Goal: Task Accomplishment & Management: Use online tool/utility

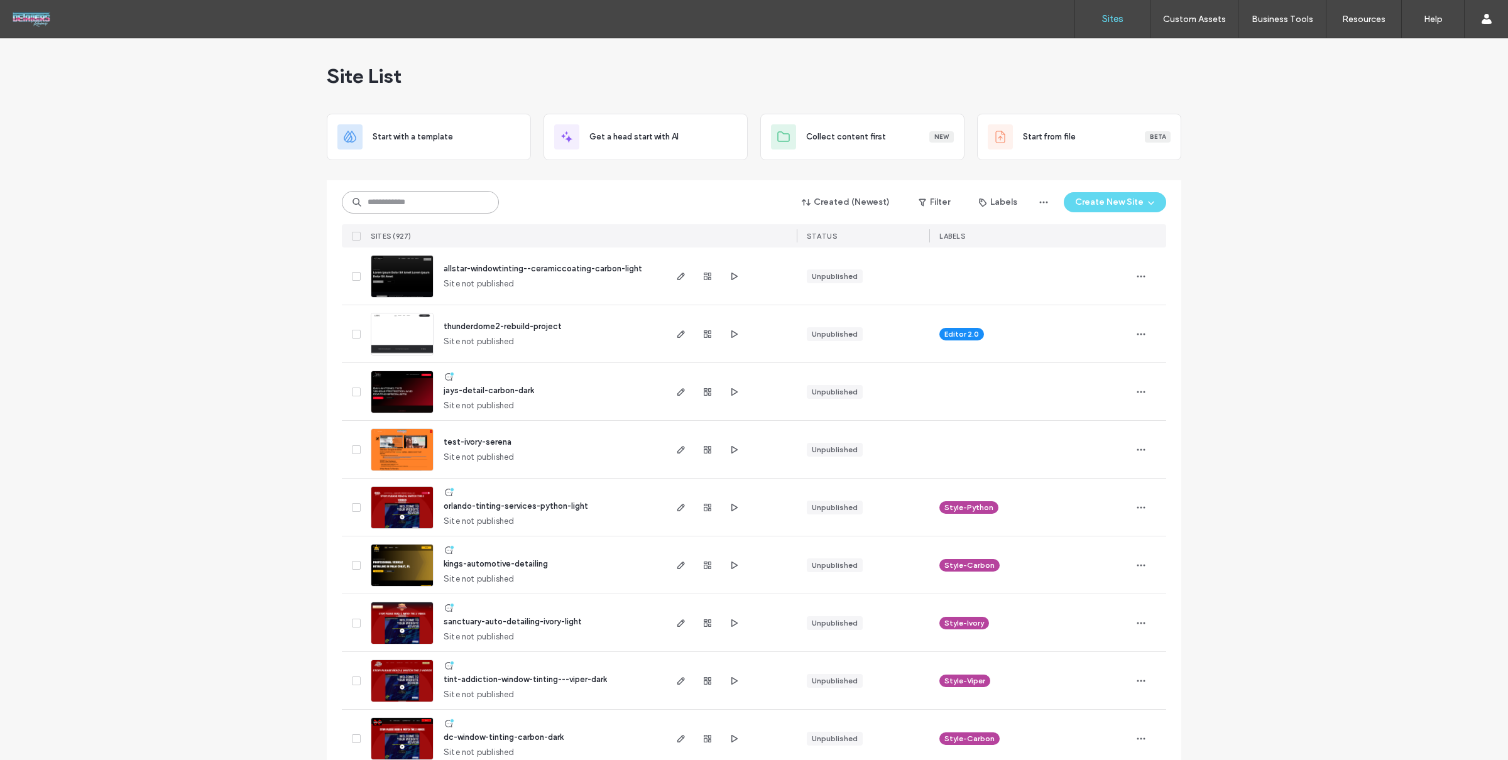
click at [416, 198] on input at bounding box center [420, 202] width 157 height 23
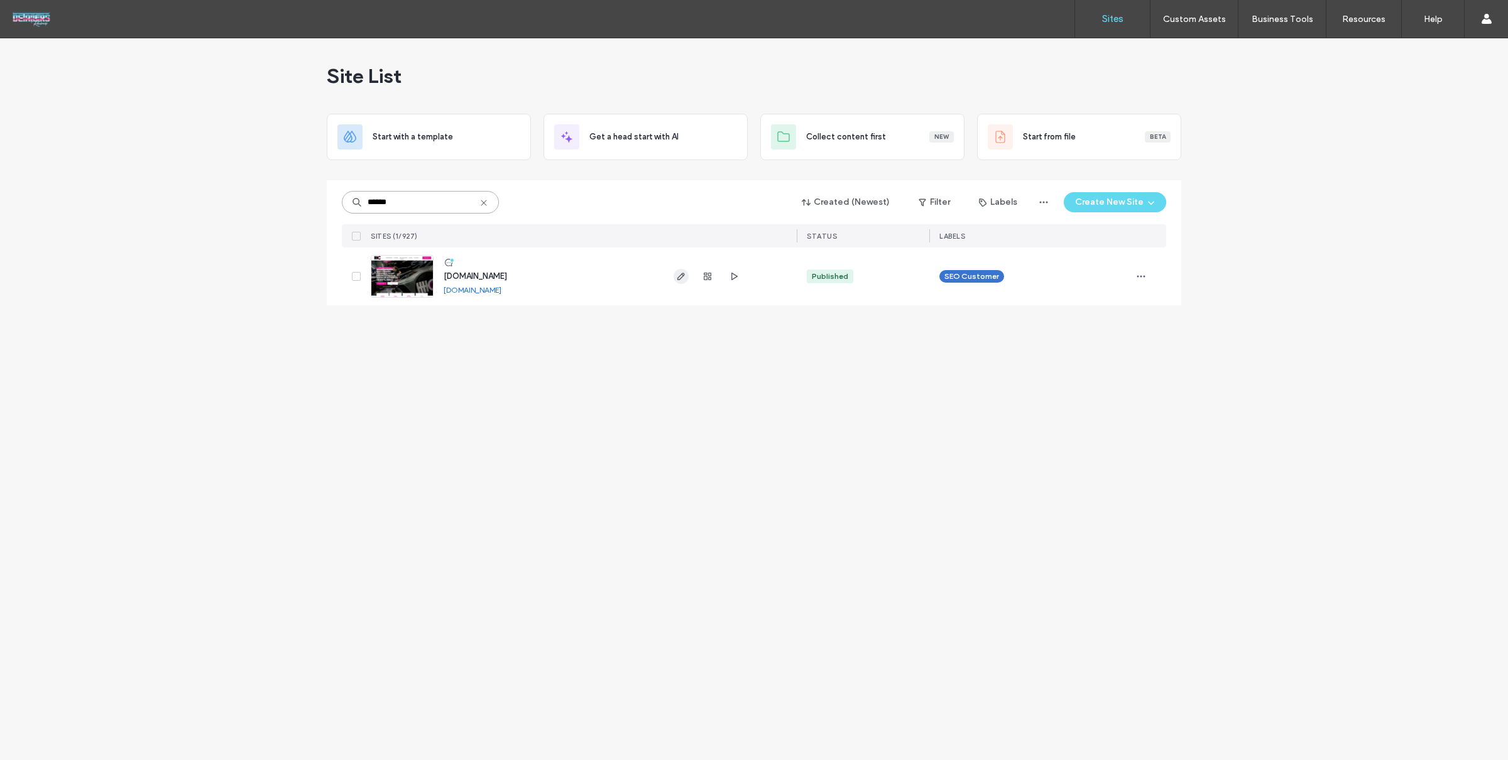
type input "******"
click at [676, 277] on icon "button" at bounding box center [681, 276] width 10 height 10
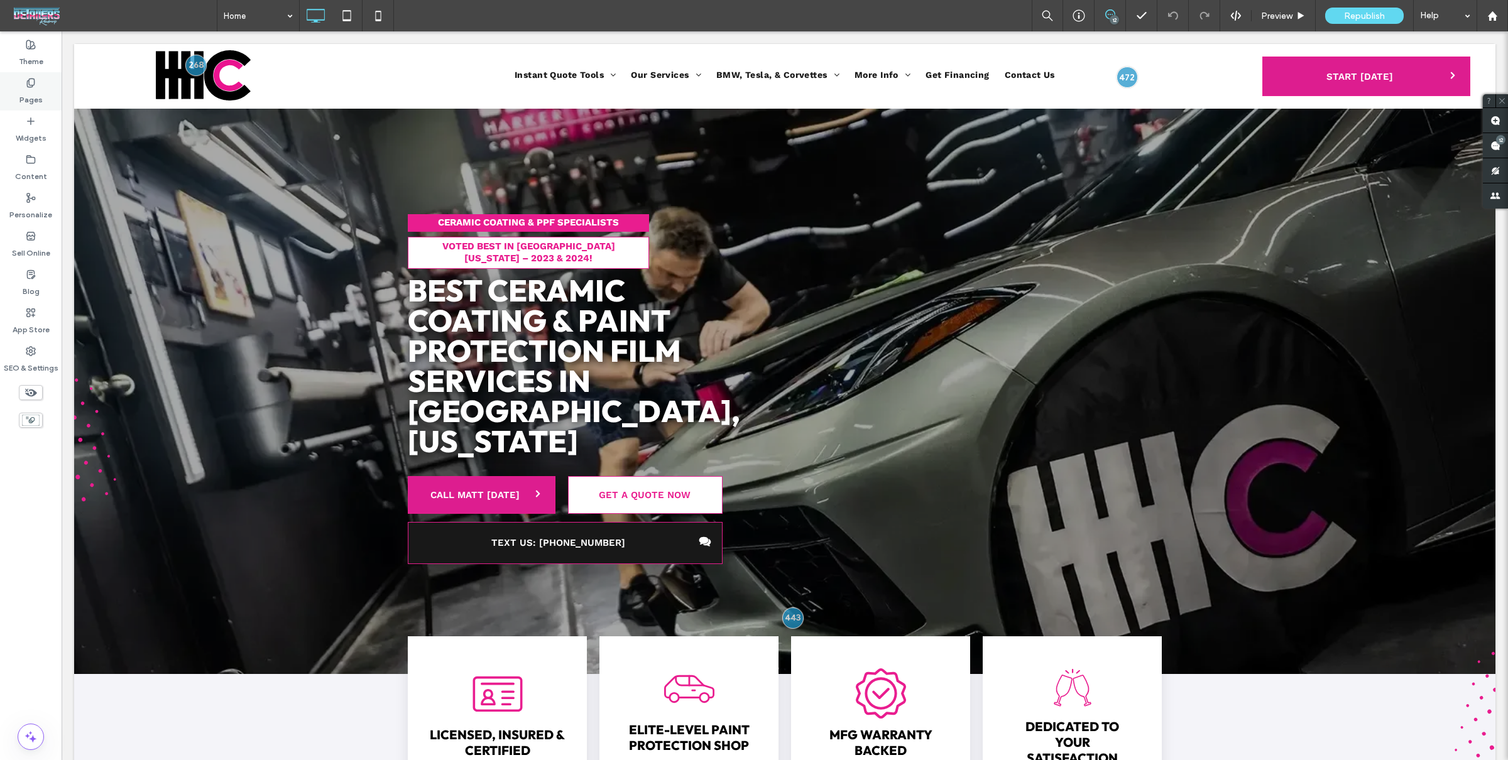
click at [22, 87] on div "Pages" at bounding box center [31, 91] width 62 height 38
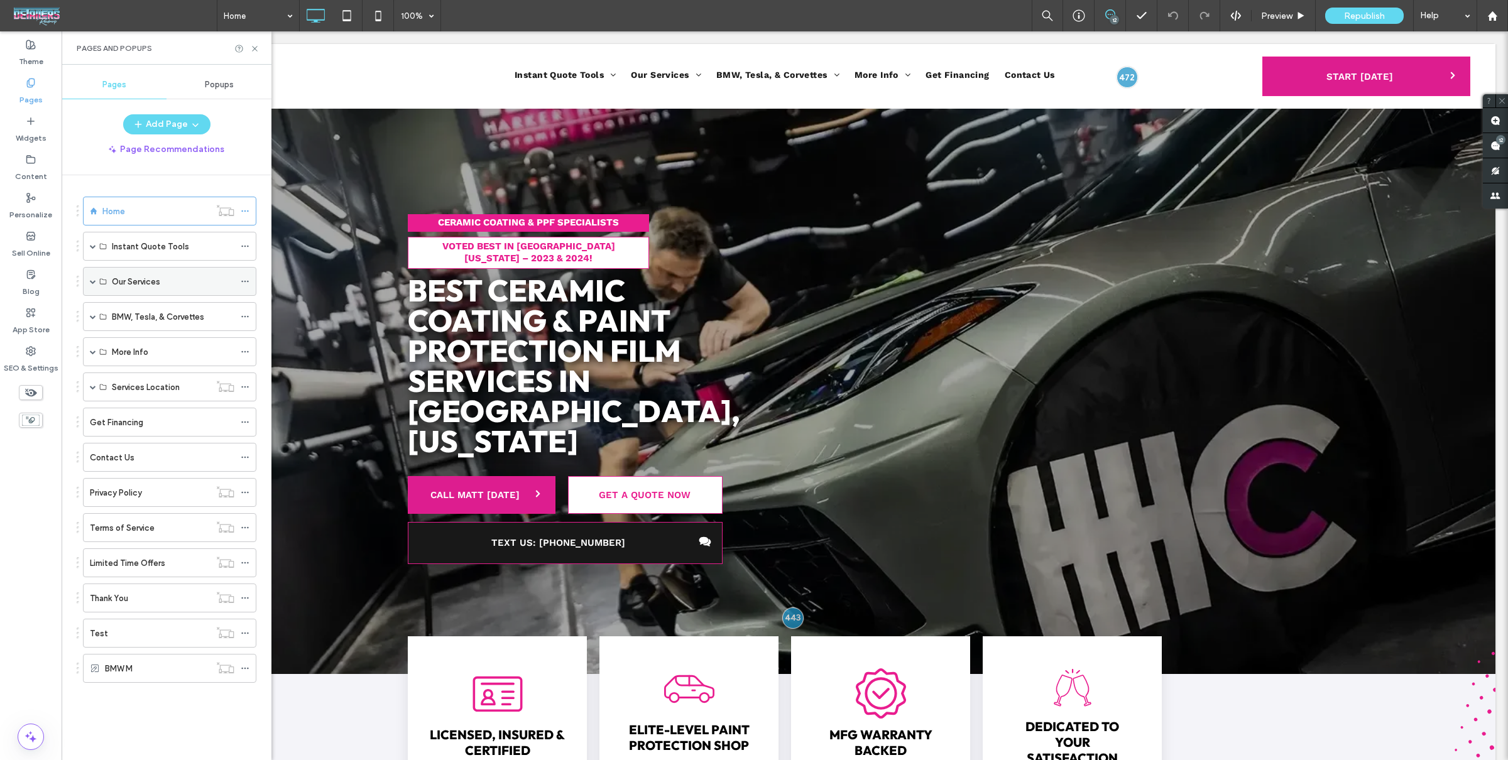
click at [91, 278] on span at bounding box center [93, 281] width 6 height 6
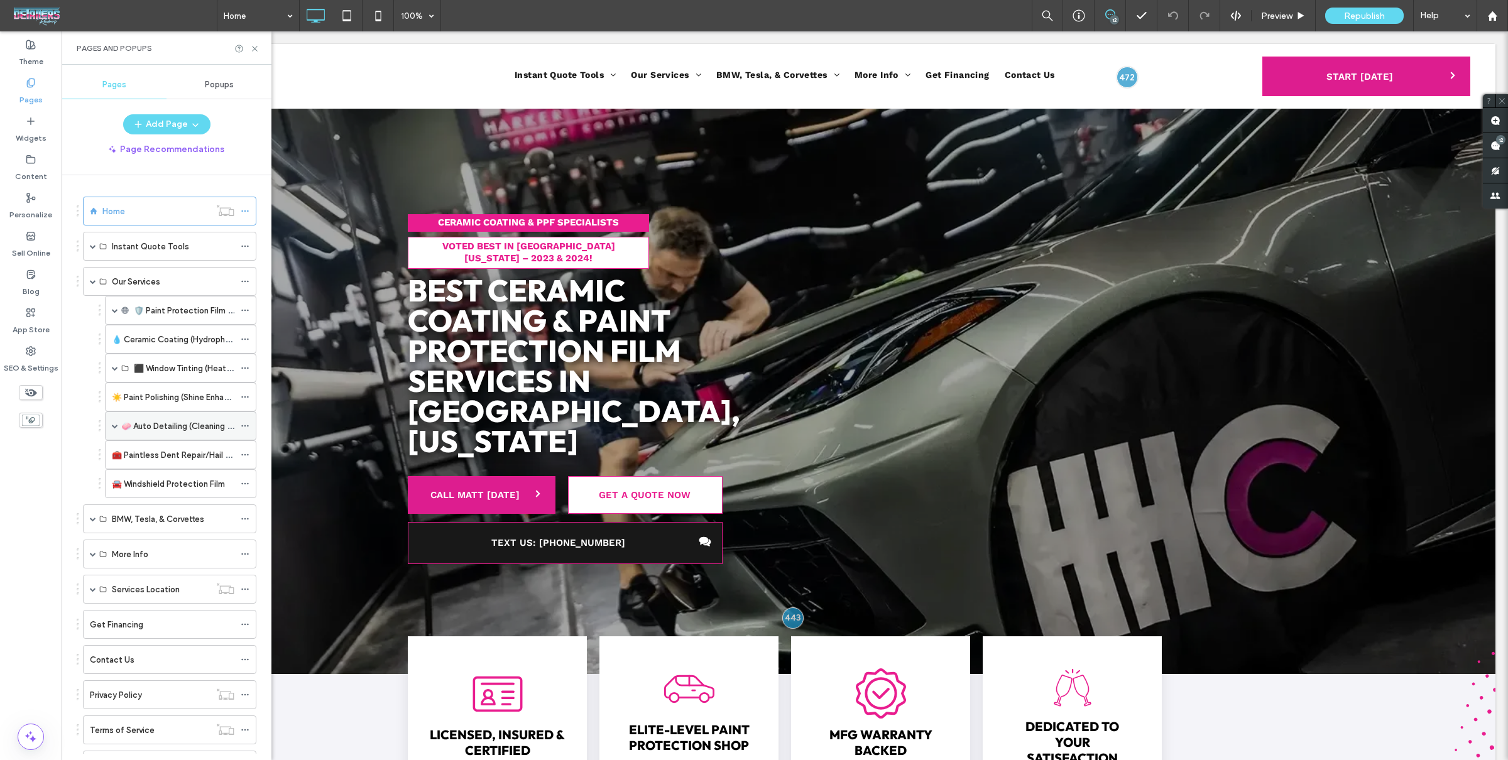
click at [109, 421] on div "🧼 Auto Detailing (Cleaning Inside/Outside)" at bounding box center [180, 426] width 151 height 29
click at [112, 423] on span at bounding box center [115, 426] width 6 height 6
click at [195, 482] on label "Exterior Detailing" at bounding box center [181, 484] width 65 height 22
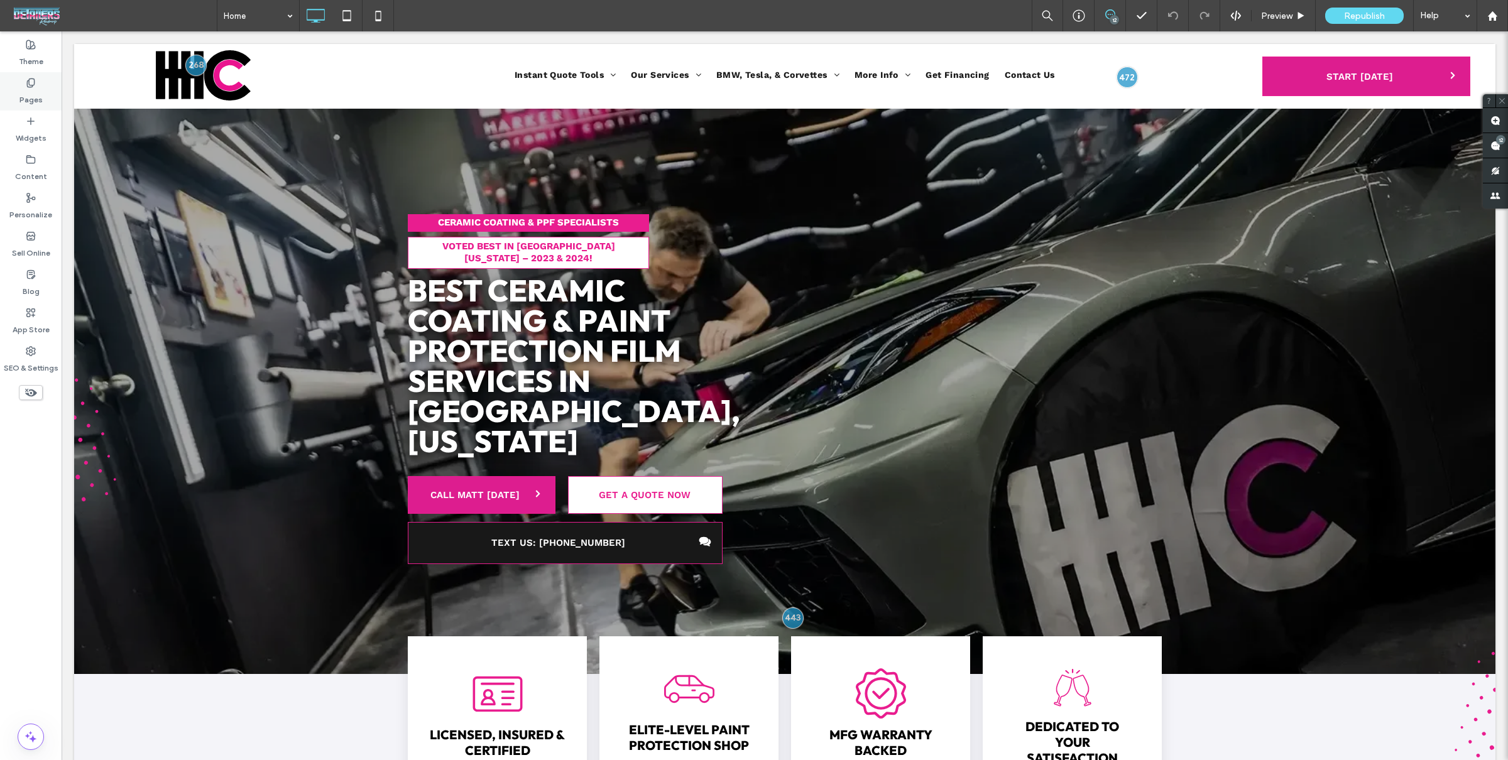
click at [6, 96] on div "Pages" at bounding box center [31, 91] width 62 height 38
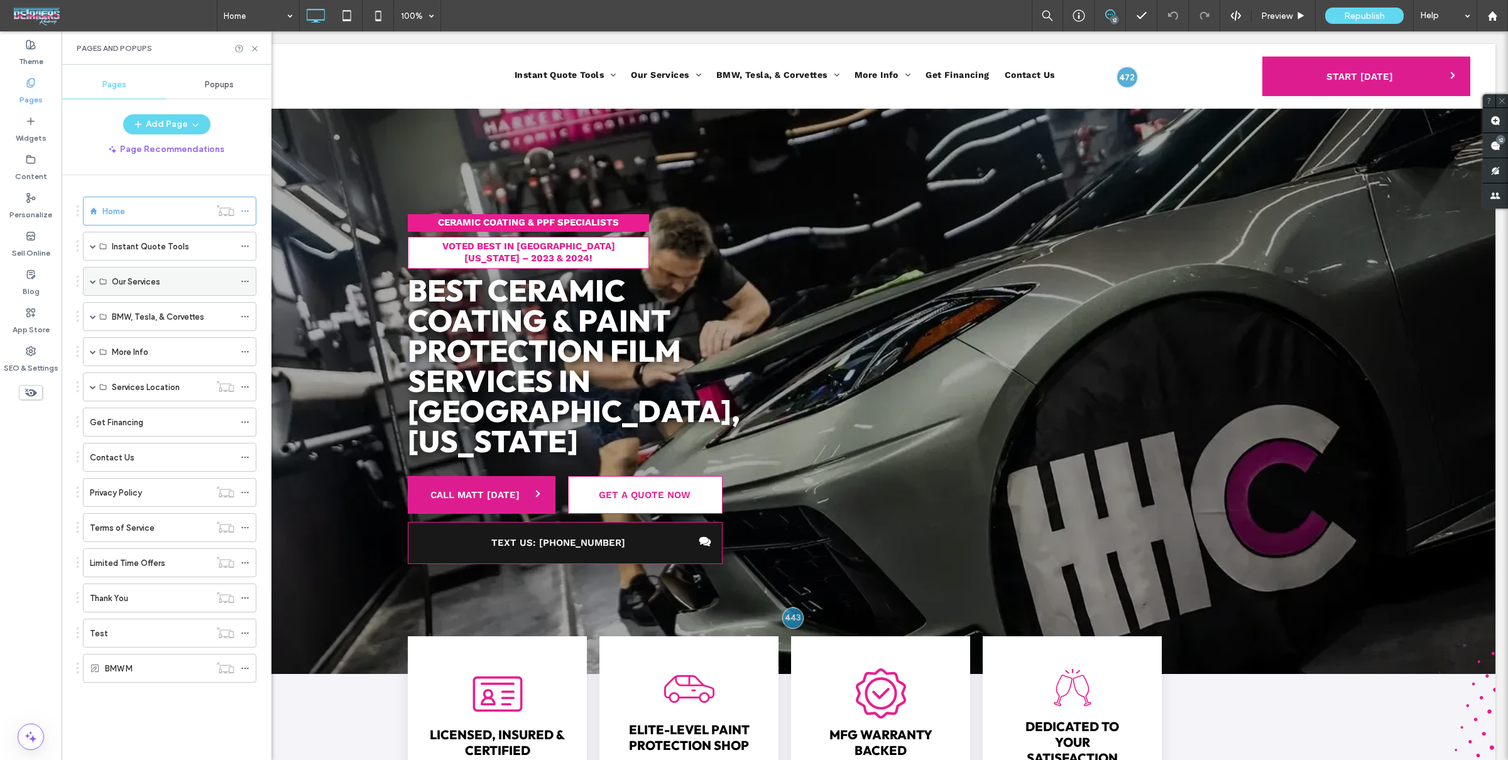
click at [93, 278] on span at bounding box center [93, 281] width 6 height 6
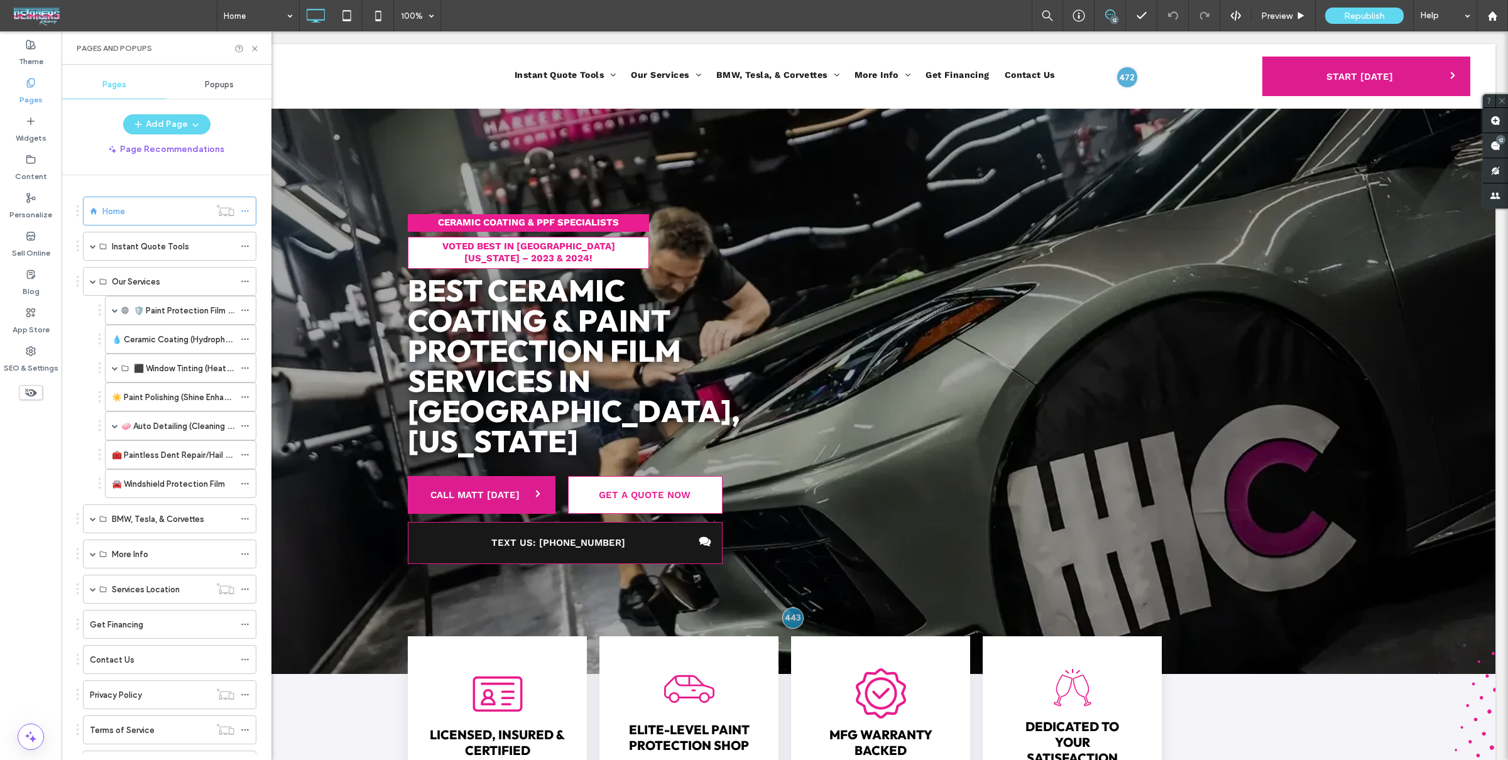
click at [123, 422] on label "🧼 Auto Detailing (Cleaning Inside/Outside)" at bounding box center [204, 426] width 166 height 22
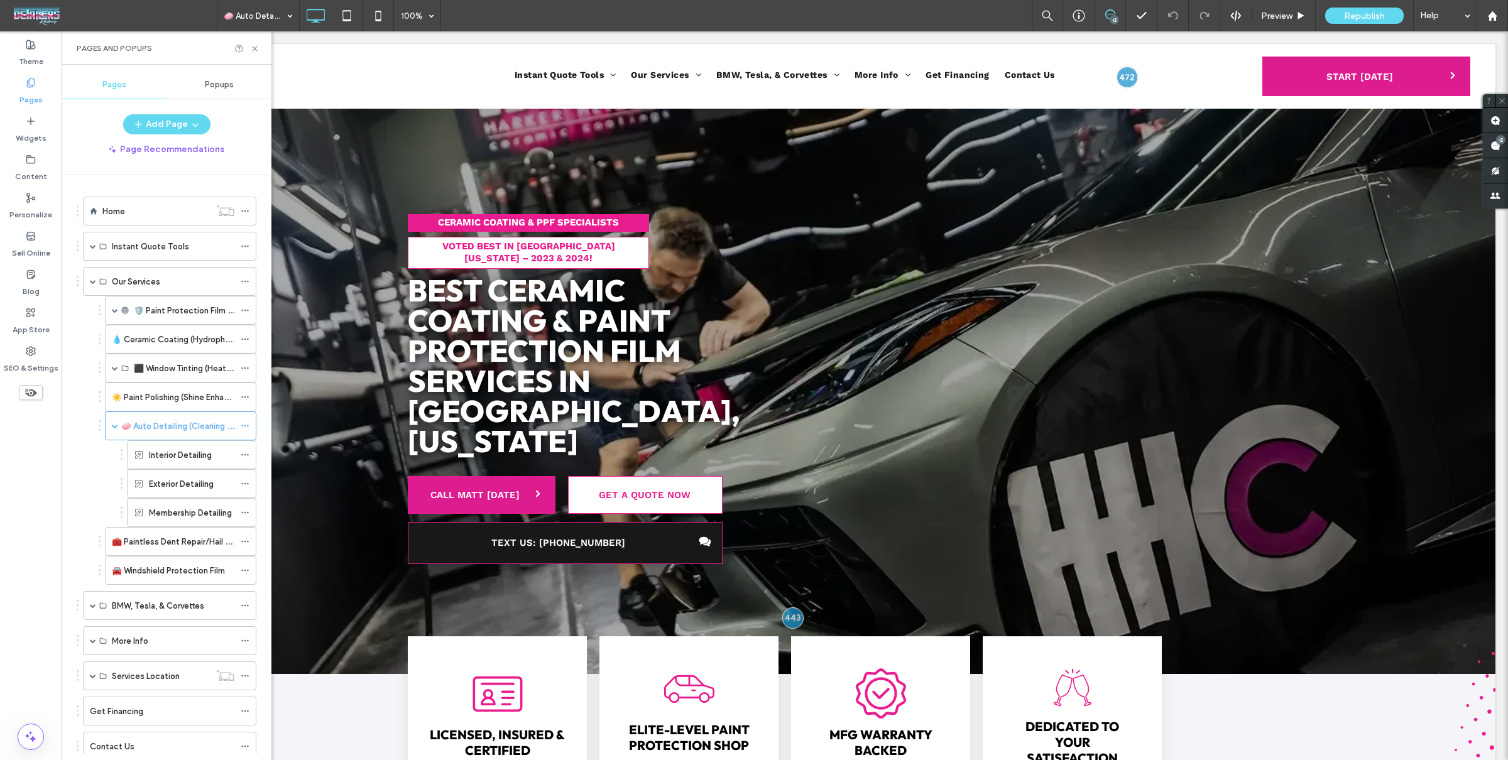
click at [105, 418] on div at bounding box center [754, 380] width 1508 height 760
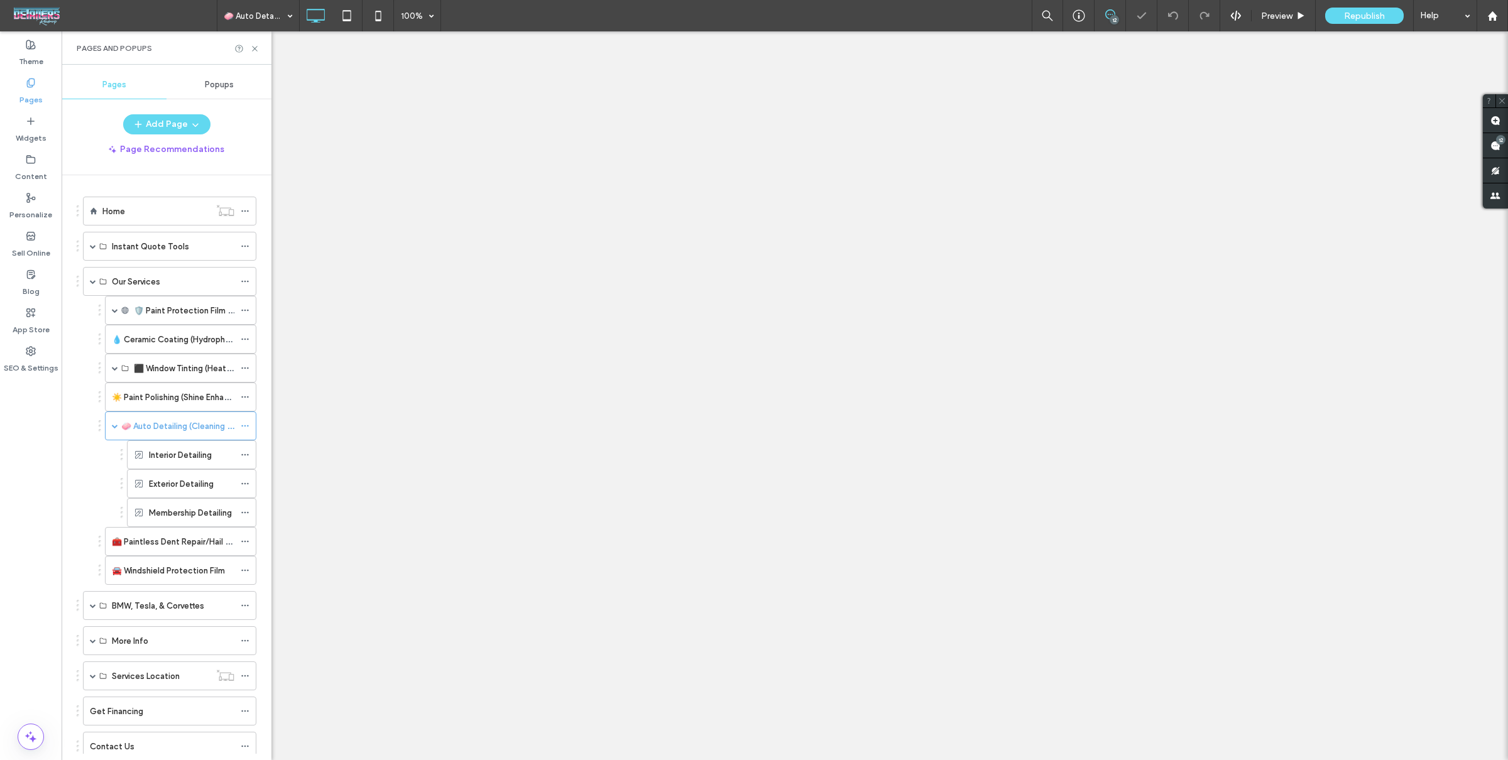
click at [207, 481] on label "Exterior Detailing" at bounding box center [181, 484] width 65 height 22
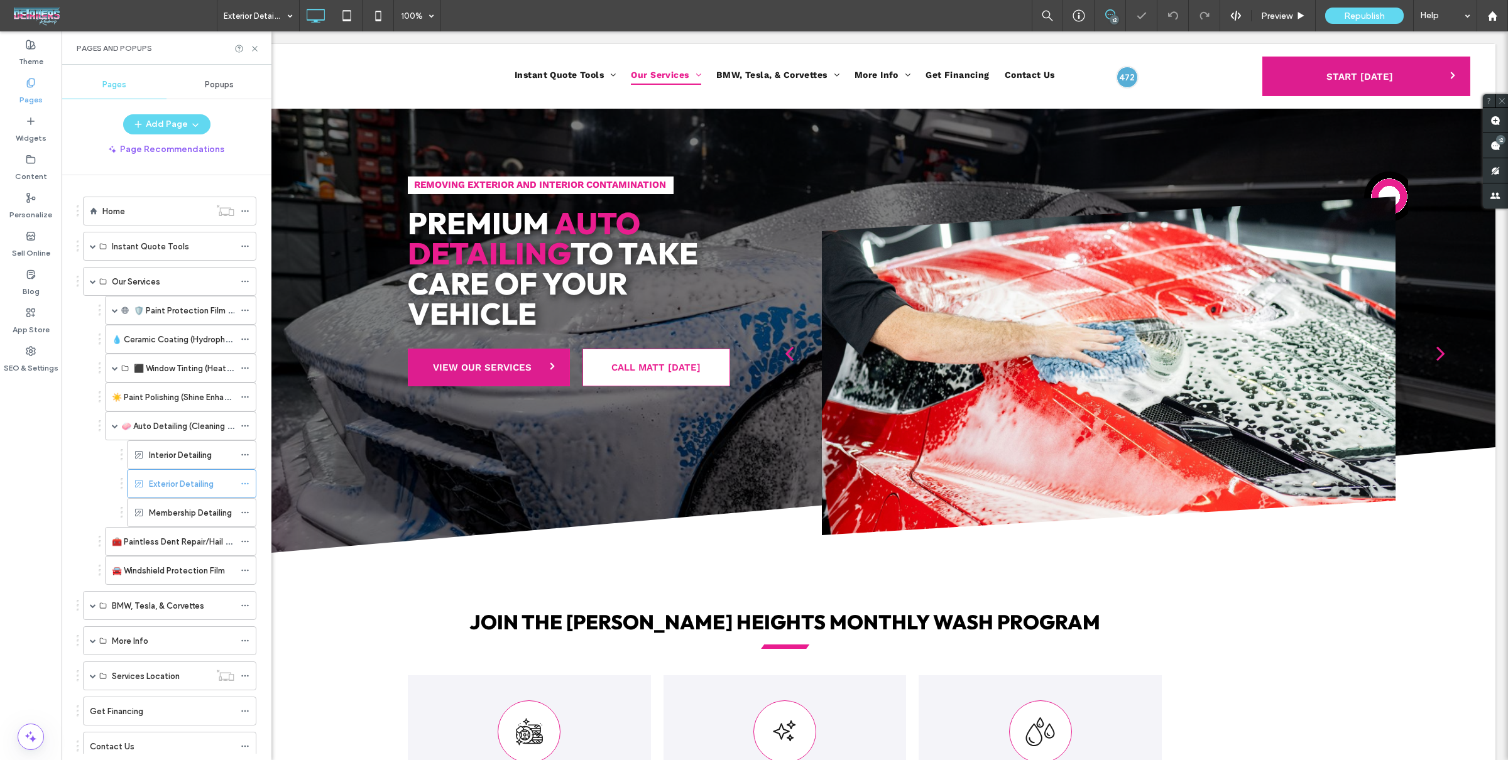
click at [208, 476] on div at bounding box center [754, 380] width 1508 height 760
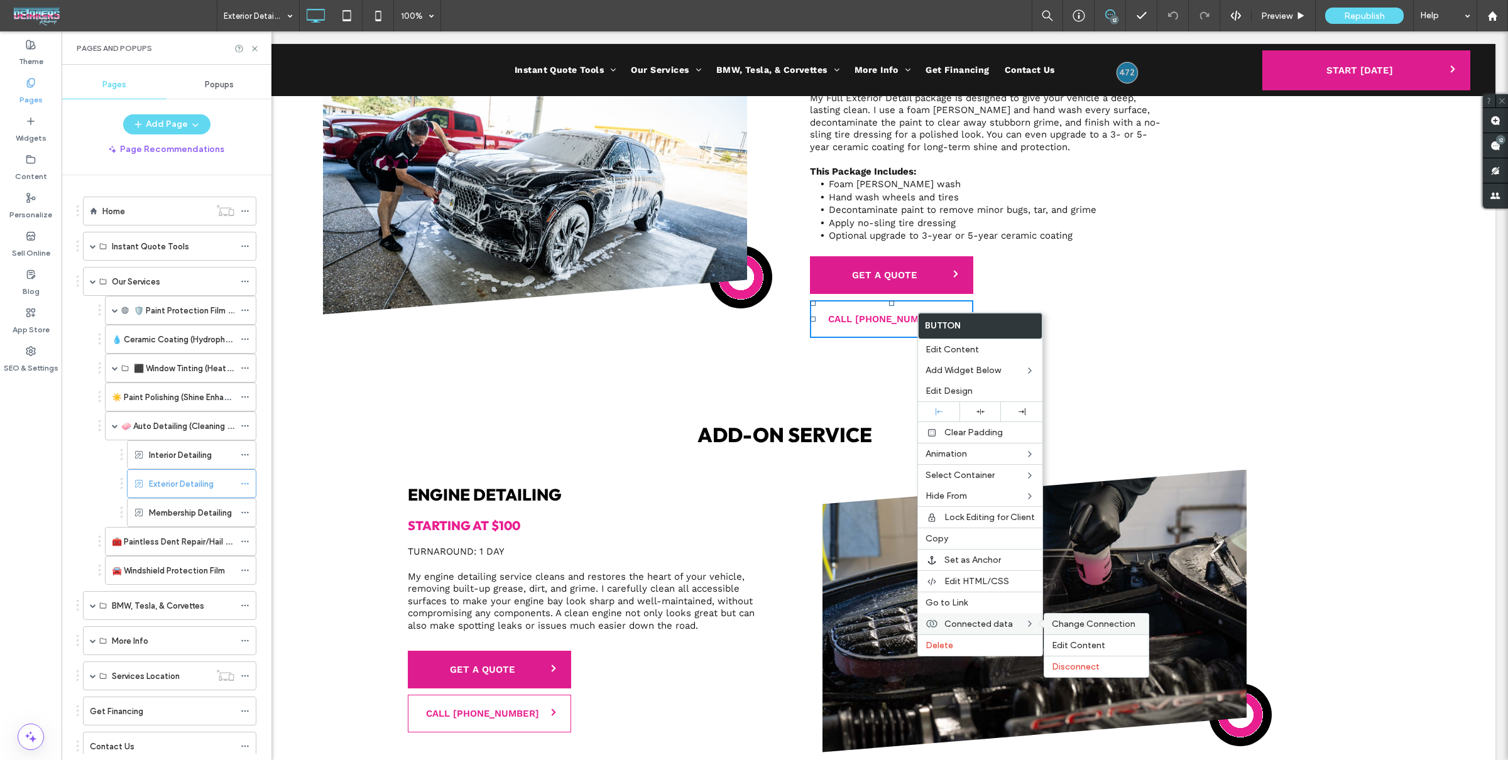
click at [1076, 614] on div "Change Connection" at bounding box center [1096, 624] width 104 height 21
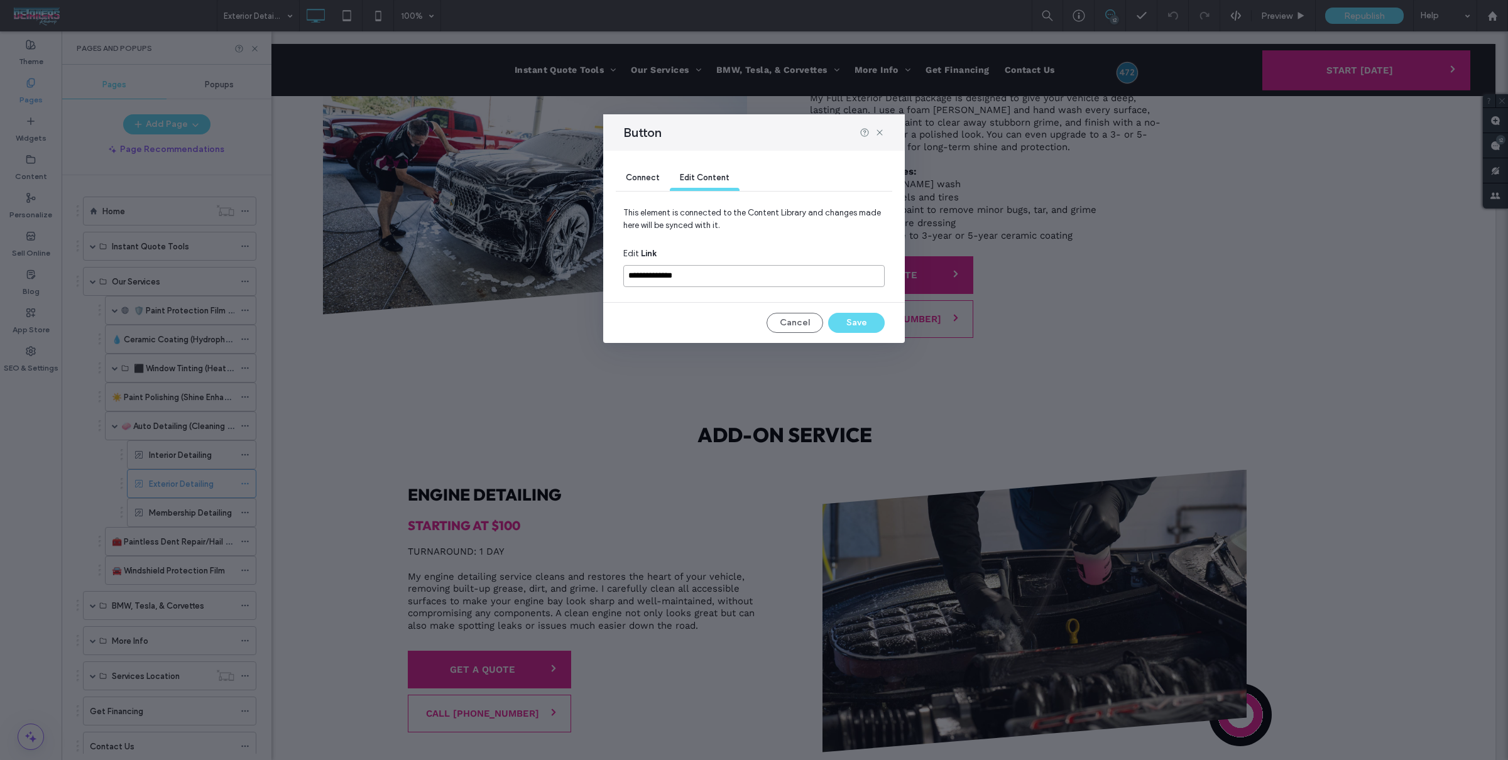
click at [758, 280] on input "**********" at bounding box center [753, 276] width 261 height 22
click at [642, 189] on div "Connect" at bounding box center [643, 178] width 54 height 25
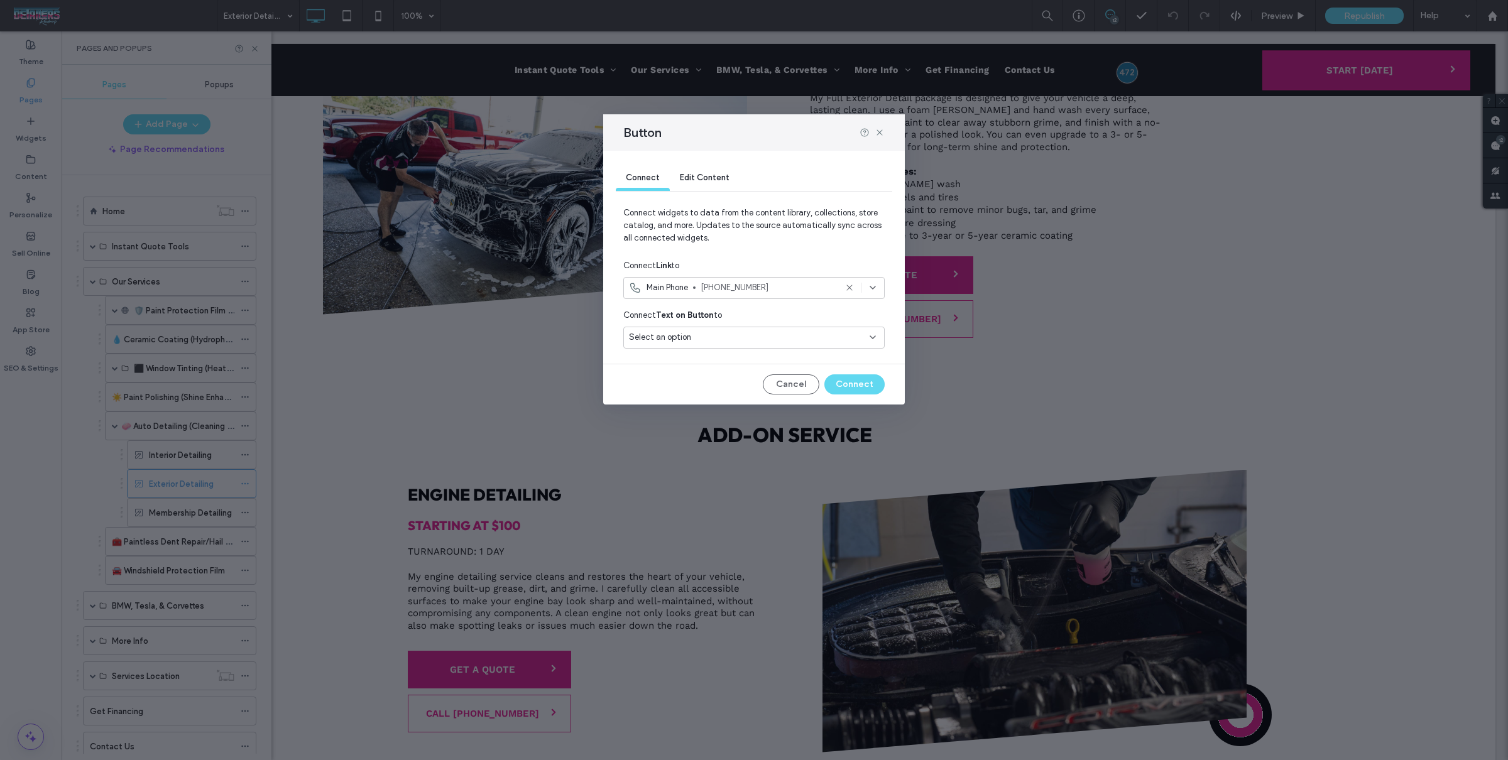
click at [809, 228] on span "Connect widgets to data from the content library, collections, store catalog, a…" at bounding box center [753, 231] width 261 height 48
click at [776, 354] on div "Connect Edit Content Connect widgets to data from the content library, collecti…" at bounding box center [754, 278] width 302 height 254
drag, startPoint x: 781, startPoint y: 350, endPoint x: 782, endPoint y: 343, distance: 7.0
click at [781, 350] on div "Select an option" at bounding box center [753, 340] width 261 height 27
click at [783, 340] on div "Select an option" at bounding box center [746, 337] width 235 height 13
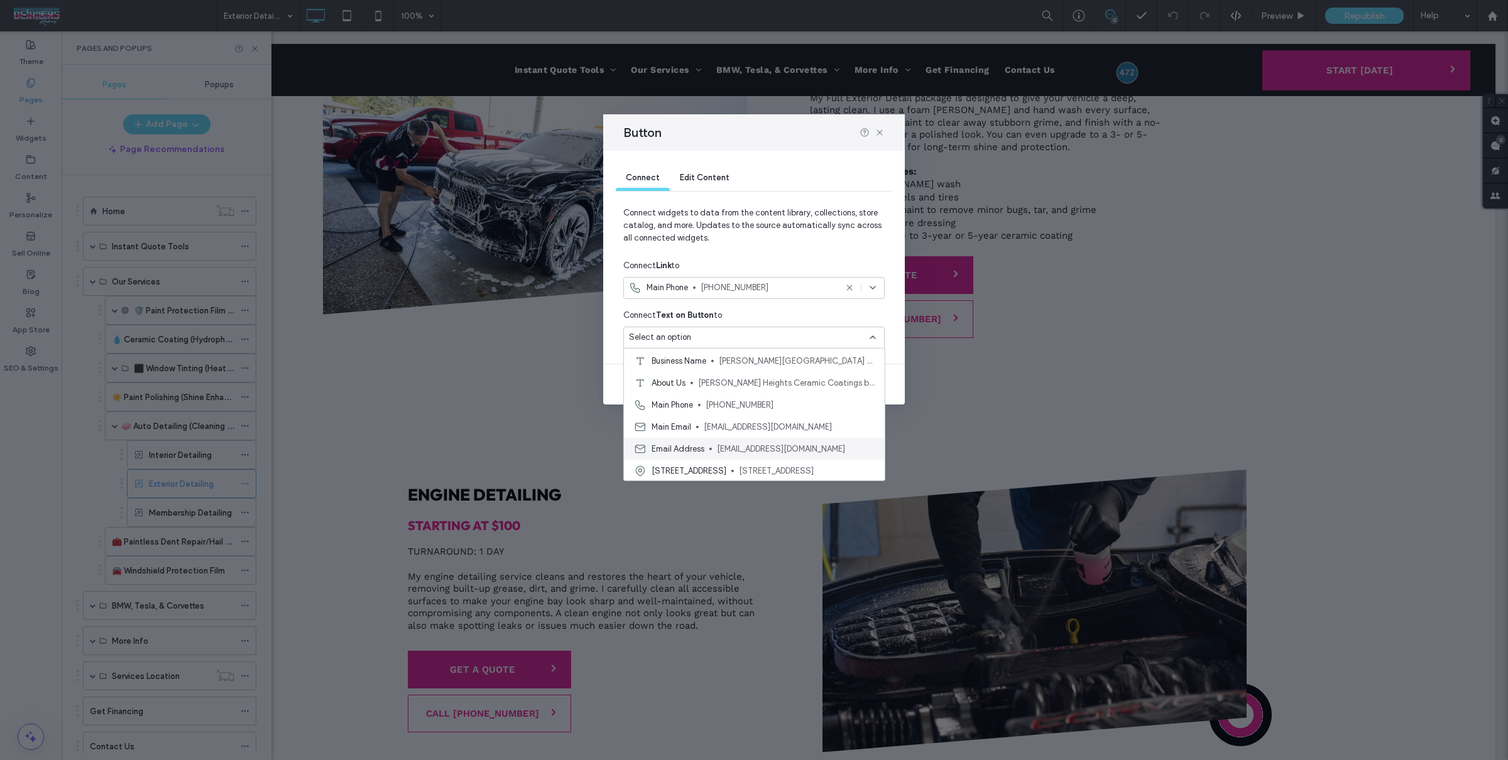
scroll to position [66, 0]
click at [884, 132] on icon at bounding box center [880, 133] width 10 height 10
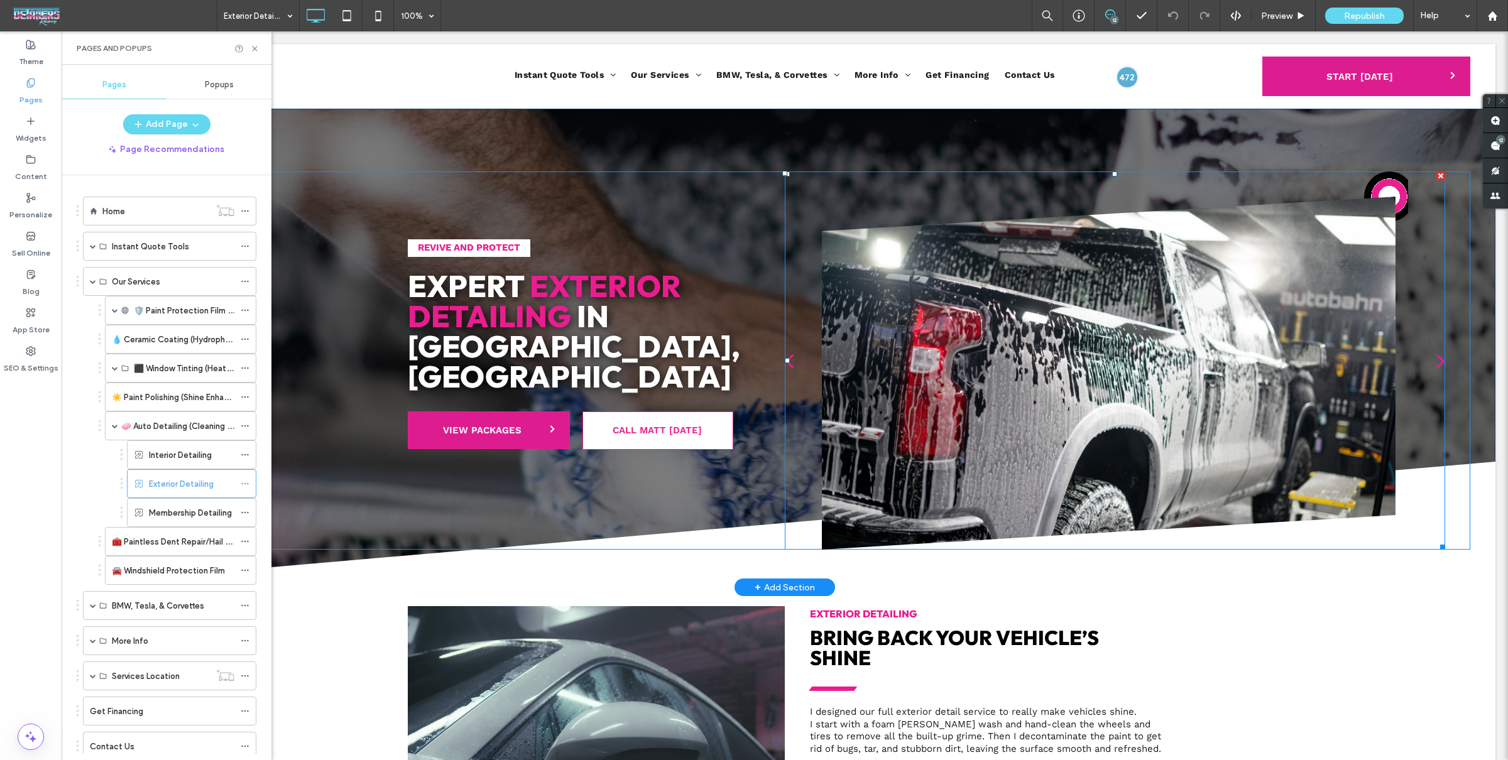
scroll to position [14, 0]
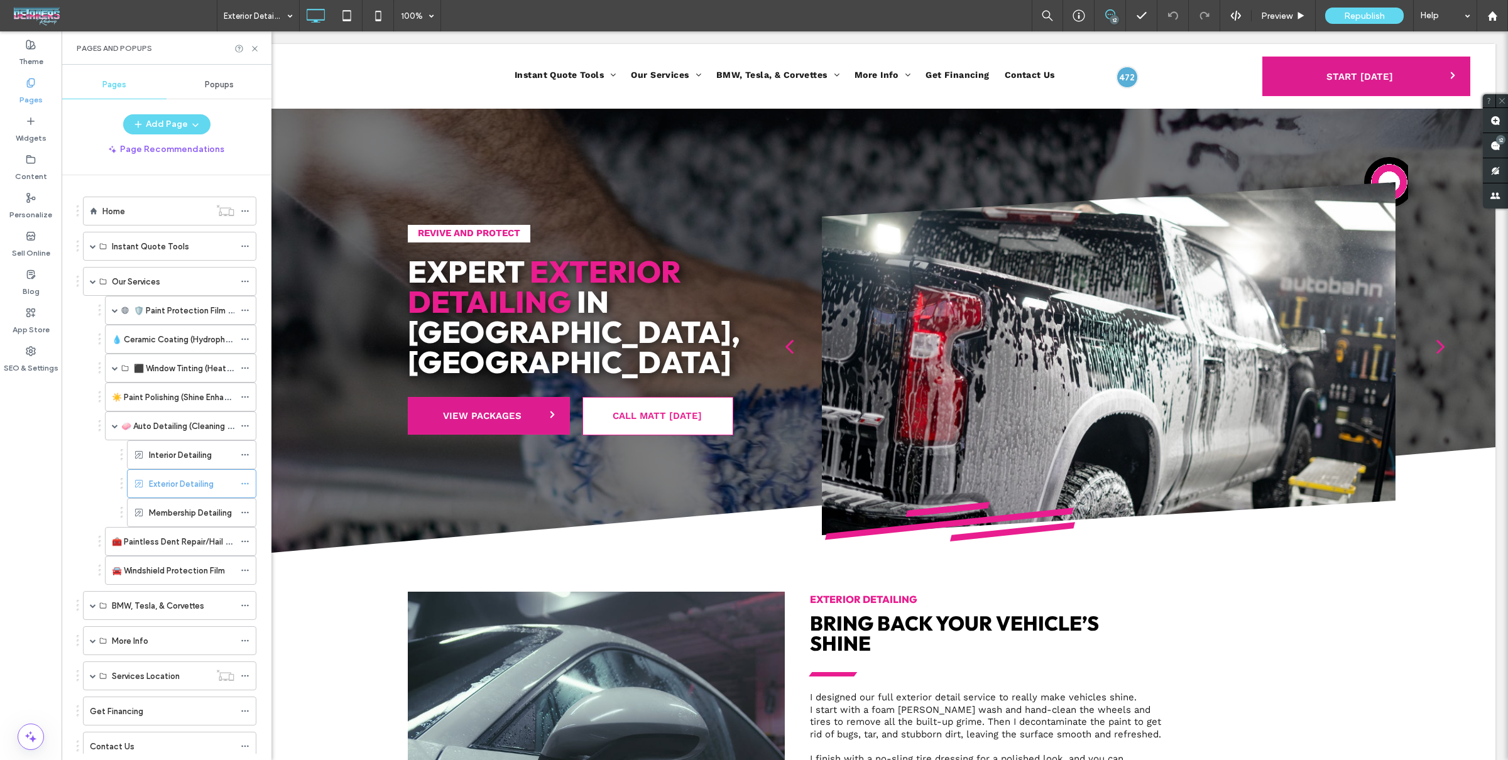
click at [207, 395] on label "☀️ Paint Polishing (Shine Enhancement)" at bounding box center [187, 397] width 150 height 22
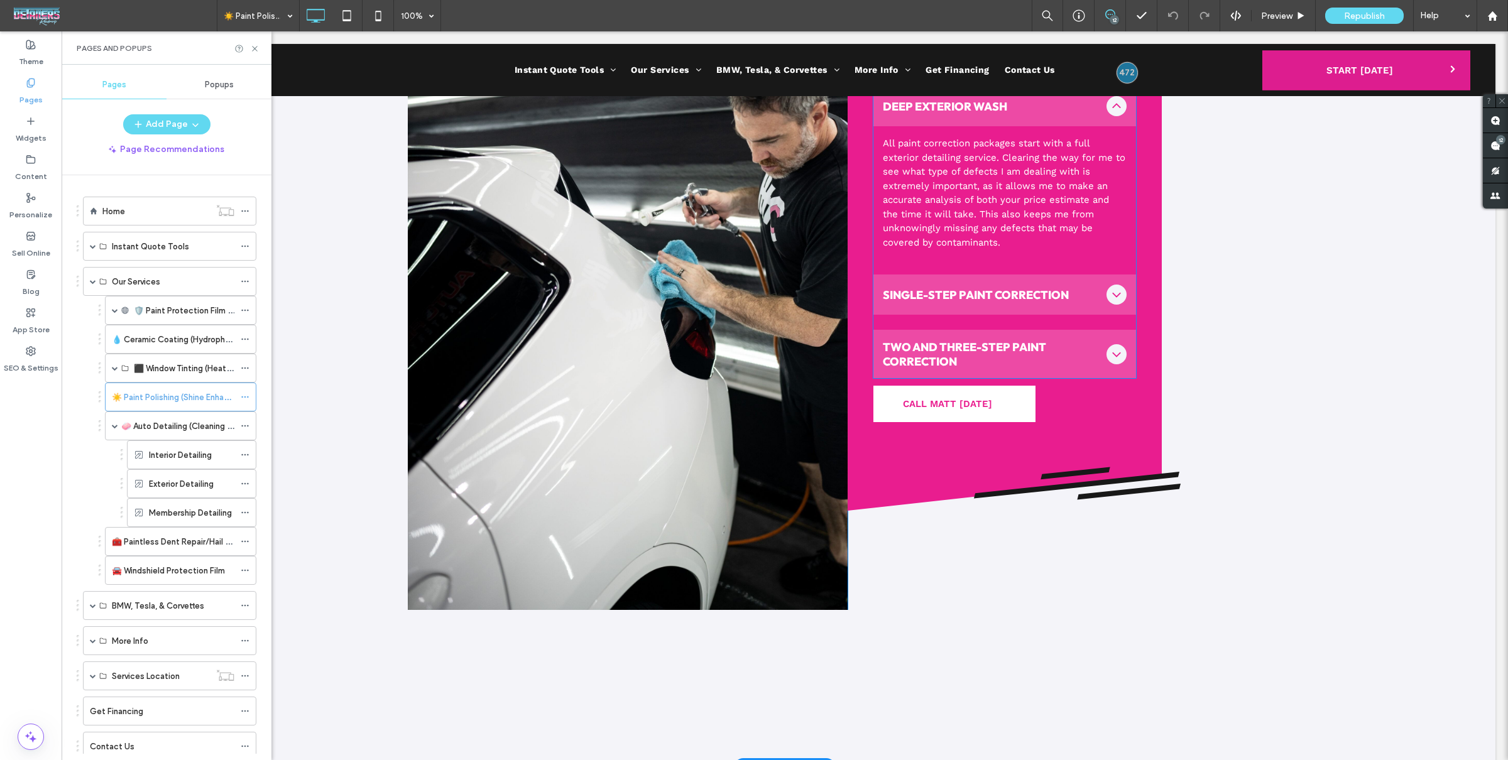
scroll to position [3889, 0]
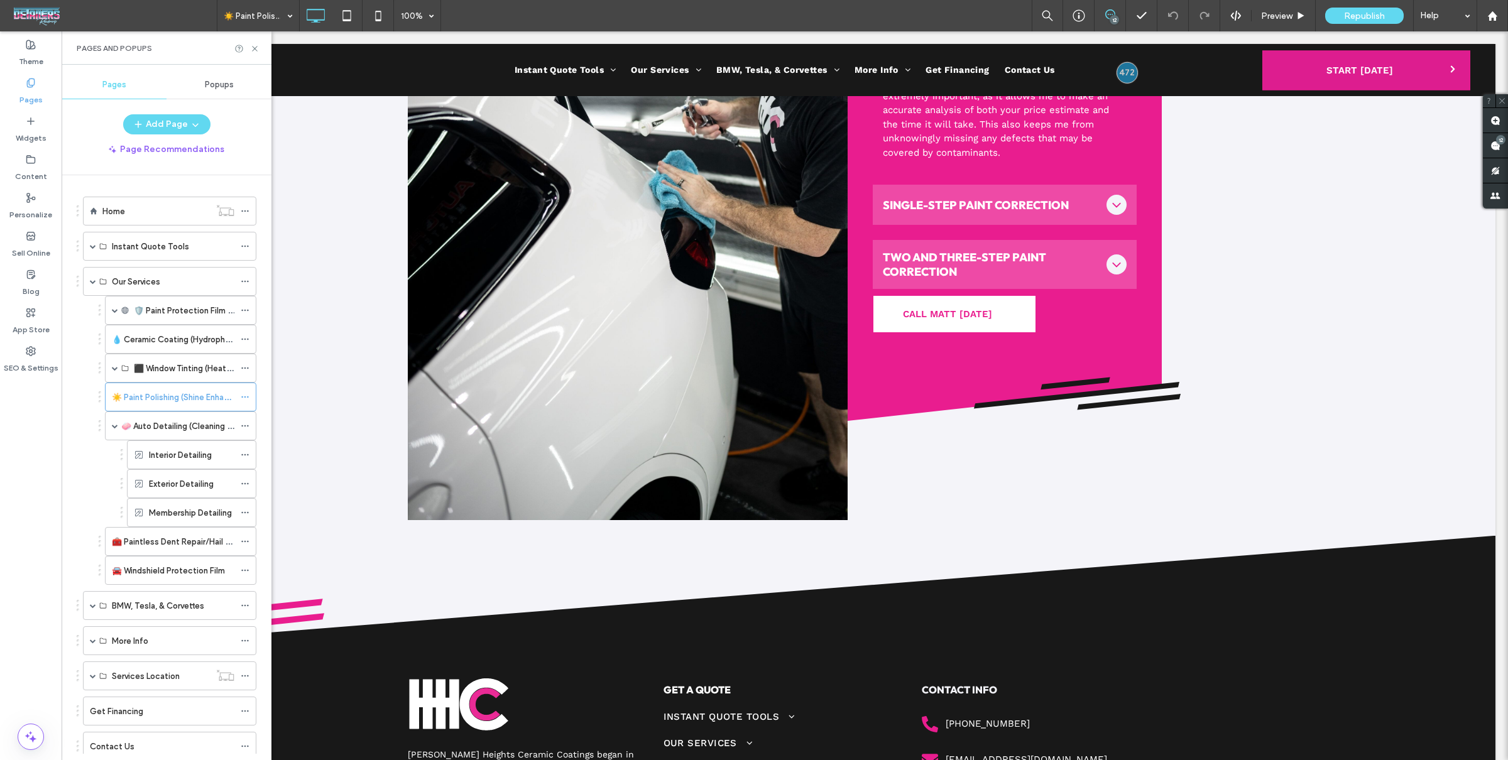
click at [174, 479] on label "Exterior Detailing" at bounding box center [181, 484] width 65 height 22
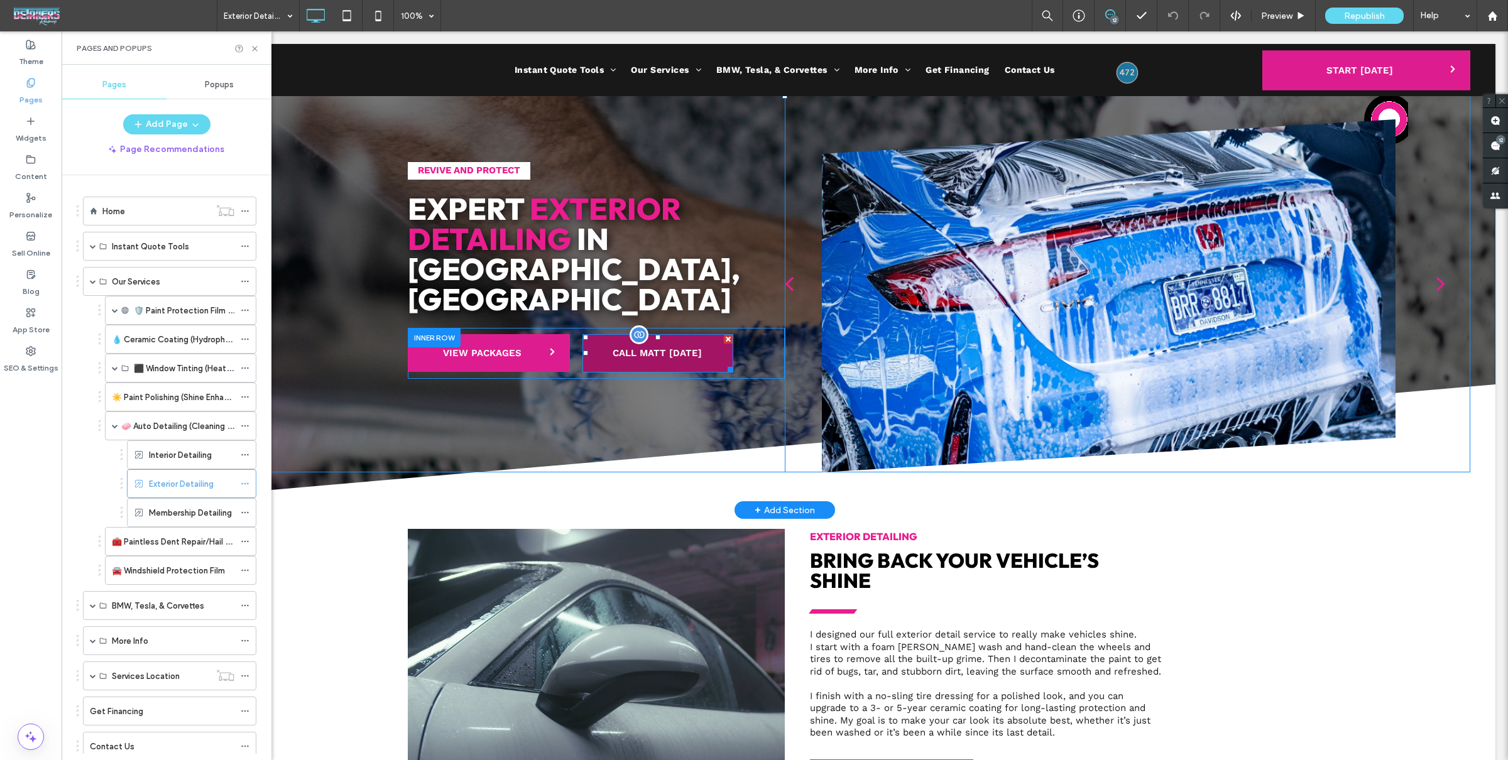
scroll to position [76, 0]
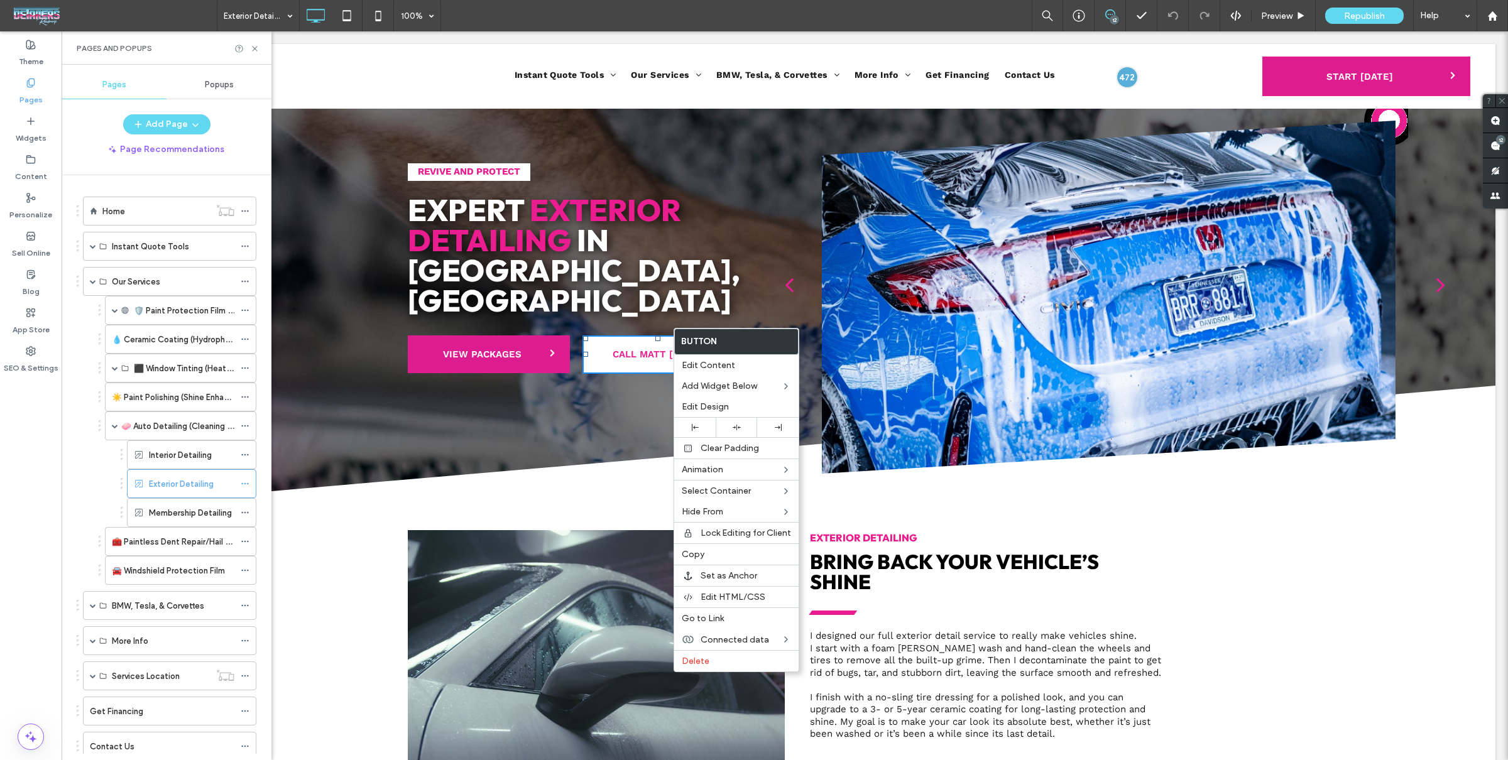
click at [875, 373] on div at bounding box center [1109, 297] width 574 height 353
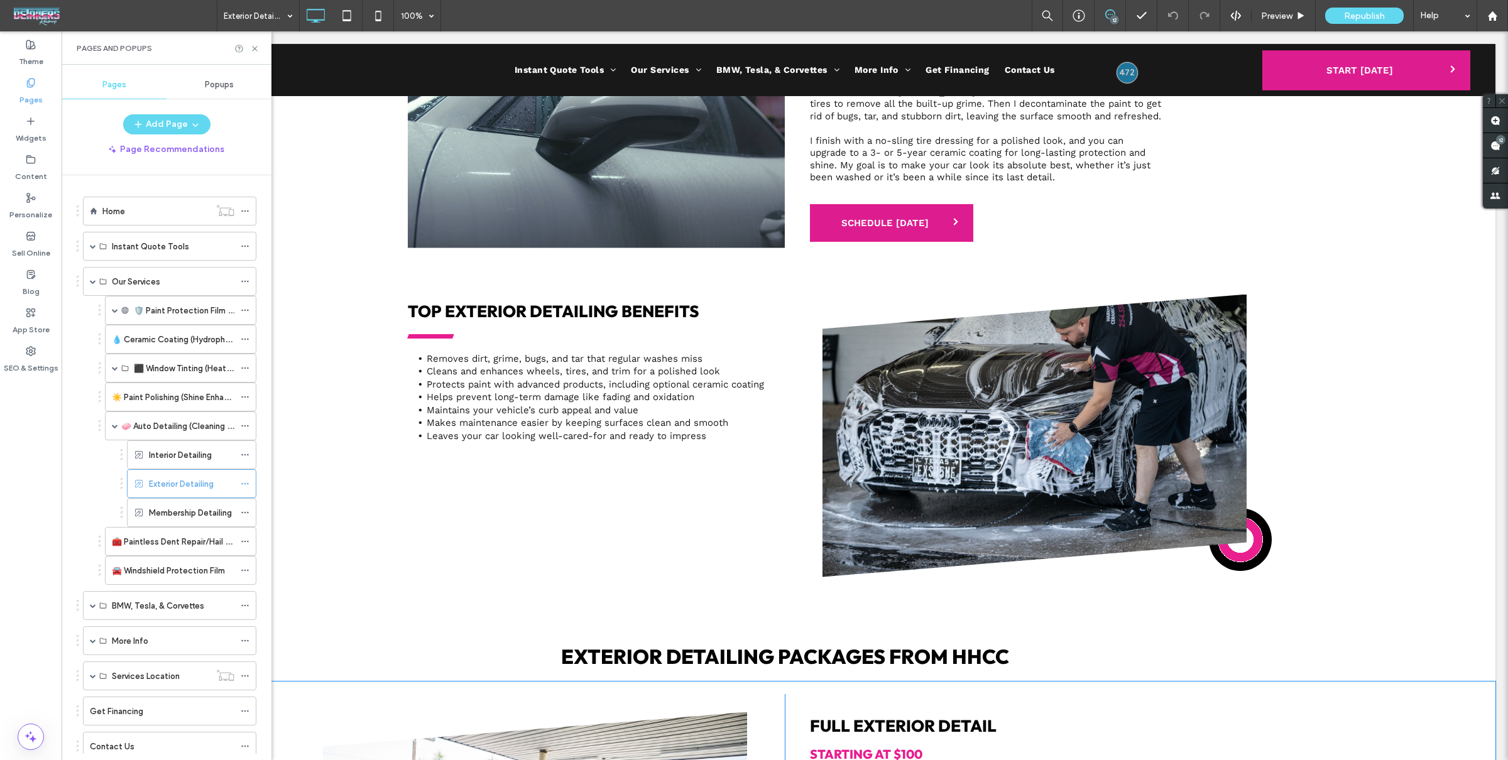
scroll to position [1128, 0]
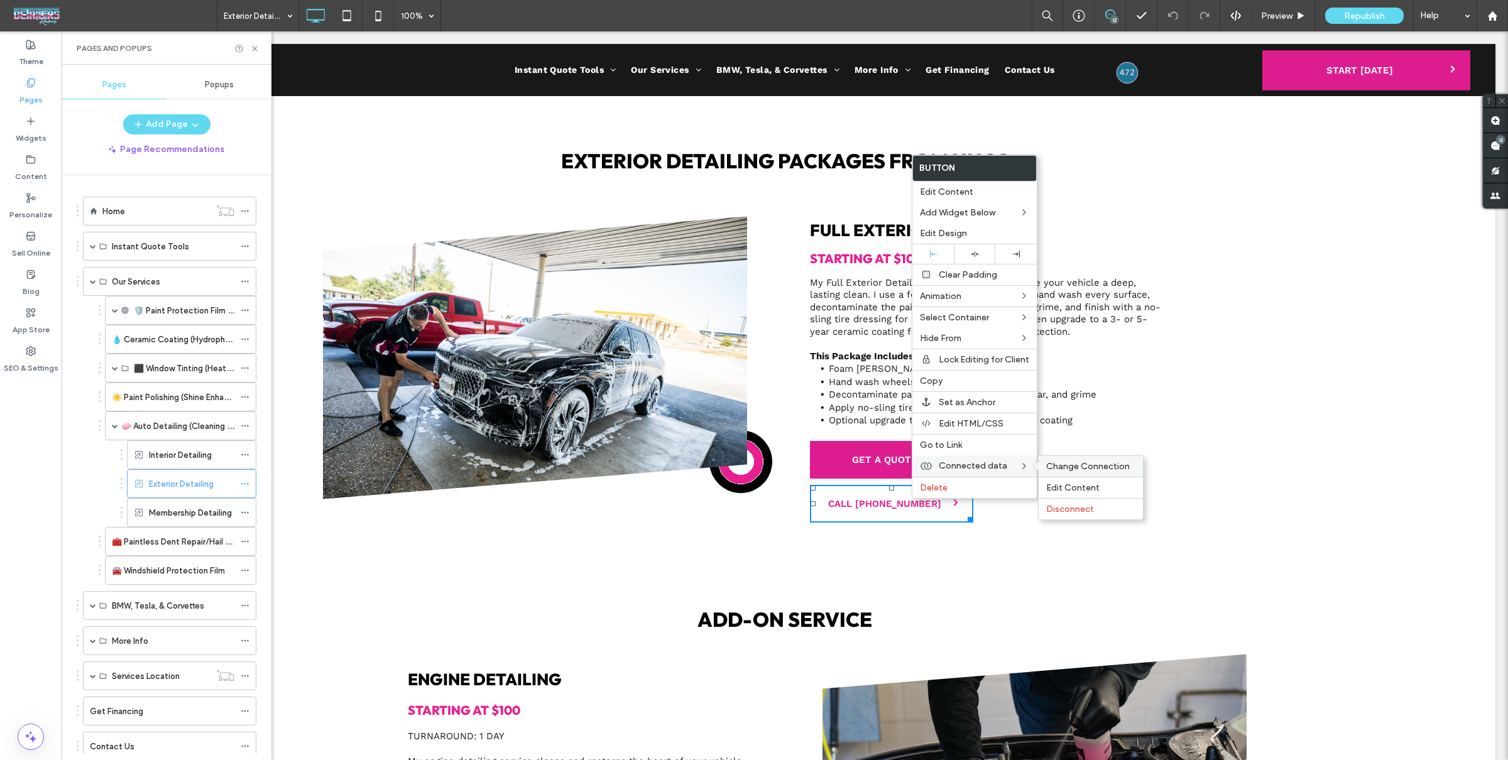
click at [1071, 467] on span "Change Connection" at bounding box center [1088, 466] width 84 height 11
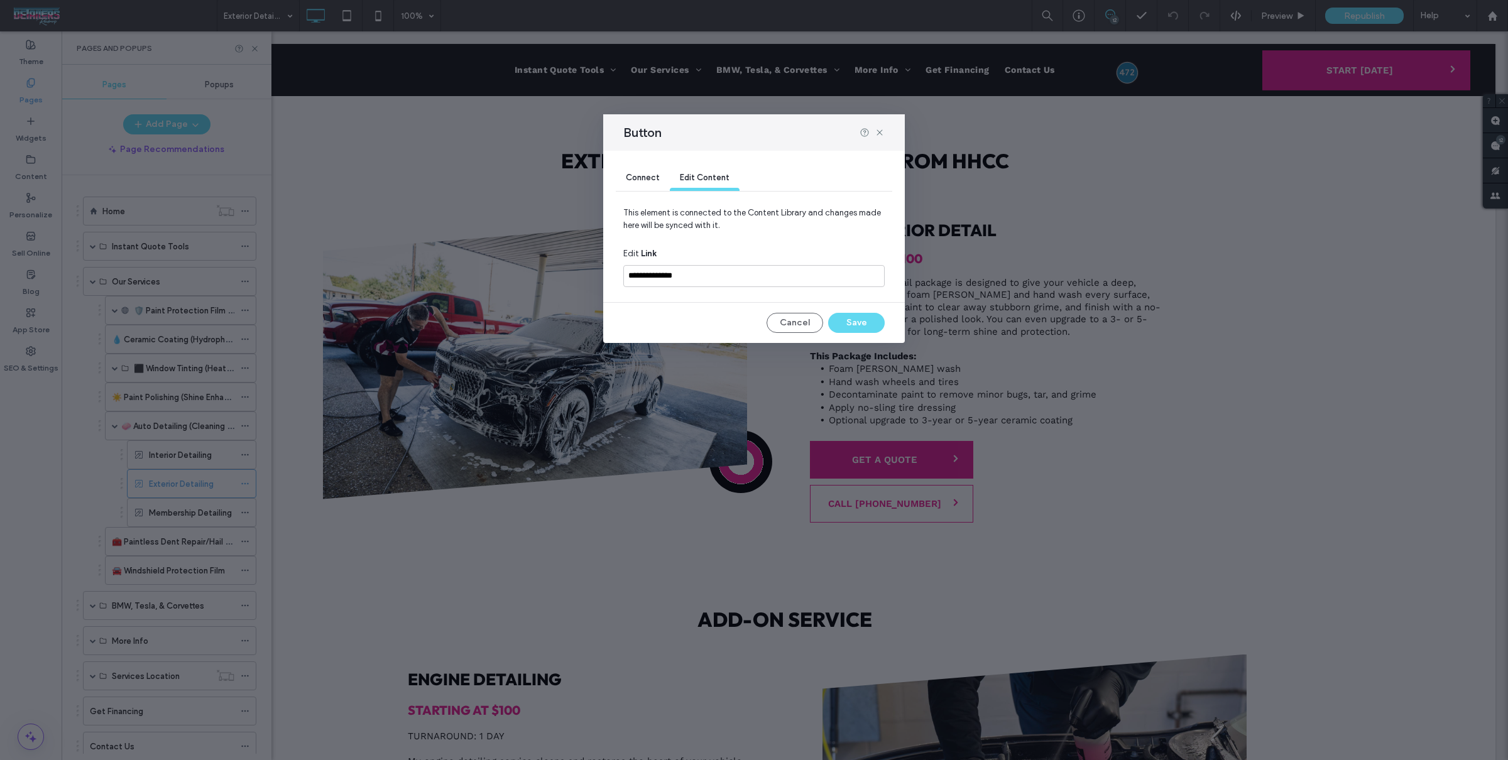
drag, startPoint x: 658, startPoint y: 161, endPoint x: 653, endPoint y: 180, distance: 18.9
click at [657, 164] on div "Connect Edit Content" at bounding box center [754, 179] width 276 height 56
click at [653, 179] on span "Connect" at bounding box center [643, 177] width 34 height 9
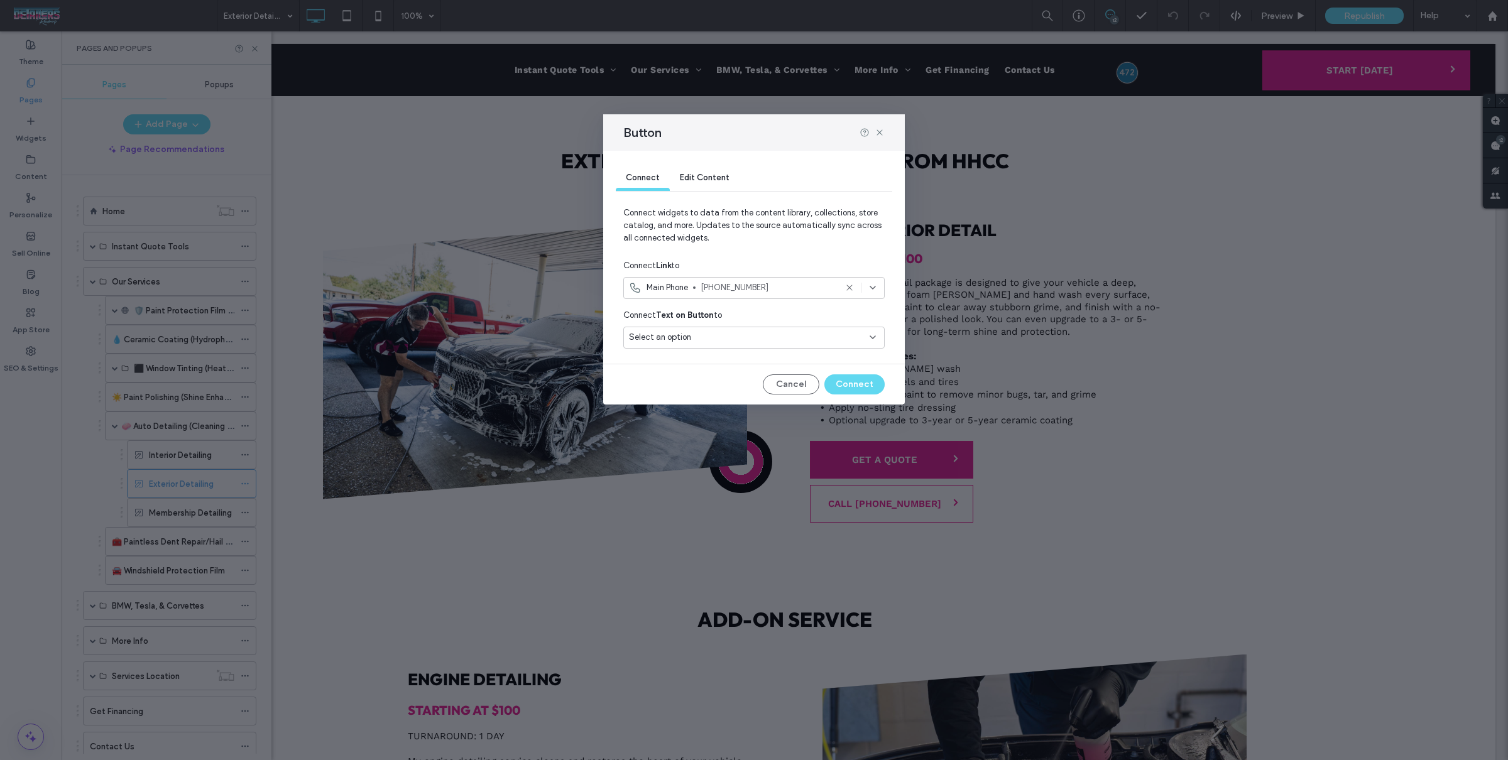
drag, startPoint x: 777, startPoint y: 346, endPoint x: 776, endPoint y: 340, distance: 6.4
click at [777, 346] on div "Select an option" at bounding box center [753, 338] width 261 height 22
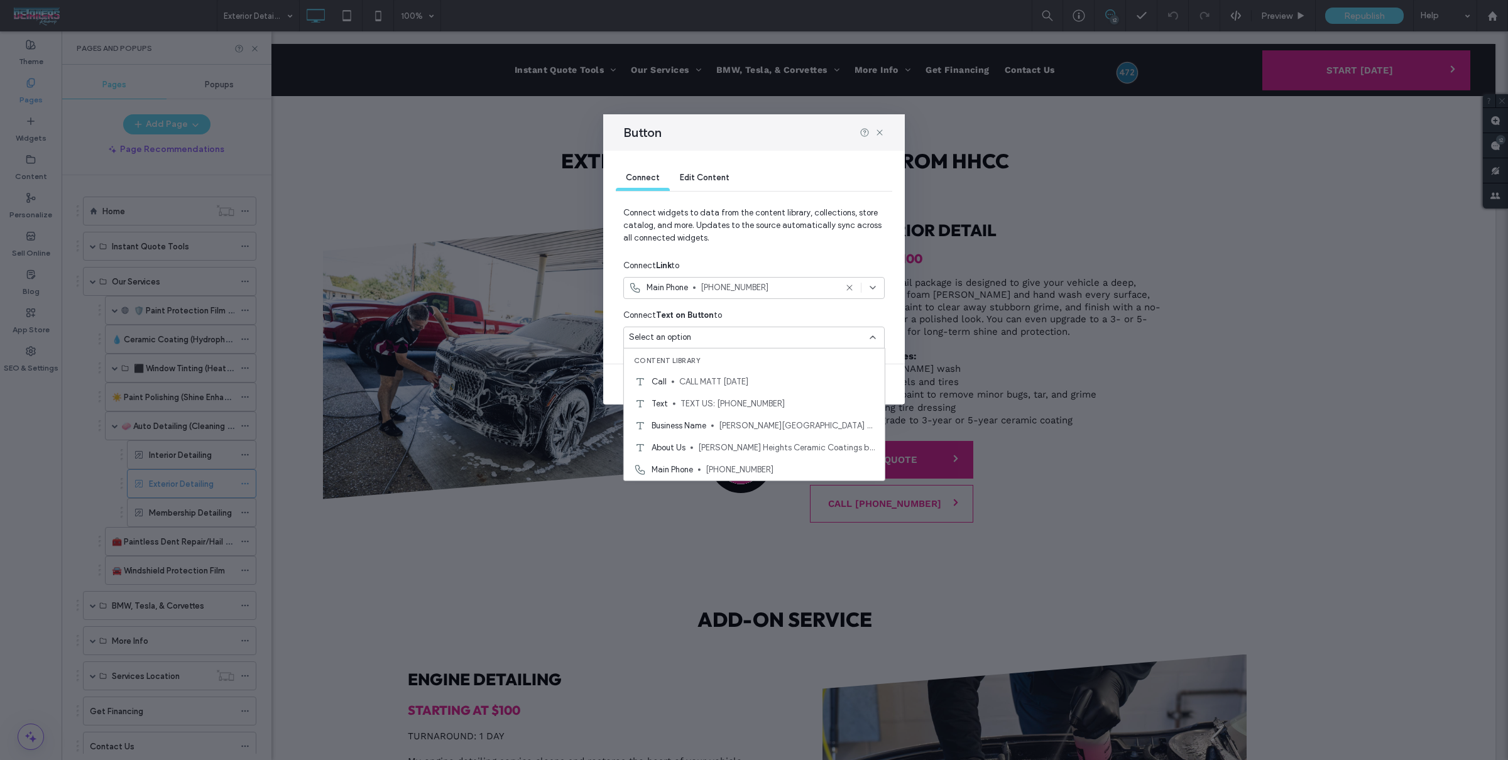
click at [775, 335] on div "Select an option" at bounding box center [746, 337] width 235 height 13
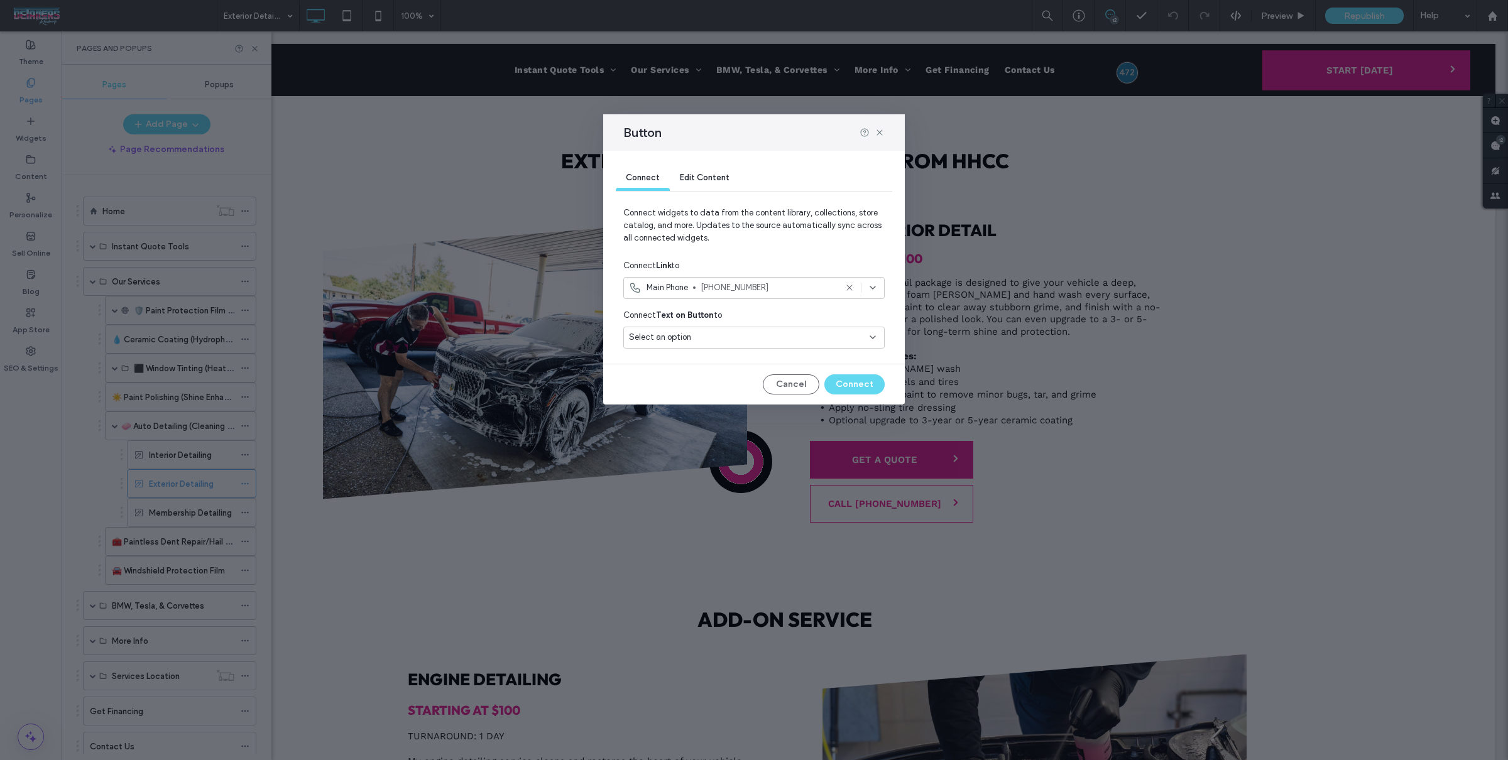
click at [777, 336] on div "Select an option" at bounding box center [746, 337] width 235 height 13
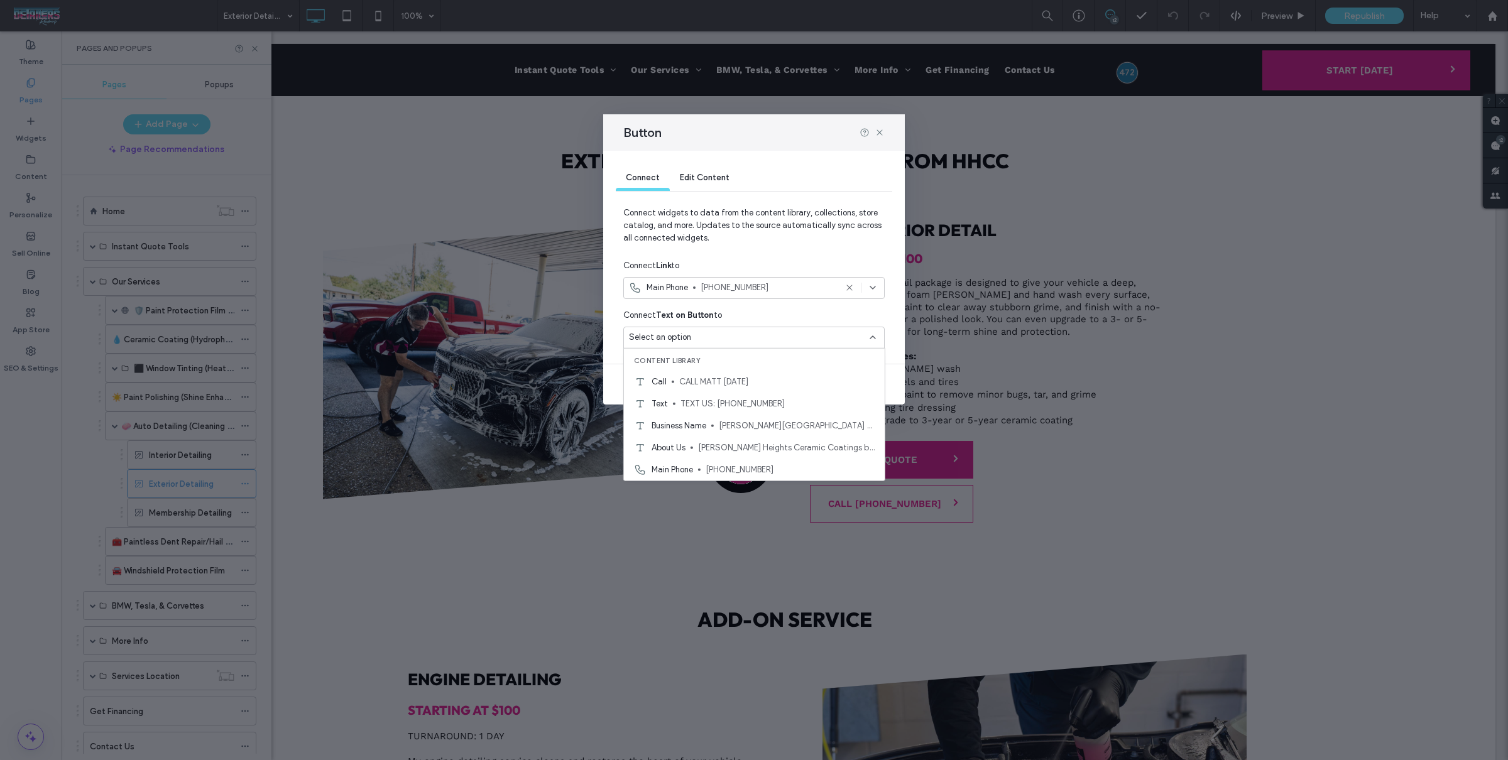
drag, startPoint x: 795, startPoint y: 407, endPoint x: 794, endPoint y: 320, distance: 86.7
click at [795, 319] on body ".wqwq-1{fill:#231f20;} .cls-1q, .cls-2q { fill-rule: evenodd; } .cls-2q { fill:…" at bounding box center [754, 380] width 1508 height 760
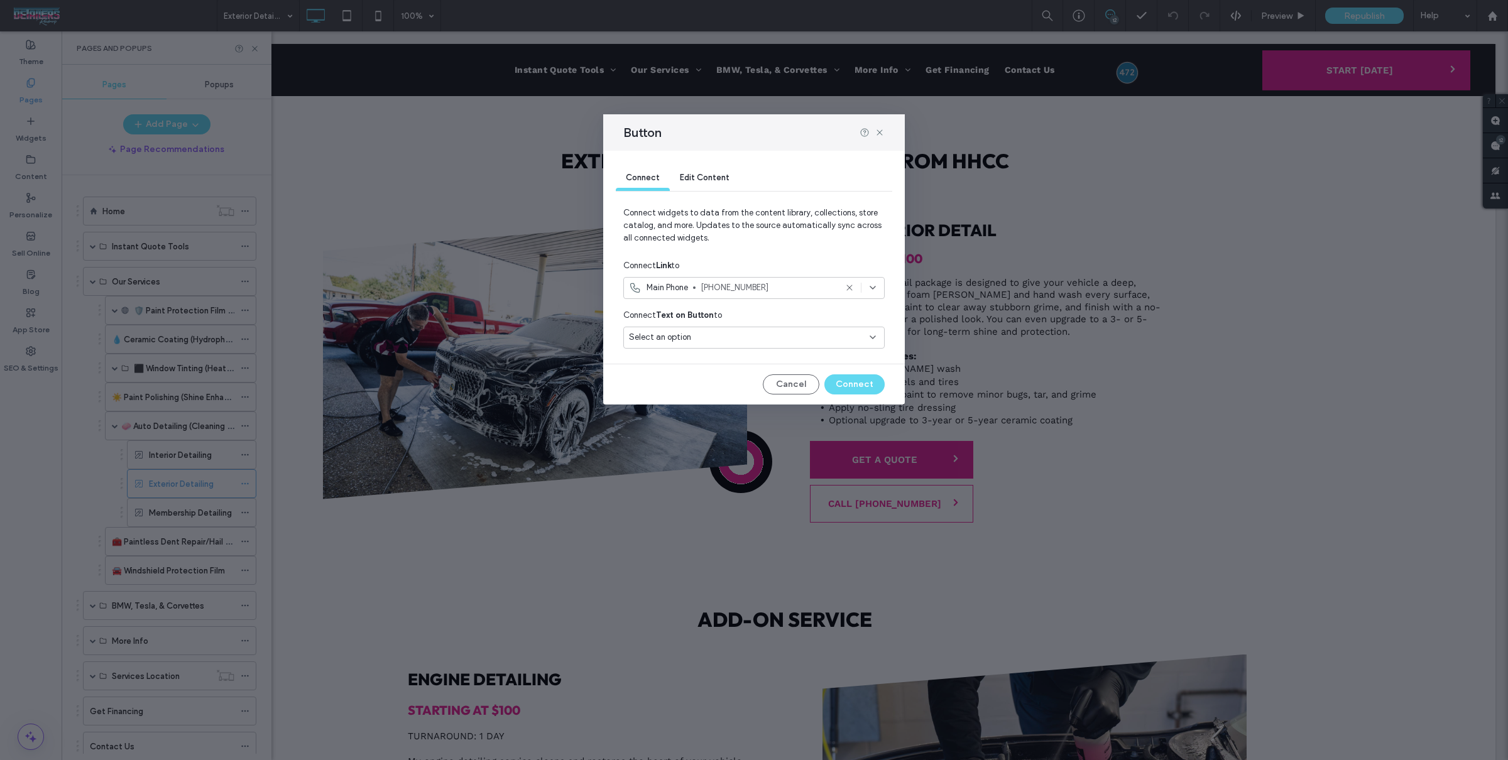
click at [785, 340] on div "Select an option" at bounding box center [746, 337] width 235 height 13
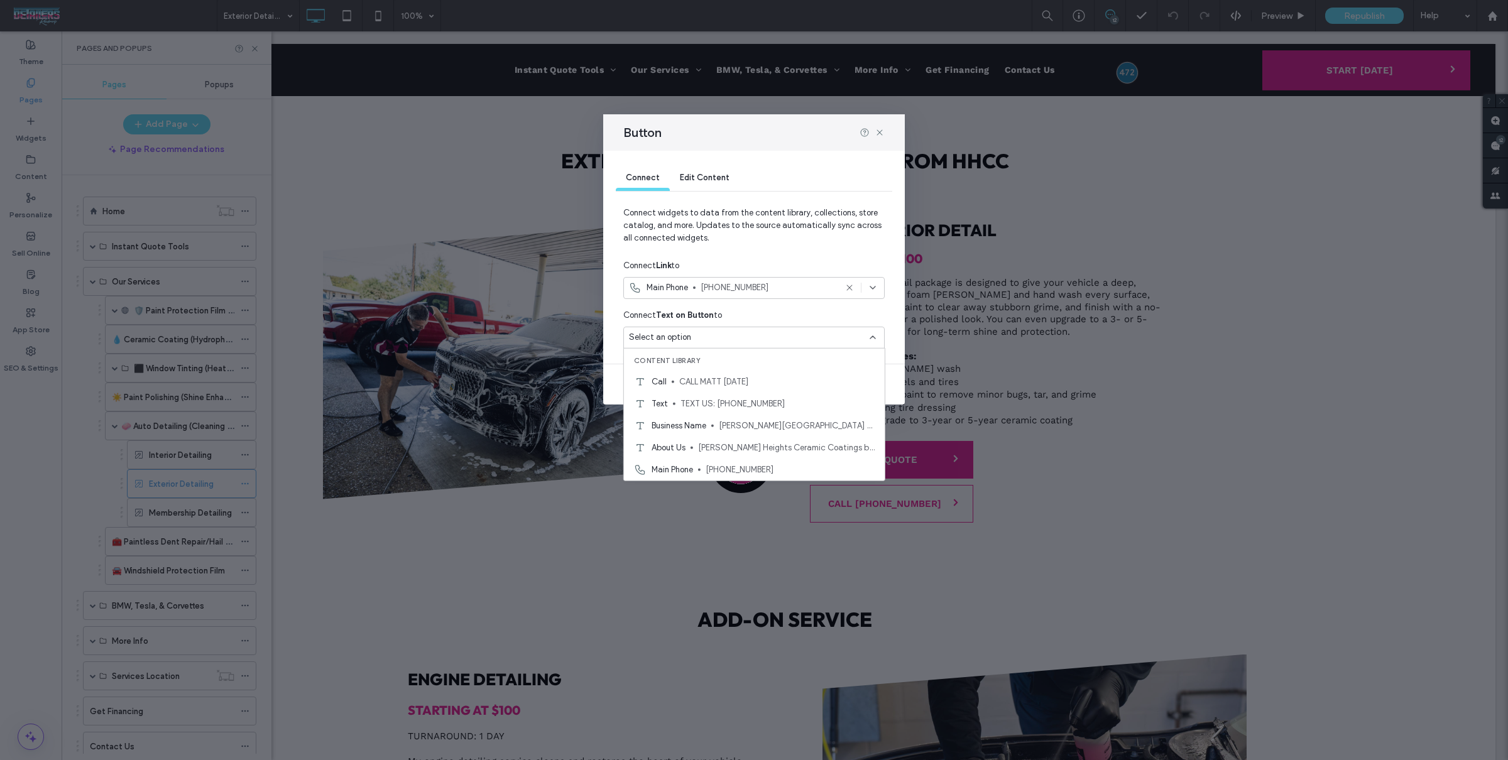
drag, startPoint x: 768, startPoint y: 385, endPoint x: 845, endPoint y: 388, distance: 77.4
click at [768, 385] on span "CALL MATT [DATE]" at bounding box center [776, 381] width 195 height 13
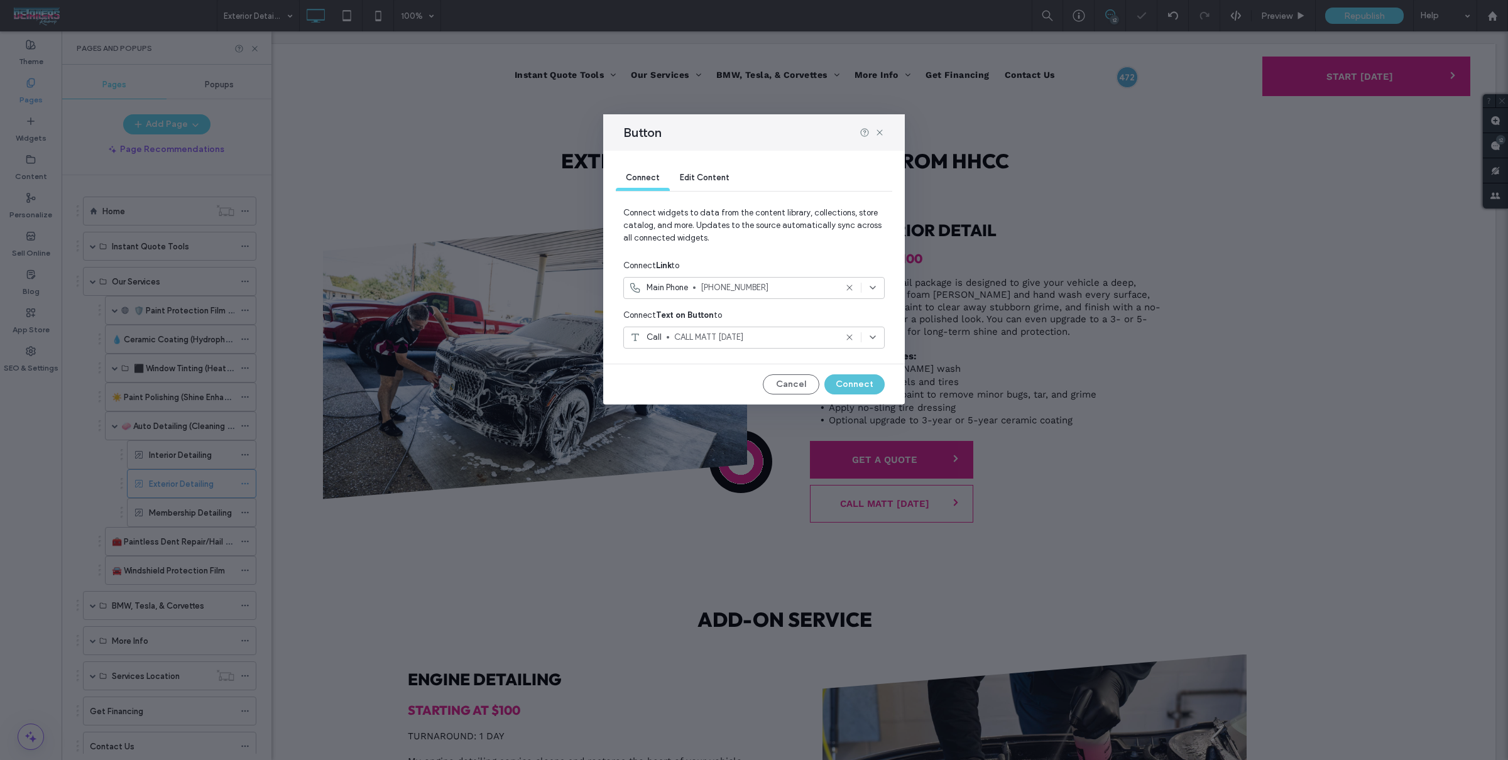
click at [844, 389] on button "Connect" at bounding box center [854, 384] width 60 height 20
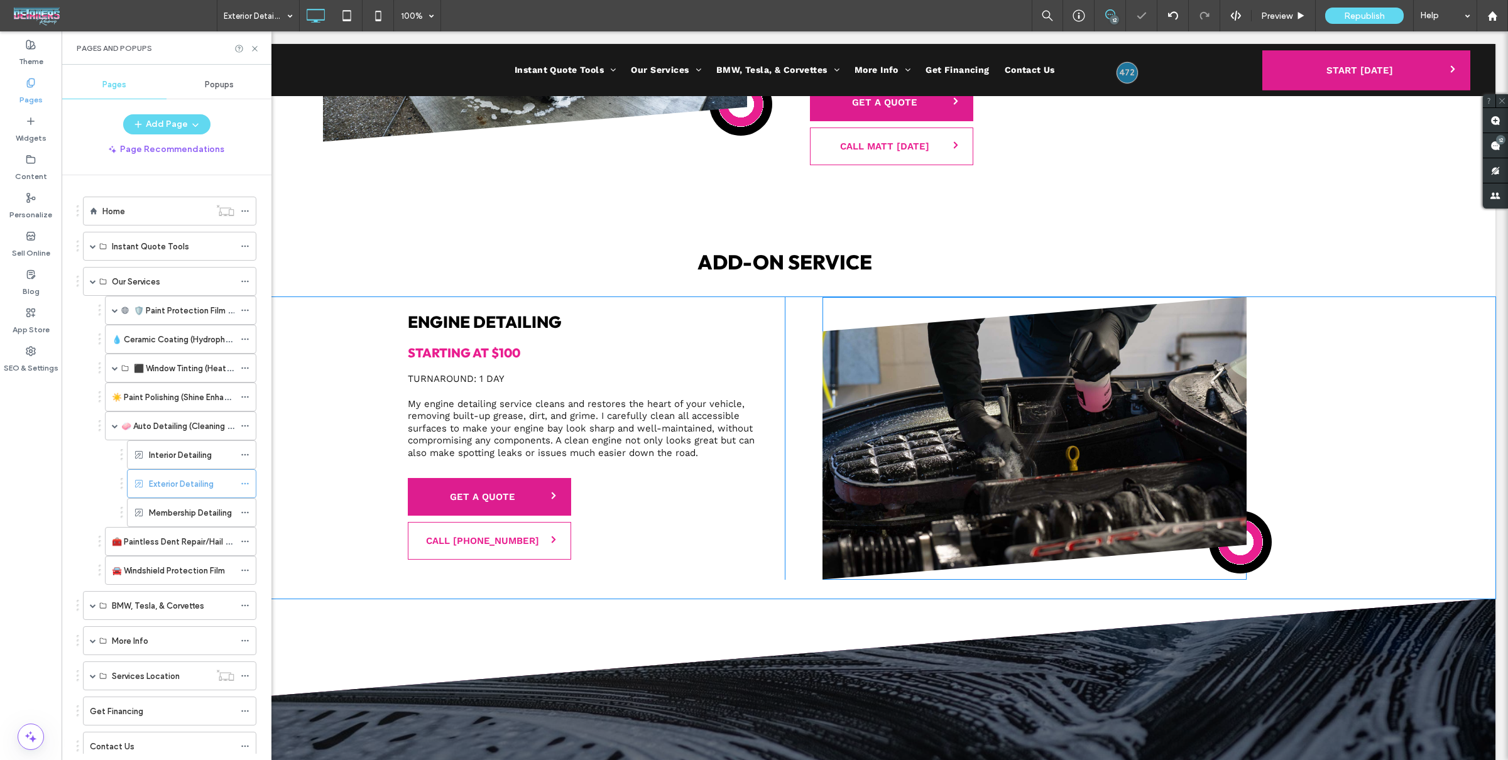
scroll to position [1593, 0]
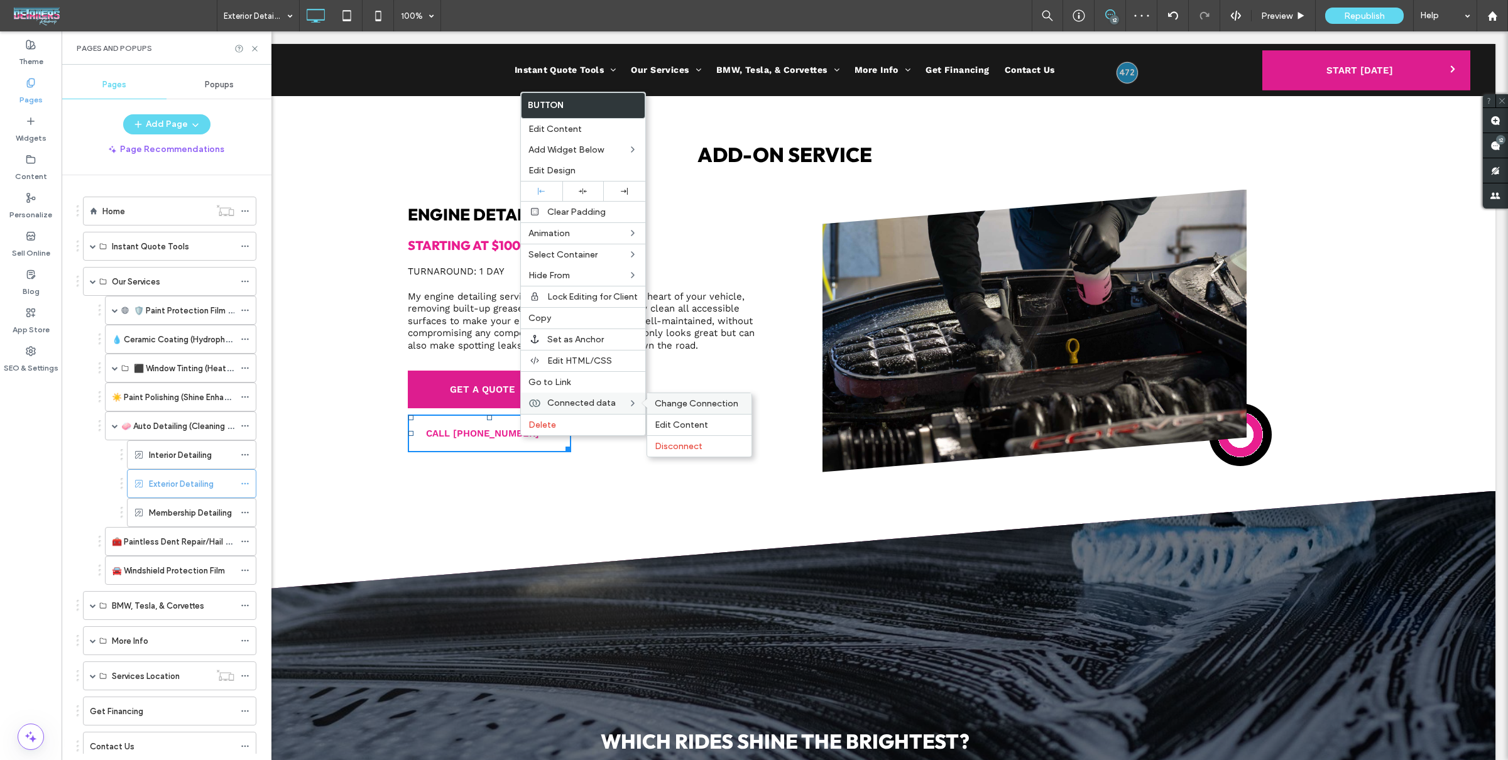
click at [701, 400] on span "Change Connection" at bounding box center [697, 403] width 84 height 11
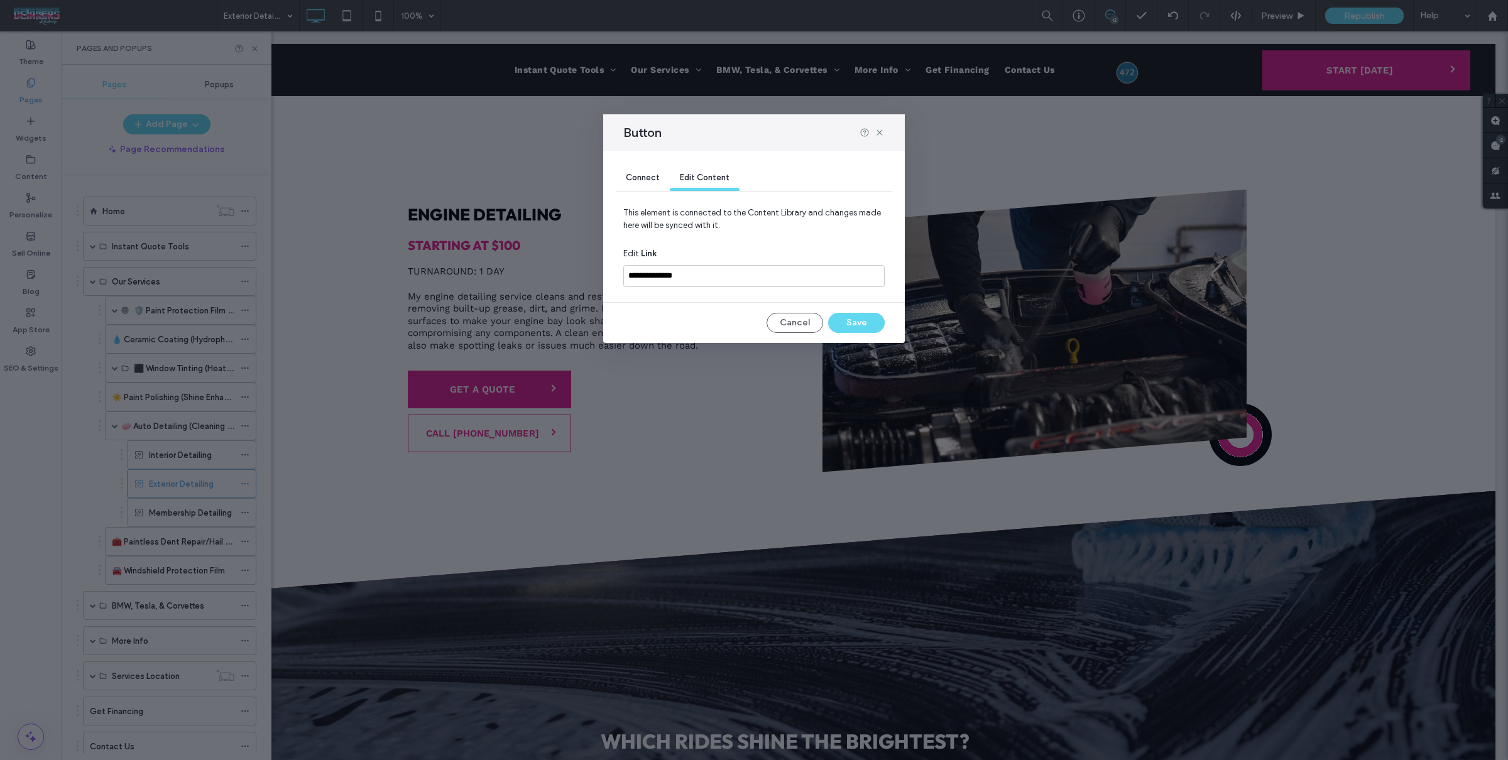
click at [647, 168] on div "Connect" at bounding box center [643, 178] width 54 height 25
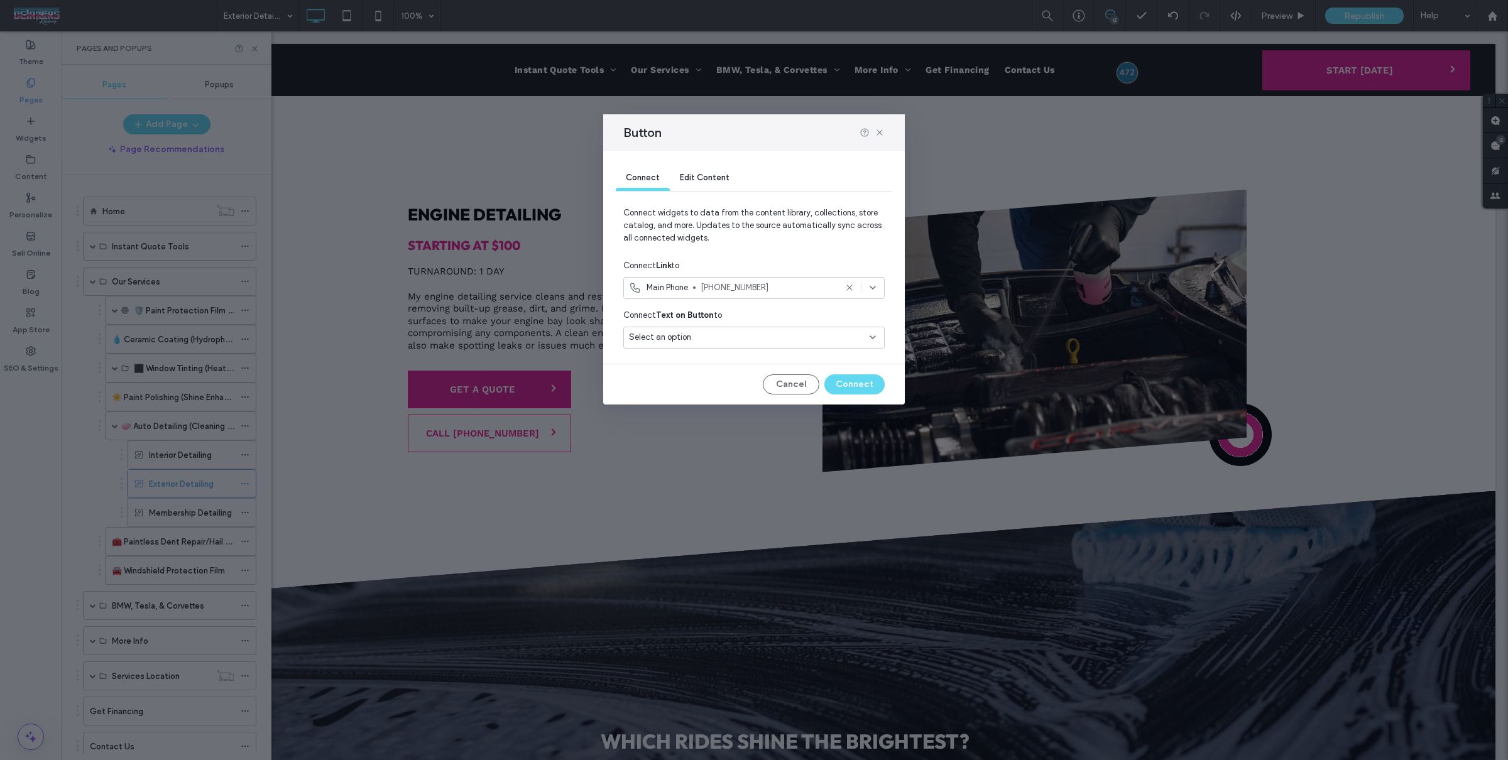
click at [743, 285] on span "[PHONE_NUMBER]" at bounding box center [768, 287] width 135 height 13
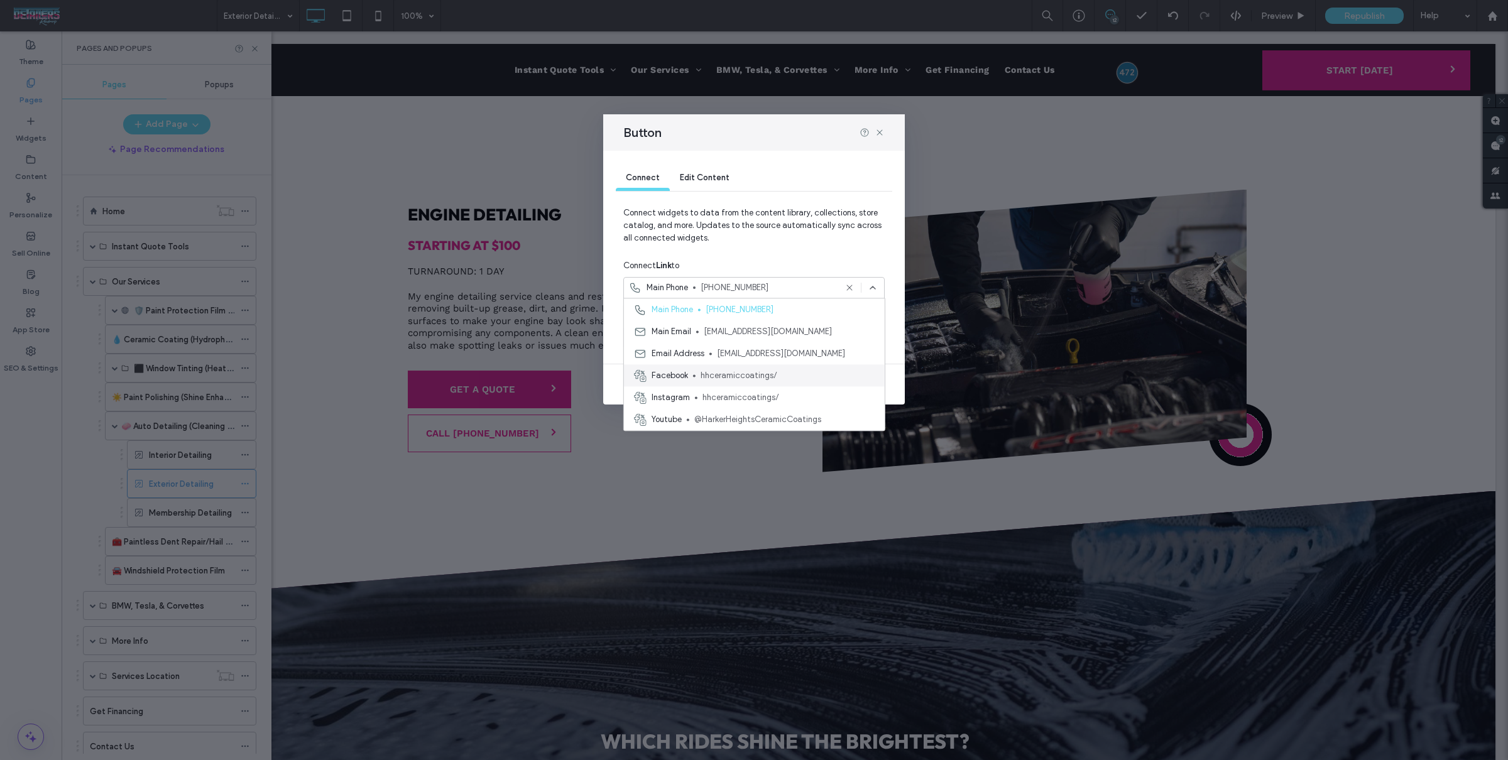
scroll to position [0, 0]
click at [769, 334] on span "[PHONE_NUMBER]" at bounding box center [790, 331] width 169 height 13
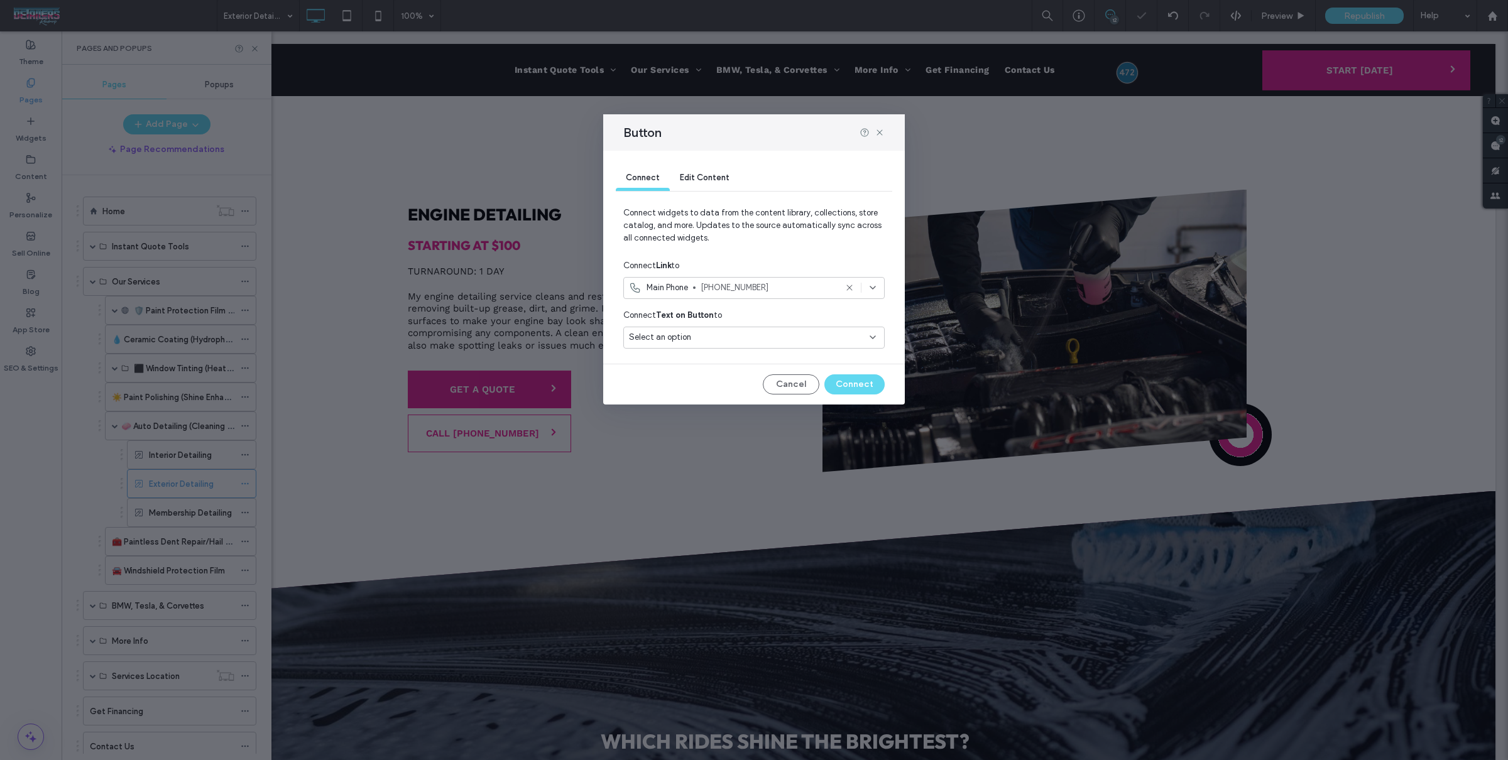
drag, startPoint x: 769, startPoint y: 329, endPoint x: 768, endPoint y: 342, distance: 13.2
click at [769, 329] on div "Select an option" at bounding box center [753, 338] width 261 height 22
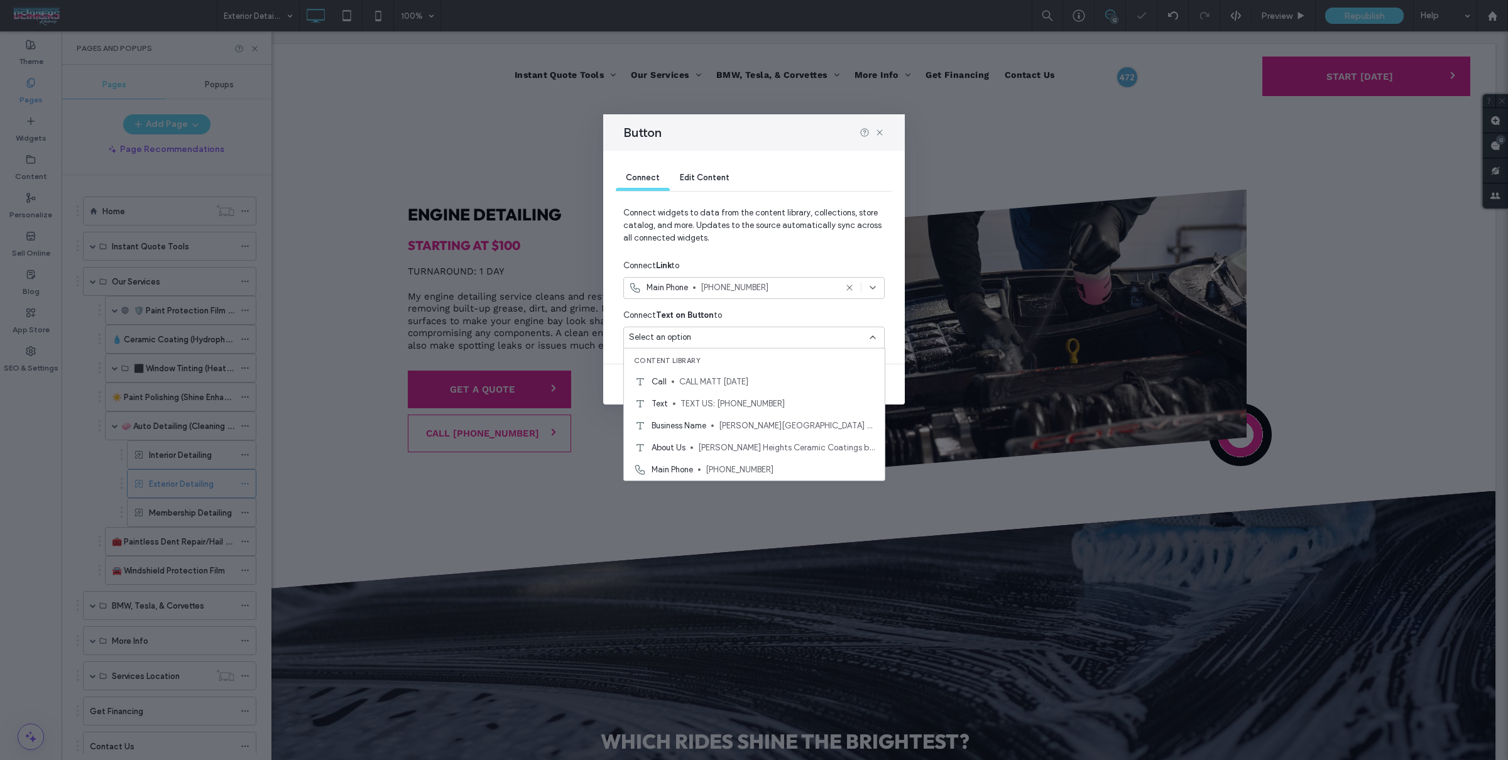
click at [768, 343] on div "Select an option" at bounding box center [746, 337] width 235 height 13
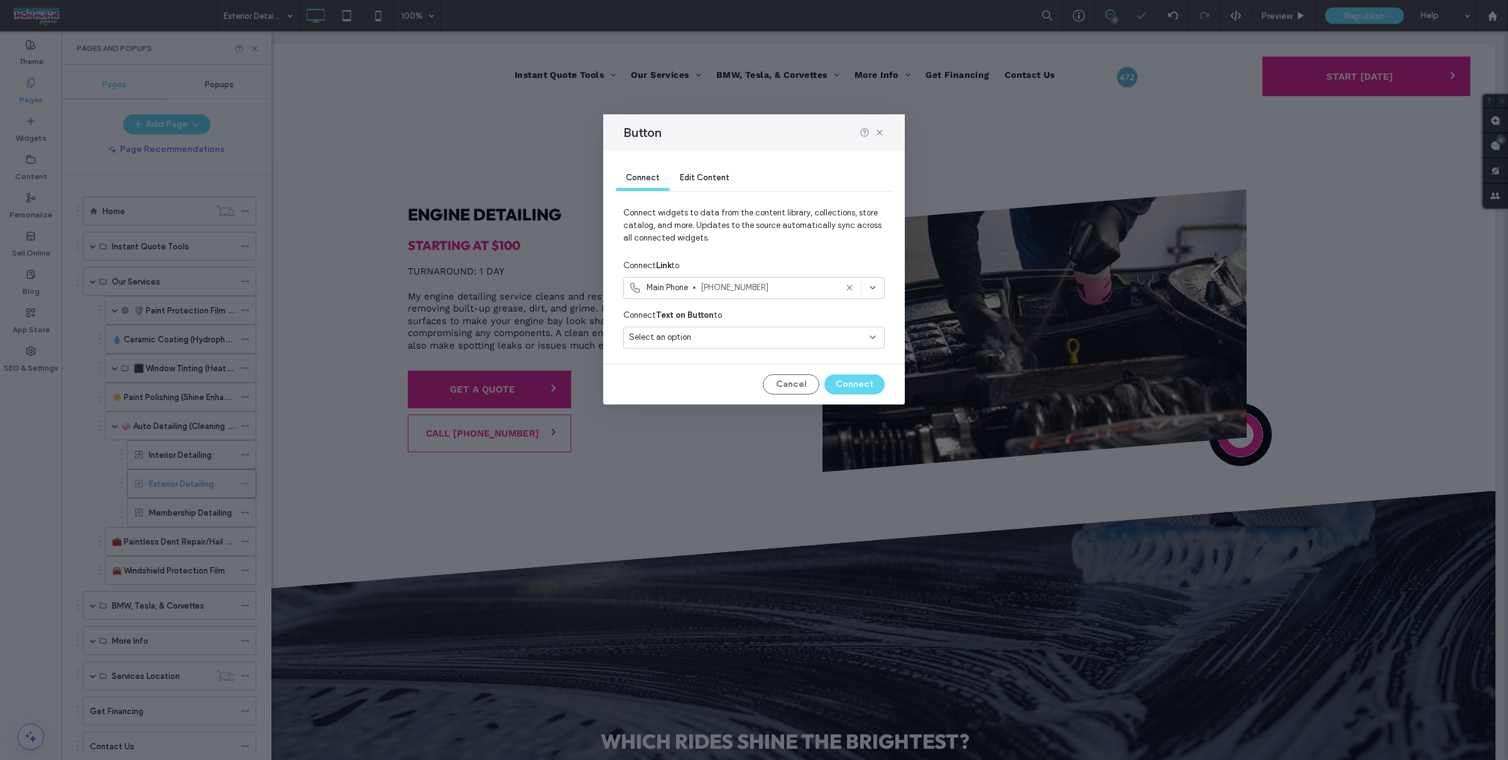
click at [765, 351] on div "Select an option" at bounding box center [753, 340] width 261 height 27
drag, startPoint x: 767, startPoint y: 332, endPoint x: 762, endPoint y: 340, distance: 8.7
click at [767, 332] on div "Select an option" at bounding box center [746, 337] width 235 height 13
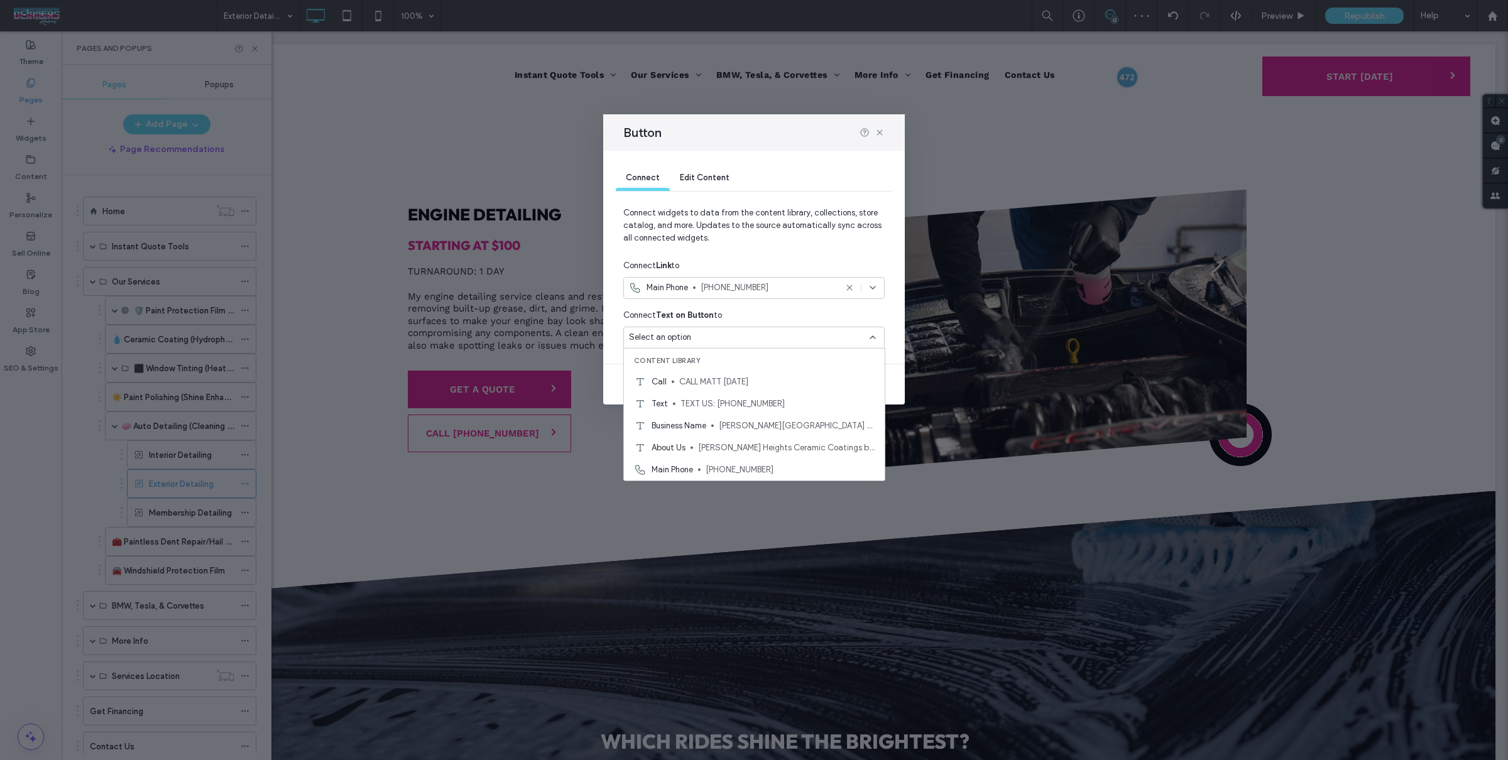
click at [750, 379] on span "CALL MATT [DATE]" at bounding box center [776, 381] width 195 height 13
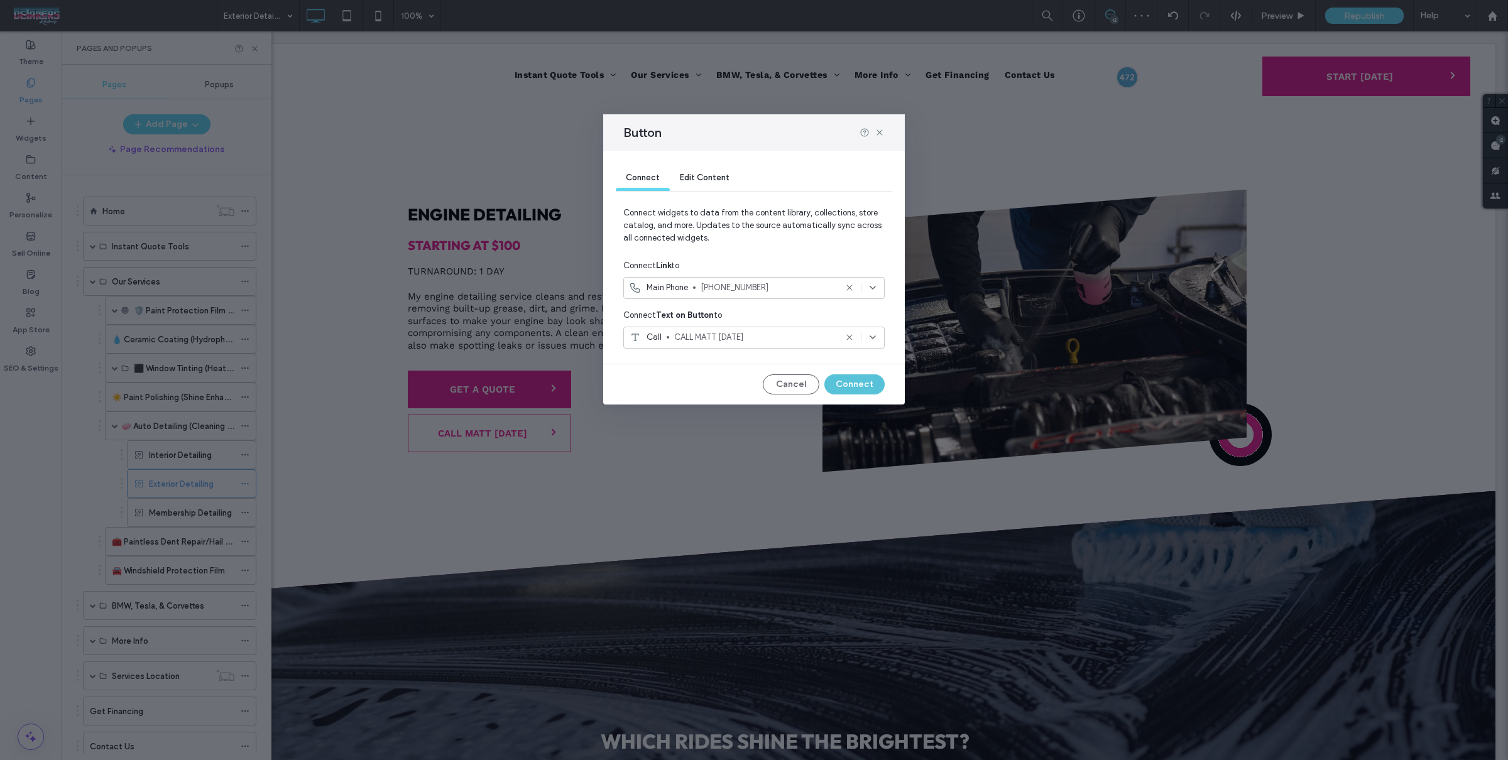
click at [861, 386] on button "Connect" at bounding box center [854, 384] width 60 height 20
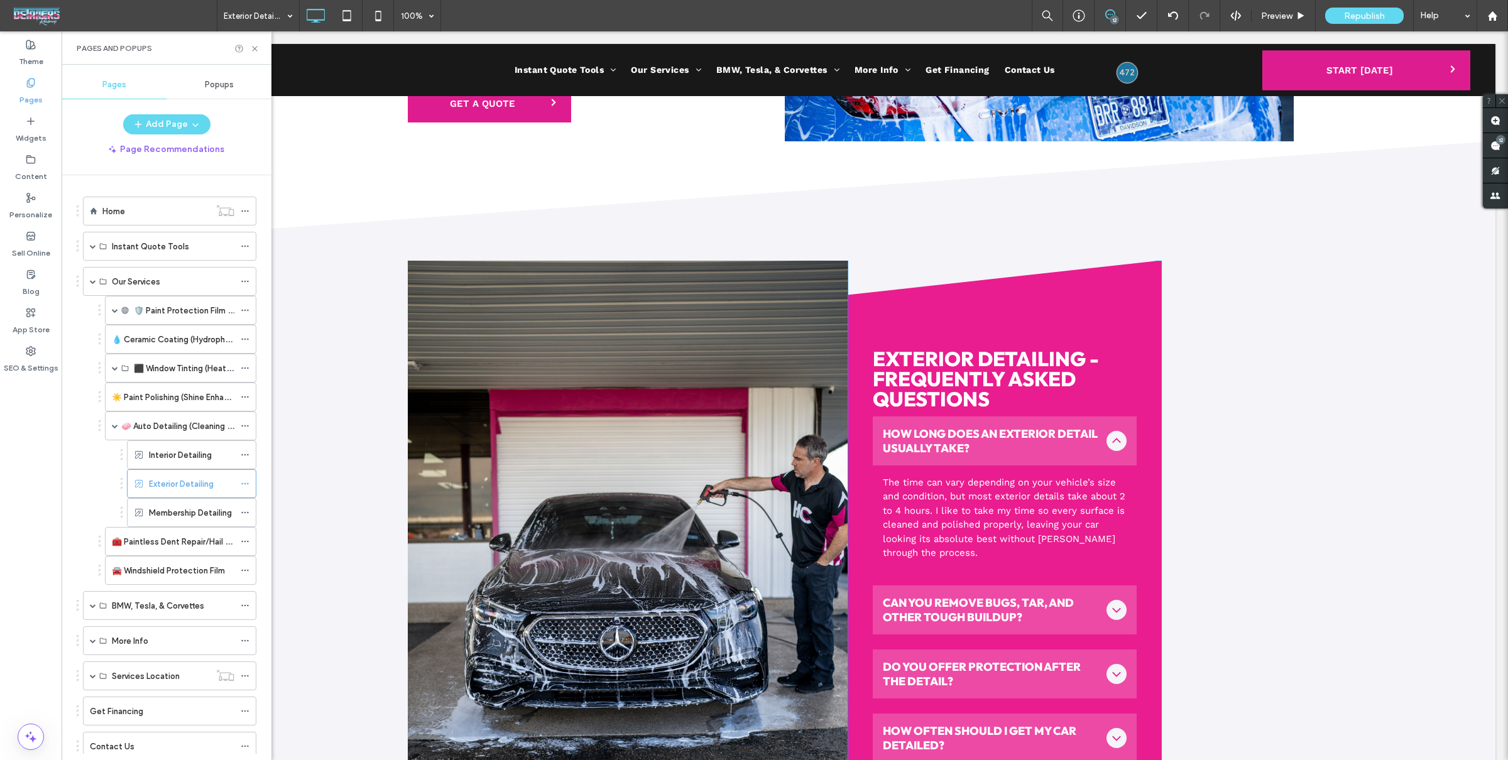
scroll to position [3414, 0]
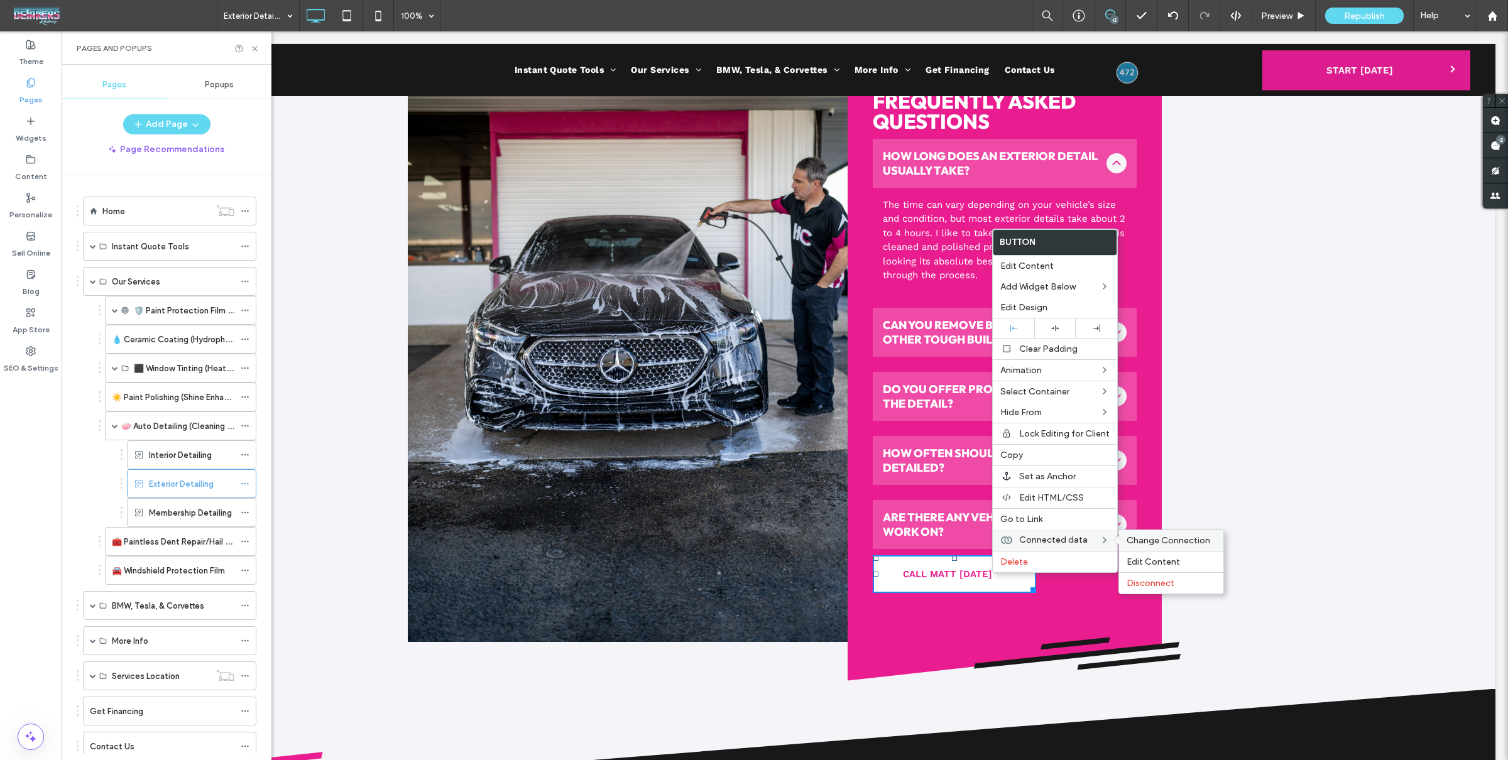
click at [1133, 542] on span "Change Connection" at bounding box center [1169, 540] width 84 height 11
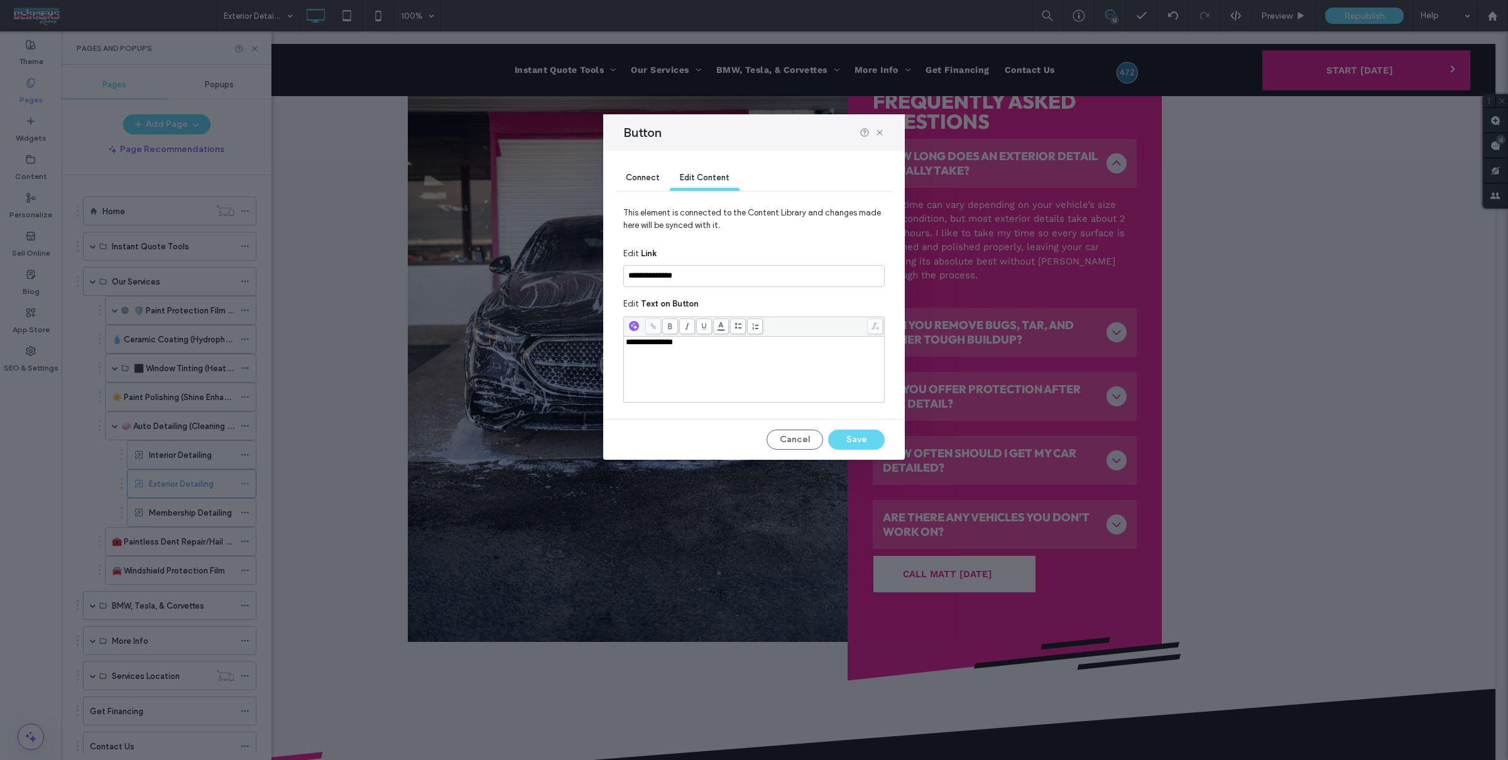
click at [651, 160] on div "Connect Edit Content" at bounding box center [754, 179] width 276 height 56
drag, startPoint x: 648, startPoint y: 175, endPoint x: 707, endPoint y: 191, distance: 61.1
click at [648, 175] on span "Connect" at bounding box center [643, 177] width 34 height 9
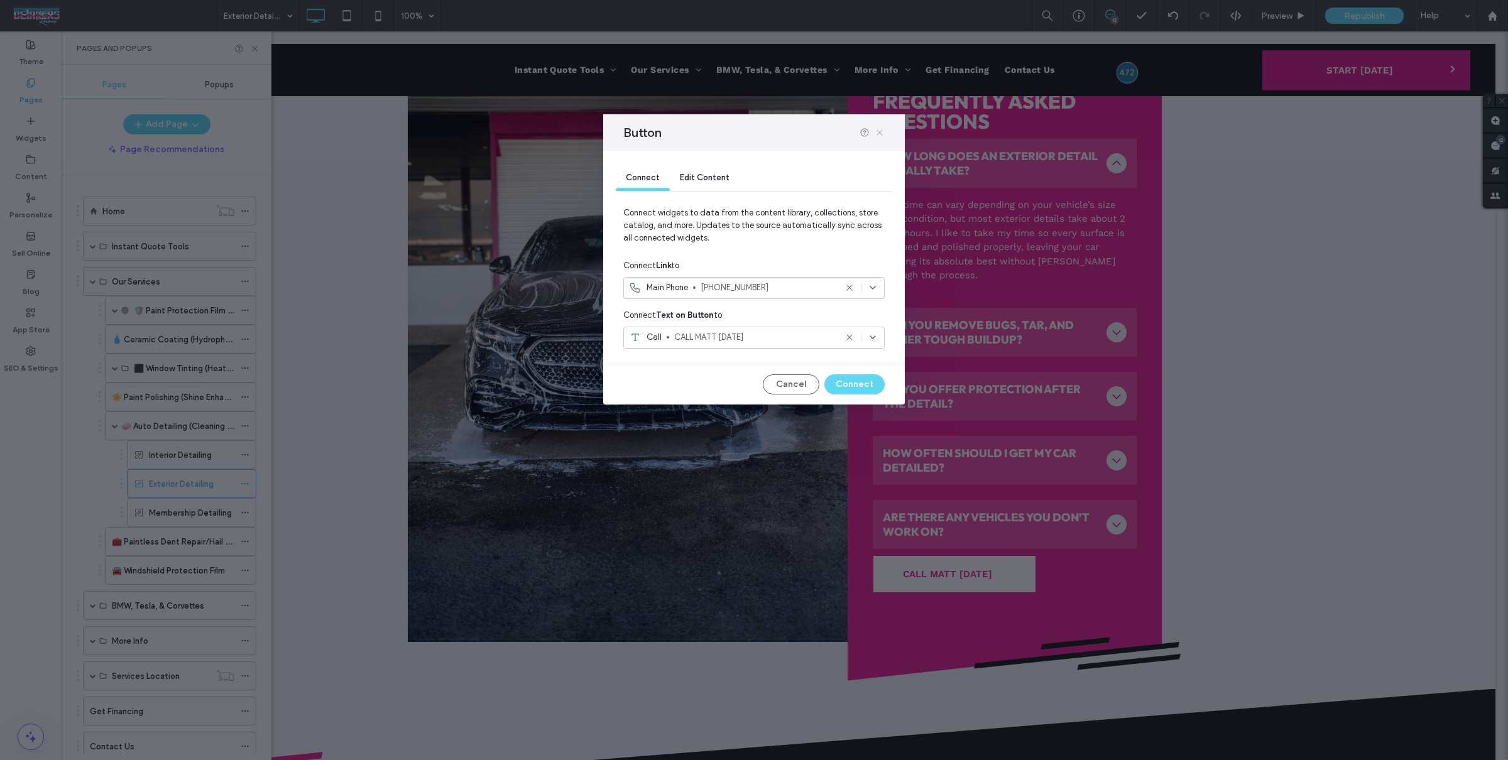
click at [878, 133] on icon at bounding box center [880, 133] width 10 height 10
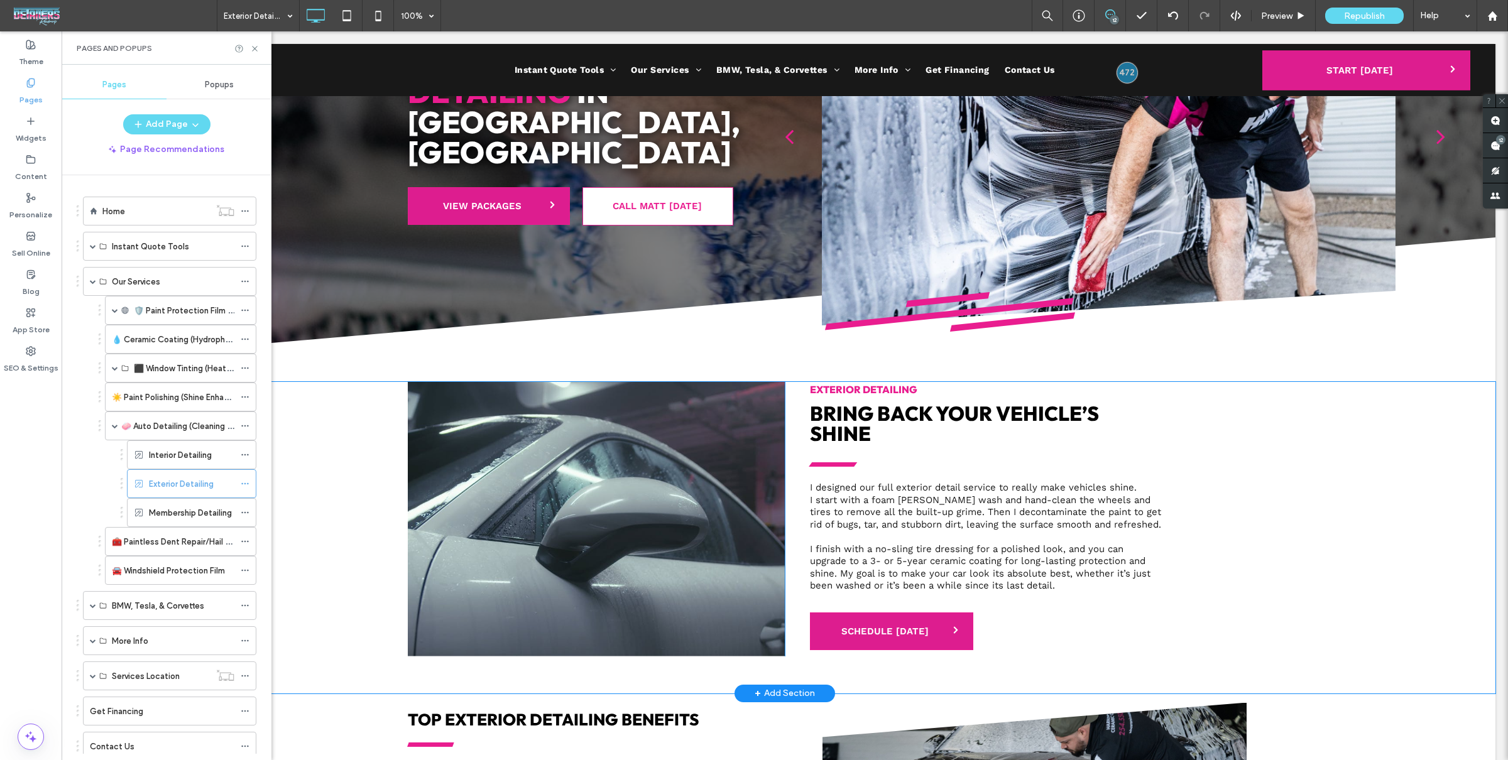
scroll to position [0, 0]
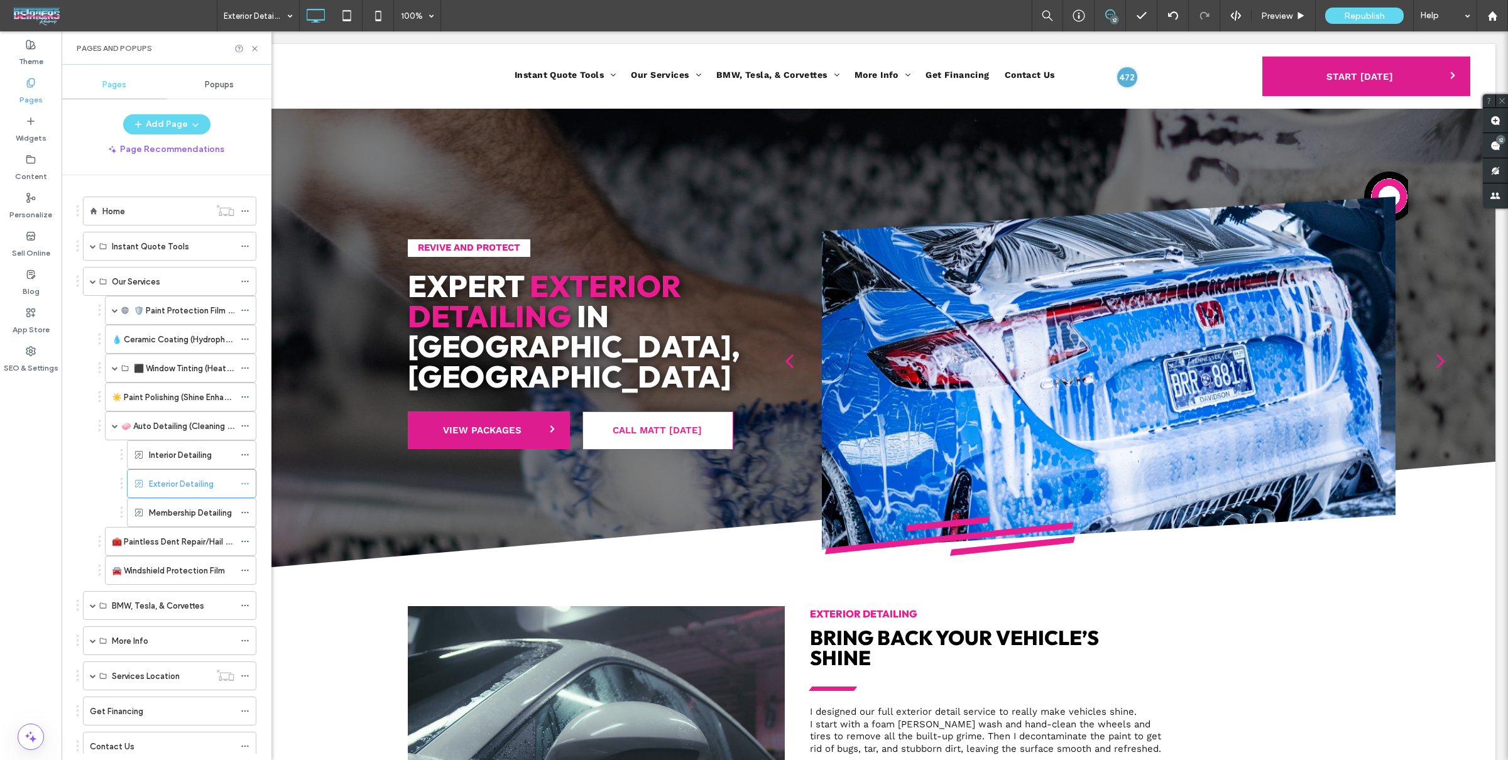
click at [180, 450] on label "Interior Detailing" at bounding box center [180, 455] width 63 height 22
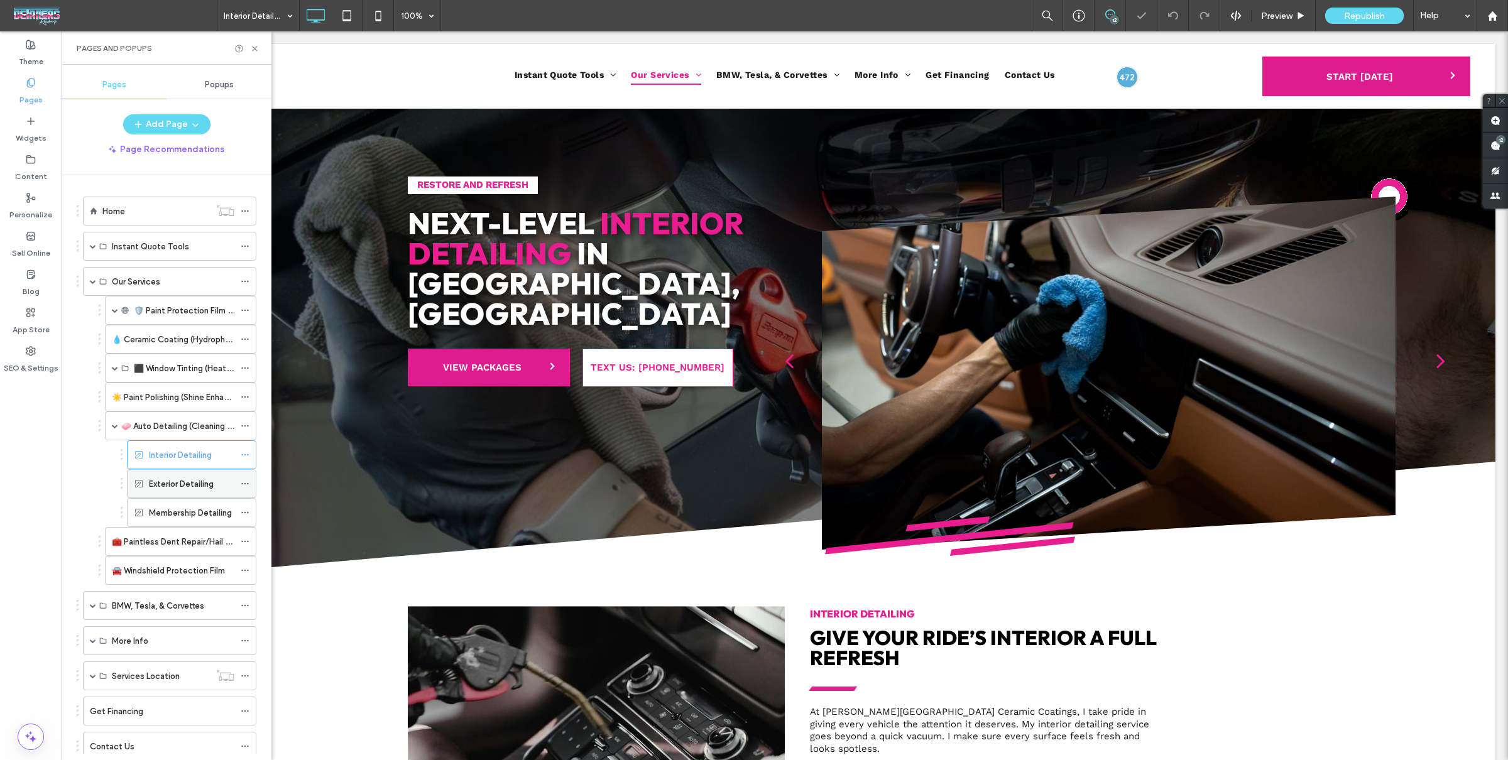
click at [179, 476] on label "Exterior Detailing" at bounding box center [181, 484] width 65 height 22
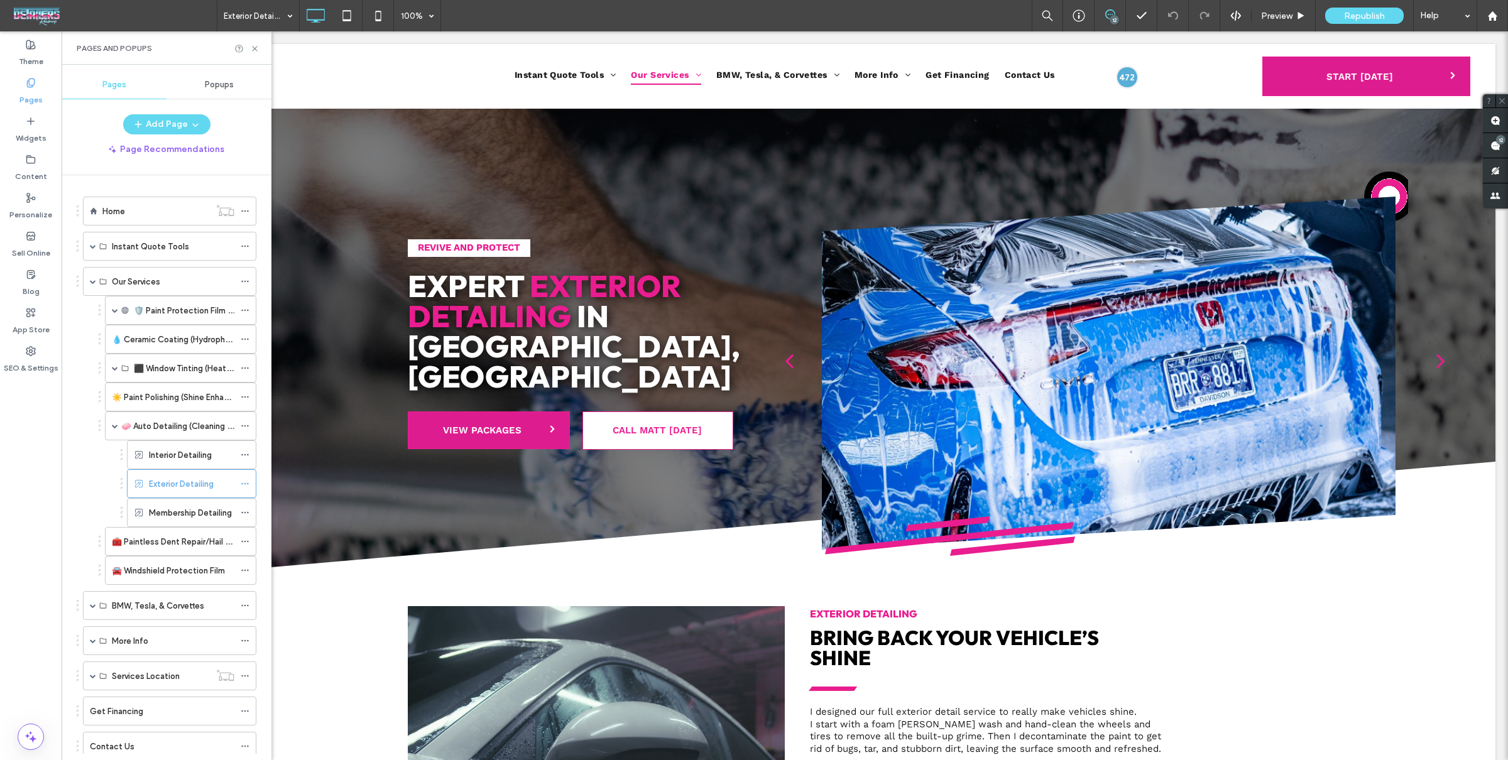
click at [936, 18] on div "Exterior Detailing 100% 12 Preview Republish Help" at bounding box center [862, 15] width 1291 height 31
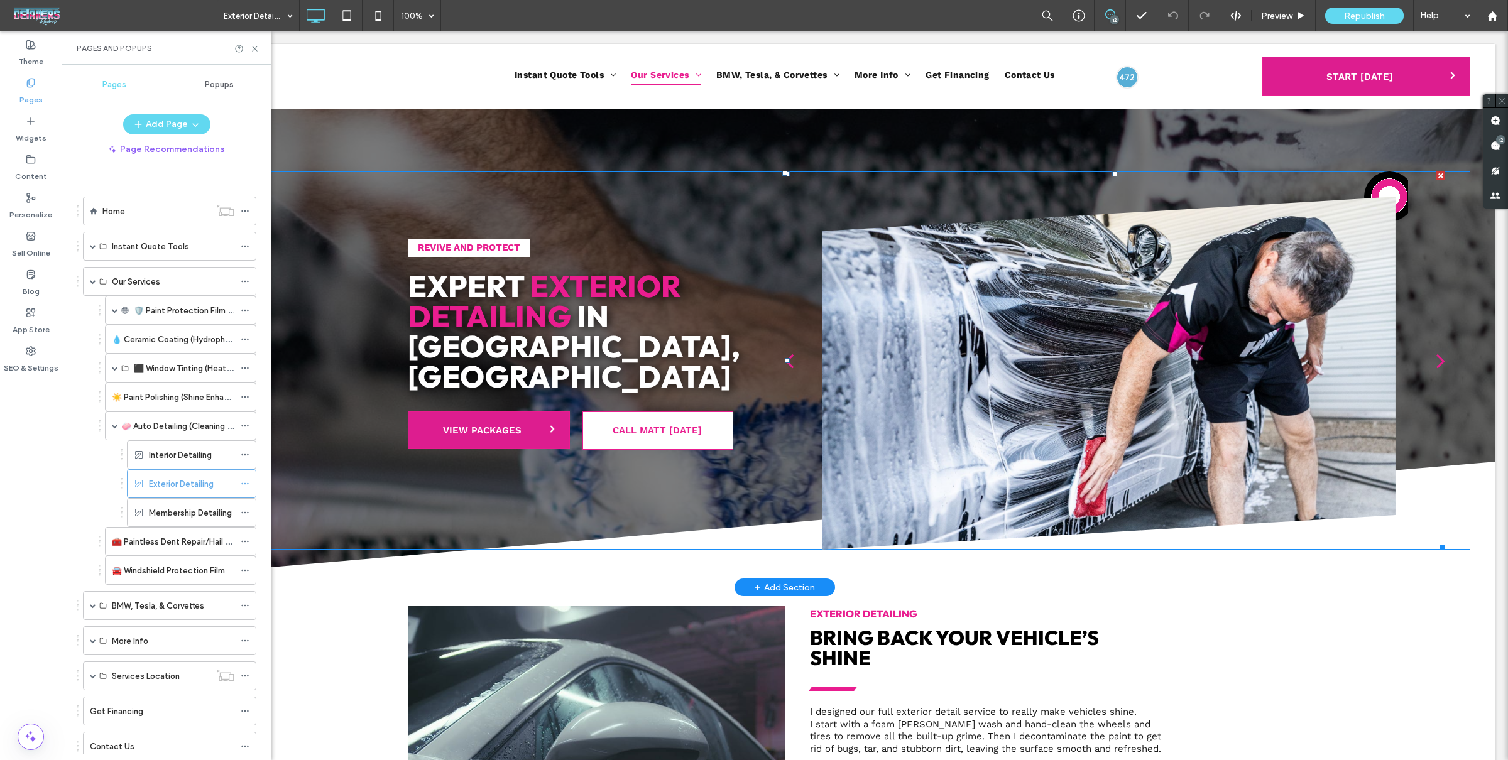
click at [1166, 287] on div at bounding box center [1109, 373] width 574 height 353
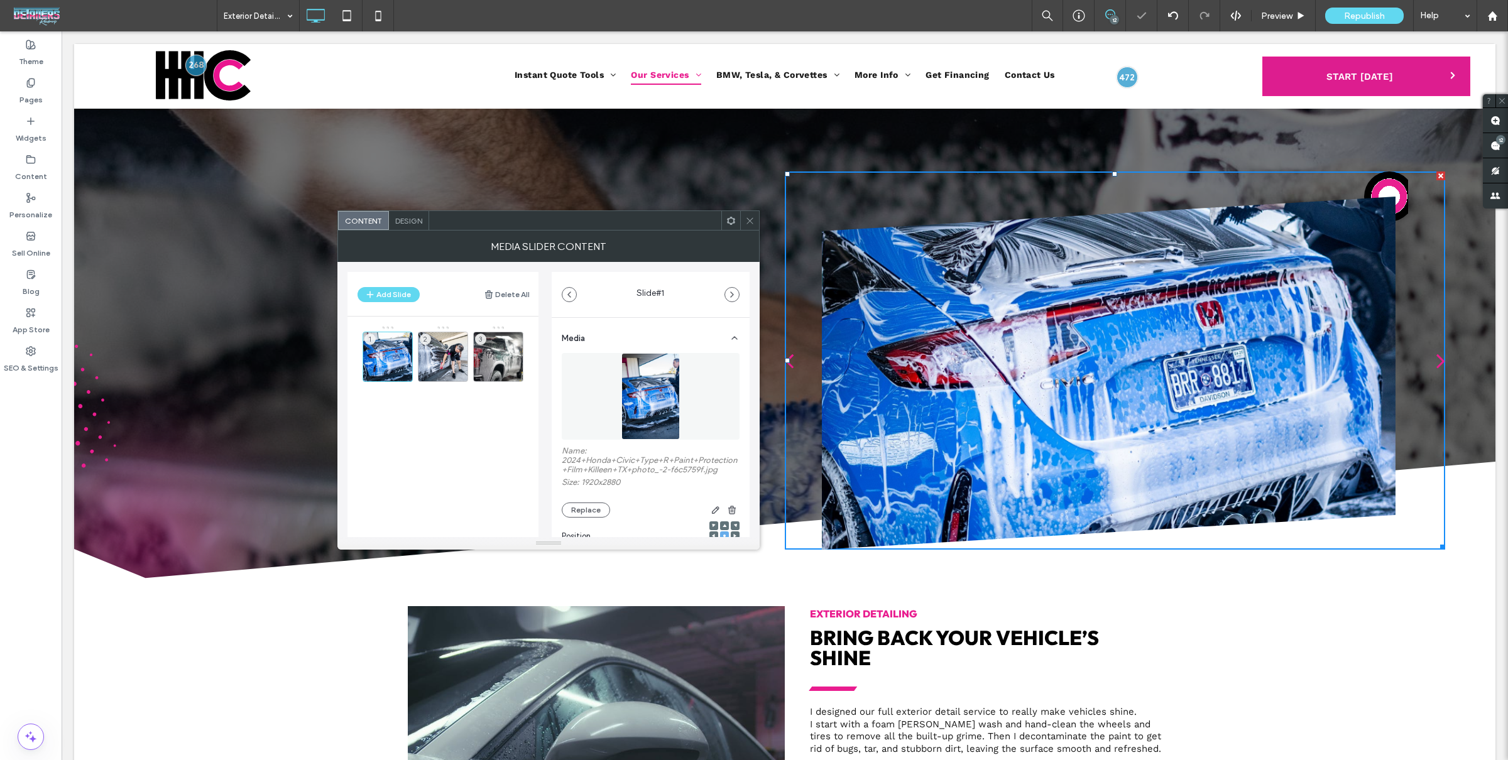
click at [400, 218] on span "Design" at bounding box center [408, 220] width 27 height 9
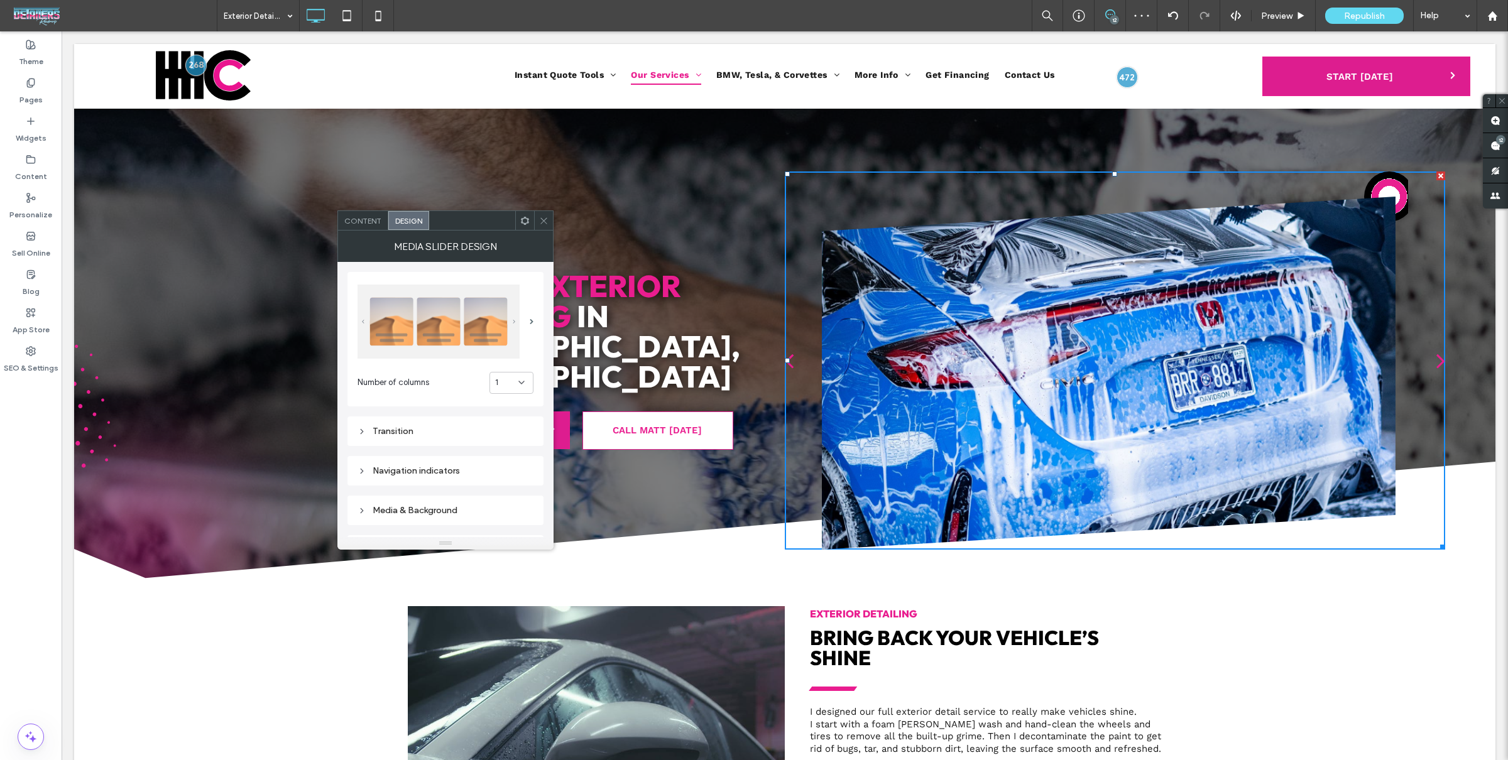
scroll to position [50, 0]
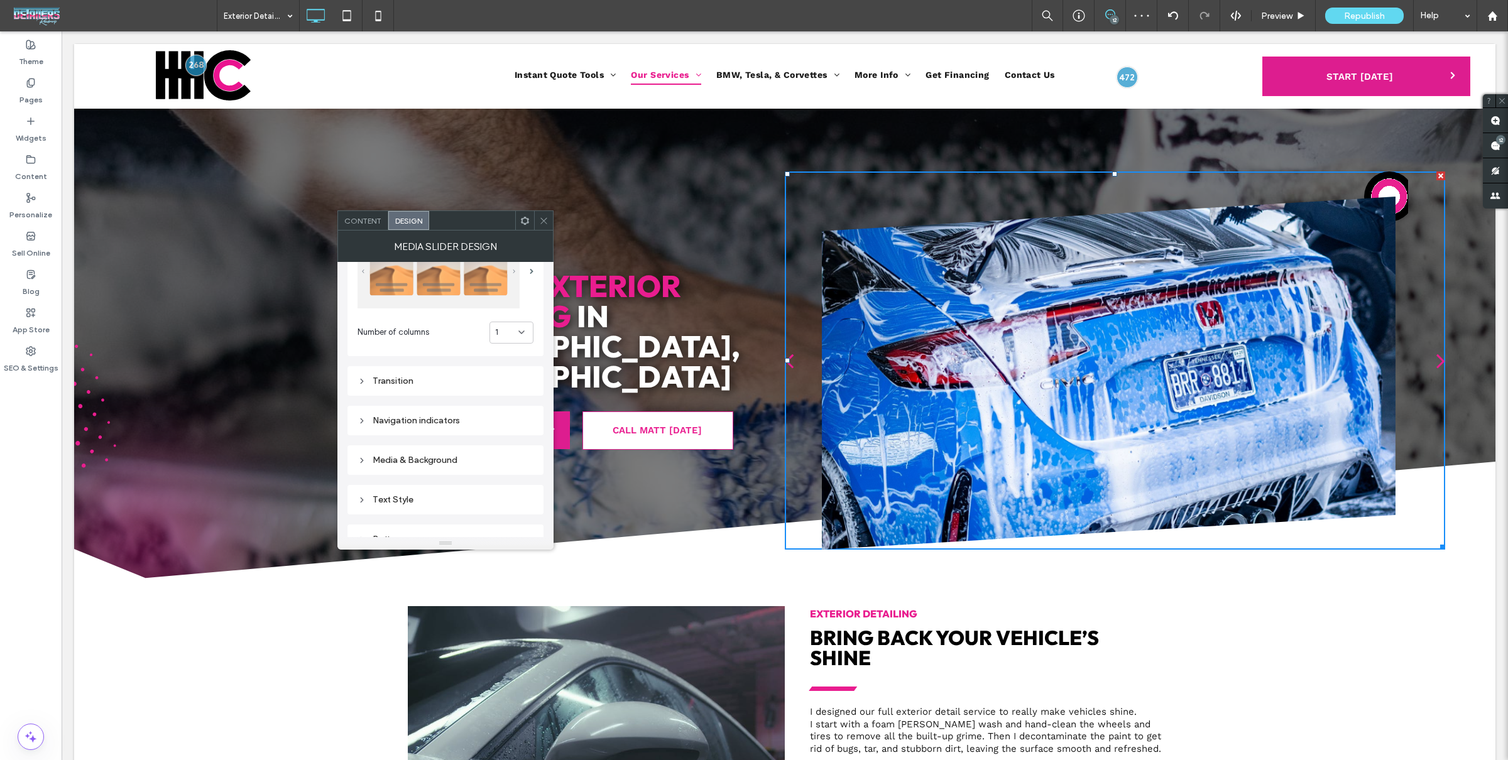
click at [459, 467] on div "Media & Background" at bounding box center [446, 460] width 176 height 17
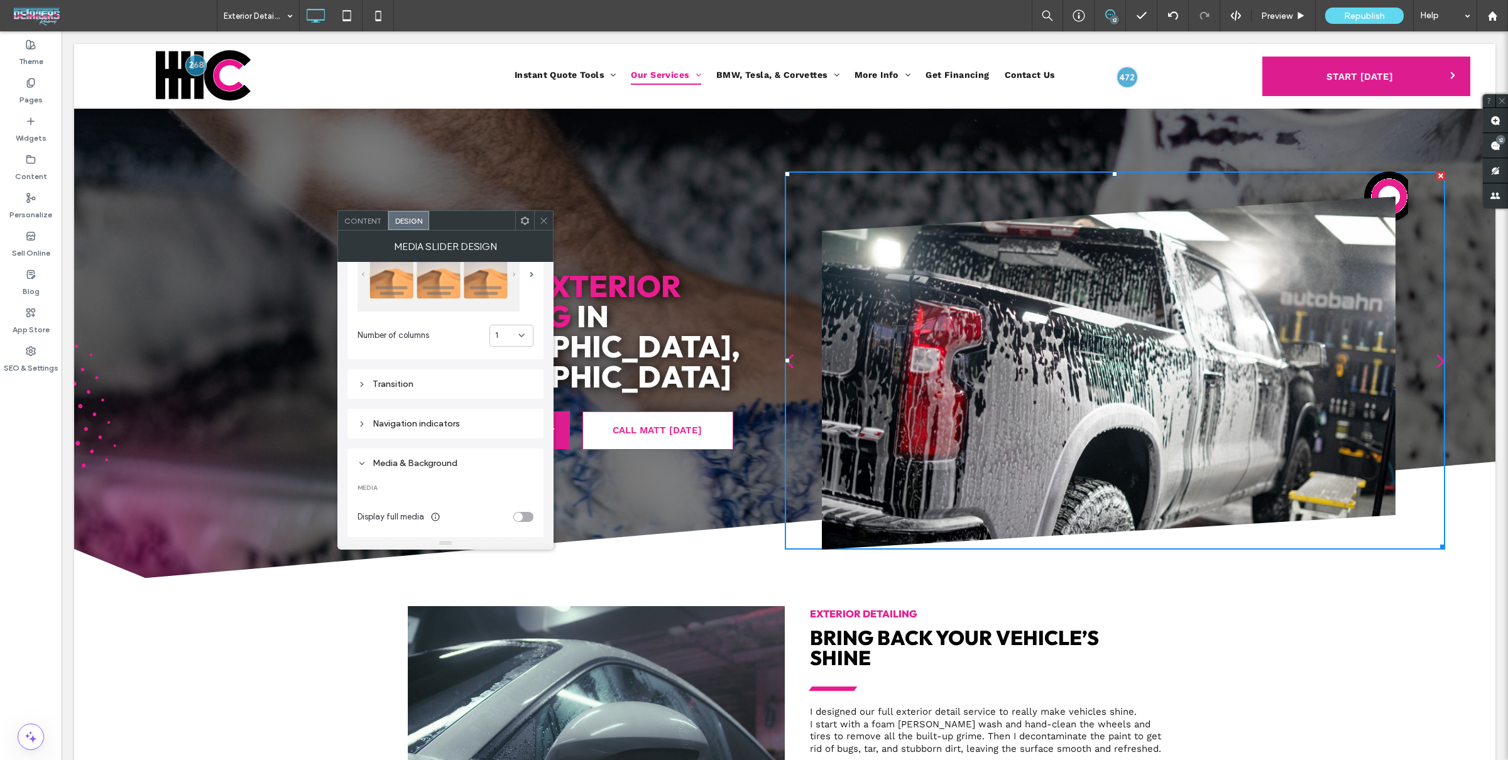
scroll to position [0, 0]
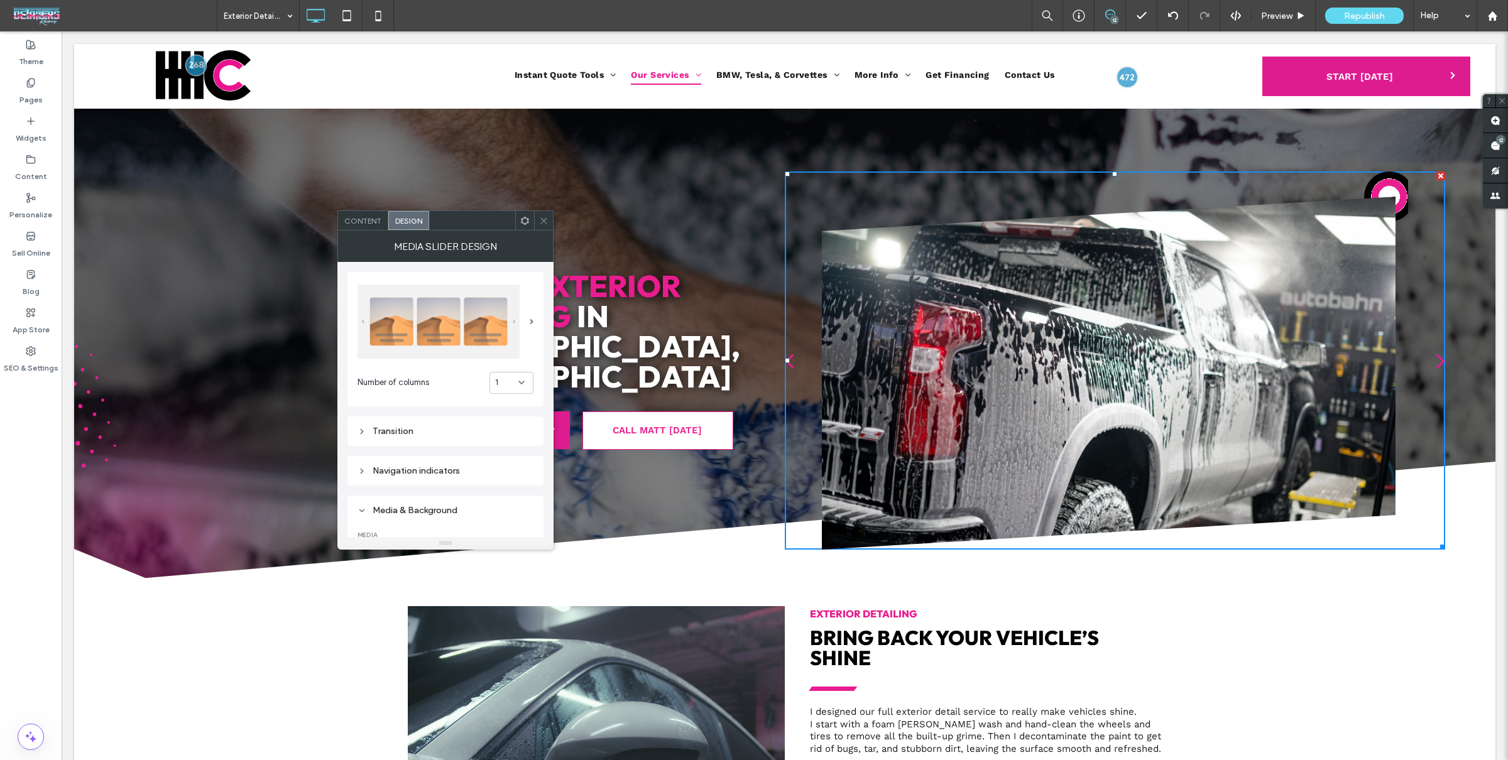
click at [476, 434] on div "Transition" at bounding box center [446, 431] width 176 height 11
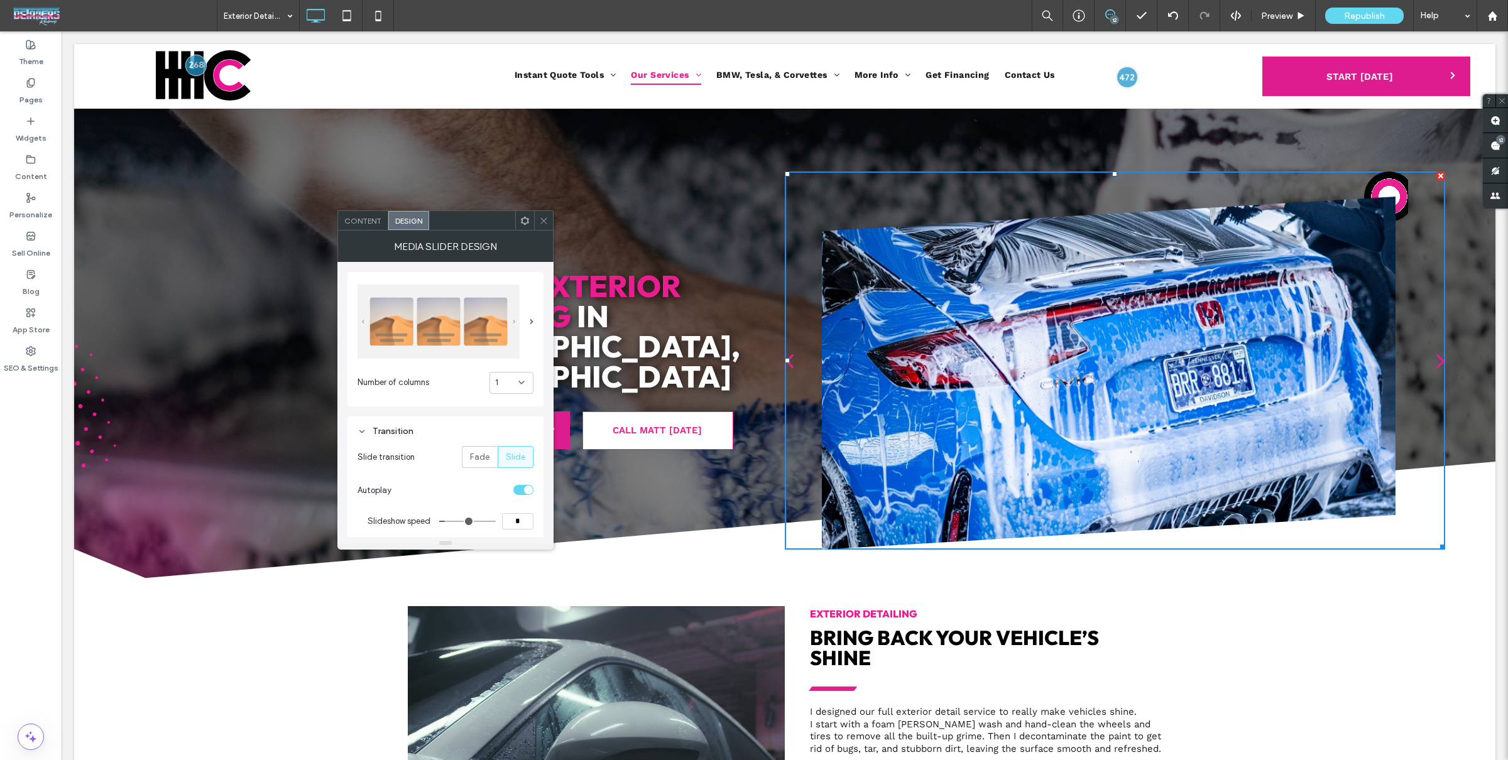
click at [525, 488] on div "toggle" at bounding box center [528, 490] width 9 height 9
click at [542, 229] on span at bounding box center [543, 220] width 9 height 19
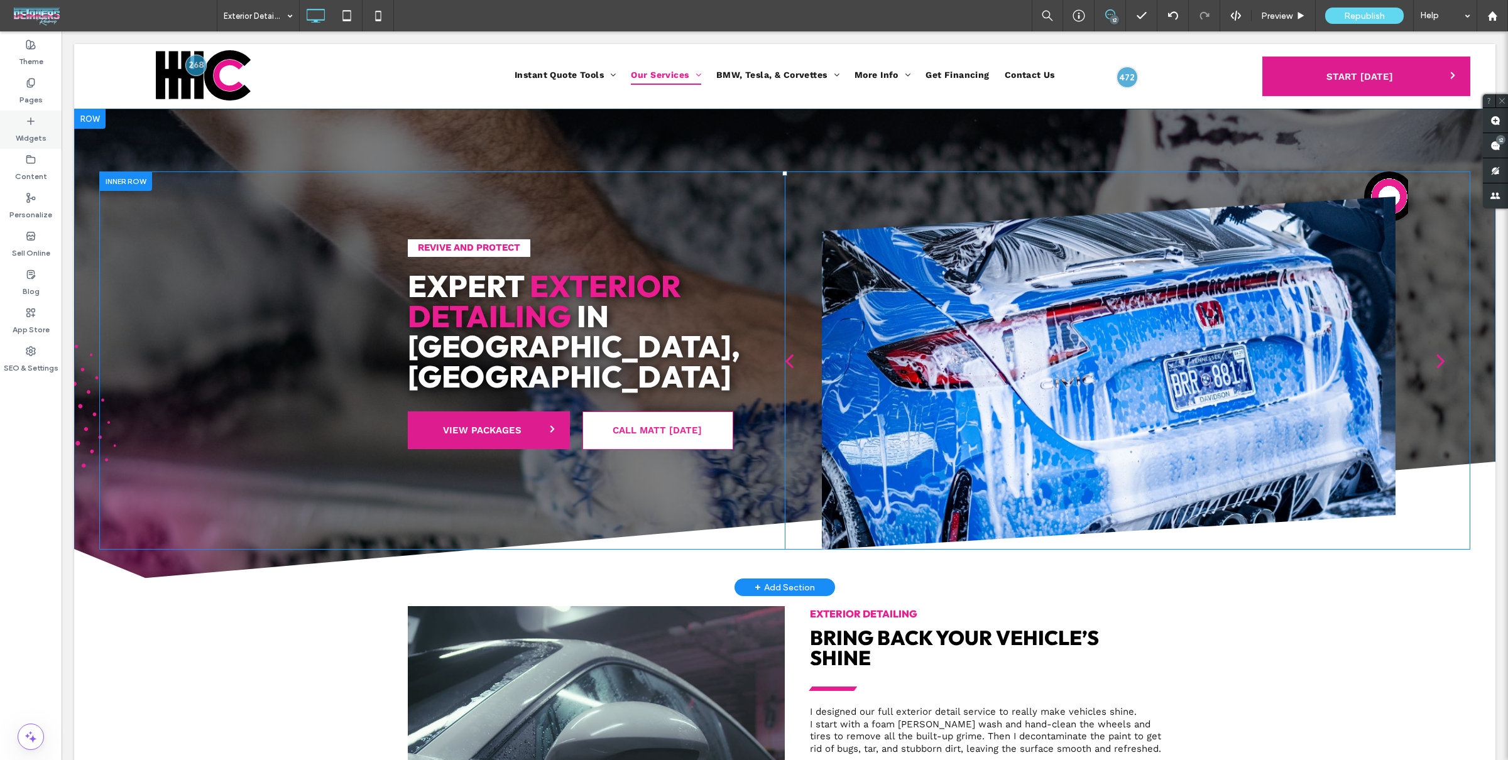
click at [31, 120] on icon at bounding box center [31, 121] width 10 height 10
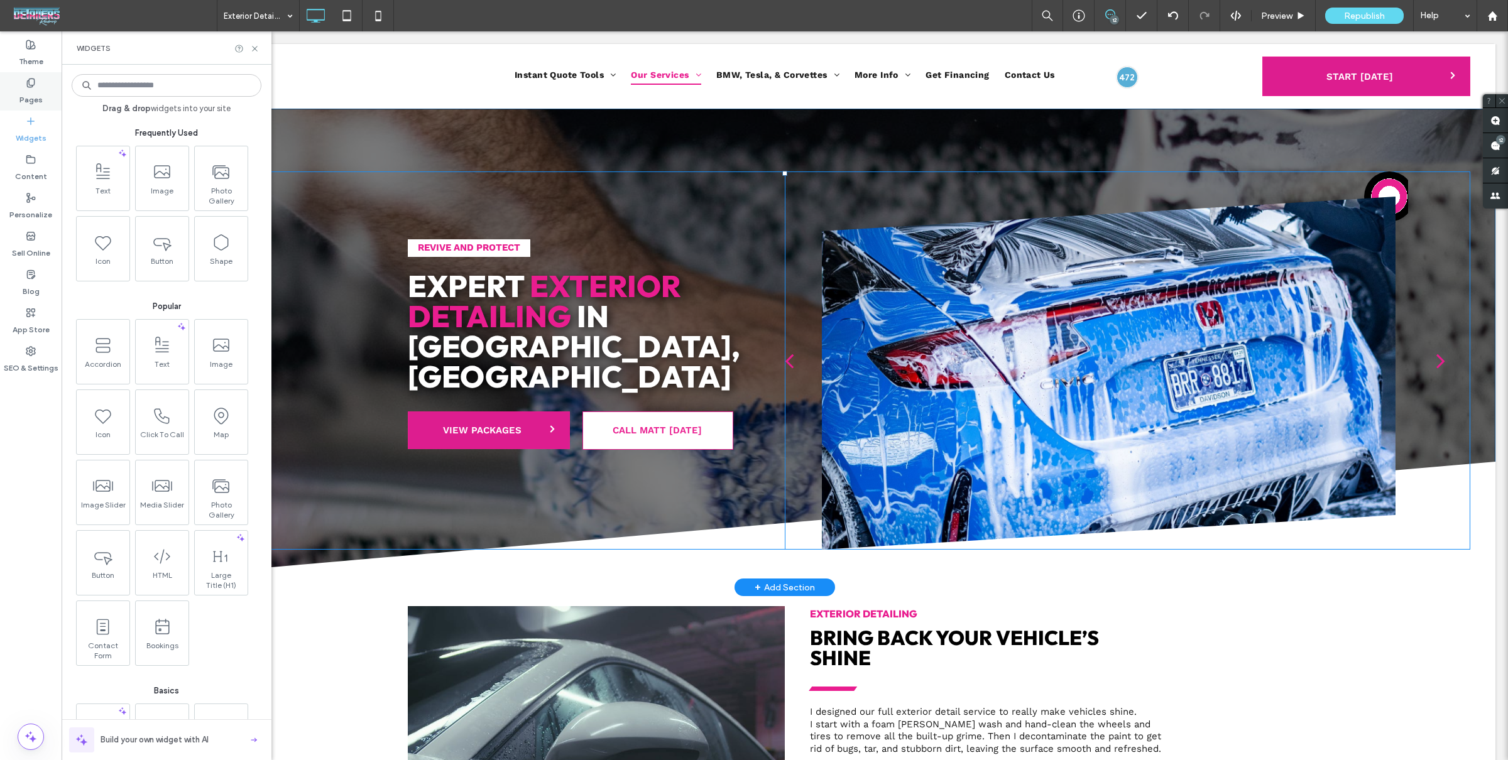
click at [14, 92] on div "Pages" at bounding box center [31, 91] width 62 height 38
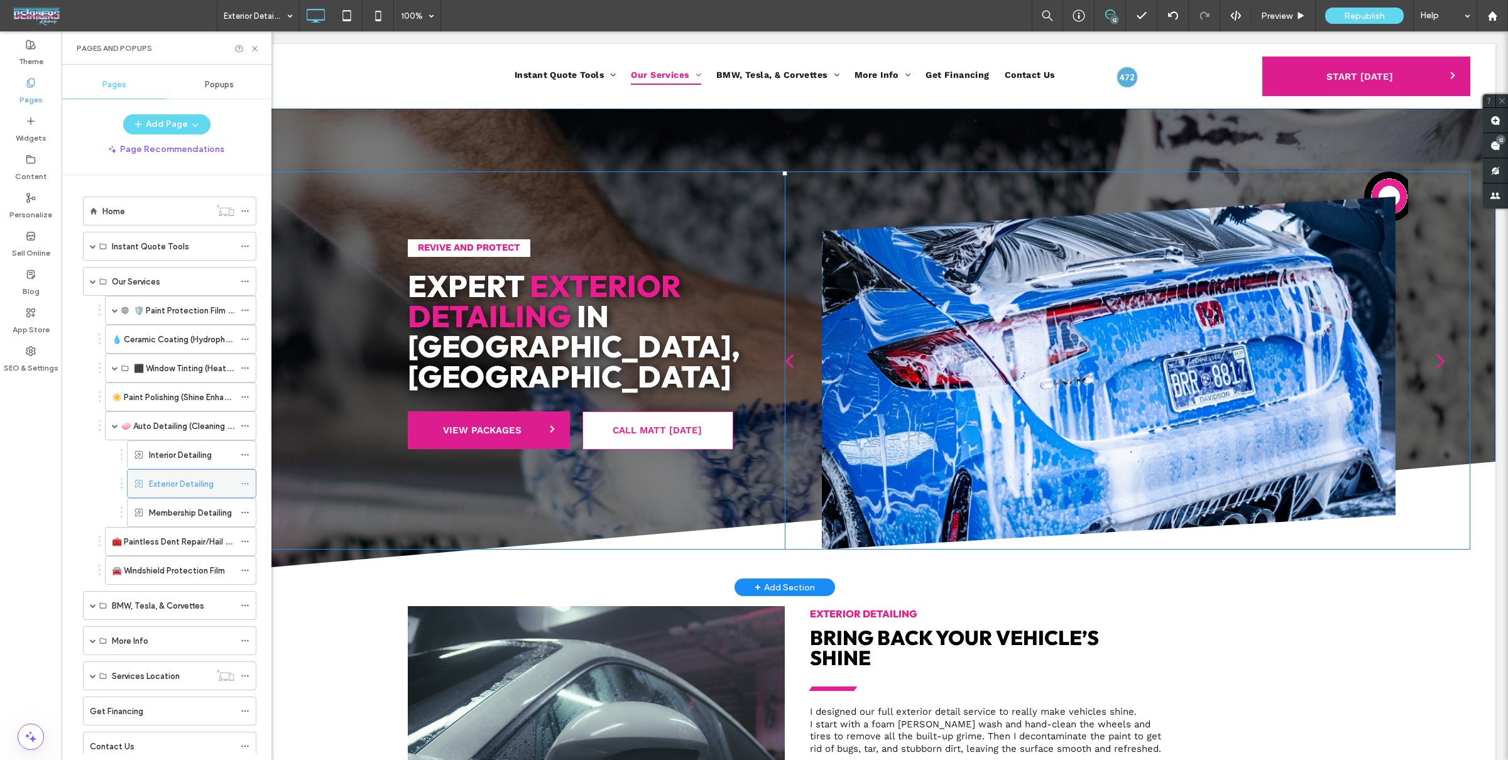
click at [243, 479] on icon at bounding box center [245, 483] width 9 height 9
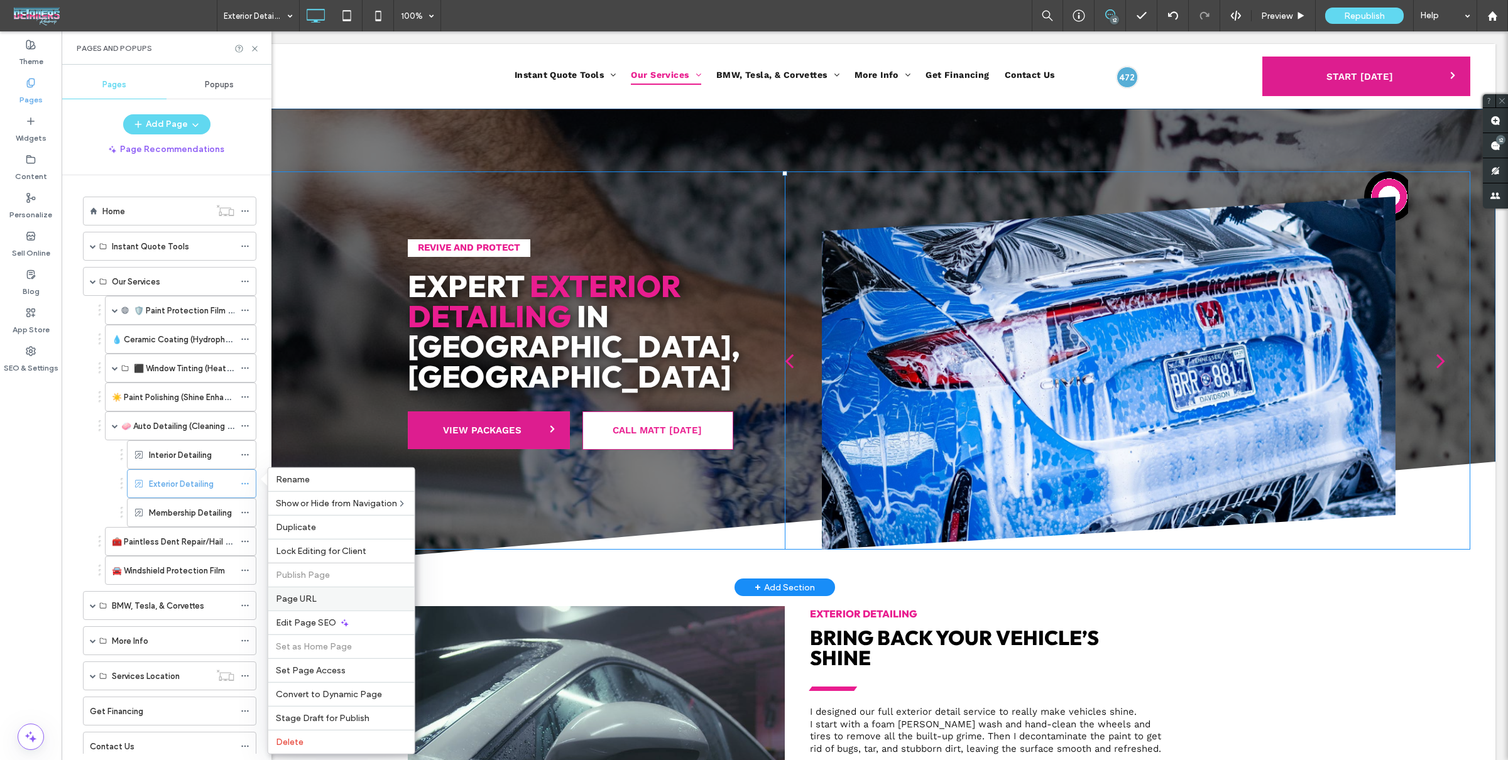
click at [337, 605] on div "Page URL" at bounding box center [341, 599] width 146 height 24
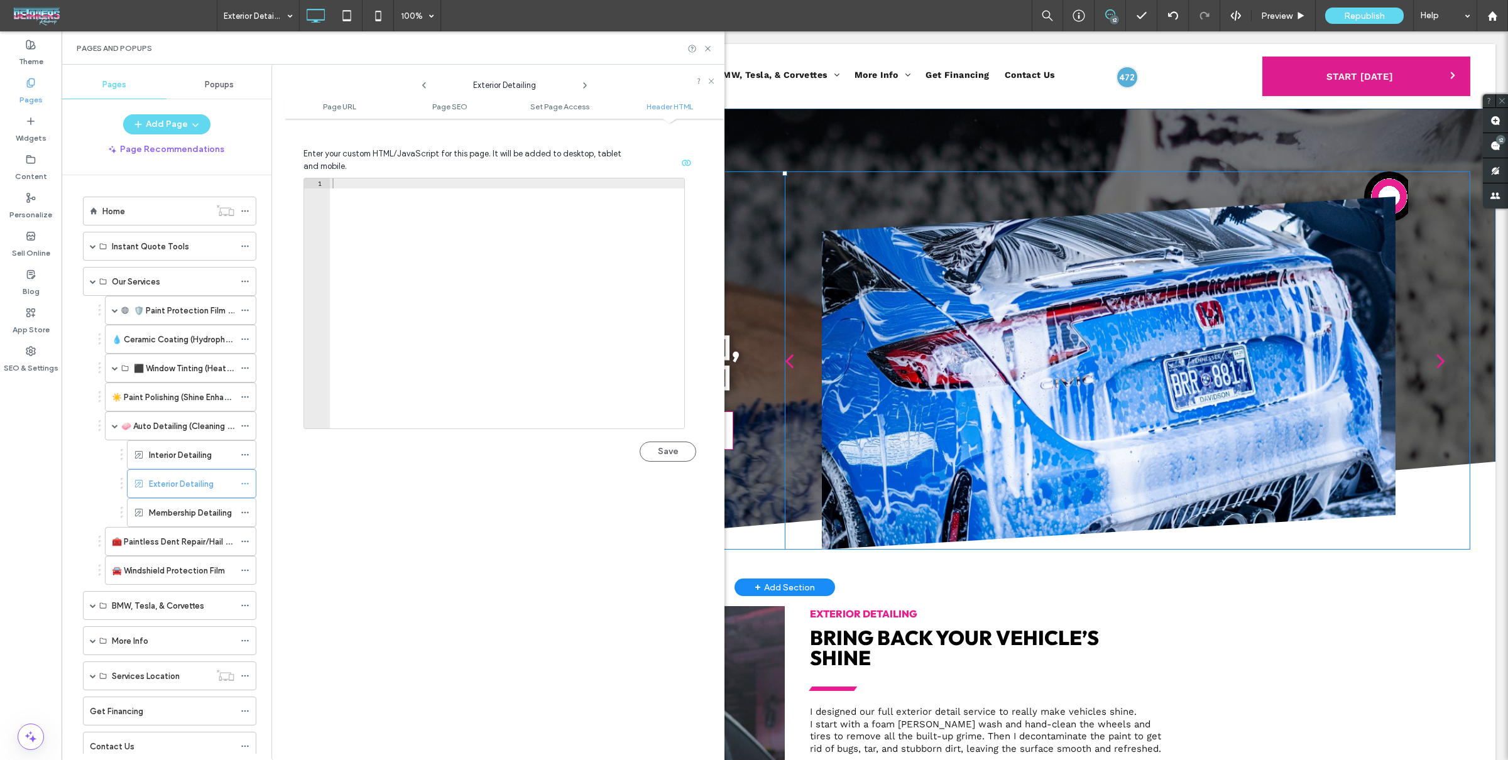
scroll to position [1147, 0]
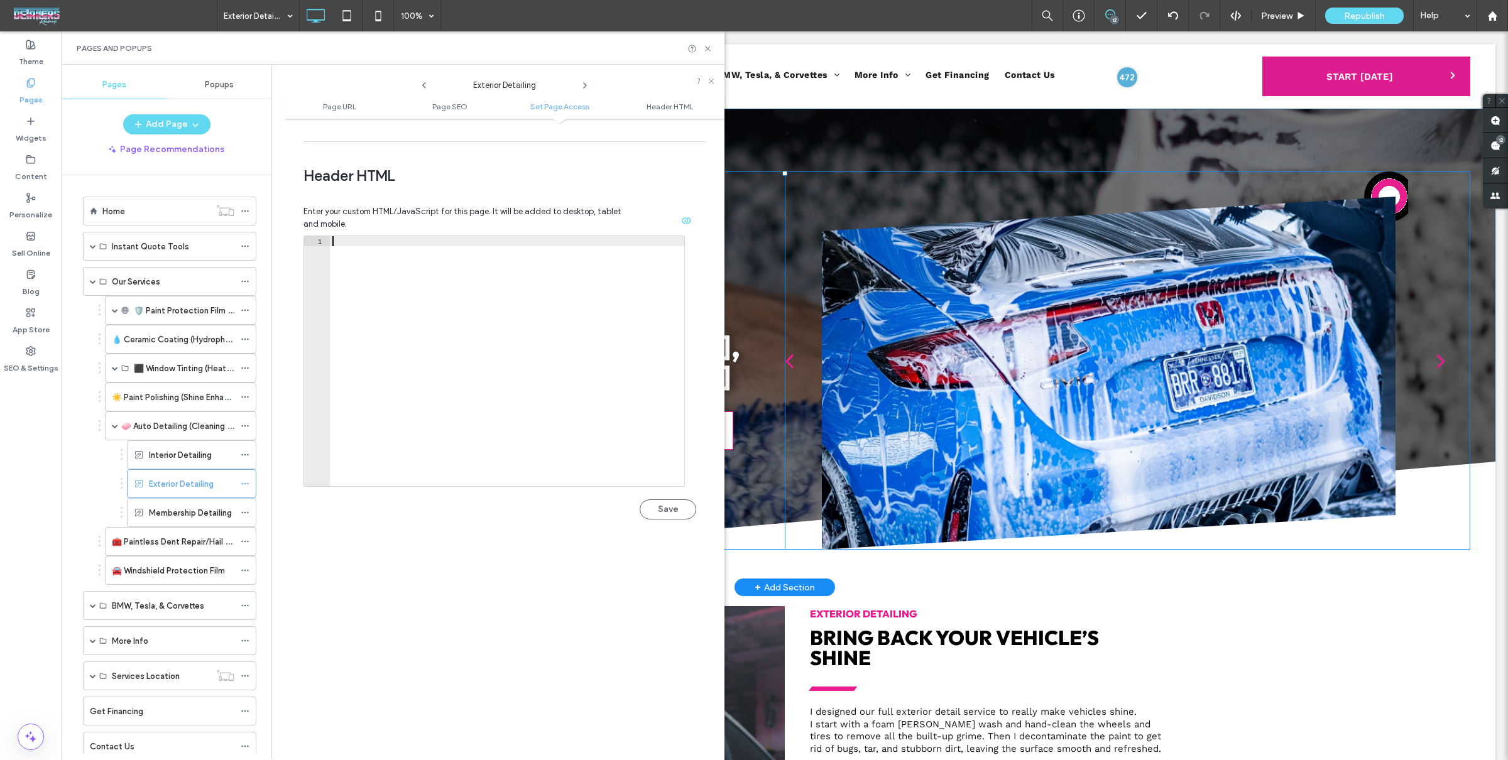
click at [470, 322] on div at bounding box center [507, 371] width 355 height 271
type textarea "*******"
paste textarea "*"
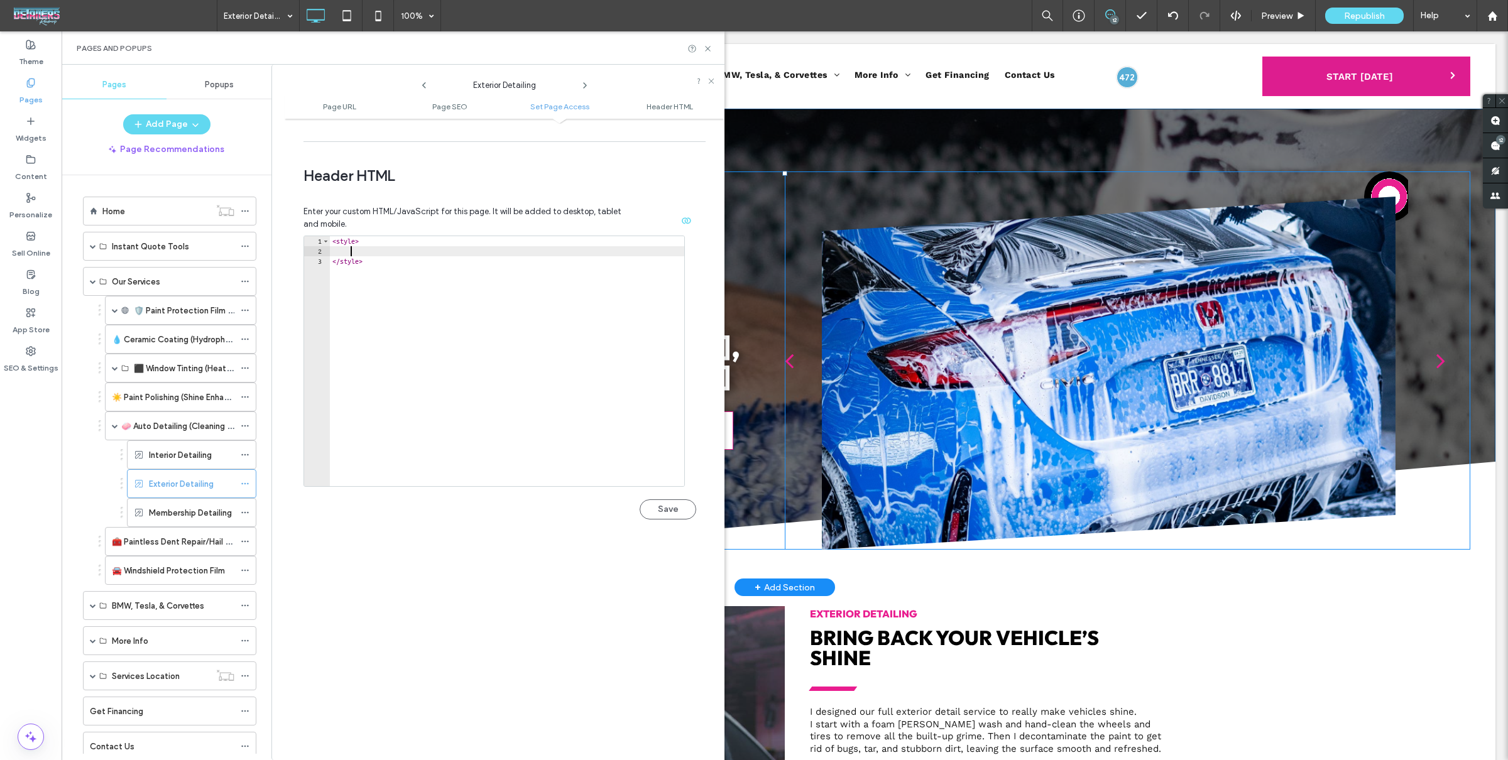
scroll to position [0, 0]
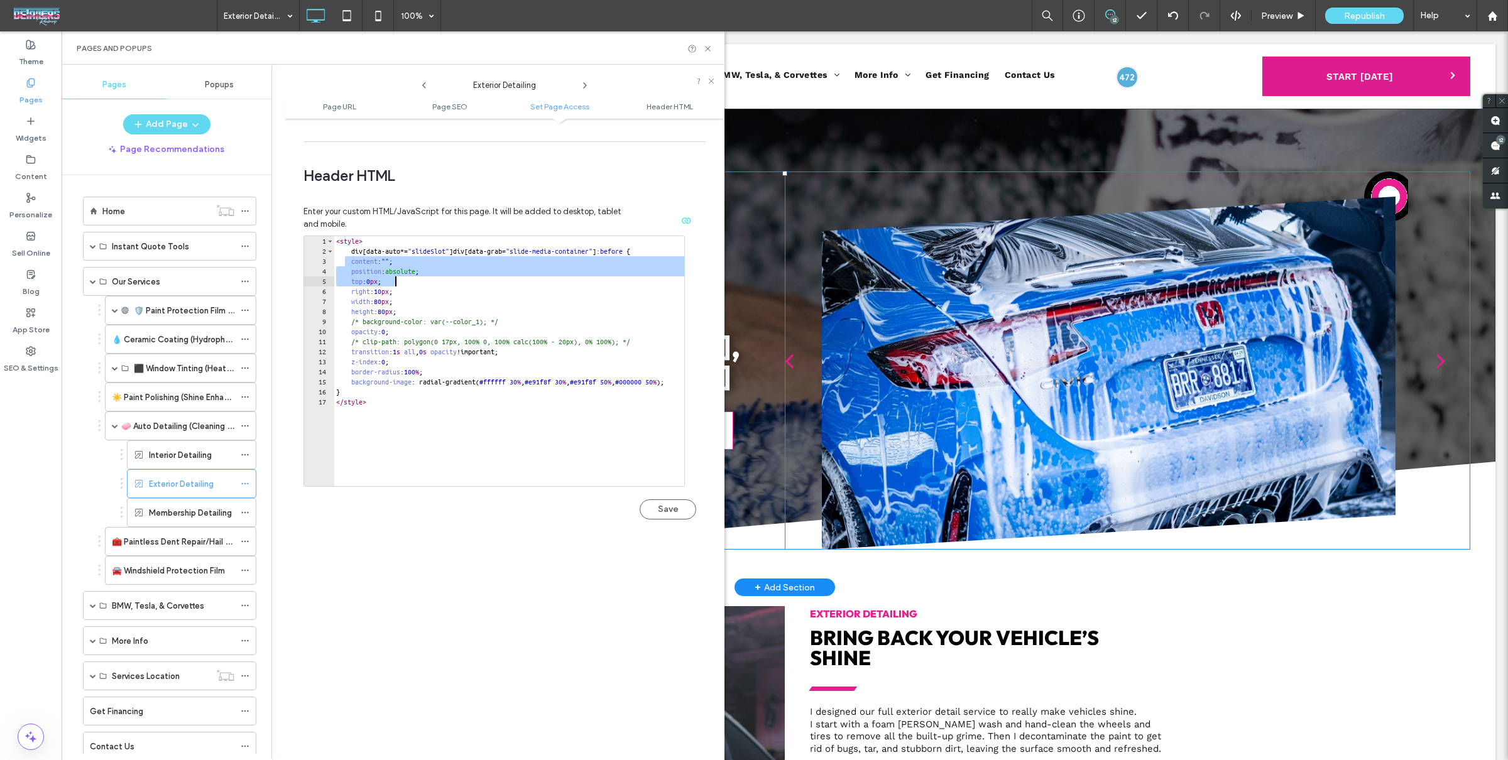
drag, startPoint x: 344, startPoint y: 258, endPoint x: 441, endPoint y: 285, distance: 101.1
click at [442, 276] on div "< style > div [ data-auto *= " slideSlot " ] div [ data-grab = " slide-media-co…" at bounding box center [538, 371] width 408 height 271
type textarea "**********"
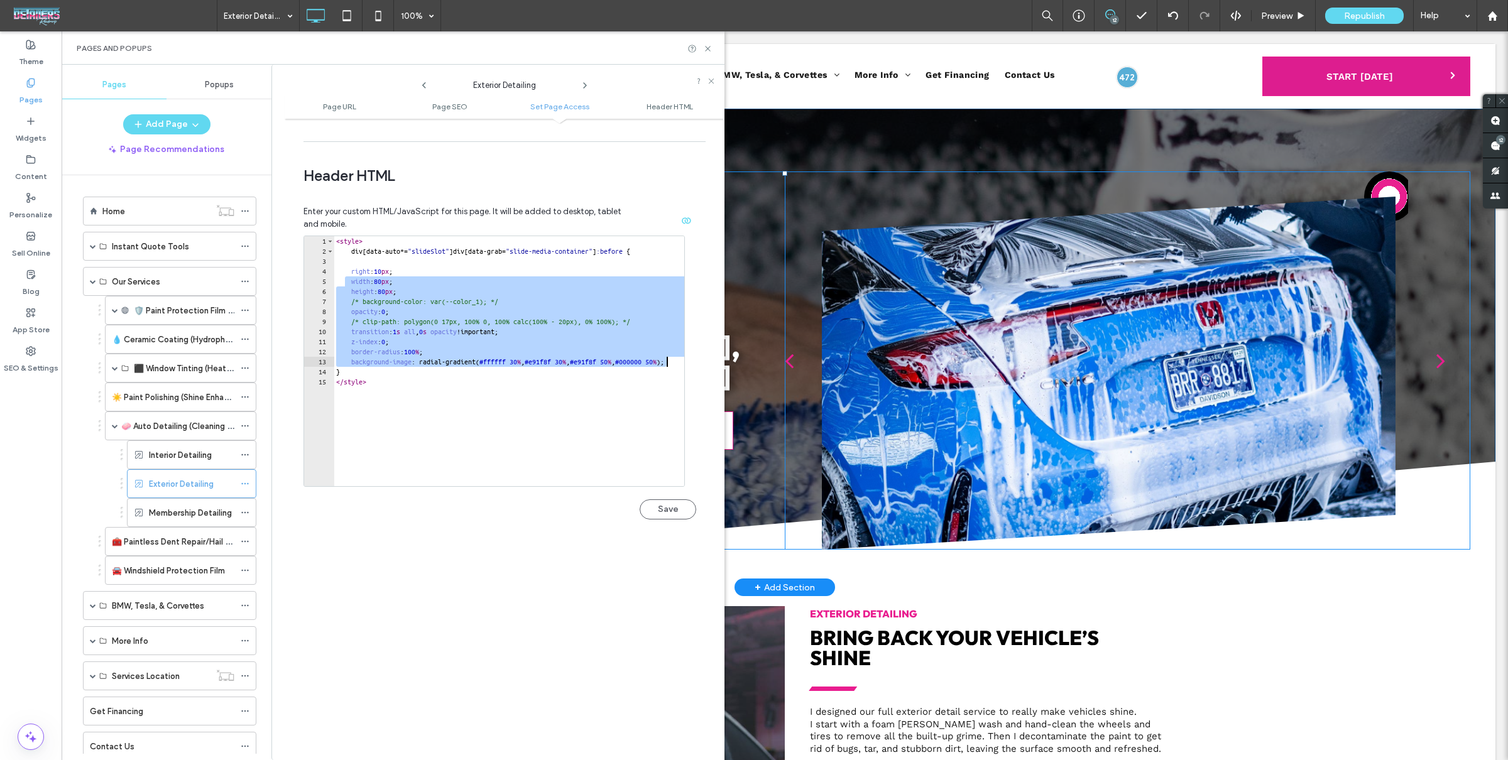
scroll to position [0, 57]
drag, startPoint x: 345, startPoint y: 283, endPoint x: 704, endPoint y: 378, distance: 371.7
click at [711, 358] on div "**********" at bounding box center [505, 439] width 440 height 629
type textarea "**********"
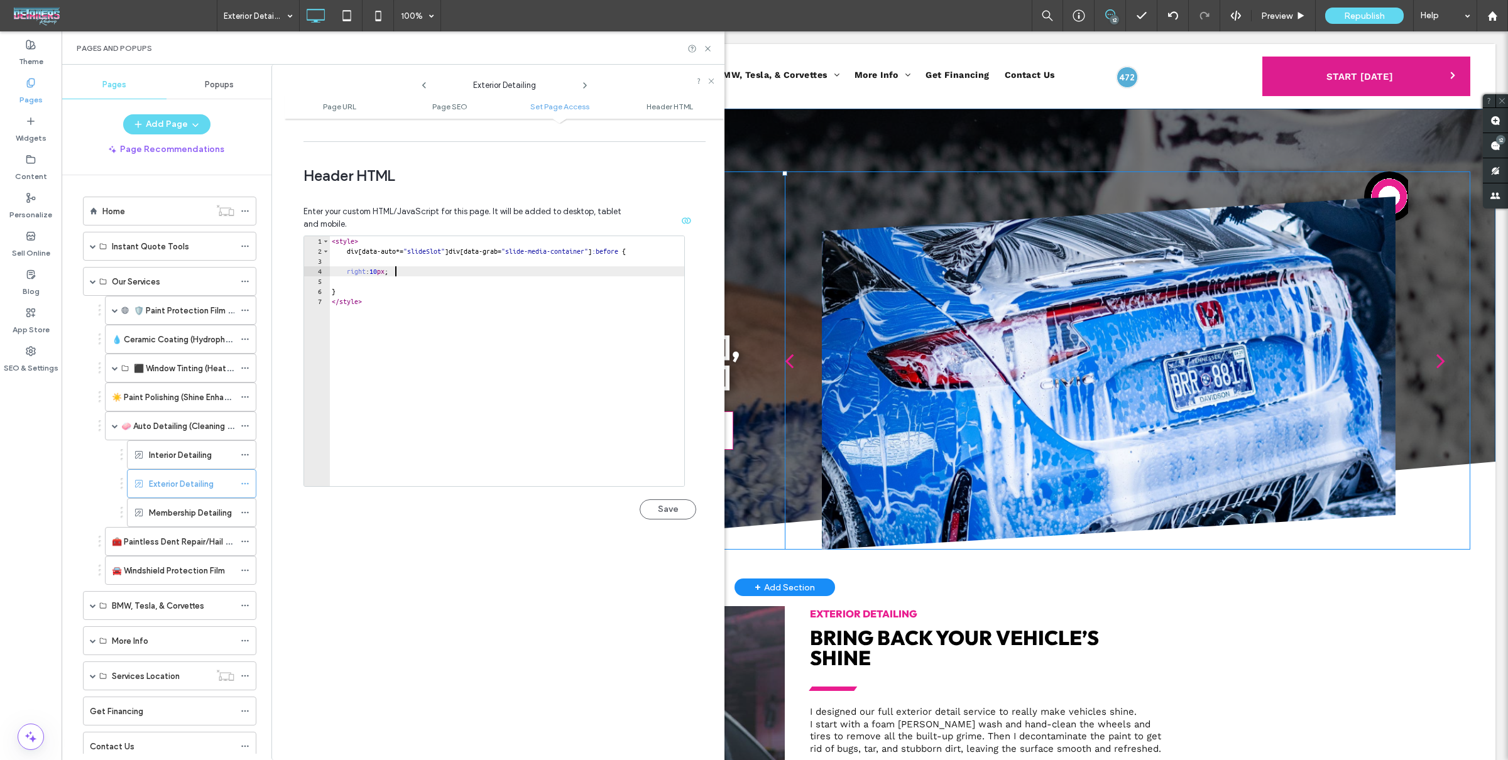
click at [395, 271] on div "< style > div [ data-auto *= " slideSlot " ] div [ data-grab = " slide-media-co…" at bounding box center [510, 371] width 363 height 271
type textarea "**********"
drag, startPoint x: 684, startPoint y: 502, endPoint x: 667, endPoint y: 514, distance: 20.7
click at [684, 501] on button "Save" at bounding box center [668, 509] width 57 height 20
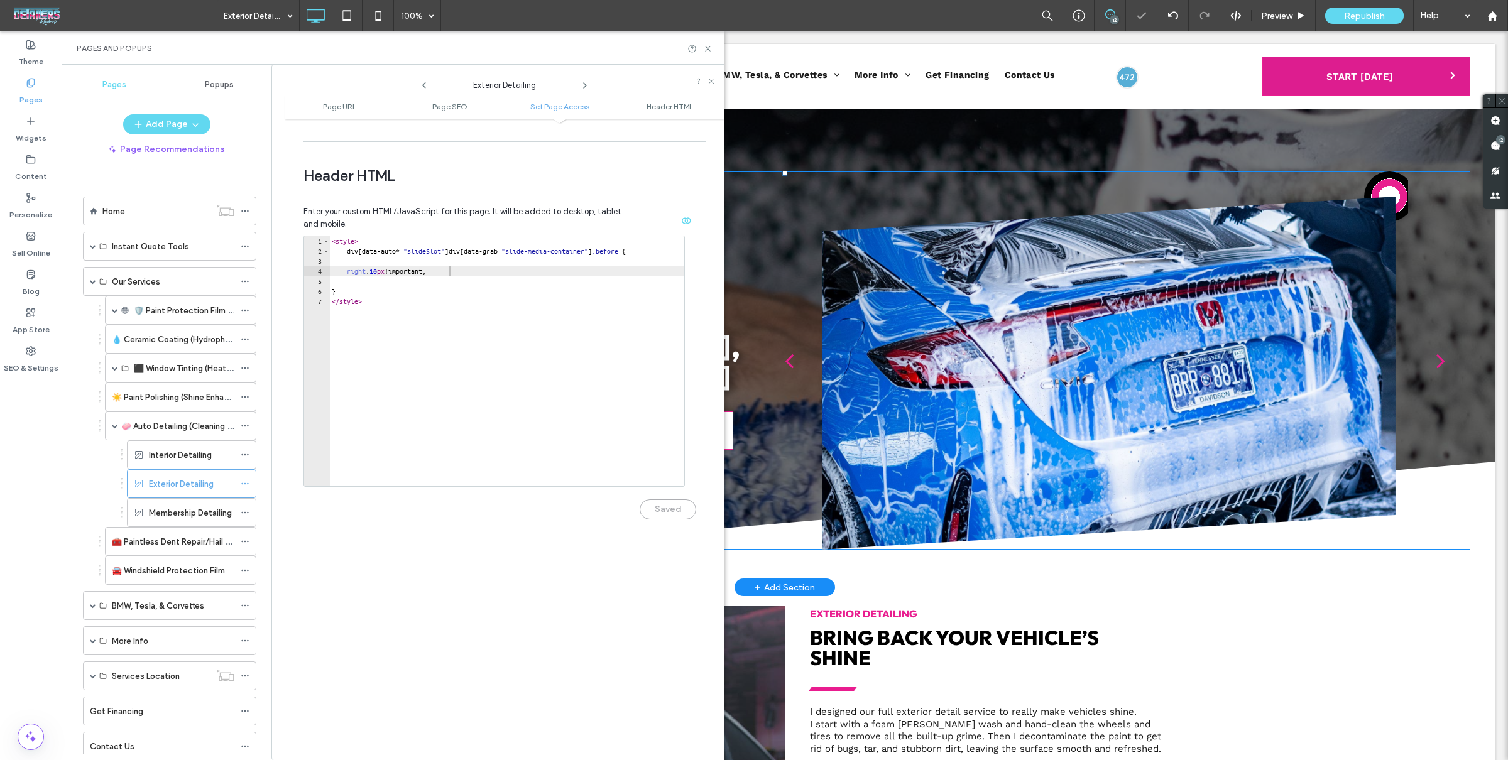
click at [640, 544] on div "**********" at bounding box center [499, 368] width 393 height 357
click at [709, 46] on icon at bounding box center [707, 48] width 9 height 9
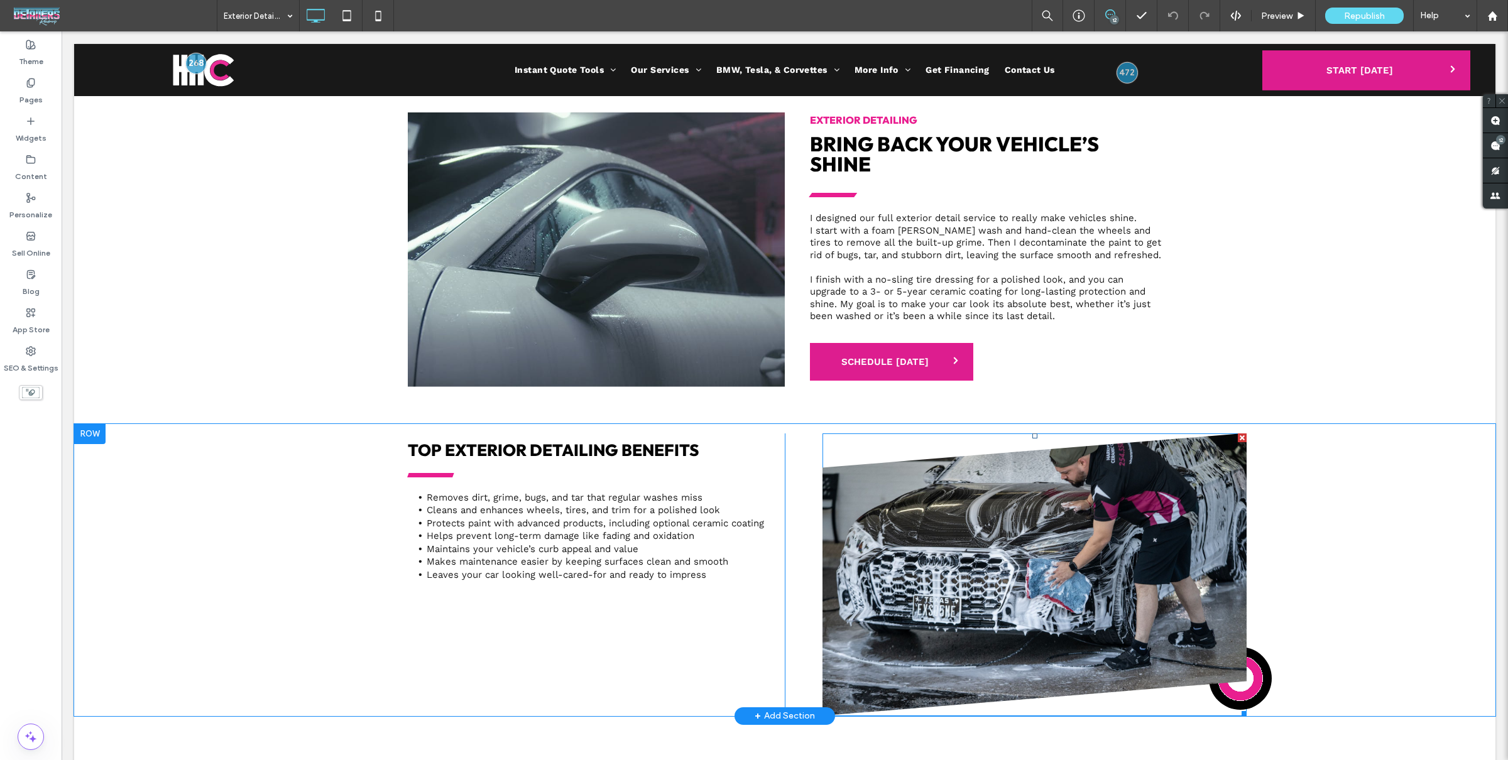
scroll to position [547, 0]
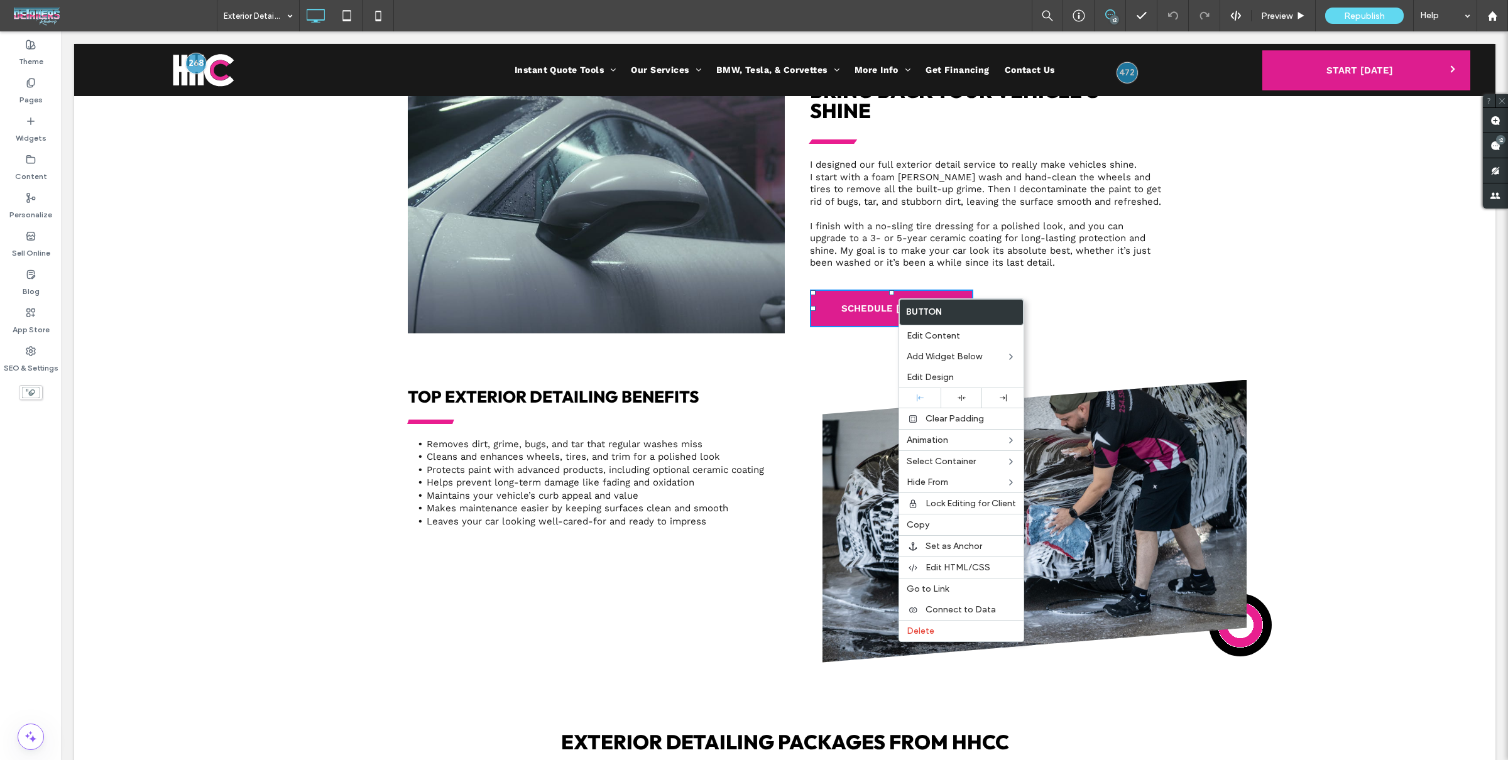
click at [707, 520] on li "Leaves your car looking well-cared-for and ready to impress" at bounding box center [600, 521] width 347 height 13
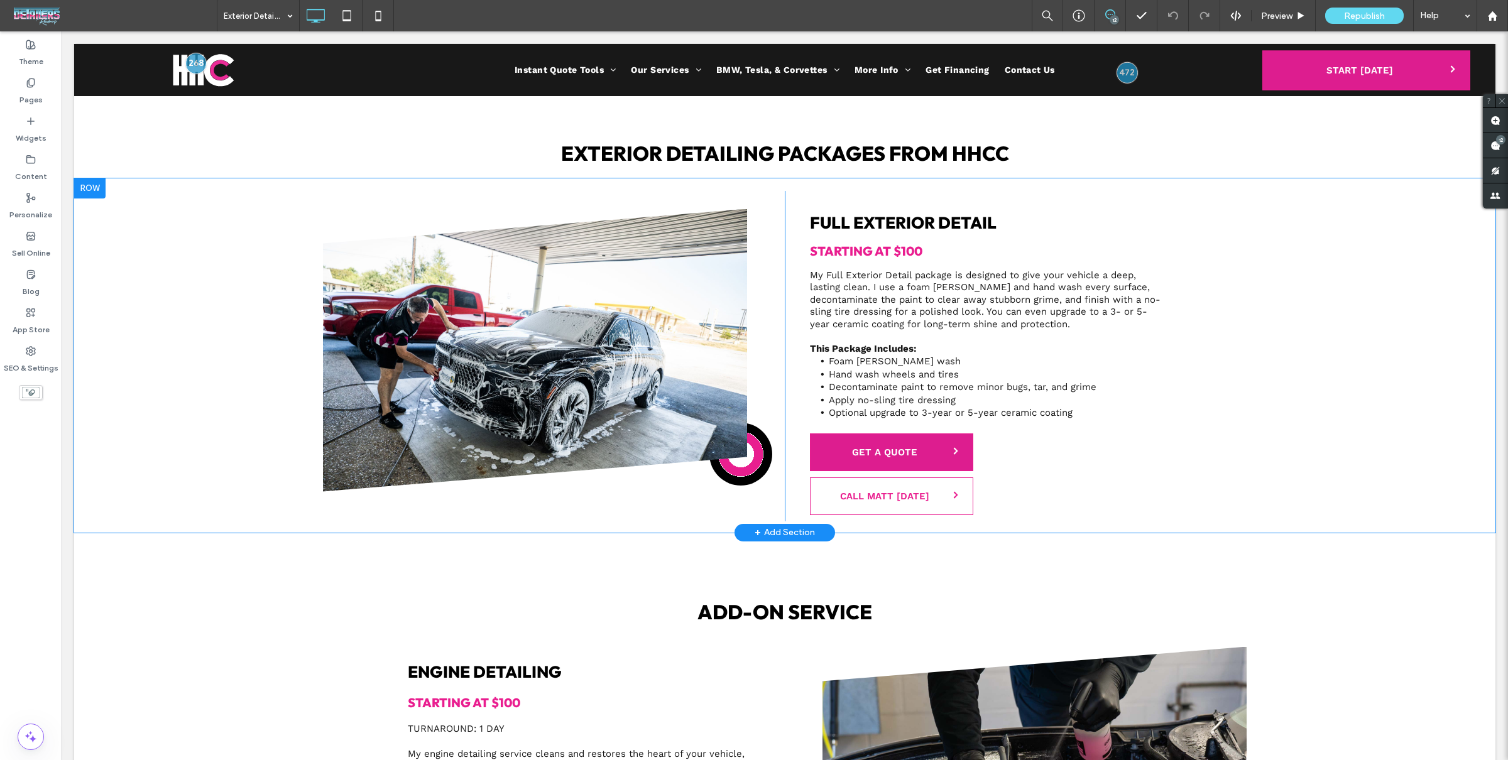
scroll to position [1130, 0]
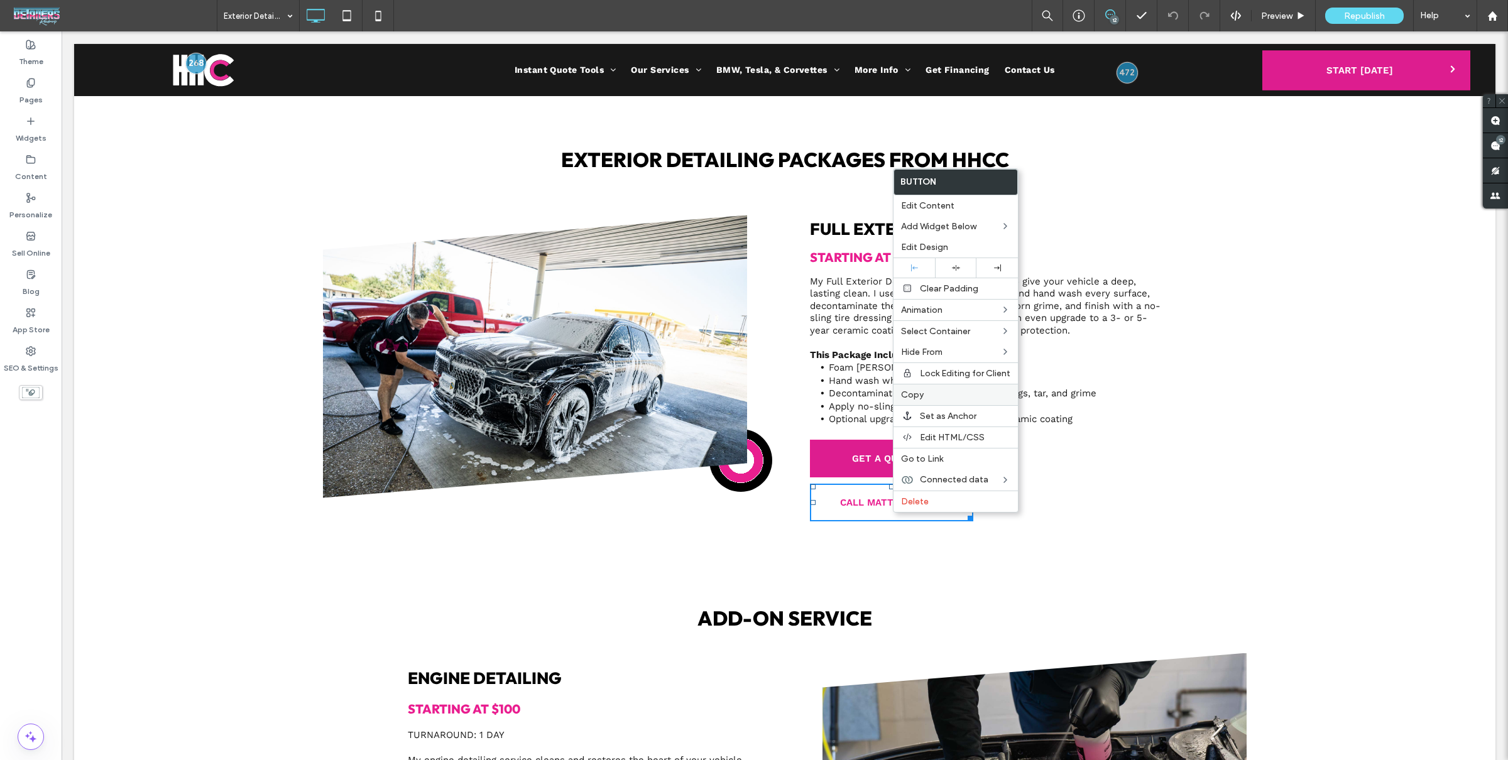
click at [920, 398] on span "Copy" at bounding box center [912, 395] width 23 height 11
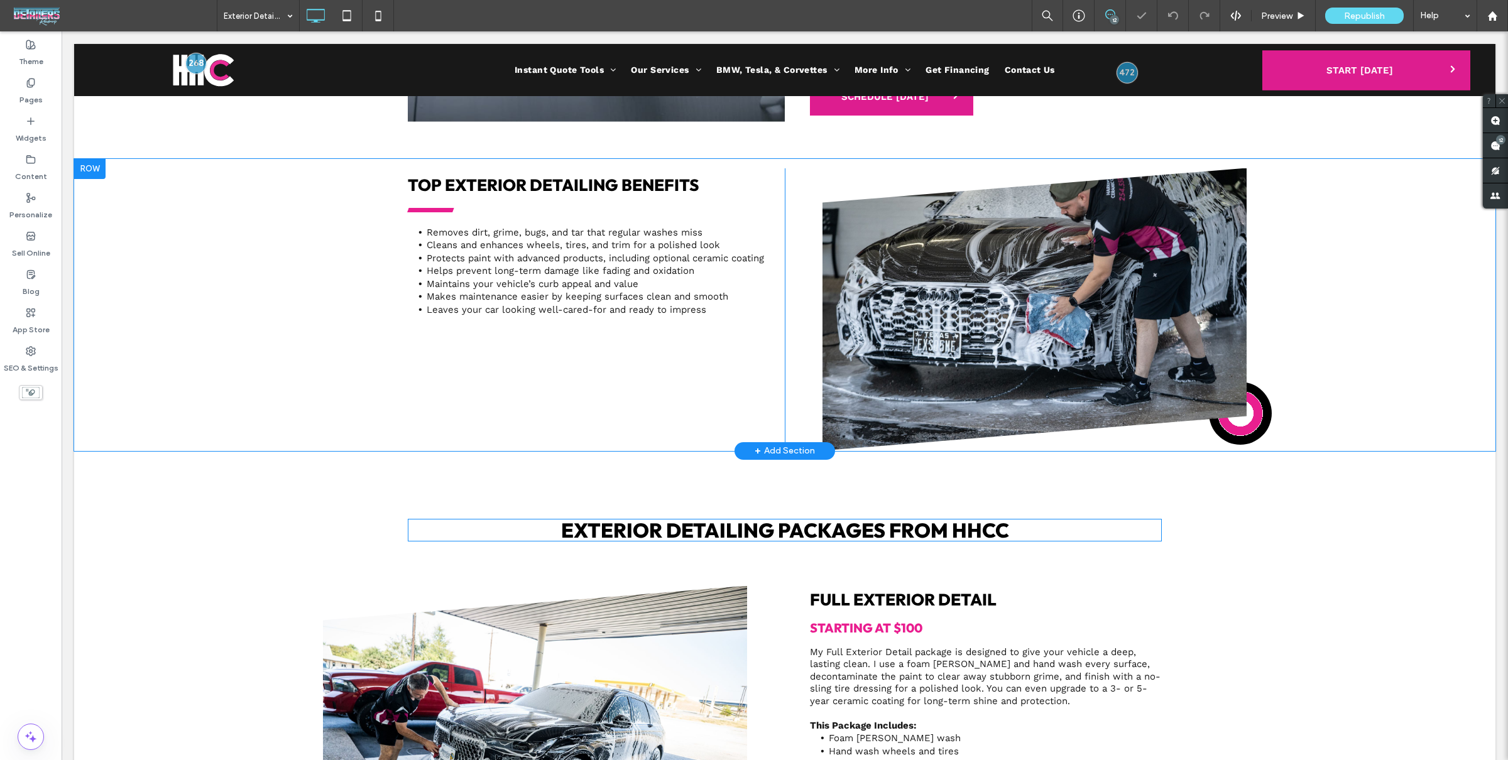
scroll to position [614, 0]
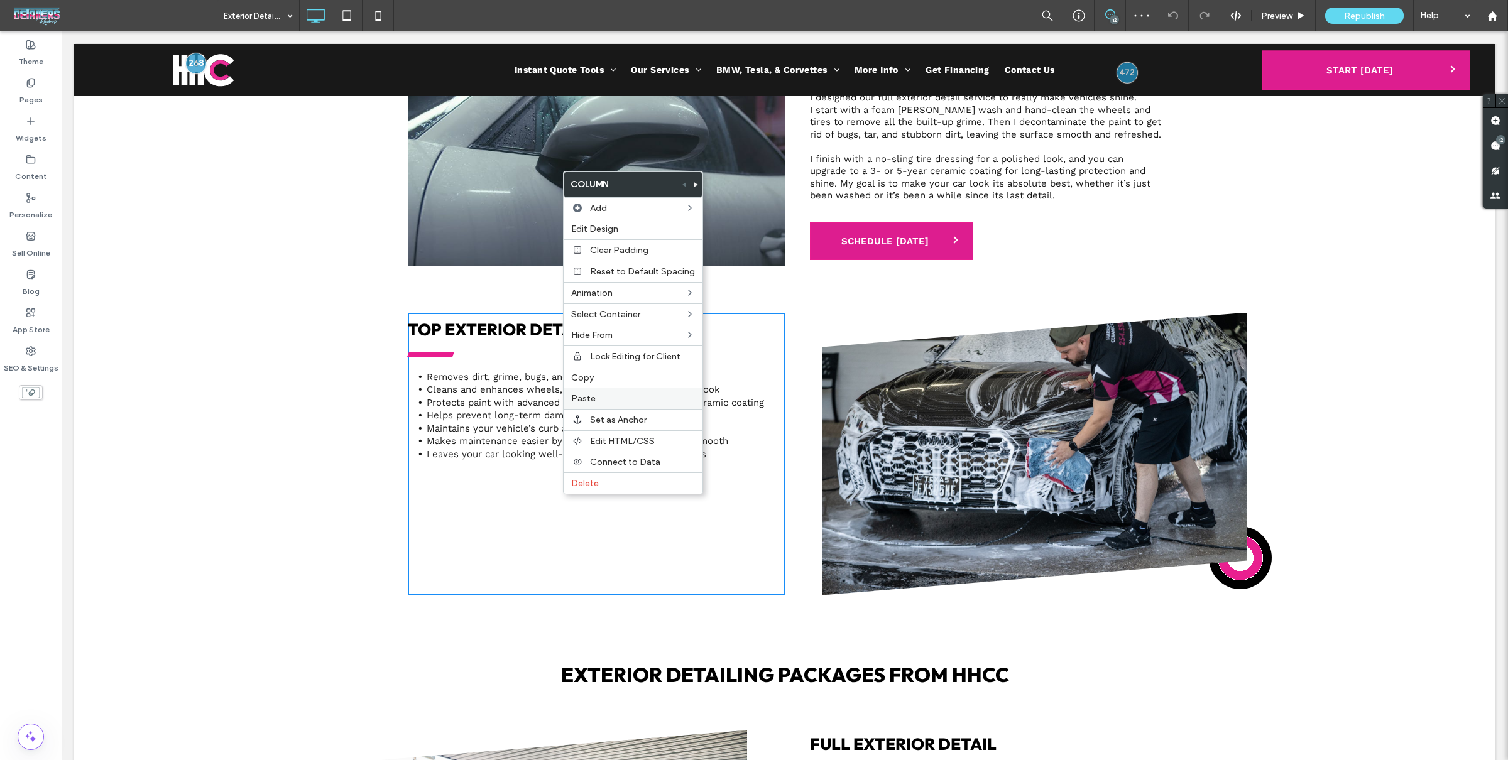
click at [618, 395] on label "Paste" at bounding box center [633, 398] width 124 height 11
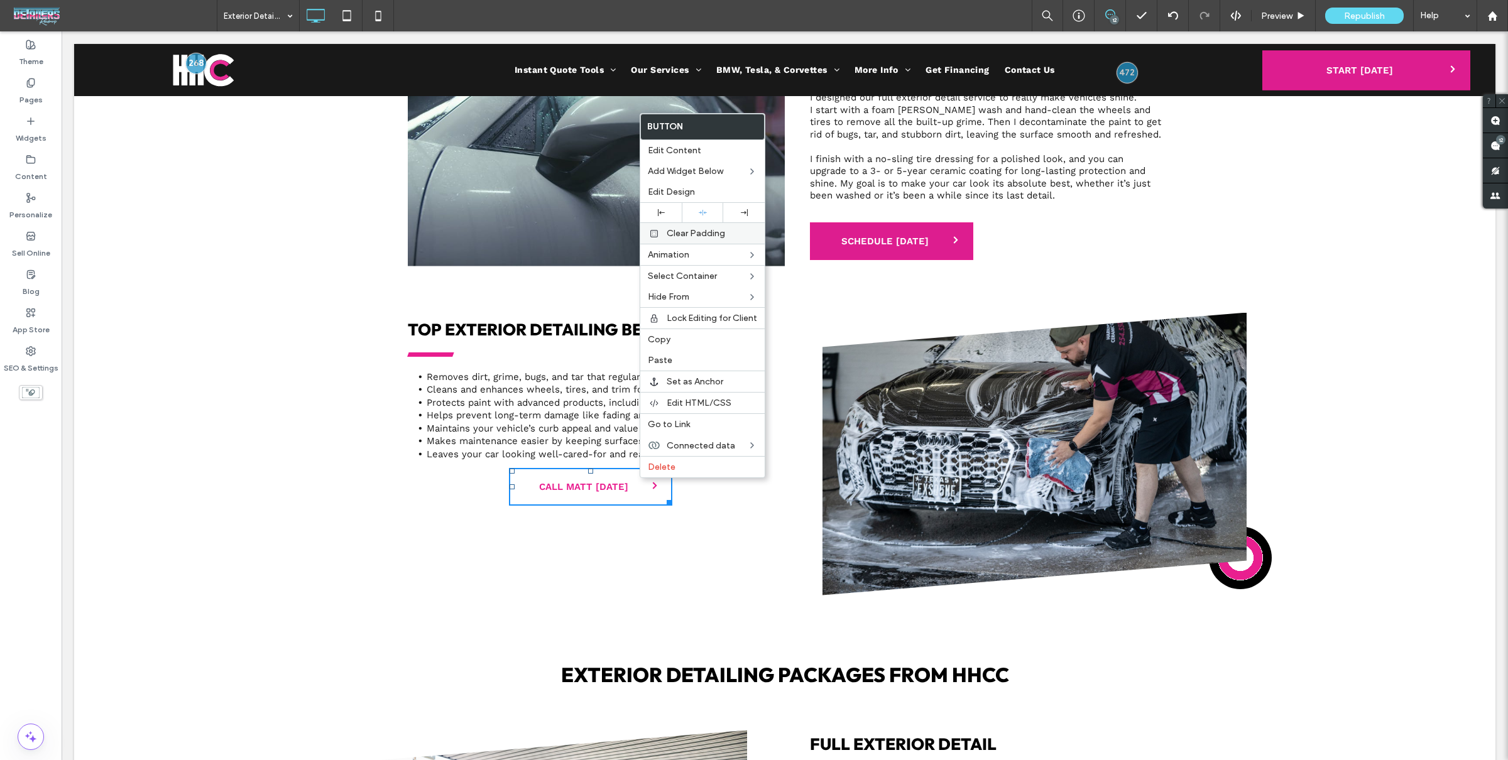
drag, startPoint x: 656, startPoint y: 217, endPoint x: 656, endPoint y: 227, distance: 10.1
click at [655, 218] on div at bounding box center [660, 212] width 41 height 19
drag, startPoint x: 635, startPoint y: 542, endPoint x: 655, endPoint y: 540, distance: 20.3
click at [636, 542] on div "Top Exterior Detailing Benefits Removes dirt, grime, bugs, and tar that regular…" at bounding box center [596, 454] width 377 height 283
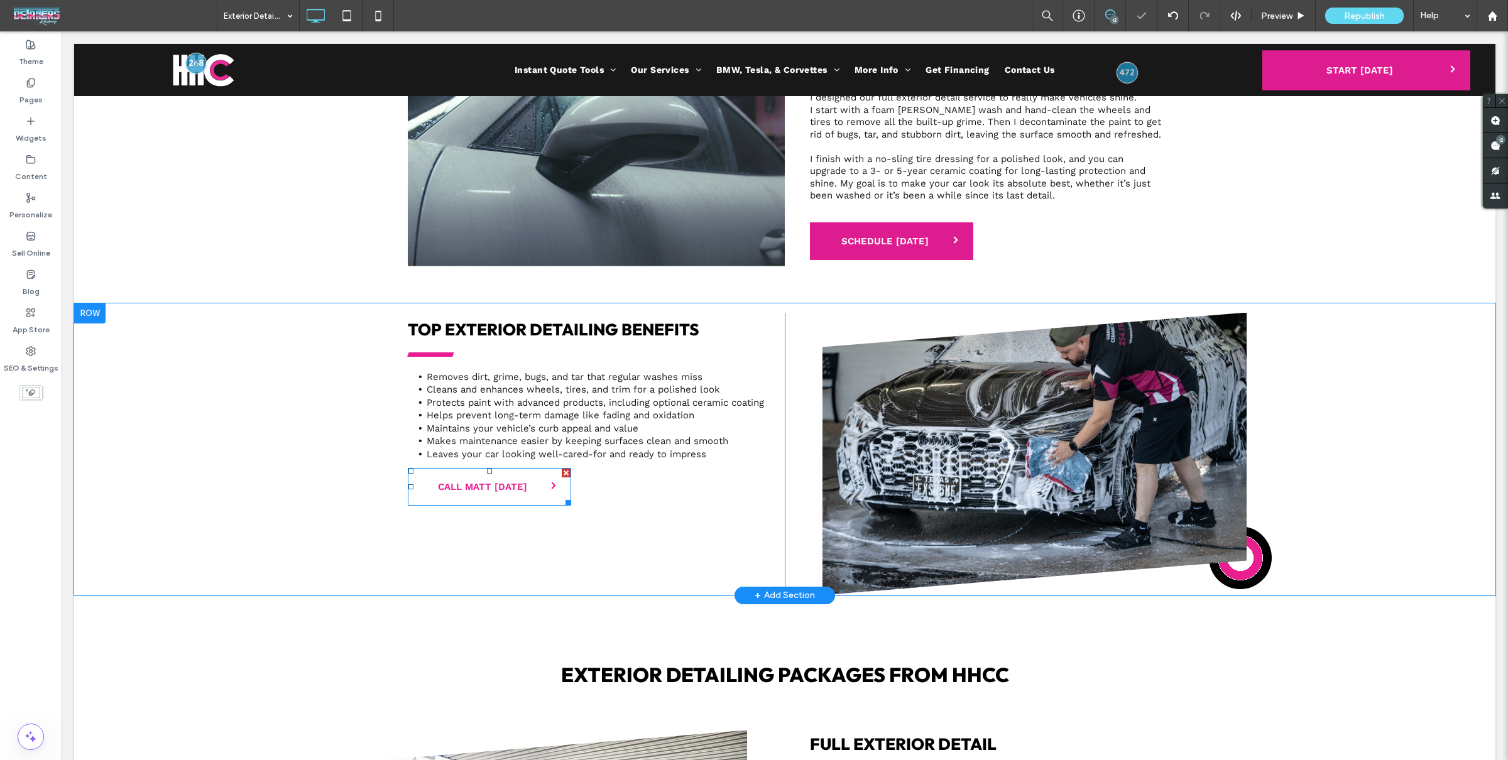
click at [684, 533] on div "Top Exterior Detailing Benefits Removes dirt, grime, bugs, and tar that regular…" at bounding box center [596, 454] width 377 height 283
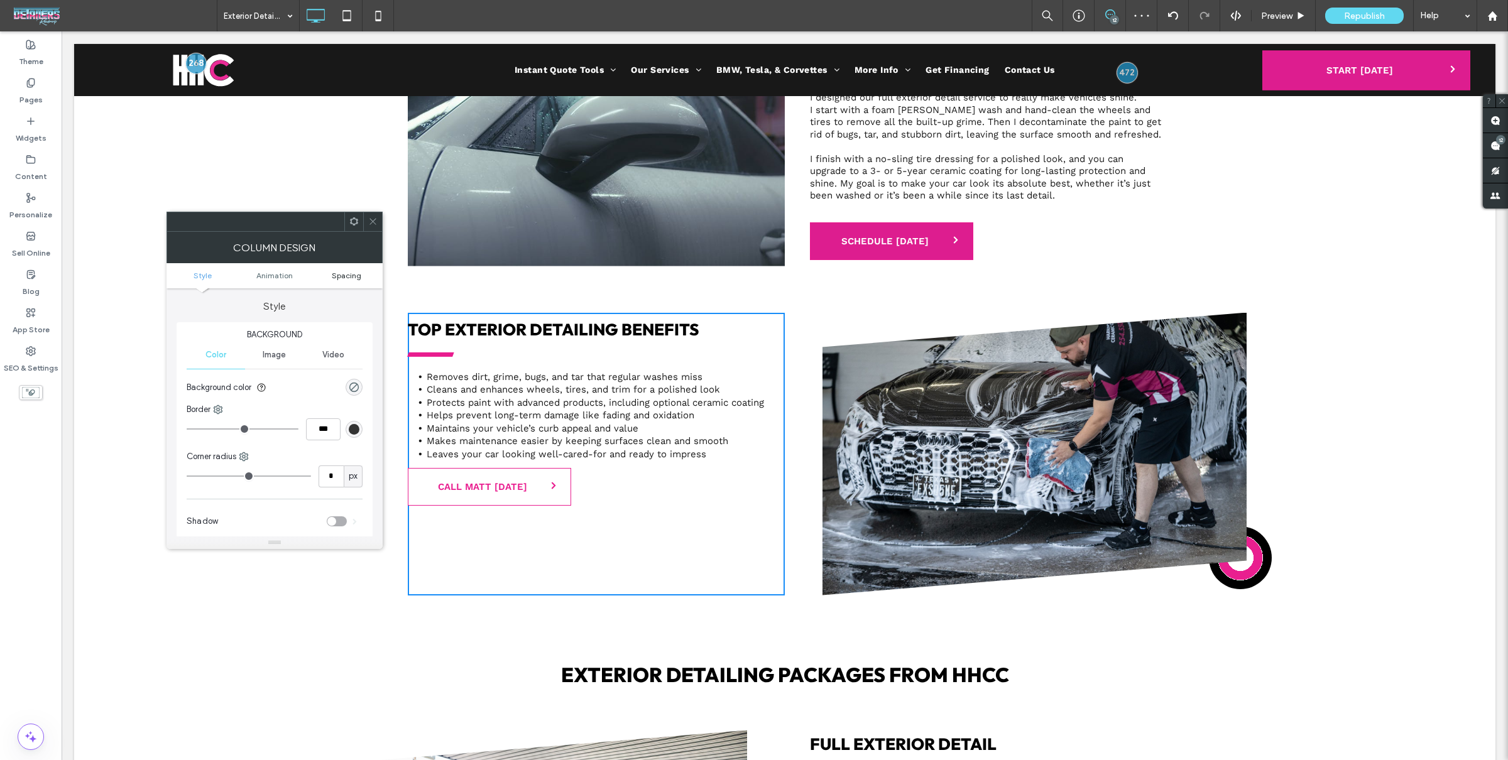
drag, startPoint x: 328, startPoint y: 283, endPoint x: 339, endPoint y: 273, distance: 14.2
click at [330, 281] on ul "Style Animation Spacing" at bounding box center [274, 275] width 216 height 25
click at [339, 273] on span "Spacing" at bounding box center [347, 275] width 30 height 9
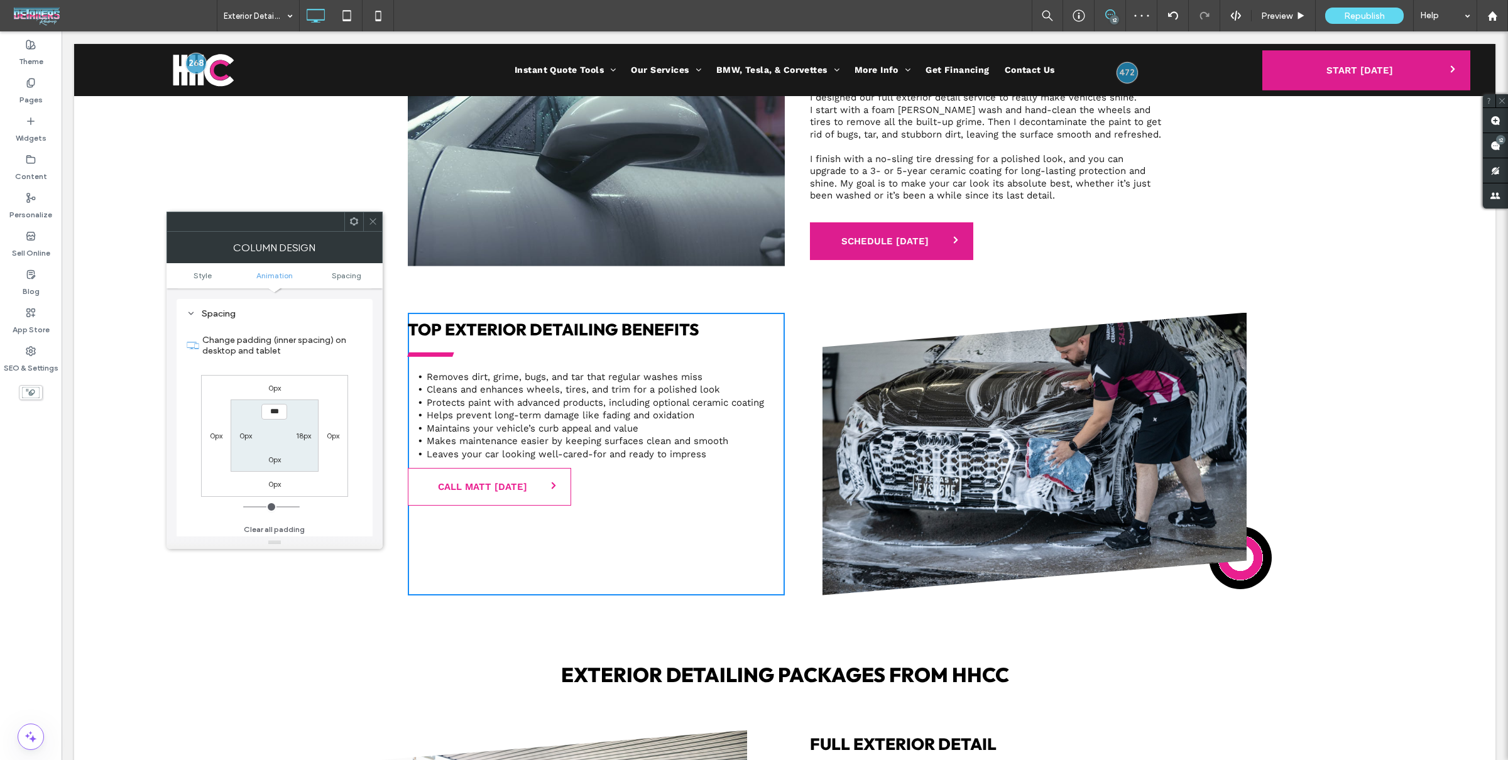
scroll to position [294, 0]
type input "****"
type input "**"
click at [342, 379] on div "0px 0px 0px 0px **** 18px 0px 0px" at bounding box center [274, 436] width 147 height 122
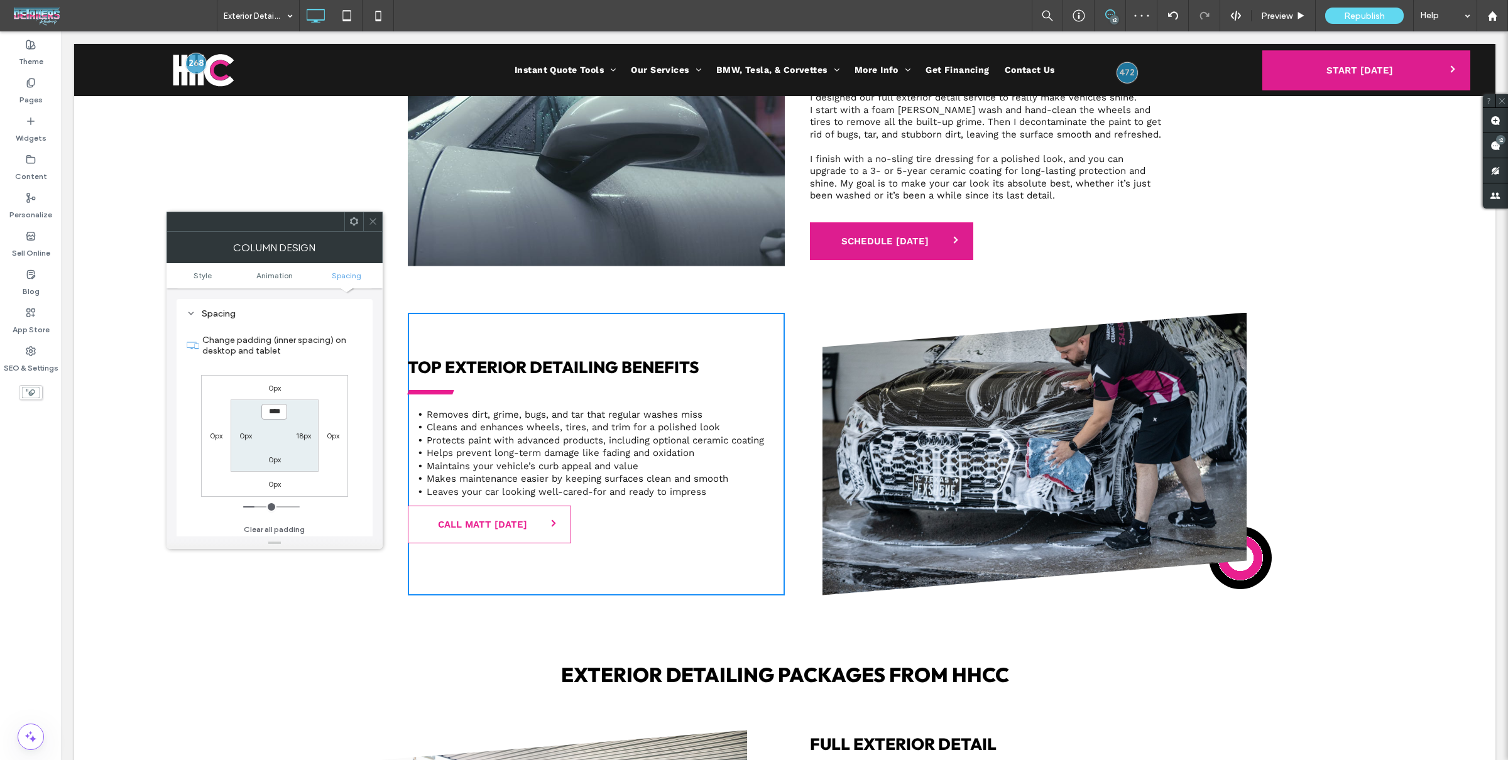
drag, startPoint x: 266, startPoint y: 415, endPoint x: 313, endPoint y: 401, distance: 49.1
click at [266, 415] on input "****" at bounding box center [274, 412] width 26 height 16
type input "****"
type input "**"
click at [330, 388] on div "0px 0px 0px 0px **** 18px 0px 0px" at bounding box center [274, 436] width 147 height 122
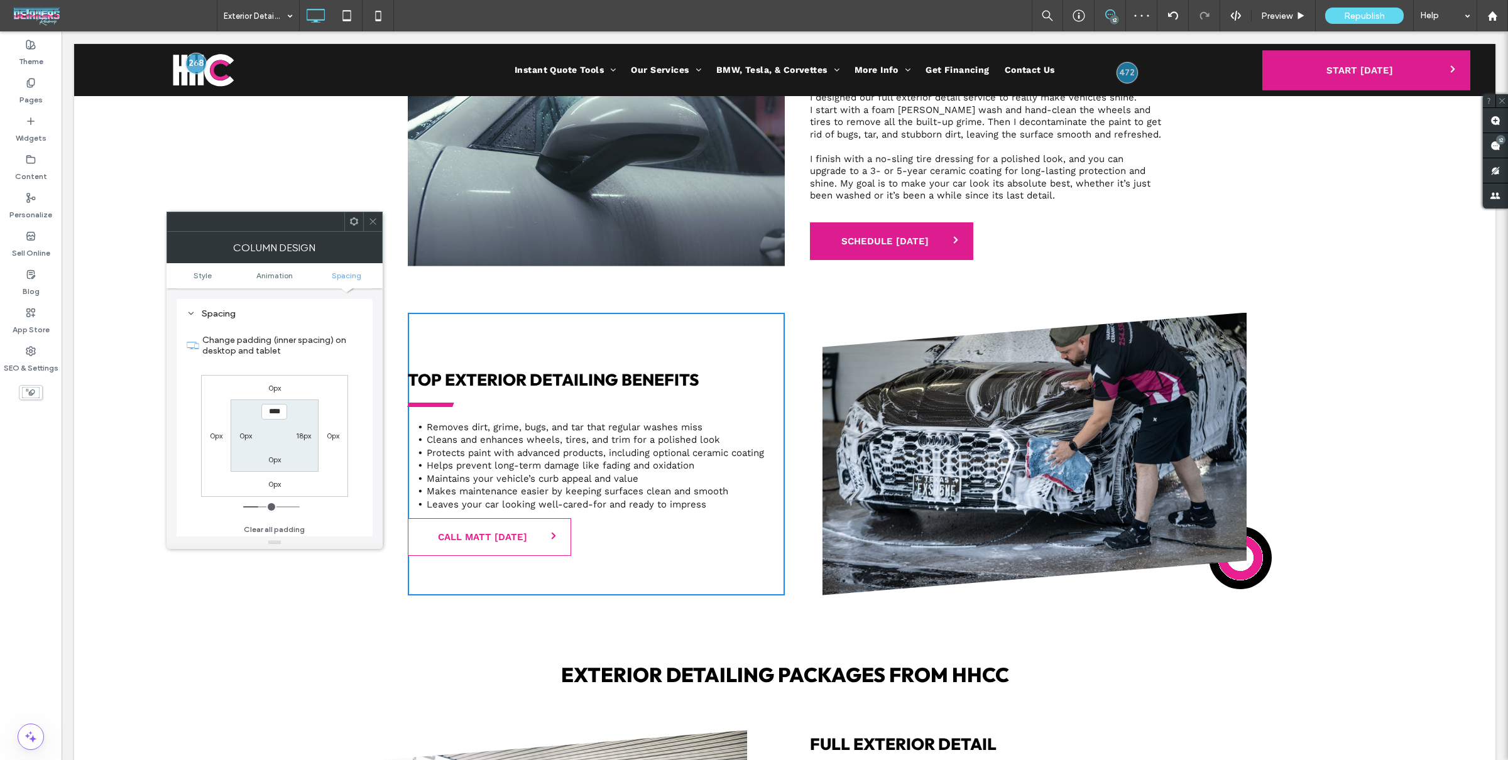
click at [381, 223] on div at bounding box center [372, 221] width 19 height 19
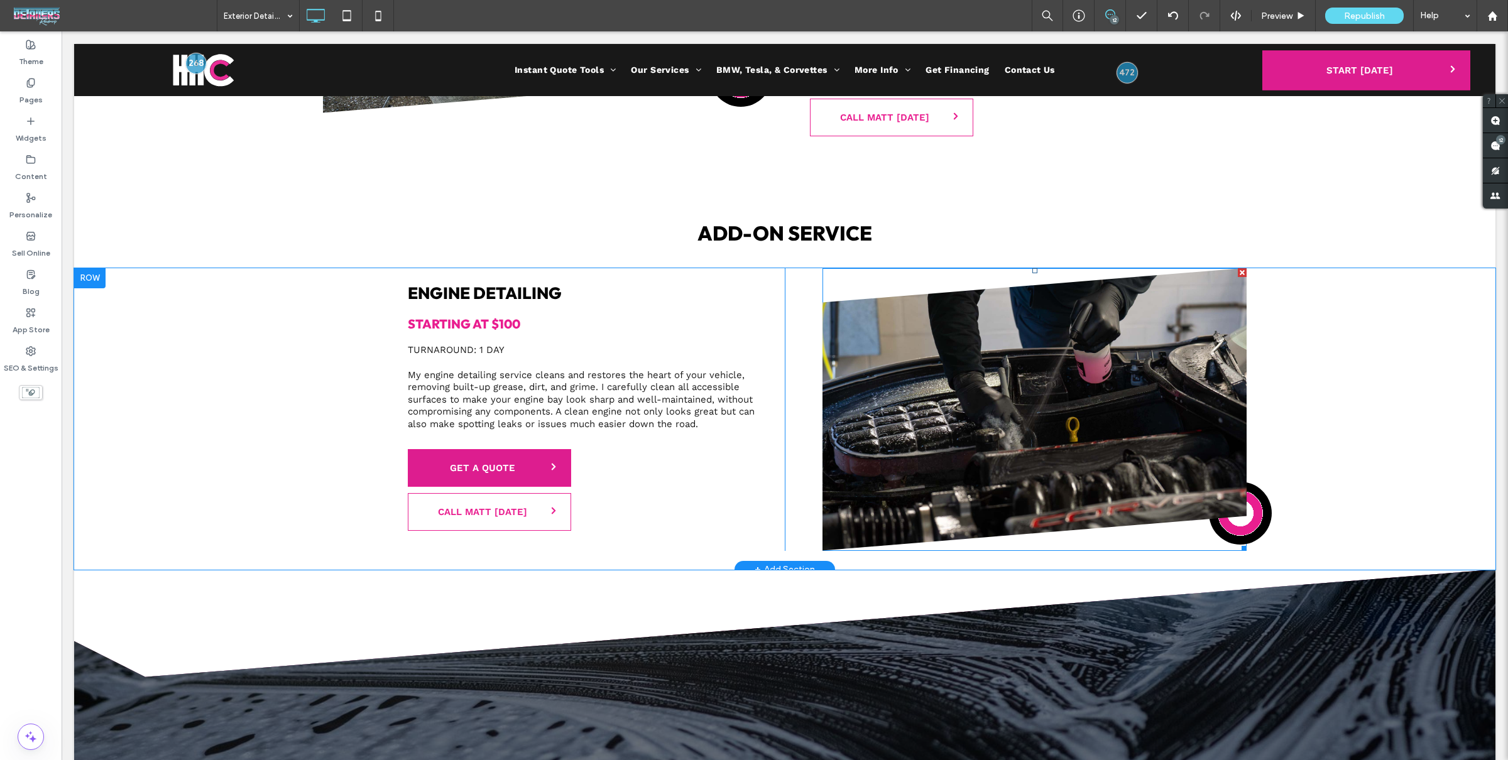
scroll to position [1515, 0]
click at [733, 526] on div "Engine Detailing Starting At $100 TURNAROUND: 1 DAY My engine detailing service…" at bounding box center [596, 409] width 377 height 283
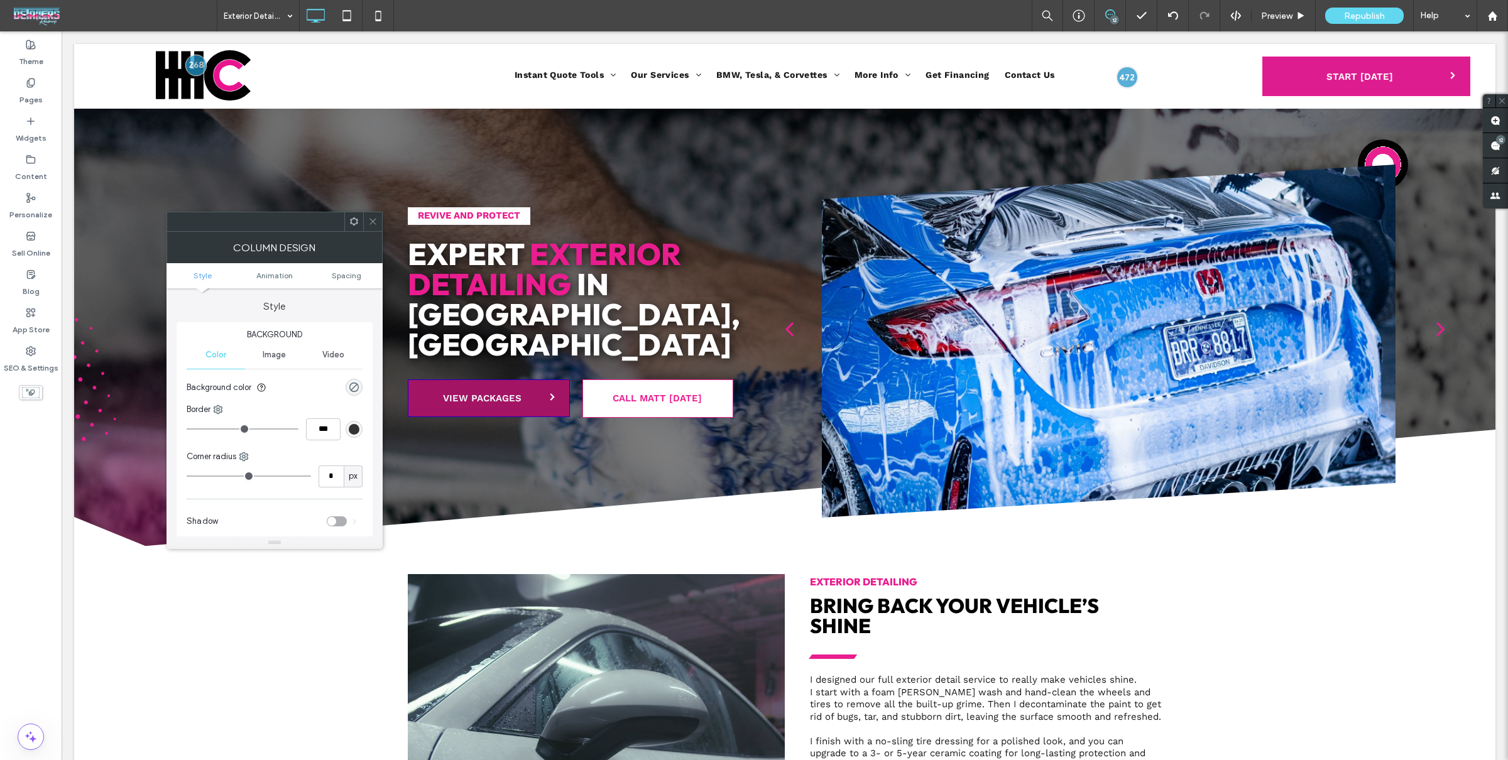
scroll to position [0, 0]
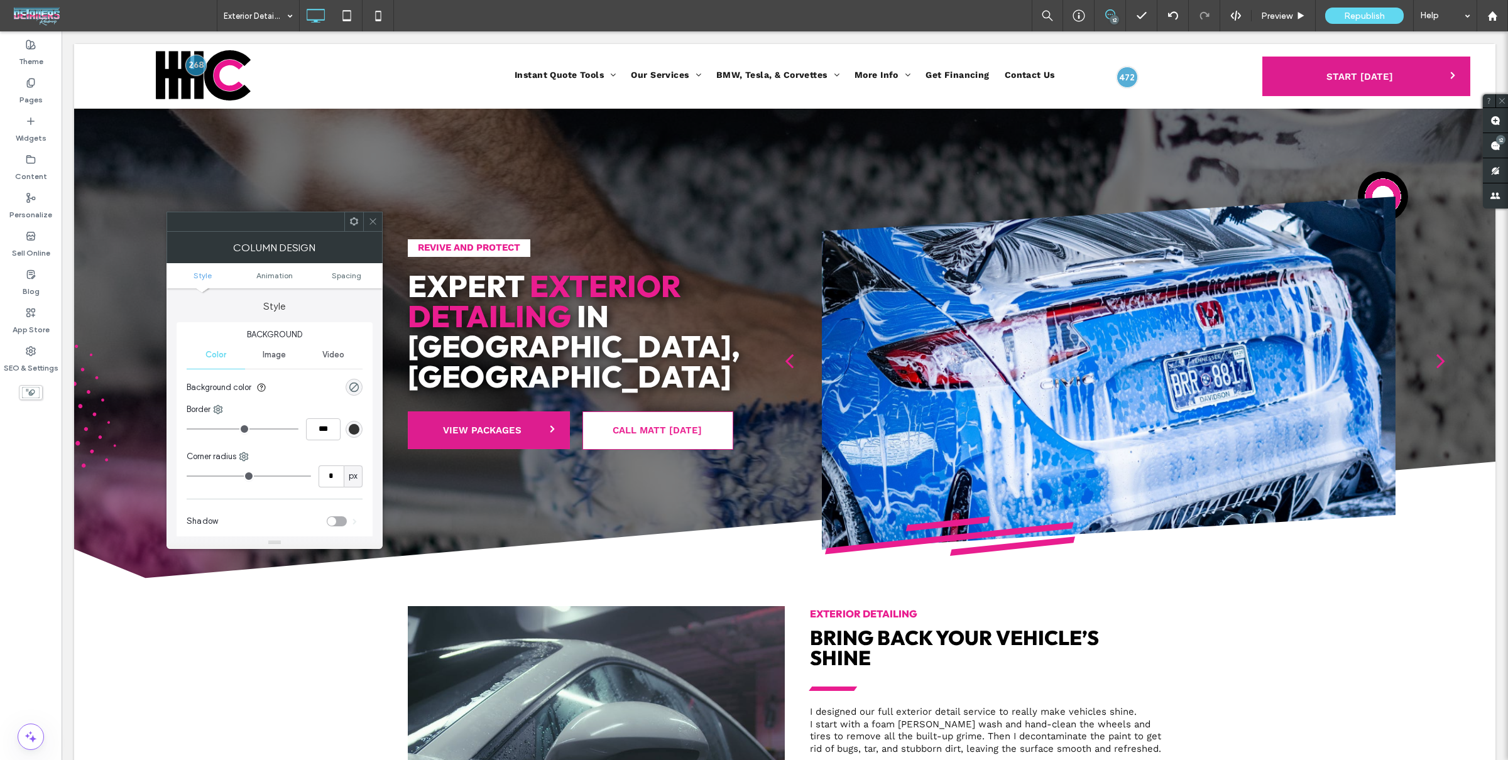
click at [377, 222] on icon at bounding box center [372, 221] width 9 height 9
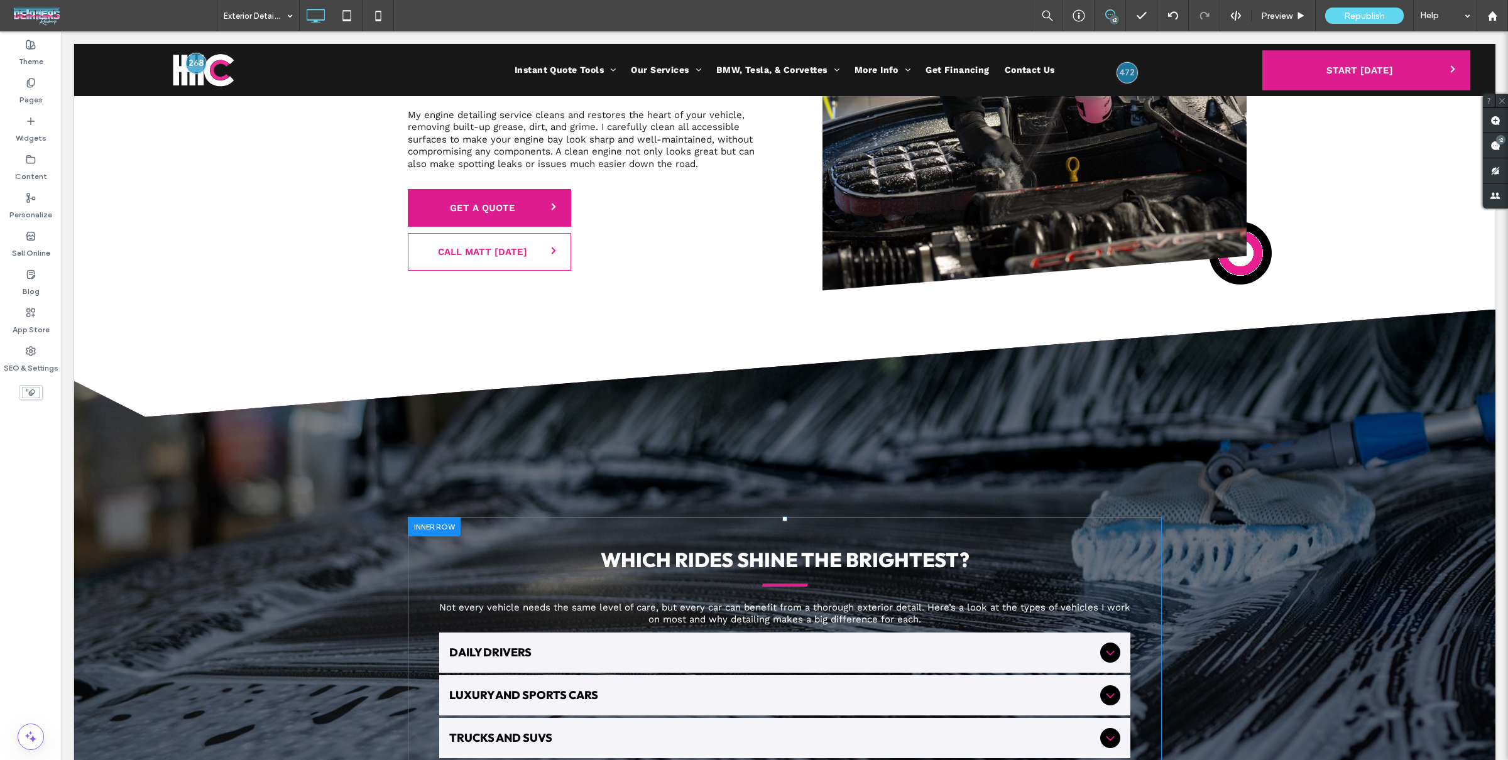
scroll to position [2036, 0]
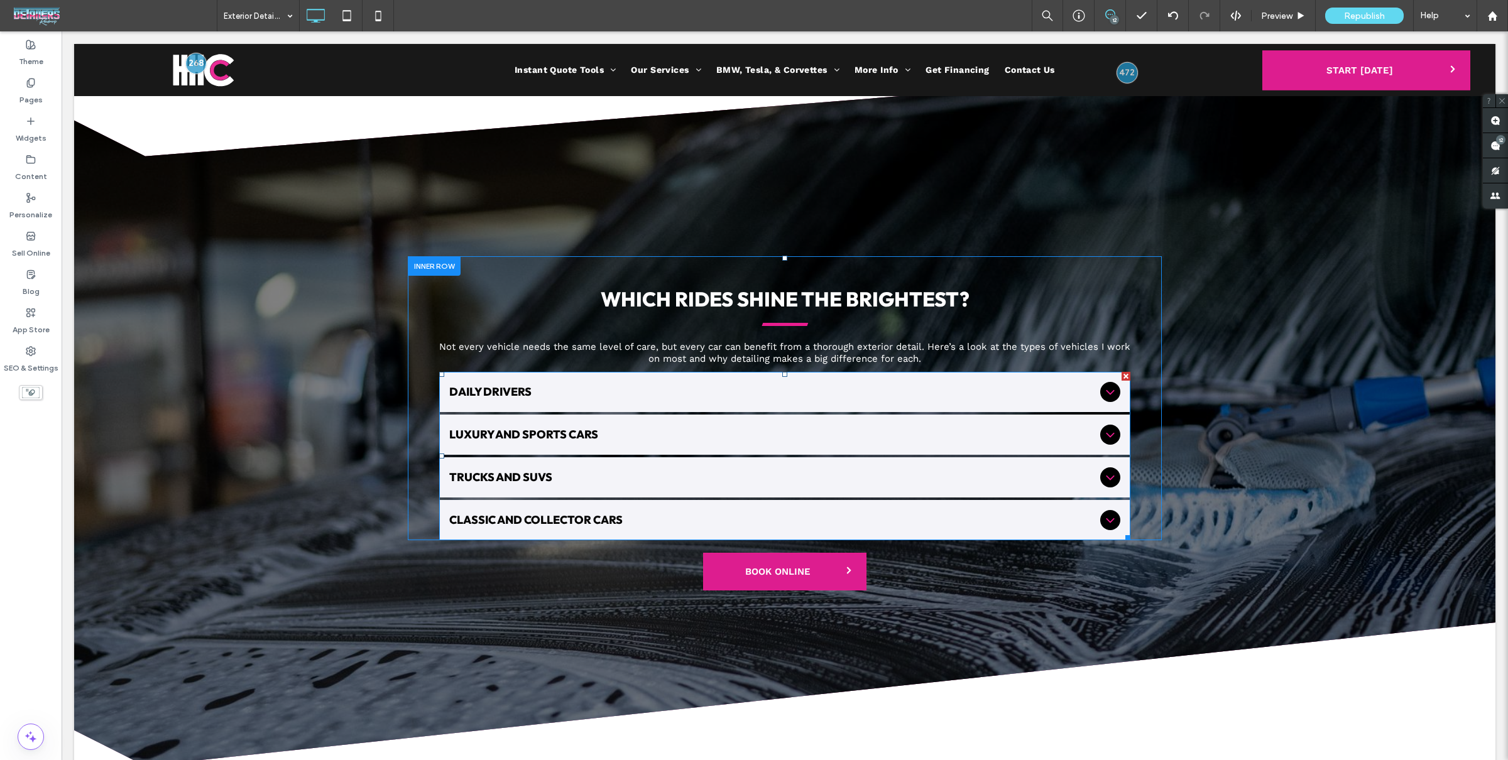
click at [1025, 479] on span "Trucks and SUVs" at bounding box center [772, 477] width 646 height 11
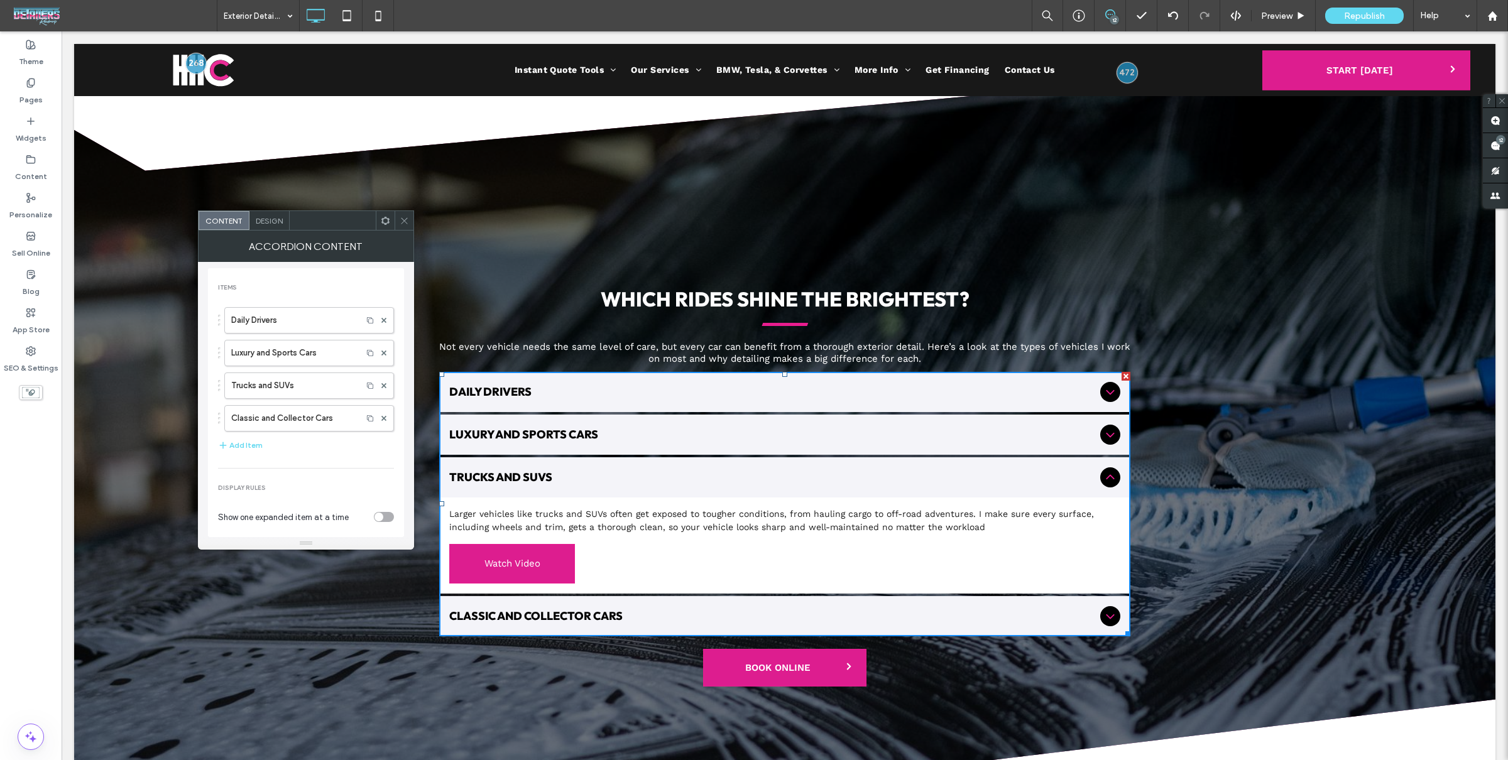
click at [1027, 476] on span "Trucks and SUVs" at bounding box center [772, 477] width 646 height 11
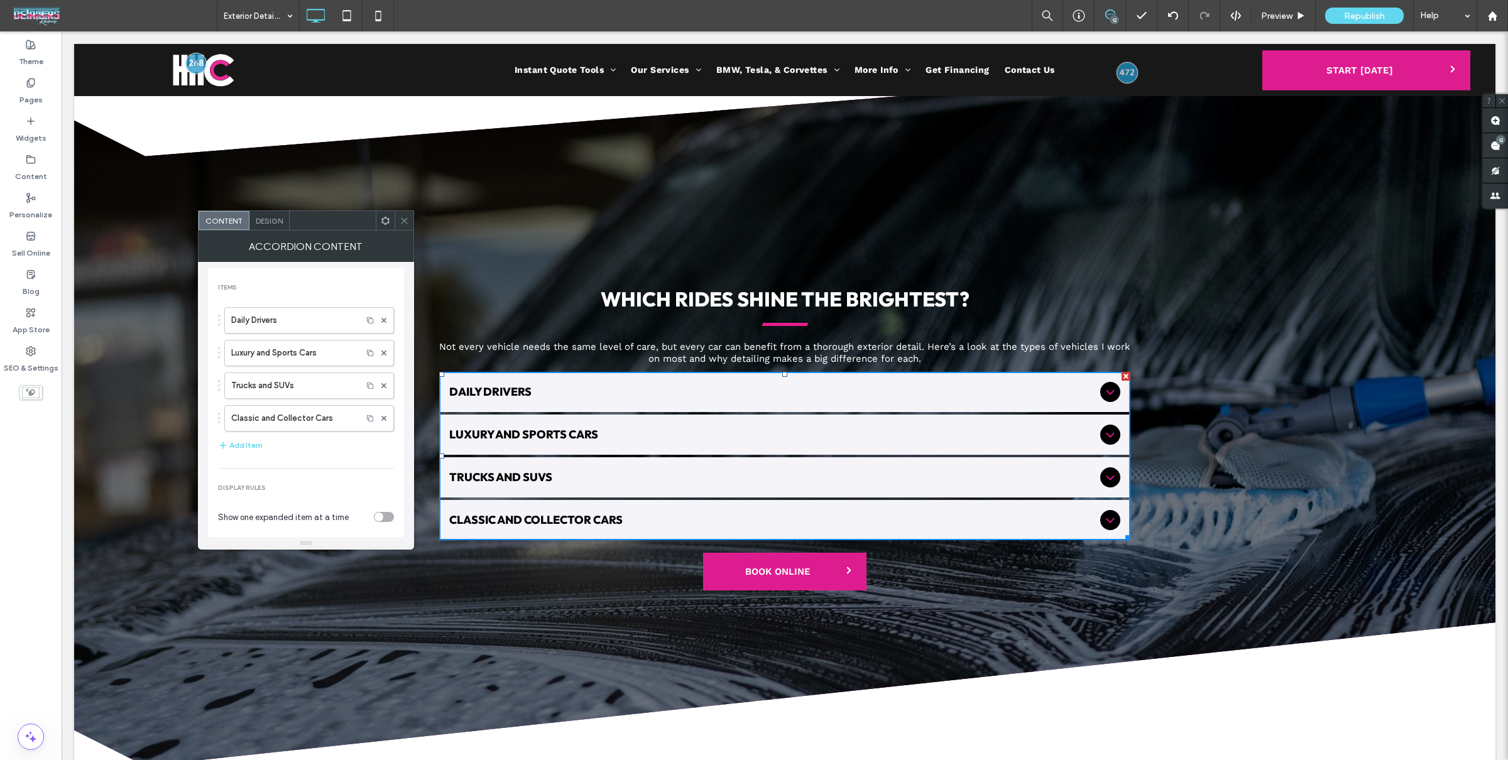
click at [1017, 432] on span "Luxury and Sports Cars" at bounding box center [772, 434] width 646 height 11
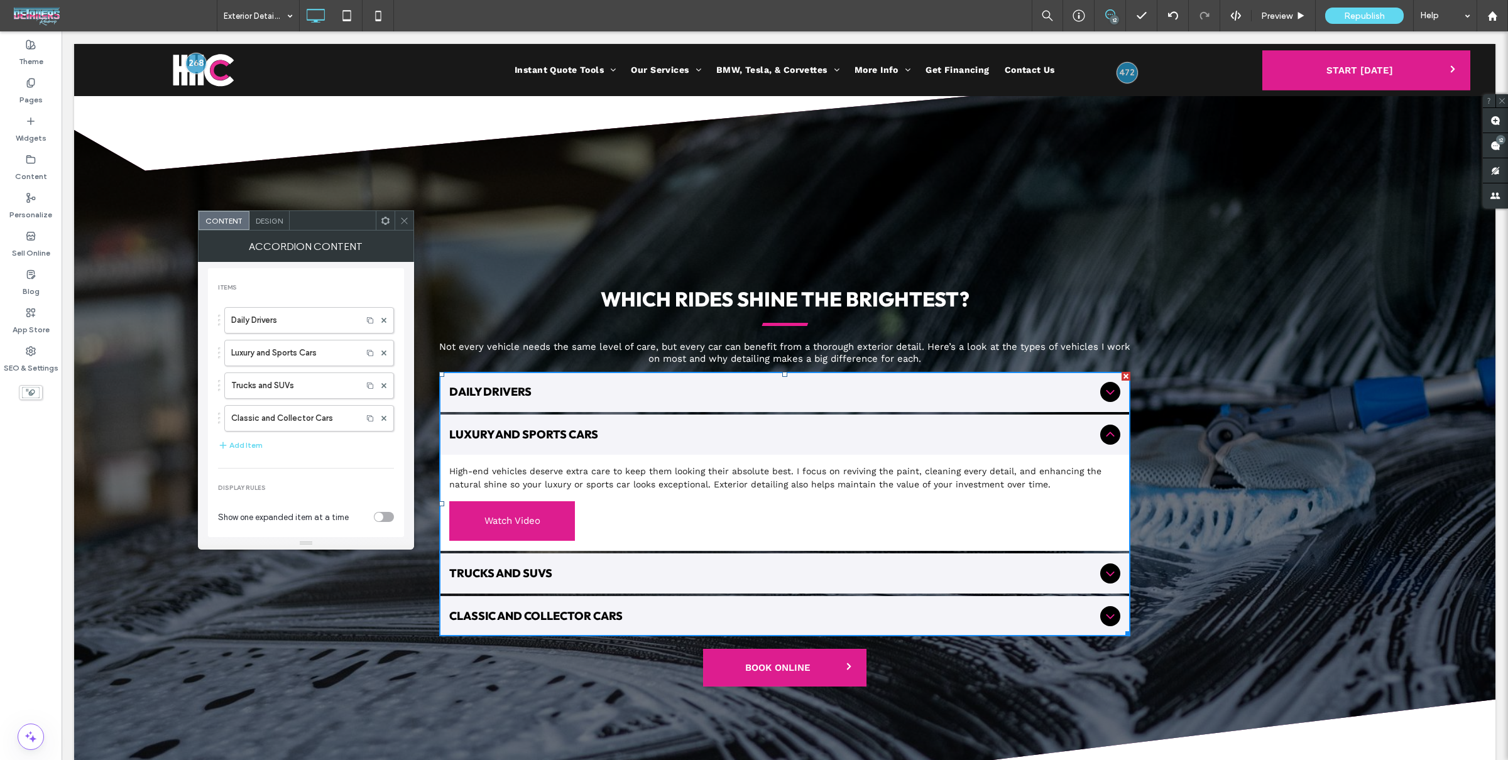
click at [1002, 373] on div "Daily Drivers" at bounding box center [784, 392] width 691 height 40
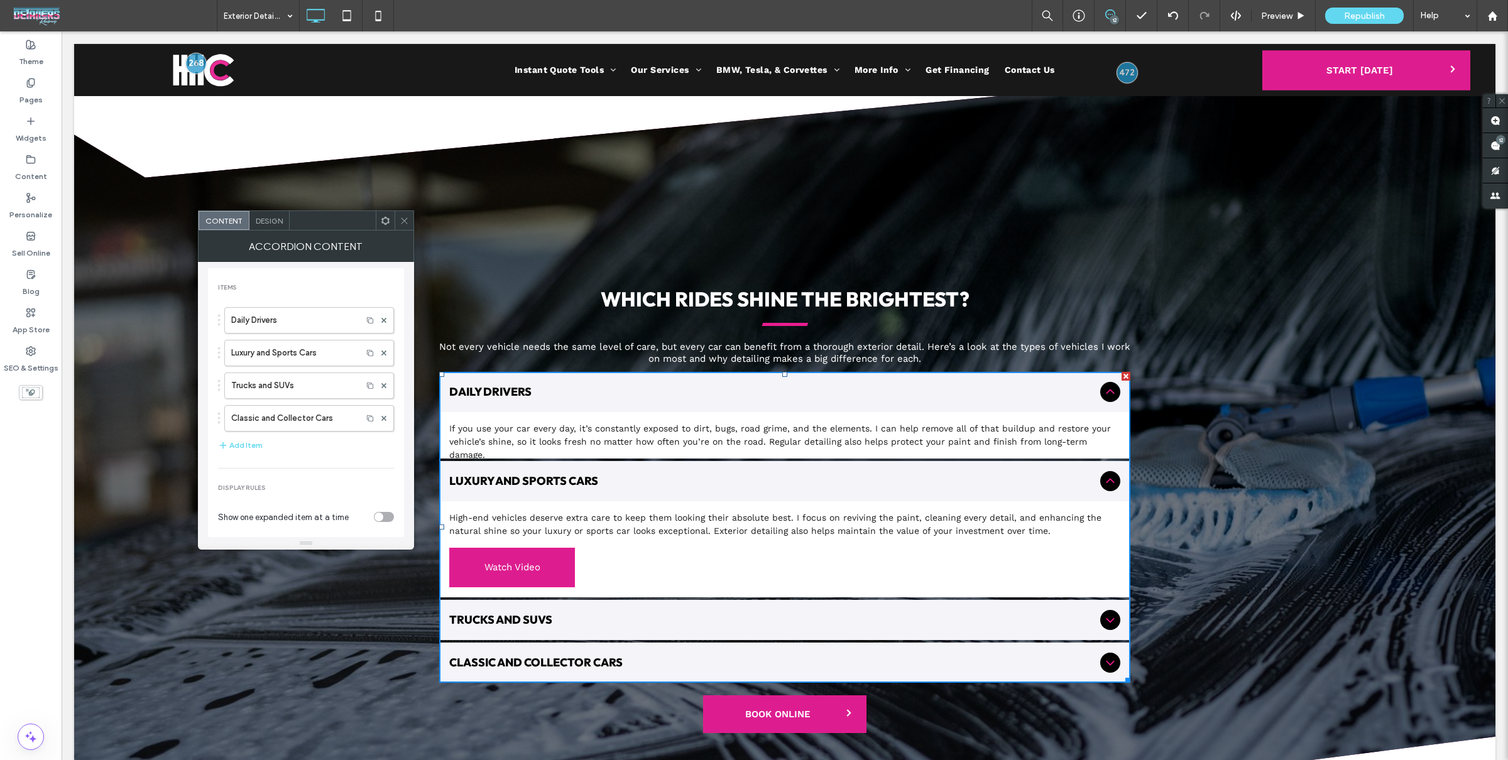
click at [895, 528] on p "High-end vehicles deserve extra care to keep them looking their absolute best. …" at bounding box center [784, 524] width 671 height 26
click at [729, 518] on p "High-end vehicles deserve extra care to keep them looking their absolute best. …" at bounding box center [784, 524] width 671 height 26
click at [302, 396] on label "Trucks and SUVs" at bounding box center [293, 385] width 124 height 25
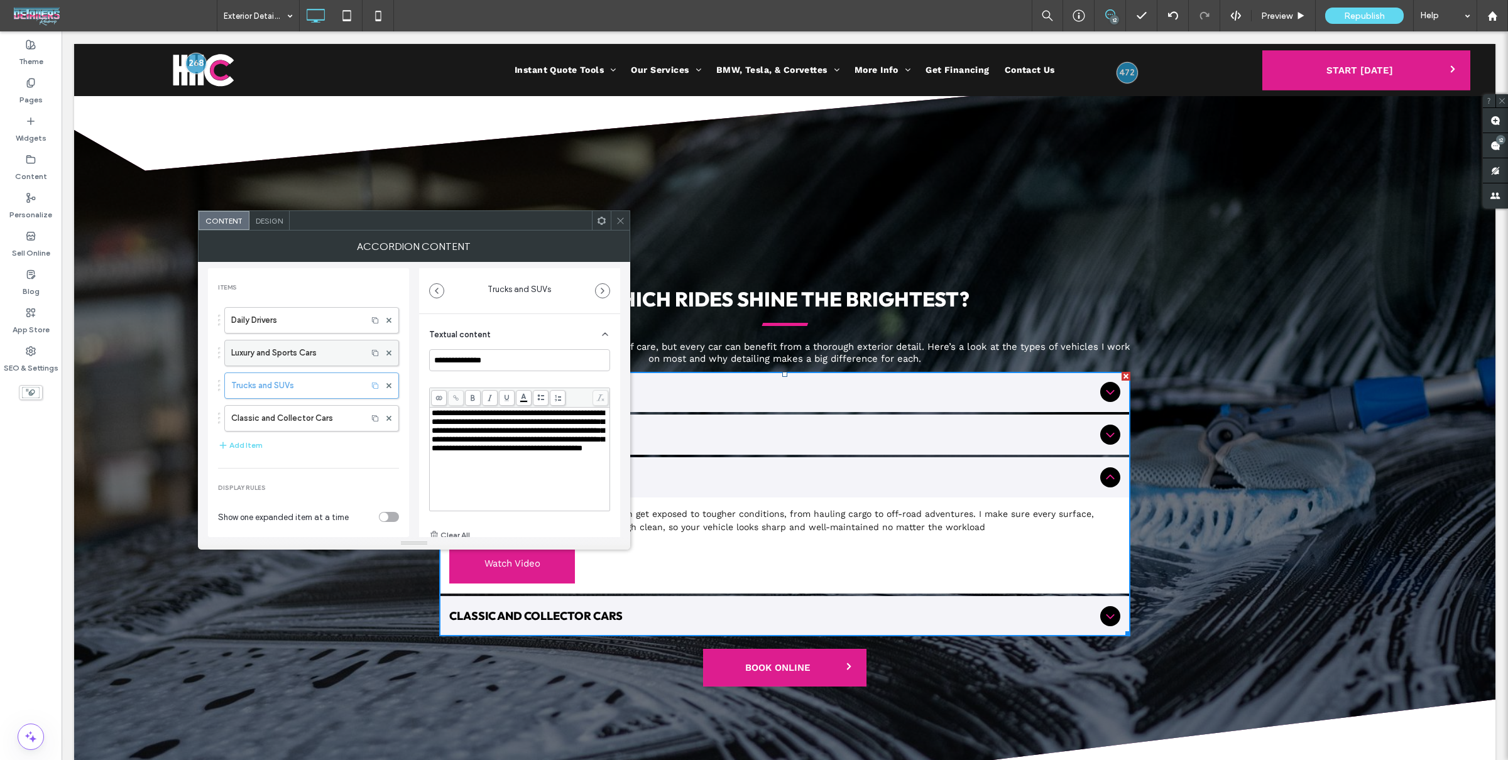
click at [304, 351] on label "Luxury and Sports Cars" at bounding box center [295, 353] width 129 height 25
type input "**********"
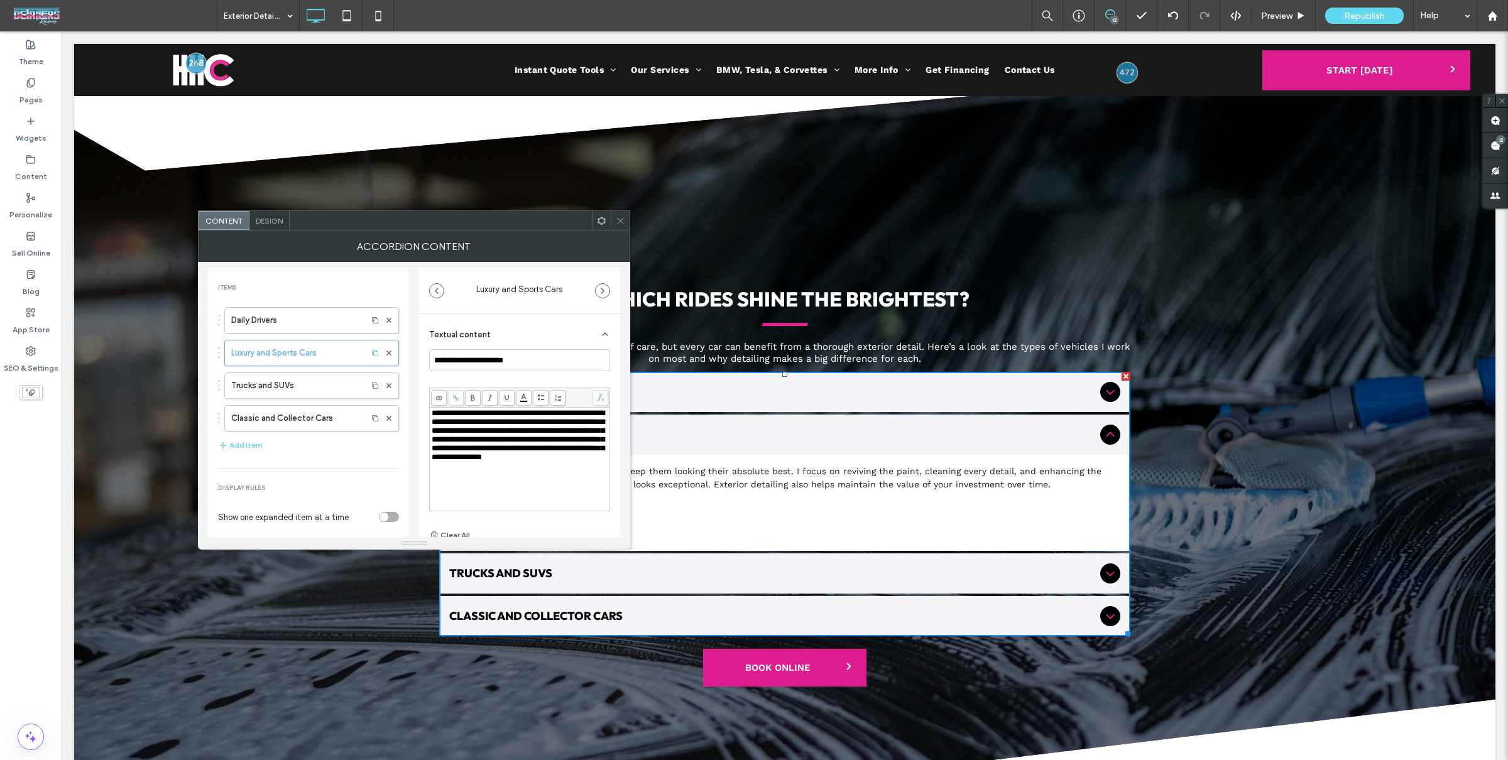
scroll to position [85, 0]
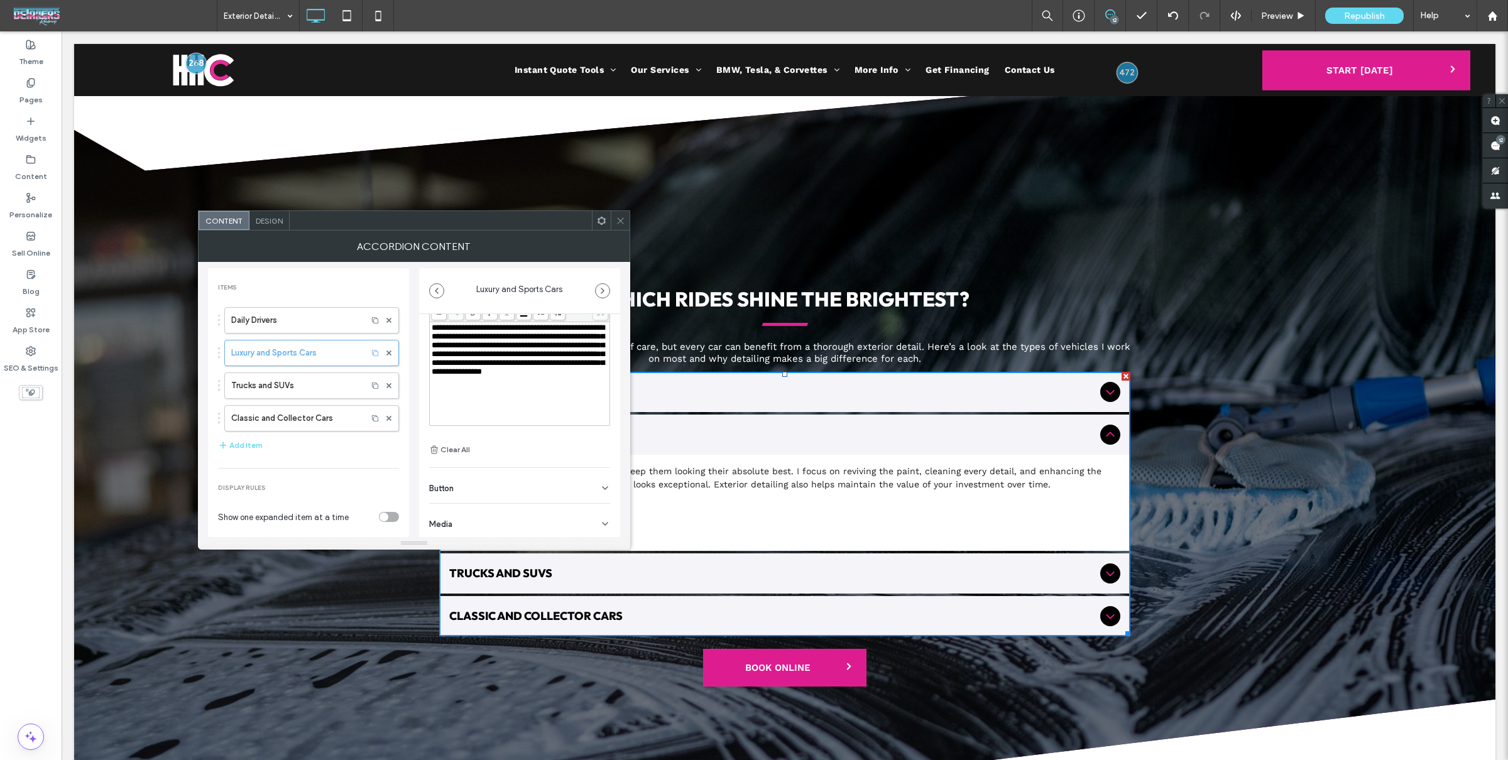
click at [521, 489] on div "Button" at bounding box center [519, 485] width 181 height 35
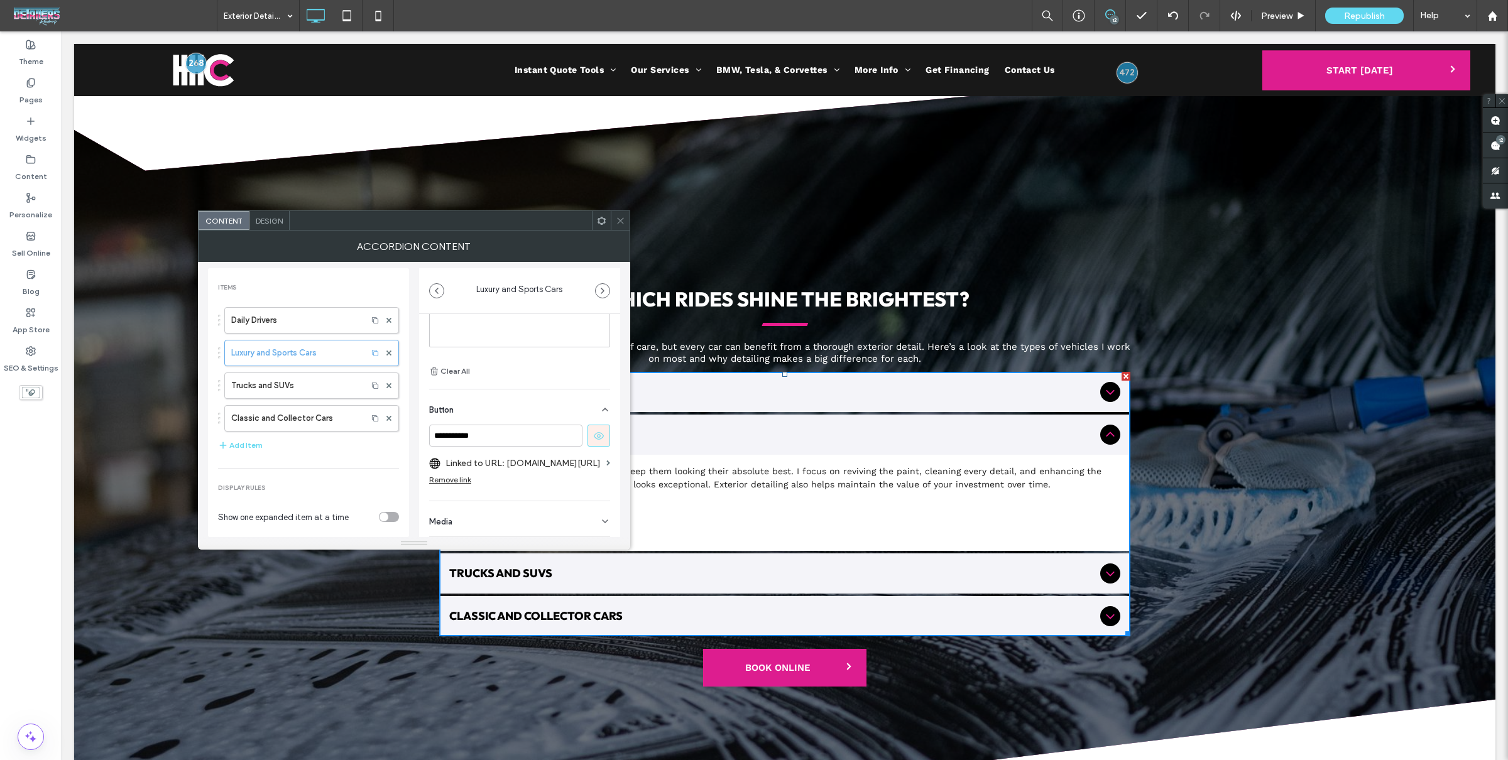
click at [618, 222] on icon at bounding box center [620, 220] width 9 height 9
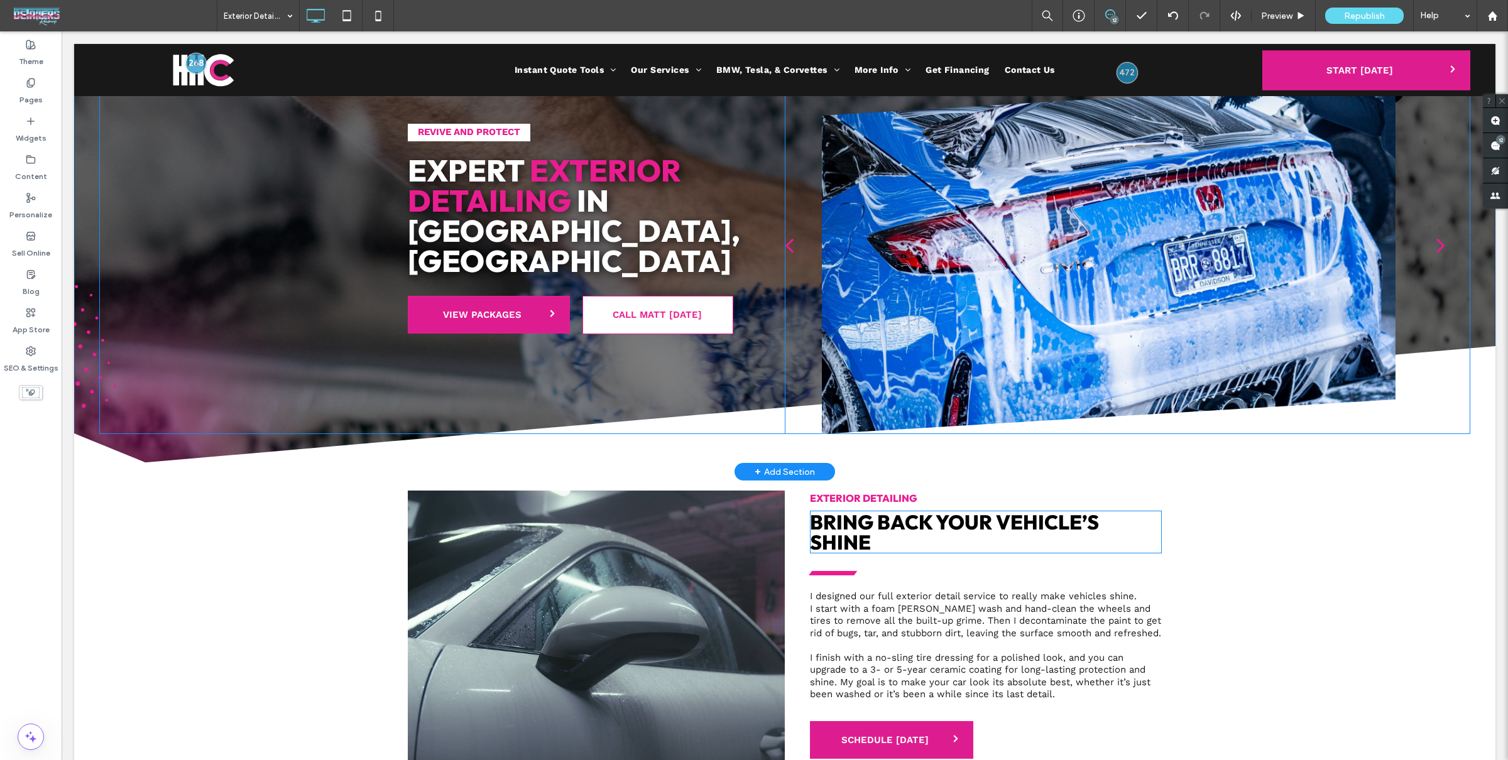
scroll to position [0, 0]
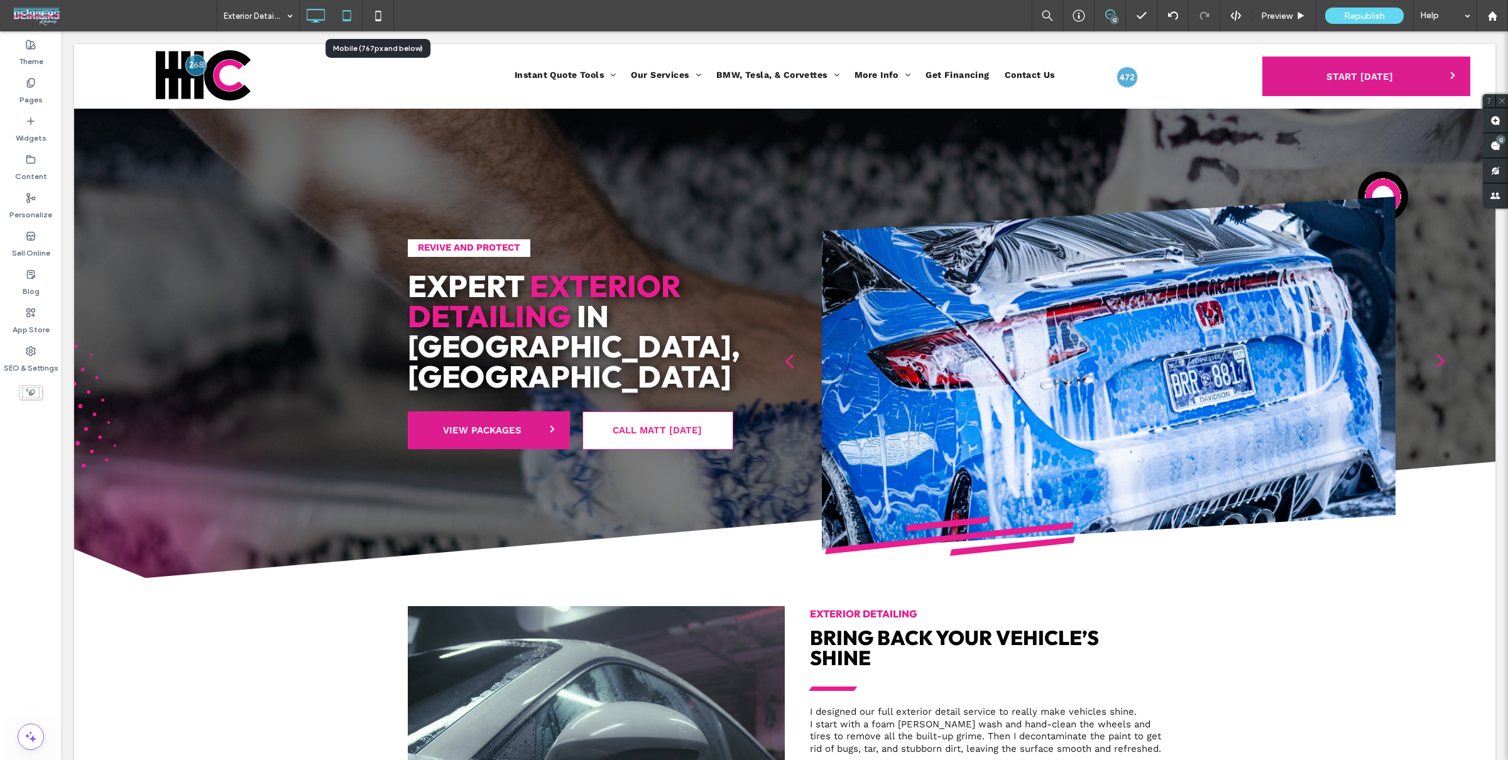
click at [360, 19] on div at bounding box center [346, 15] width 31 height 25
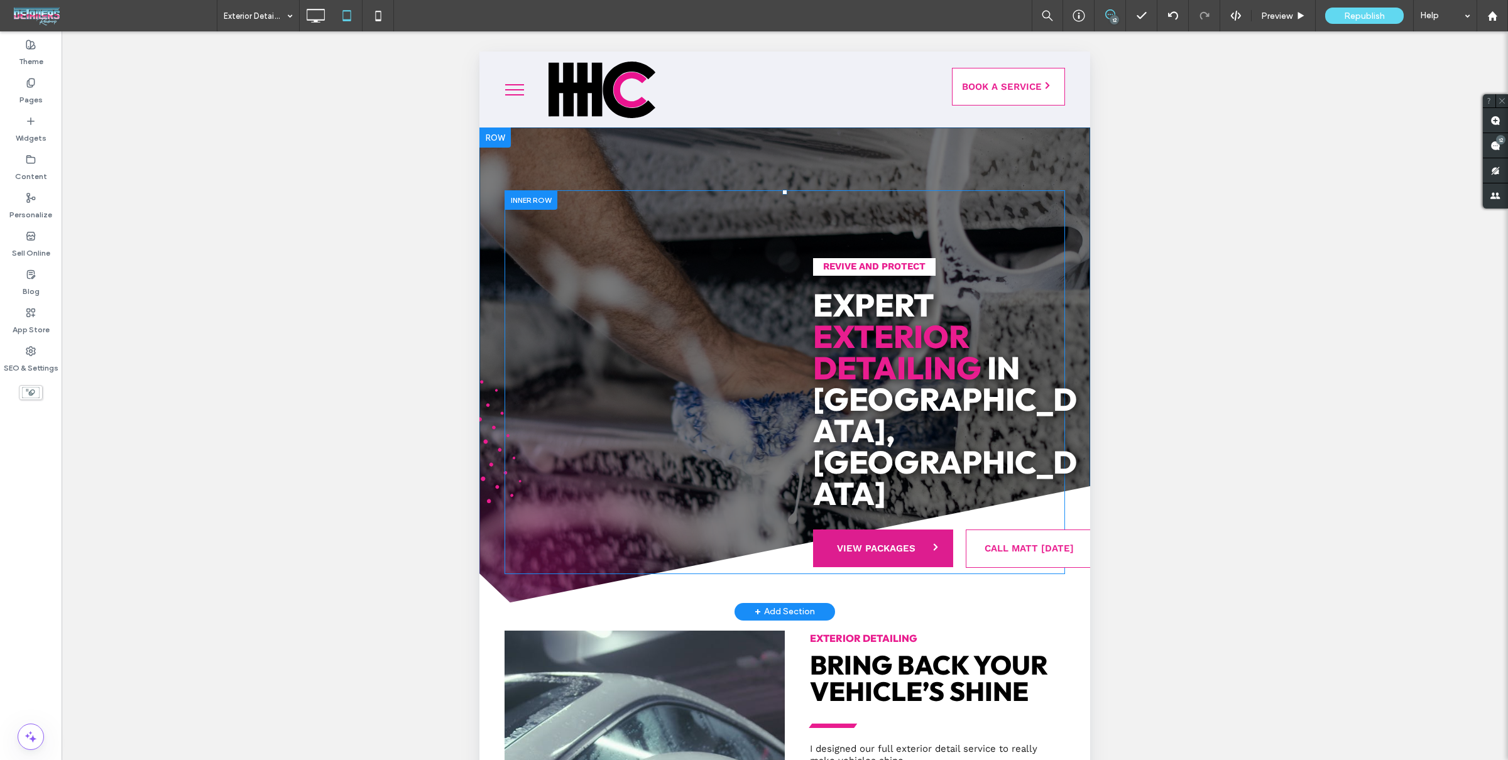
click at [1130, 364] on div at bounding box center [1369, 392] width 479 height 353
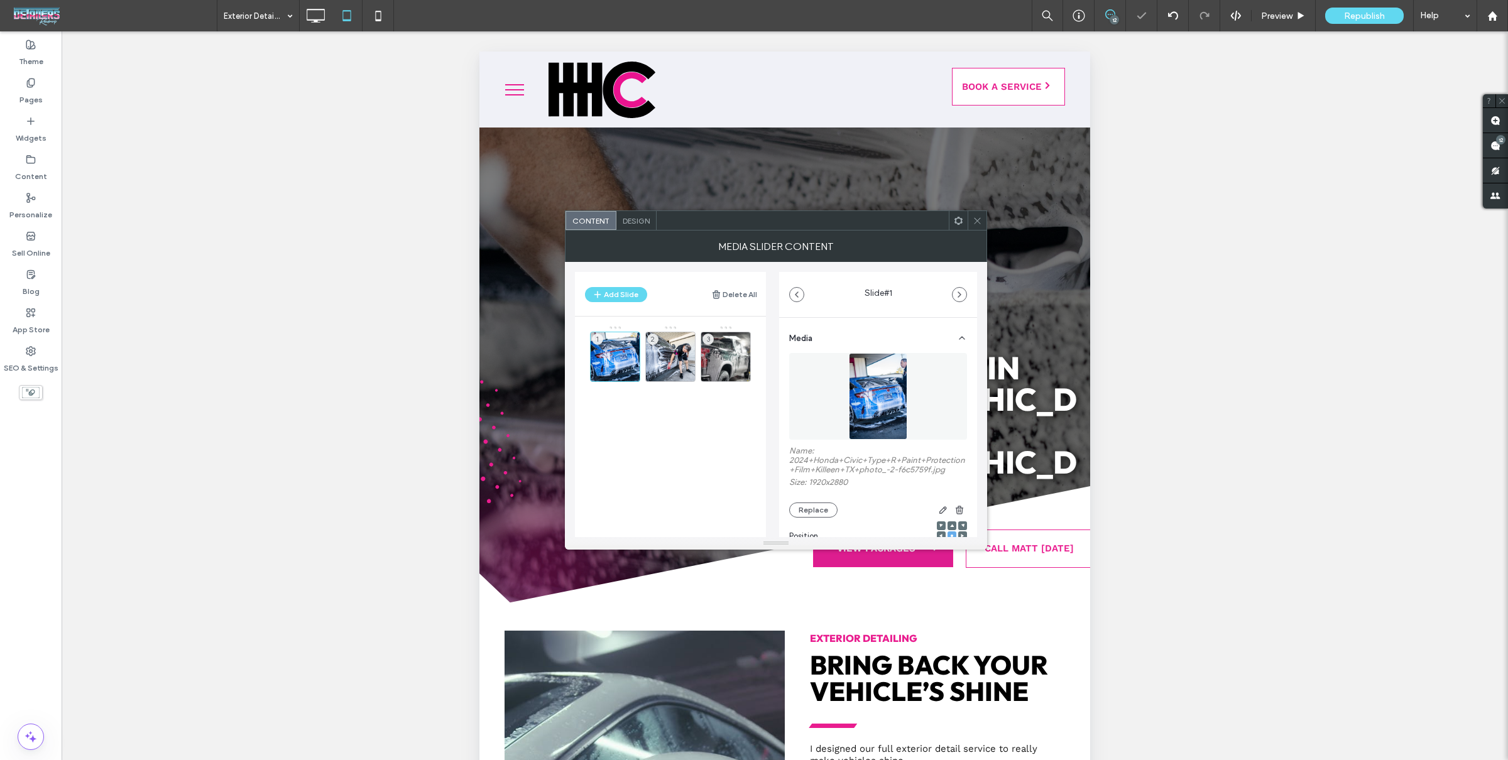
drag, startPoint x: 643, startPoint y: 239, endPoint x: 642, endPoint y: 229, distance: 10.1
click at [643, 239] on div "MEDIA SLIDER CONTENT" at bounding box center [776, 246] width 422 height 31
click at [641, 226] on div "Design" at bounding box center [636, 220] width 40 height 19
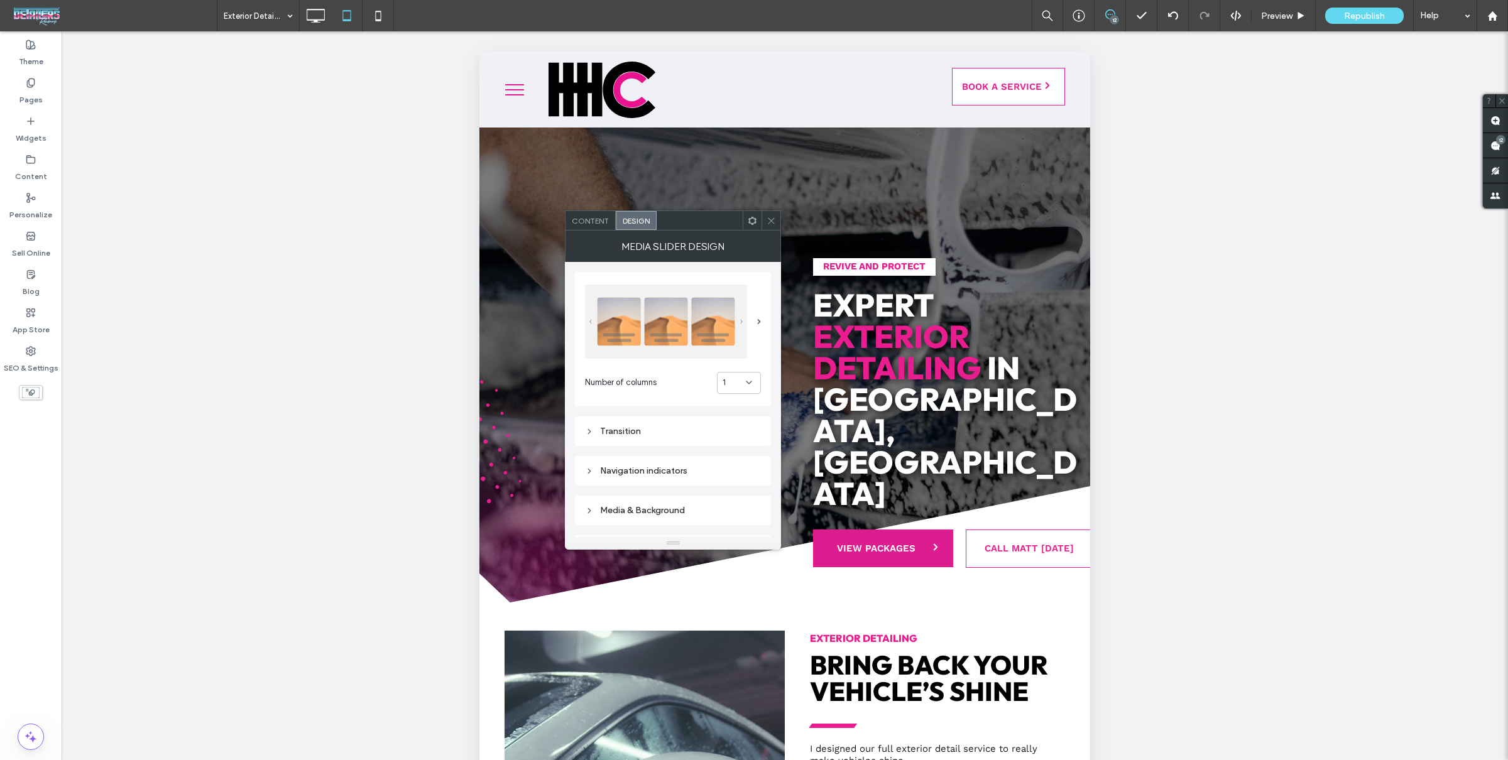
click at [648, 431] on div "Transition" at bounding box center [673, 431] width 176 height 11
click at [747, 489] on div "toggle" at bounding box center [745, 490] width 9 height 9
click at [773, 217] on icon at bounding box center [771, 220] width 9 height 9
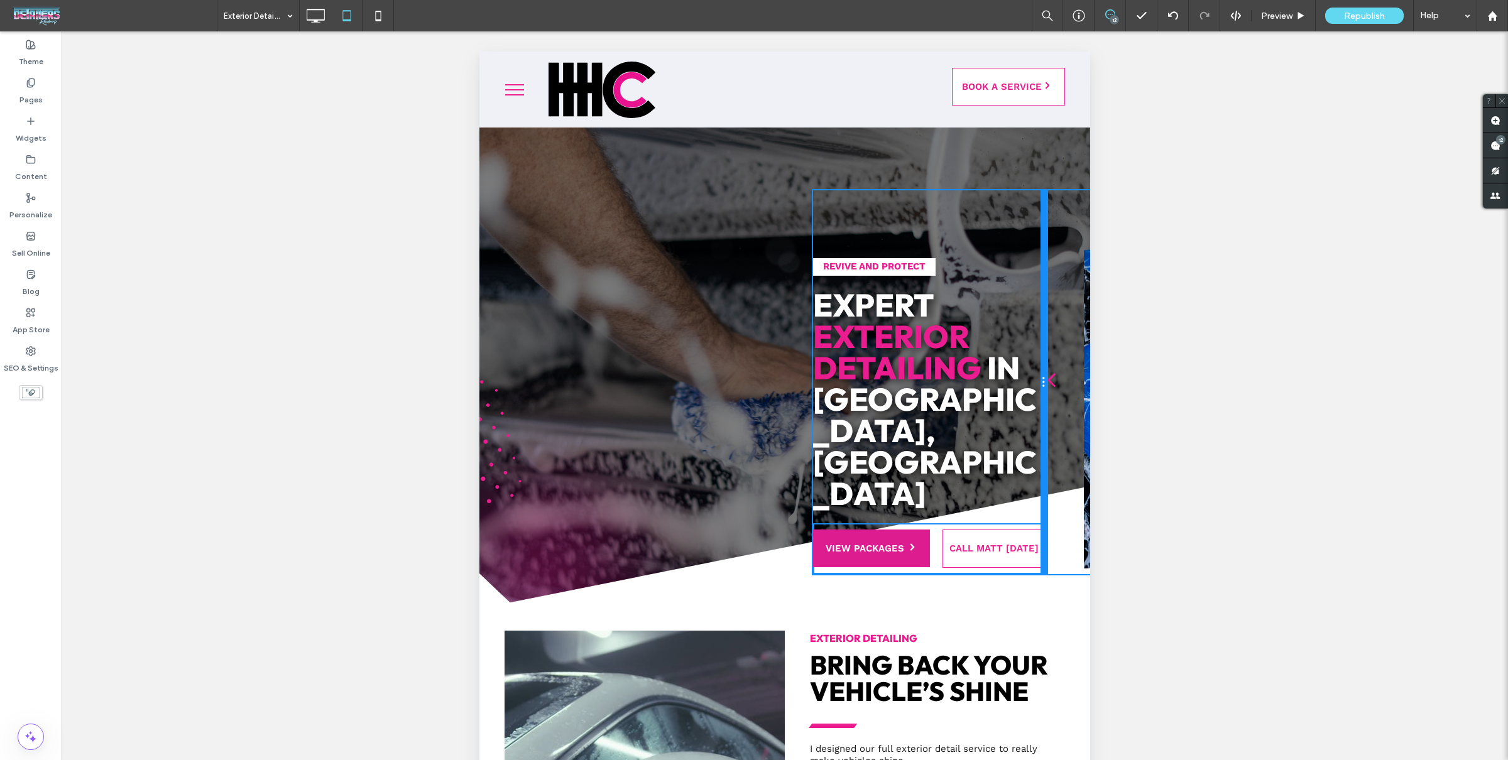
drag, startPoint x: 1006, startPoint y: 341, endPoint x: 986, endPoint y: 373, distance: 37.8
click at [986, 373] on div "Revive and Protect Expert Exterior Detailing in Harker Heights, TX VIEW PACKAGE…" at bounding box center [930, 382] width 234 height 384
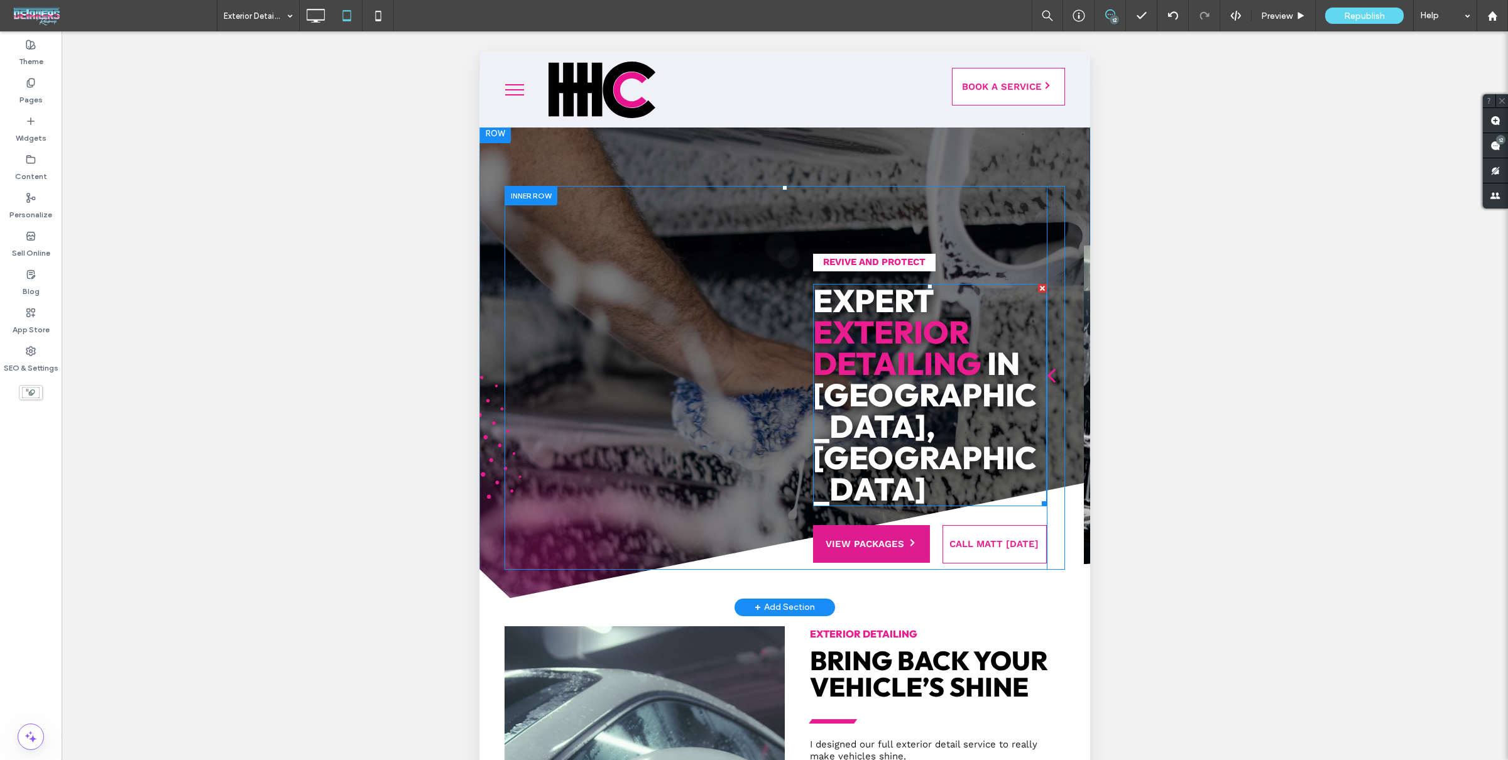
scroll to position [14, 0]
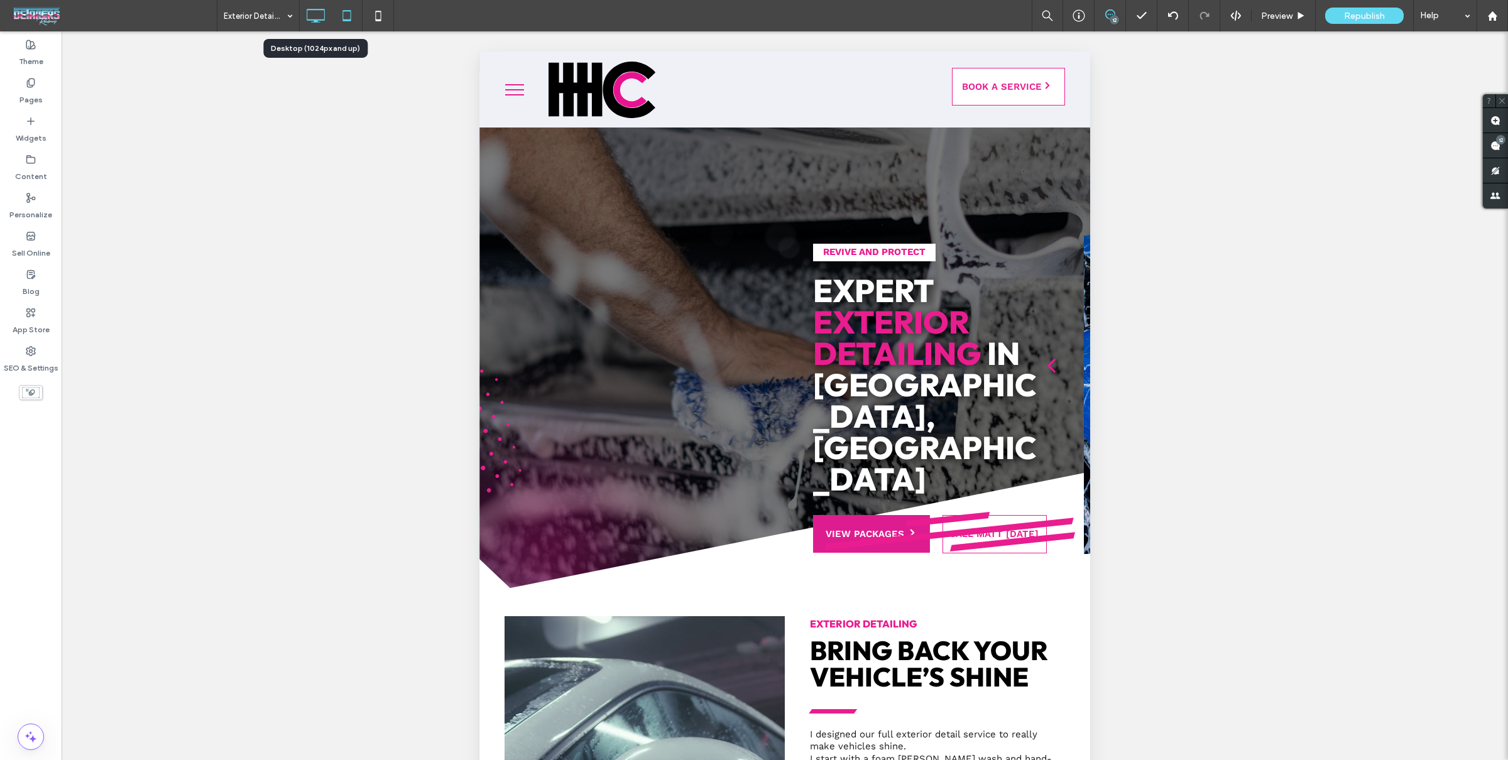
click at [307, 15] on icon at bounding box center [315, 15] width 25 height 25
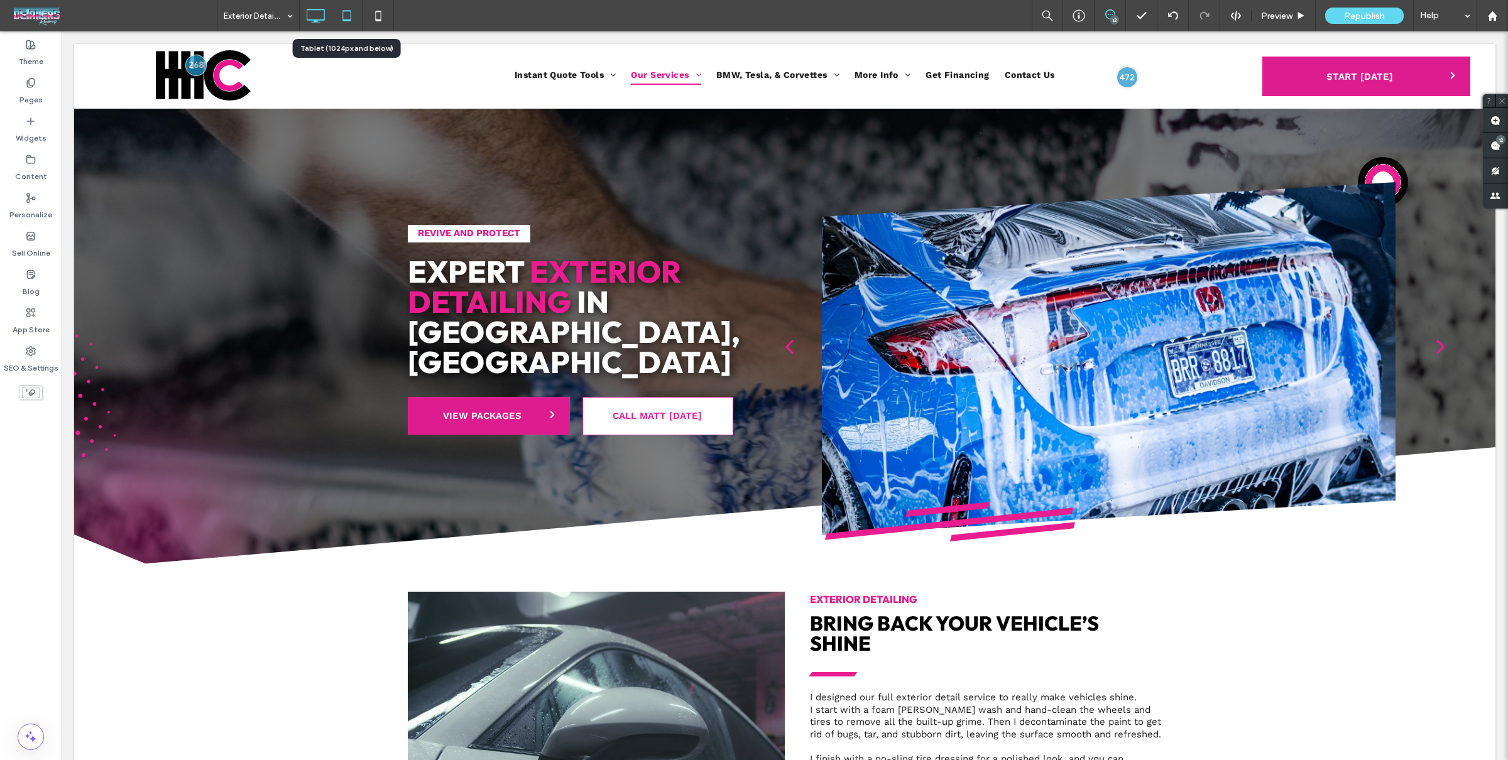
click at [345, 15] on icon at bounding box center [346, 15] width 25 height 25
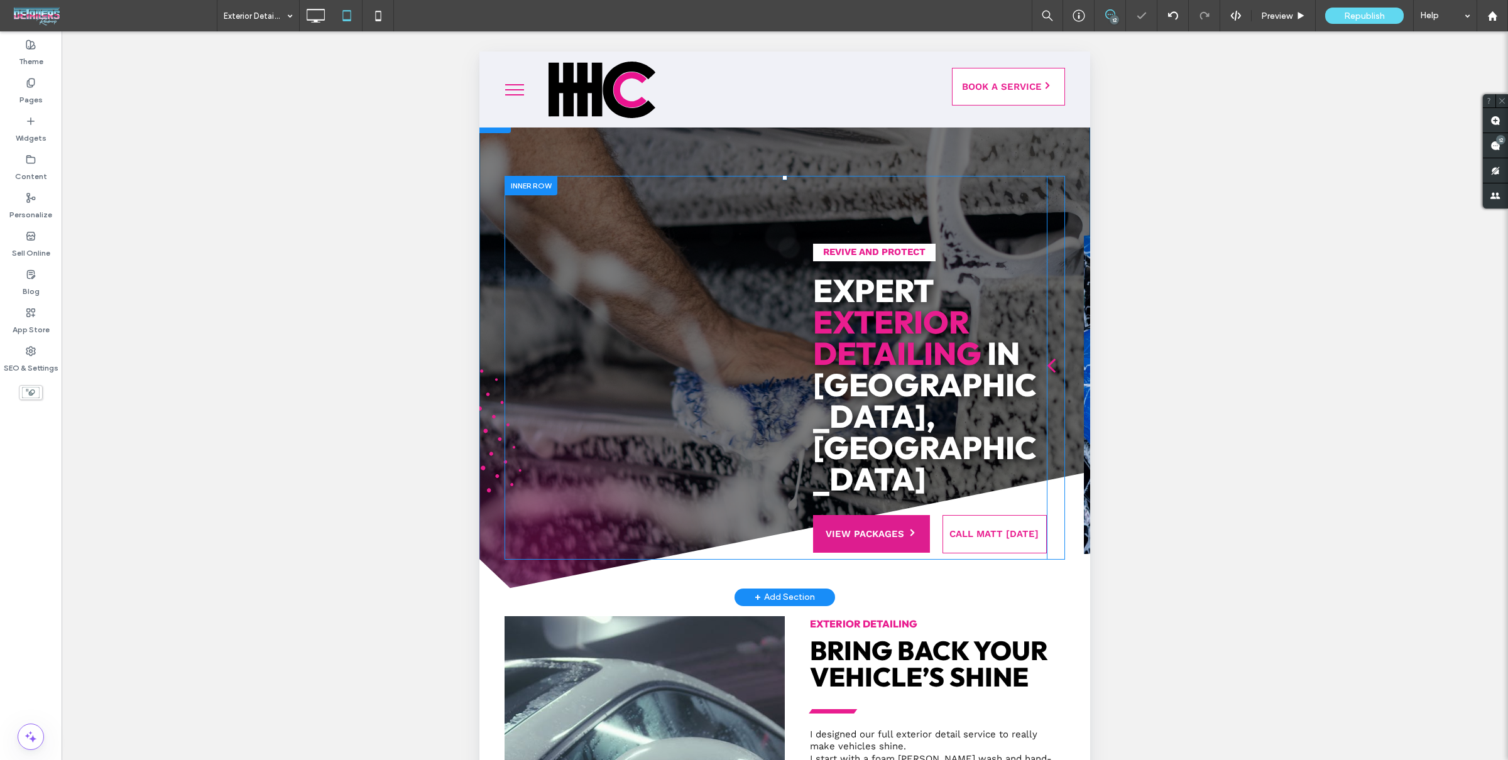
click at [535, 190] on div at bounding box center [531, 185] width 53 height 19
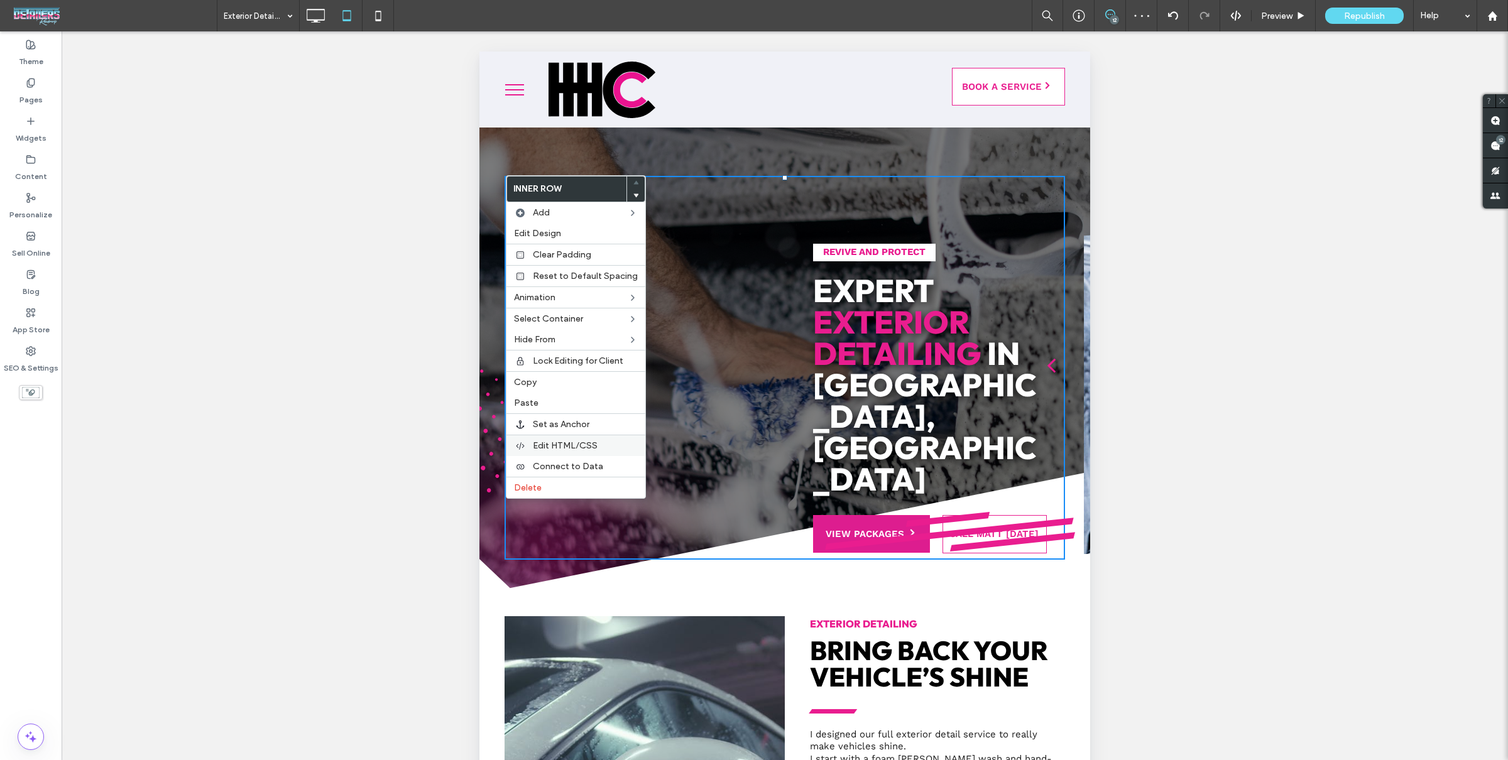
click at [551, 450] on span "Edit HTML/CSS" at bounding box center [565, 445] width 65 height 11
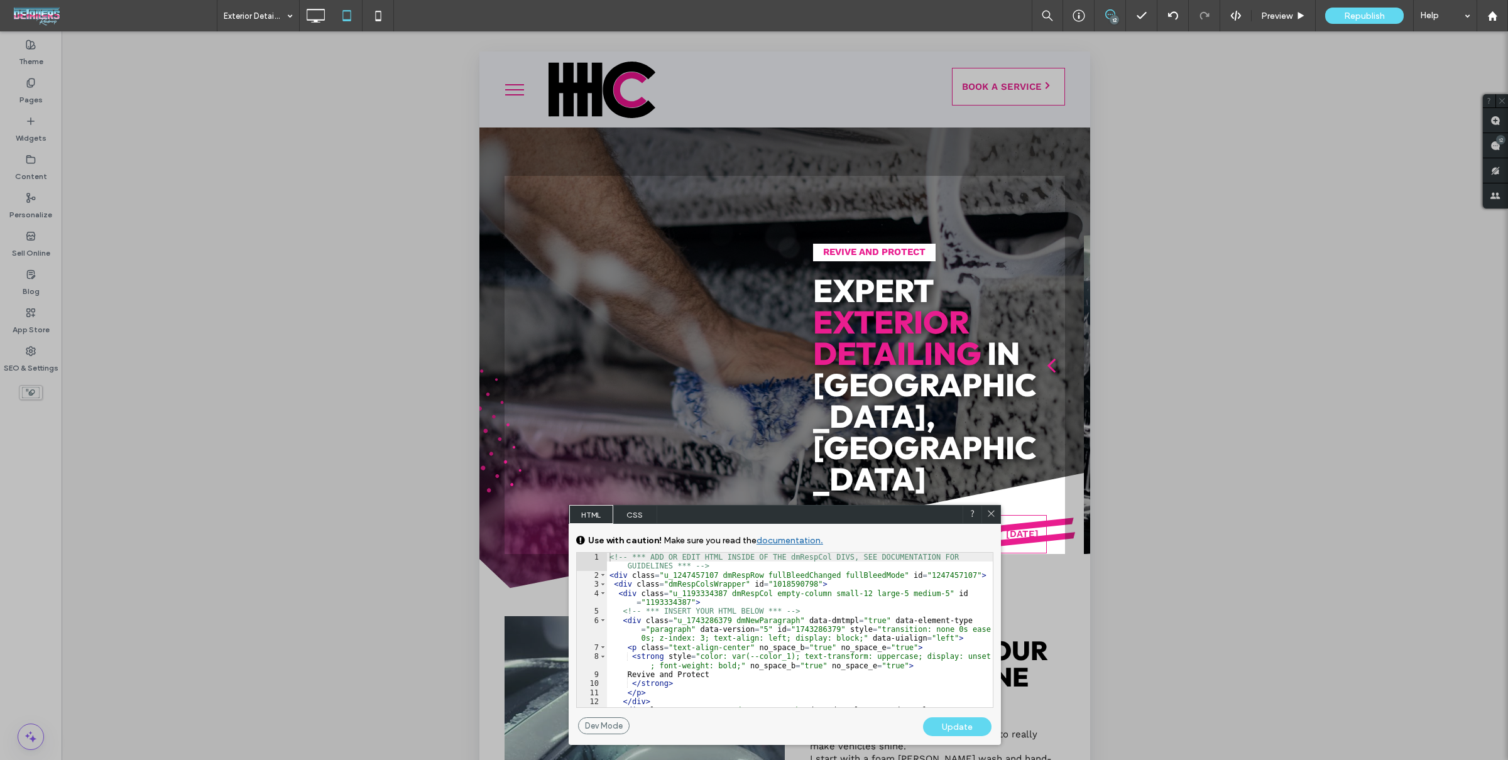
scroll to position [1, 0]
click at [903, 591] on div "<!-- *** ADD OR EDIT HTML INSIDE OF THE dmRespCol DIVS, SEE DOCUMENTATION FOR G…" at bounding box center [800, 653] width 386 height 200
click at [991, 514] on use at bounding box center [991, 514] width 6 height 6
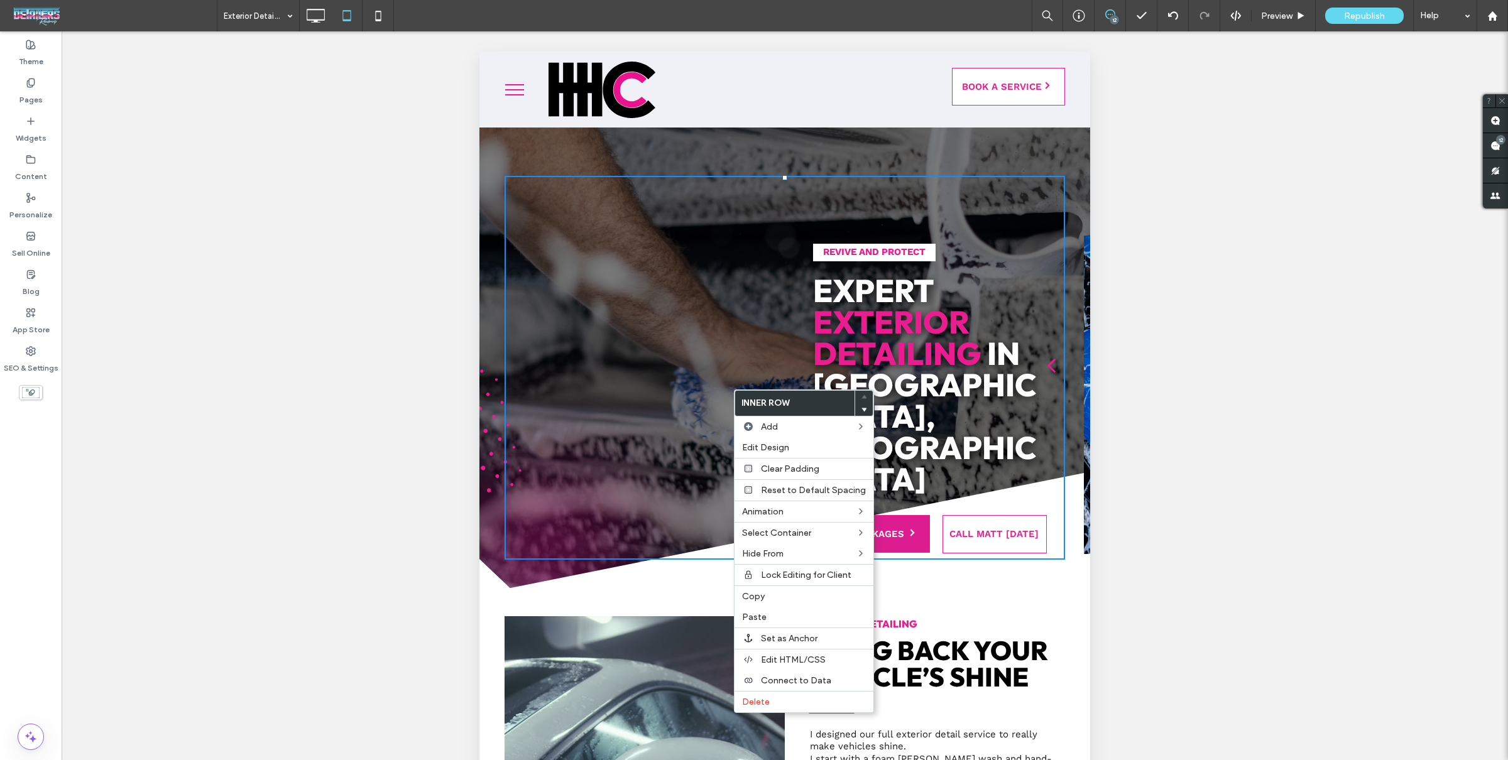
click at [885, 202] on div "Revive and Protect Expert Exterior Detailing in Harker Heights, TX VIEW PACKAGE…" at bounding box center [930, 368] width 234 height 384
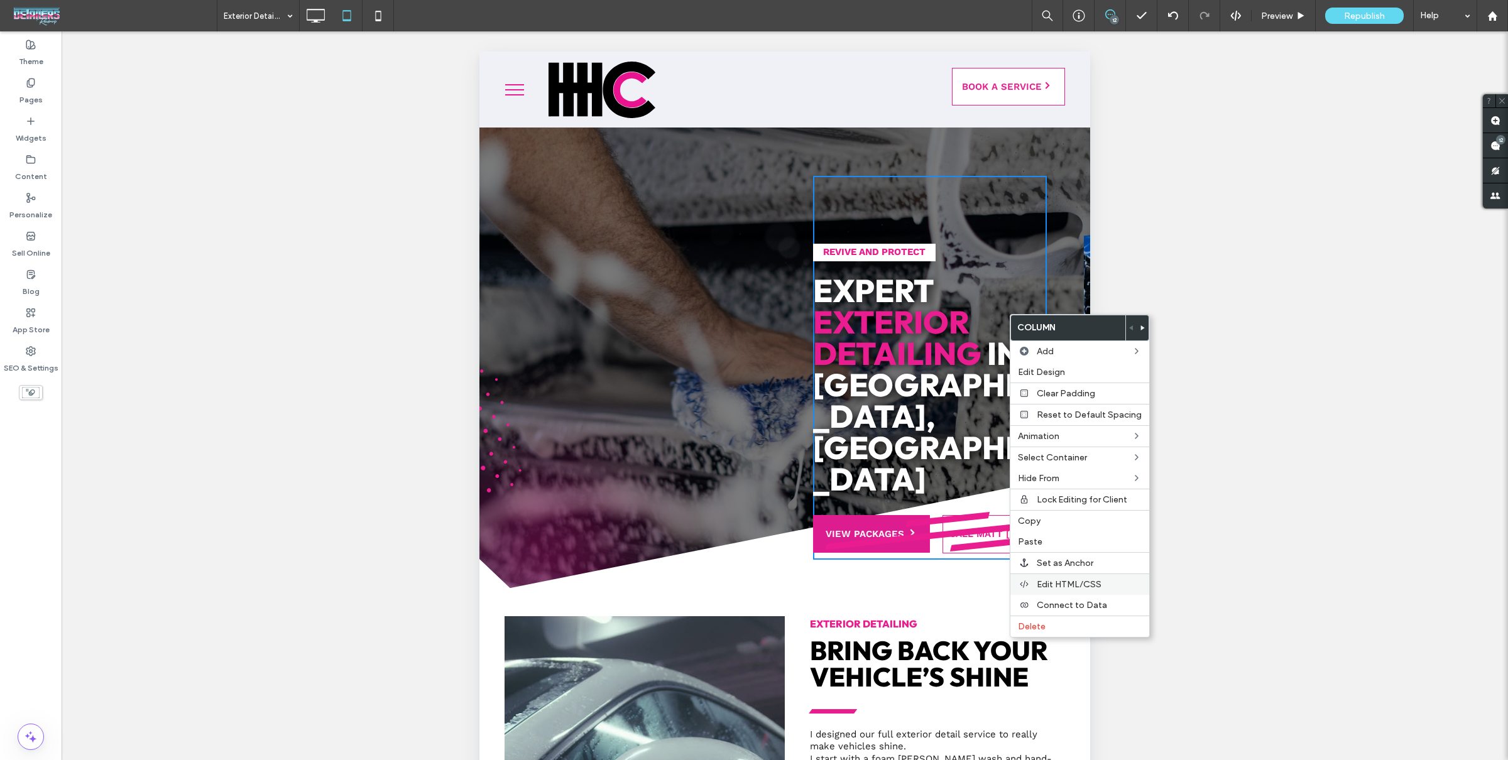
click at [1081, 584] on span "Edit HTML/CSS" at bounding box center [1069, 584] width 65 height 11
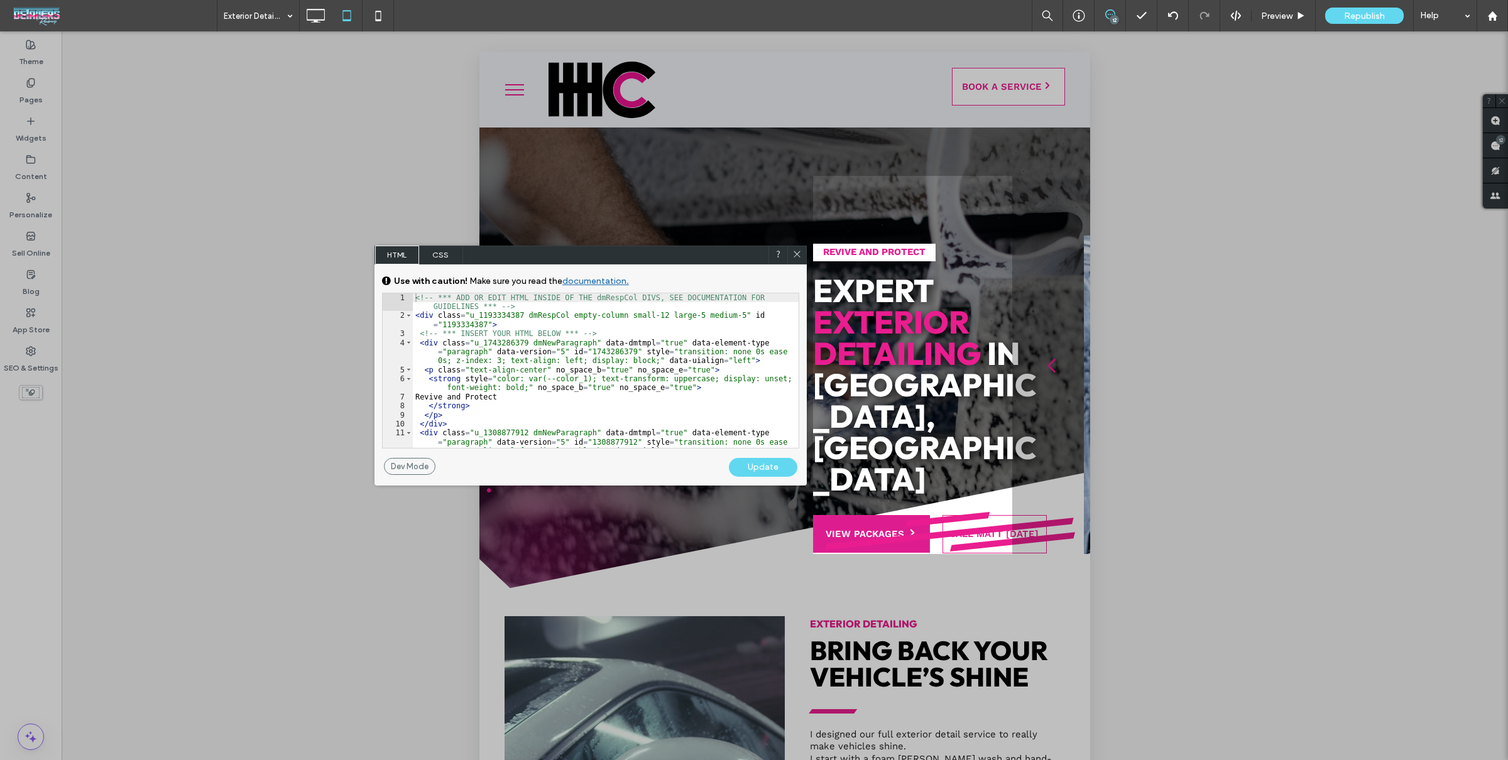
drag, startPoint x: 439, startPoint y: 255, endPoint x: 446, endPoint y: 259, distance: 8.2
click at [439, 255] on span "CSS" at bounding box center [441, 255] width 44 height 19
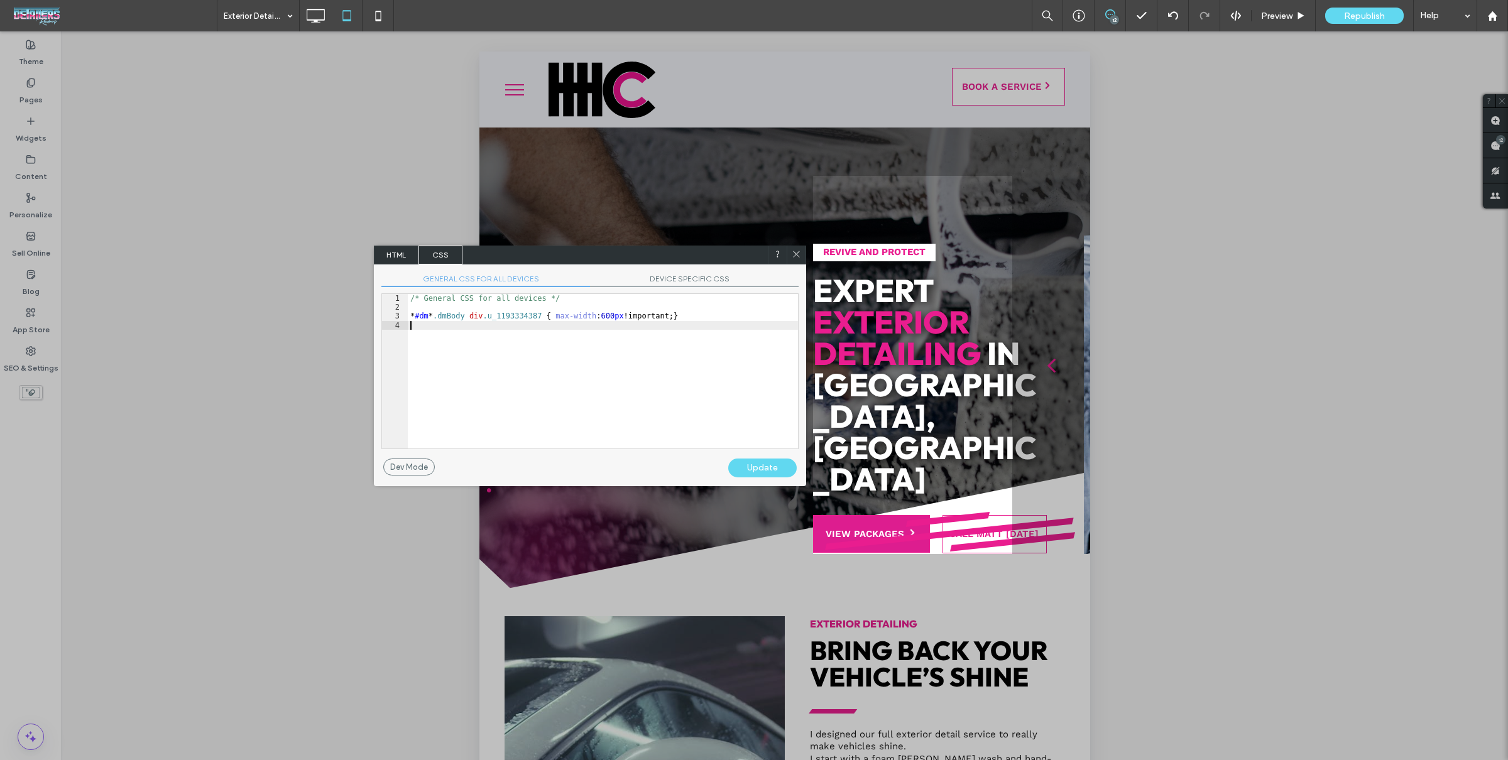
click at [546, 386] on div "/* General CSS for all devices */ * #dm * .dmBody div .u_1193334387 { max-width…" at bounding box center [603, 380] width 390 height 173
drag, startPoint x: 627, startPoint y: 322, endPoint x: 722, endPoint y: 265, distance: 111.1
click at [627, 322] on div "/* General CSS for all devices */ * #dm * .dmBody div .u_1193334387 { max-width…" at bounding box center [603, 380] width 390 height 173
drag, startPoint x: 700, startPoint y: 287, endPoint x: 698, endPoint y: 276, distance: 10.2
click at [699, 286] on div "GENERAL CSS FOR ALL DEVICES DEVICE SPECIFIC CSS Use with caution! Make sure you…" at bounding box center [590, 362] width 432 height 194
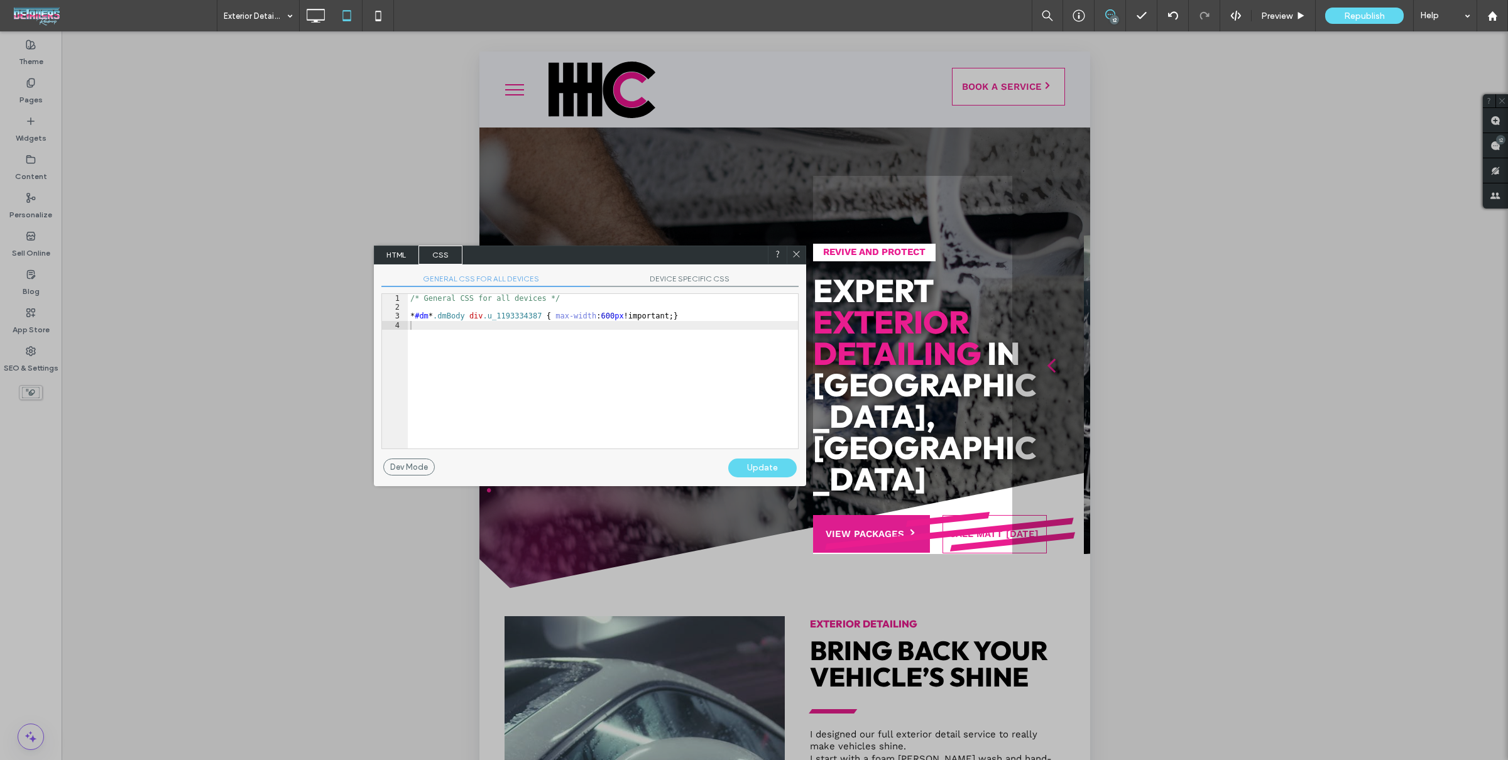
drag, startPoint x: 698, startPoint y: 276, endPoint x: 675, endPoint y: 341, distance: 68.6
click at [698, 276] on span "DEVICE SPECIFIC CSS" at bounding box center [694, 280] width 209 height 13
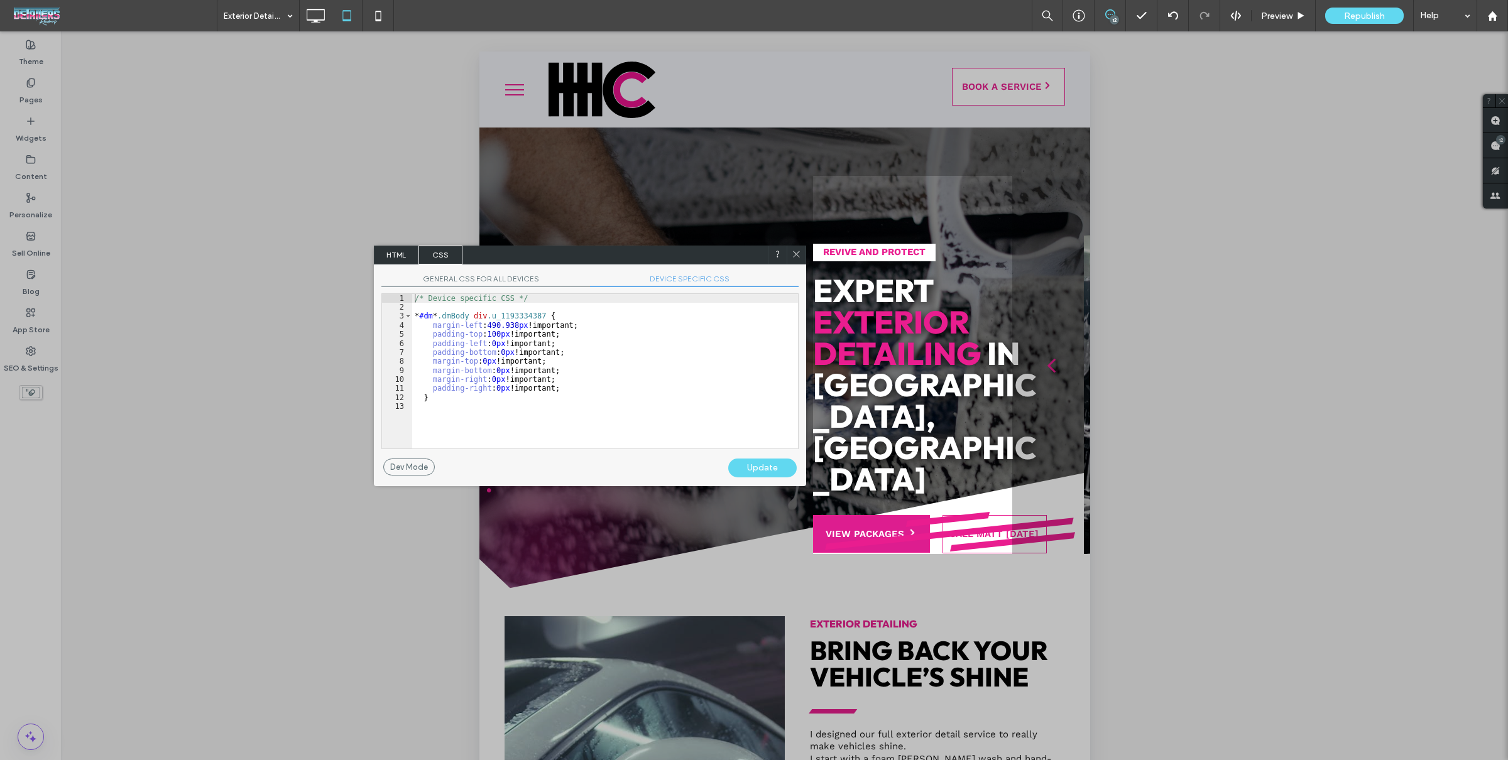
click at [601, 388] on div "/* Device specific CSS */ * #dm * .dmBody div .u_1193334387 { margin-left : 490…" at bounding box center [605, 380] width 386 height 173
click at [564, 354] on div "/* Device specific CSS */ * #dm * .dmBody div .u_1193334387 { margin-left : 490…" at bounding box center [605, 380] width 386 height 173
drag, startPoint x: 510, startPoint y: 325, endPoint x: 486, endPoint y: 329, distance: 24.2
click at [486, 329] on div "/* Device specific CSS */ * #dm * .dmBody div .u_1193334387 { margin-left : 490…" at bounding box center [605, 380] width 386 height 173
type textarea "**"
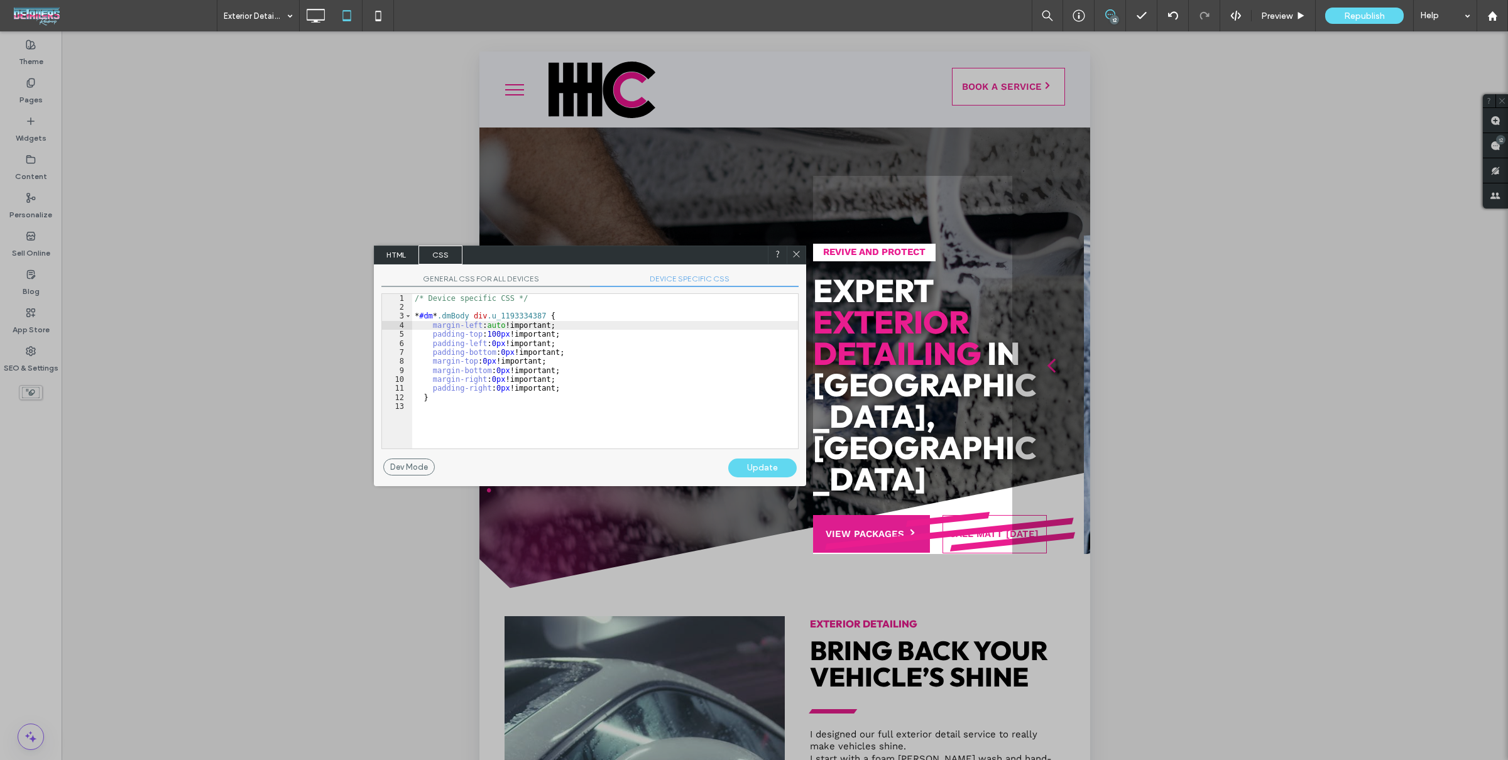
click at [755, 466] on div "Update" at bounding box center [762, 468] width 68 height 19
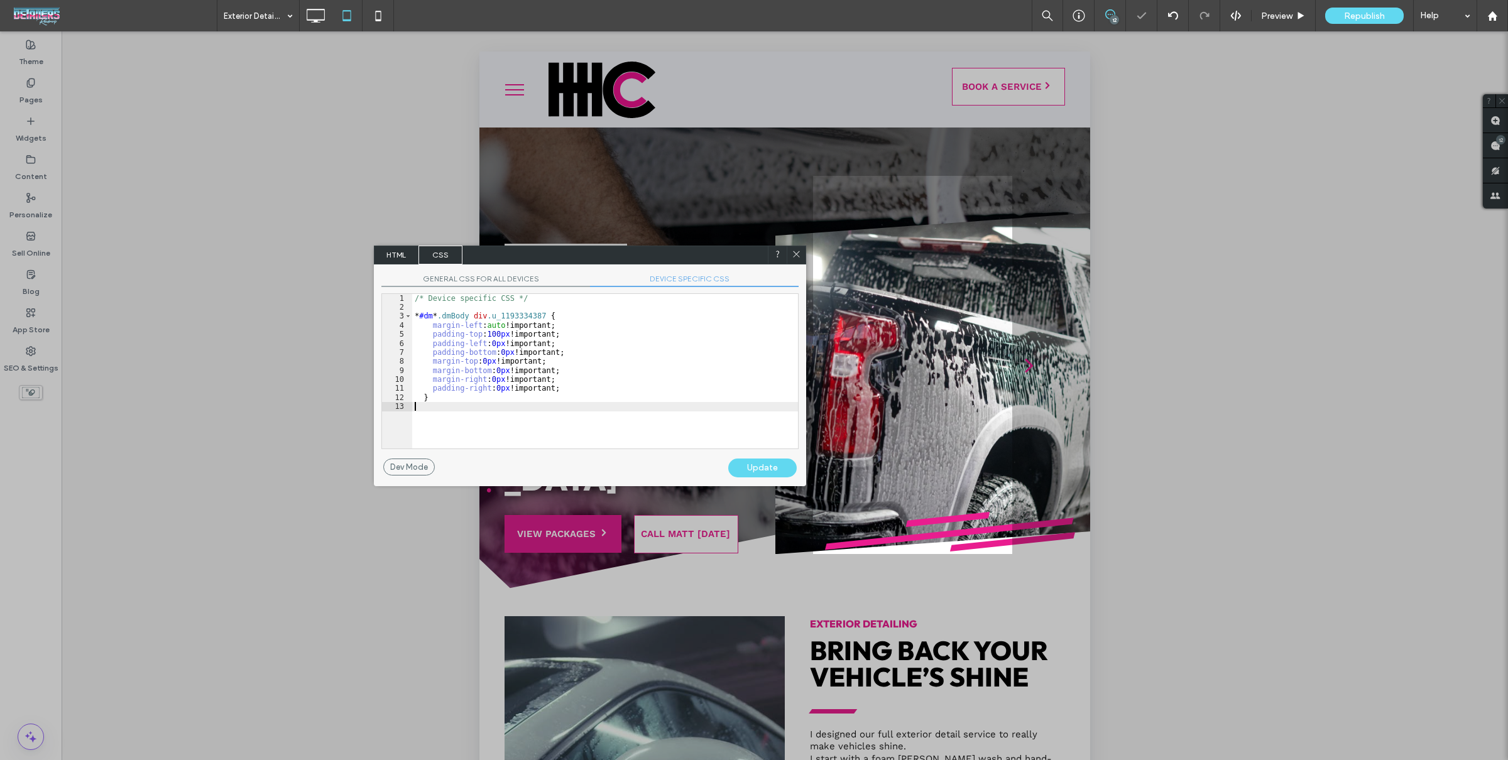
drag, startPoint x: 732, startPoint y: 415, endPoint x: 746, endPoint y: 372, distance: 45.7
click at [732, 416] on div "/* Device specific CSS */ * #dm * .dmBody div .u_1193334387 { margin-left : aut…" at bounding box center [605, 380] width 386 height 173
click at [799, 253] on icon at bounding box center [796, 253] width 9 height 9
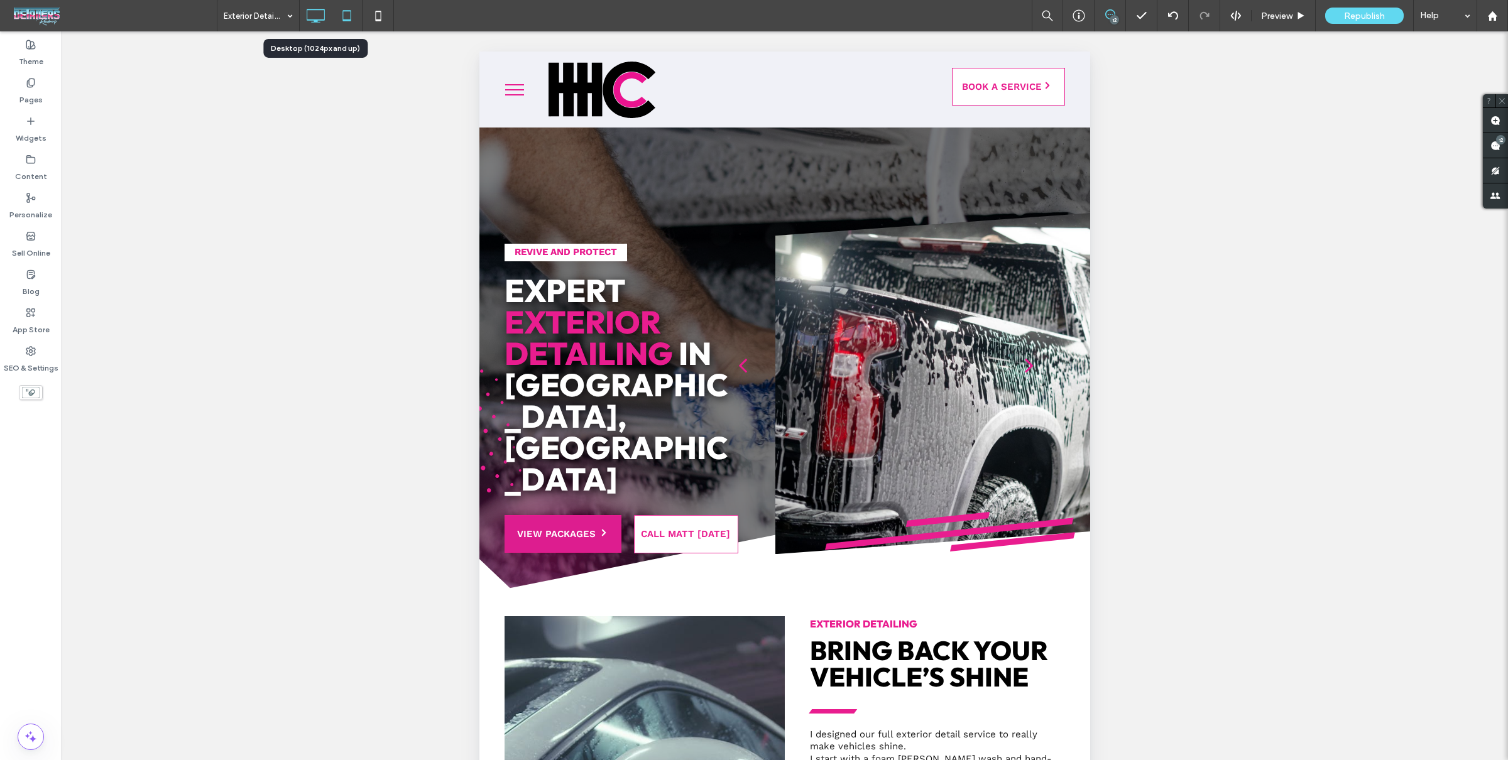
click at [323, 20] on icon at bounding box center [315, 15] width 25 height 25
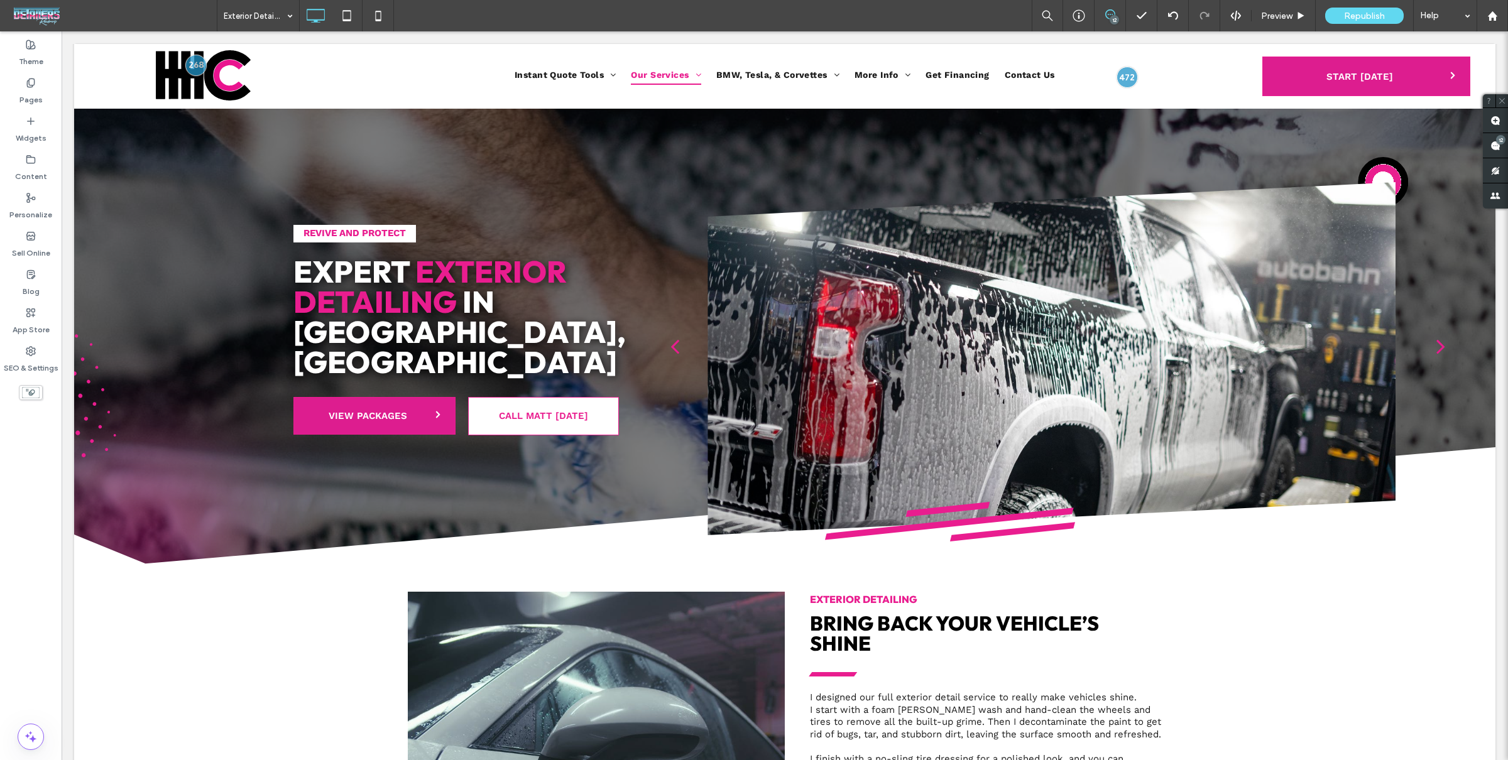
drag, startPoint x: 34, startPoint y: 89, endPoint x: 43, endPoint y: 106, distance: 19.1
click at [33, 89] on label "Pages" at bounding box center [30, 97] width 23 height 18
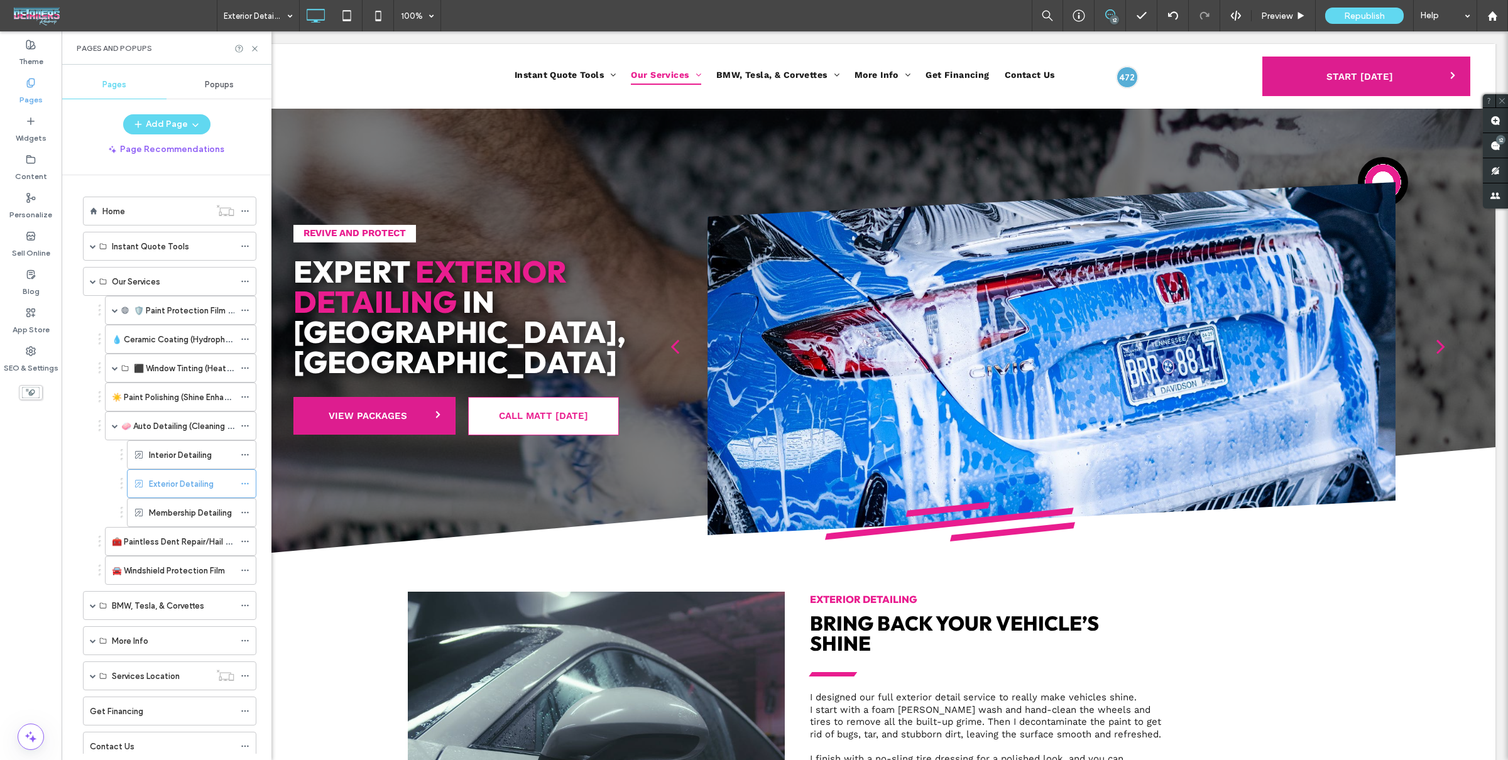
click at [187, 454] on label "Interior Detailing" at bounding box center [180, 455] width 63 height 22
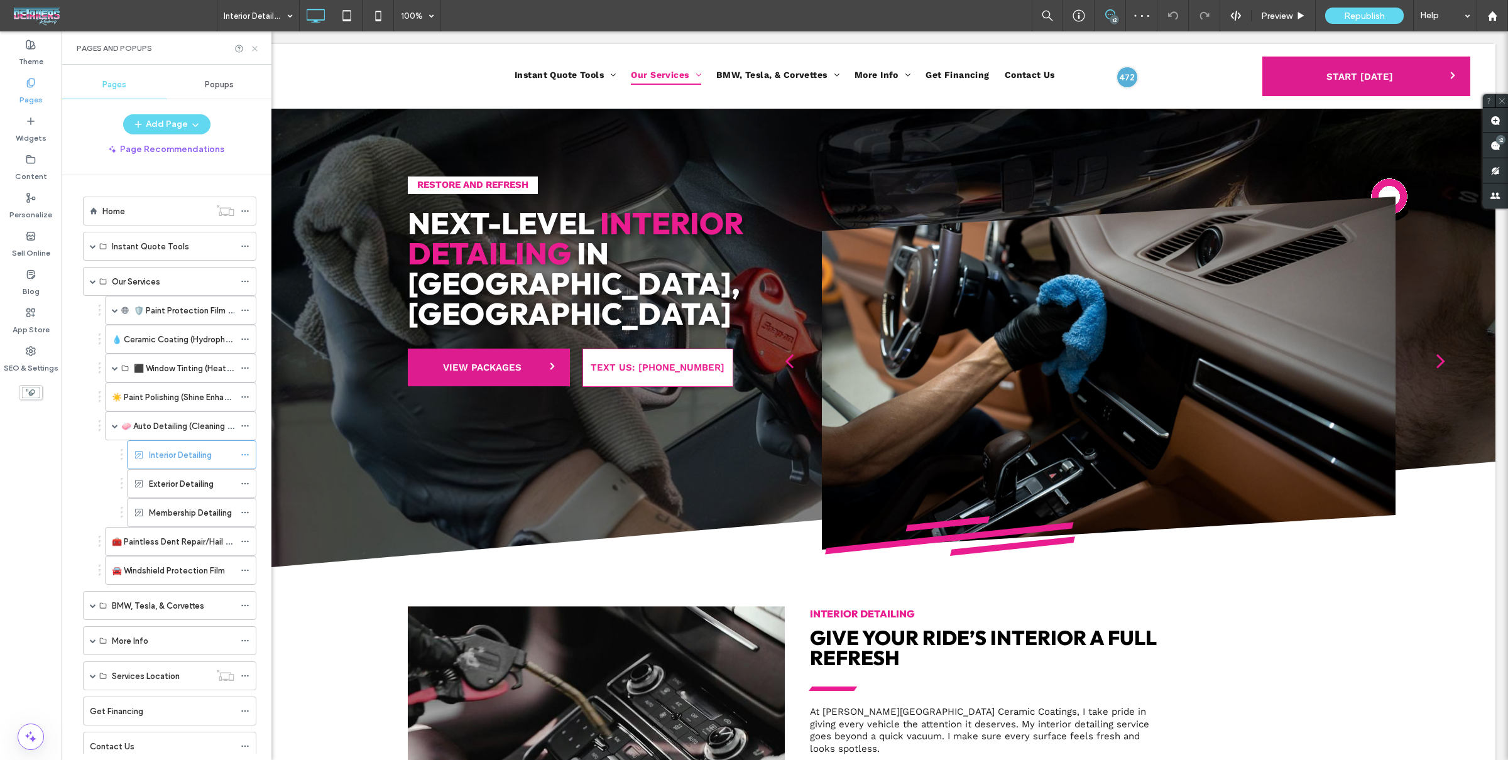
click at [258, 49] on icon at bounding box center [254, 48] width 9 height 9
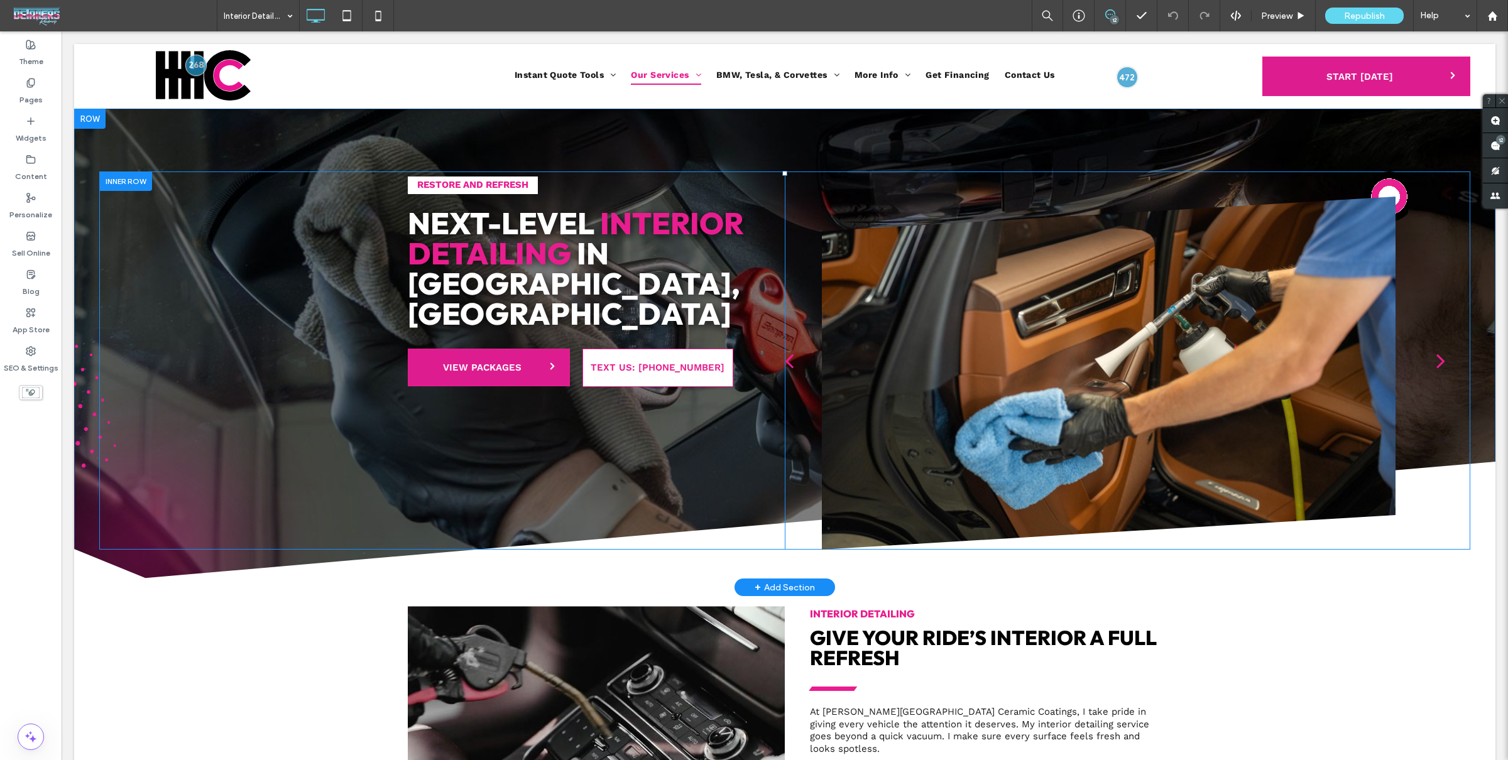
click at [535, 444] on div "Restore and Refresh Next-Level Interior Detailing in Harker Heights, TX VIEW PA…" at bounding box center [596, 361] width 377 height 378
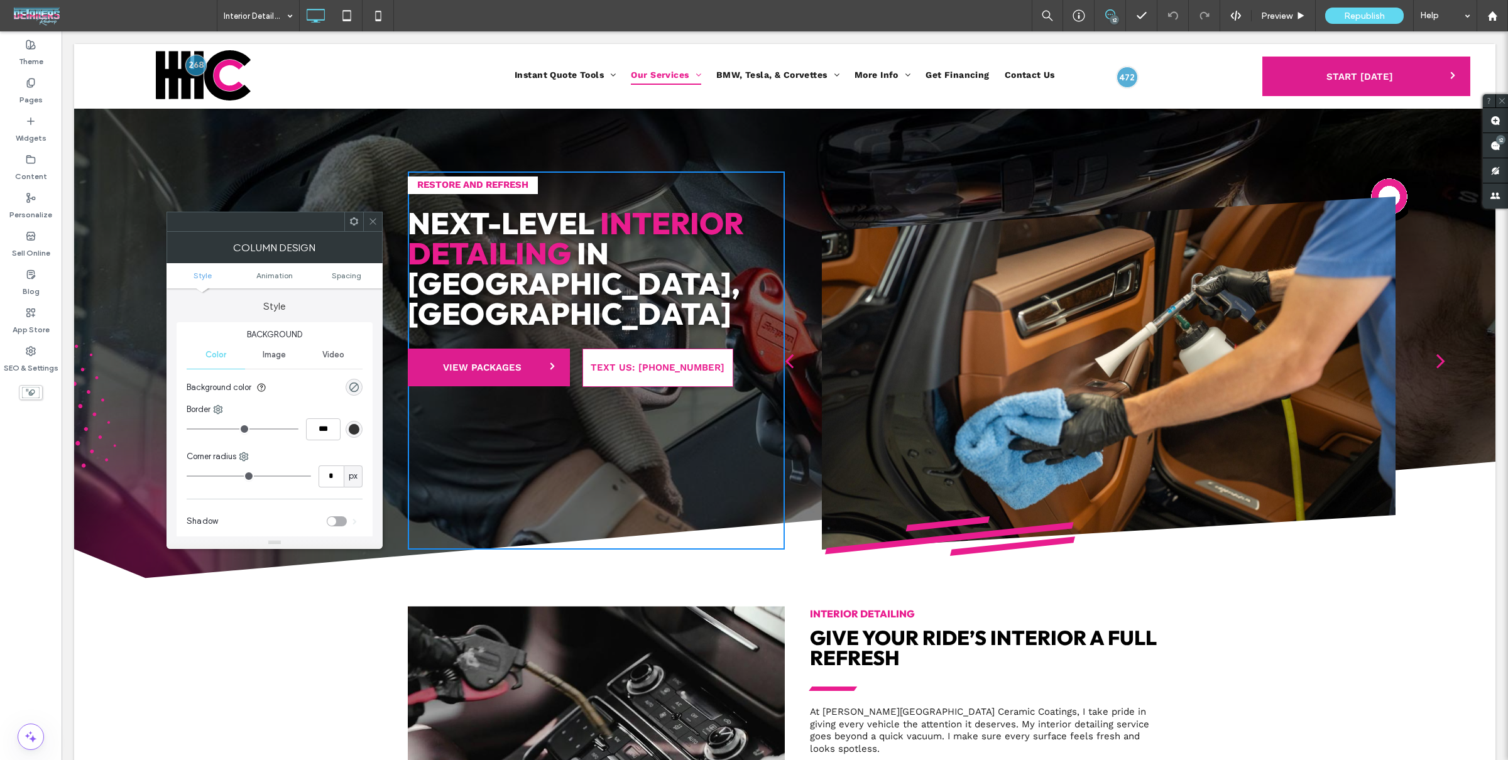
click at [354, 221] on icon at bounding box center [353, 221] width 9 height 9
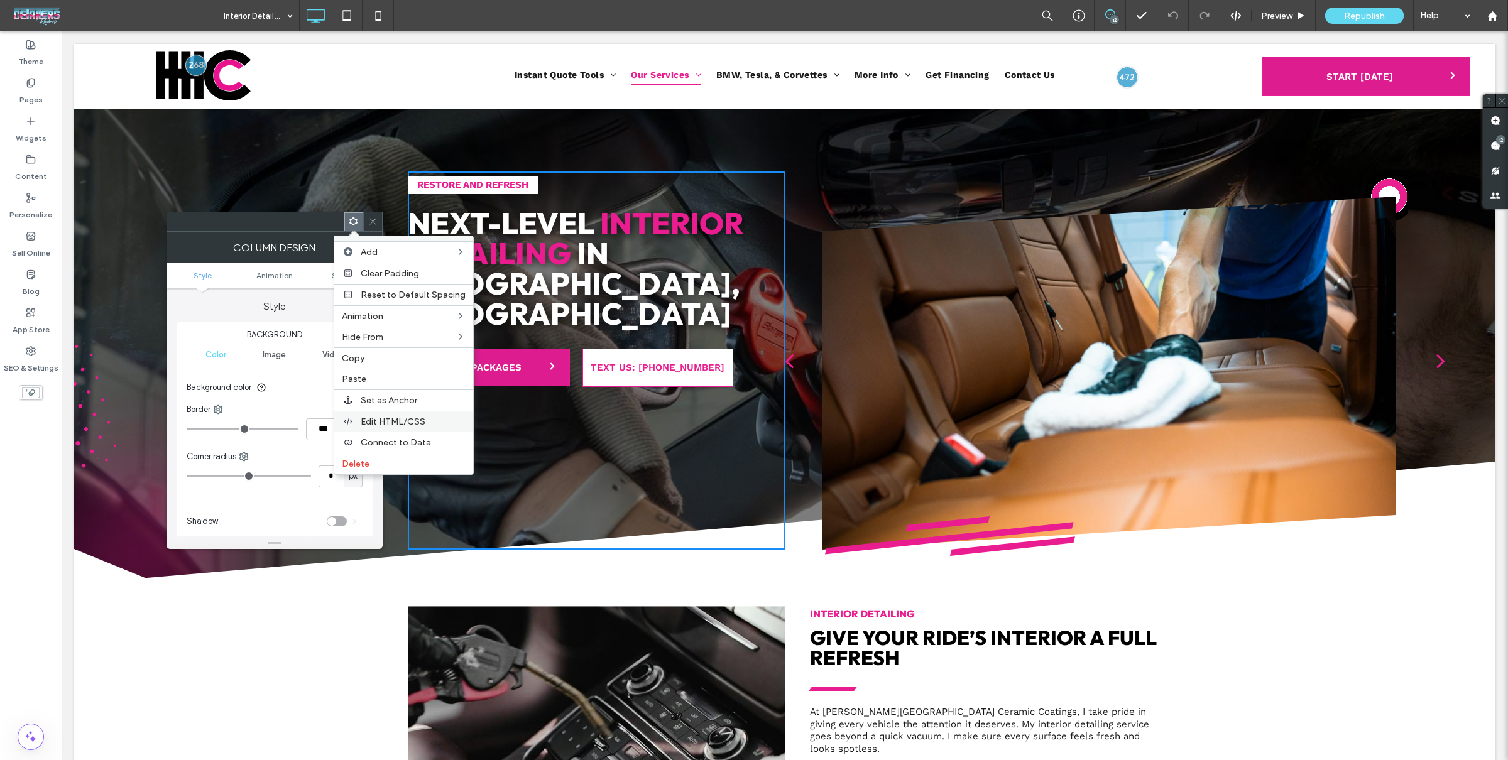
click at [407, 418] on span "Edit HTML/CSS" at bounding box center [393, 422] width 65 height 11
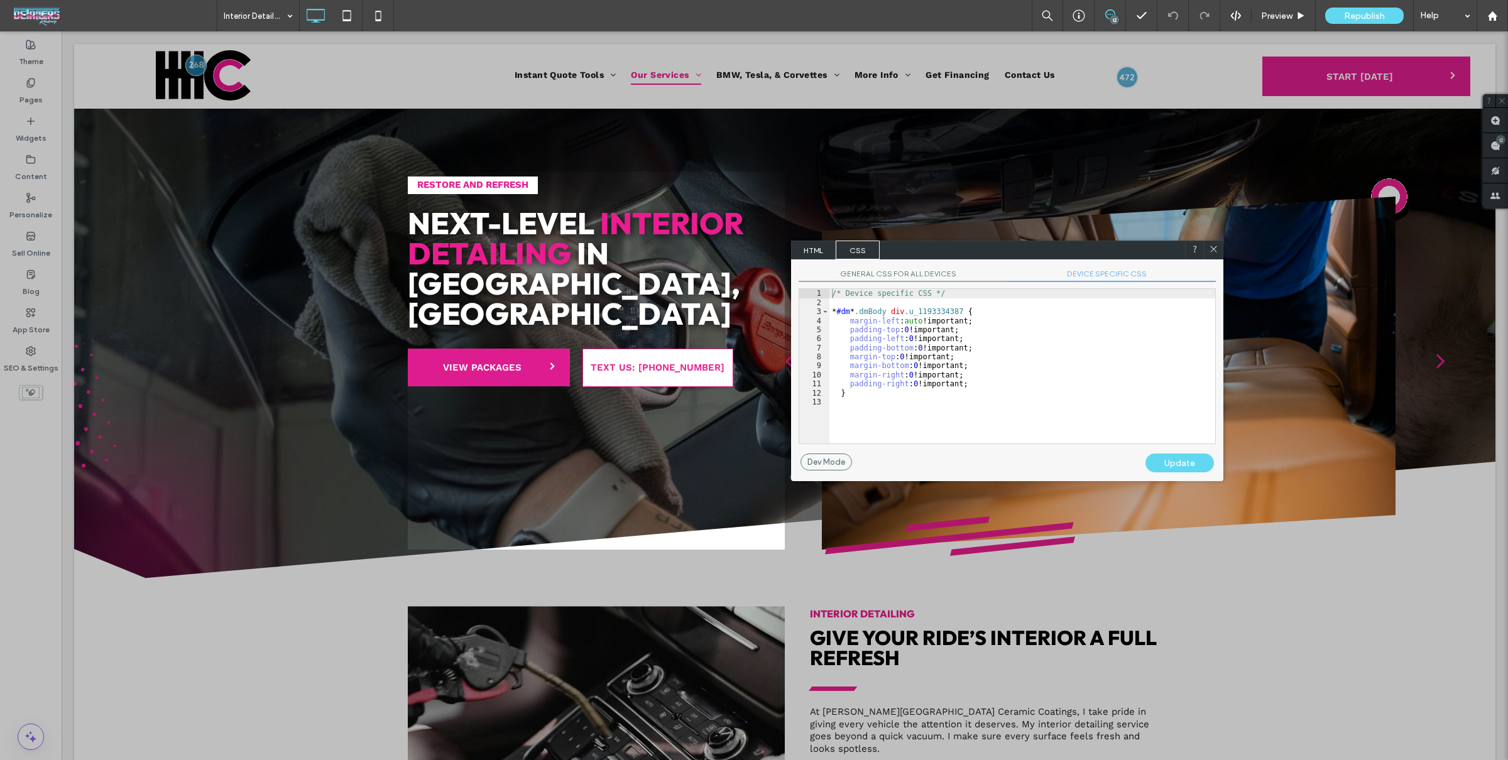
click at [1078, 271] on span "DEVICE SPECIFIC CSS" at bounding box center [1111, 275] width 209 height 13
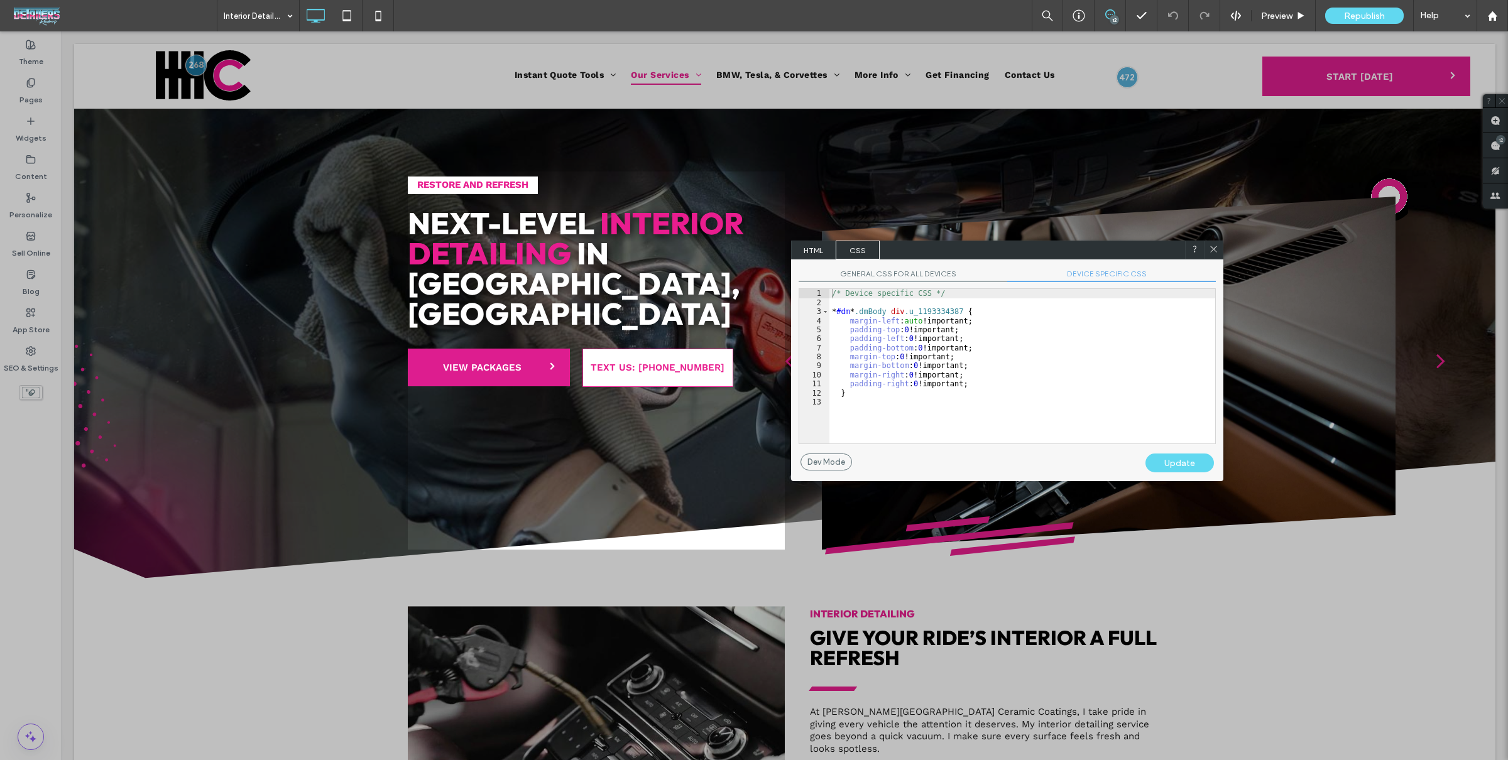
click at [915, 276] on span "GENERAL CSS FOR ALL DEVICES" at bounding box center [903, 275] width 209 height 13
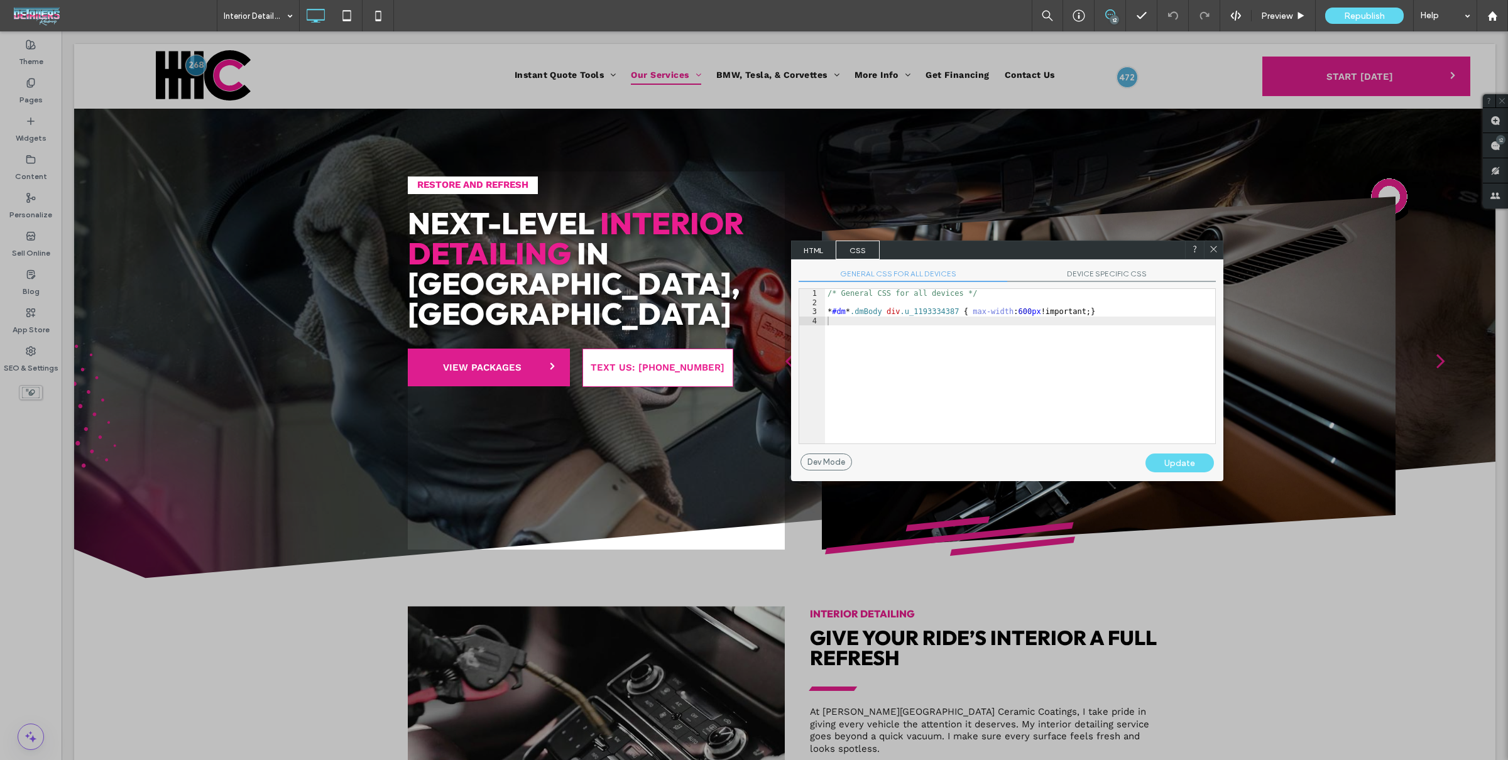
click at [964, 352] on div "/* General CSS for all devices */ * #dm * .dmBody div .u_1193334387 { max-width…" at bounding box center [1020, 375] width 390 height 173
click at [1208, 248] on icon at bounding box center [1212, 249] width 9 height 9
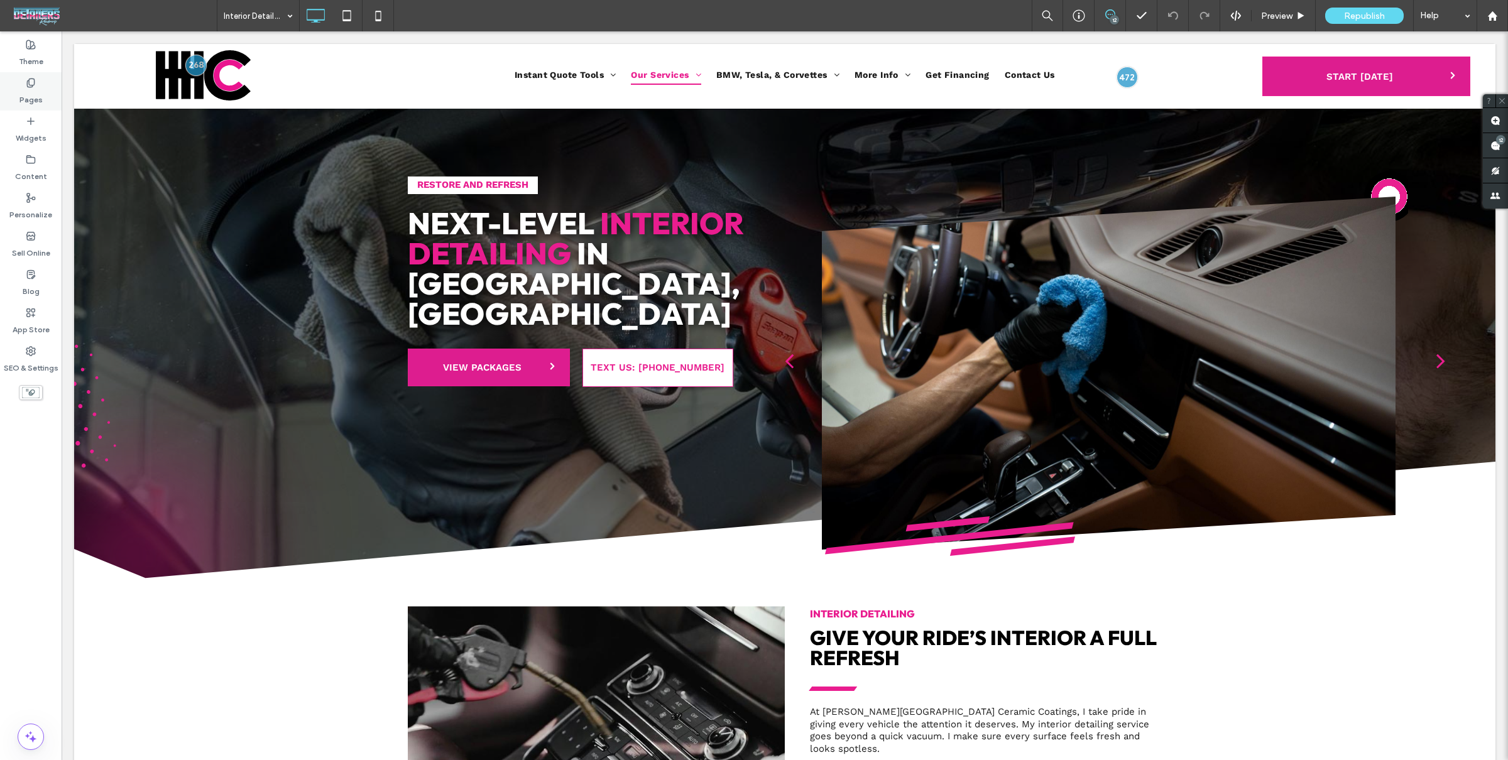
click at [18, 92] on div "Pages" at bounding box center [31, 91] width 62 height 38
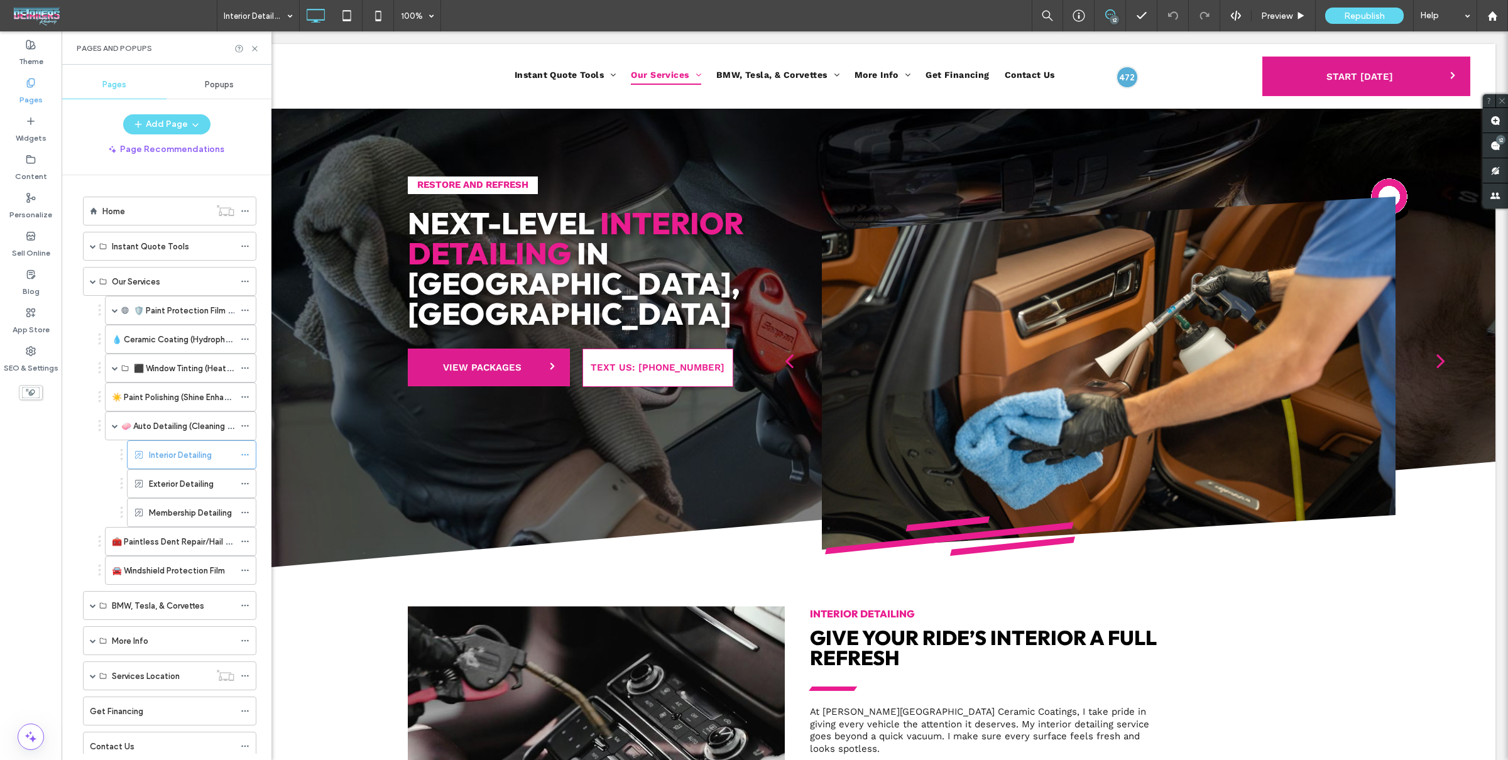
click at [182, 481] on label "Exterior Detailing" at bounding box center [181, 484] width 65 height 22
click at [252, 46] on icon at bounding box center [254, 48] width 9 height 9
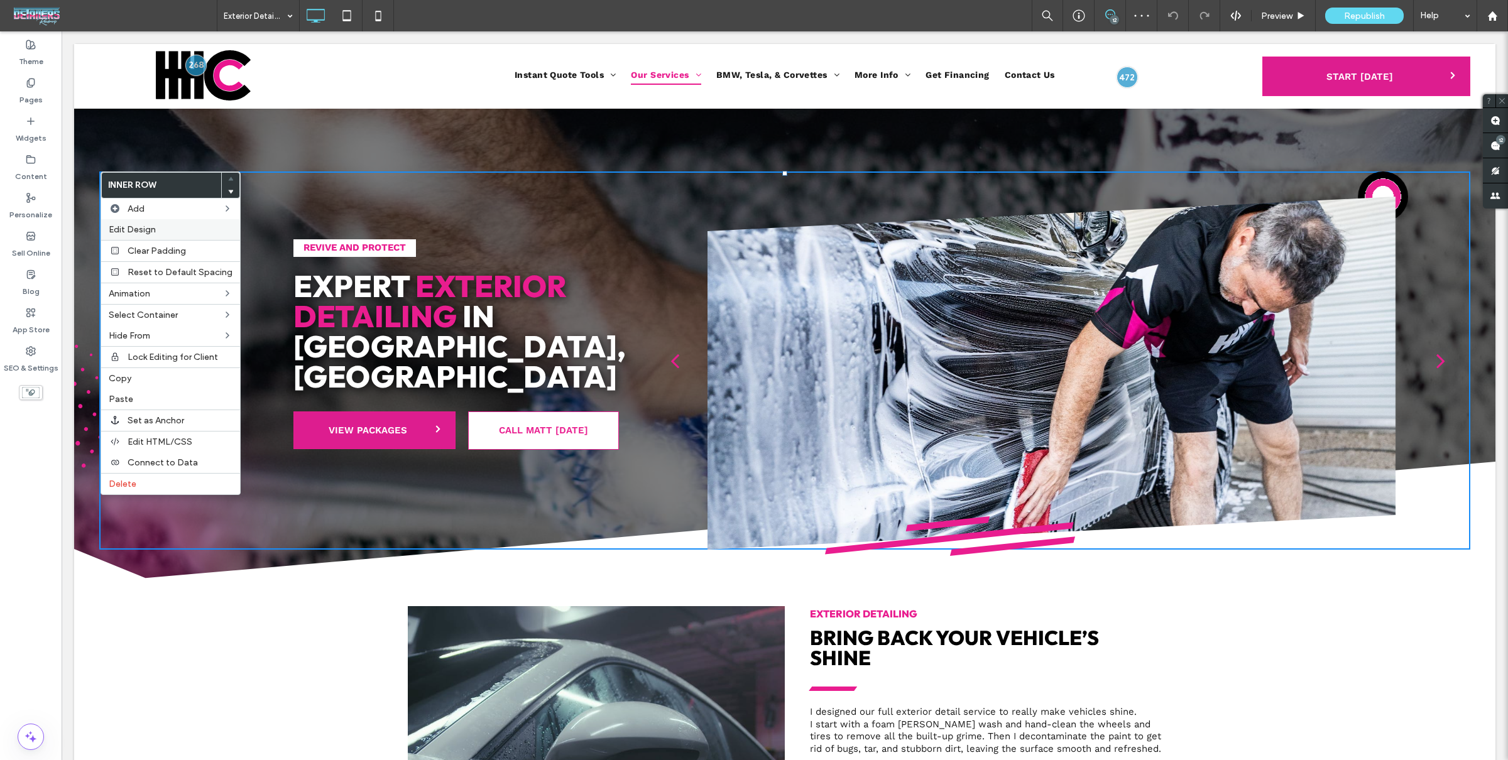
click at [168, 239] on div "Edit Design" at bounding box center [170, 229] width 139 height 21
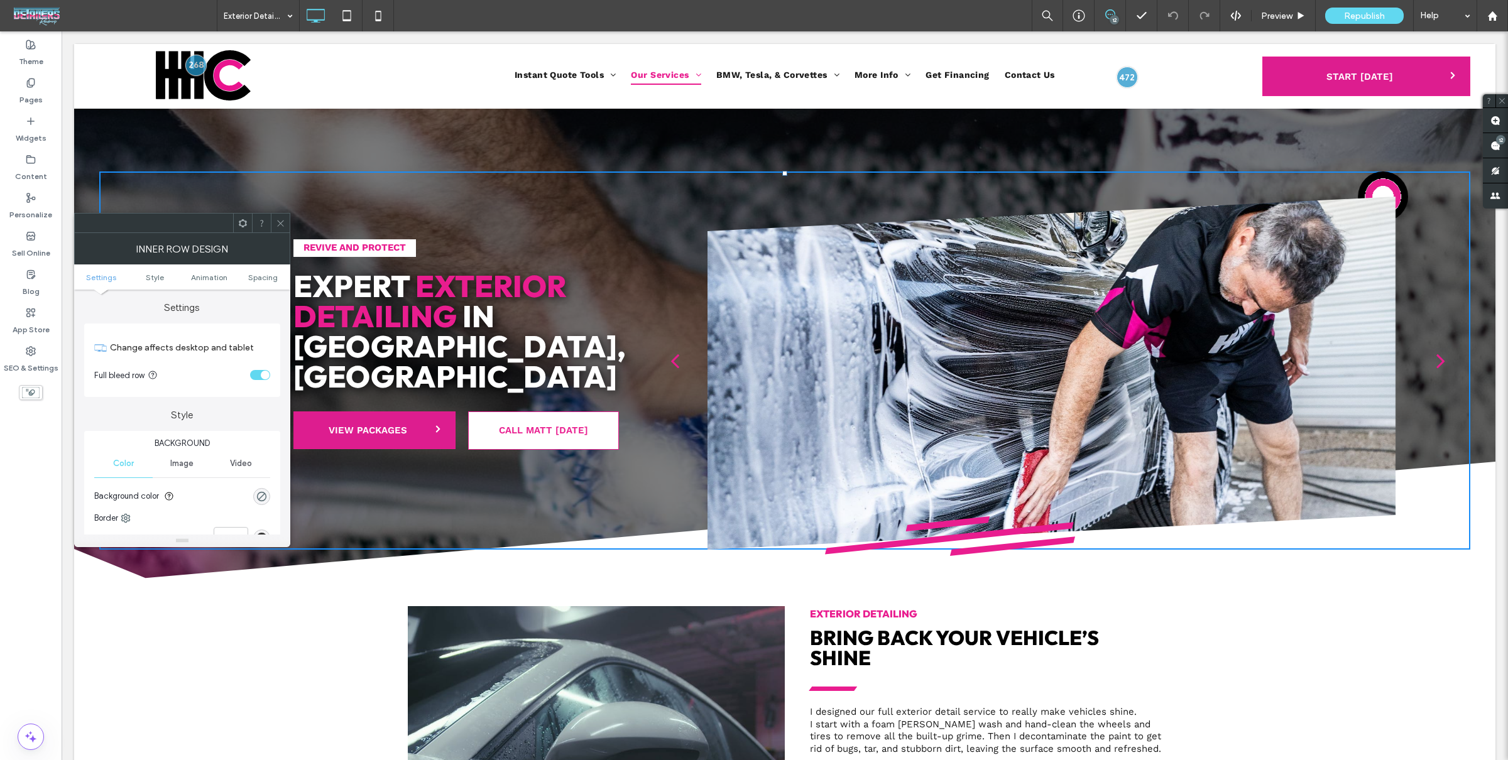
click at [284, 226] on icon at bounding box center [280, 223] width 9 height 9
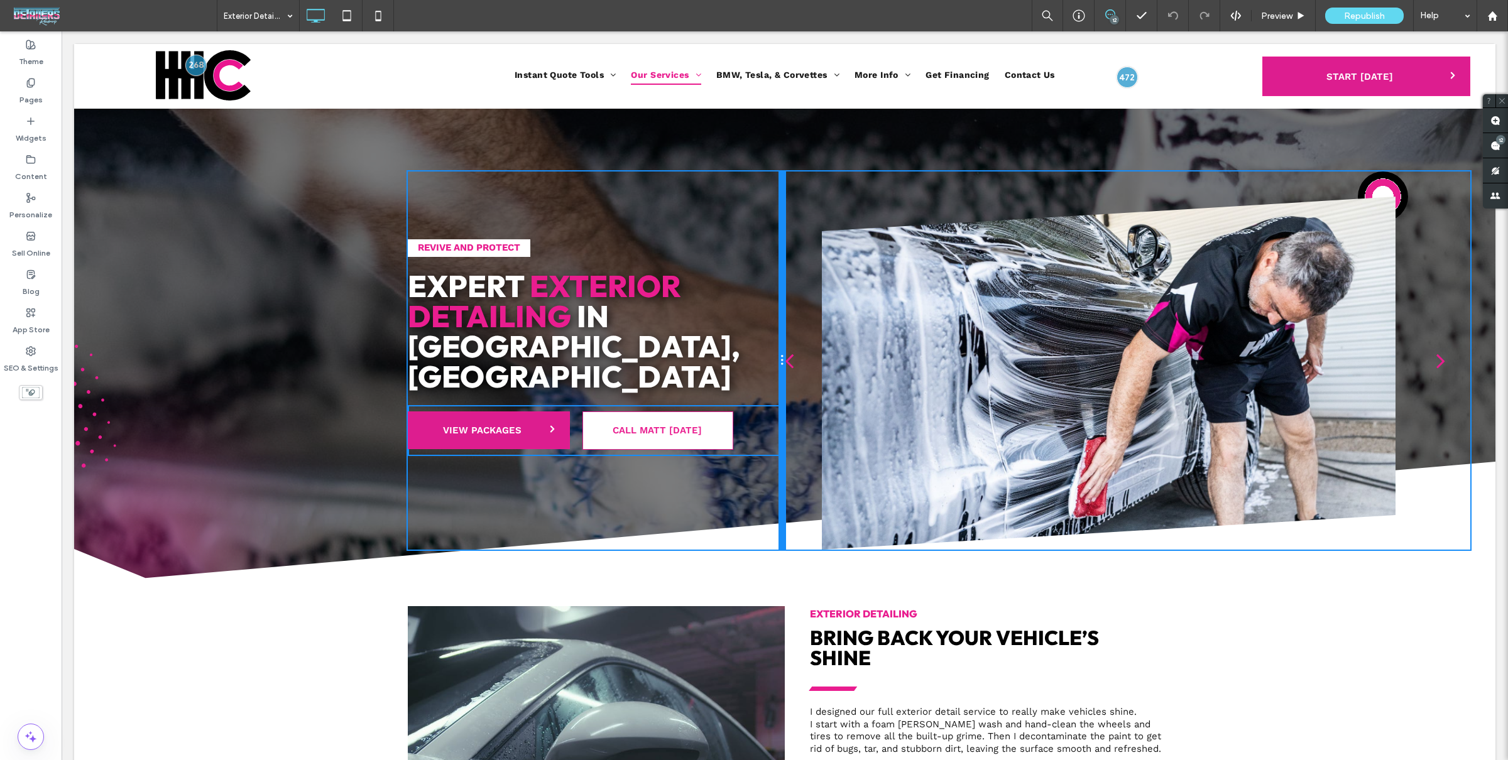
drag, startPoint x: 669, startPoint y: 405, endPoint x: 829, endPoint y: 403, distance: 159.6
click at [829, 403] on div "Revive and Protect Expert Exterior Detailing in Harker Heights, TX VIEW PACKAGE…" at bounding box center [784, 361] width 1371 height 378
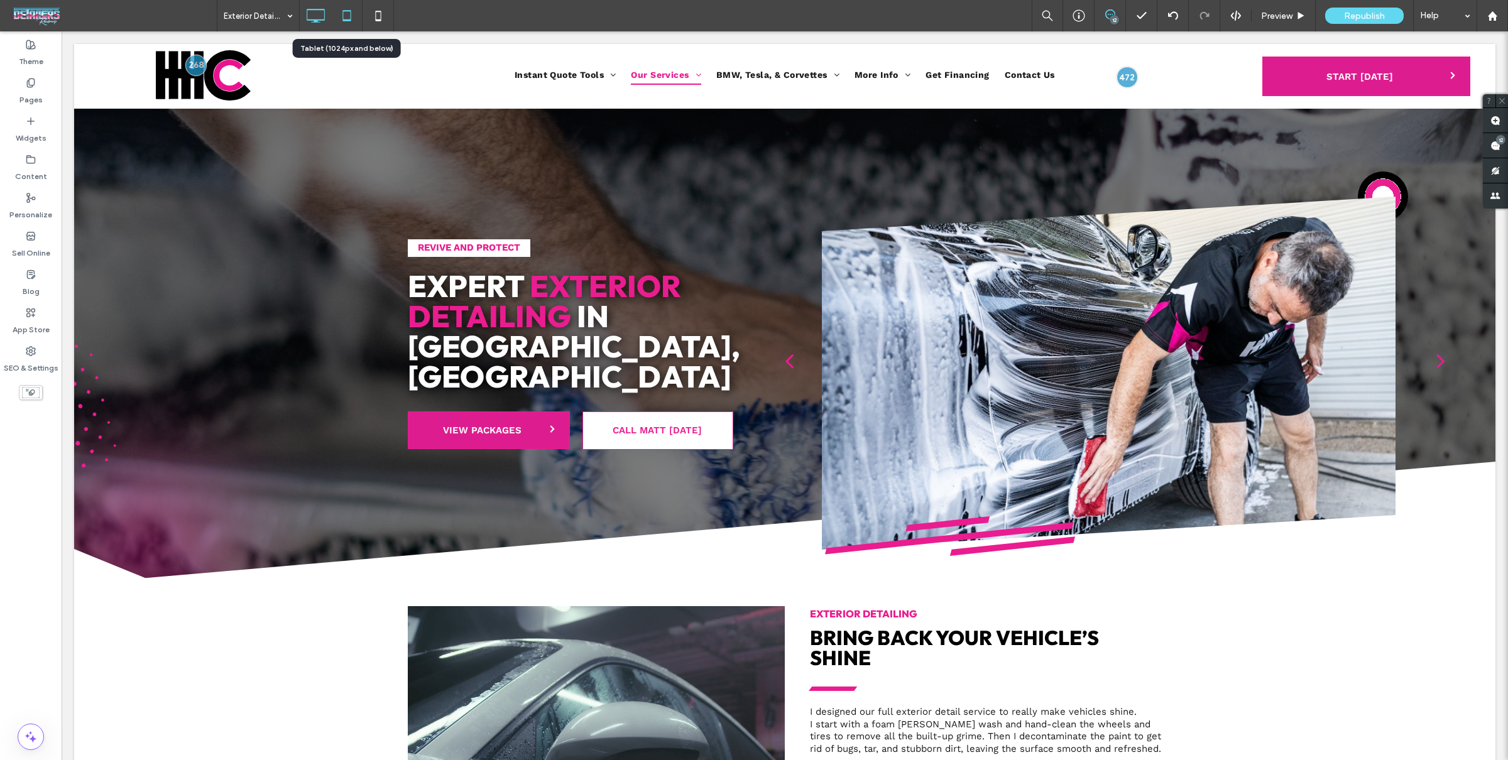
click at [354, 22] on icon at bounding box center [346, 15] width 25 height 25
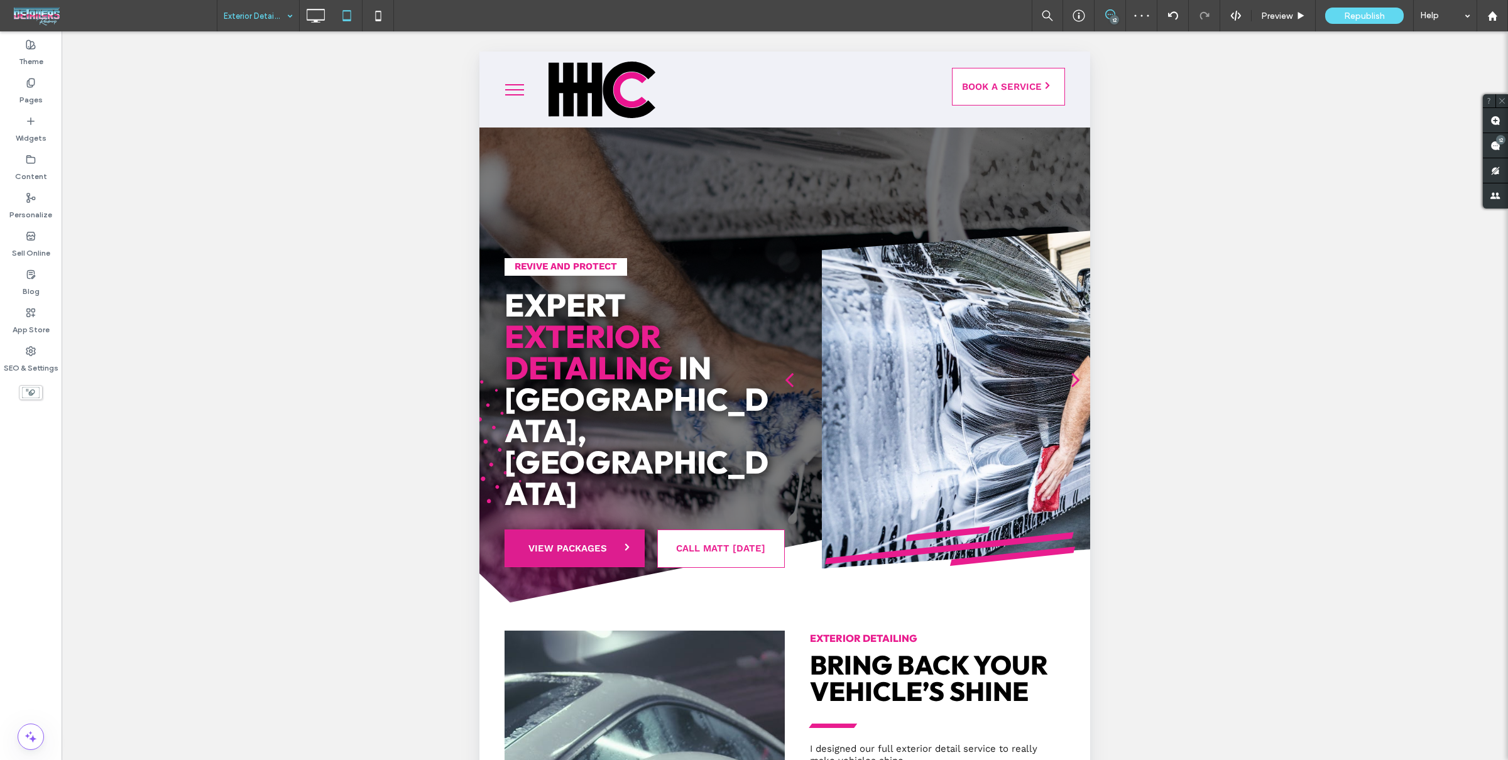
drag, startPoint x: 256, startPoint y: 9, endPoint x: 254, endPoint y: 17, distance: 8.3
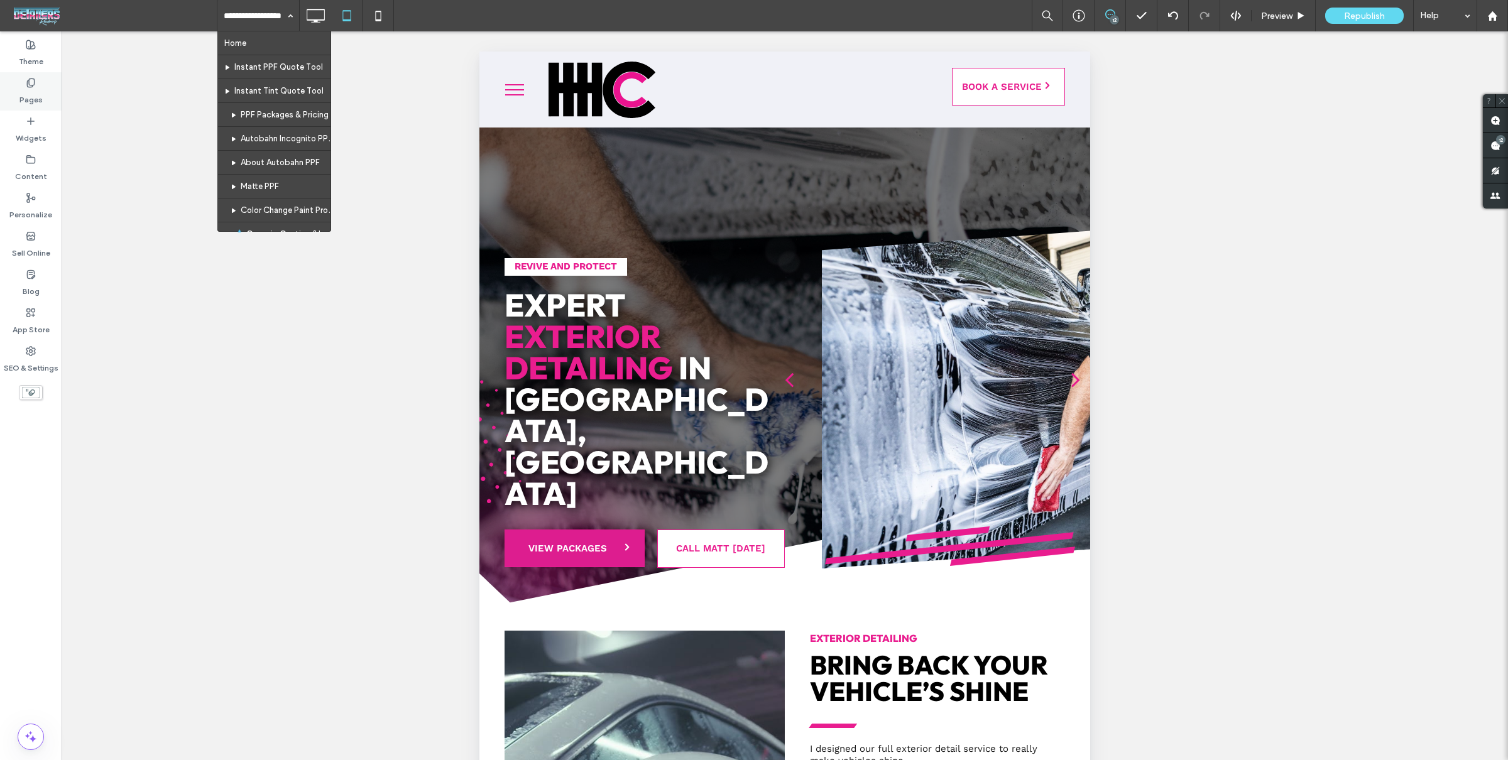
drag, startPoint x: 19, startPoint y: 80, endPoint x: 55, endPoint y: 88, distance: 37.2
click at [19, 81] on div "Pages" at bounding box center [31, 91] width 62 height 38
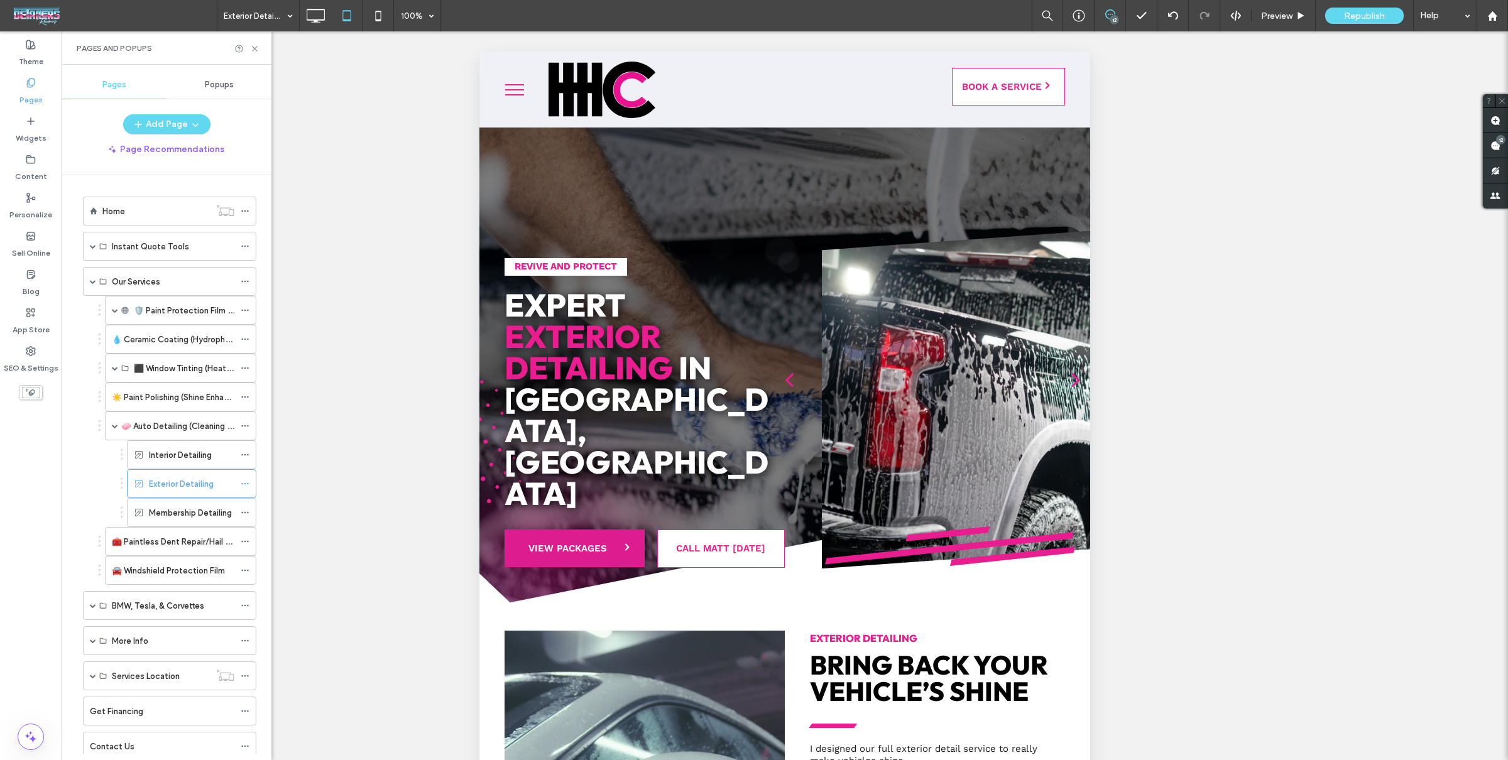
click at [185, 447] on label "Interior Detailing" at bounding box center [180, 455] width 63 height 22
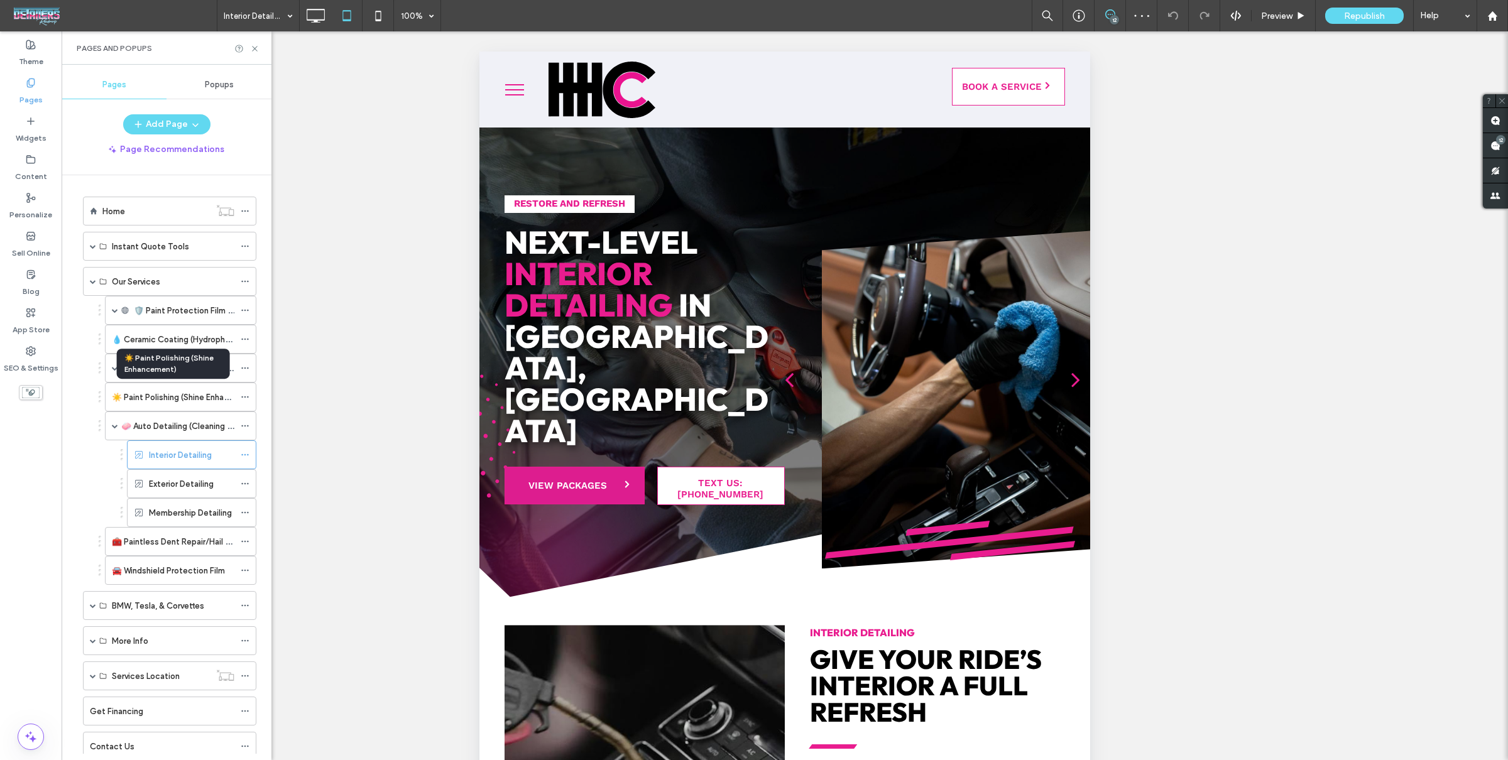
click at [183, 389] on label "☀️ Paint Polishing (Shine Enhancement)" at bounding box center [187, 397] width 150 height 22
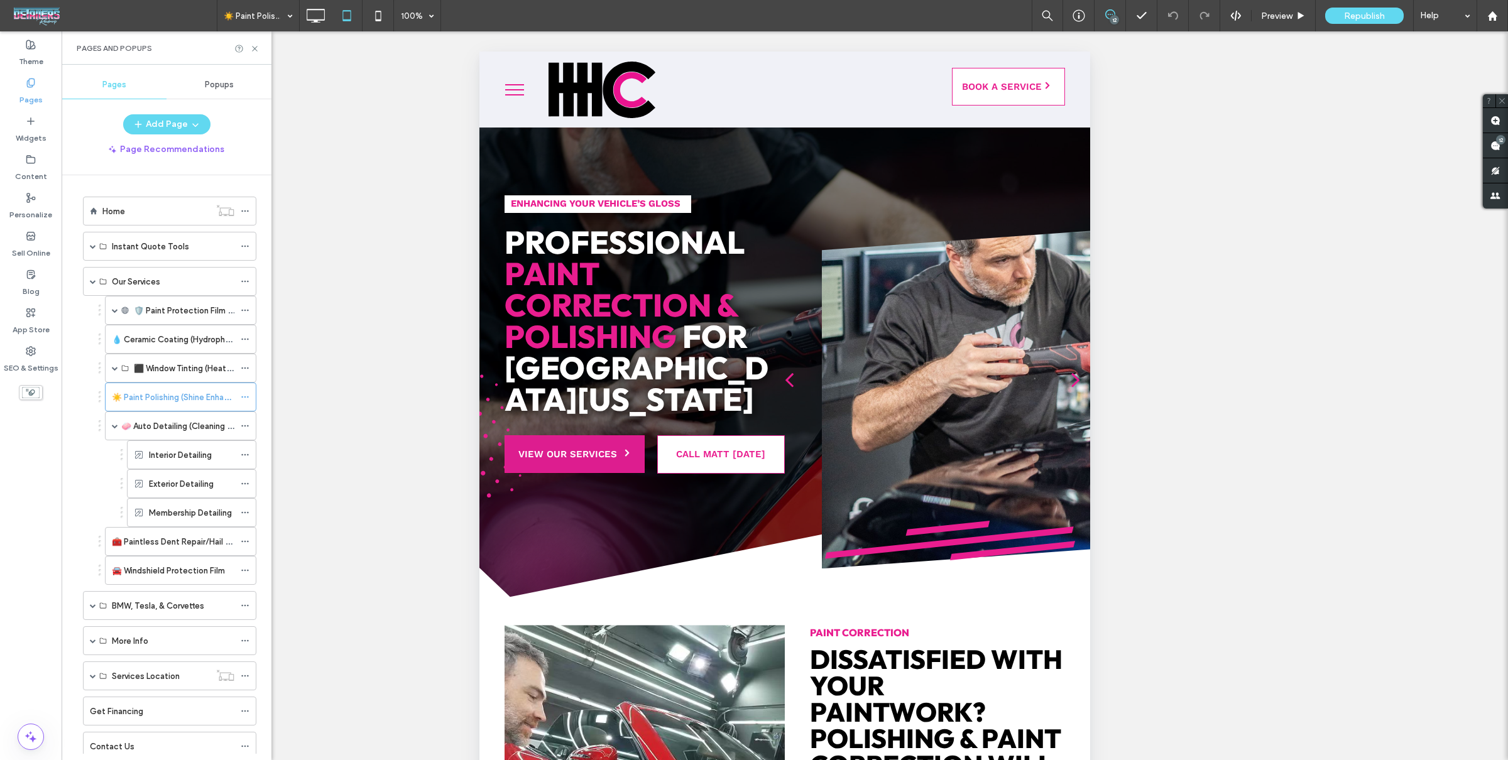
click at [200, 473] on label "Exterior Detailing" at bounding box center [181, 484] width 65 height 22
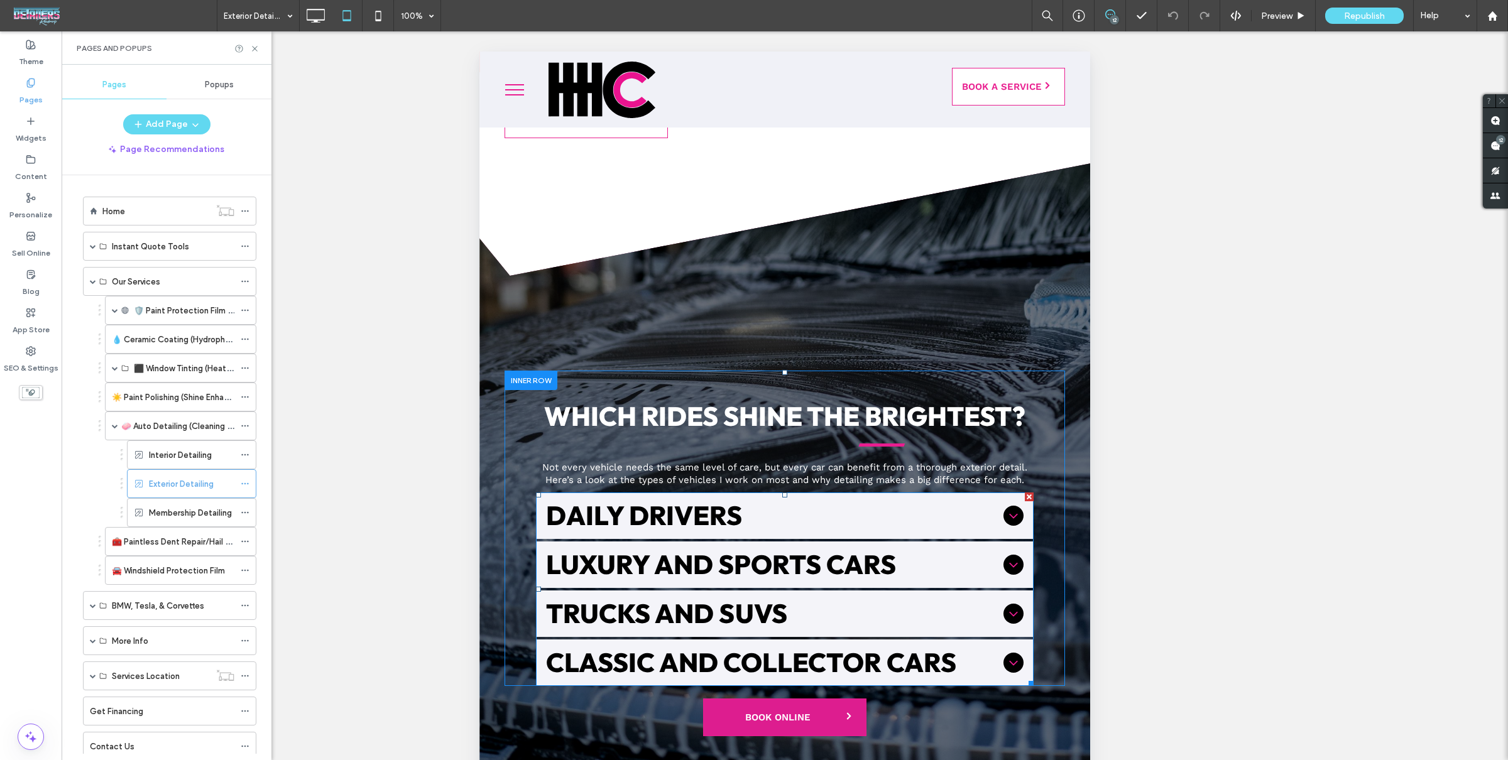
scroll to position [2165, 0]
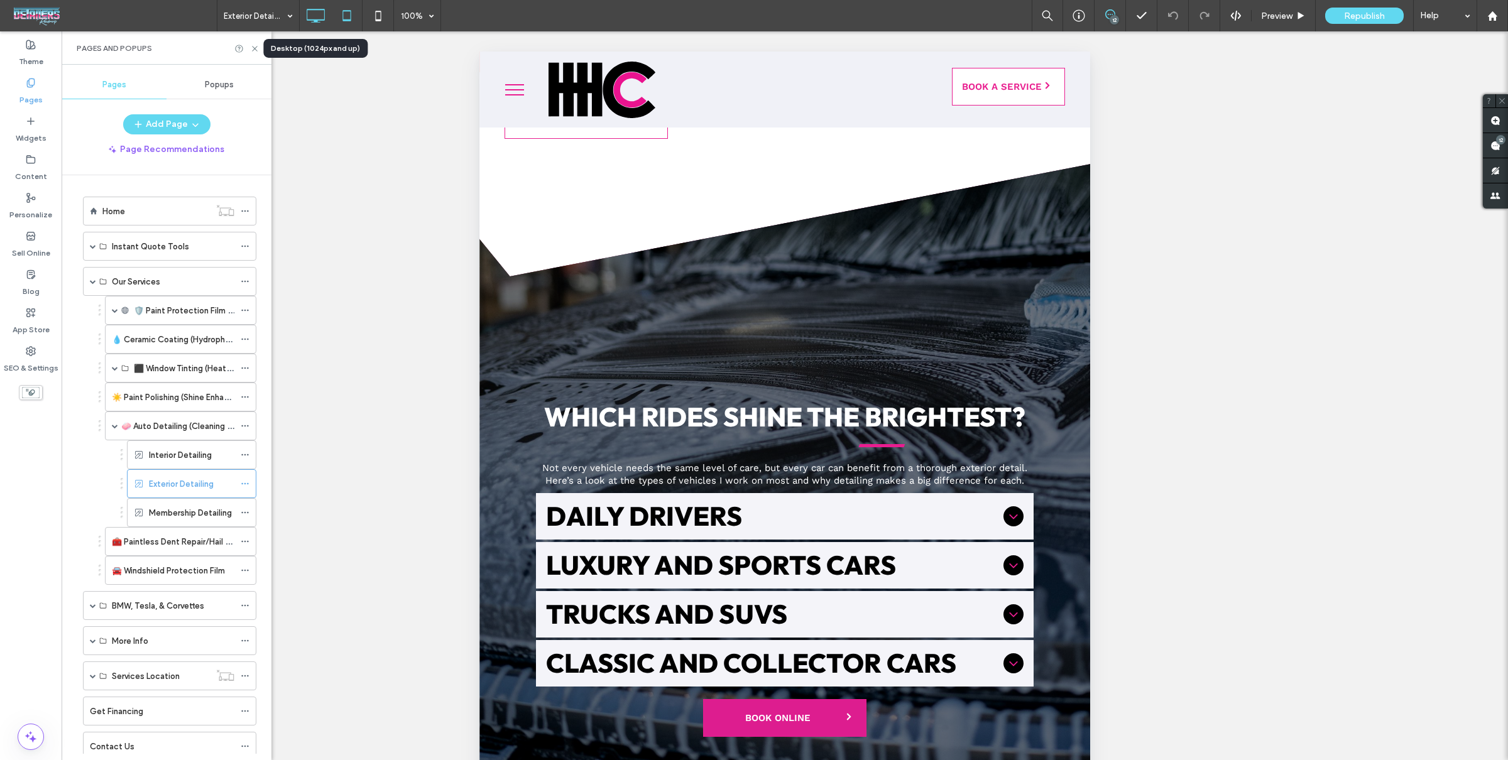
click at [307, 7] on icon at bounding box center [315, 15] width 25 height 25
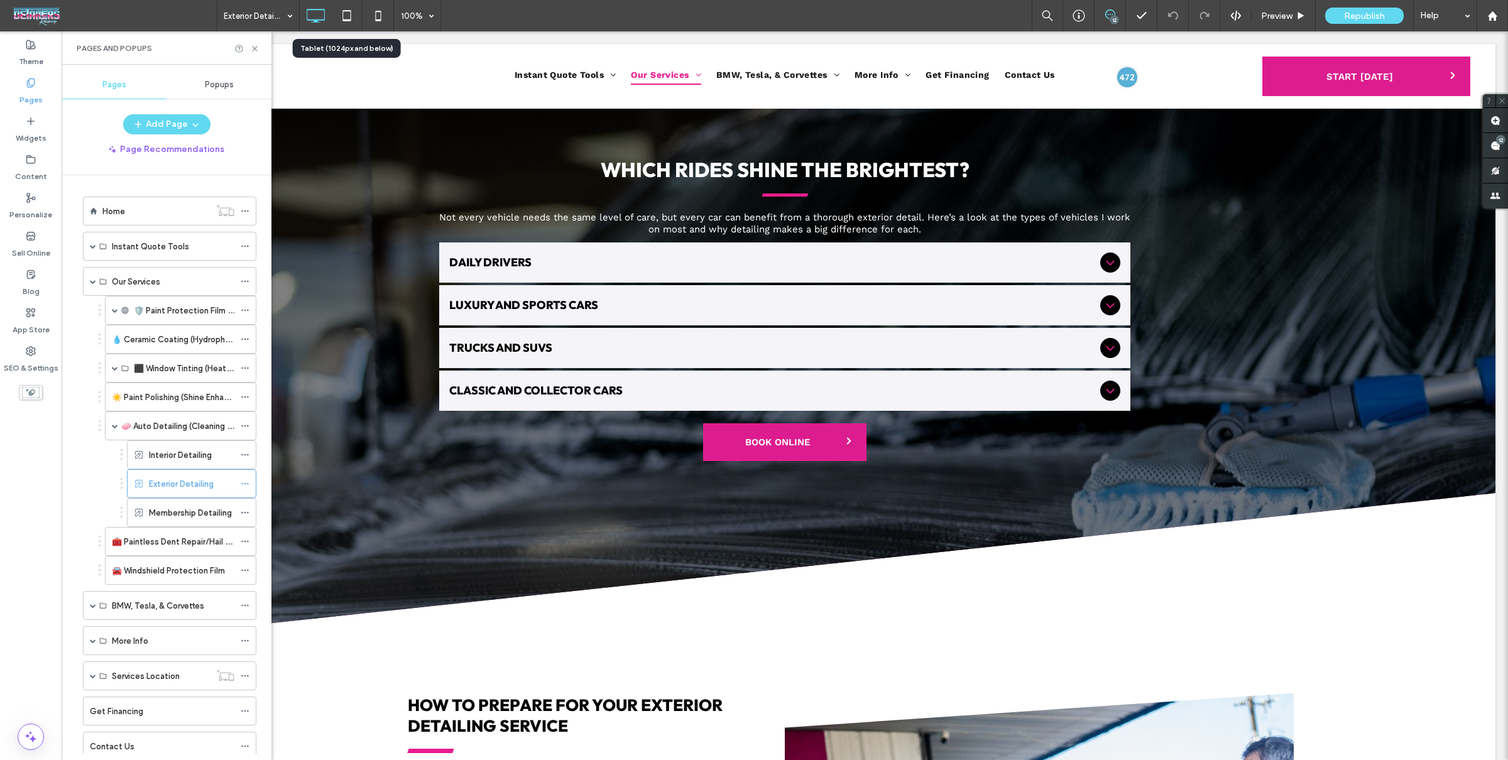
drag, startPoint x: 361, startPoint y: 21, endPoint x: 374, endPoint y: 45, distance: 27.0
click at [361, 22] on div at bounding box center [346, 15] width 31 height 25
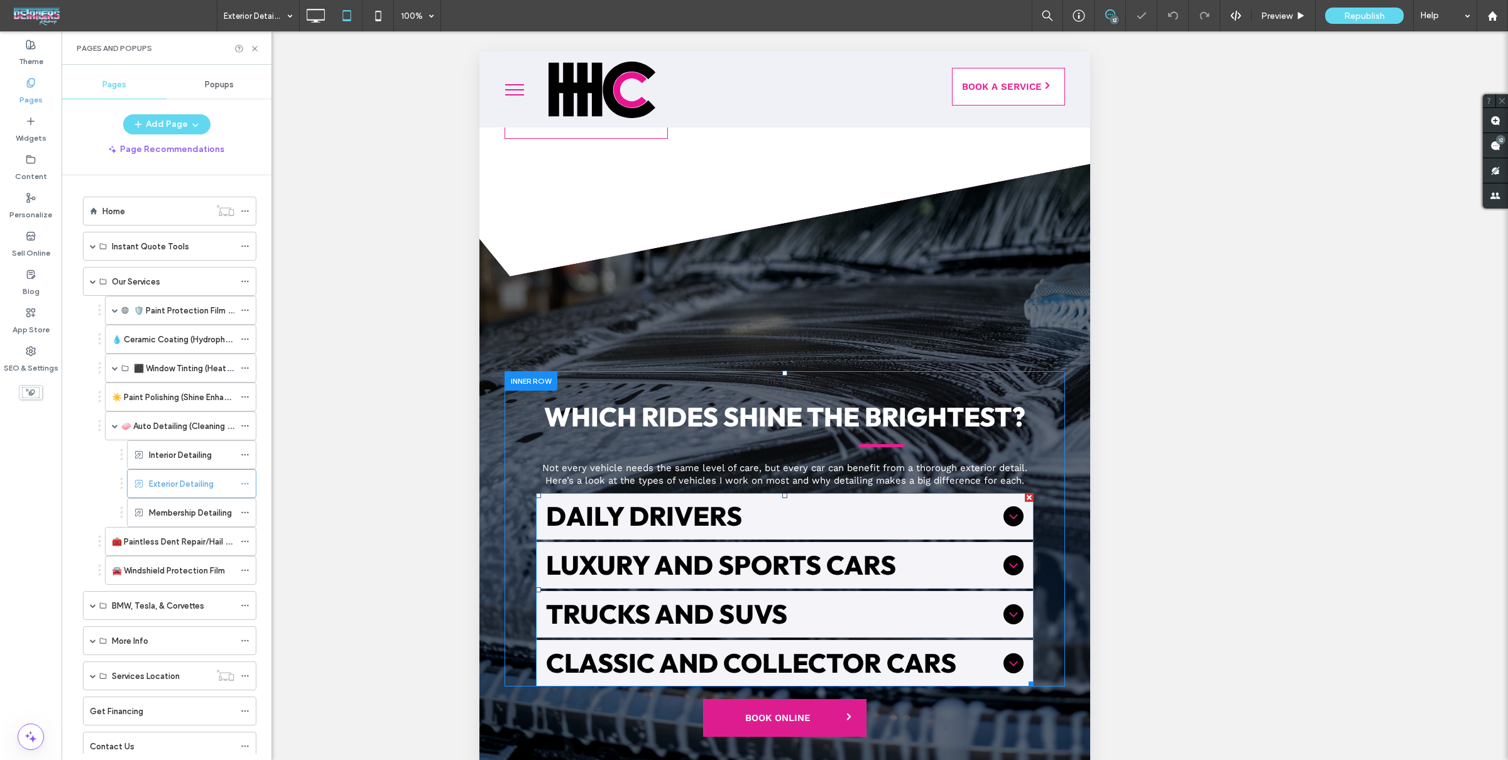
drag, startPoint x: 717, startPoint y: 562, endPoint x: 721, endPoint y: 552, distance: 11.0
click at [717, 562] on span "Luxury and Sports Cars" at bounding box center [772, 565] width 452 height 26
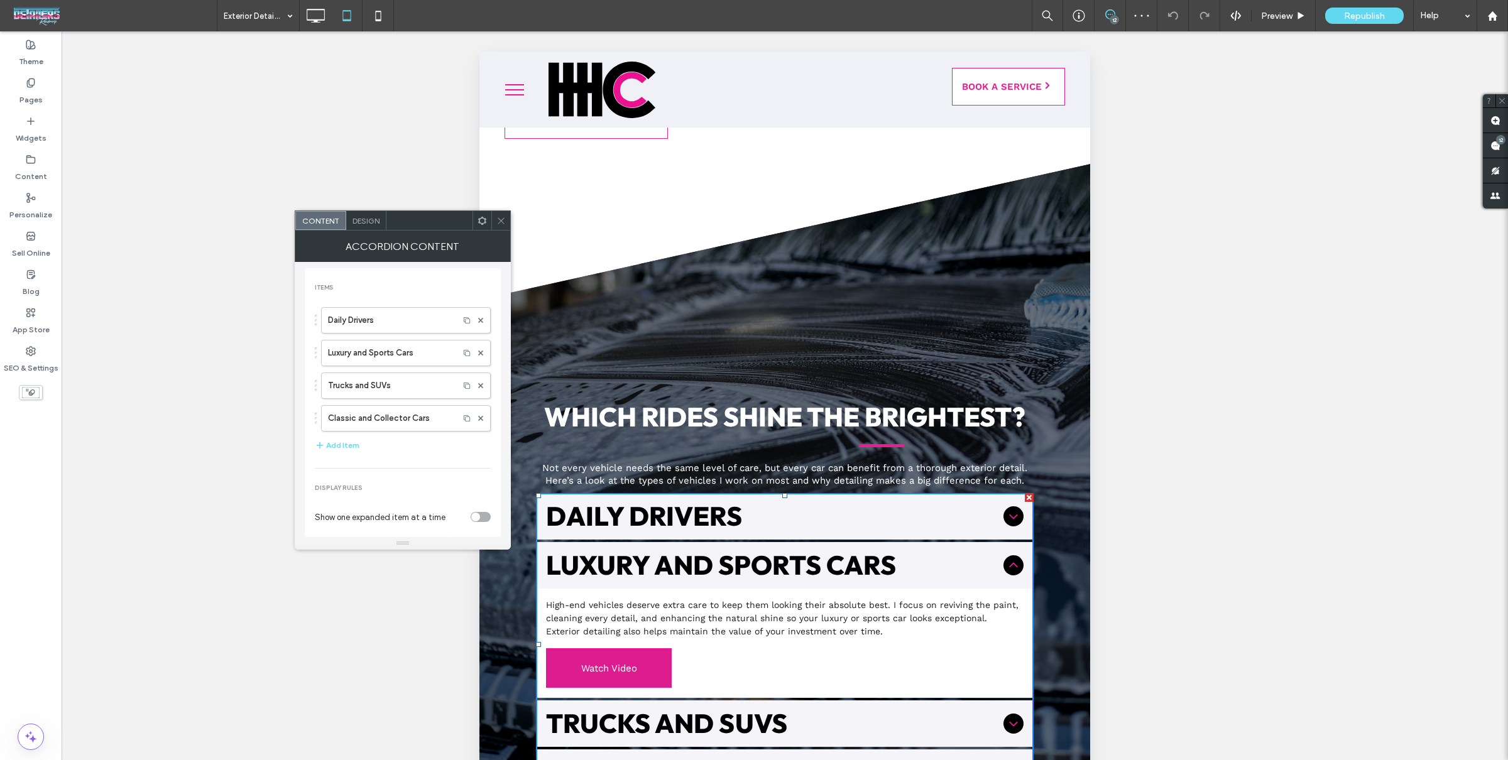
click at [496, 224] on icon at bounding box center [500, 220] width 9 height 9
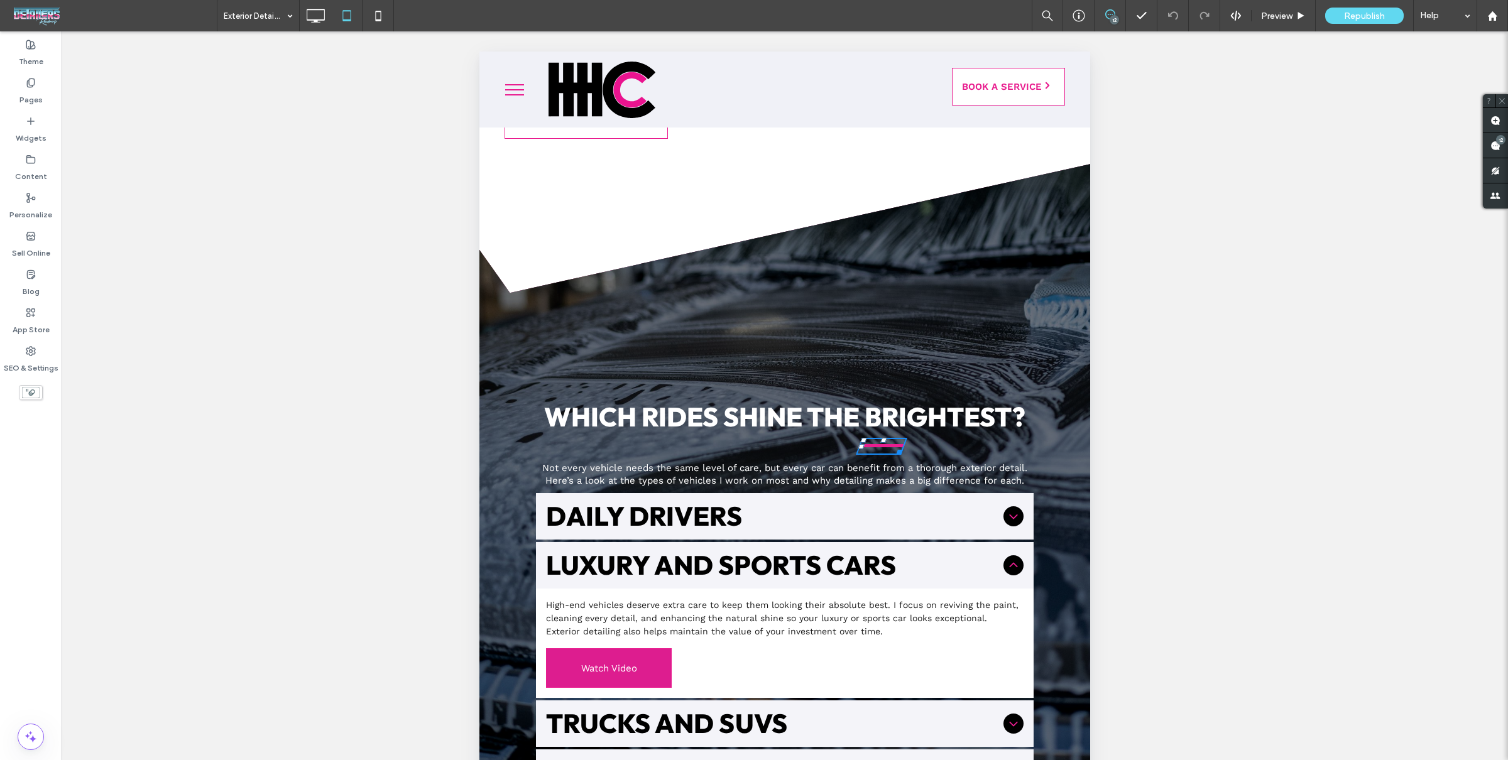
drag, startPoint x: 873, startPoint y: 440, endPoint x: 866, endPoint y: 429, distance: 12.7
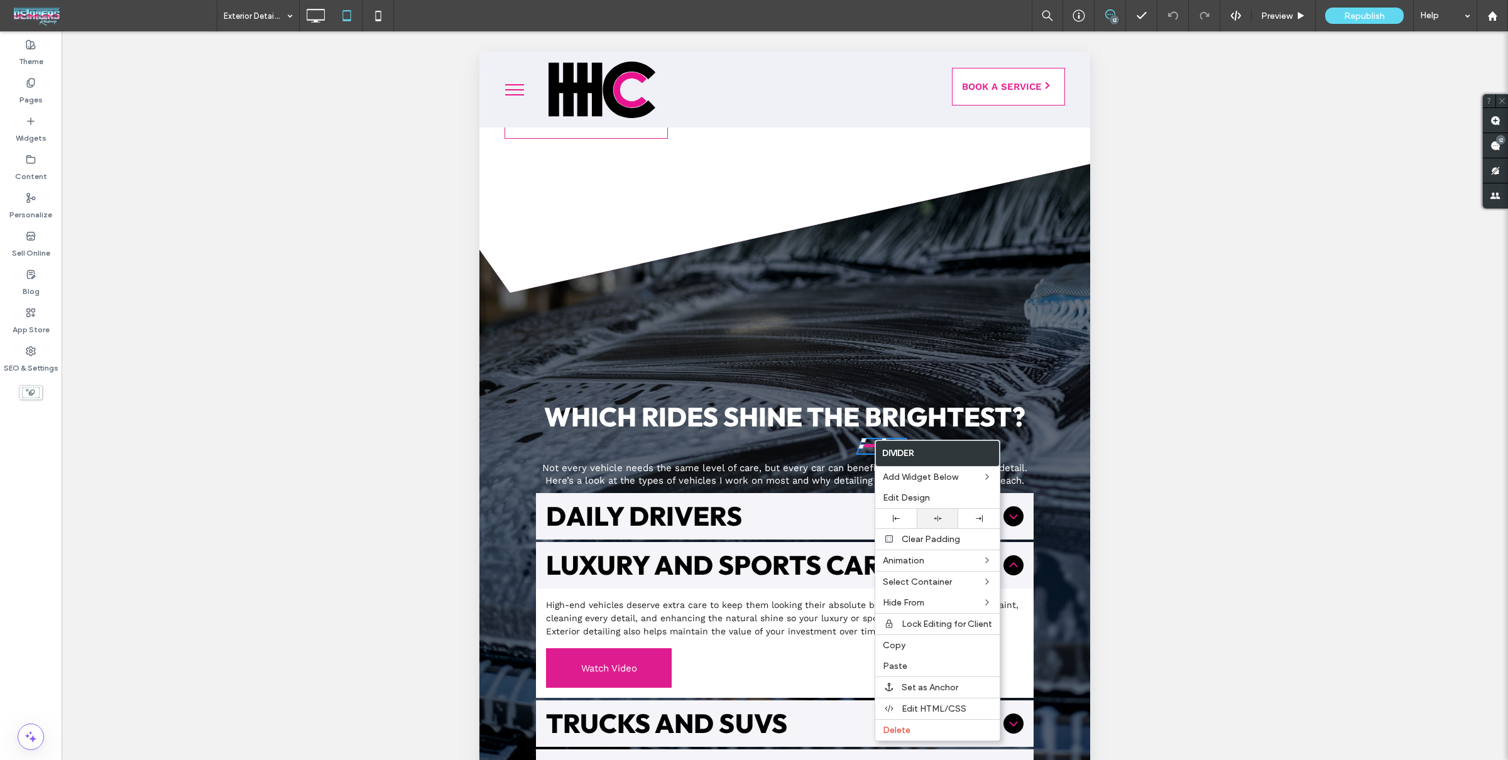
click at [931, 519] on div at bounding box center [937, 519] width 29 height 8
drag, startPoint x: 1284, startPoint y: 587, endPoint x: 803, endPoint y: 533, distance: 483.7
click at [788, 599] on p "High-end vehicles deserve extra care to keep them looking their absolute best. …" at bounding box center [785, 619] width 478 height 40
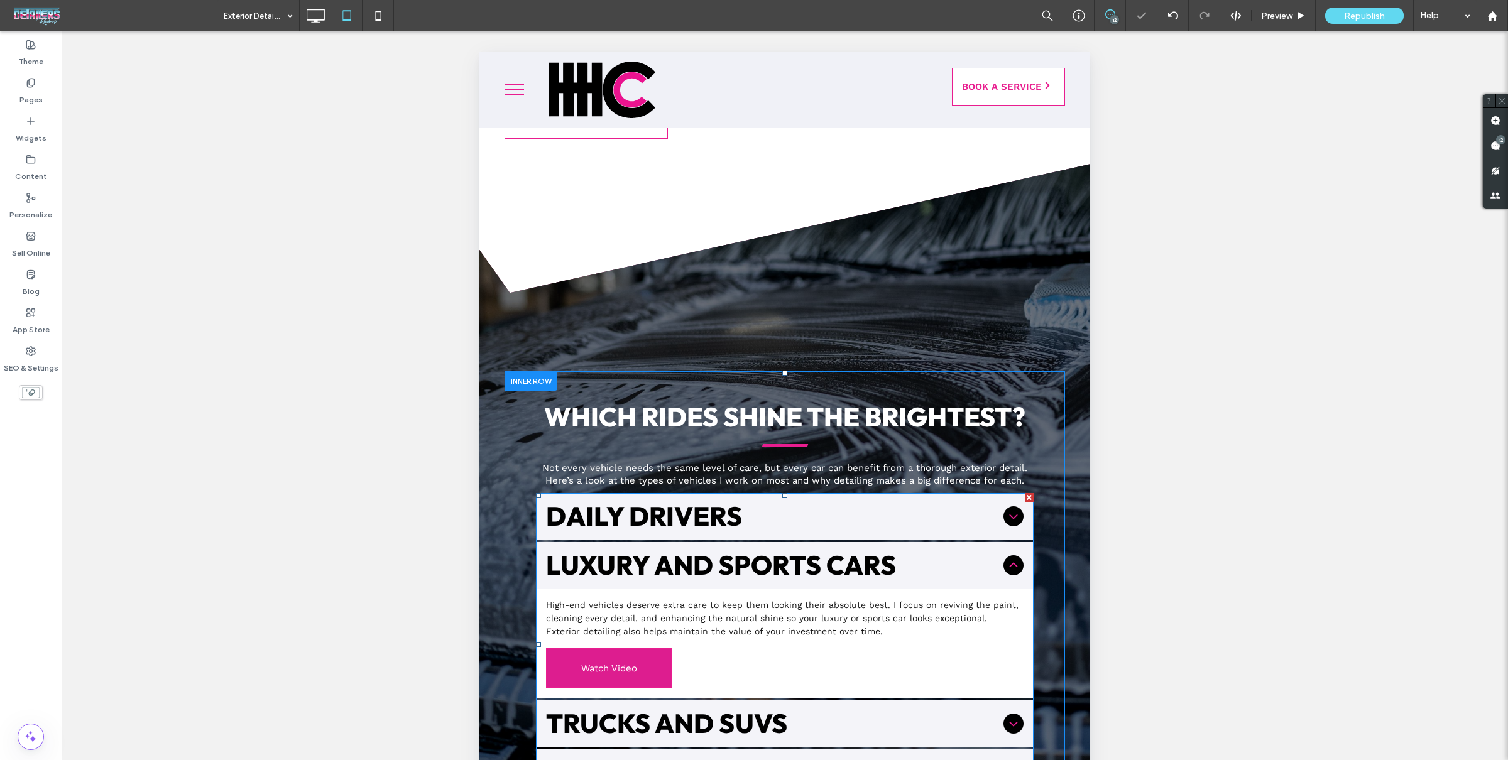
click at [795, 577] on div "Luxury and Sports Cars" at bounding box center [785, 565] width 498 height 46
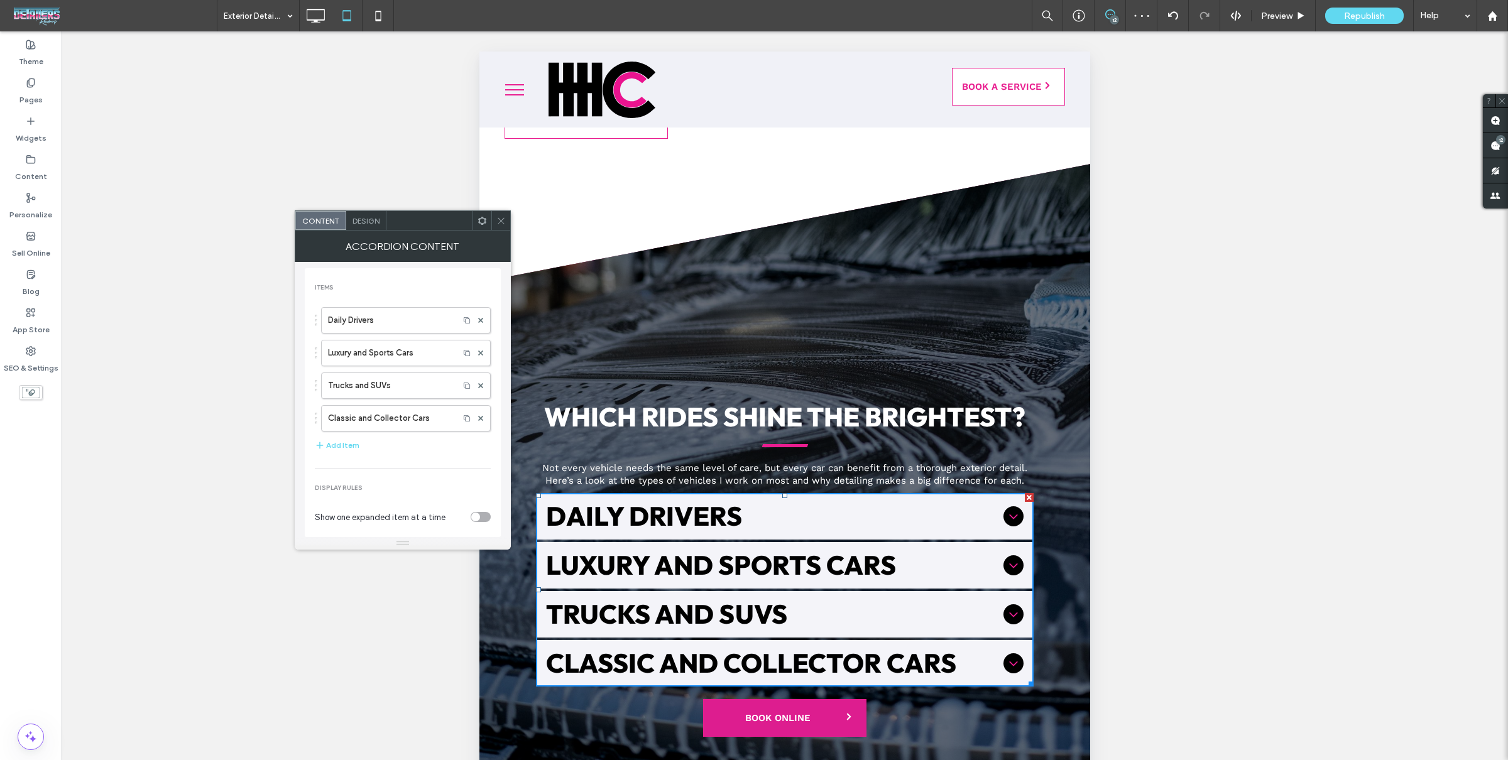
click at [357, 216] on span "Design" at bounding box center [365, 220] width 27 height 9
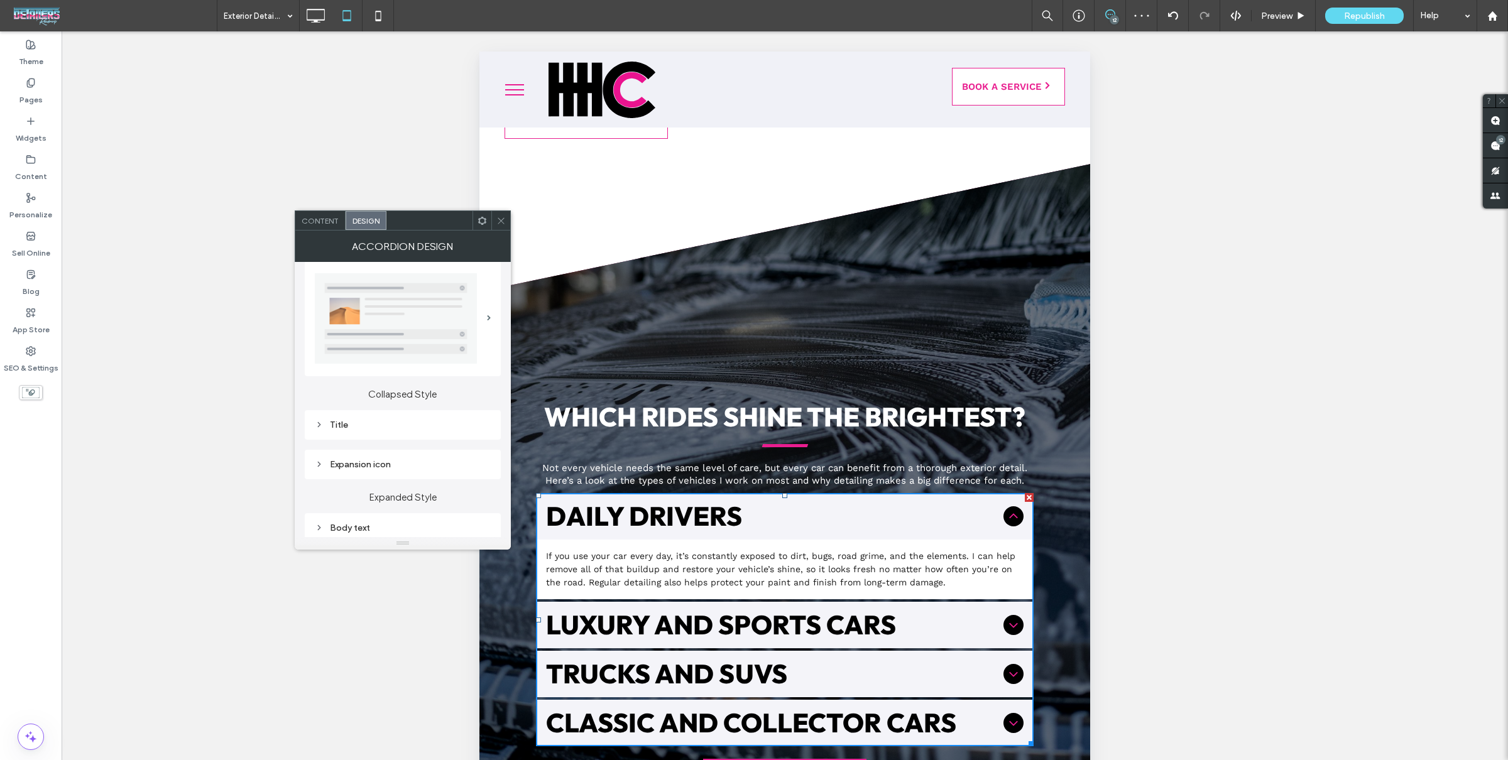
scroll to position [18, 0]
click at [425, 434] on div "Collapsed Style Title Expansion icon" at bounding box center [403, 421] width 196 height 103
click at [427, 424] on div "Title" at bounding box center [403, 418] width 176 height 17
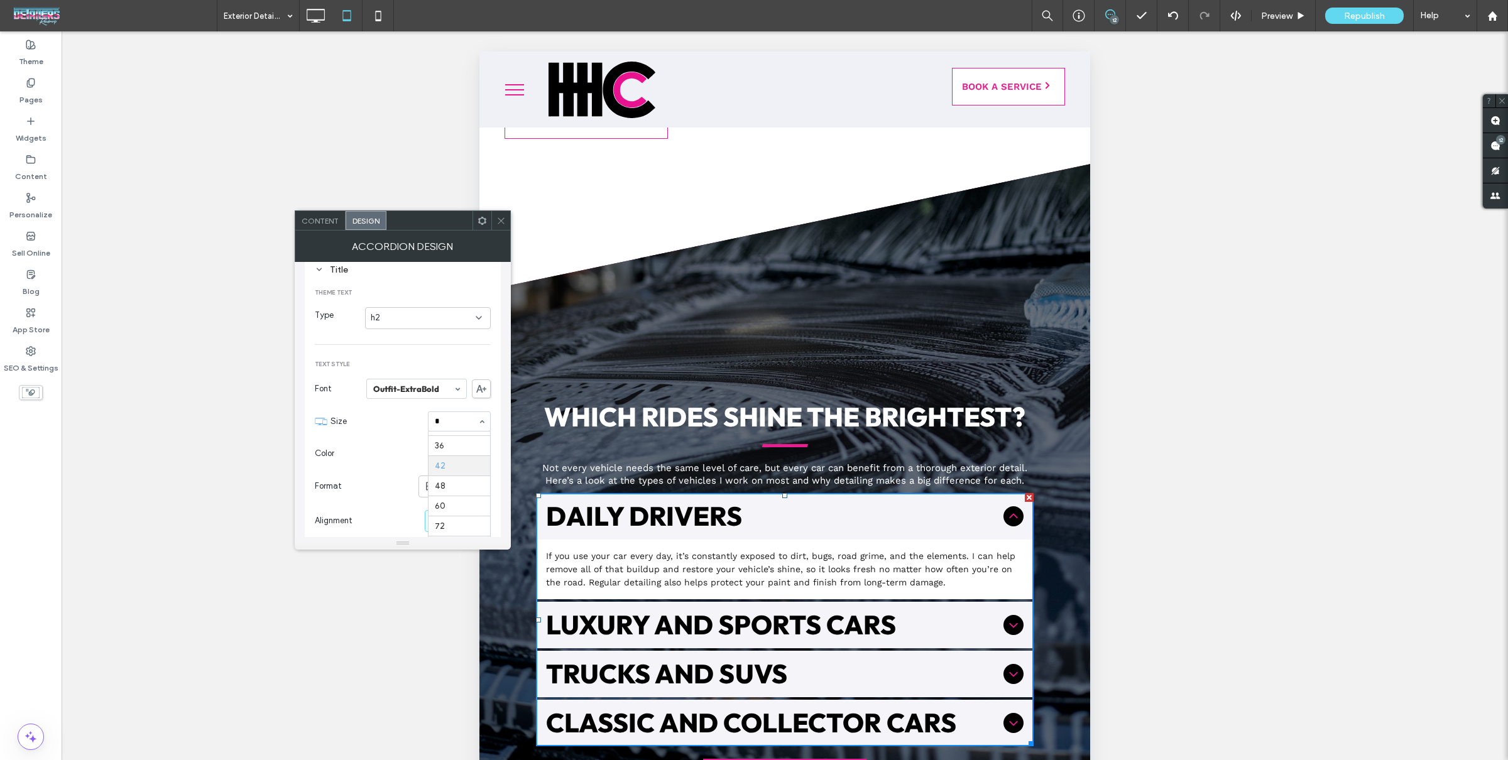
scroll to position [0, 0]
type input "**"
click at [451, 425] on div at bounding box center [460, 421] width 62 height 19
type input "**"
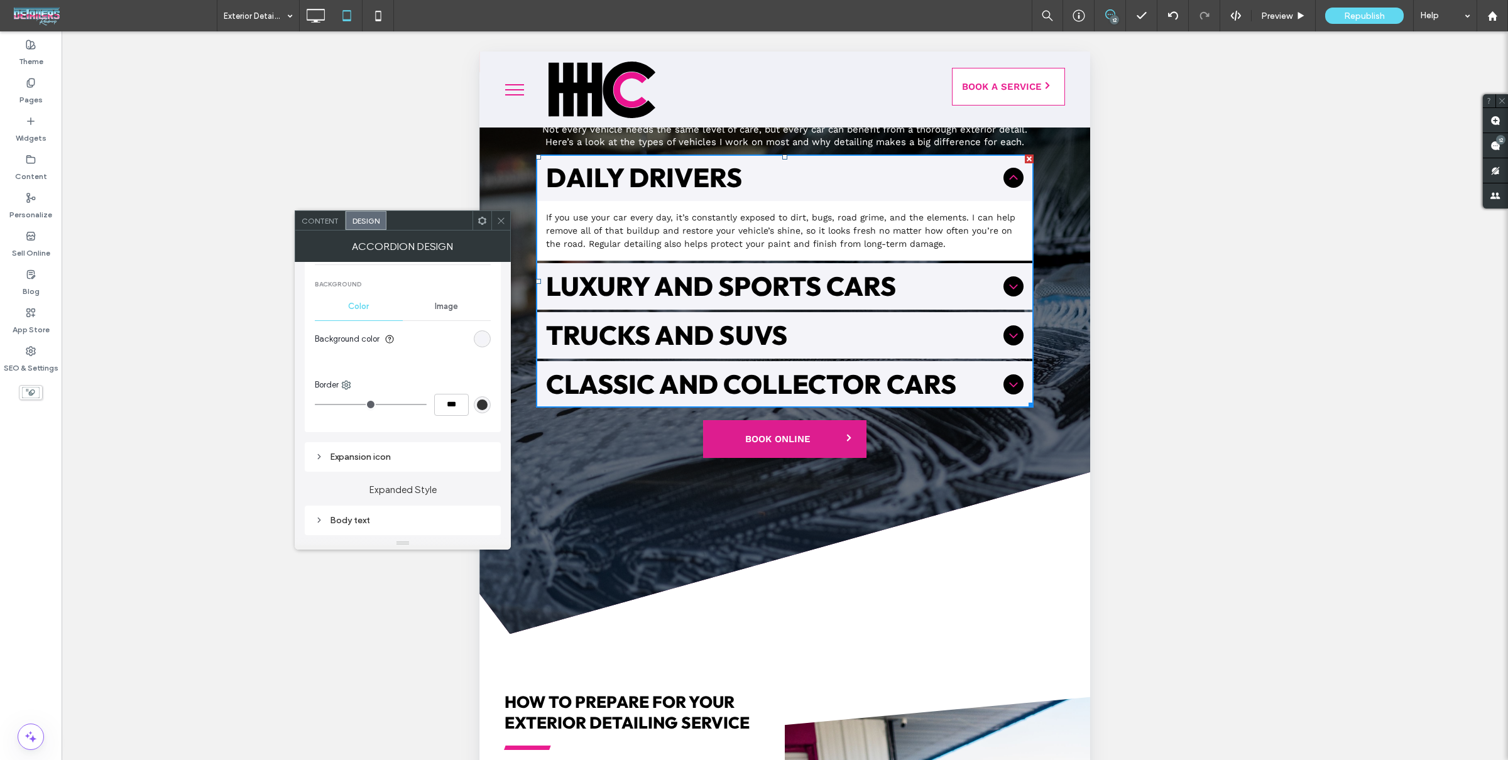
scroll to position [481, 0]
click at [478, 220] on icon at bounding box center [482, 220] width 9 height 9
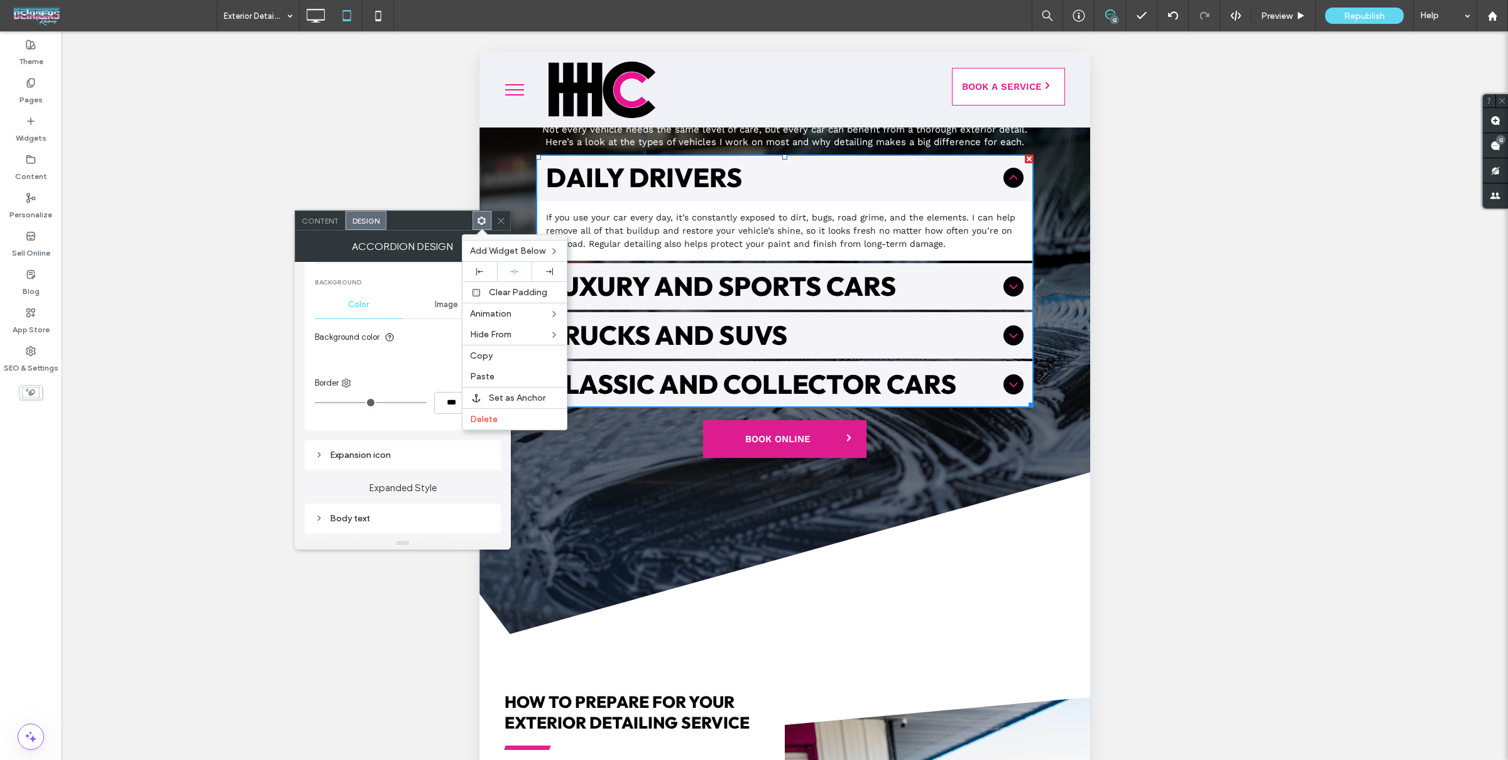
click at [501, 224] on icon at bounding box center [500, 220] width 9 height 9
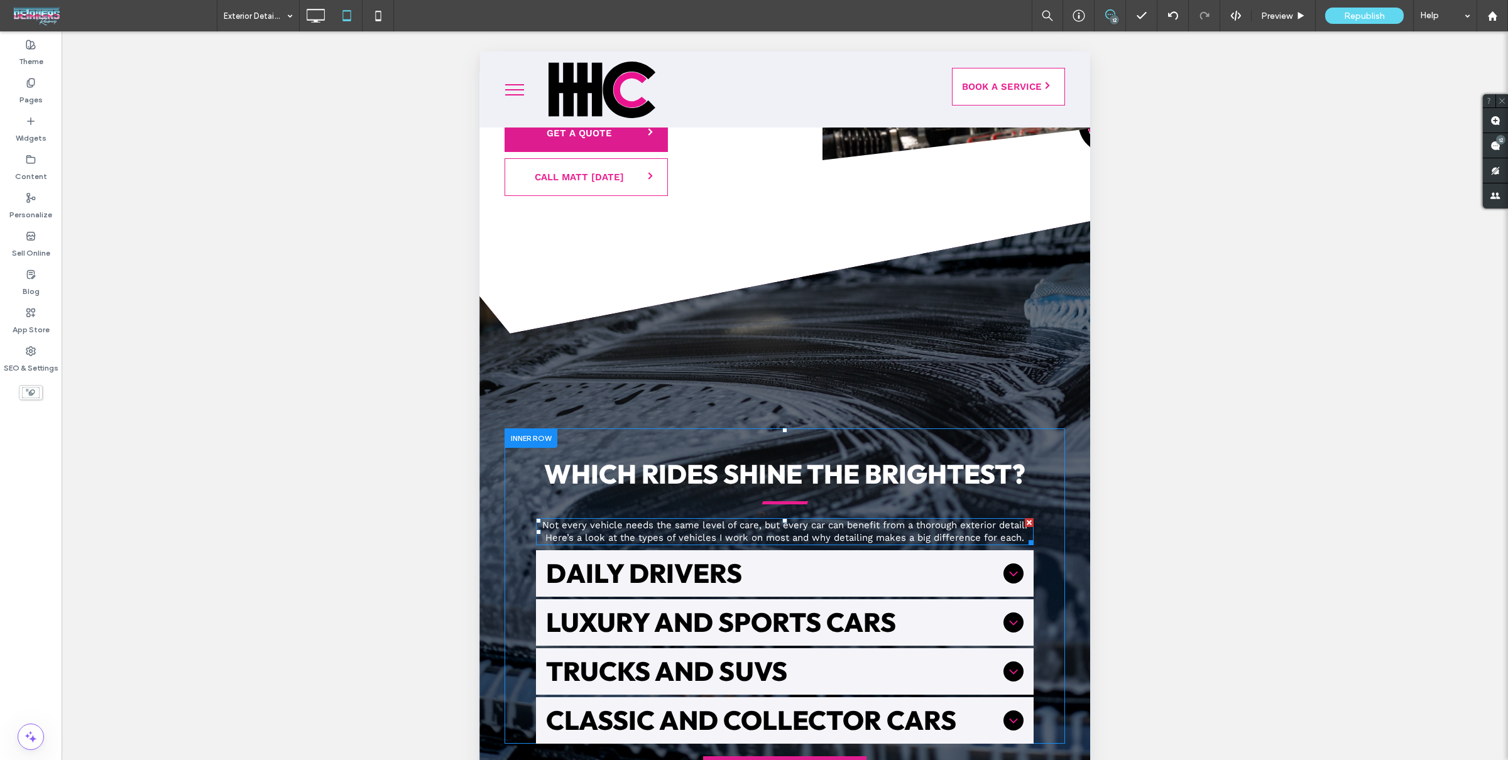
scroll to position [2096, 0]
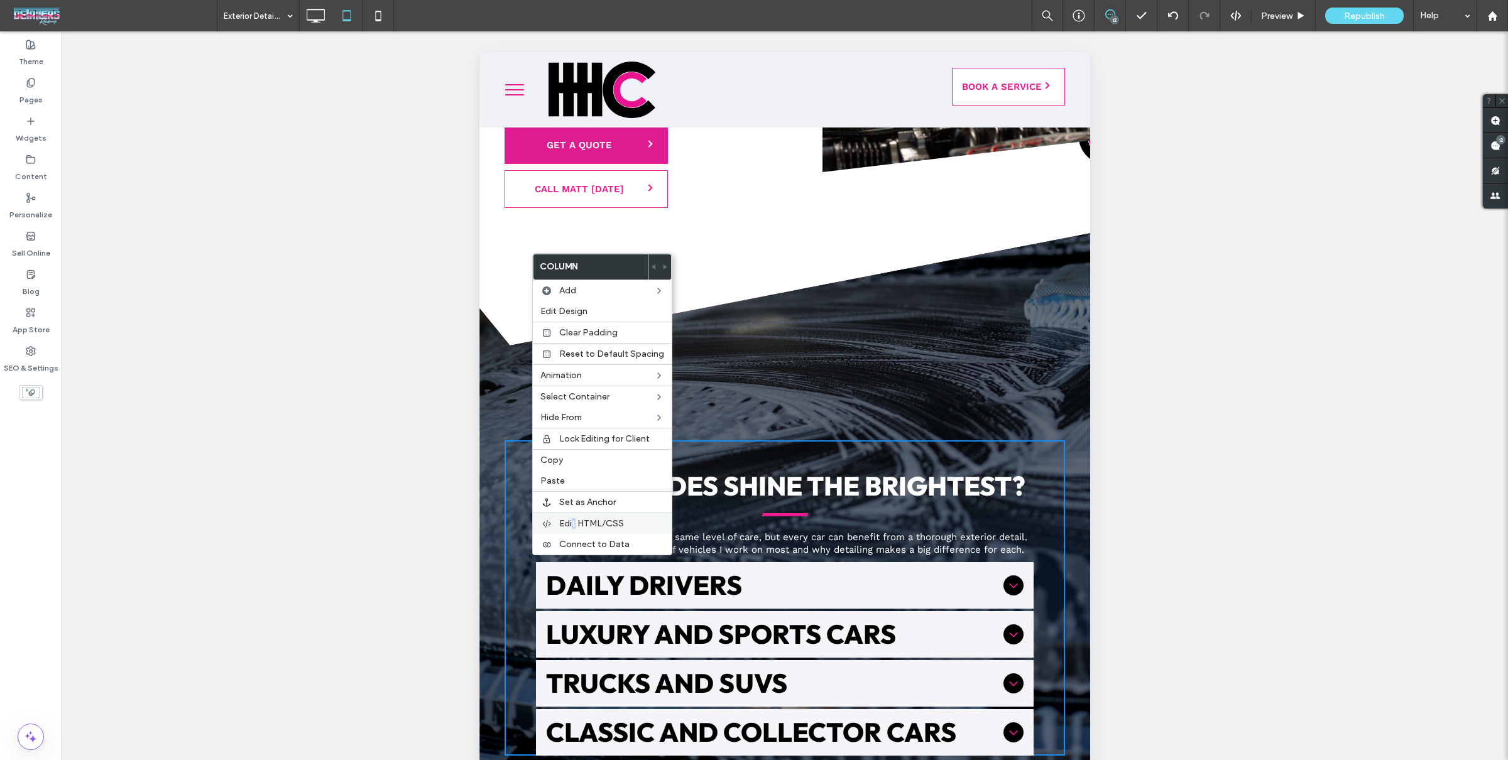
click at [573, 525] on span "Edit HTML/CSS" at bounding box center [591, 523] width 65 height 11
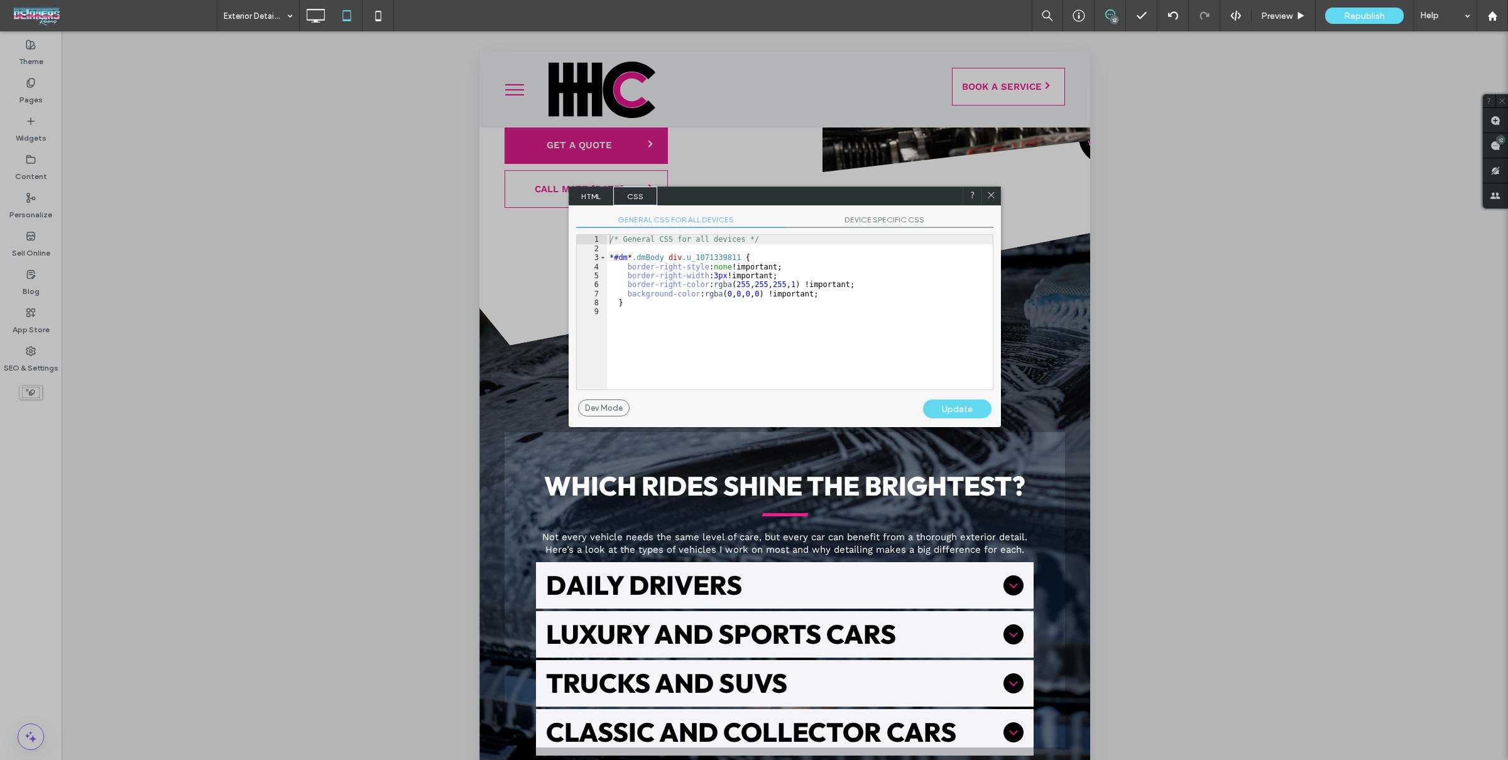
click at [851, 222] on span "DEVICE SPECIFIC CSS" at bounding box center [889, 221] width 209 height 13
click at [836, 275] on div "/* Device specific CSS */ * #dm * .dmBody div .u_1193334387 { margin-left : aut…" at bounding box center [800, 321] width 386 height 173
click at [716, 219] on span "GENERAL CSS FOR ALL DEVICES" at bounding box center [680, 221] width 209 height 13
click at [793, 319] on div "/* General CSS for all devices */ * #dm * .dmBody div .u_1071339811 { border-ri…" at bounding box center [800, 321] width 386 height 173
click at [991, 201] on span at bounding box center [990, 195] width 9 height 11
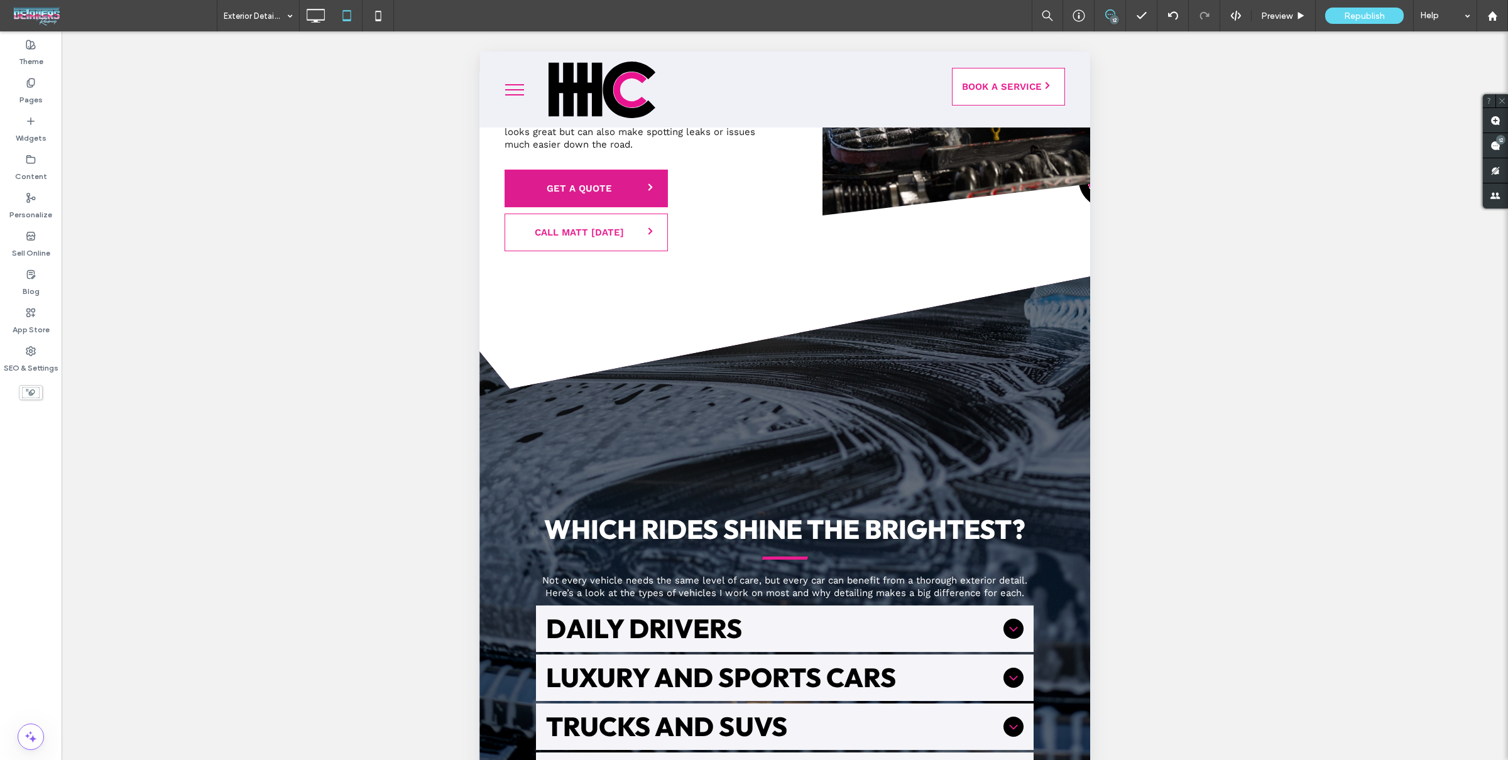
scroll to position [2243, 0]
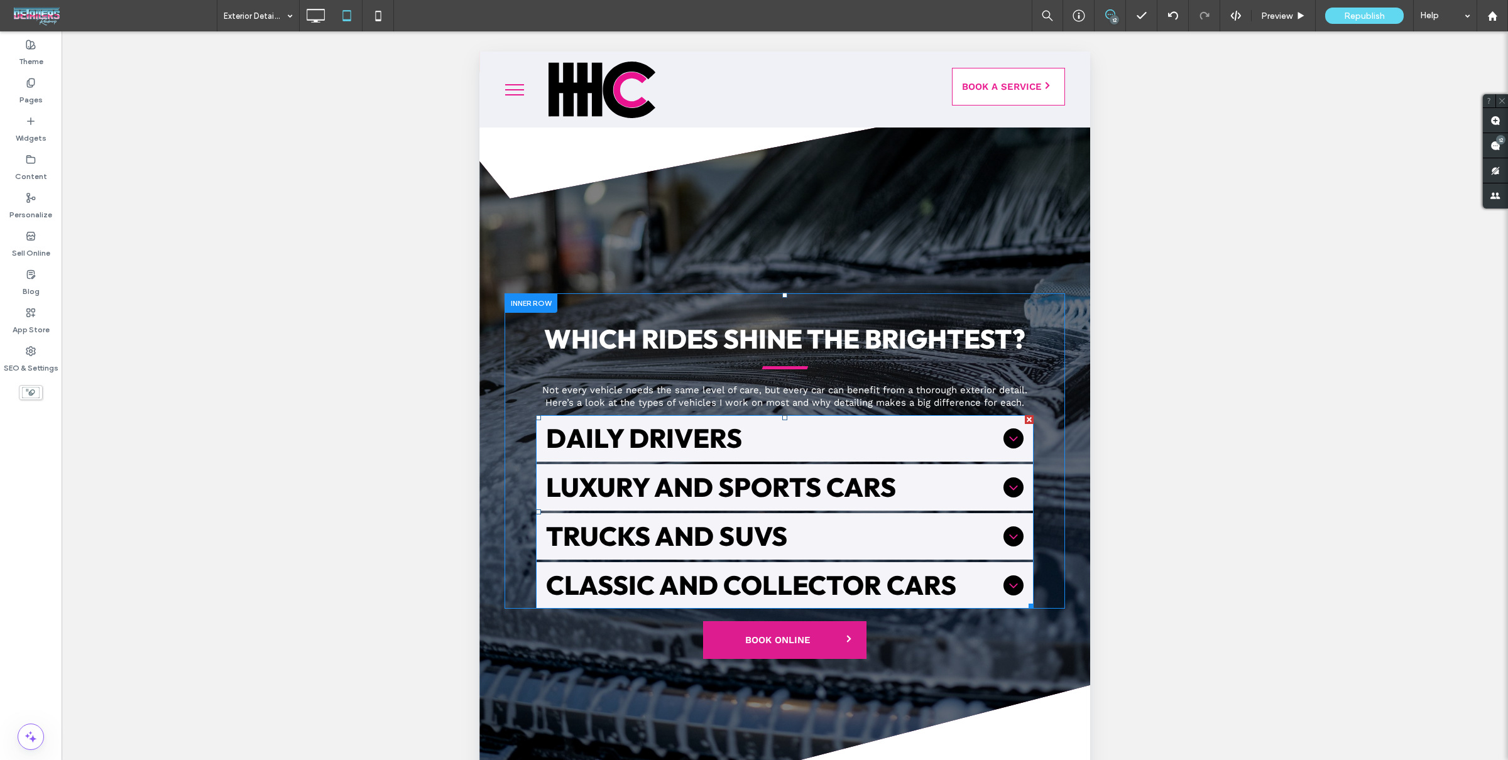
click at [863, 464] on div "Luxury and Sports Cars" at bounding box center [785, 487] width 498 height 46
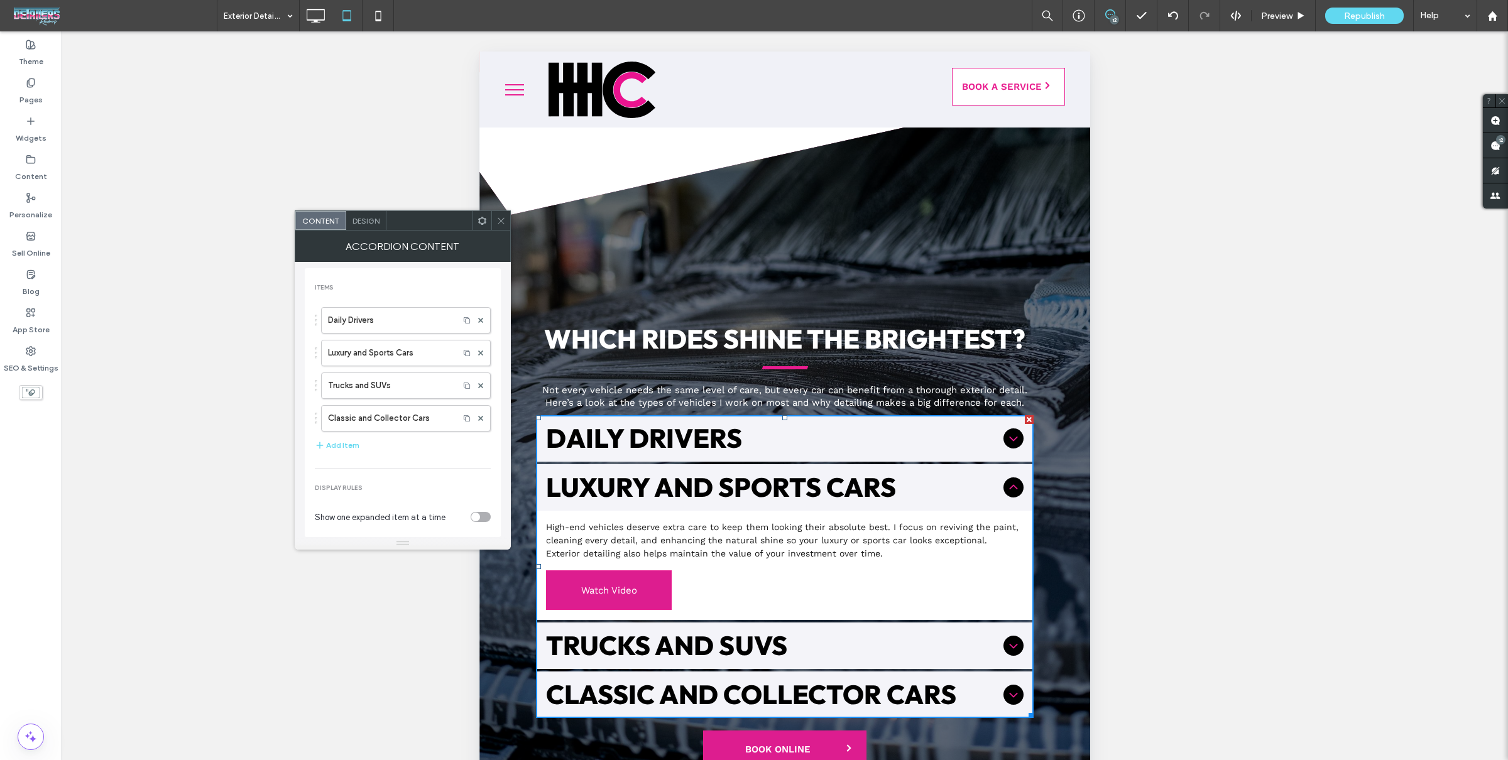
click at [373, 217] on span "Design" at bounding box center [365, 220] width 27 height 9
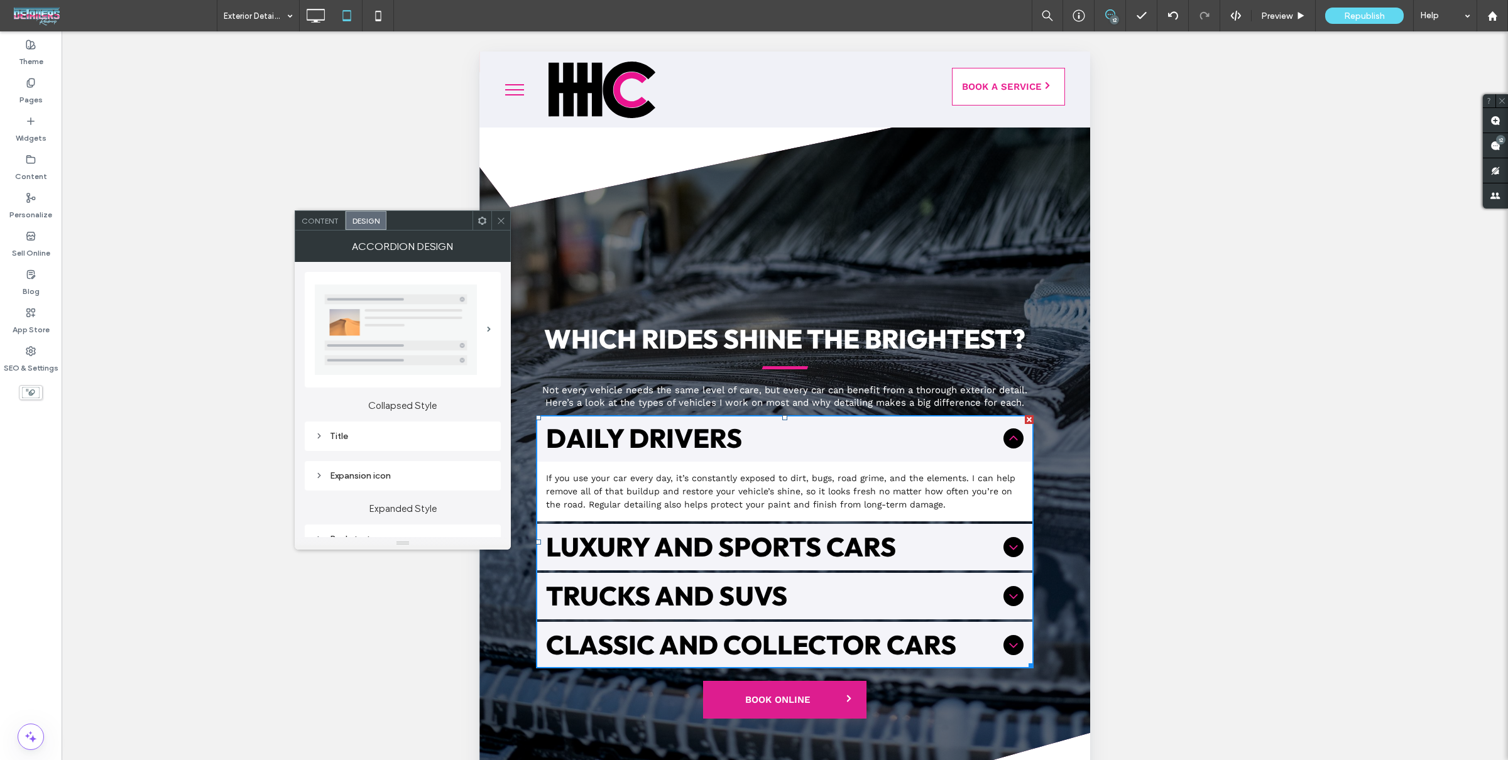
drag, startPoint x: 398, startPoint y: 440, endPoint x: 400, endPoint y: 434, distance: 6.6
click at [398, 440] on div "Title" at bounding box center [403, 436] width 176 height 11
click at [438, 471] on div "Type h2" at bounding box center [403, 484] width 176 height 35
click at [438, 478] on div "h2" at bounding box center [423, 484] width 105 height 13
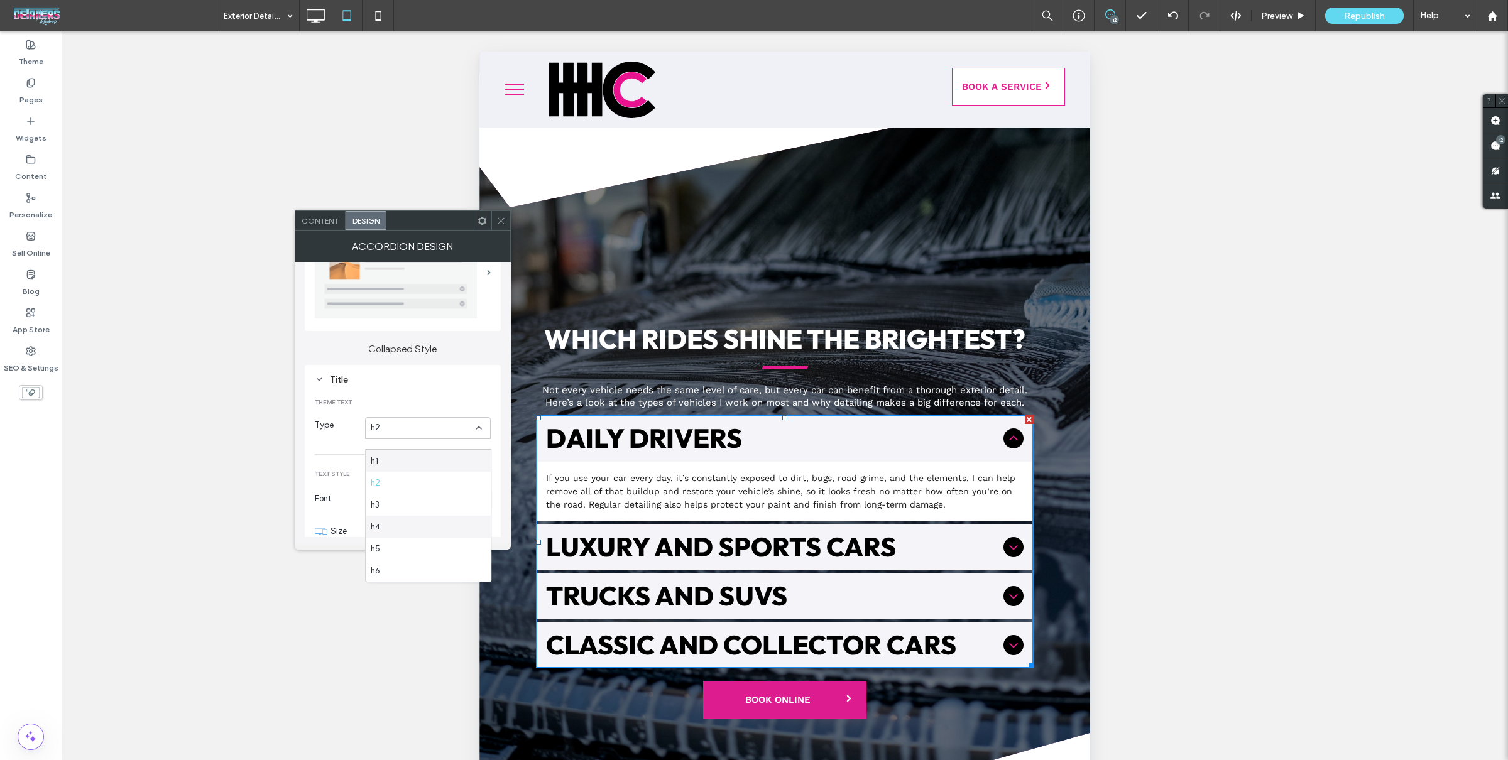
scroll to position [104, 0]
click at [416, 448] on div "h3" at bounding box center [428, 446] width 125 height 22
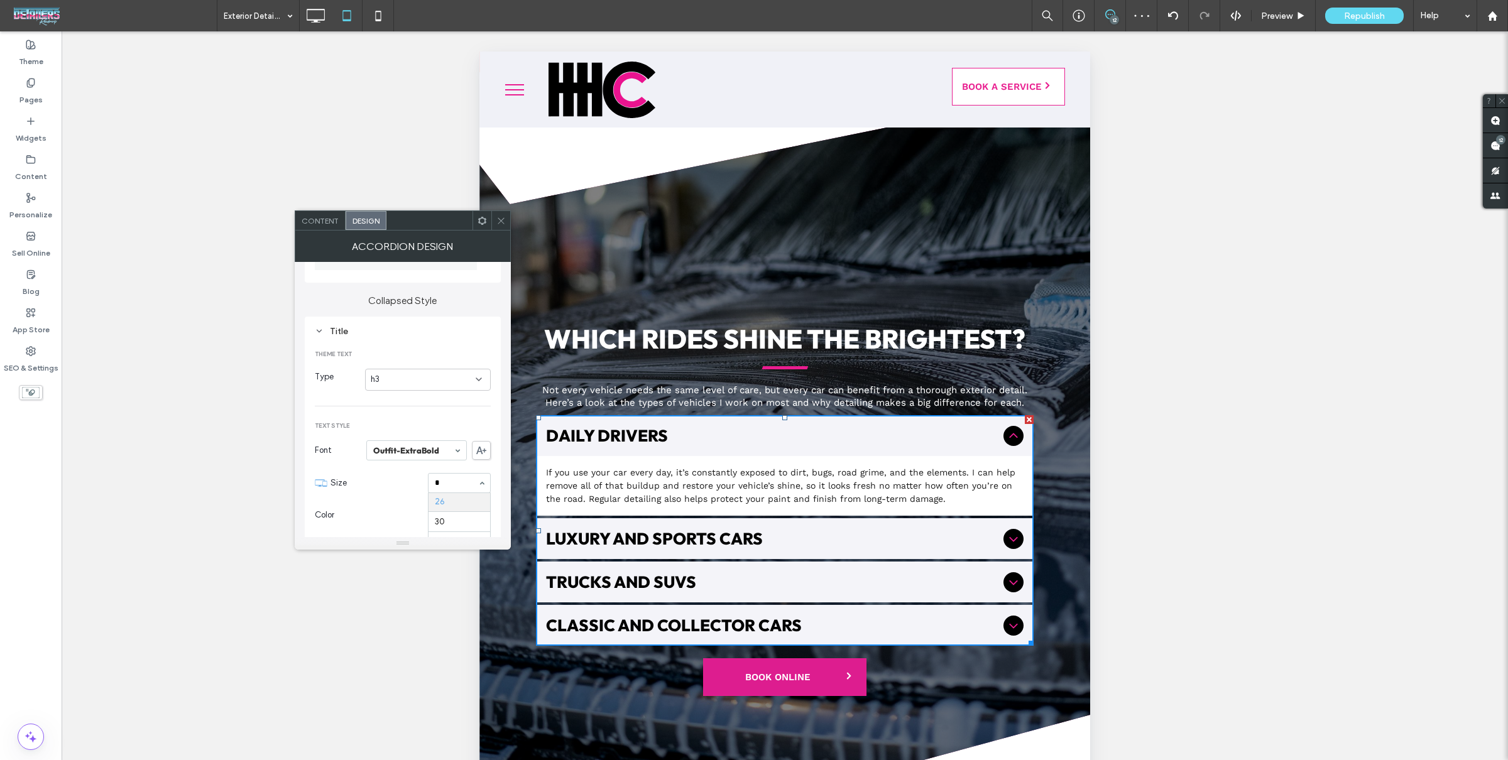
scroll to position [0, 0]
type input "**"
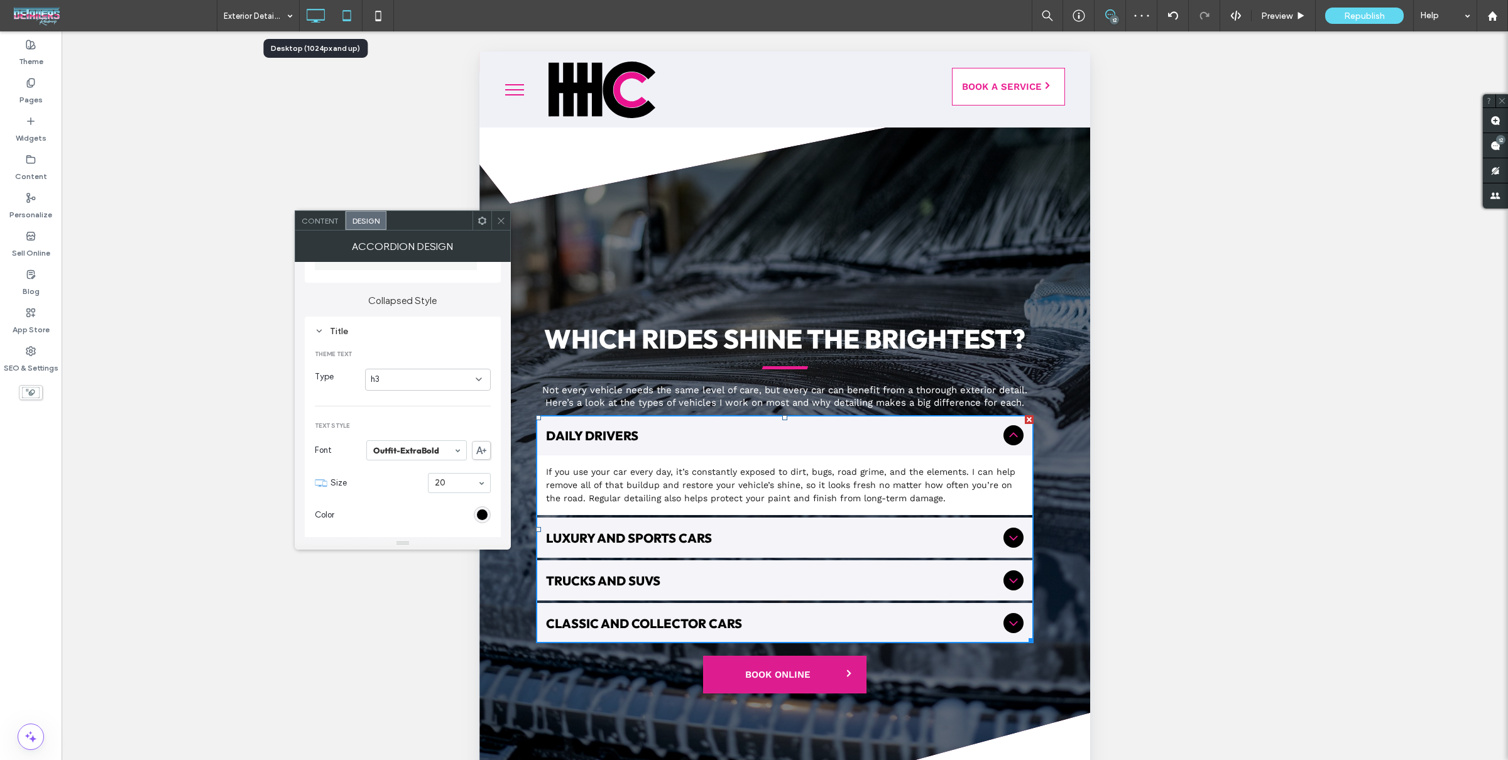
click at [317, 26] on icon at bounding box center [315, 15] width 25 height 25
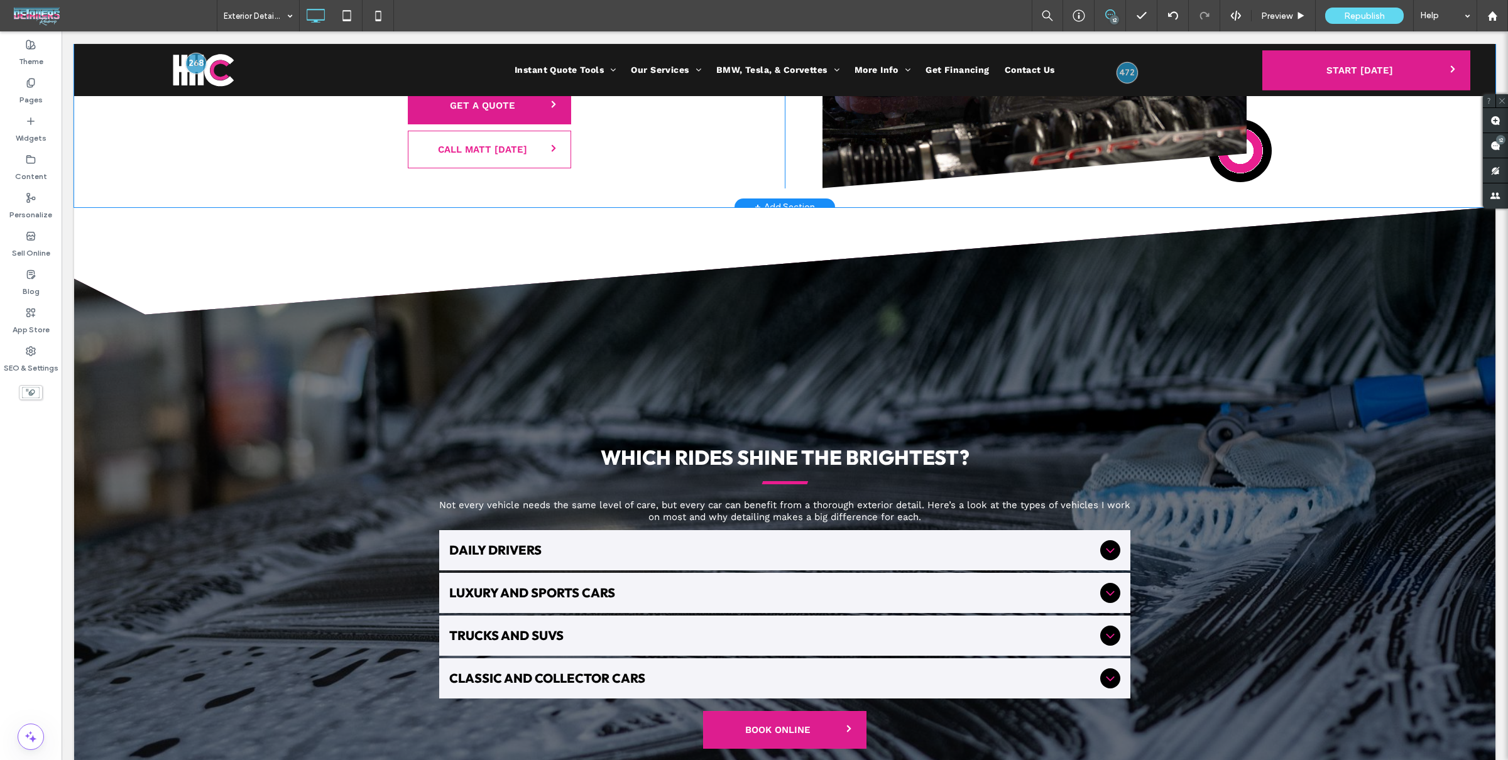
scroll to position [1828, 0]
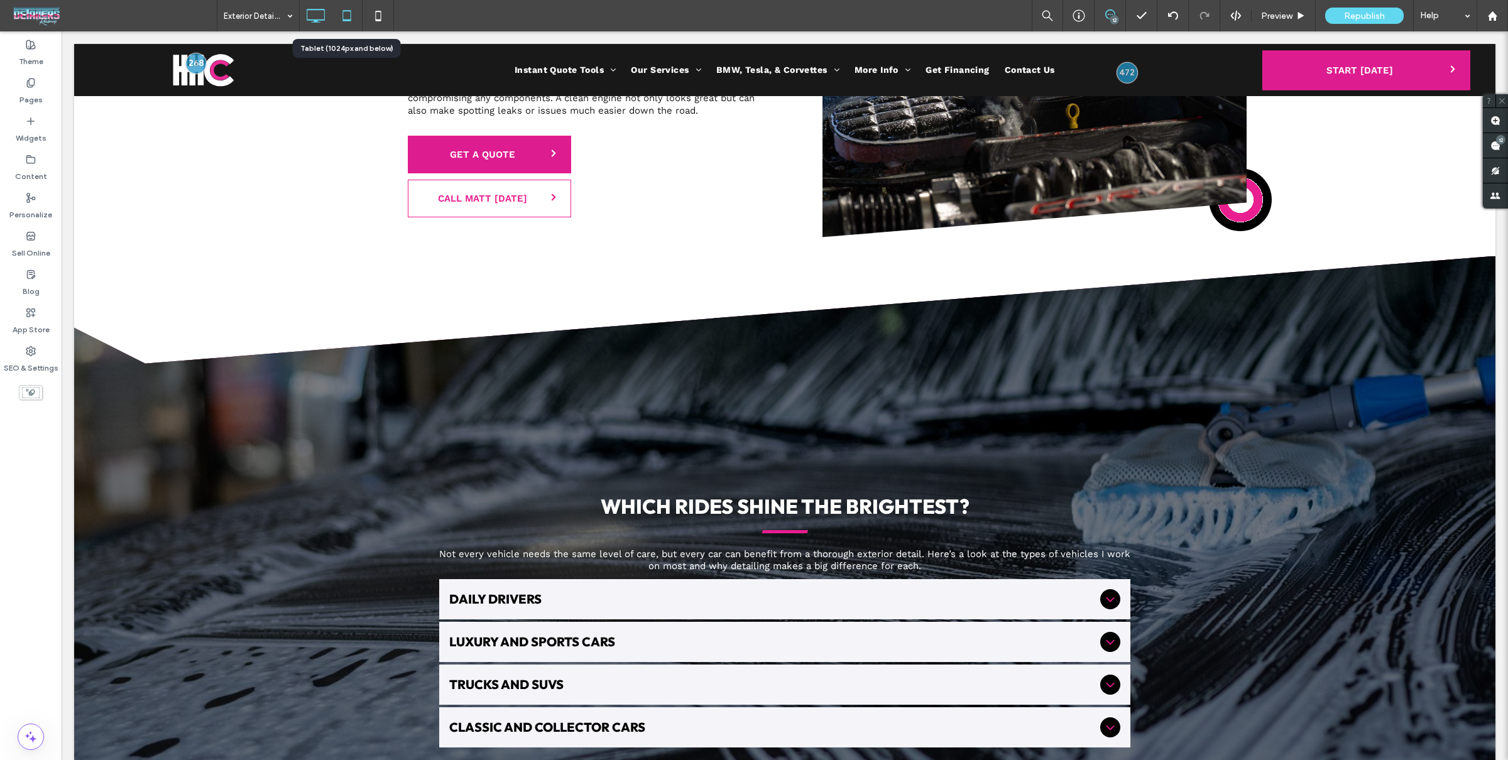
drag, startPoint x: 342, startPoint y: 15, endPoint x: 342, endPoint y: 25, distance: 10.1
click at [342, 15] on use at bounding box center [346, 15] width 8 height 11
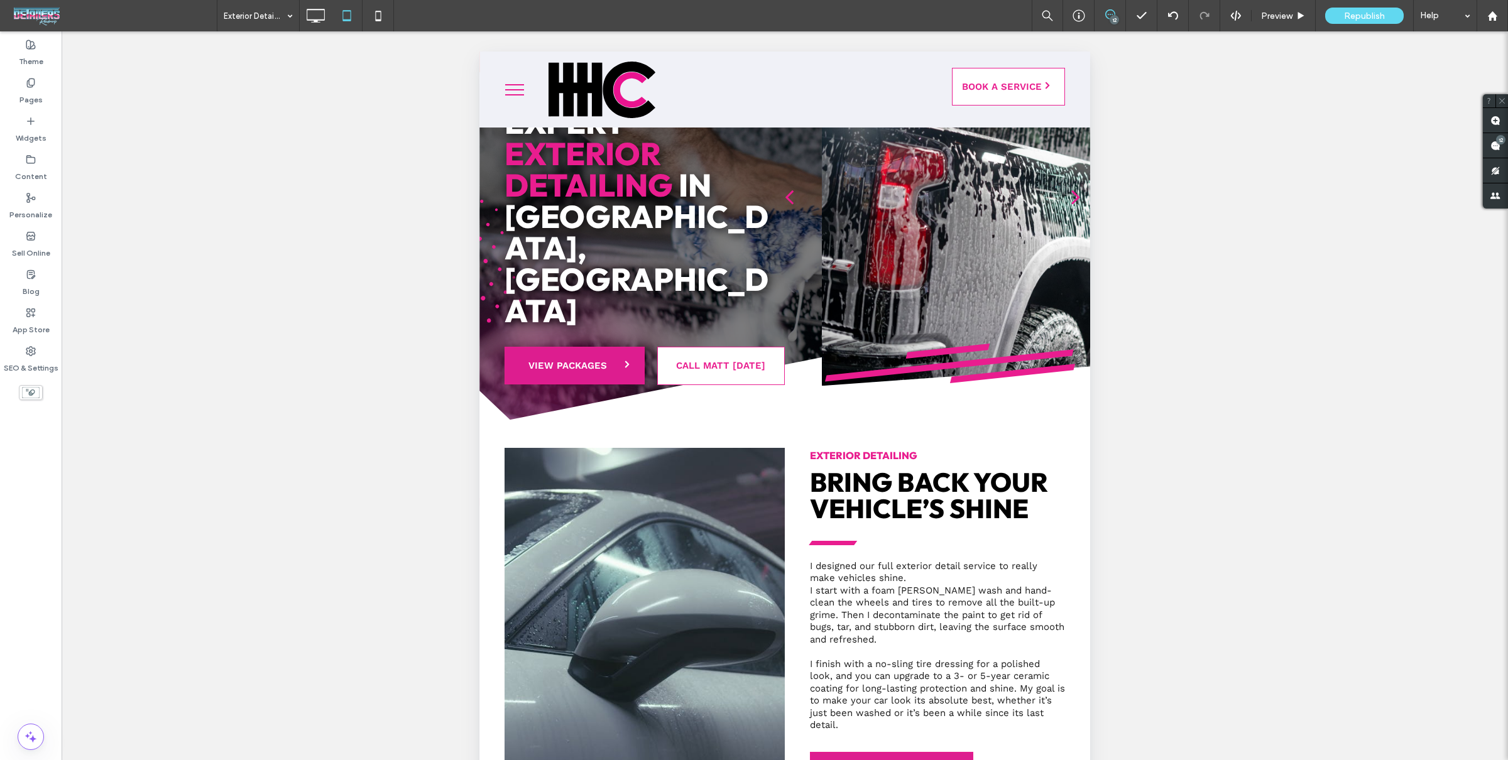
scroll to position [0, 0]
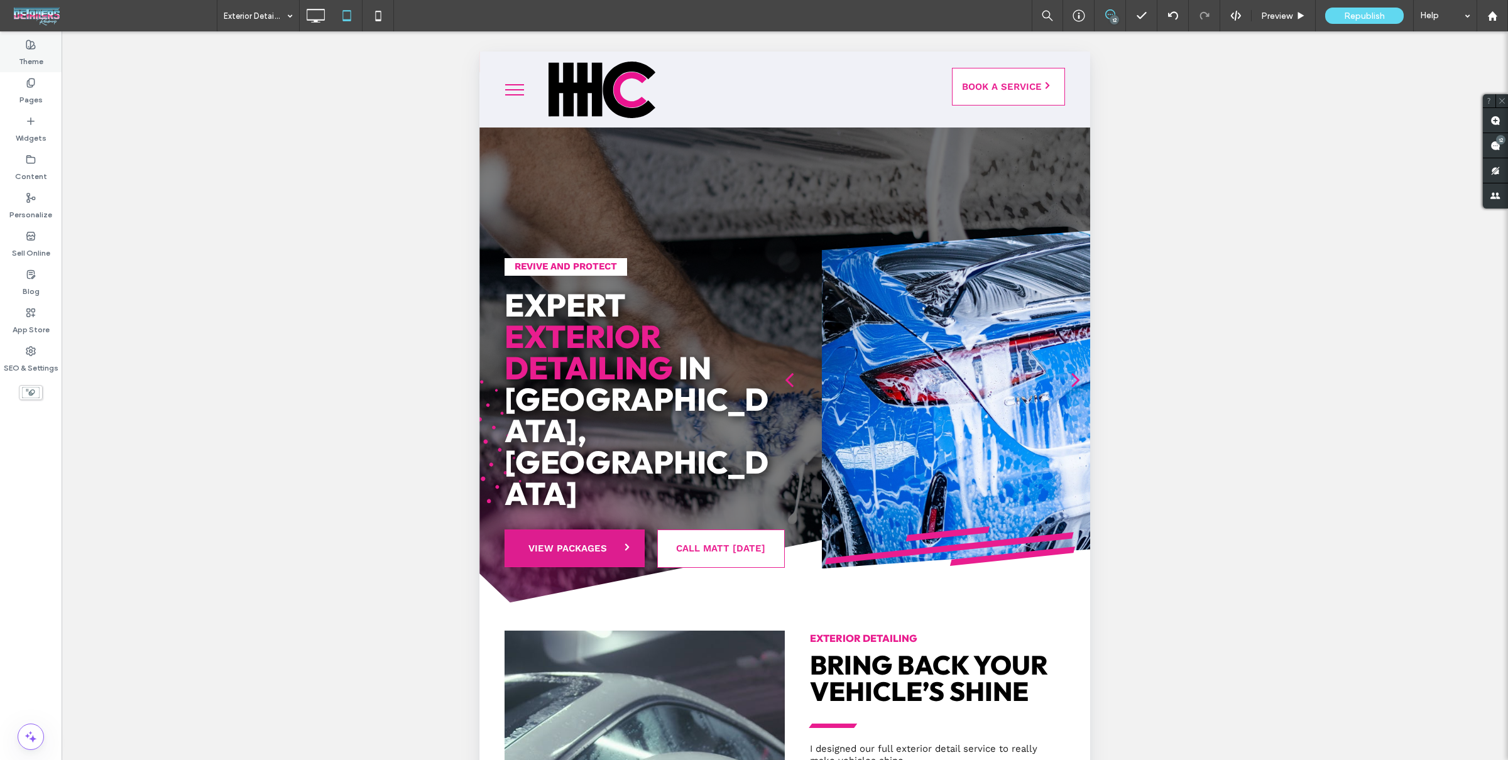
drag, startPoint x: 44, startPoint y: 90, endPoint x: 43, endPoint y: 67, distance: 22.6
click at [44, 90] on div "Pages" at bounding box center [31, 91] width 62 height 38
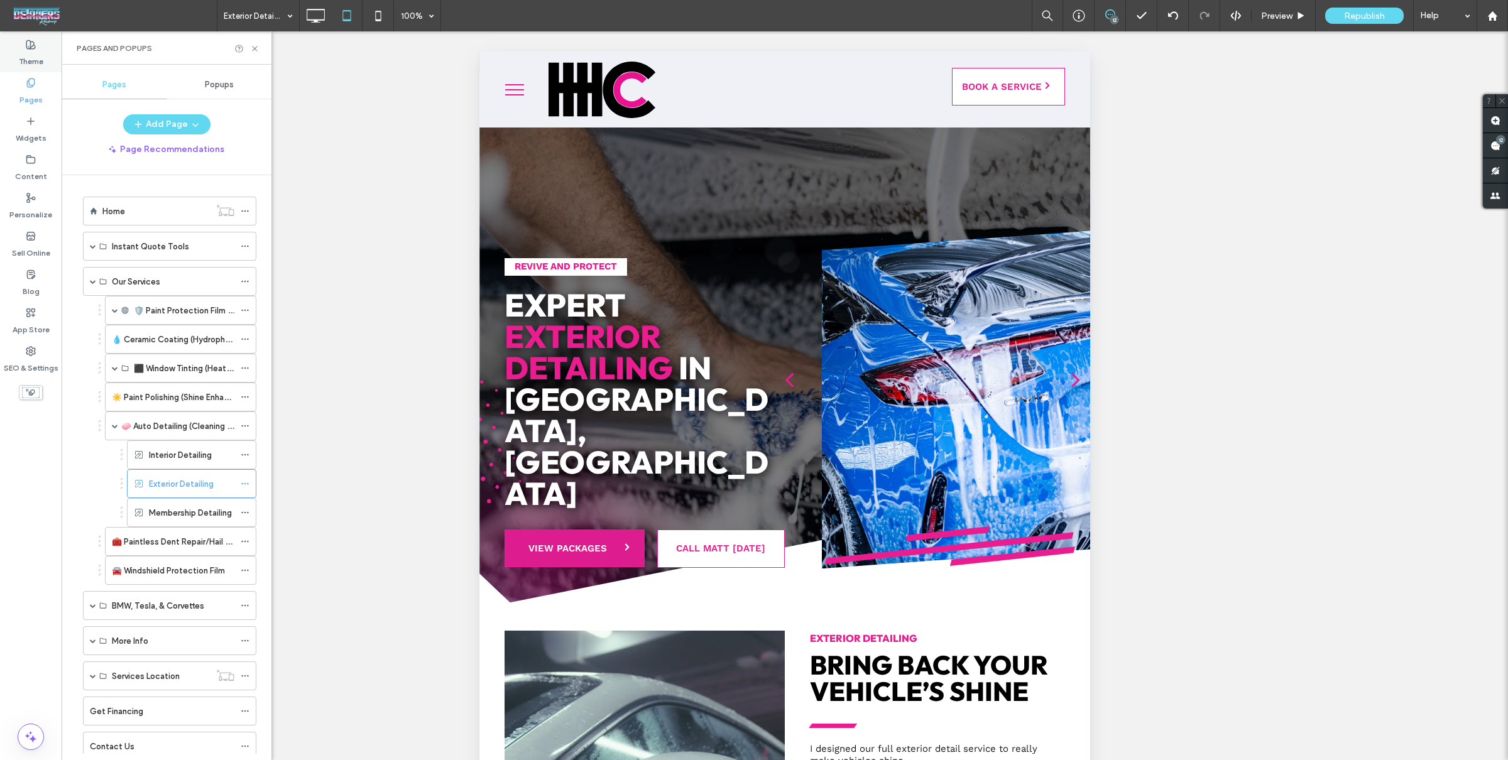
click at [43, 65] on div "Theme" at bounding box center [31, 53] width 62 height 38
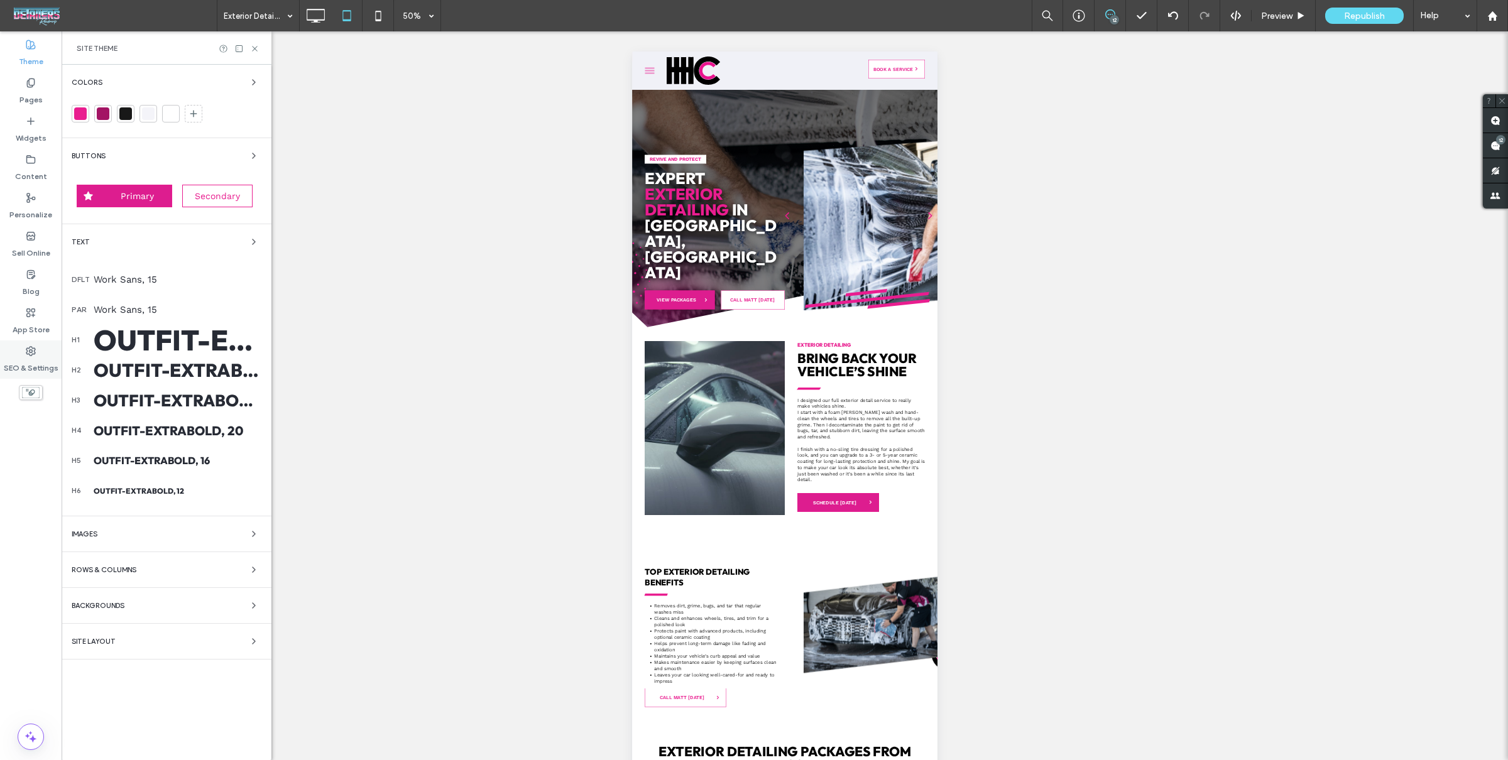
drag, startPoint x: 26, startPoint y: 366, endPoint x: 51, endPoint y: 359, distance: 26.1
click at [26, 366] on label "SEO & Settings" at bounding box center [31, 365] width 55 height 18
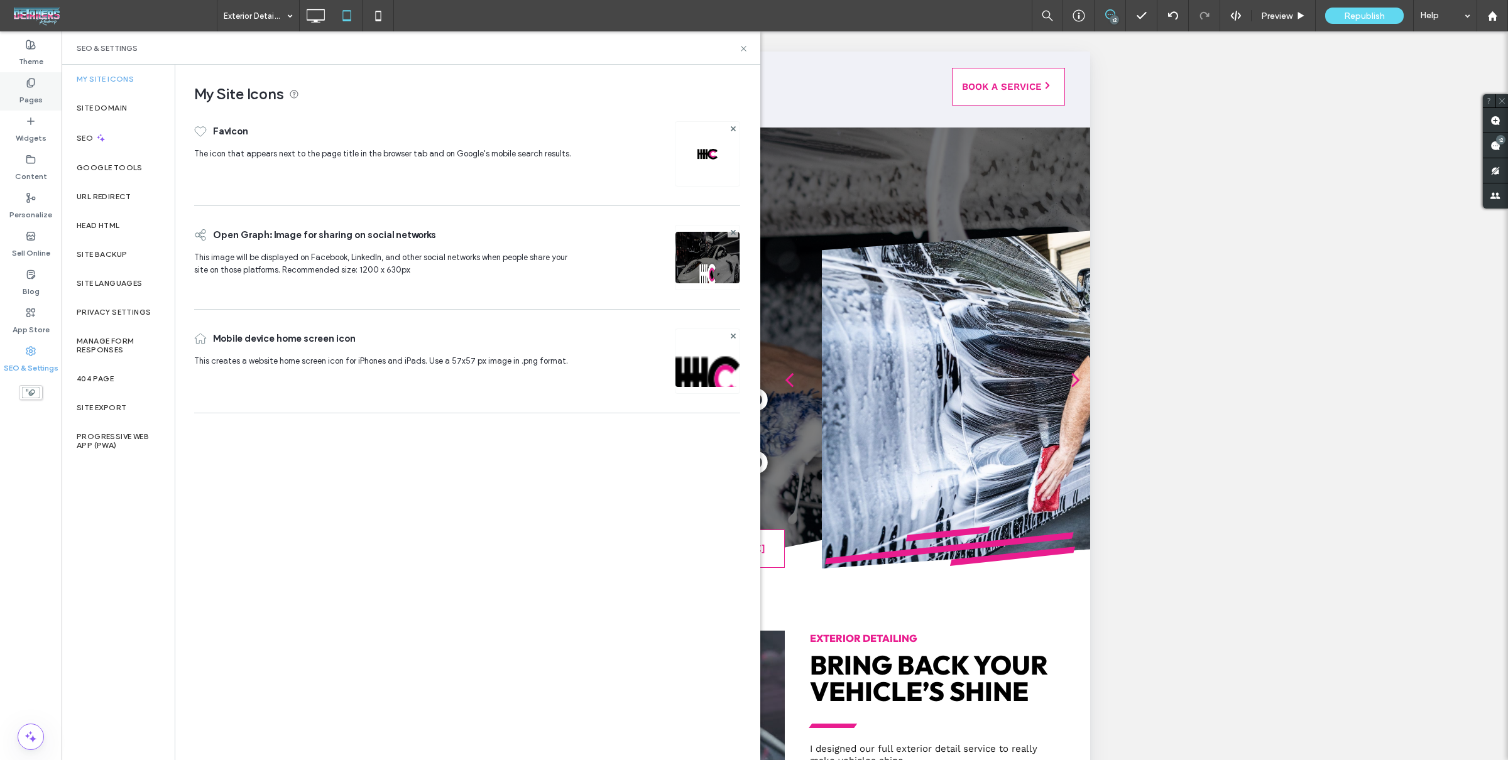
click at [41, 91] on label "Pages" at bounding box center [30, 97] width 23 height 18
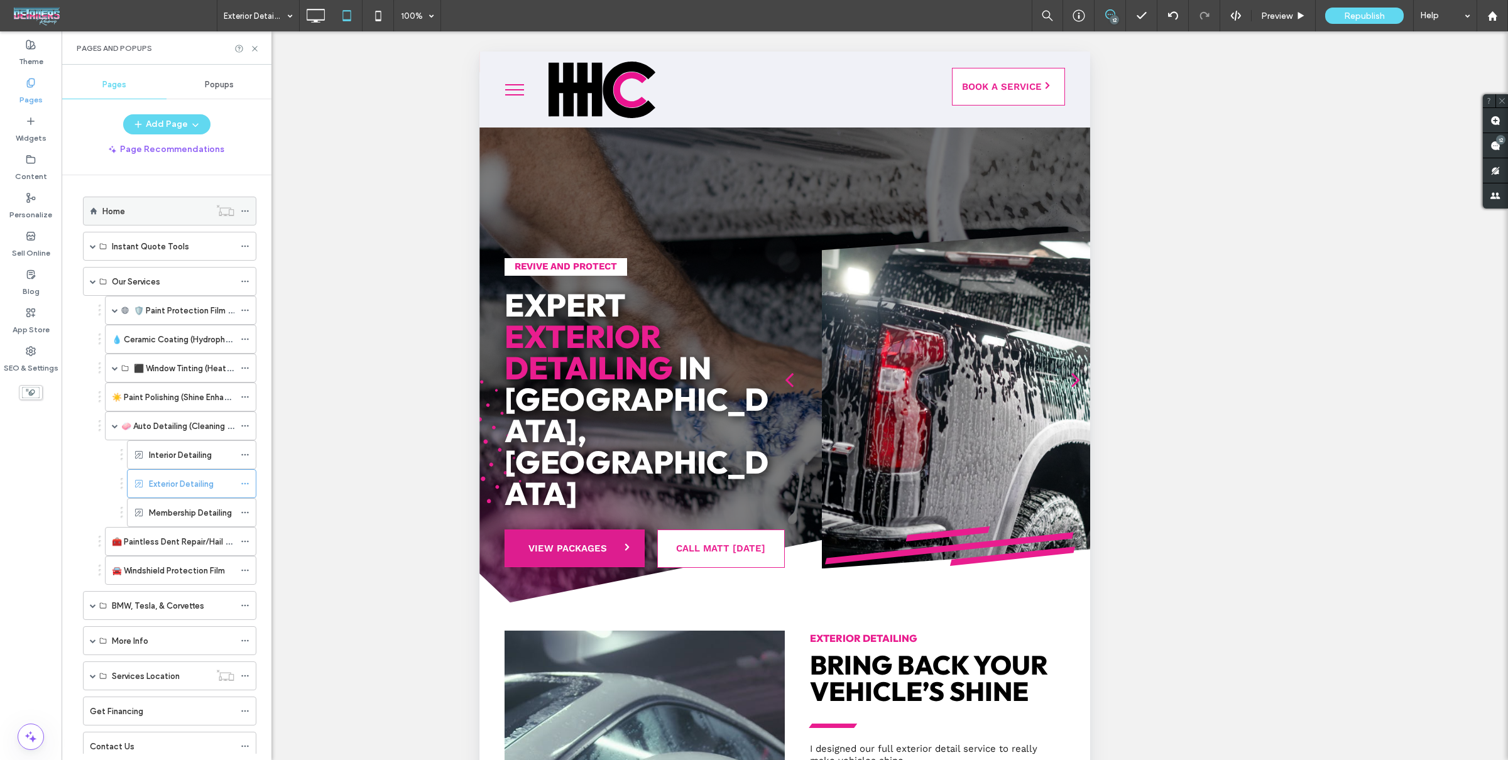
click at [243, 210] on icon at bounding box center [245, 211] width 9 height 9
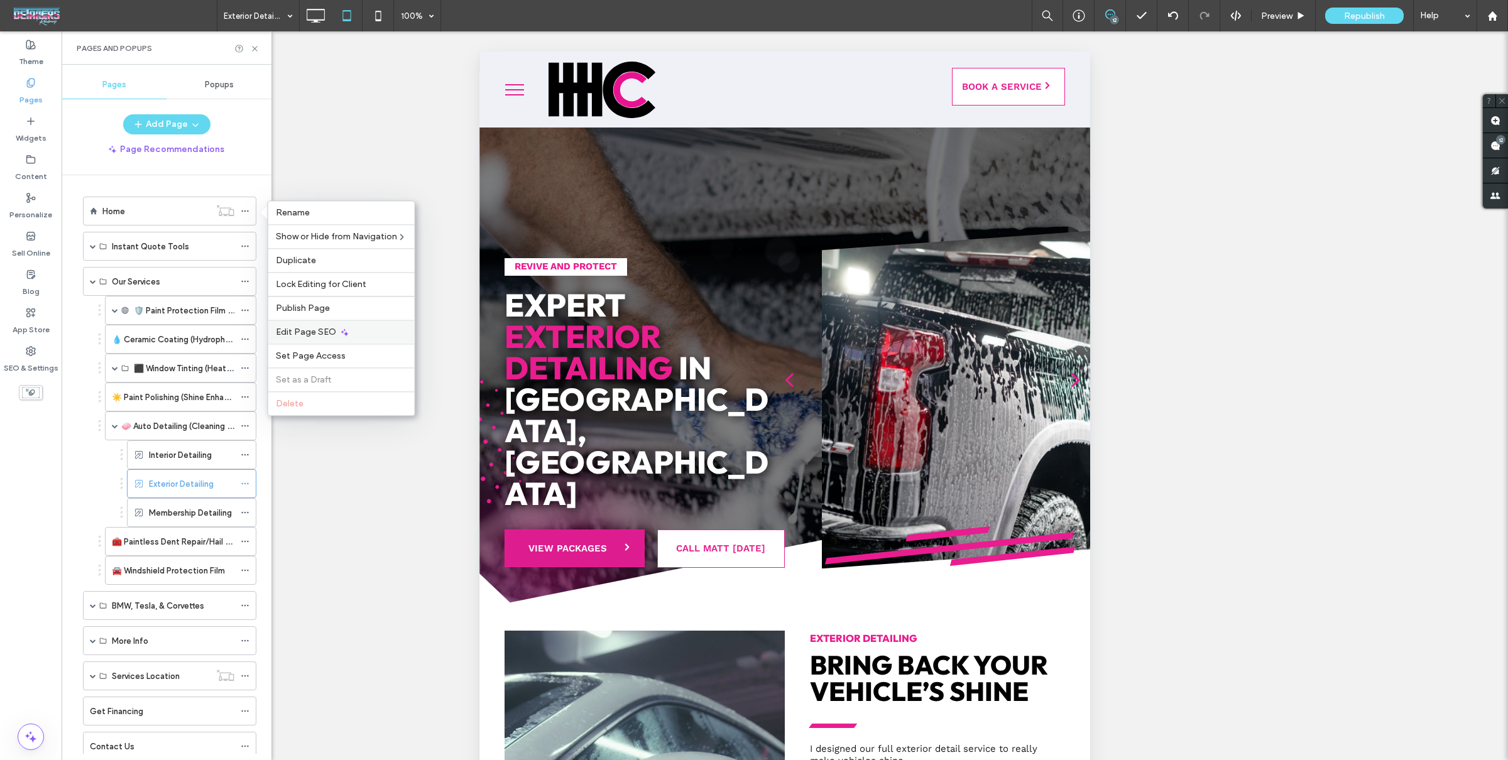
click at [324, 342] on div "Edit Page SEO" at bounding box center [341, 332] width 146 height 24
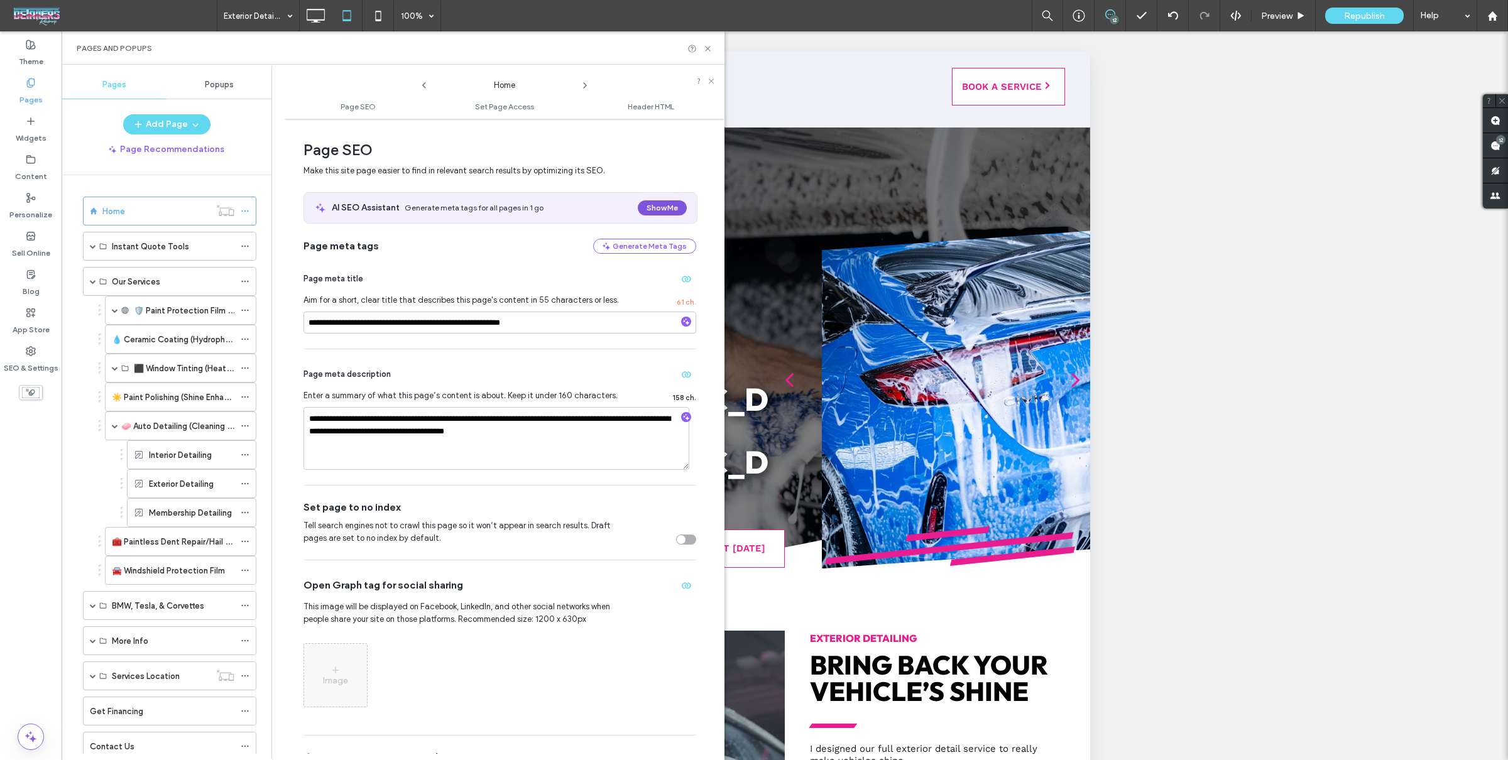
click at [657, 206] on button "Show Me" at bounding box center [662, 207] width 49 height 15
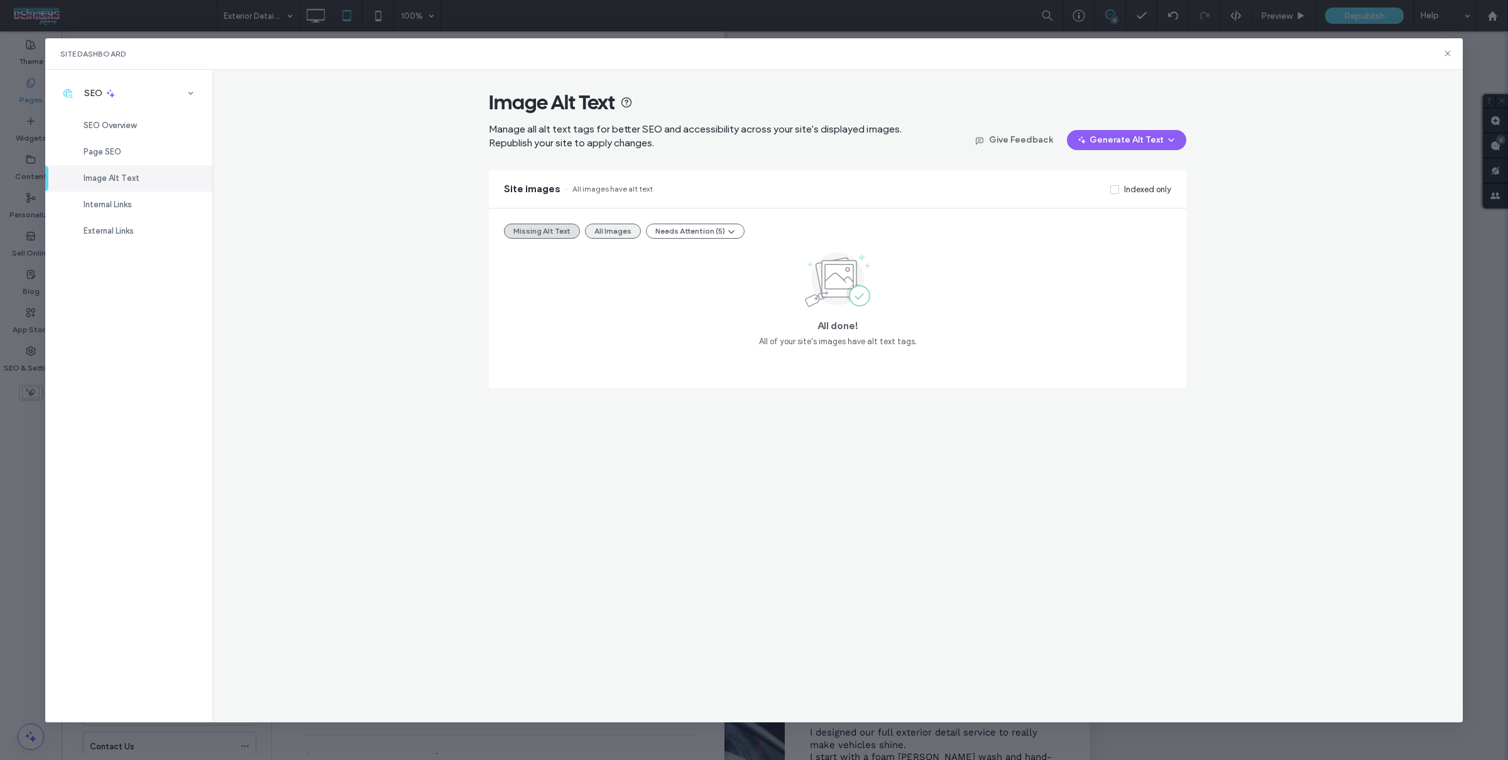
click at [620, 236] on button "All Images" at bounding box center [613, 231] width 56 height 15
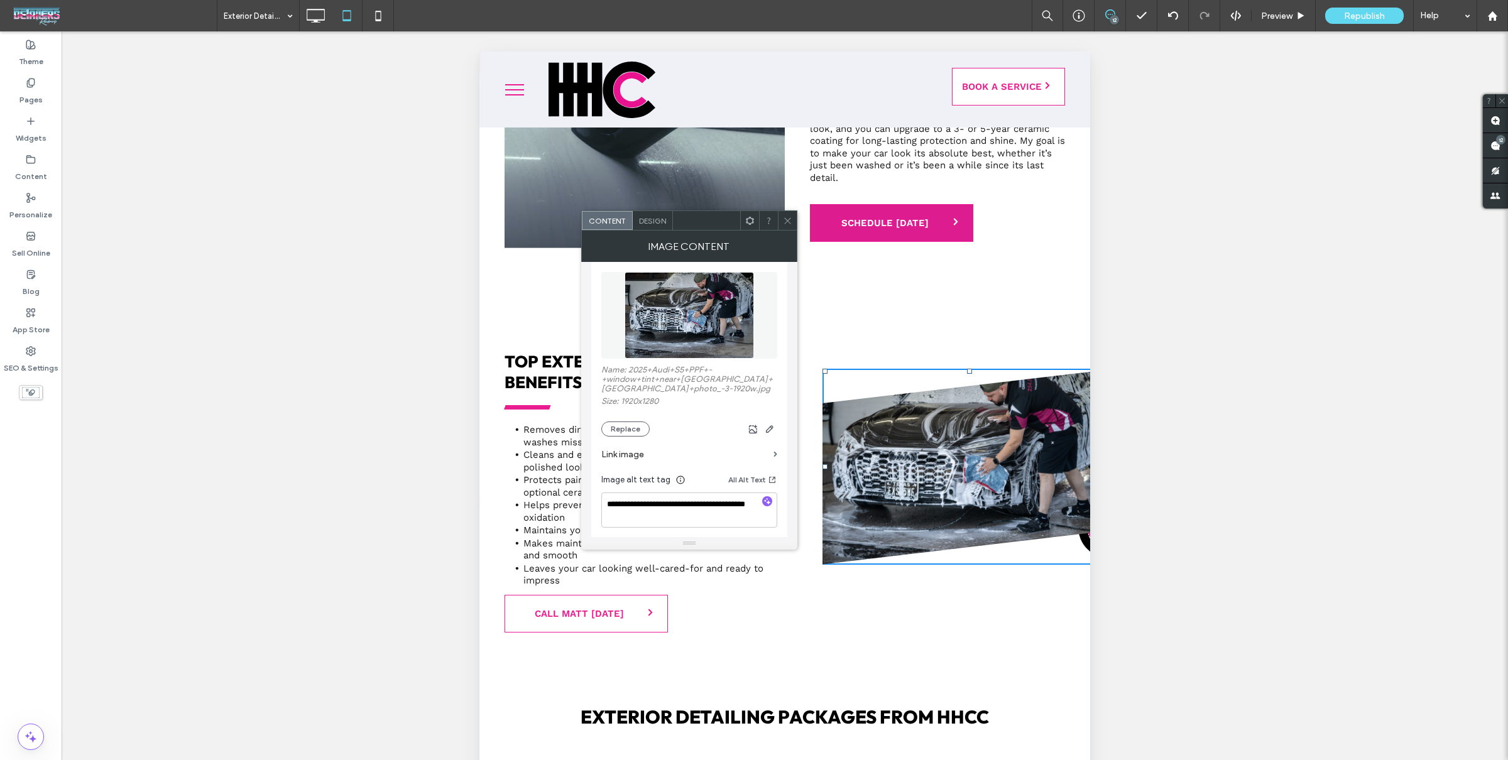
click at [772, 507] on div at bounding box center [767, 502] width 10 height 12
click at [771, 504] on icon "button" at bounding box center [767, 499] width 9 height 9
type textarea "**********"
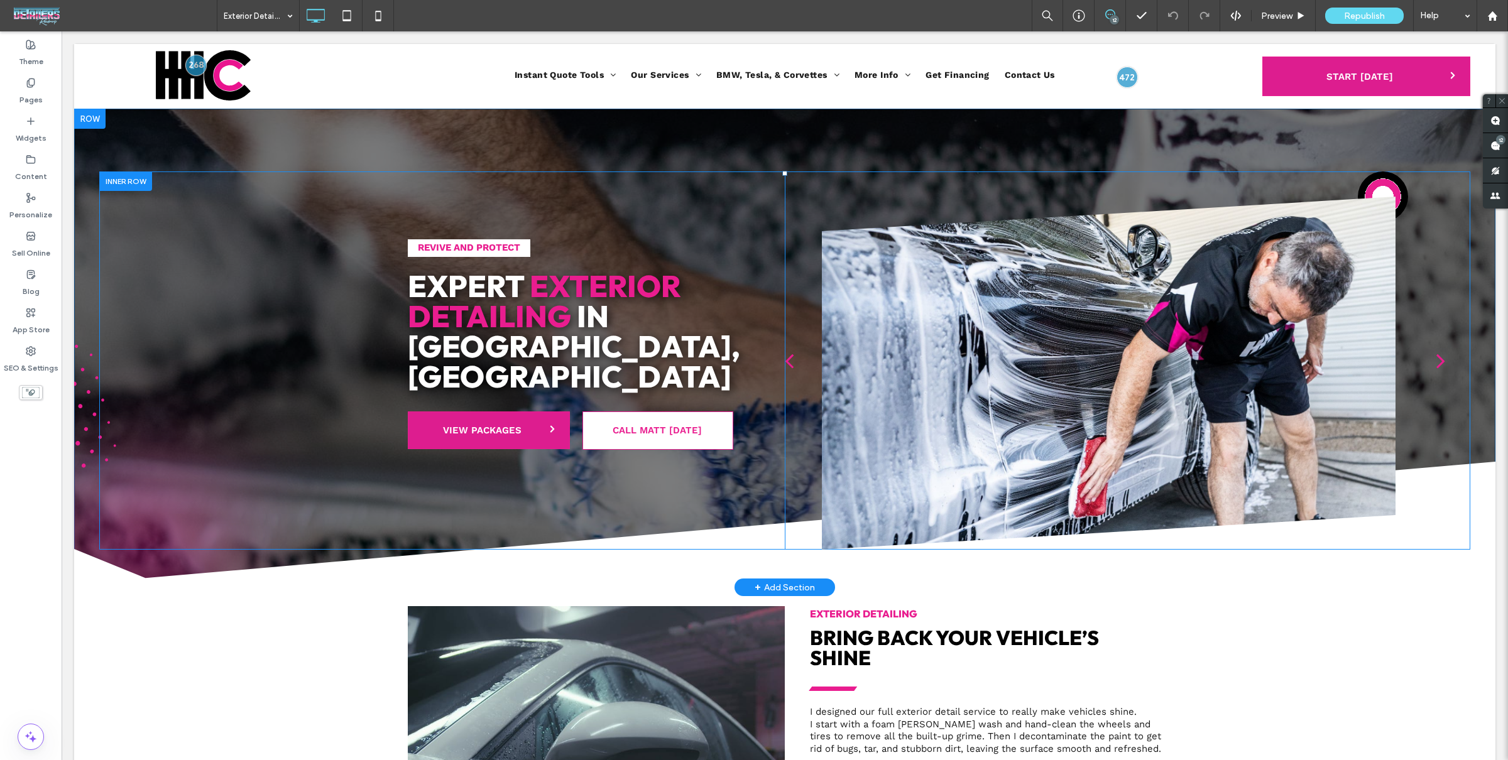
click at [585, 462] on div "Revive and Protect Expert Exterior Detailing in Harker Heights, TX VIEW PACKAGE…" at bounding box center [596, 361] width 377 height 378
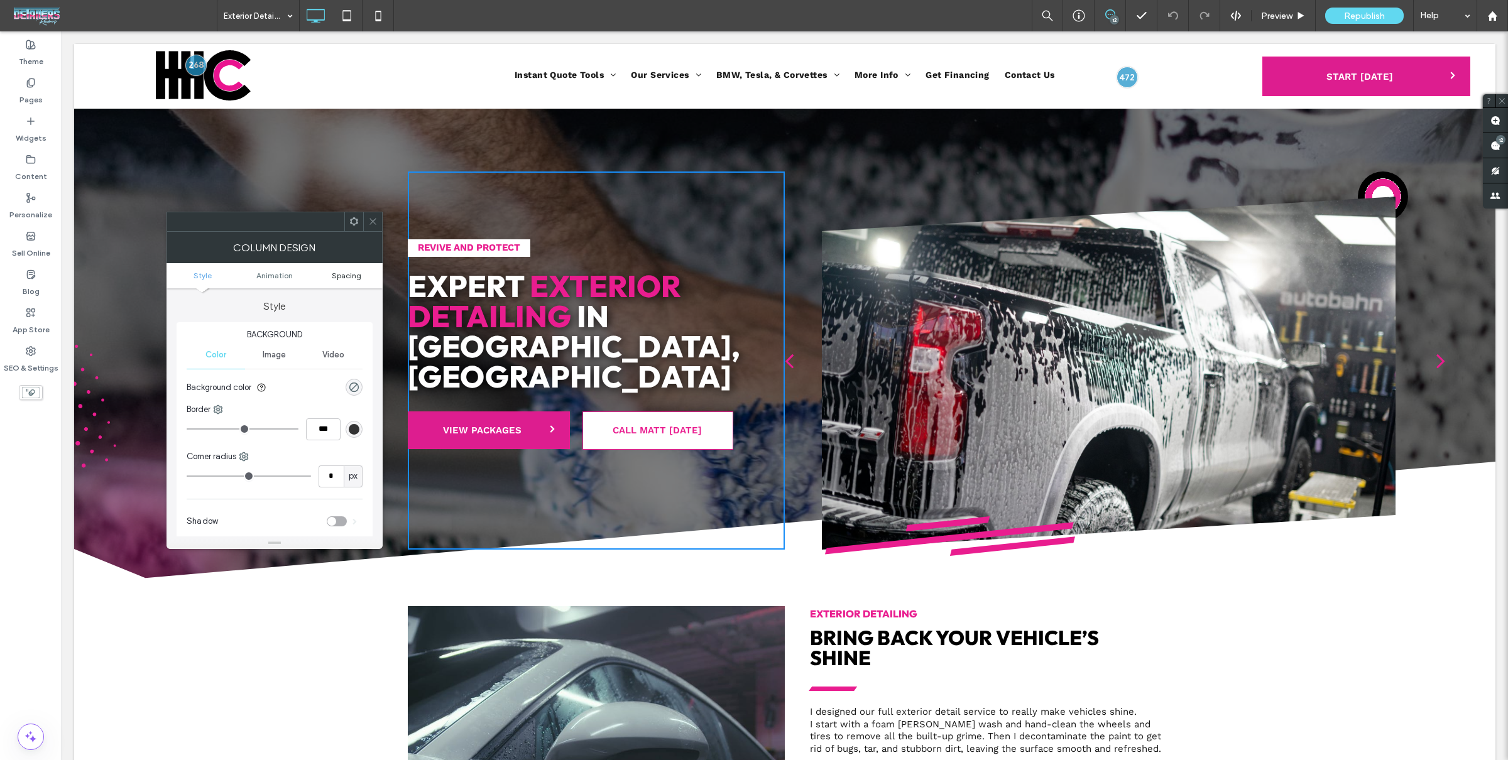
click at [345, 271] on span "Spacing" at bounding box center [347, 275] width 30 height 9
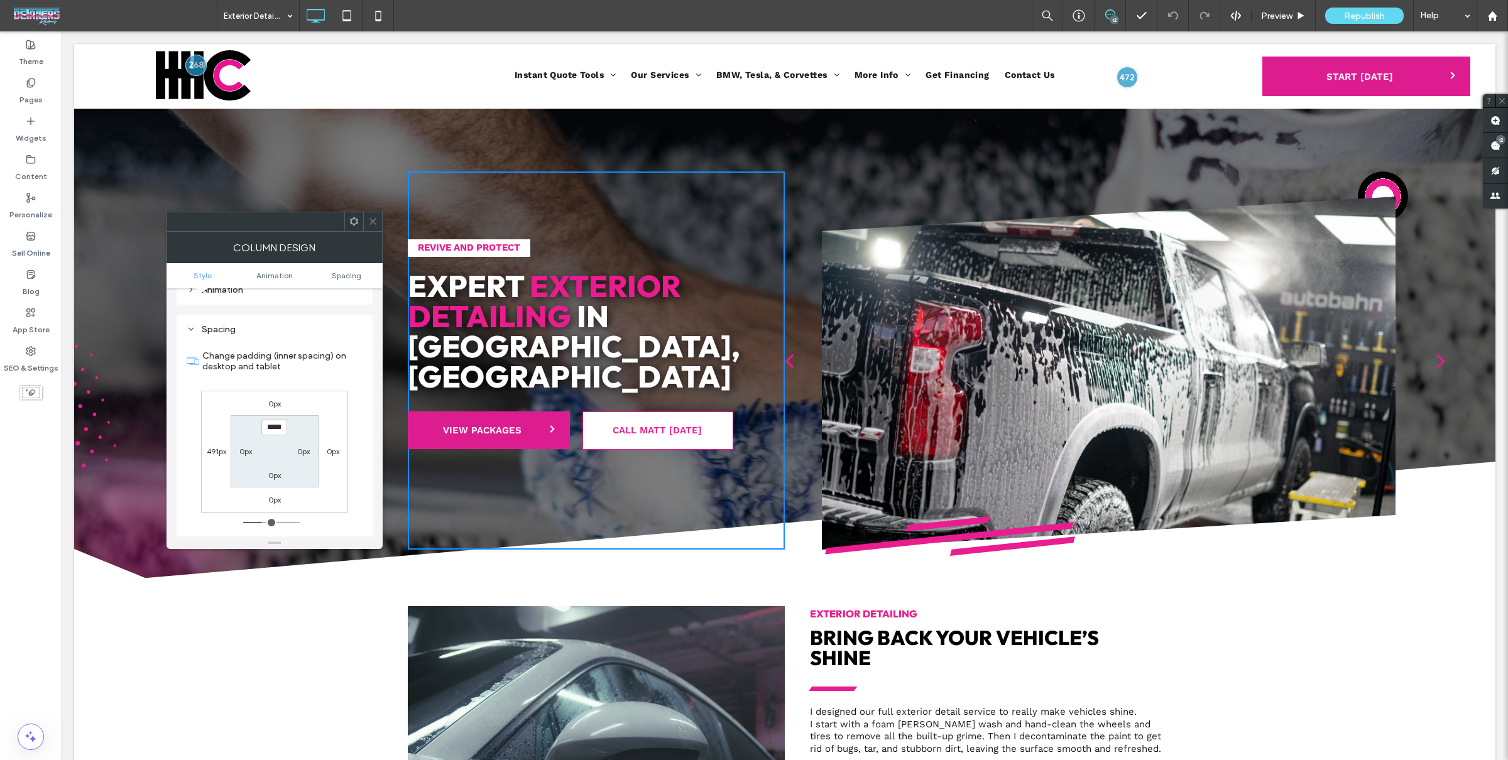
scroll to position [294, 0]
type input "*****"
type input "***"
click at [335, 386] on div "0px 0px 0px 491px ***** 0px 0px 0px" at bounding box center [274, 436] width 147 height 122
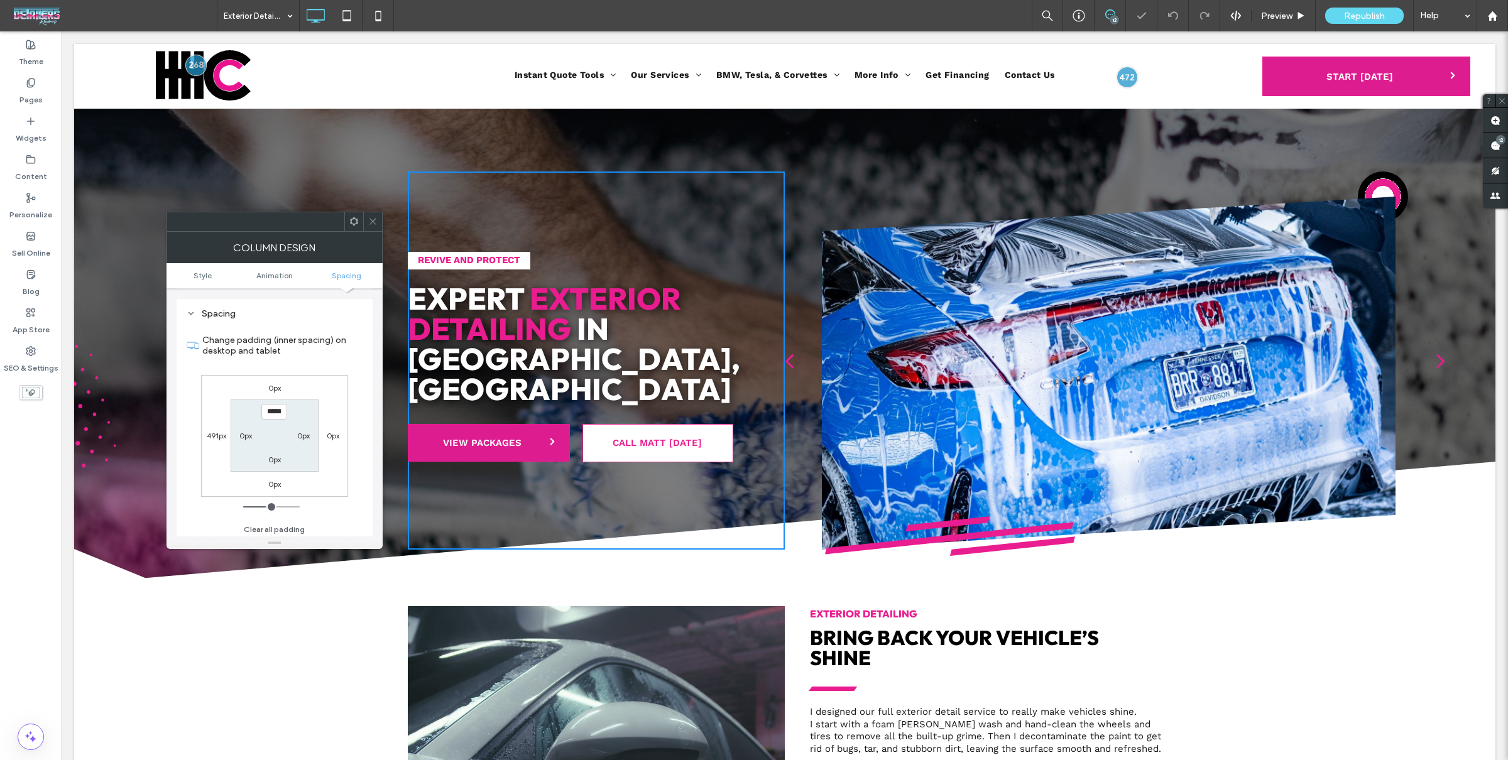
drag, startPoint x: 371, startPoint y: 224, endPoint x: 365, endPoint y: 221, distance: 7.0
click at [371, 224] on icon at bounding box center [372, 221] width 9 height 9
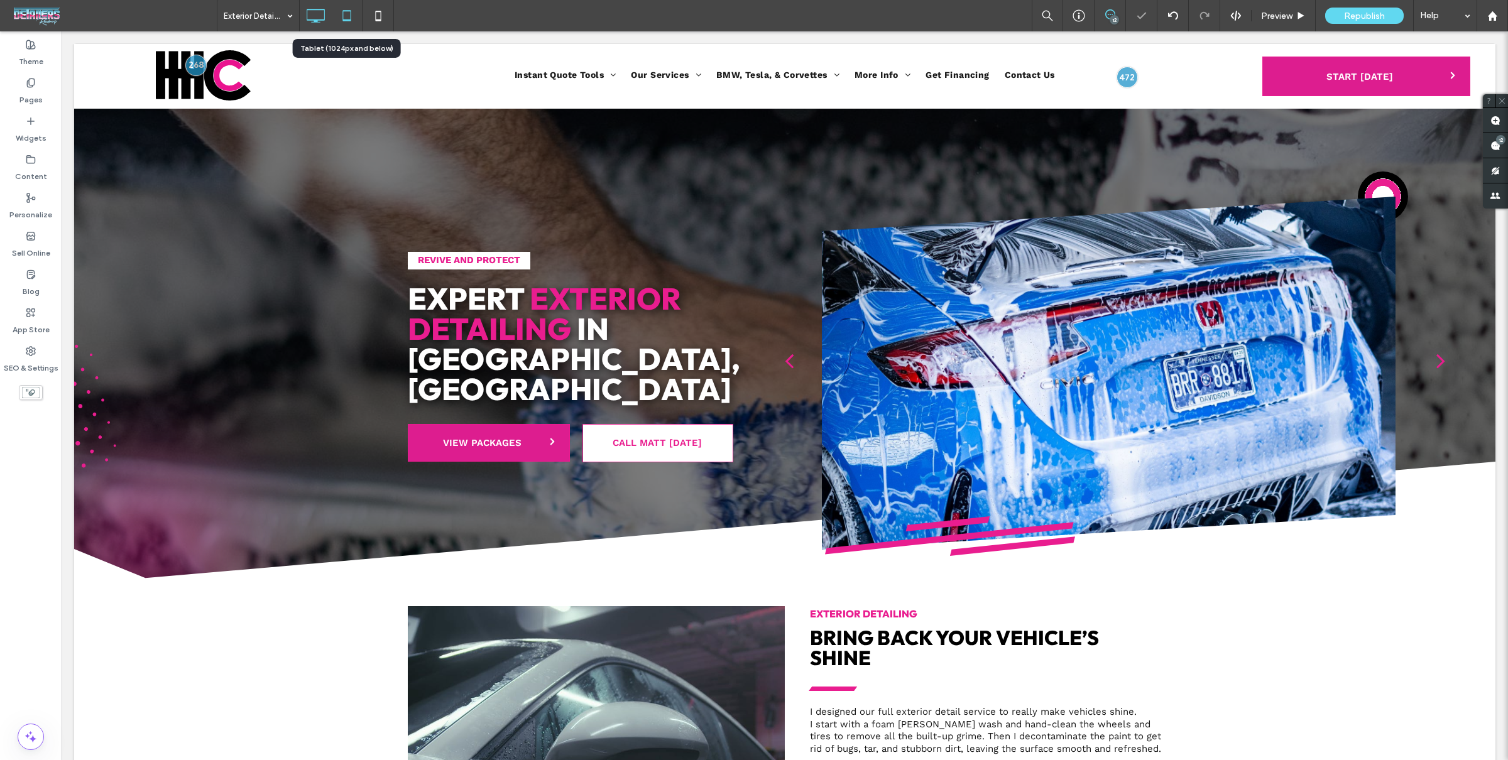
click at [345, 3] on icon at bounding box center [346, 15] width 25 height 25
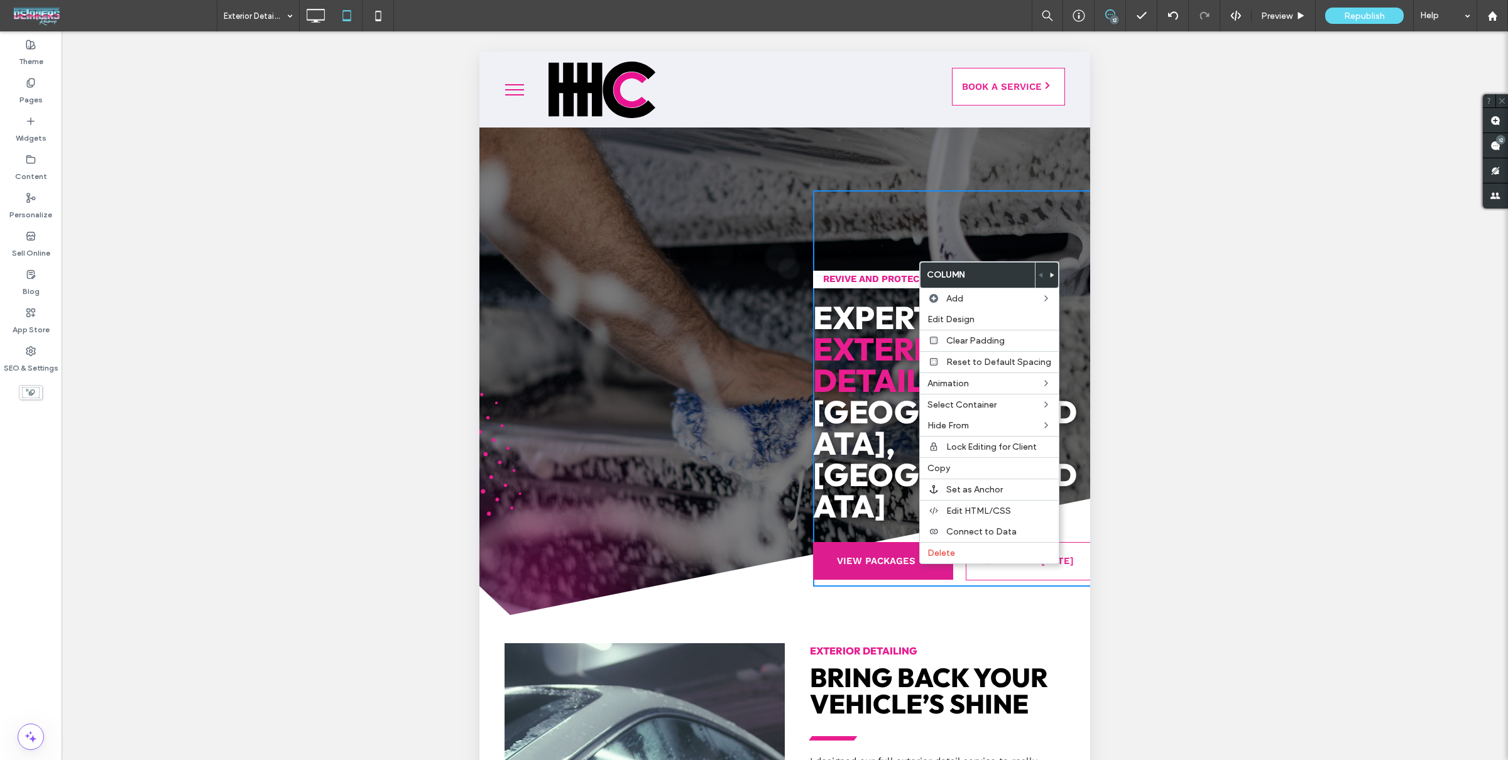
scroll to position [1, 0]
click at [988, 510] on span "Edit HTML/CSS" at bounding box center [978, 511] width 65 height 11
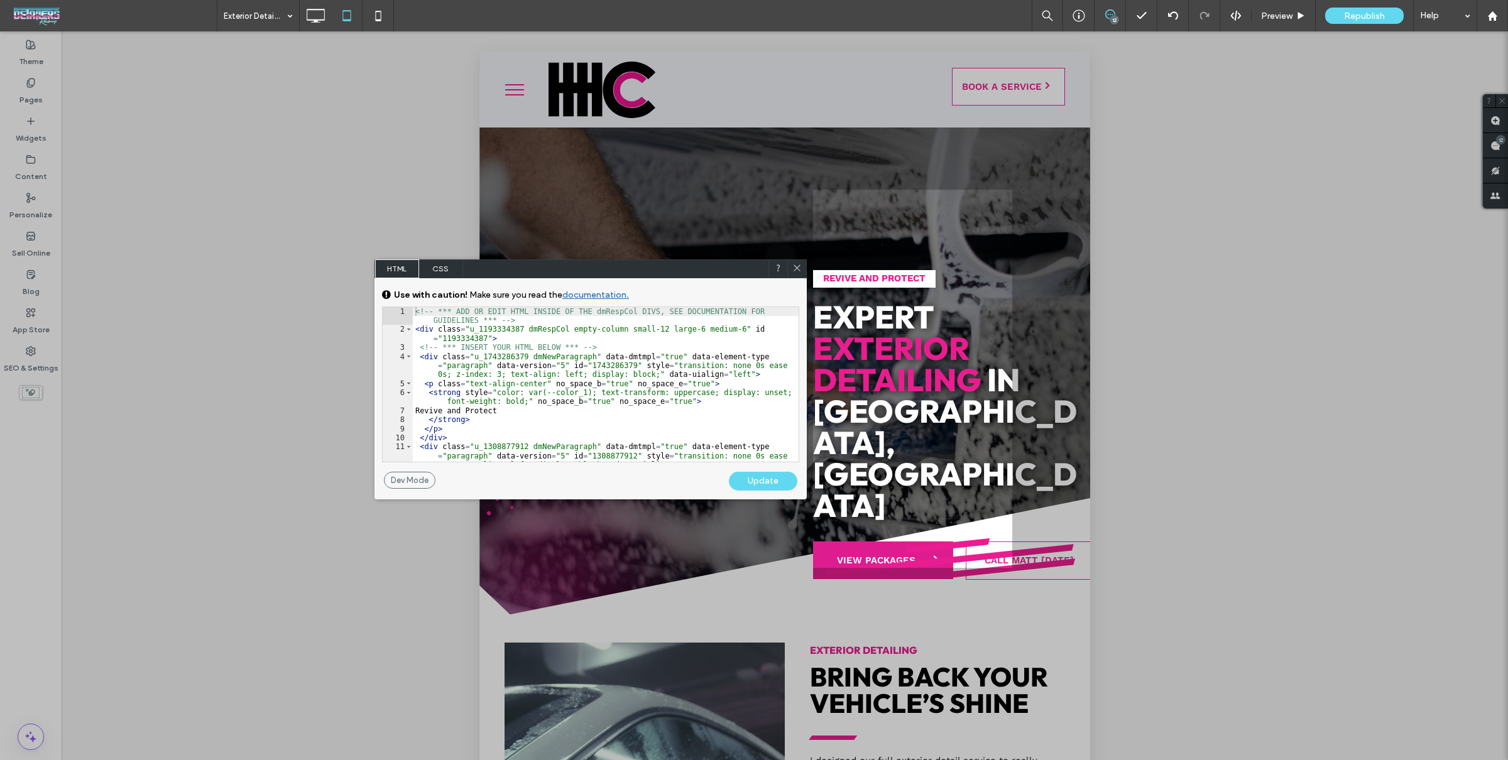
click at [436, 276] on span "CSS" at bounding box center [441, 268] width 44 height 19
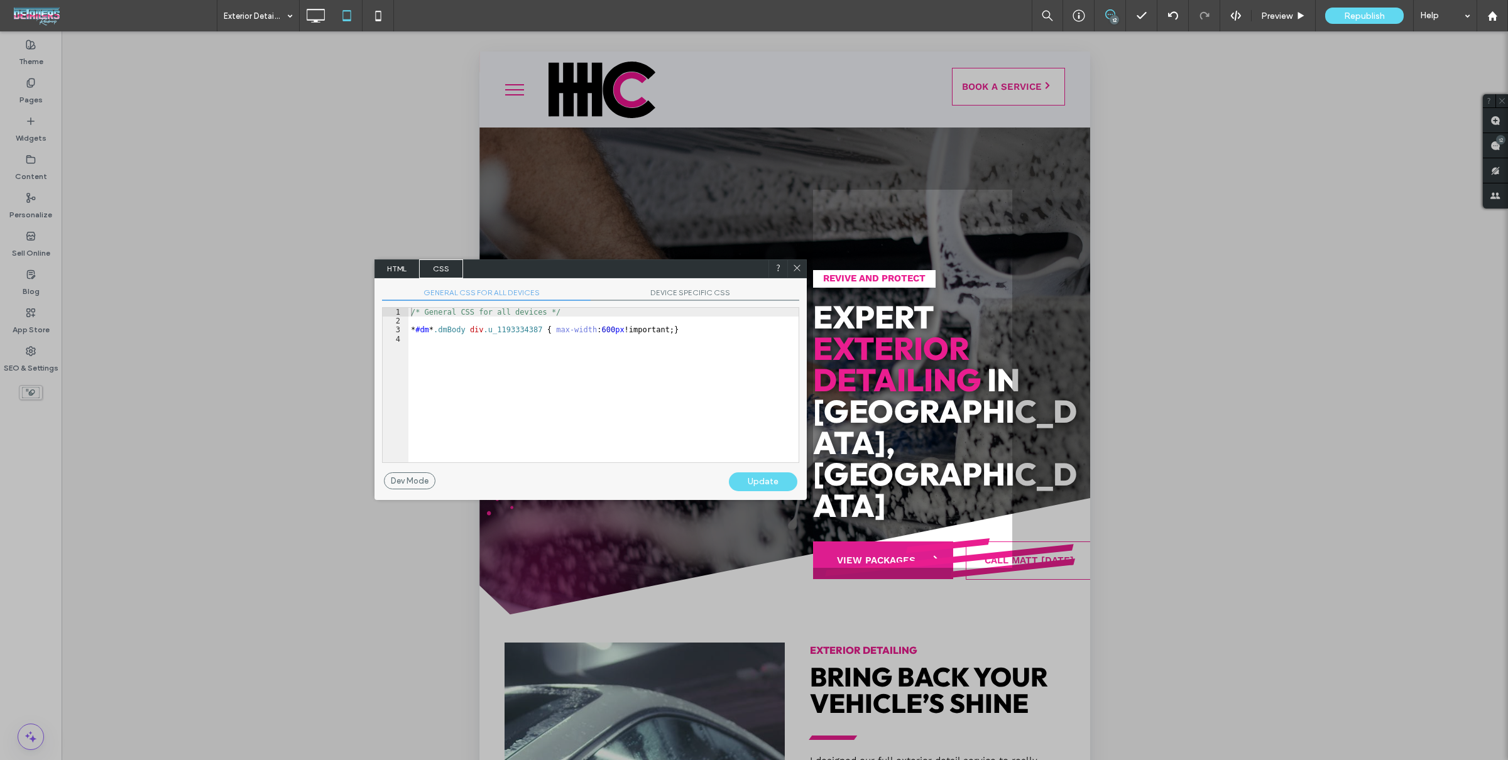
scroll to position [1, 0]
click at [572, 337] on div "/* General CSS for all devices */ * #dm * .dmBody div .u_1193334387 { max-width…" at bounding box center [603, 394] width 390 height 173
click at [695, 298] on span "DEVICE SPECIFIC CSS" at bounding box center [695, 294] width 209 height 13
click at [626, 361] on div "/* Device specific CSS */ * #dm * .dmBody div .u_1193334387 { margin-left : 490…" at bounding box center [606, 394] width 386 height 173
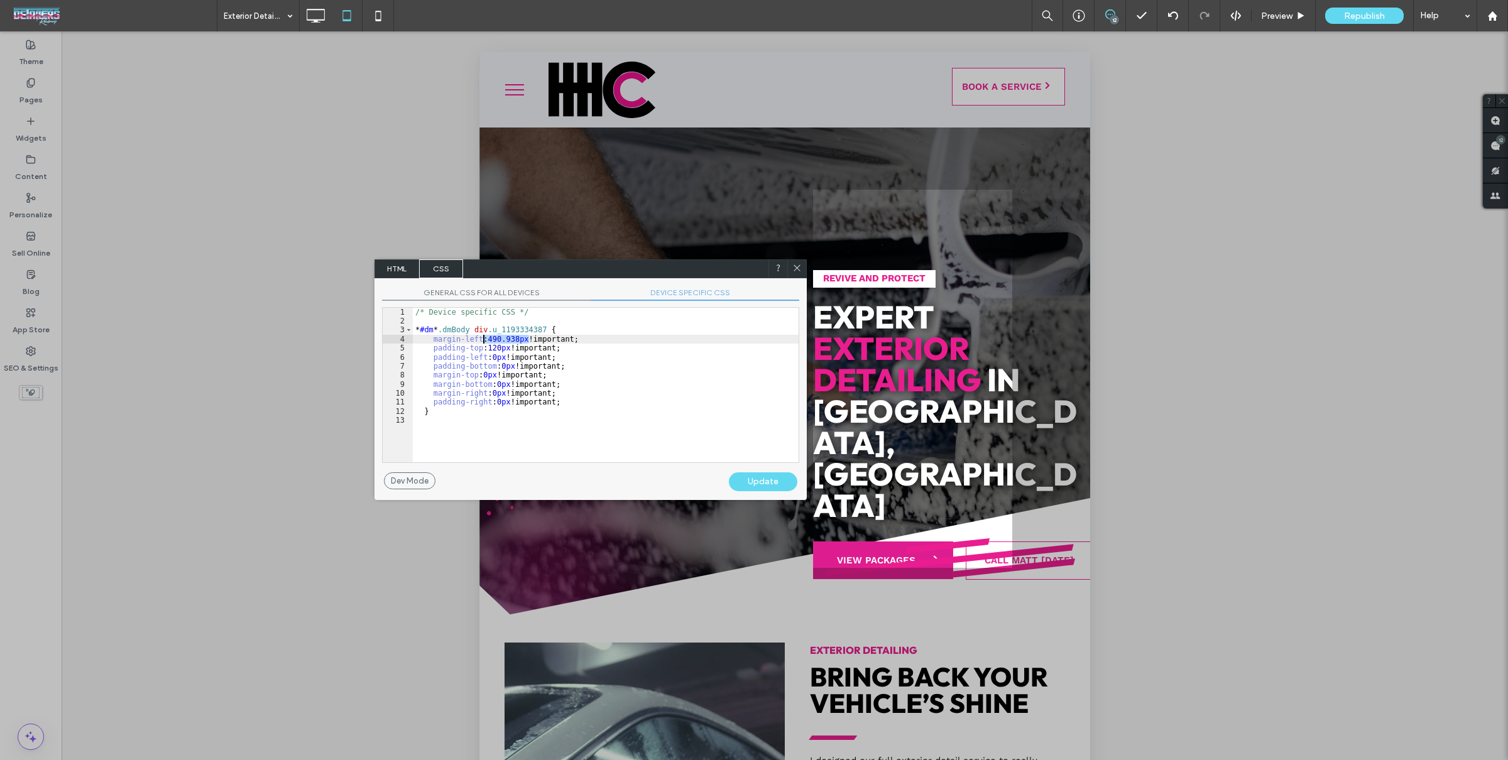
drag, startPoint x: 528, startPoint y: 339, endPoint x: 483, endPoint y: 341, distance: 44.6
click at [483, 341] on div "/* Device specific CSS */ * #dm * .dmBody div .u_1193334387 { margin-left : 490…" at bounding box center [606, 394] width 386 height 173
click at [488, 339] on div "/* Device specific CSS */ * #dm * .dmBody div .u_1193334387 { margin-left : 490…" at bounding box center [606, 394] width 386 height 173
drag, startPoint x: 583, startPoint y: 344, endPoint x: 444, endPoint y: 342, distance: 139.5
click at [442, 343] on div "/* Device specific CSS */ * #dm * .dmBody div .u_1193334387 { margin-left : aut…" at bounding box center [606, 394] width 386 height 173
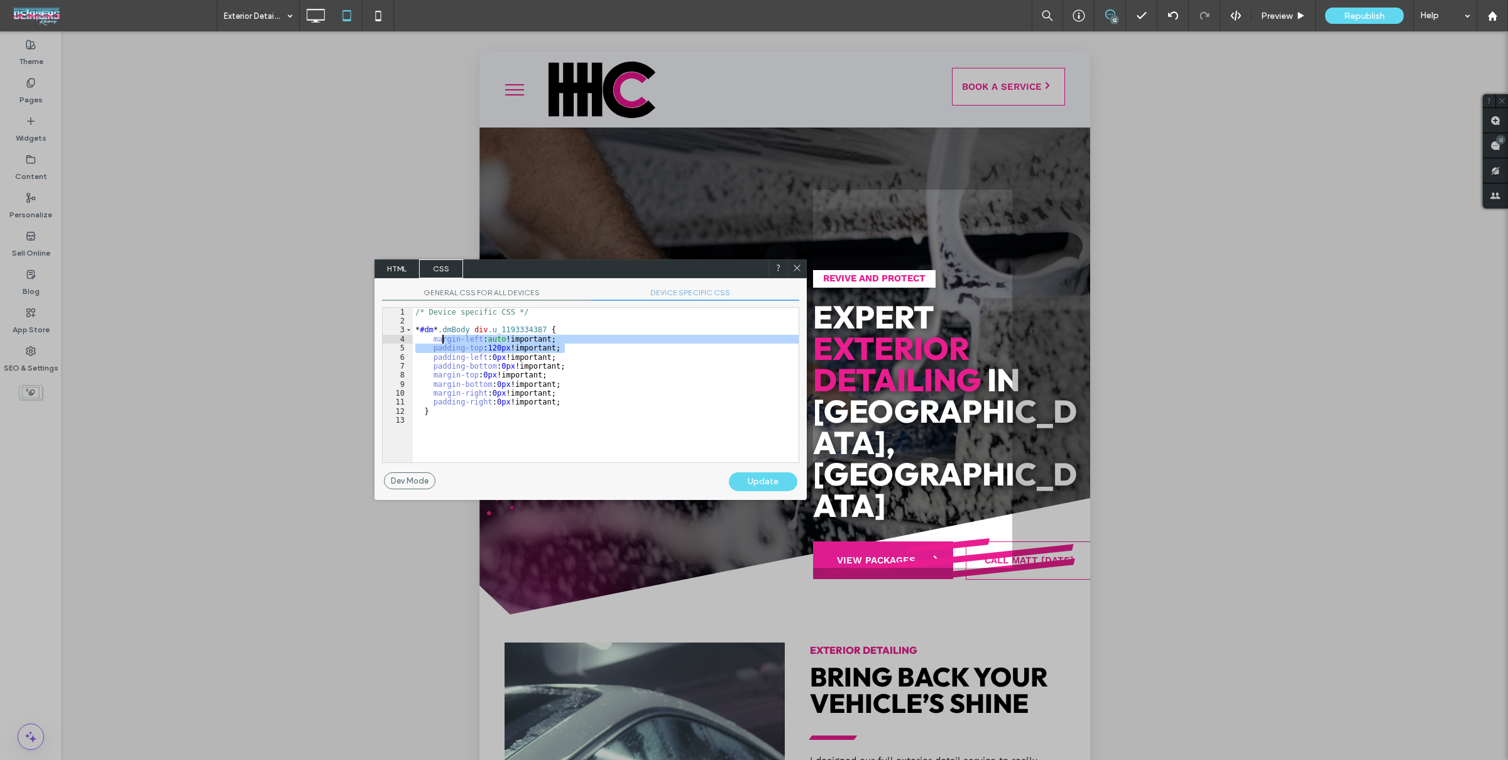
click at [512, 347] on div "/* Device specific CSS */ * #dm * .dmBody div .u_1193334387 { margin-left : aut…" at bounding box center [606, 394] width 386 height 173
drag, startPoint x: 565, startPoint y: 336, endPoint x: 438, endPoint y: 336, distance: 126.9
click at [430, 336] on div "/* Device specific CSS */ * #dm * .dmBody div .u_1193334387 { margin-left : aut…" at bounding box center [606, 394] width 386 height 173
click at [573, 400] on div "/* Device specific CSS */ * #dm * .dmBody div .u_1193334387 { margin-left : aut…" at bounding box center [606, 394] width 386 height 173
type textarea "**"
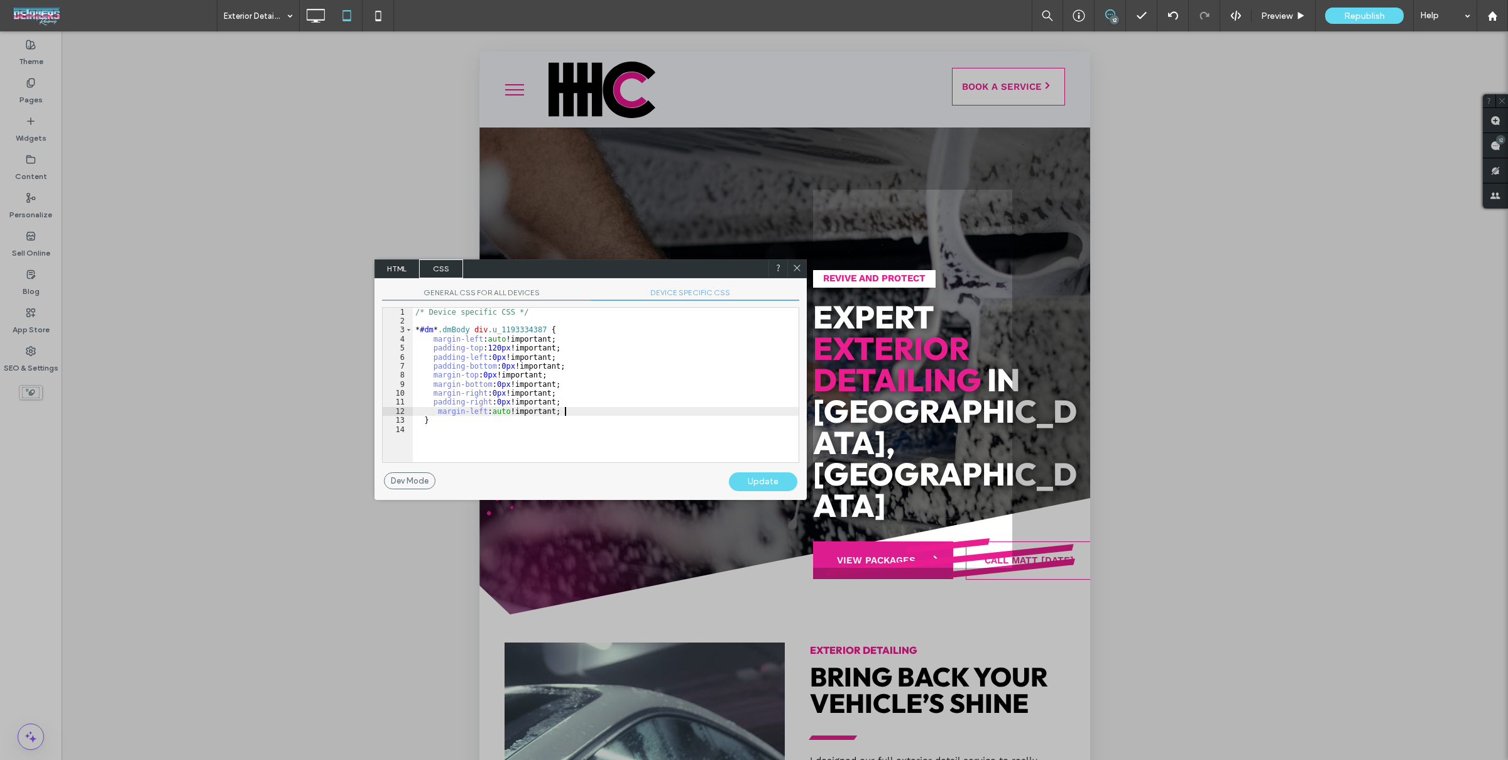
click at [762, 483] on div "Update" at bounding box center [763, 481] width 68 height 19
click at [749, 403] on div "/* Device specific CSS */ * #dm * .dmBody div .u_1193334387 { margin-left : aut…" at bounding box center [606, 394] width 386 height 173
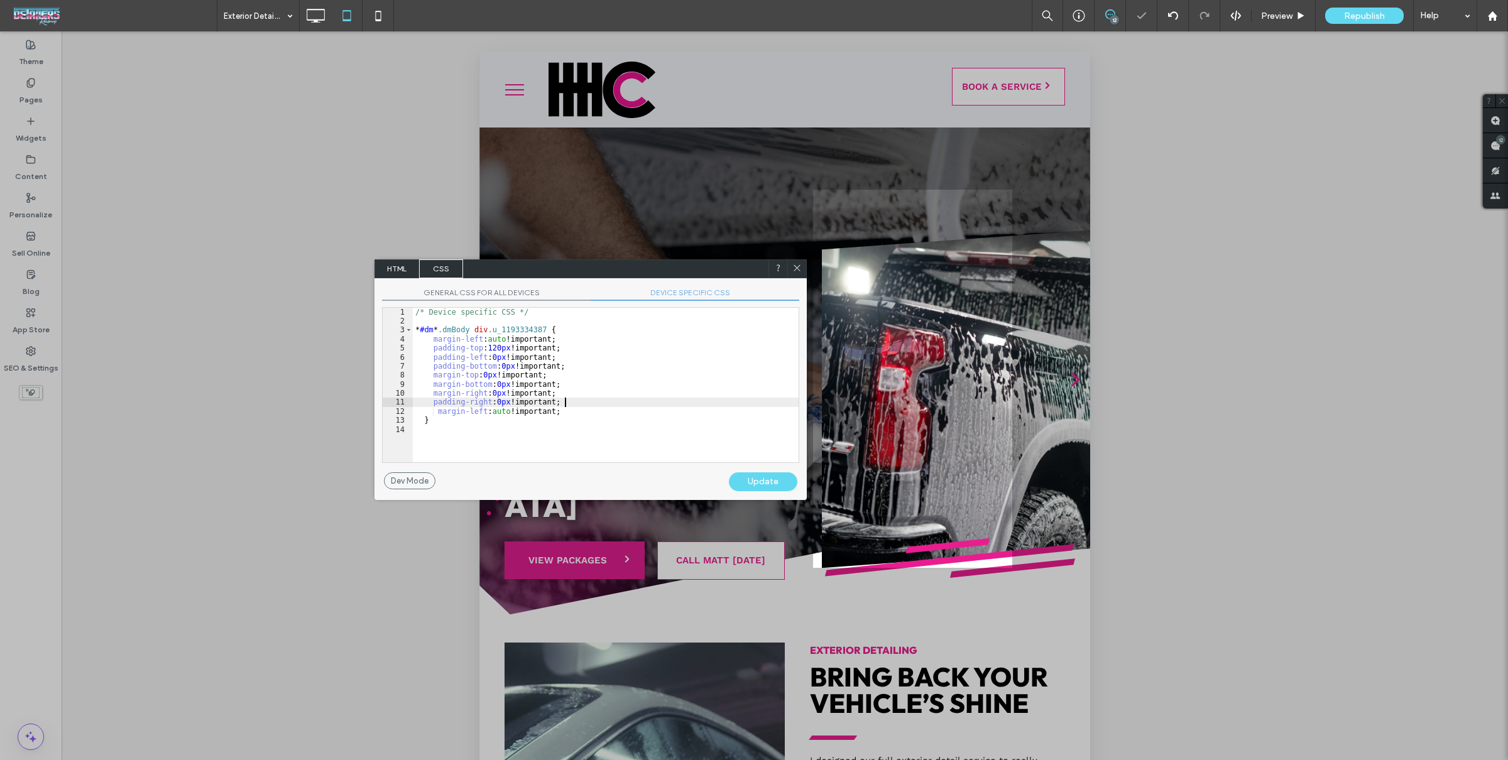
click at [798, 270] on icon at bounding box center [796, 267] width 9 height 9
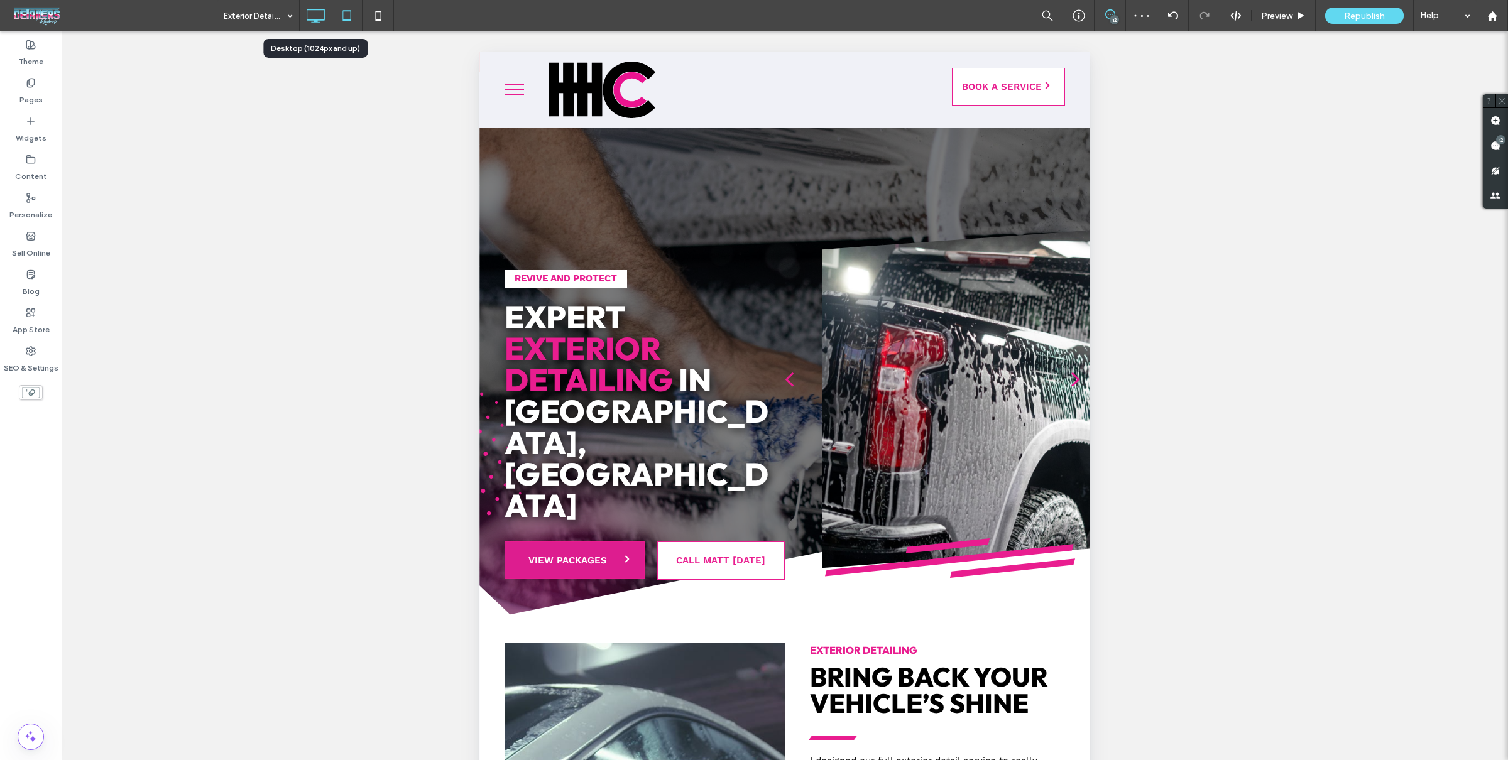
click at [319, 18] on icon at bounding box center [315, 15] width 25 height 25
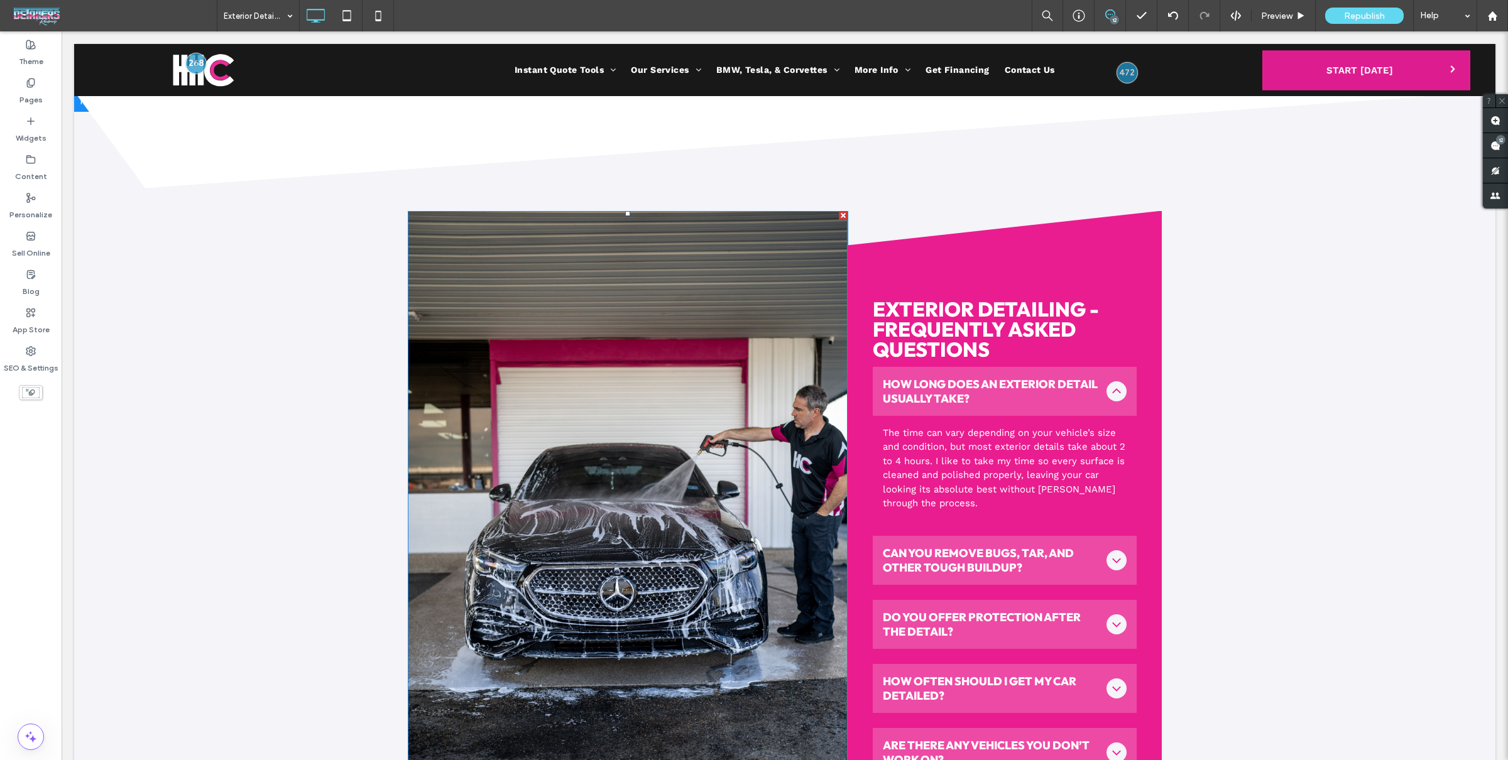
scroll to position [3374, 0]
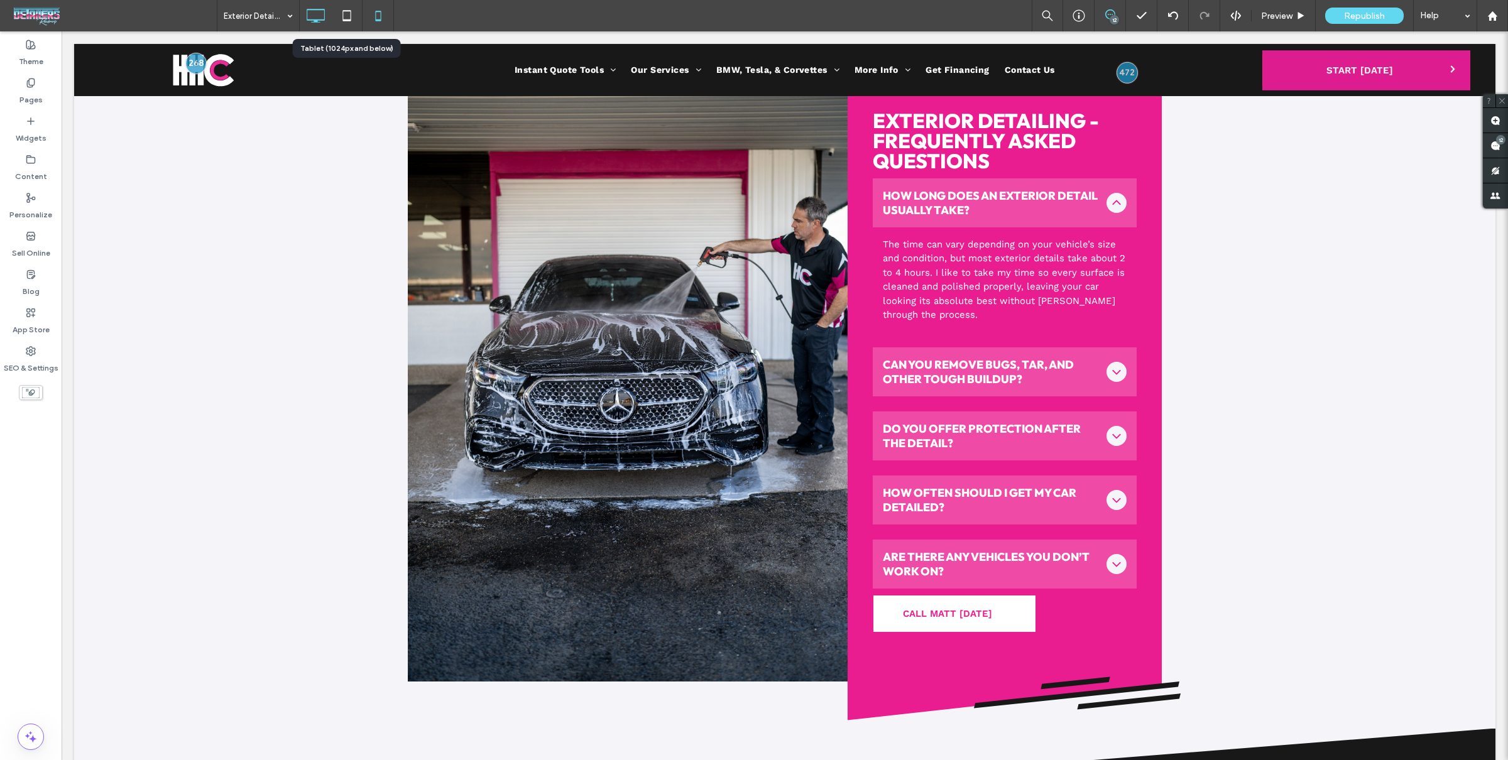
drag, startPoint x: 348, startPoint y: 12, endPoint x: 369, endPoint y: 12, distance: 21.4
click at [347, 12] on icon at bounding box center [346, 15] width 25 height 25
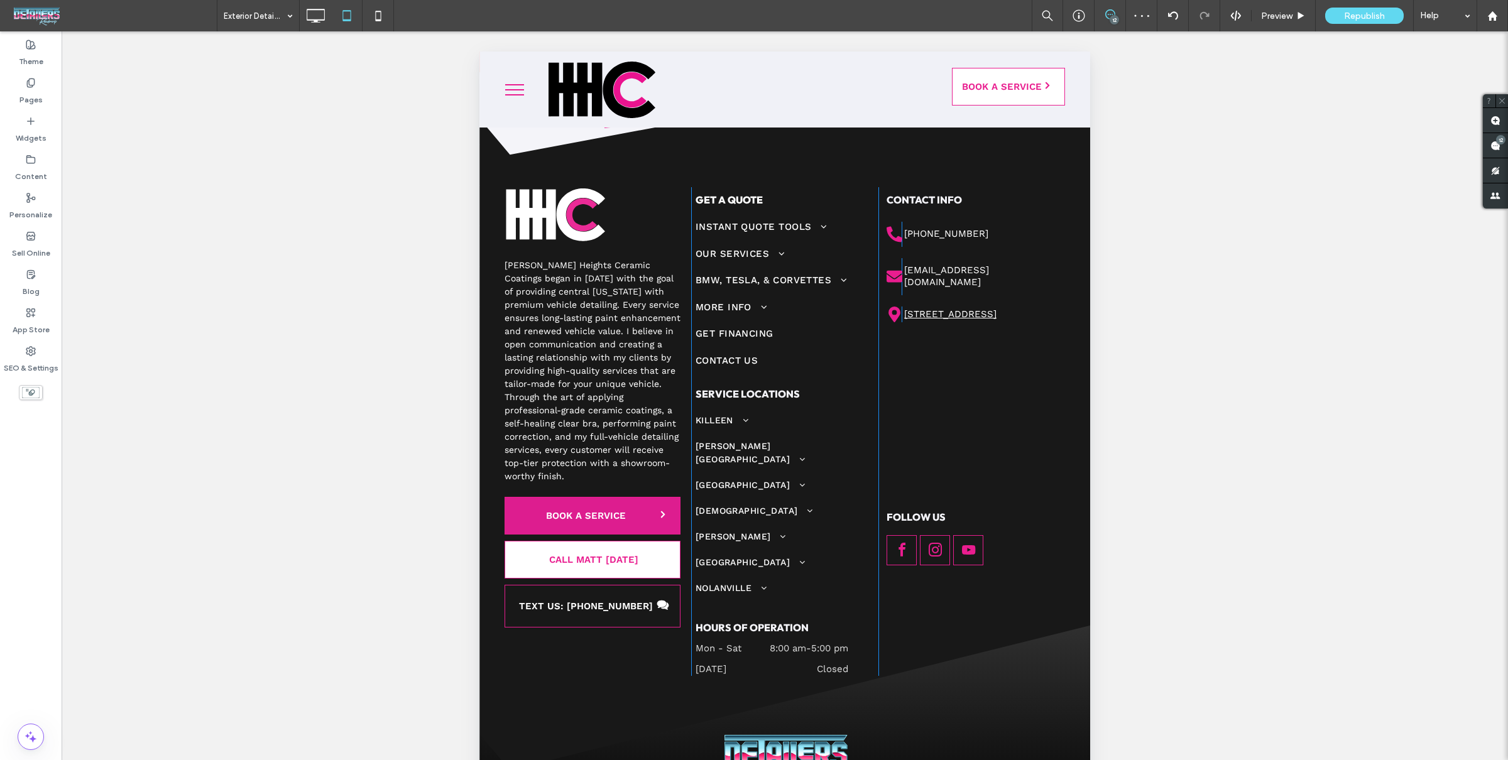
scroll to position [4461, 0]
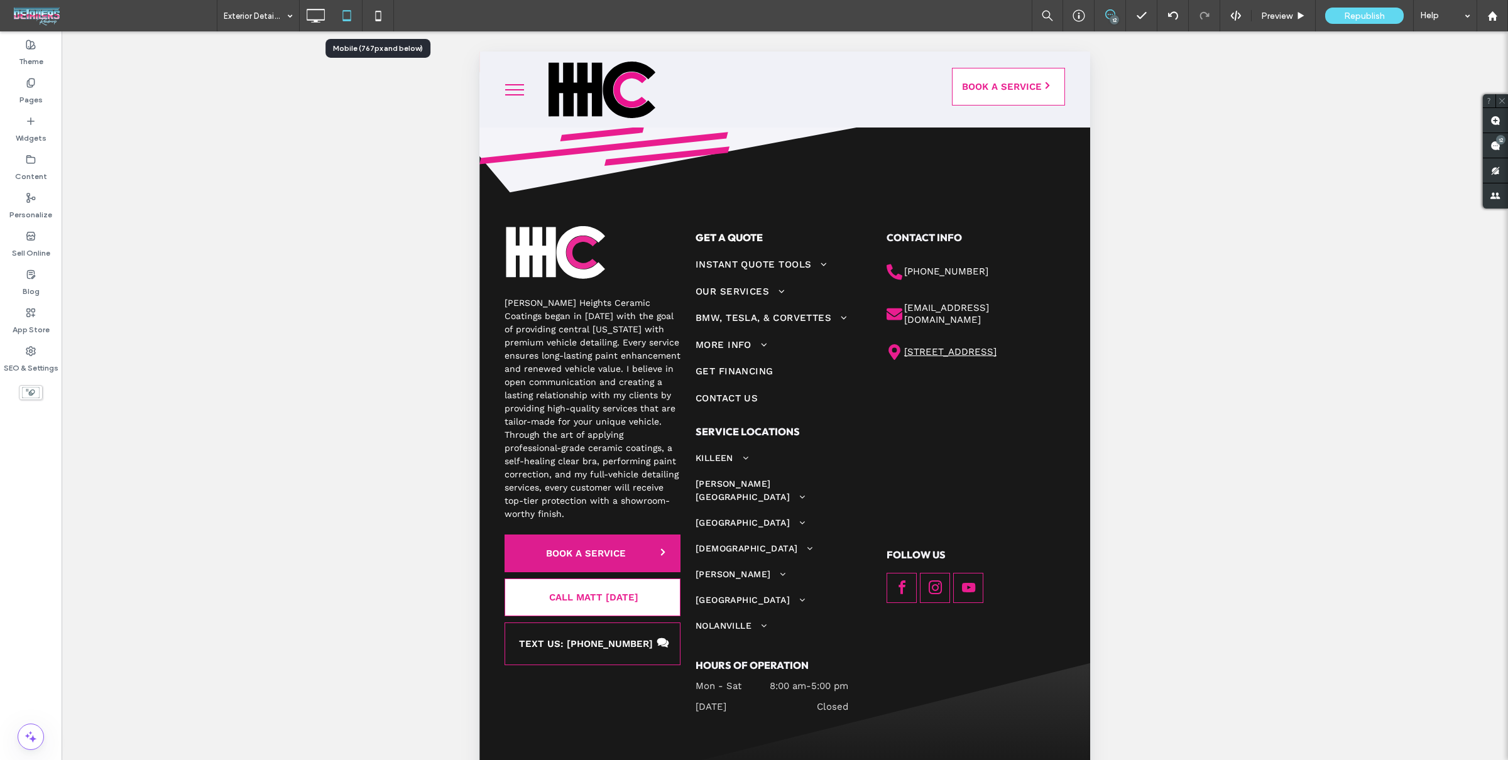
click at [378, 13] on icon at bounding box center [378, 15] width 25 height 25
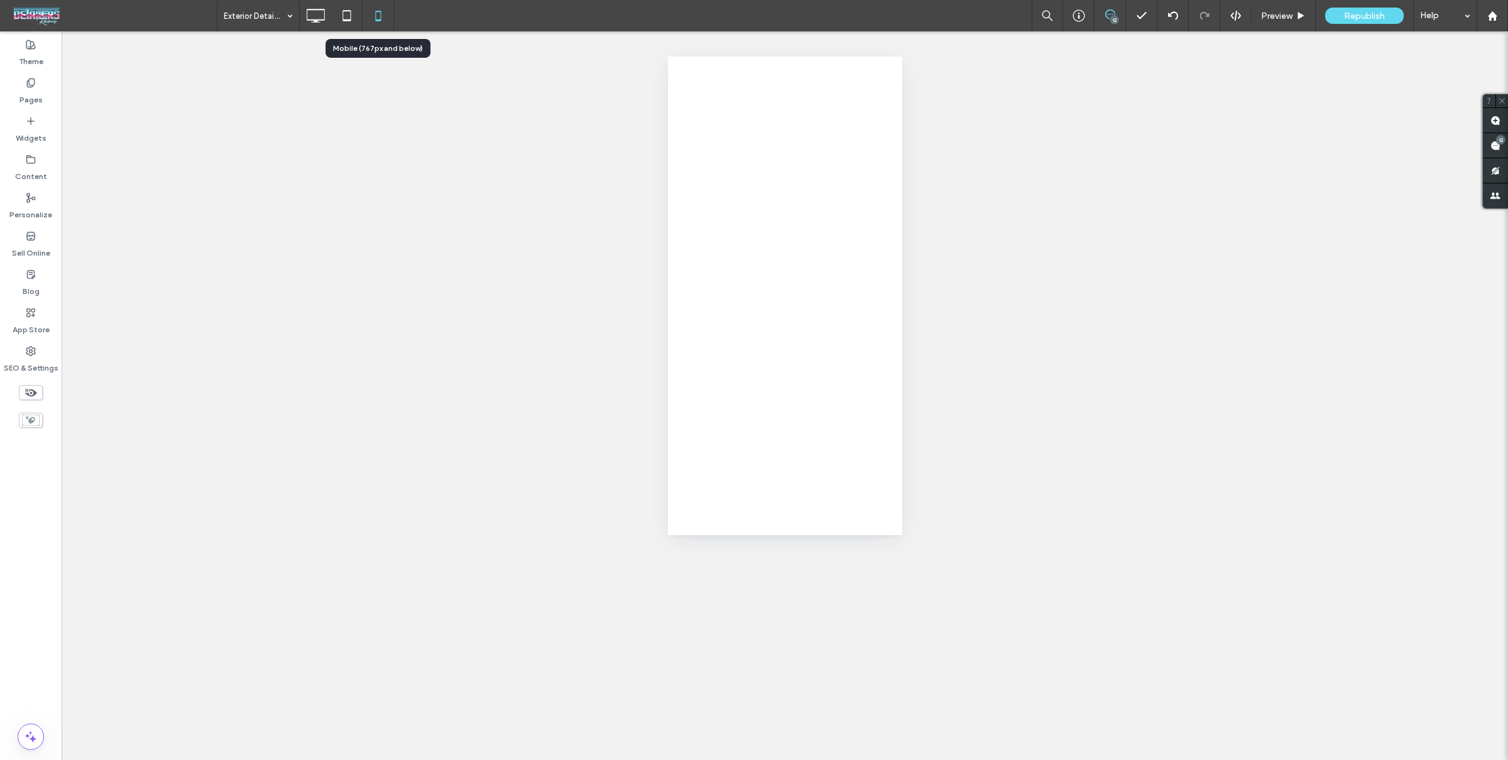
scroll to position [0, 0]
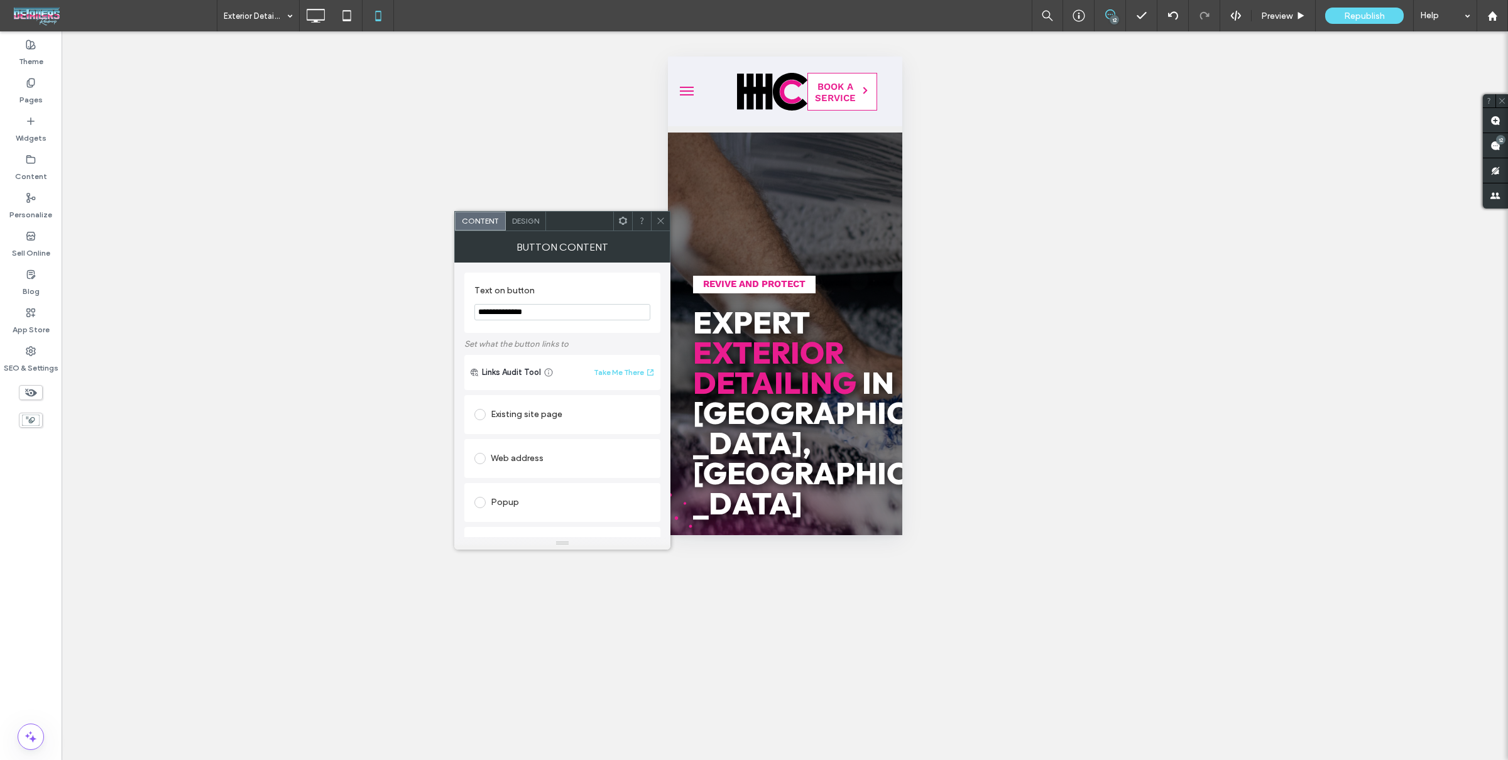
click at [655, 217] on div at bounding box center [660, 221] width 19 height 19
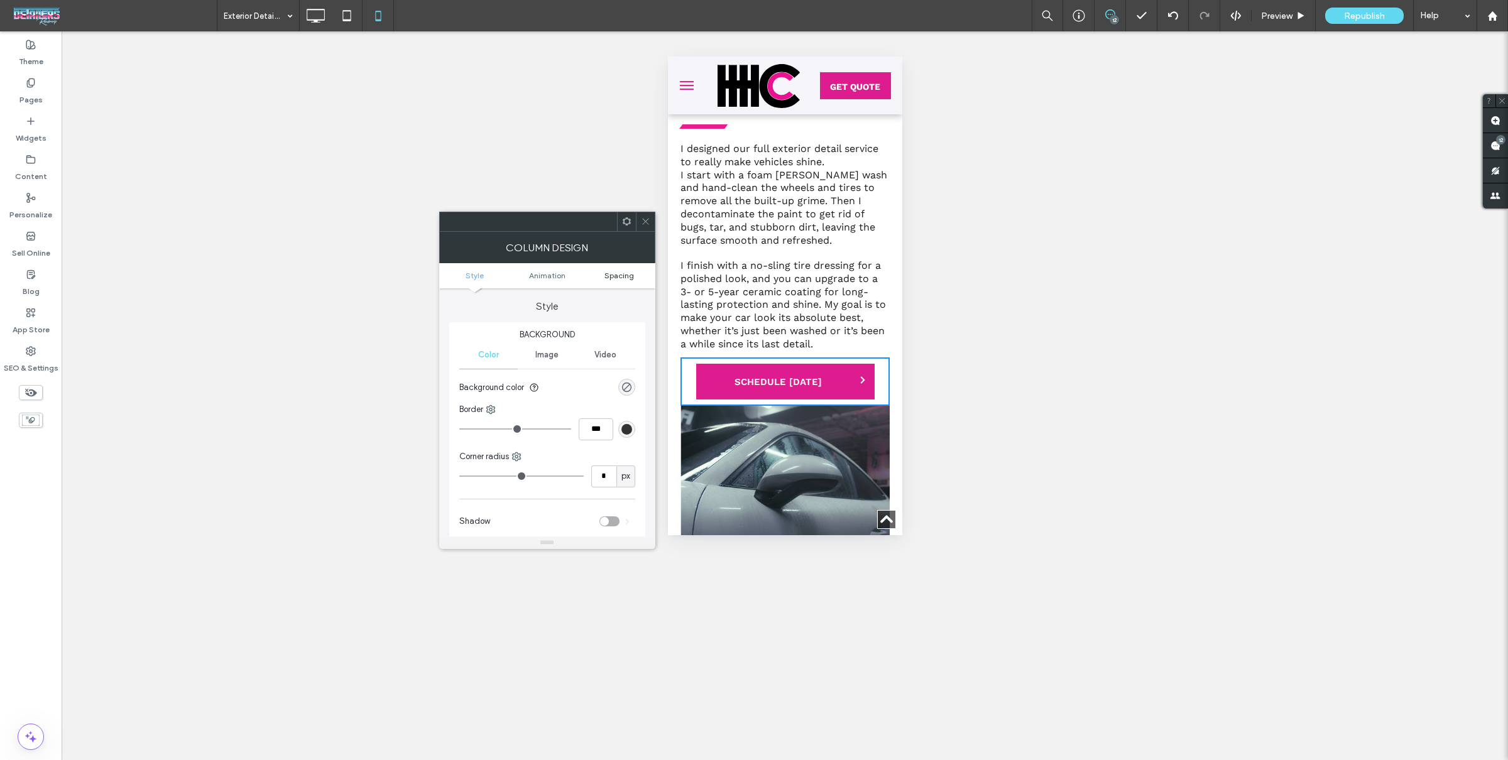
drag, startPoint x: 612, startPoint y: 272, endPoint x: 624, endPoint y: 278, distance: 13.2
click at [612, 273] on span "Spacing" at bounding box center [619, 275] width 30 height 9
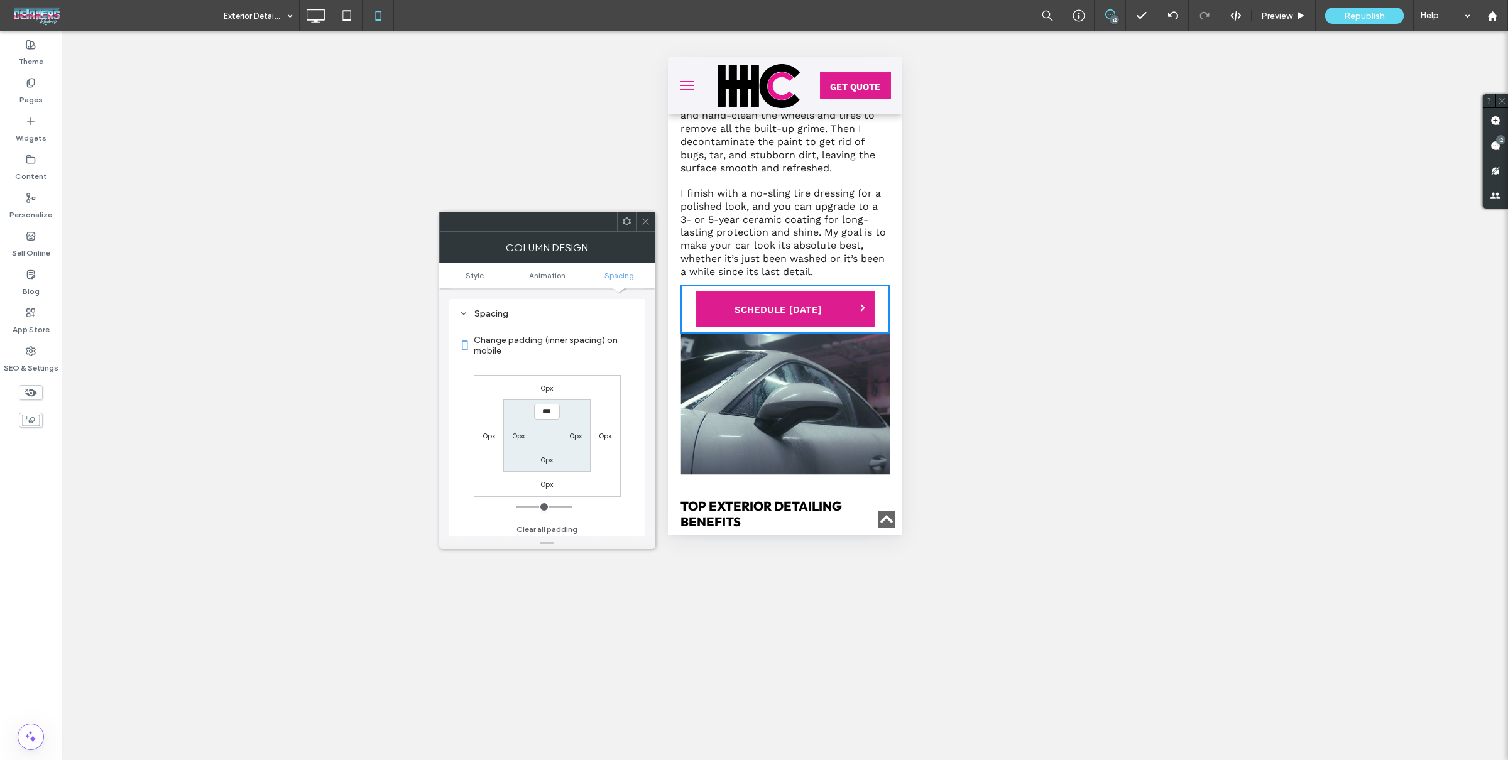
scroll to position [723, 0]
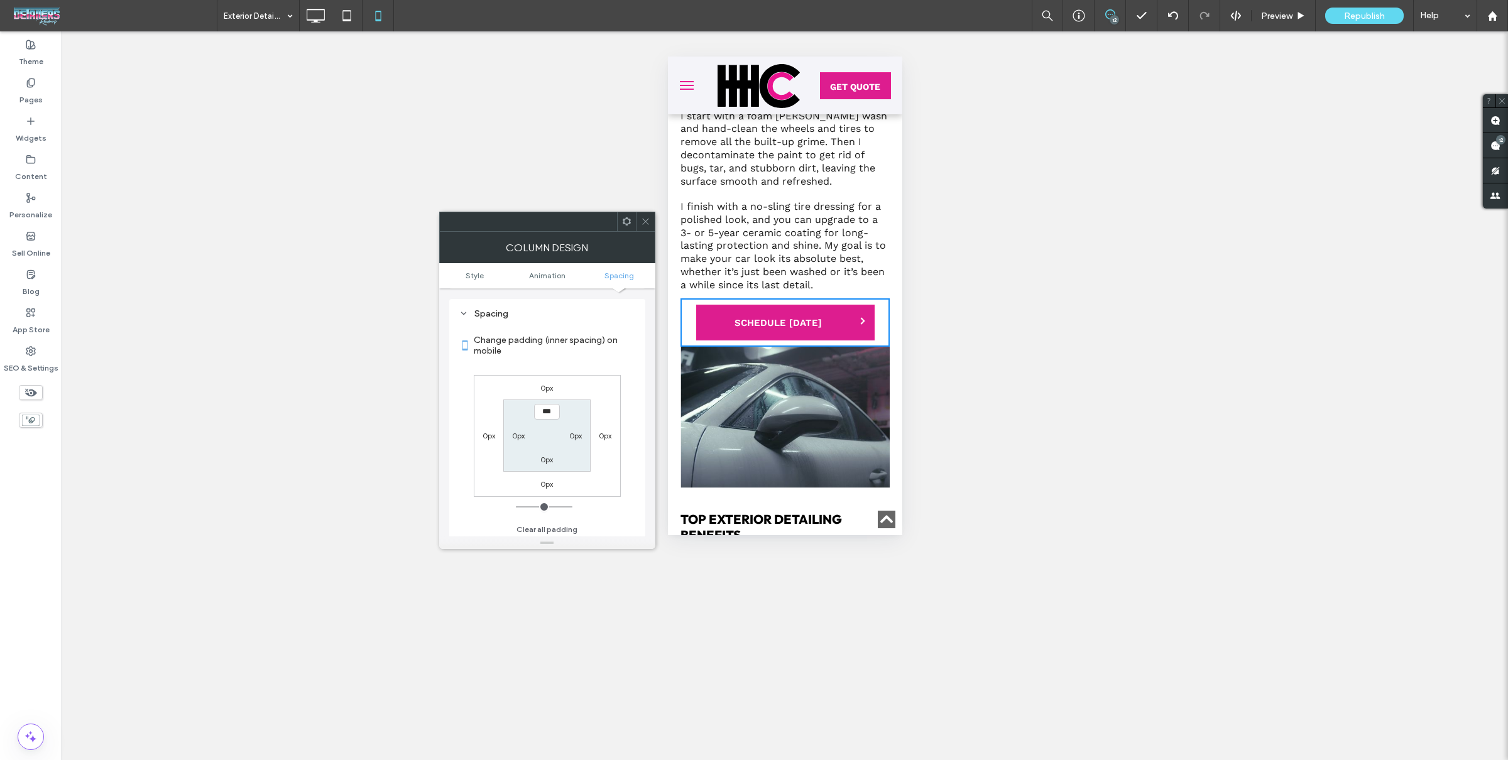
drag, startPoint x: 645, startPoint y: 219, endPoint x: 659, endPoint y: 225, distance: 14.9
click at [645, 219] on icon at bounding box center [645, 221] width 9 height 9
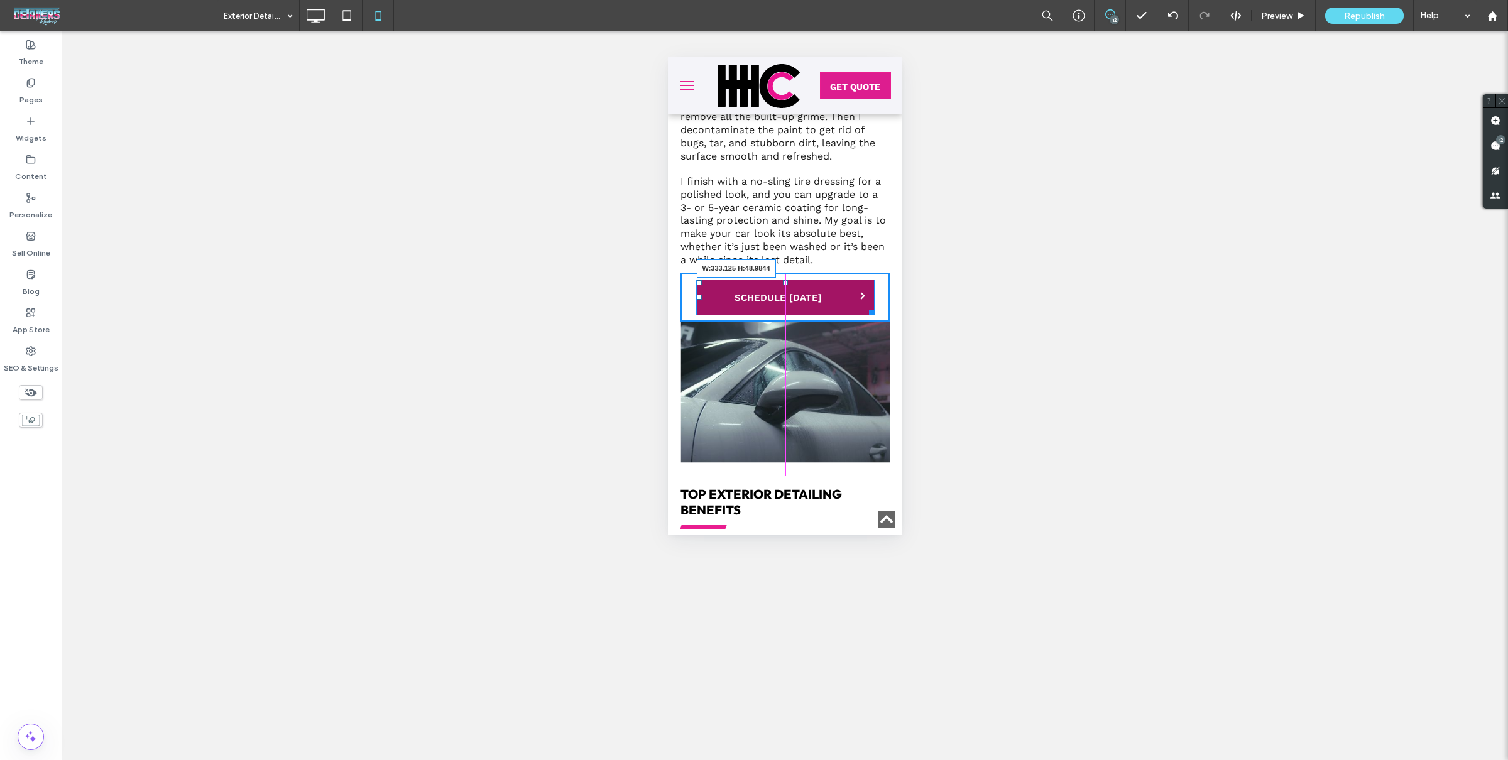
drag, startPoint x: 887, startPoint y: 316, endPoint x: 896, endPoint y: 319, distance: 9.9
click at [896, 319] on div "Click To Paste Exterior Detailing Bring Back Your Vehicle’s Shine I designed ou…" at bounding box center [784, 207] width 234 height 529
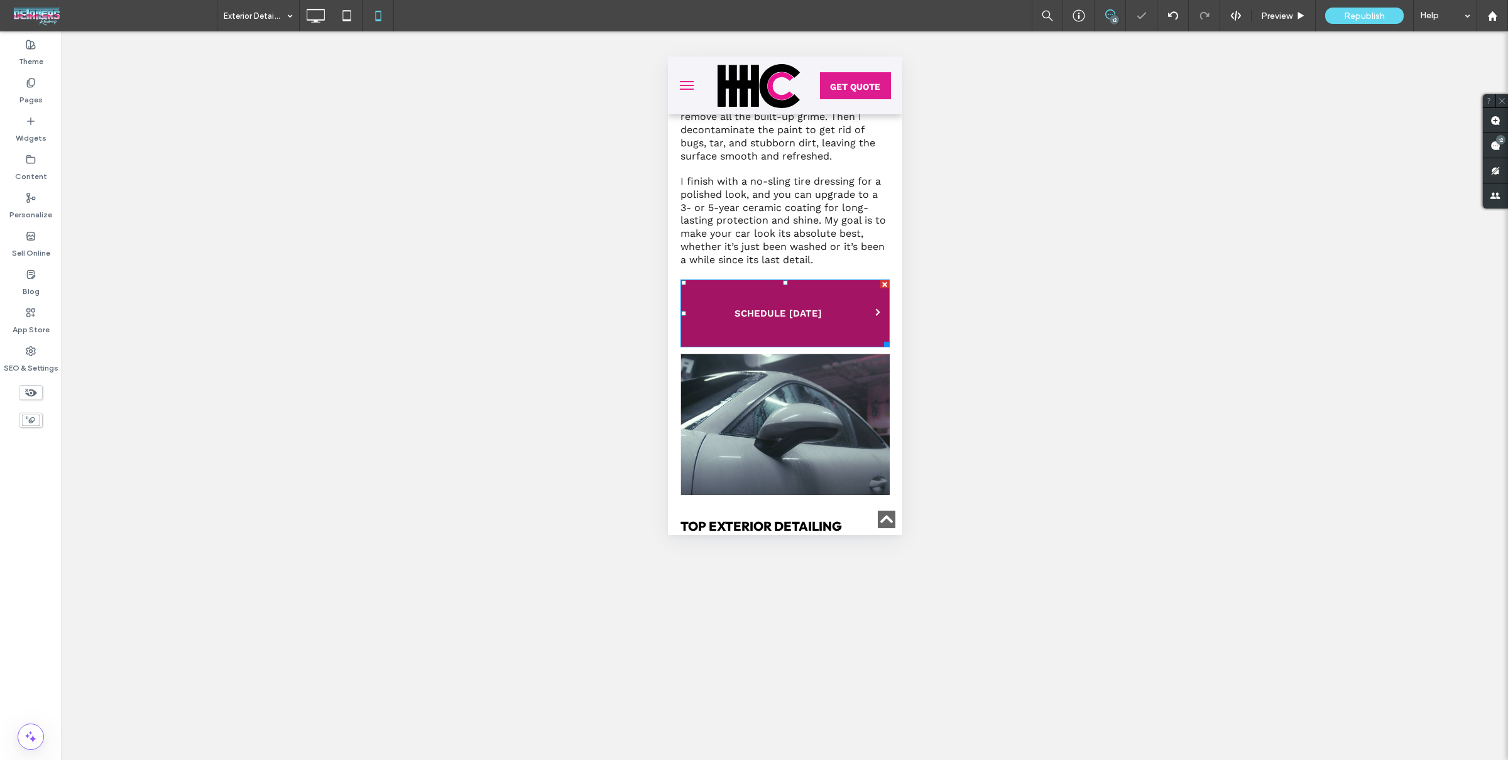
scroll to position [756, 0]
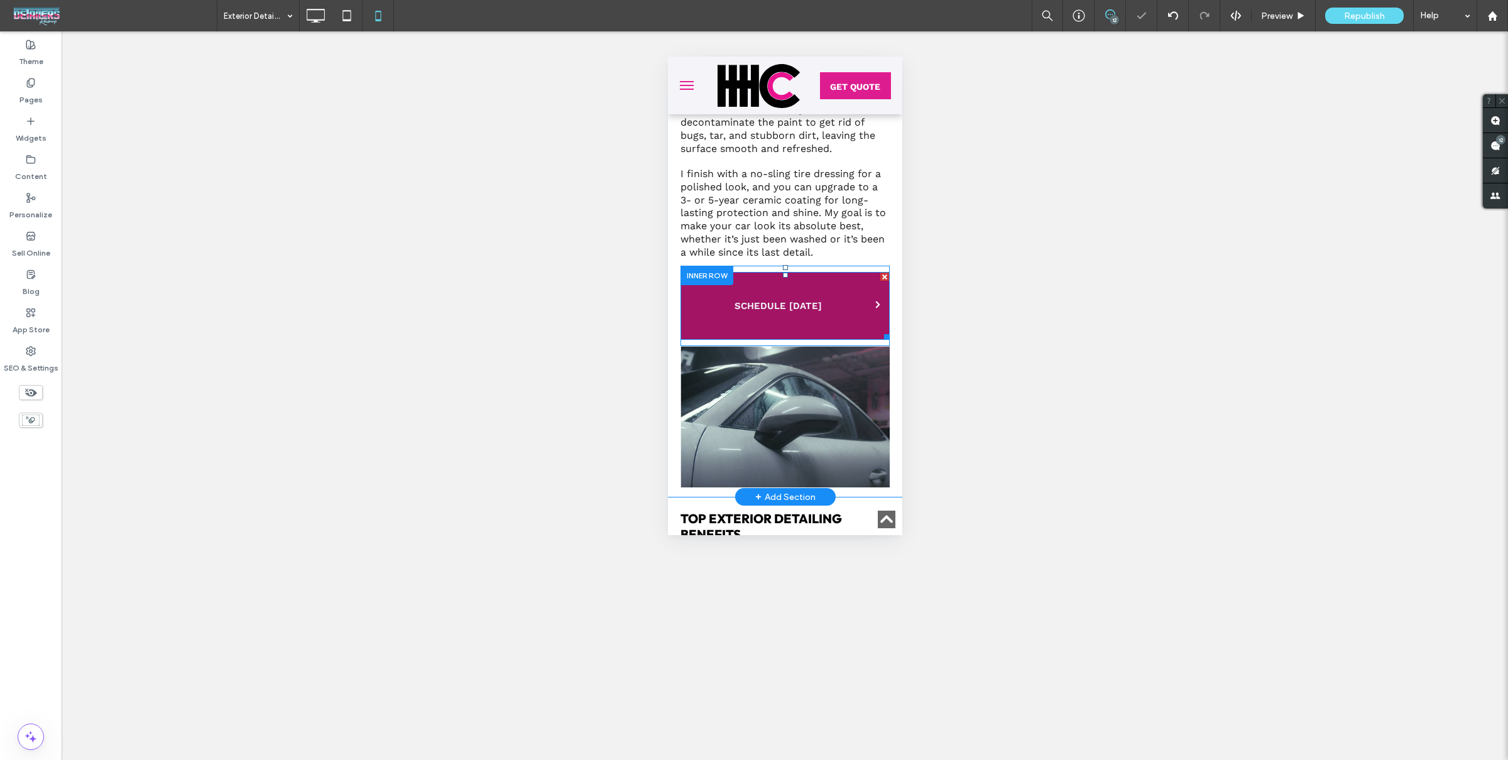
click at [856, 300] on link "SCHEDULE [DATE]" at bounding box center [784, 306] width 209 height 68
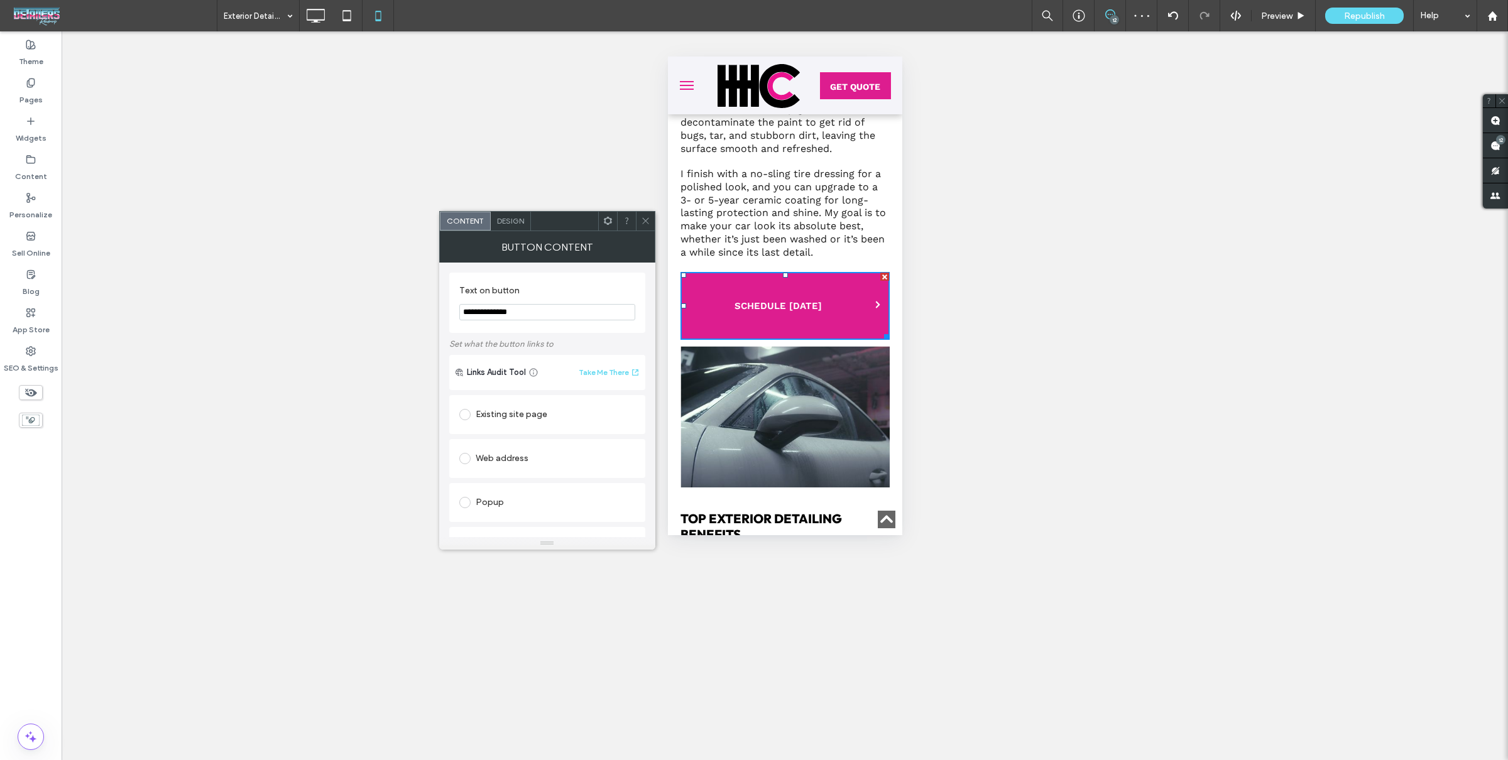
click at [513, 217] on span "Design" at bounding box center [510, 220] width 27 height 9
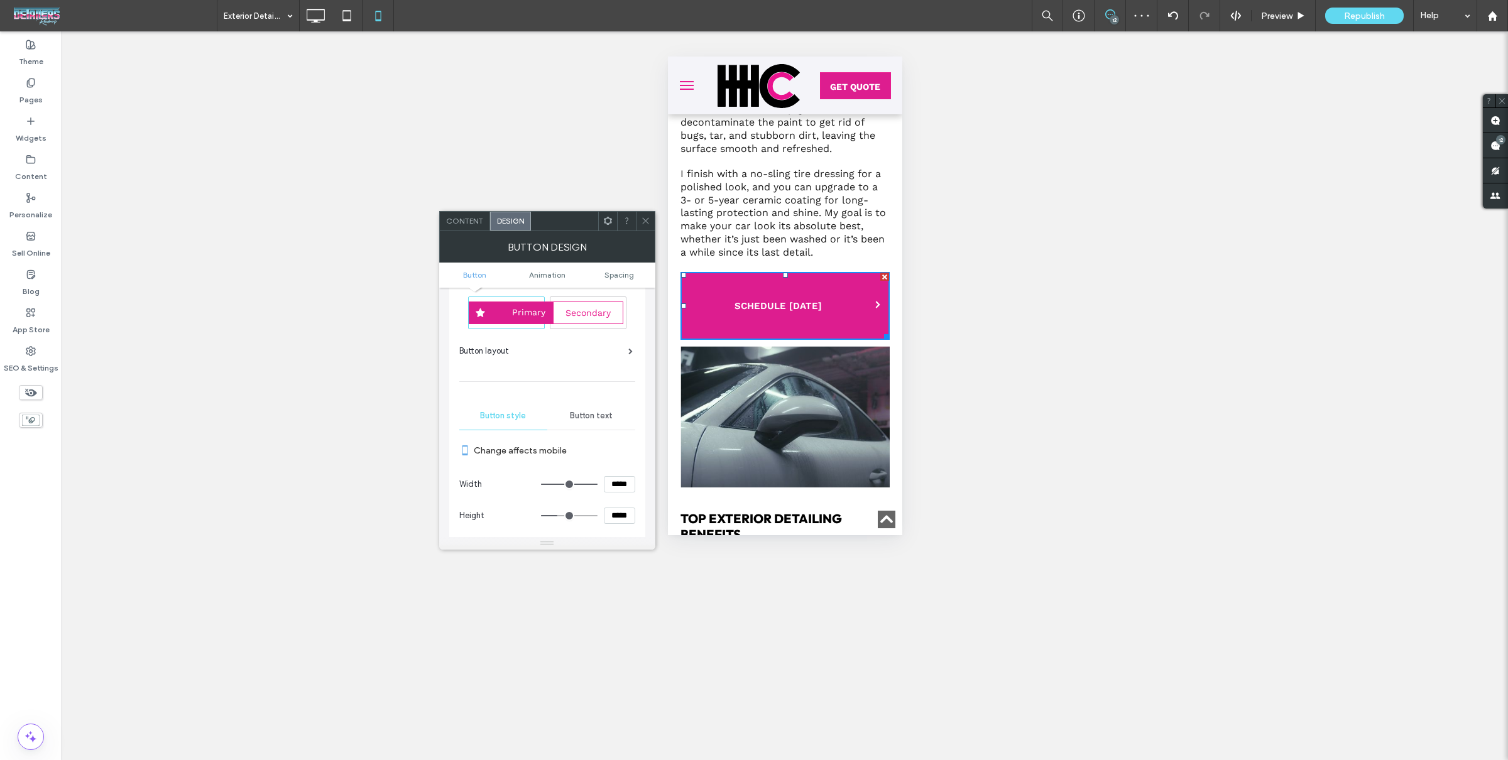
scroll to position [25, 0]
click at [614, 496] on section "Height *****" at bounding box center [547, 508] width 176 height 31
click at [614, 497] on section "Height *****" at bounding box center [547, 508] width 176 height 31
click at [616, 503] on input "*****" at bounding box center [619, 508] width 31 height 16
click at [616, 502] on input "*****" at bounding box center [619, 508] width 31 height 16
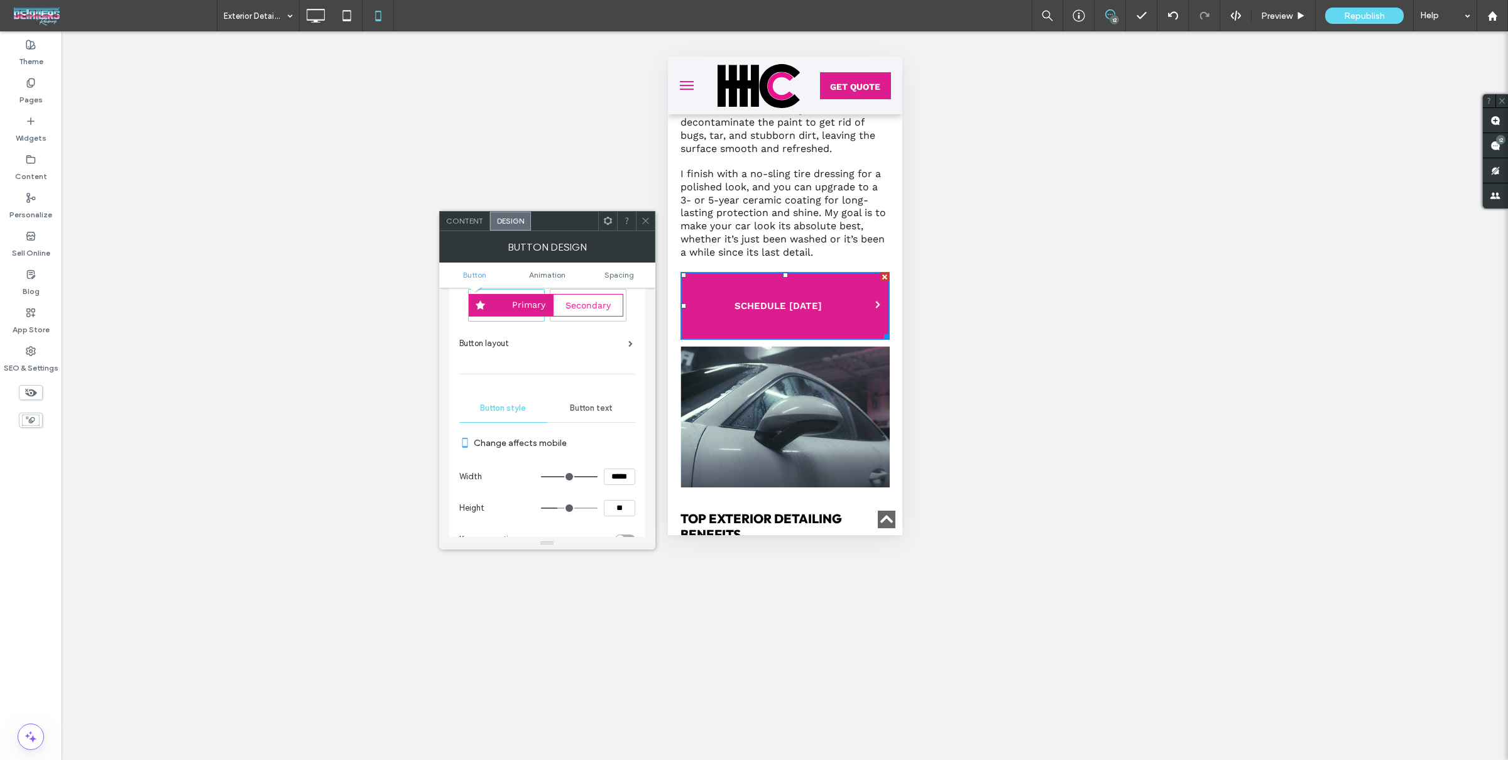
type input "**"
type input "****"
drag, startPoint x: 625, startPoint y: 489, endPoint x: 627, endPoint y: 472, distance: 17.7
click at [625, 489] on section "Width *****" at bounding box center [547, 476] width 176 height 31
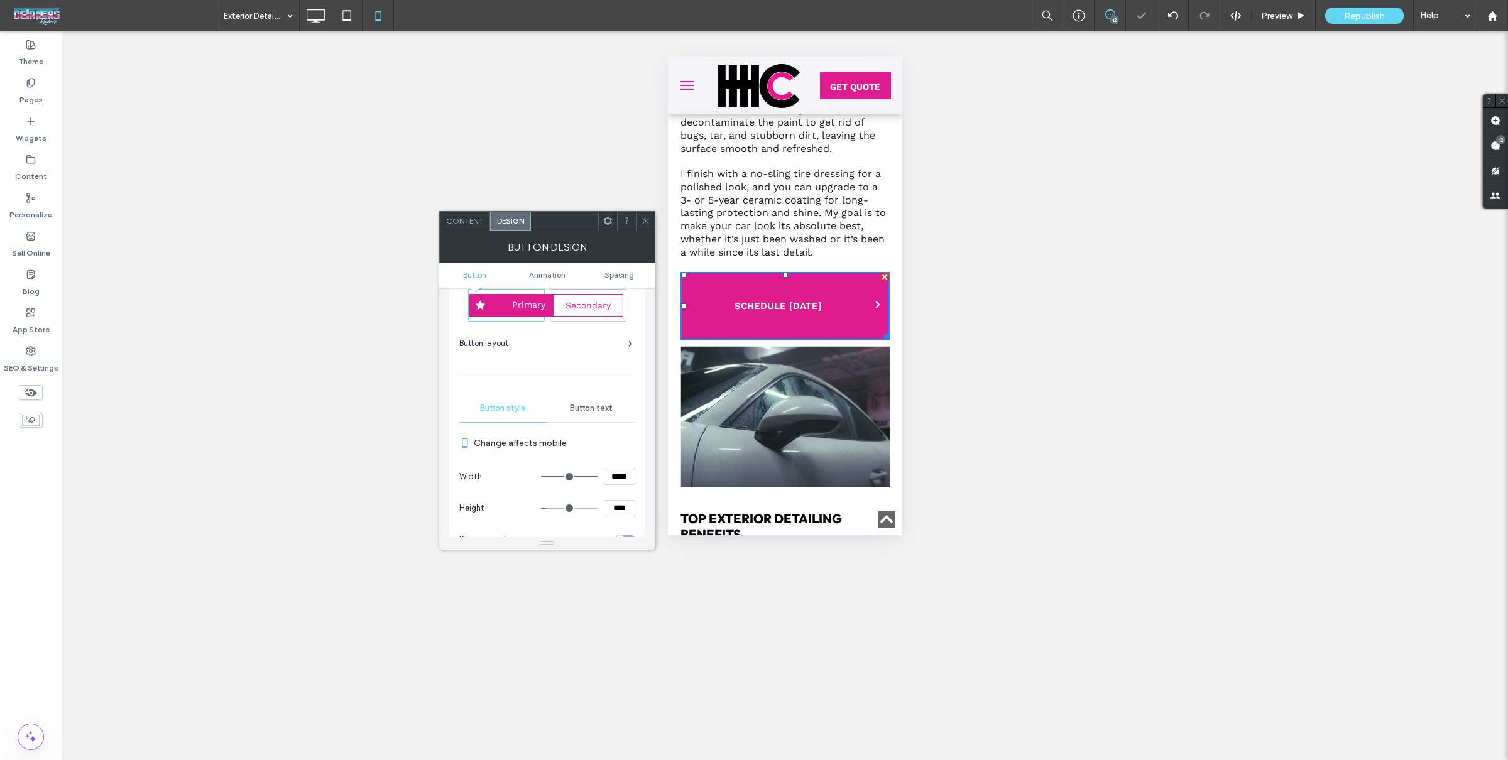
scroll to position [725, 0]
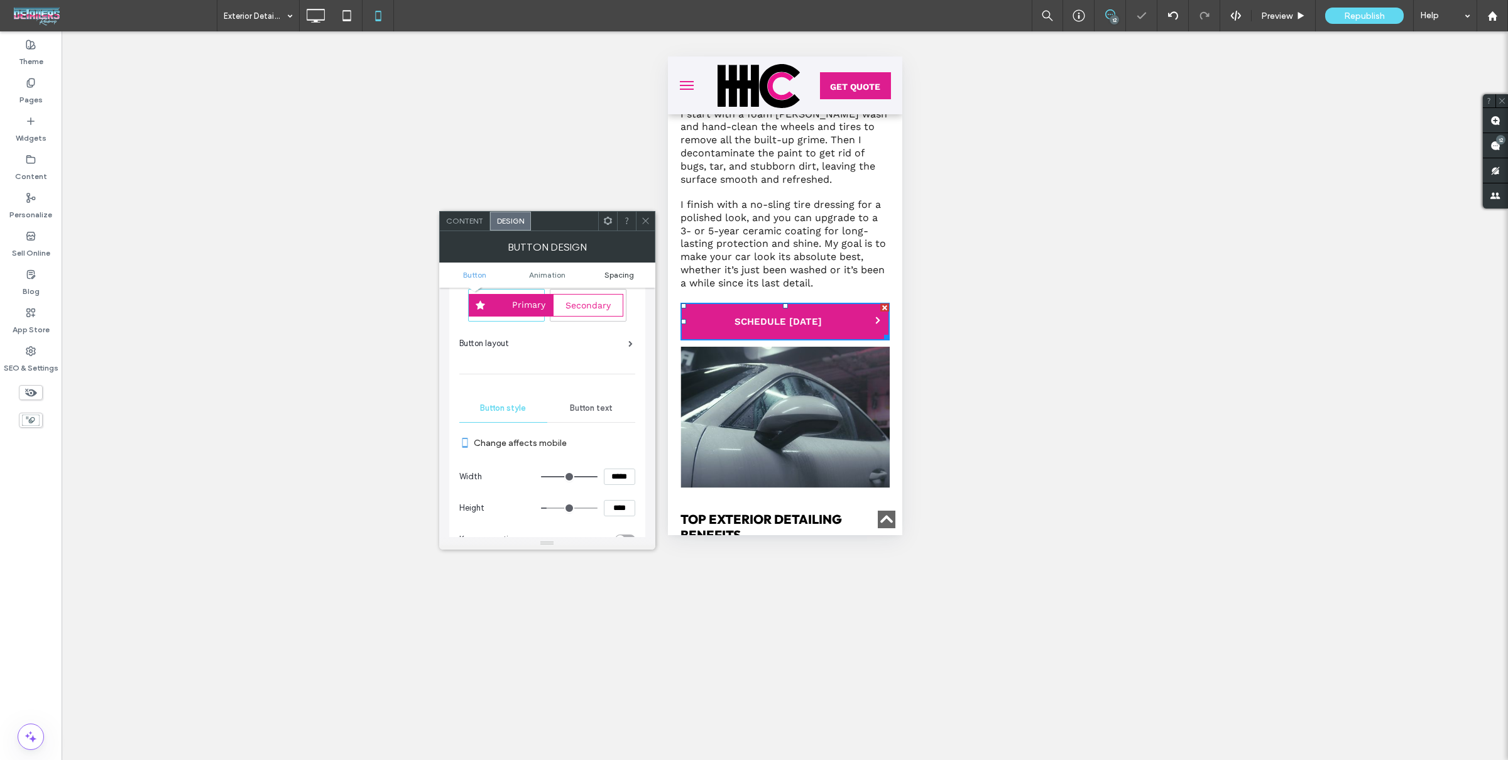
click at [616, 271] on span "Spacing" at bounding box center [619, 274] width 30 height 9
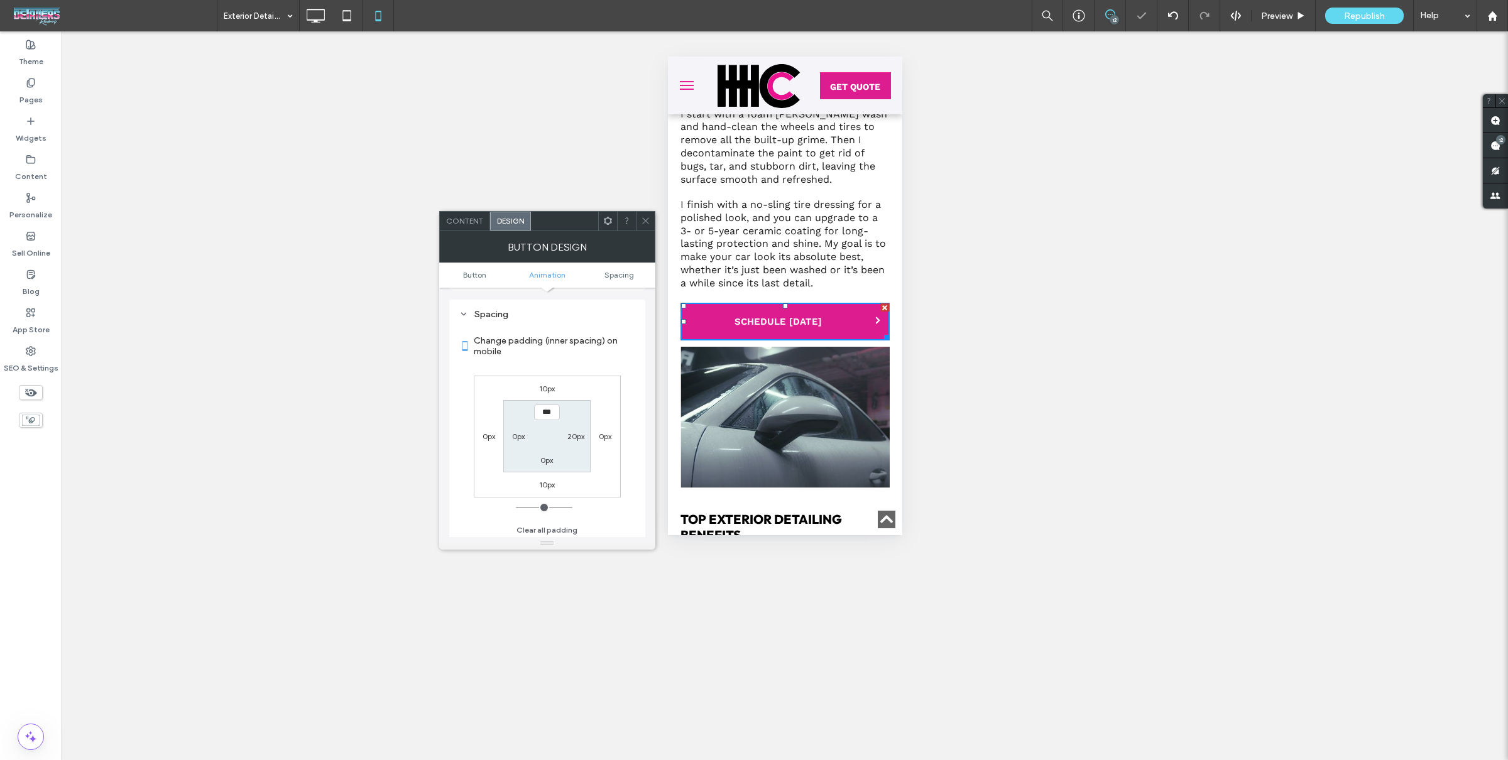
scroll to position [693, 0]
click at [548, 479] on label "10px" at bounding box center [547, 483] width 16 height 9
type input "**"
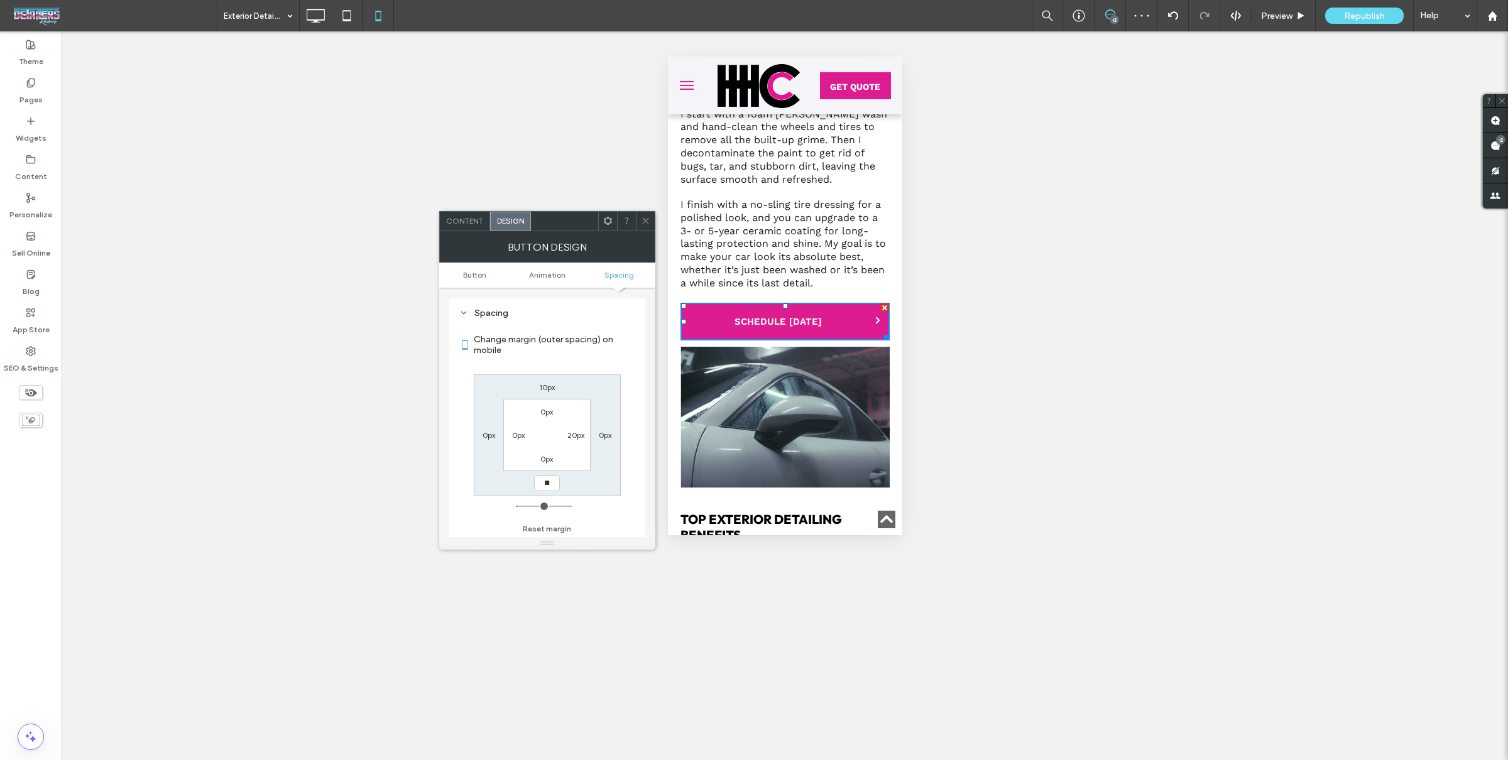
type input "****"
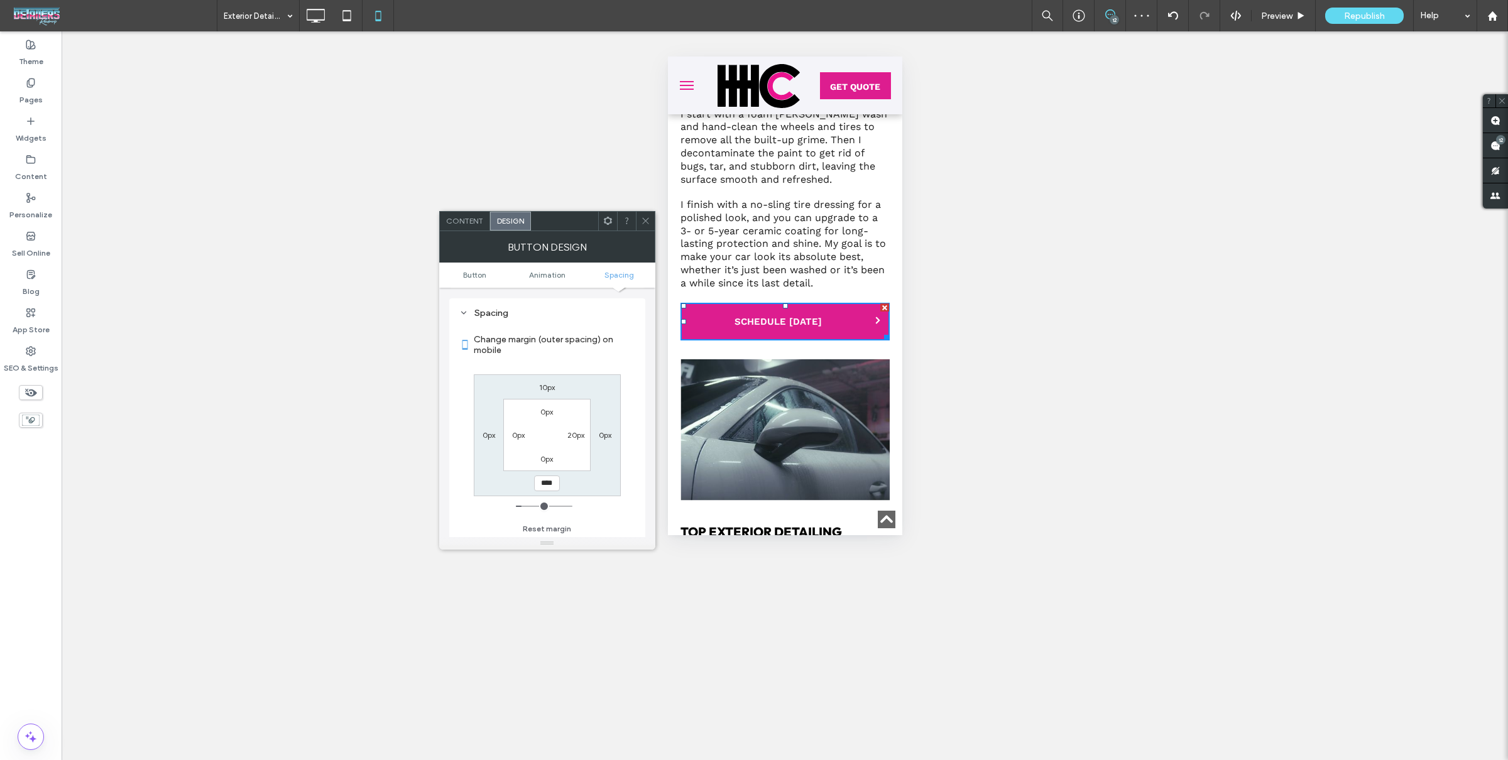
scroll to position [738, 0]
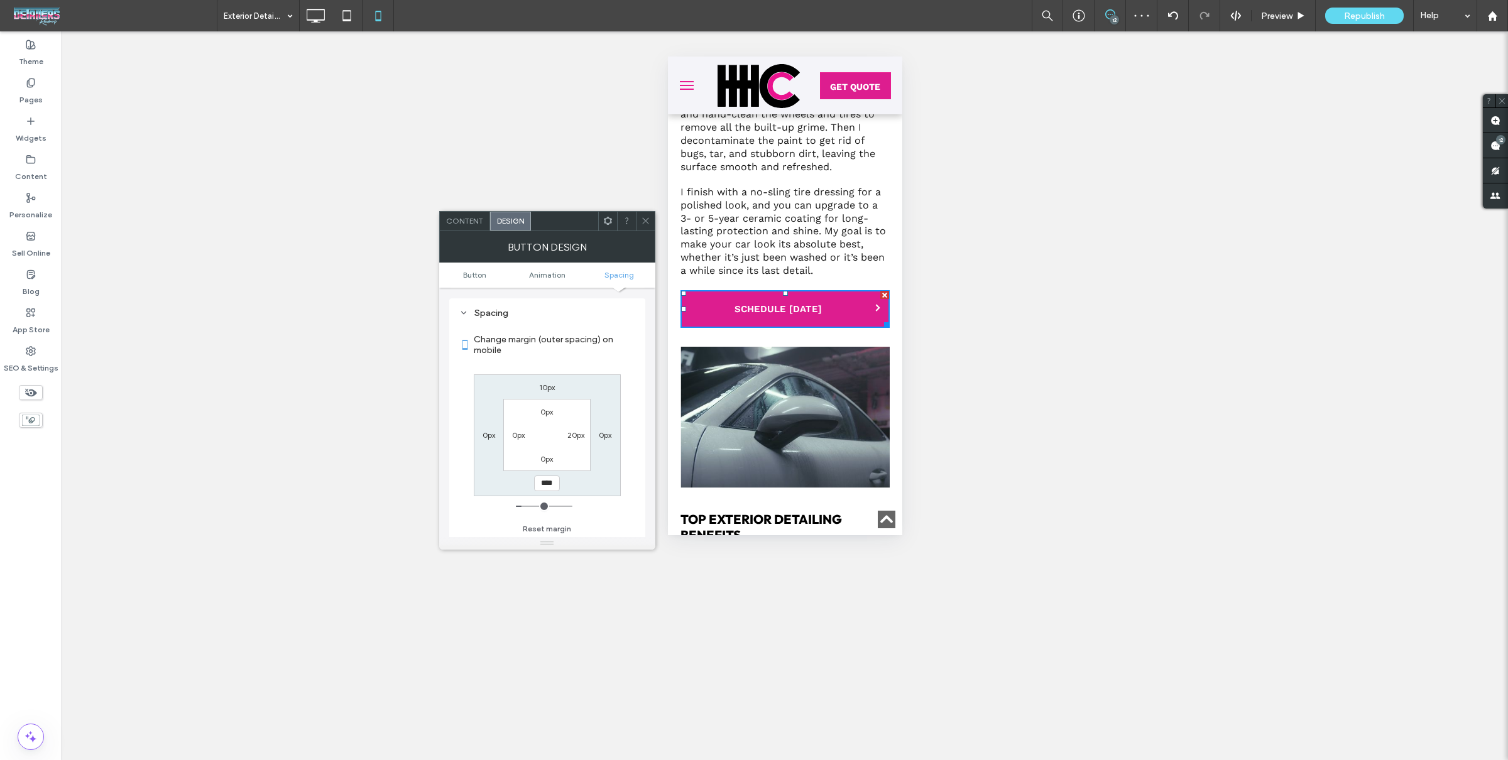
drag, startPoint x: 592, startPoint y: 478, endPoint x: 598, endPoint y: 472, distance: 8.0
click at [592, 478] on div "10px 0px **** 0px 0px 20px 0px 0px" at bounding box center [547, 435] width 147 height 122
click at [650, 221] on icon at bounding box center [645, 220] width 9 height 9
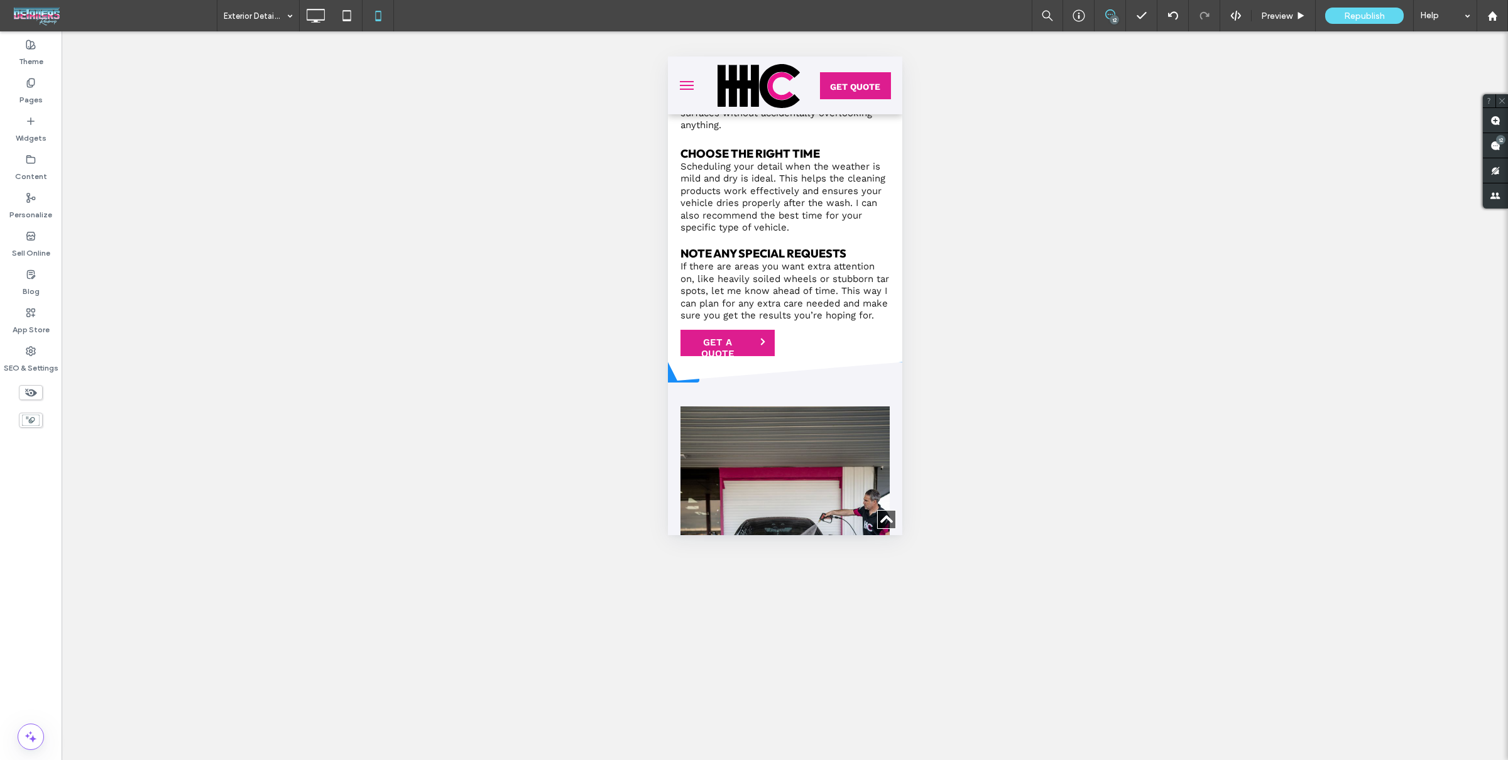
scroll to position [3786, 0]
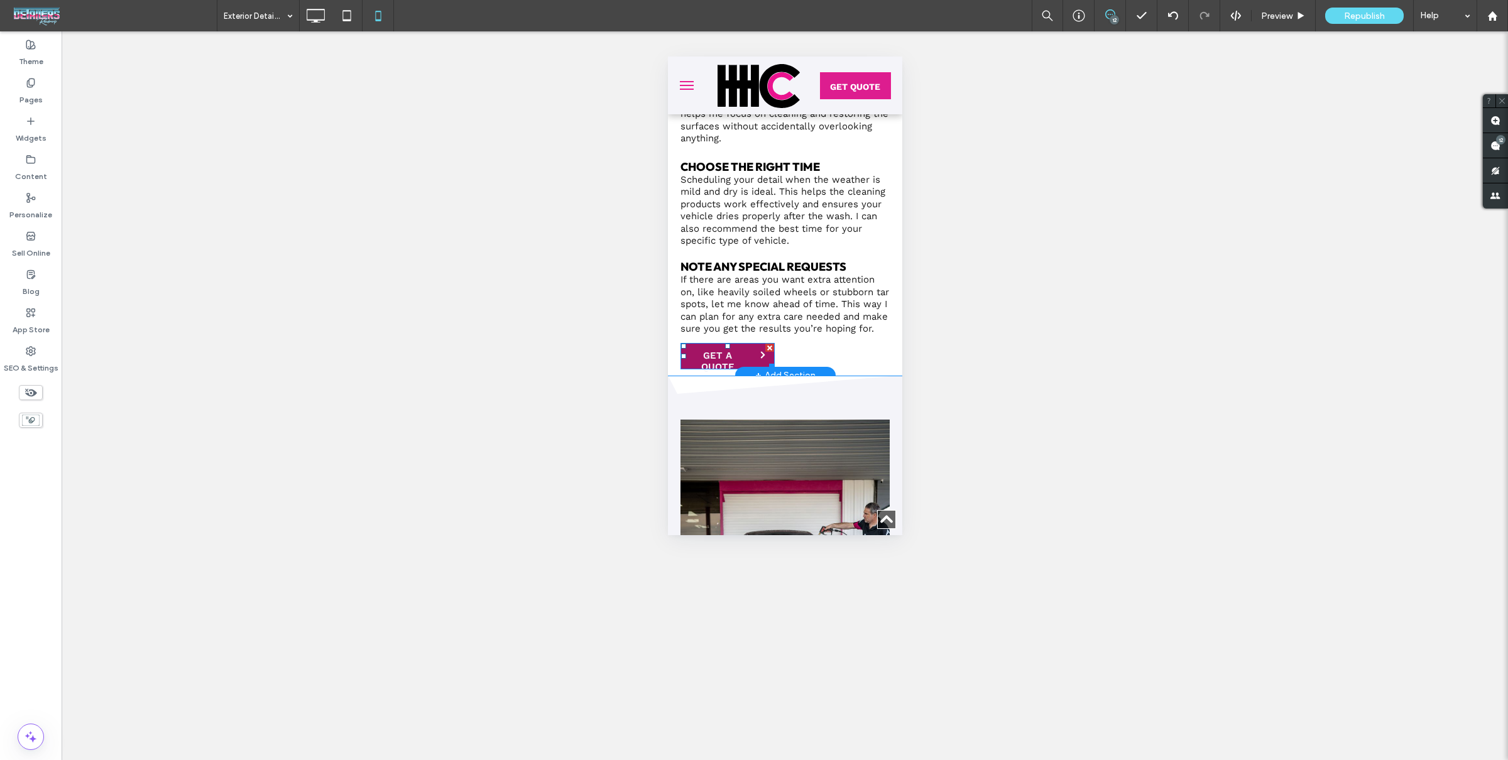
click at [738, 344] on span "GET A QUOTE" at bounding box center [717, 361] width 73 height 35
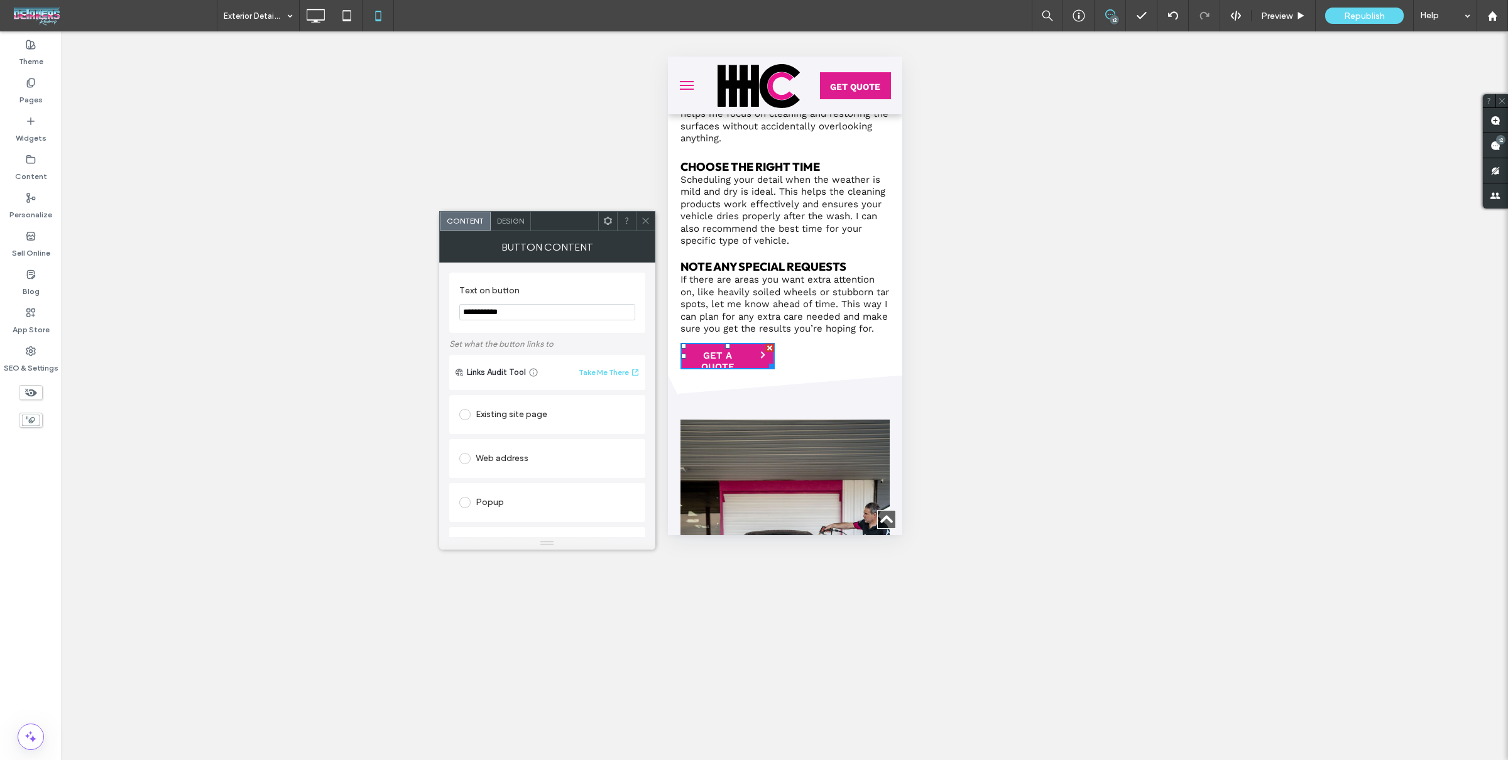
click at [650, 218] on div at bounding box center [645, 221] width 19 height 19
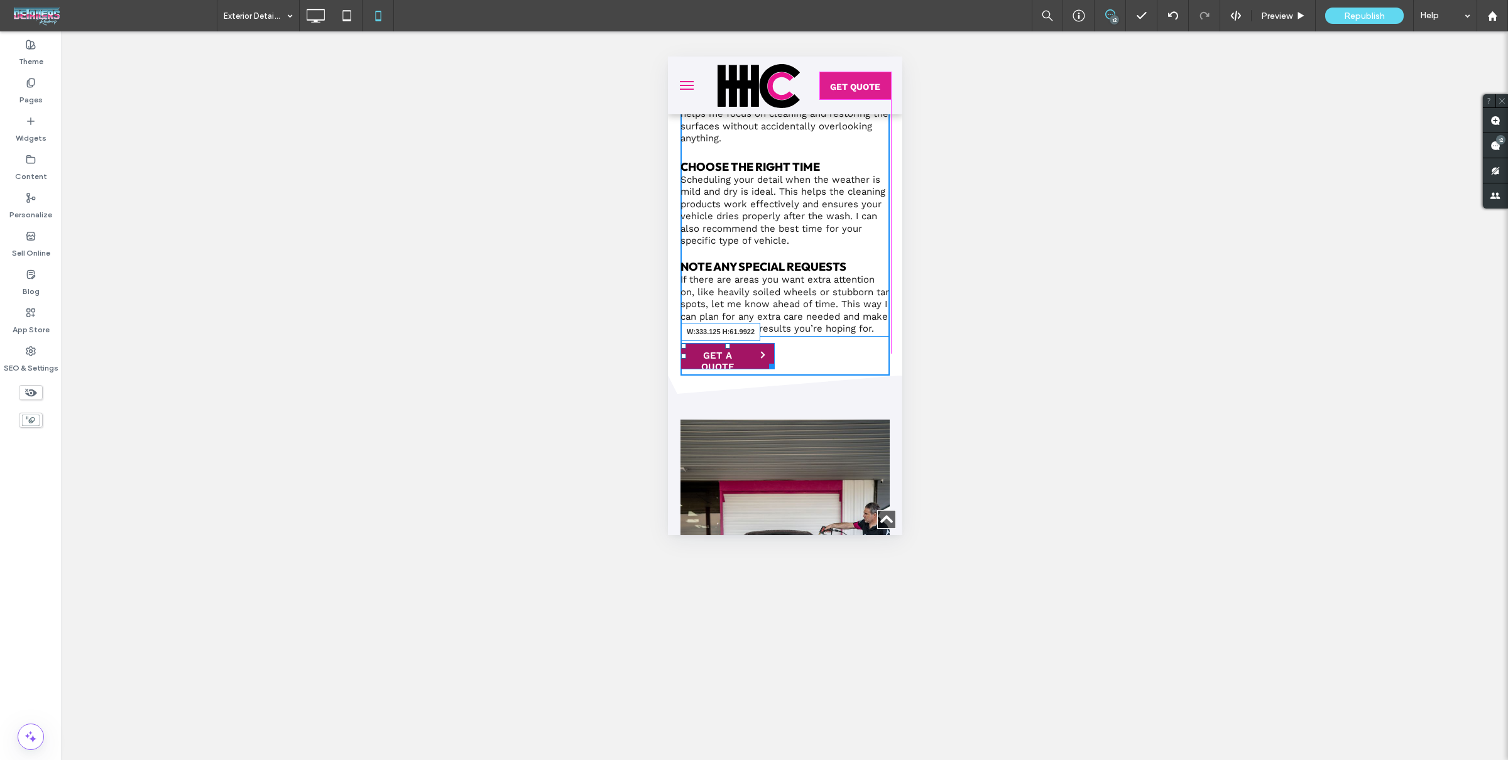
drag, startPoint x: 770, startPoint y: 342, endPoint x: 895, endPoint y: 353, distance: 125.5
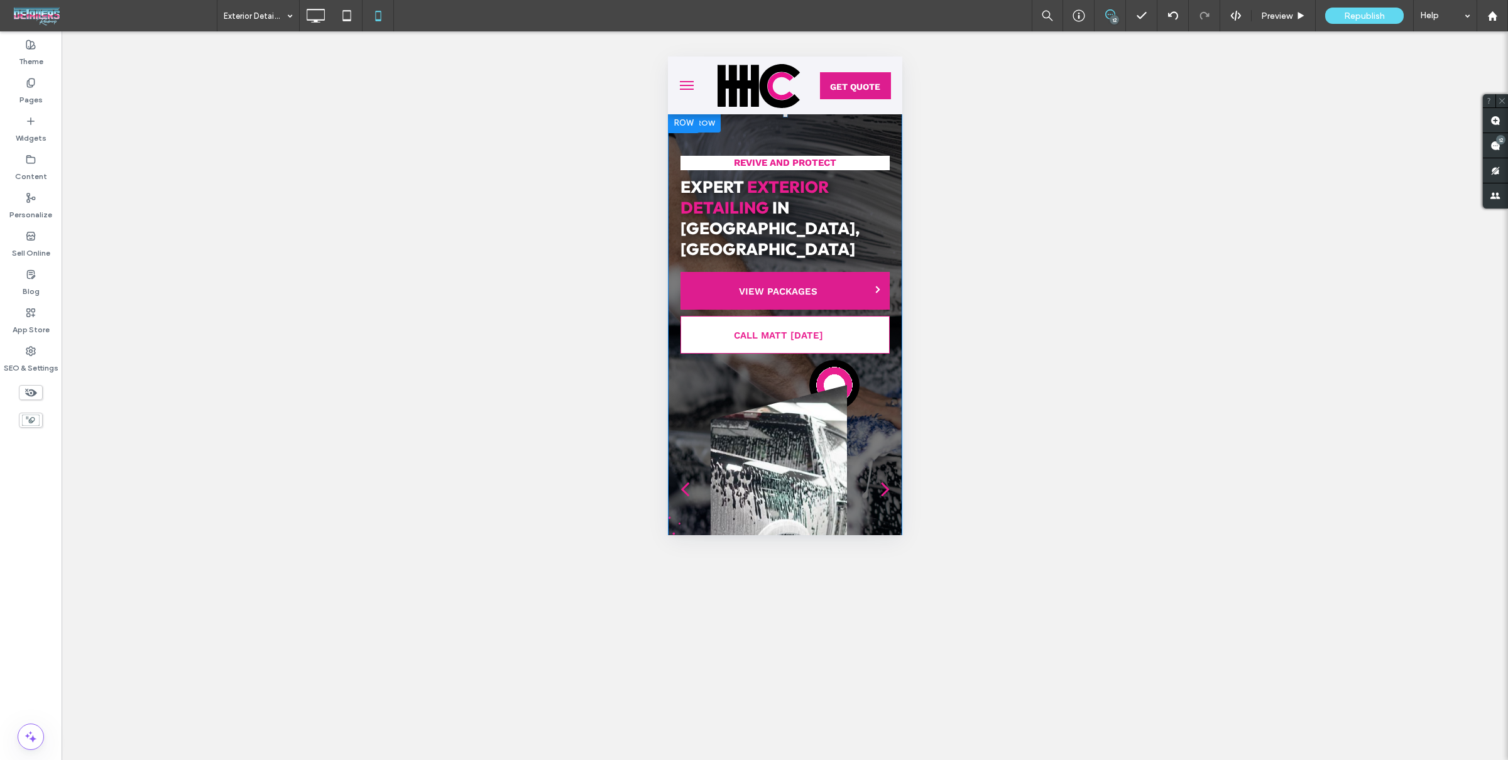
scroll to position [0, 0]
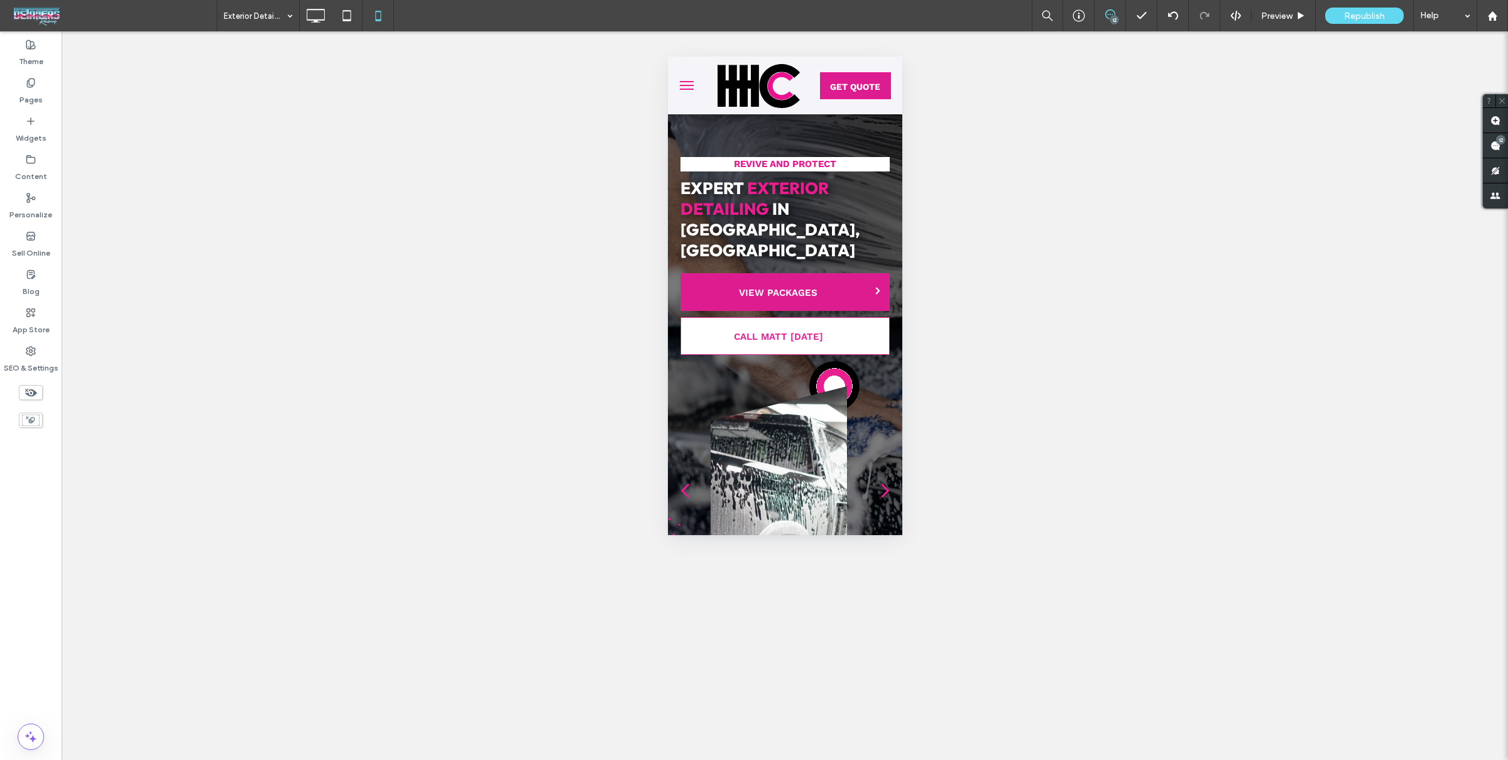
click at [259, 31] on div "Unhide? Yes Unhide? Yes" at bounding box center [785, 395] width 1446 height 729
click at [41, 88] on div "Pages" at bounding box center [31, 91] width 62 height 38
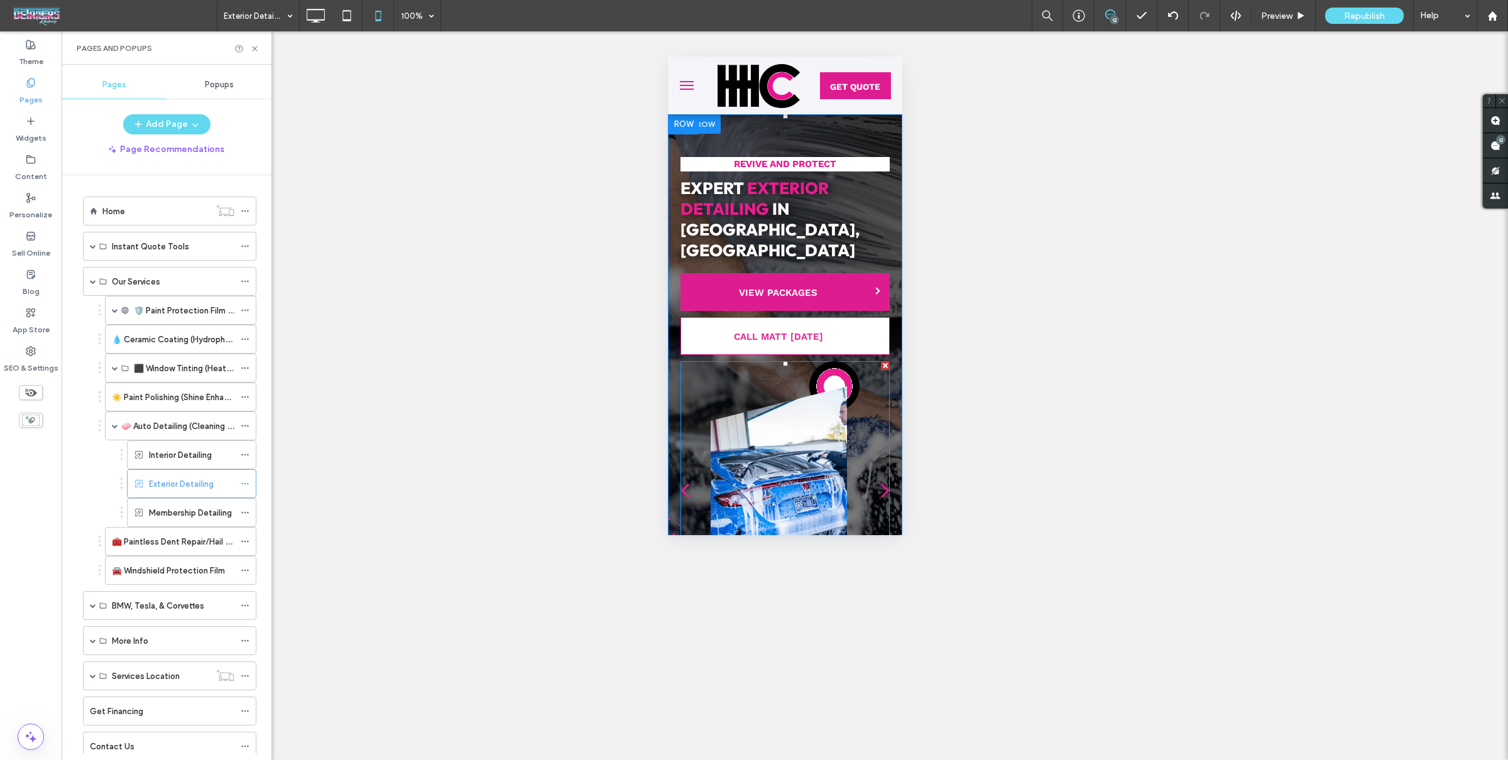
click at [767, 428] on div at bounding box center [778, 502] width 136 height 232
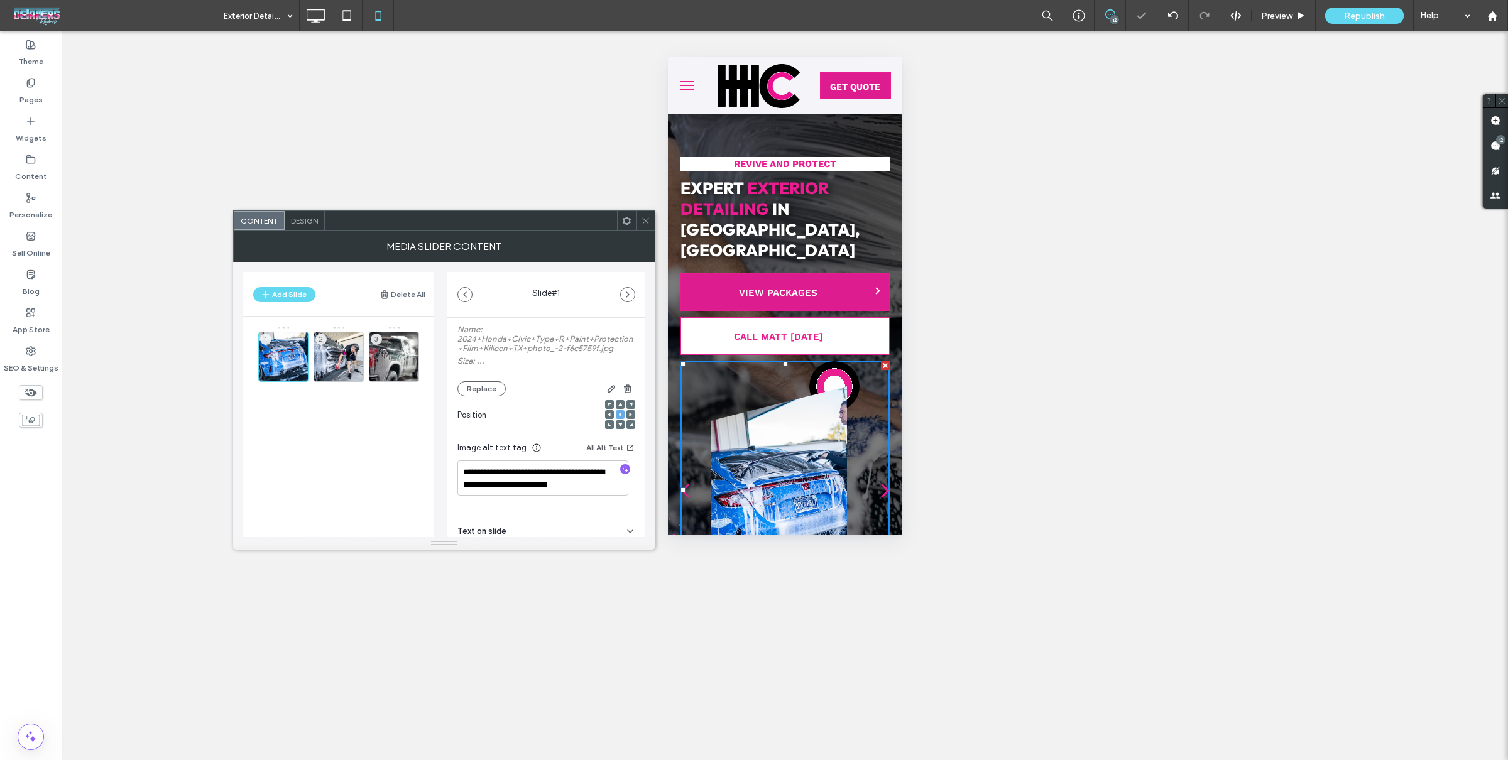
scroll to position [197, 0]
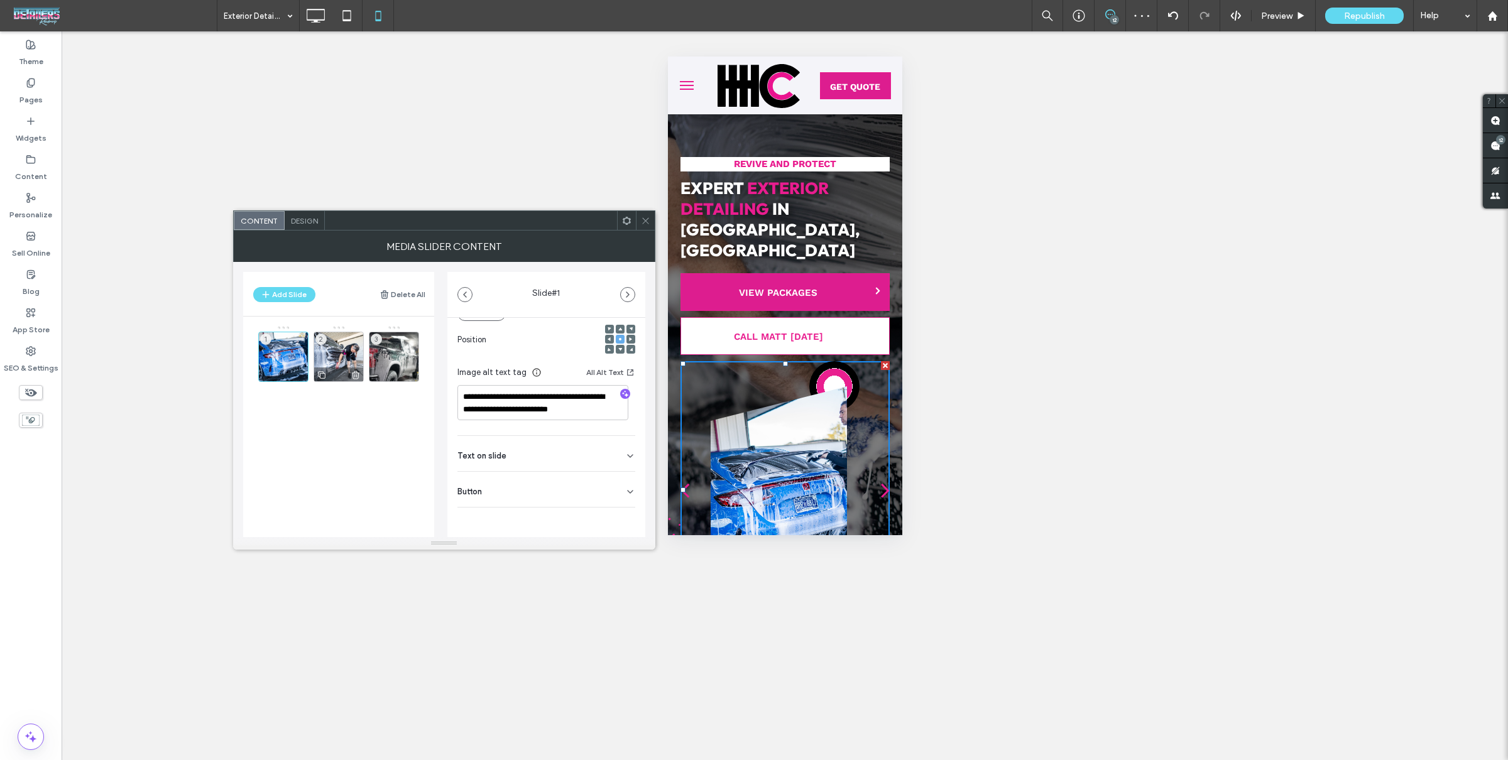
click at [314, 345] on div "2" at bounding box center [339, 357] width 50 height 50
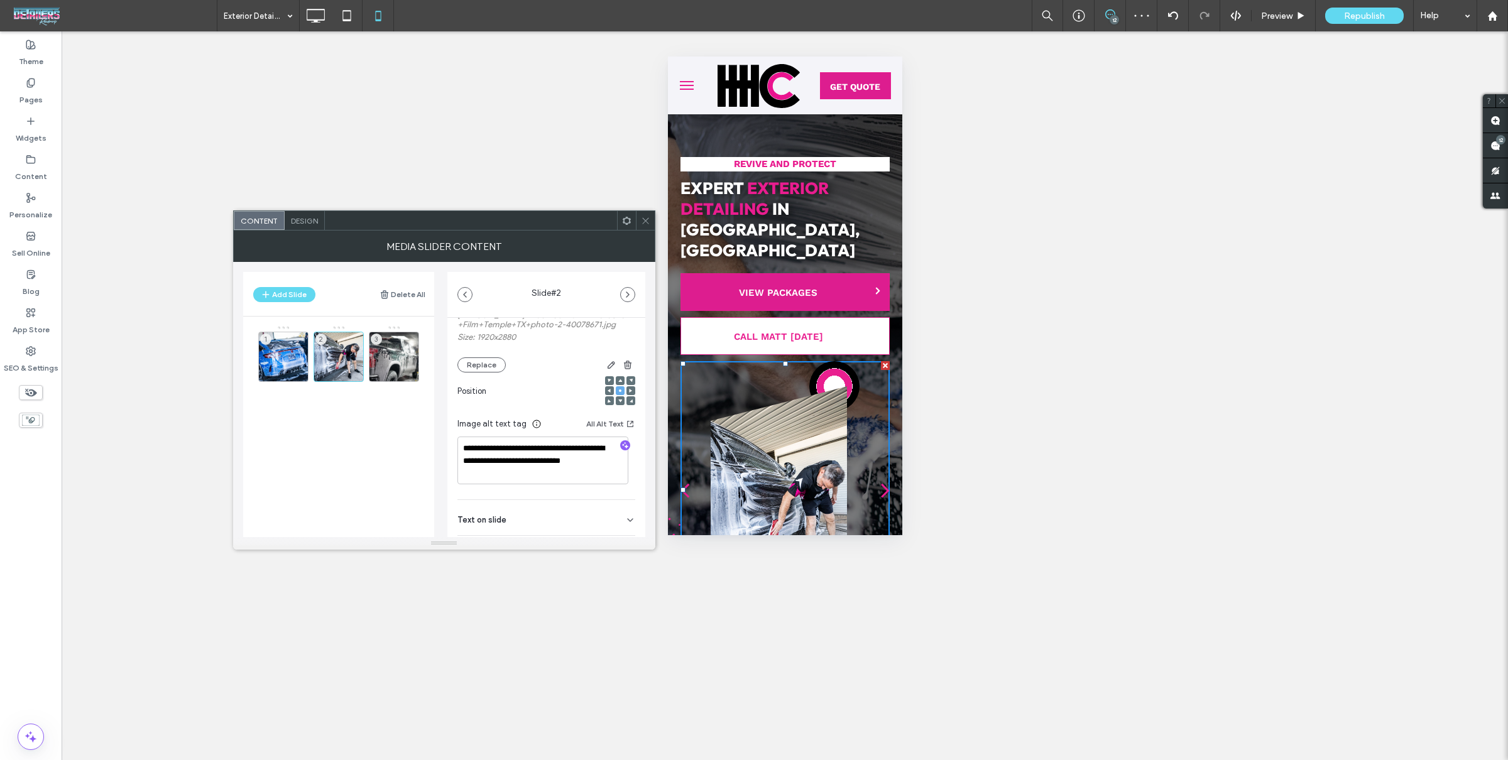
scroll to position [209, 0]
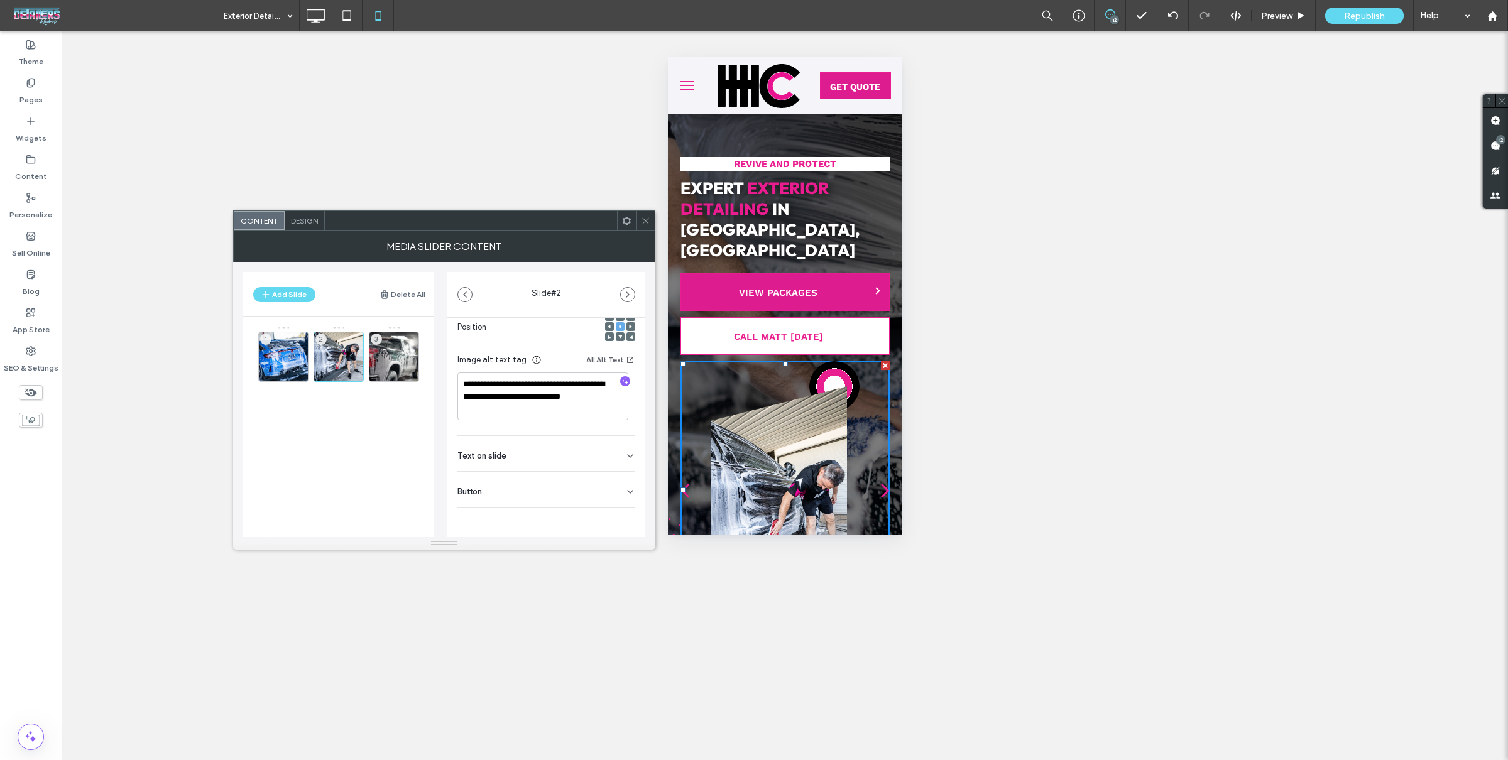
click at [650, 227] on span at bounding box center [645, 220] width 9 height 19
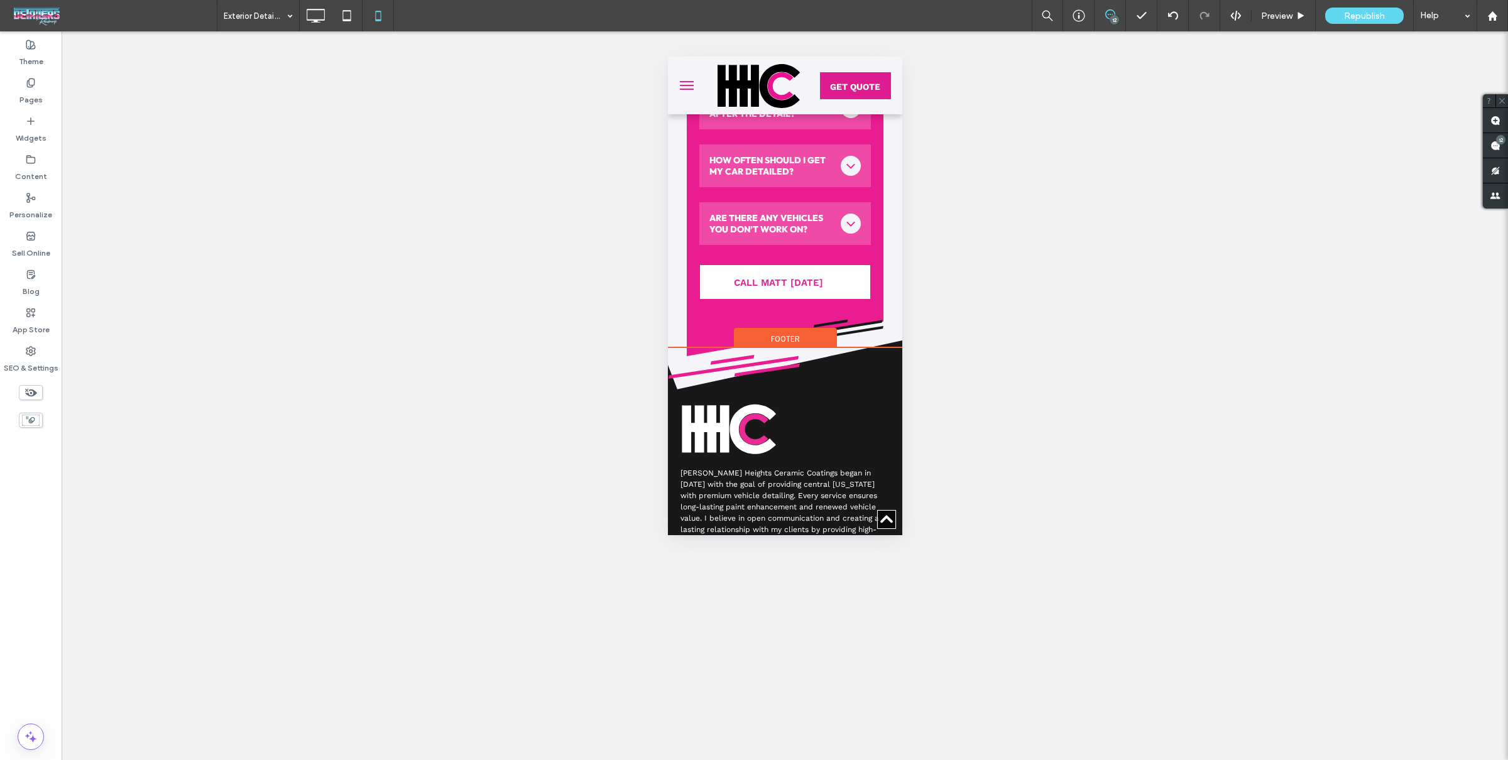
scroll to position [5149, 0]
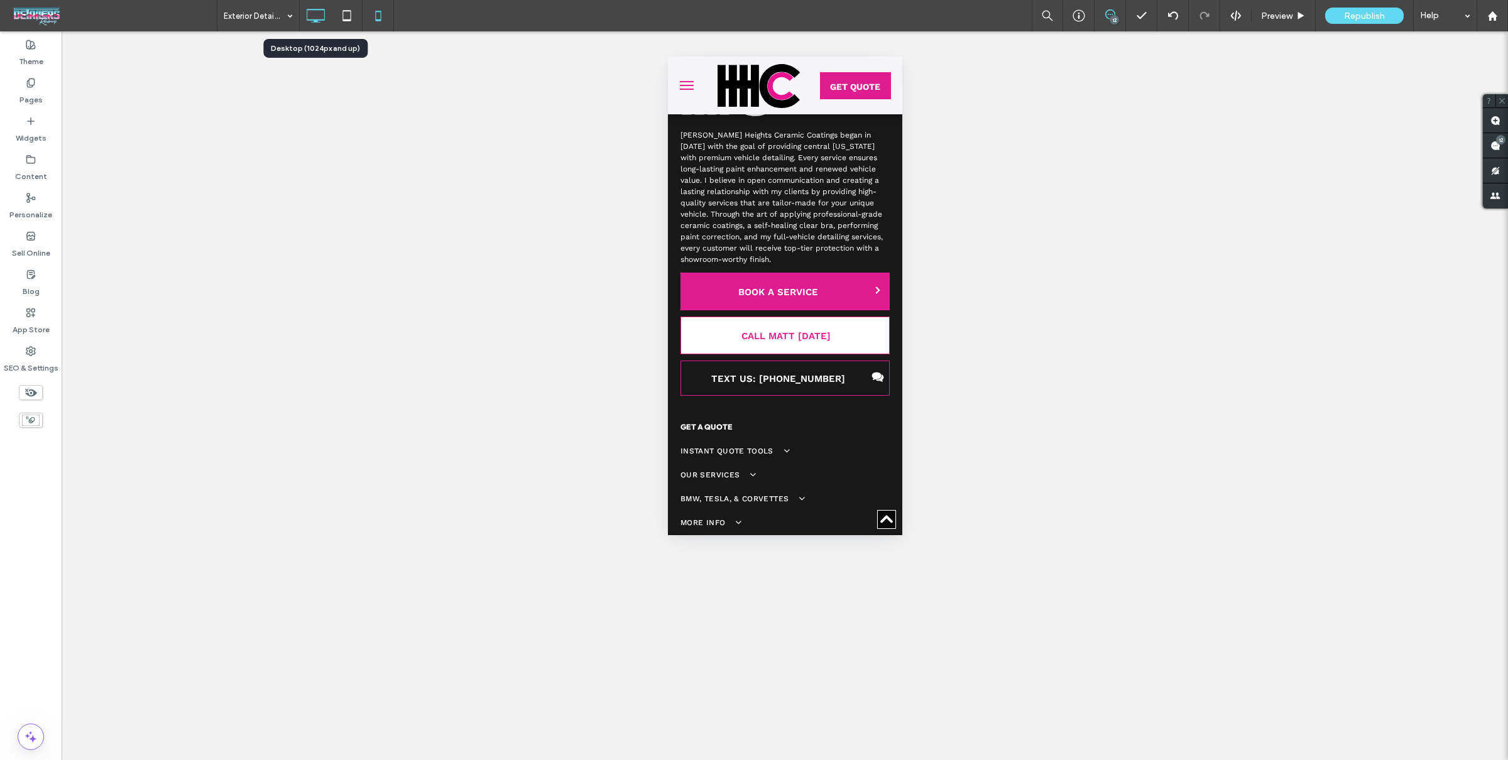
click at [313, 12] on icon at bounding box center [315, 15] width 25 height 25
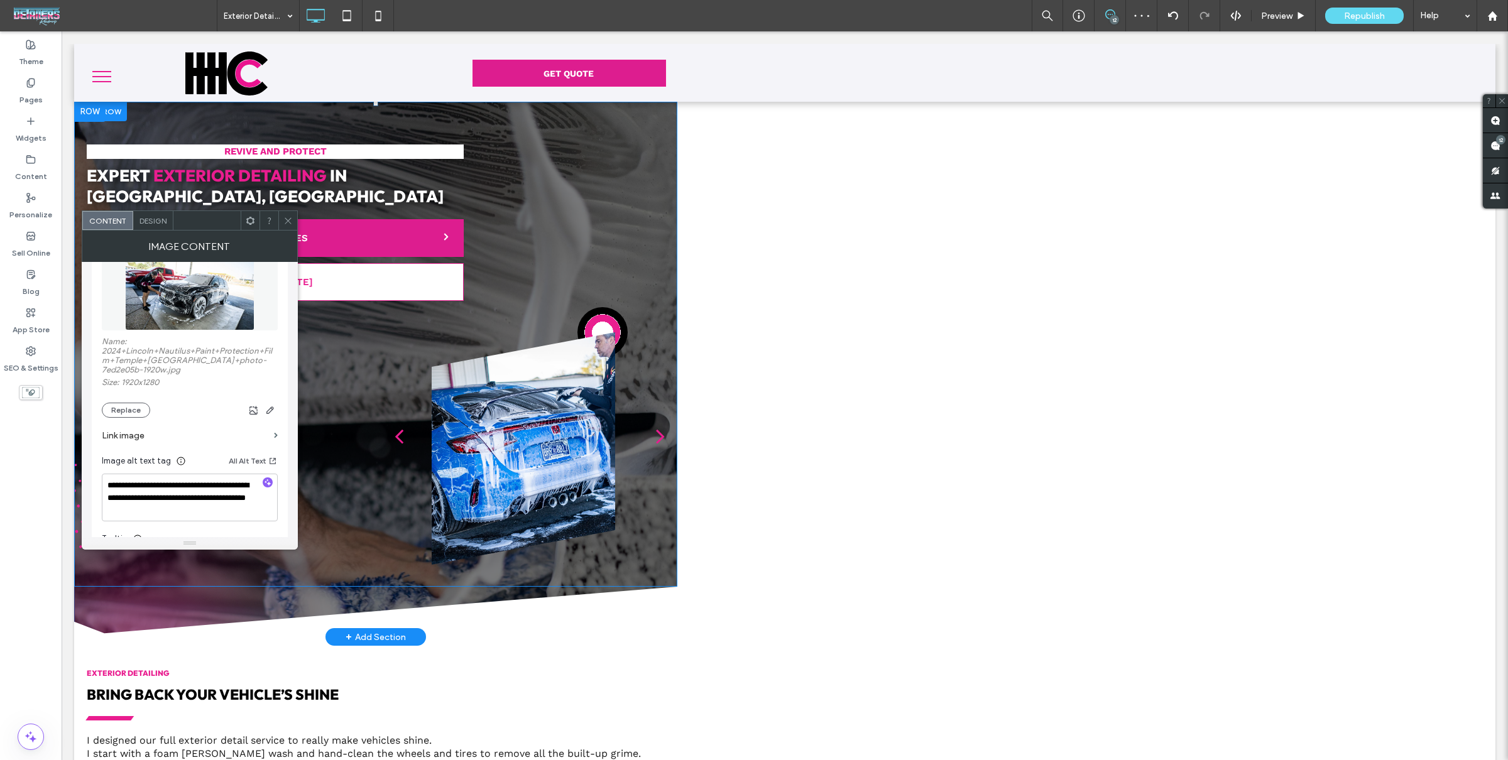
scroll to position [110, 0]
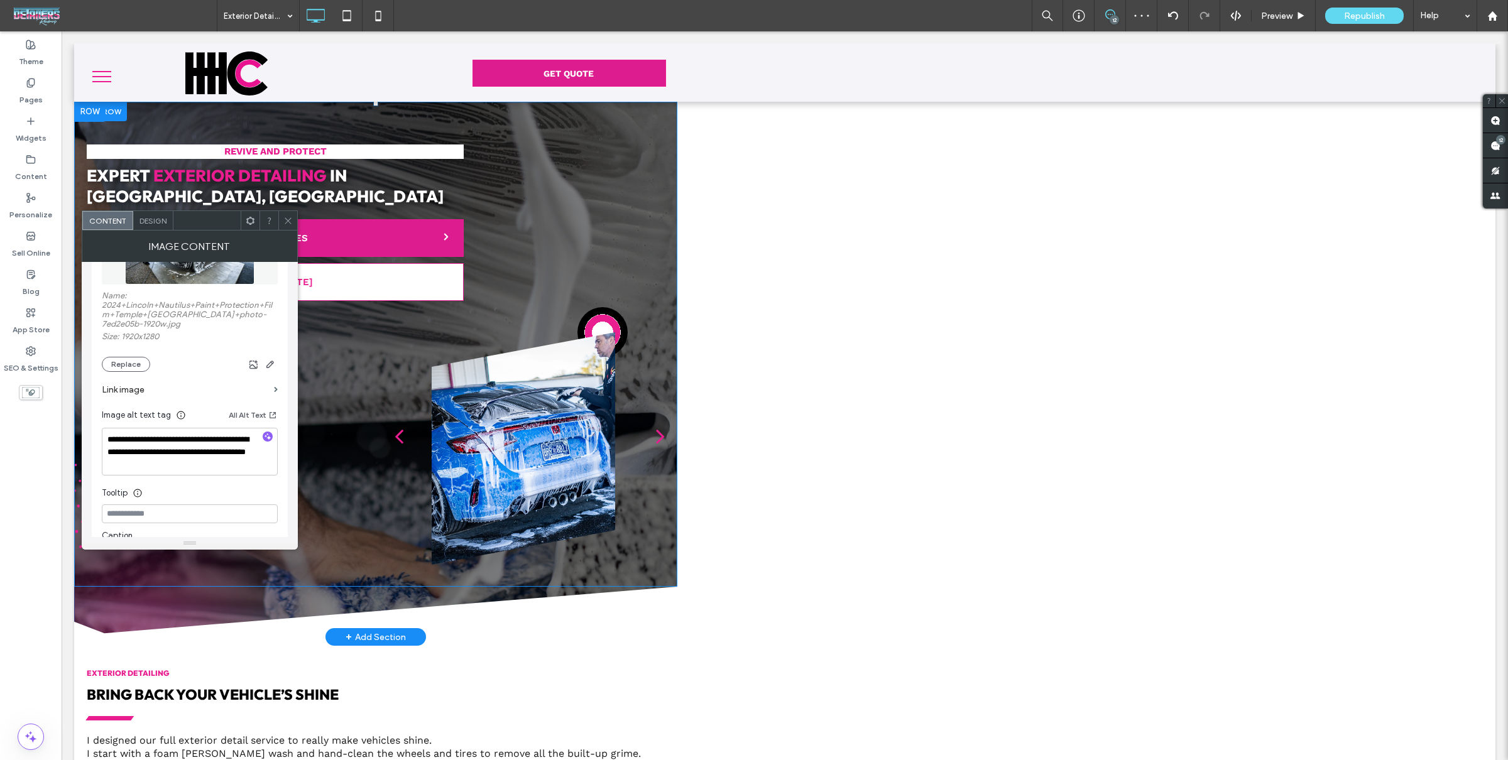
click at [280, 218] on div at bounding box center [287, 220] width 19 height 19
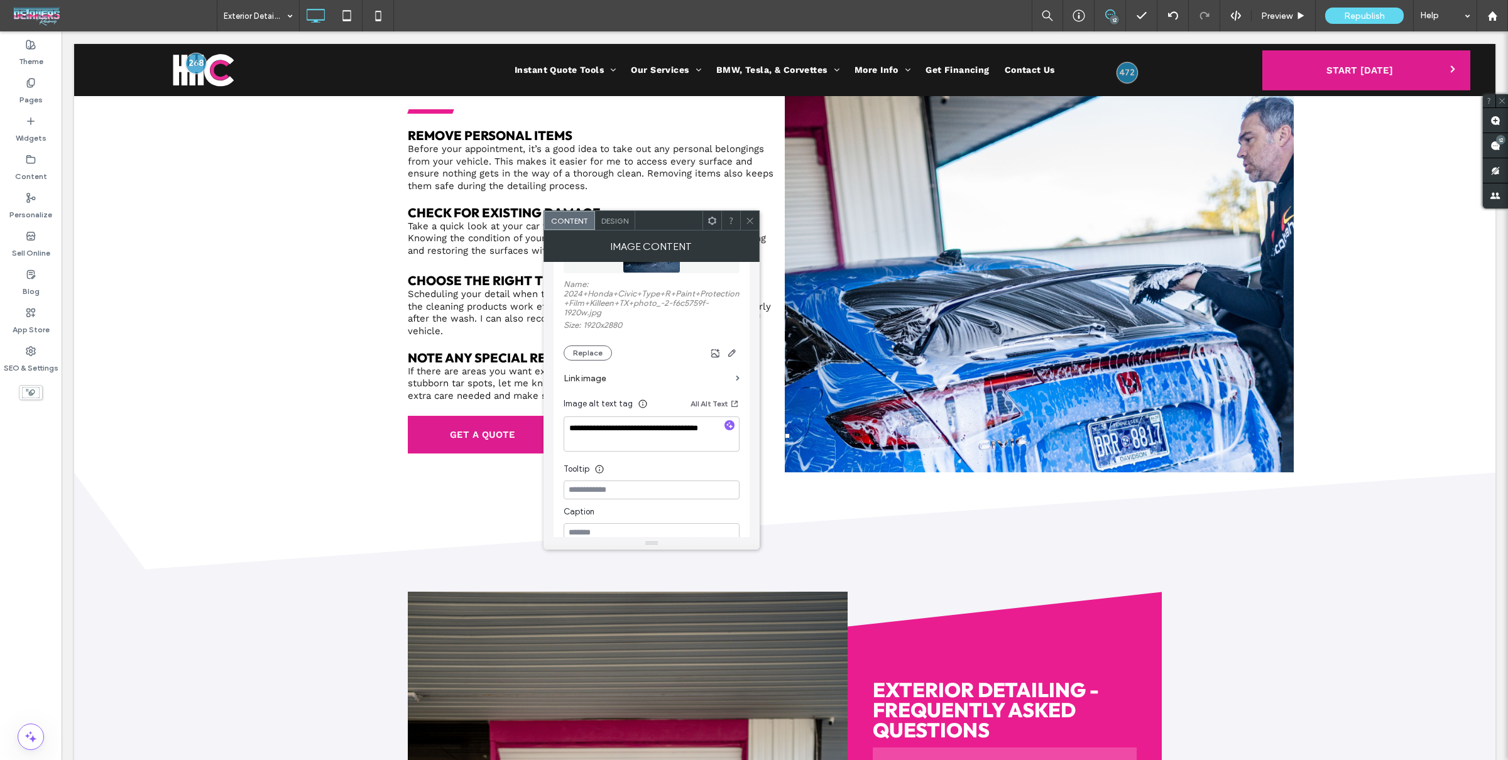
scroll to position [0, 0]
click at [729, 428] on use "button" at bounding box center [729, 425] width 7 height 7
type textarea "**********"
click at [754, 227] on span at bounding box center [749, 220] width 9 height 19
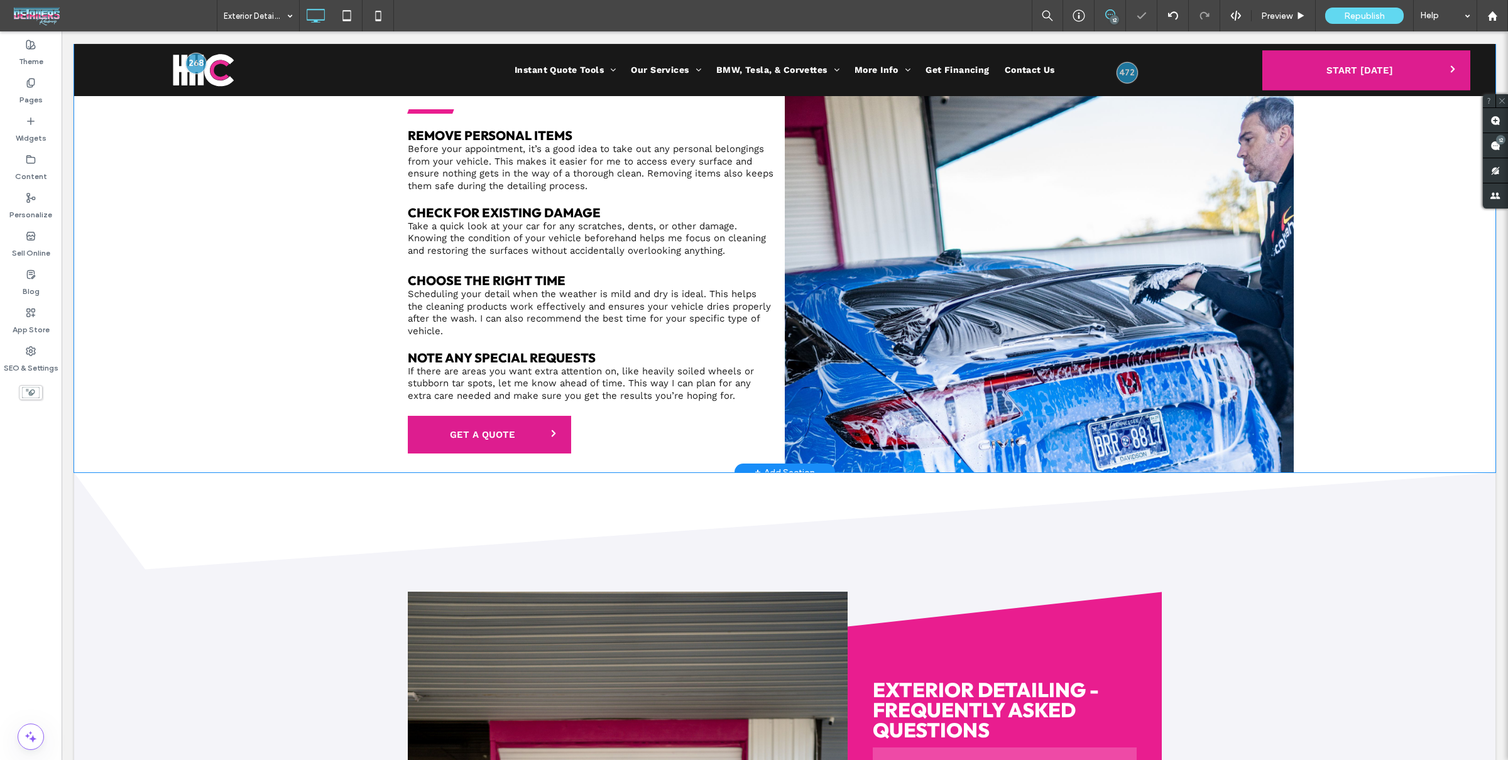
scroll to position [2970, 0]
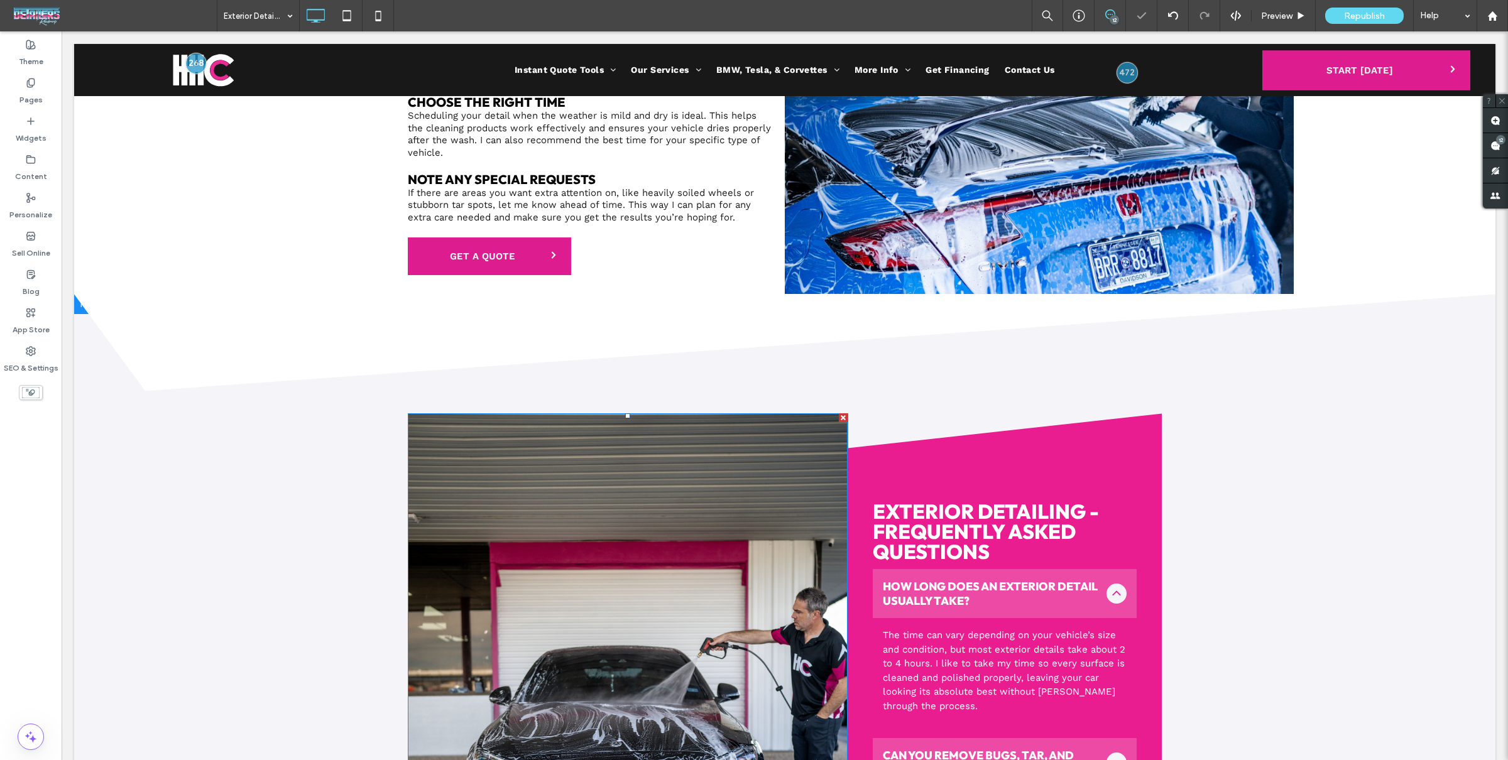
click at [728, 498] on img at bounding box center [628, 743] width 440 height 660
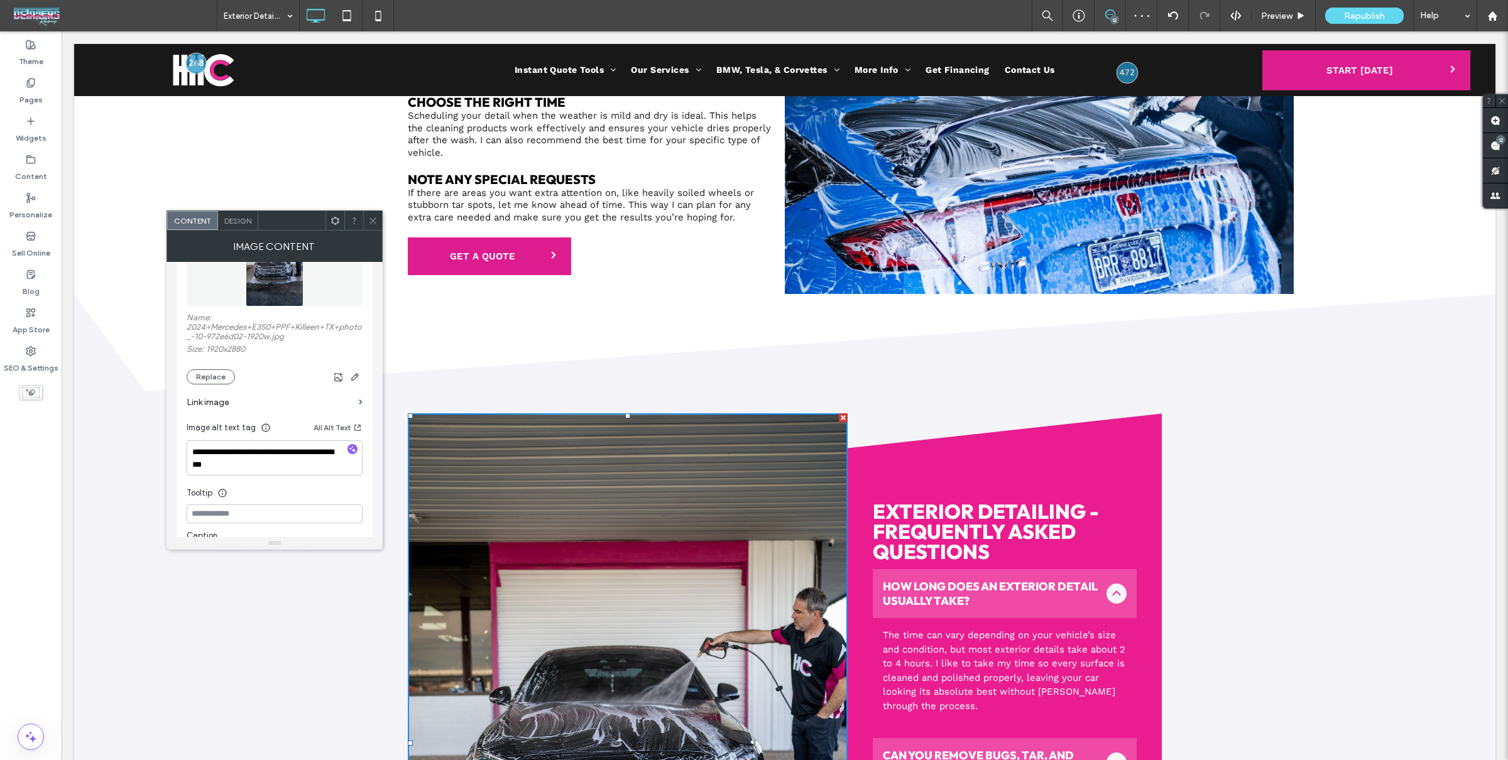
scroll to position [115, 0]
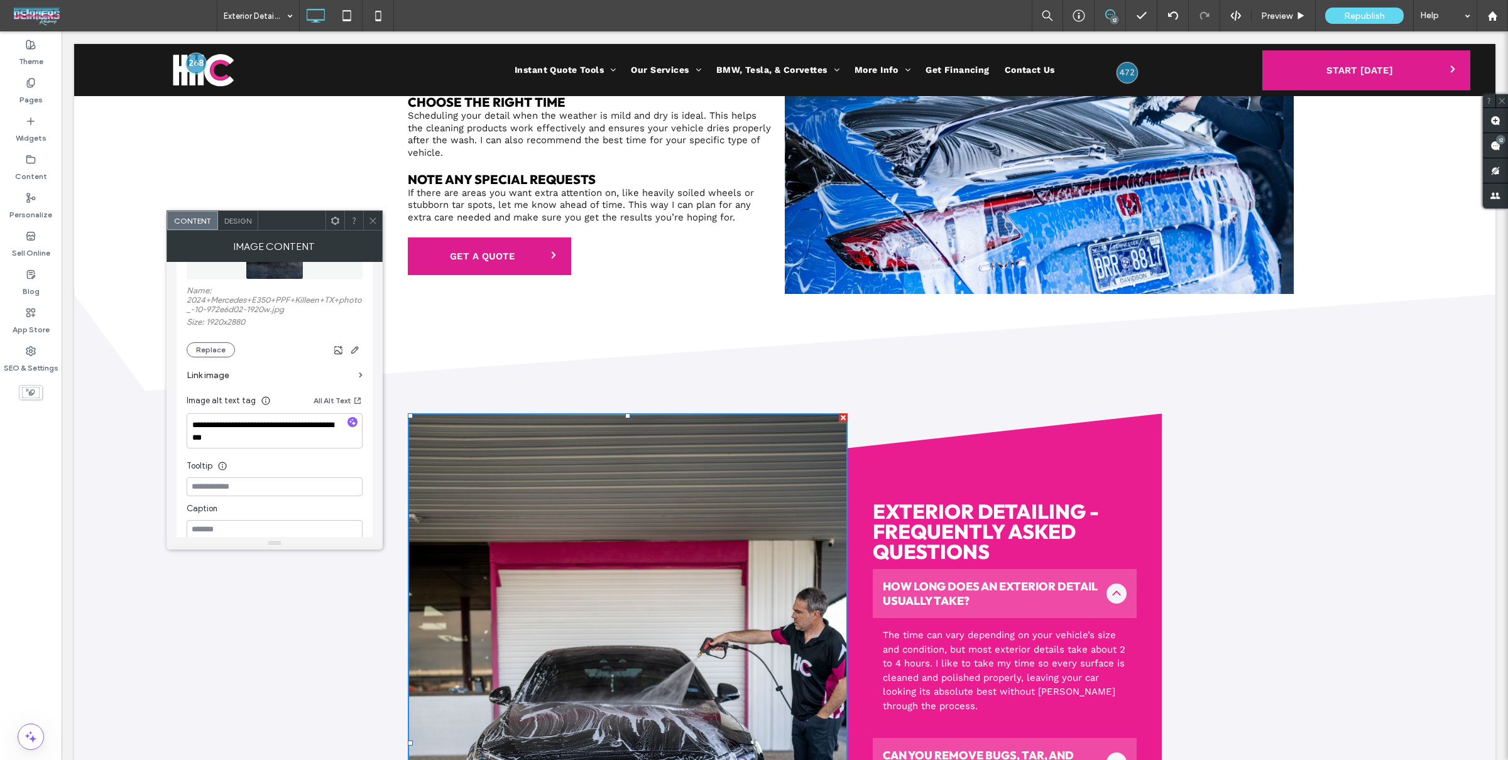
click at [356, 425] on icon "button" at bounding box center [352, 422] width 9 height 9
type textarea "**********"
click at [369, 218] on icon at bounding box center [372, 220] width 9 height 9
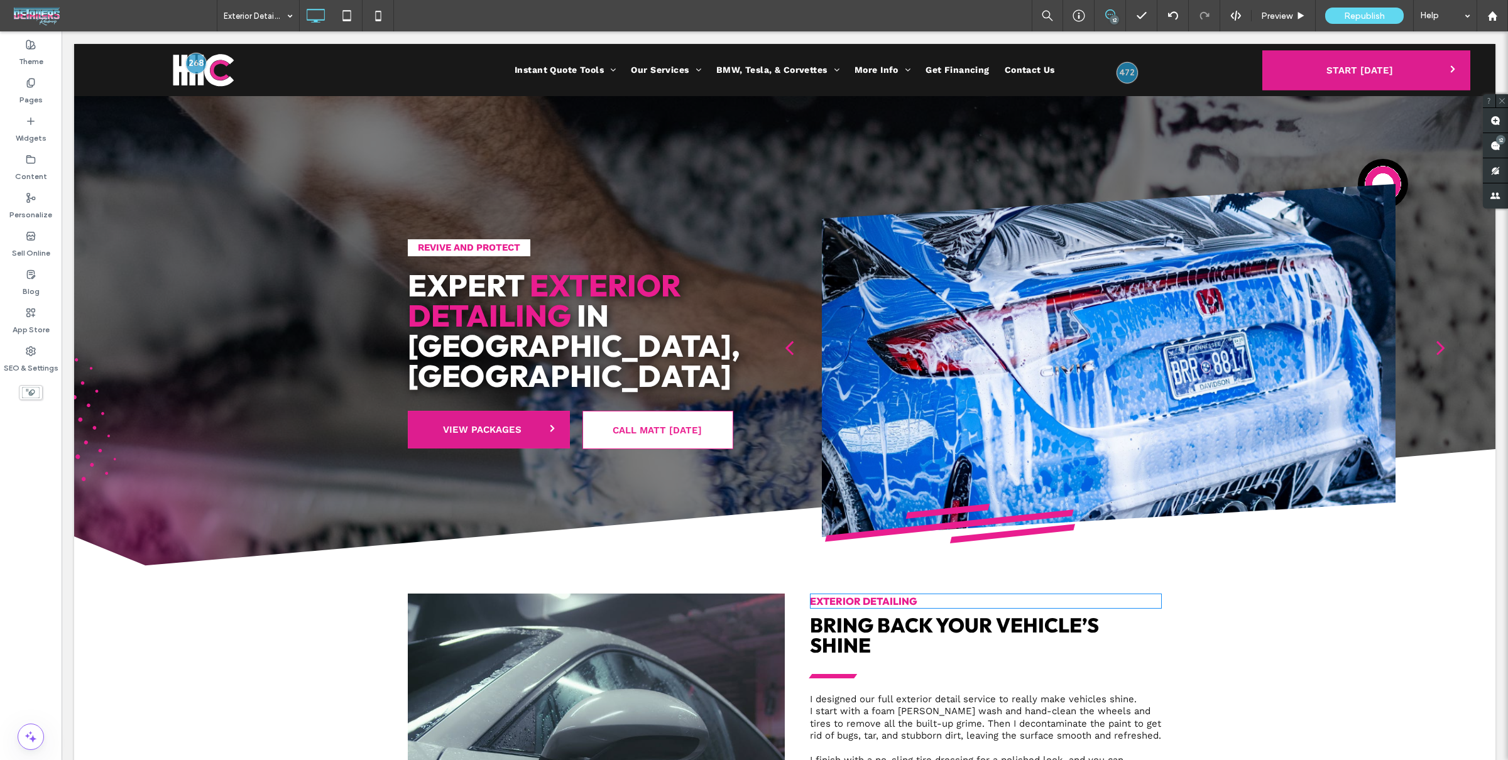
scroll to position [266, 0]
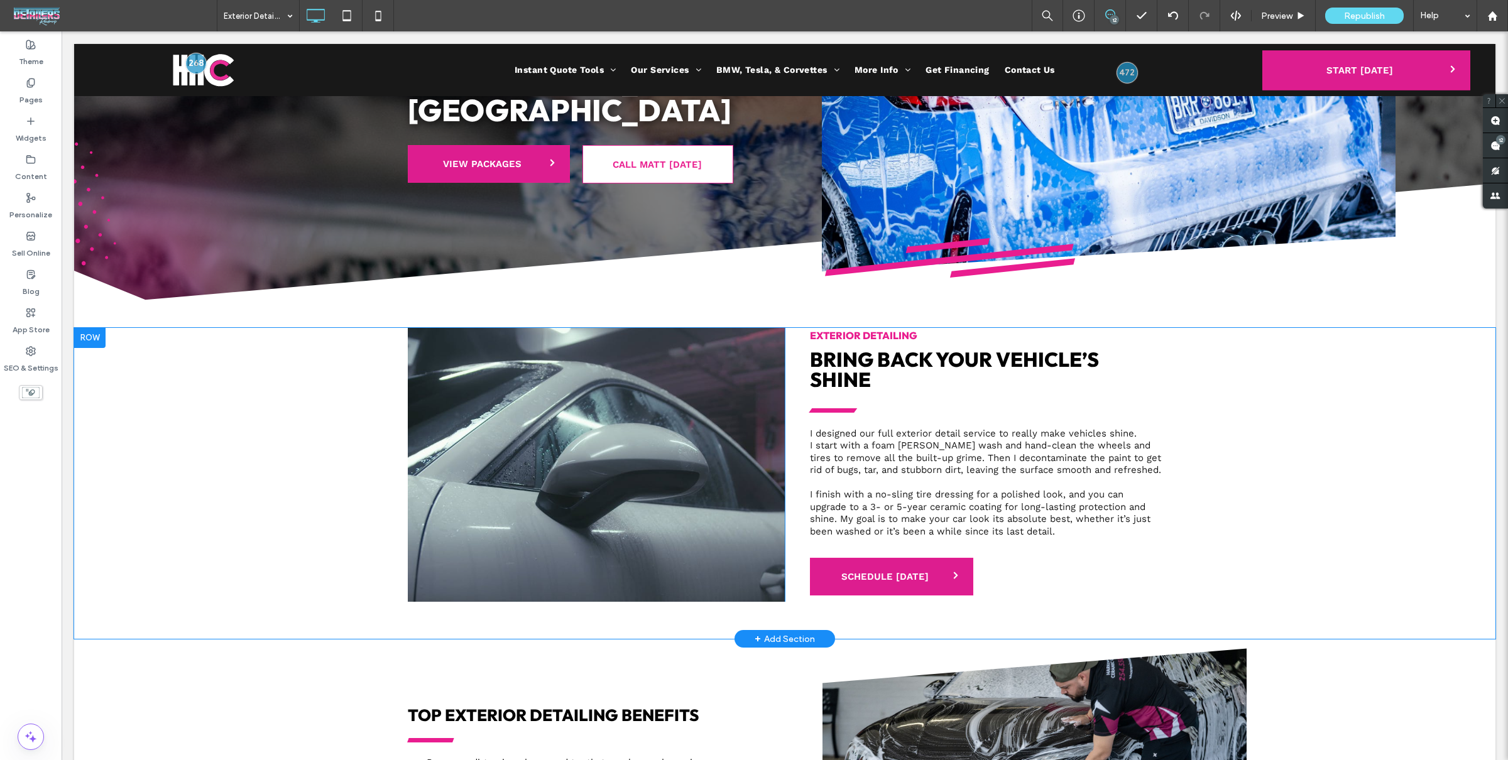
click at [604, 487] on div "Click To Paste" at bounding box center [596, 465] width 377 height 275
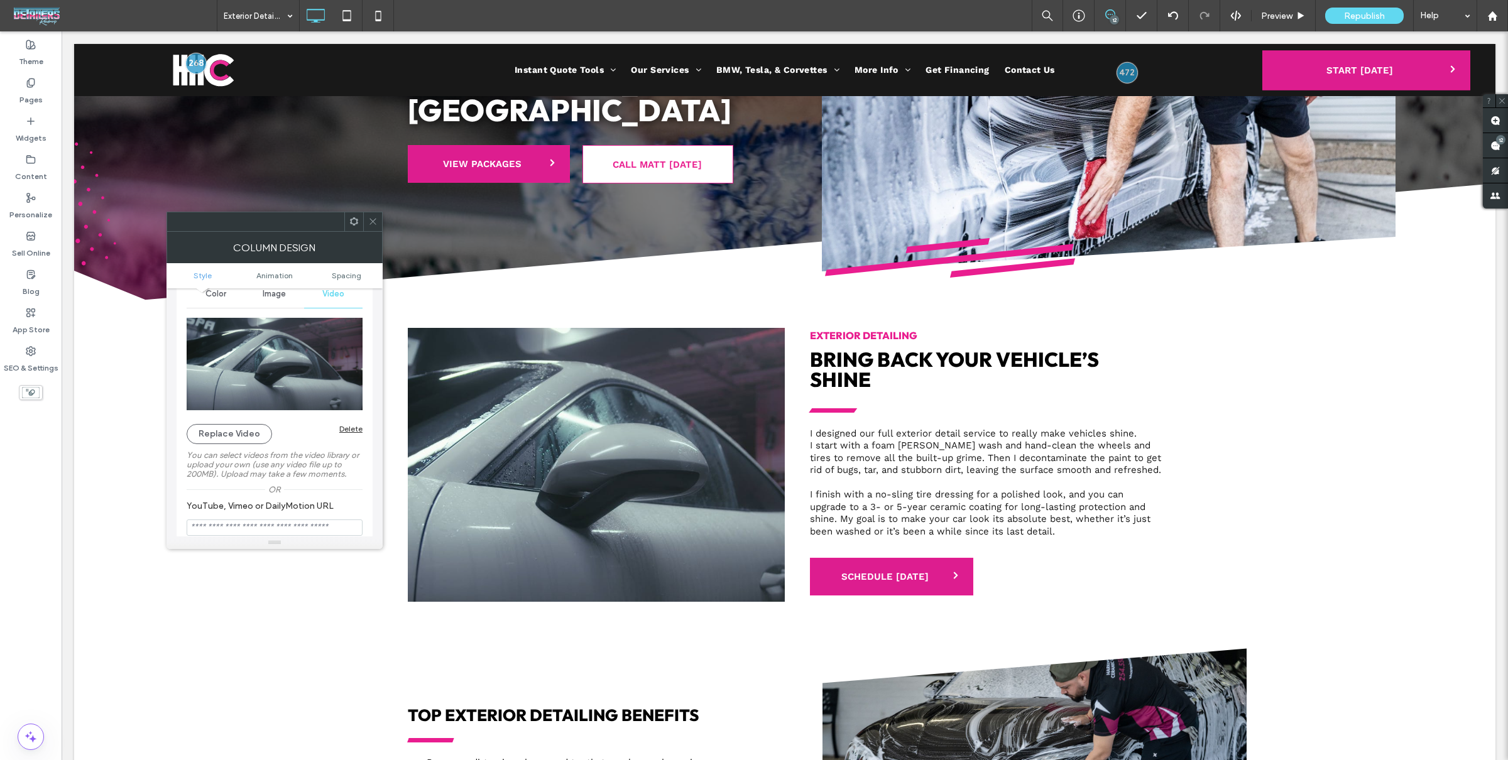
scroll to position [120, 0]
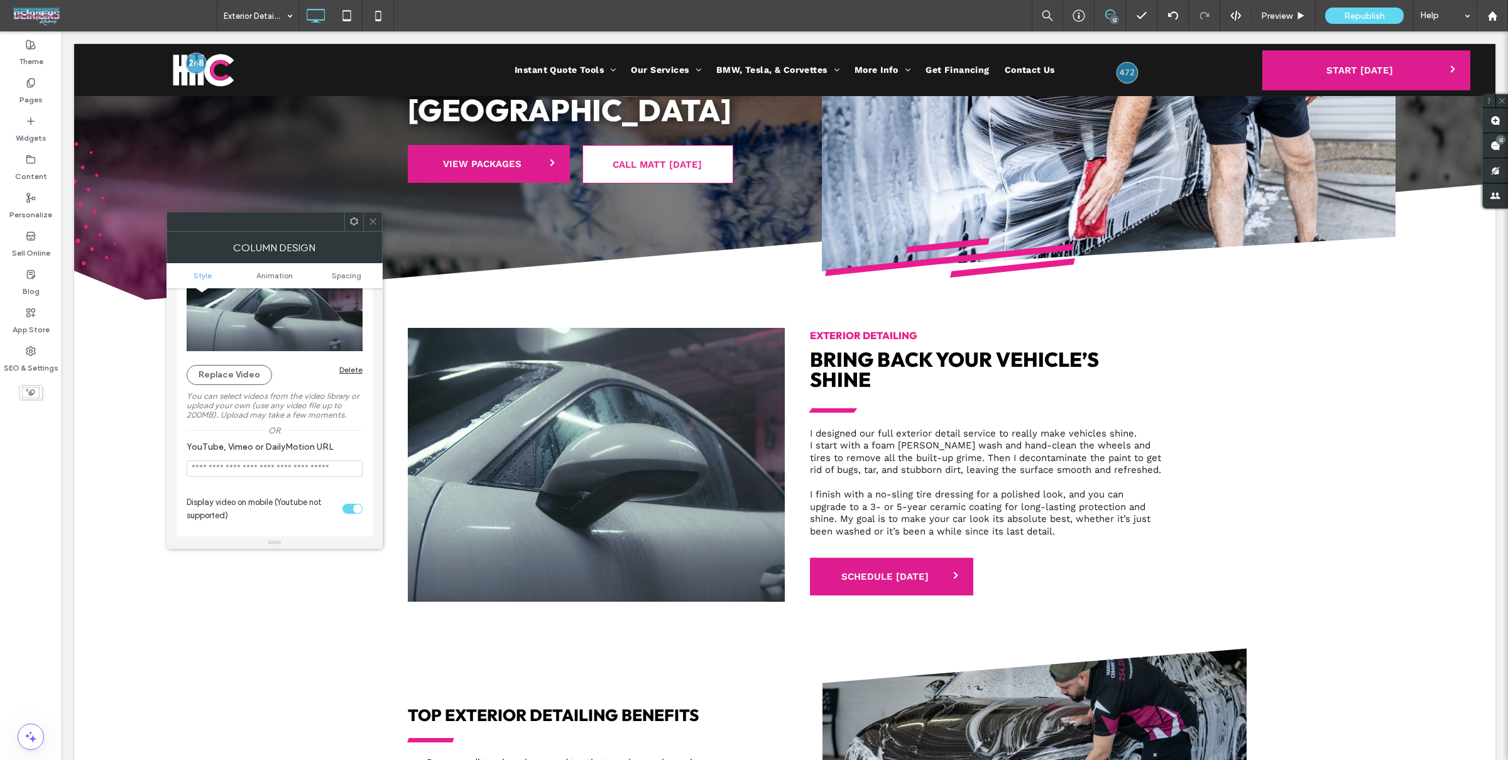
click at [368, 222] on div at bounding box center [372, 221] width 19 height 19
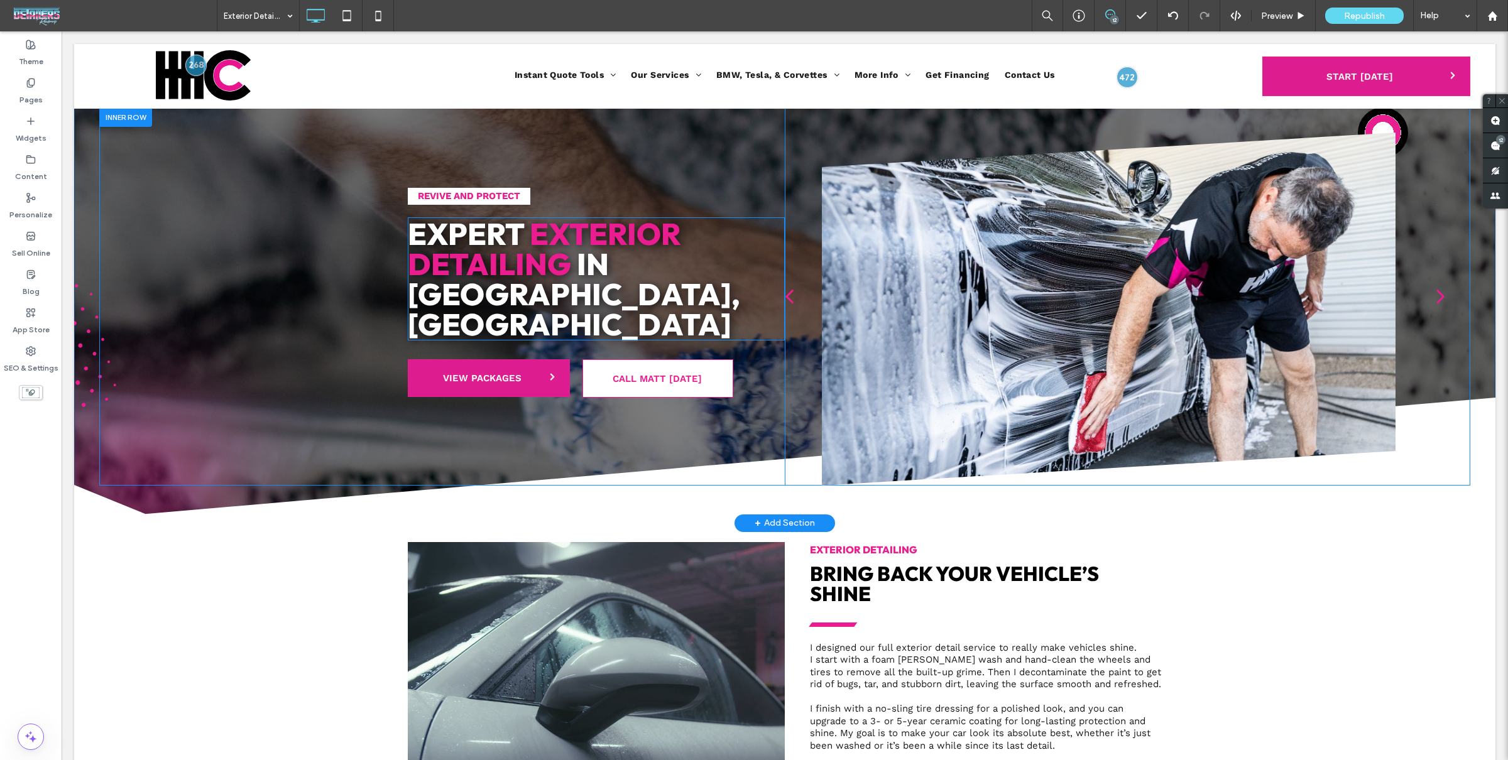
scroll to position [0, 0]
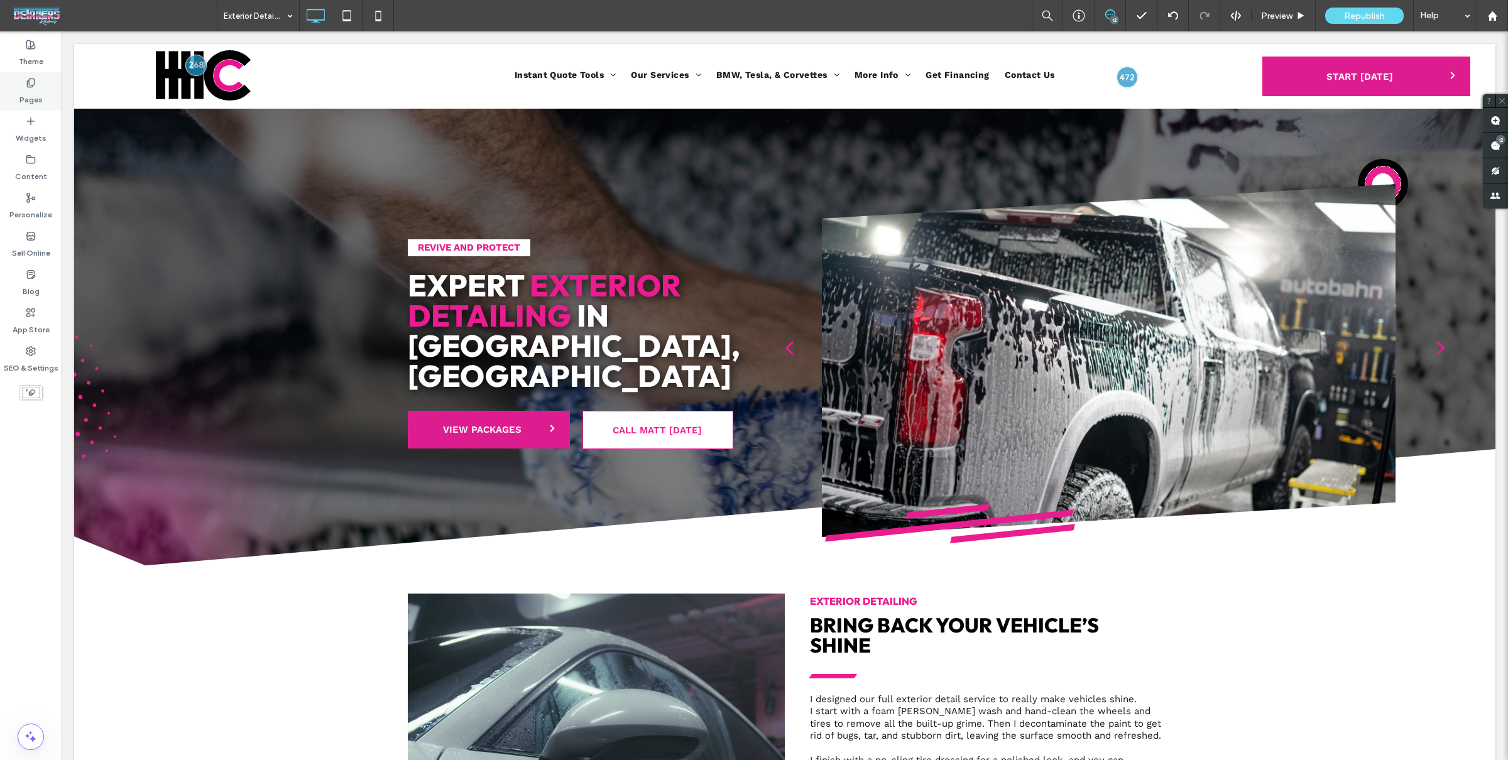
click at [58, 102] on div "Pages" at bounding box center [31, 91] width 62 height 38
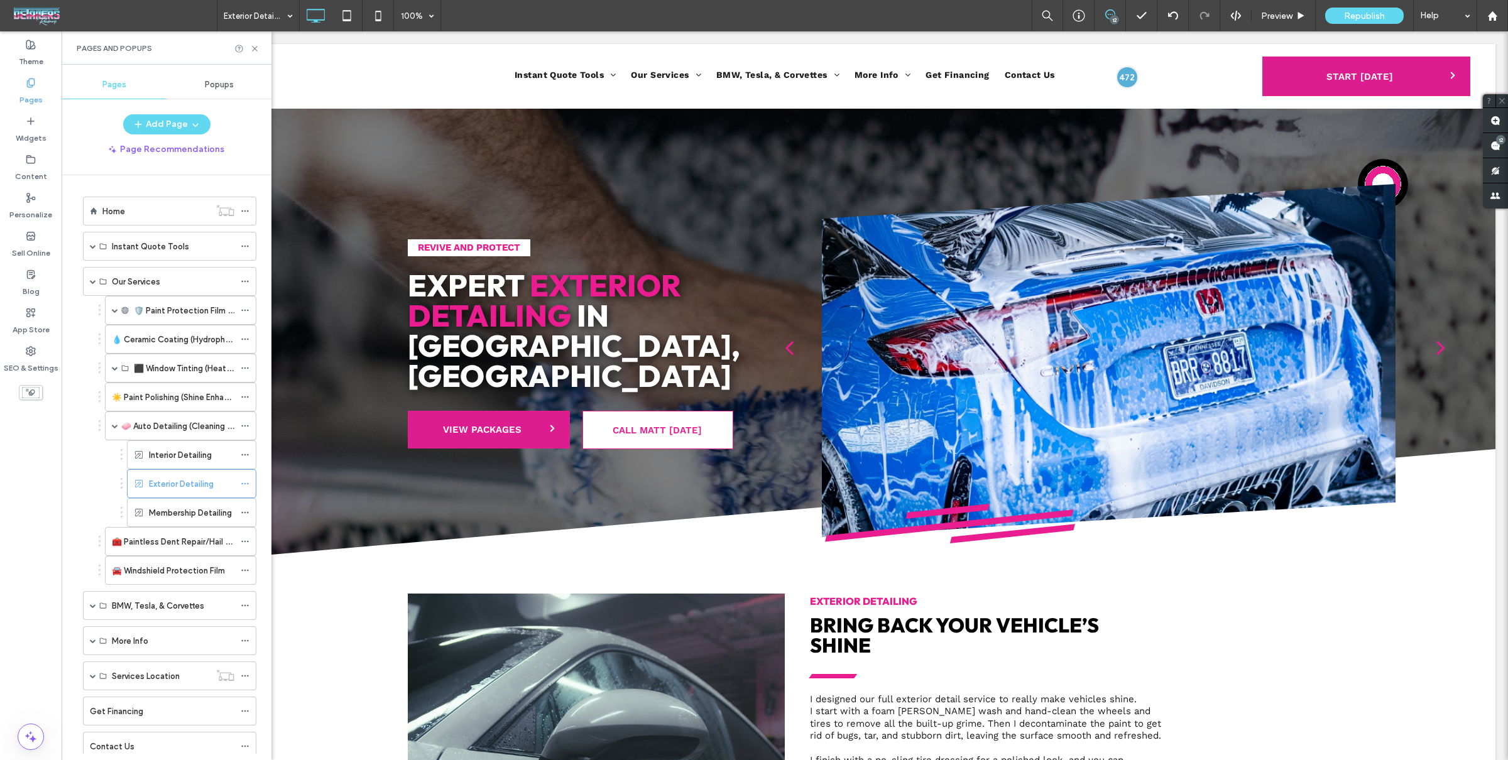
click at [209, 456] on label "Interior Detailing" at bounding box center [180, 455] width 63 height 22
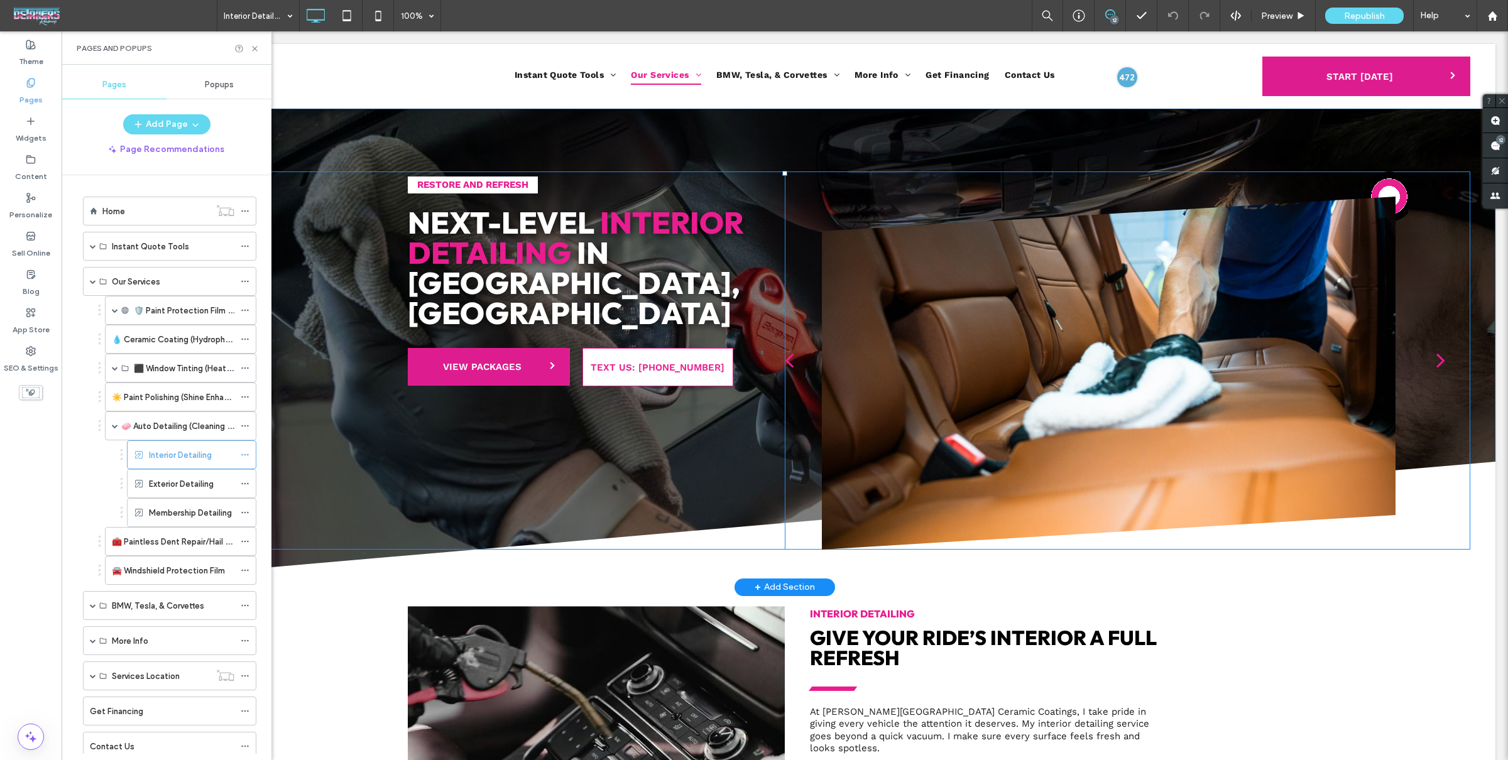
click at [647, 424] on div "Restore and Refresh Next-Level Interior Detailing in Harker Heights, TX VIEW PA…" at bounding box center [596, 361] width 377 height 378
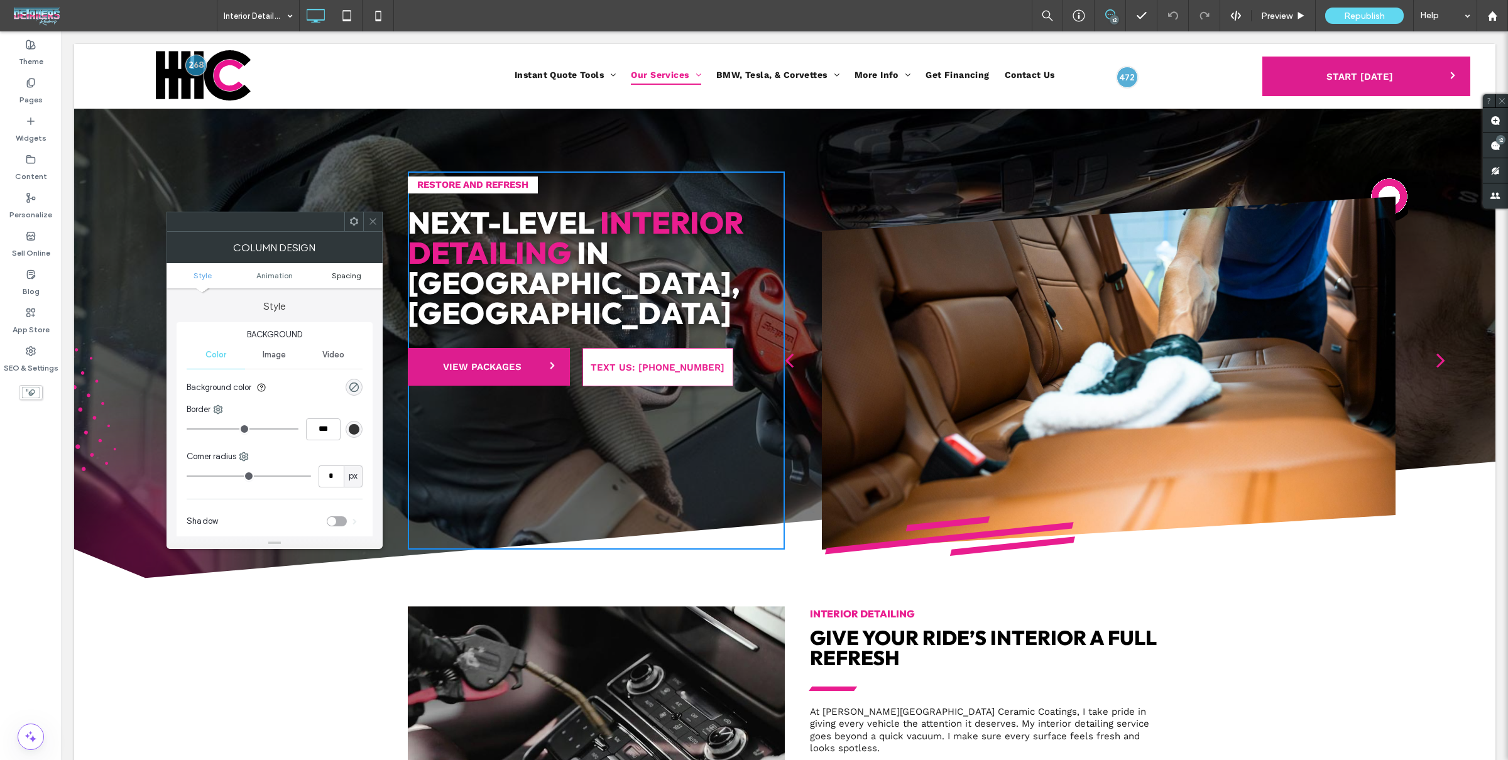
click at [344, 275] on span "Spacing" at bounding box center [347, 275] width 30 height 9
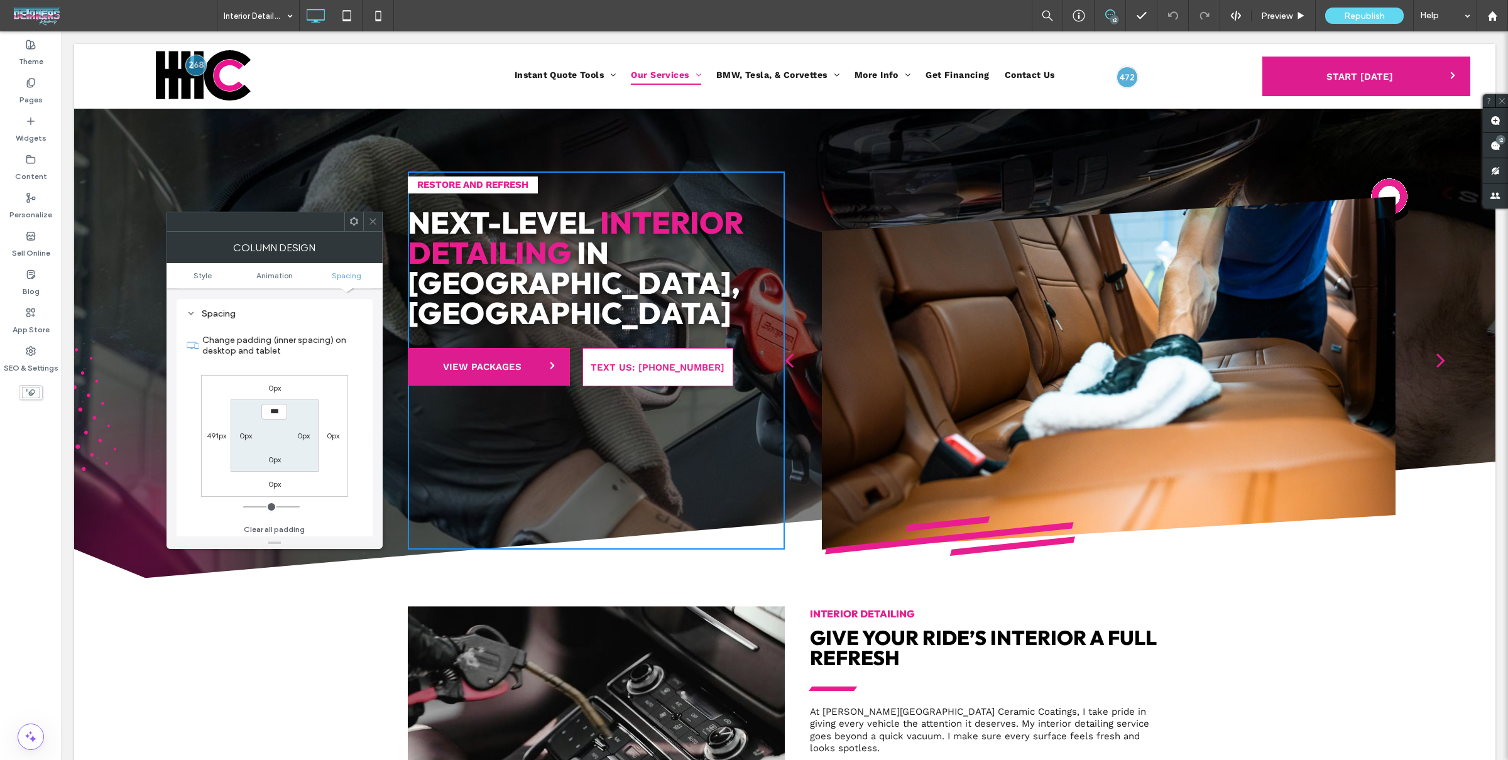
scroll to position [294, 0]
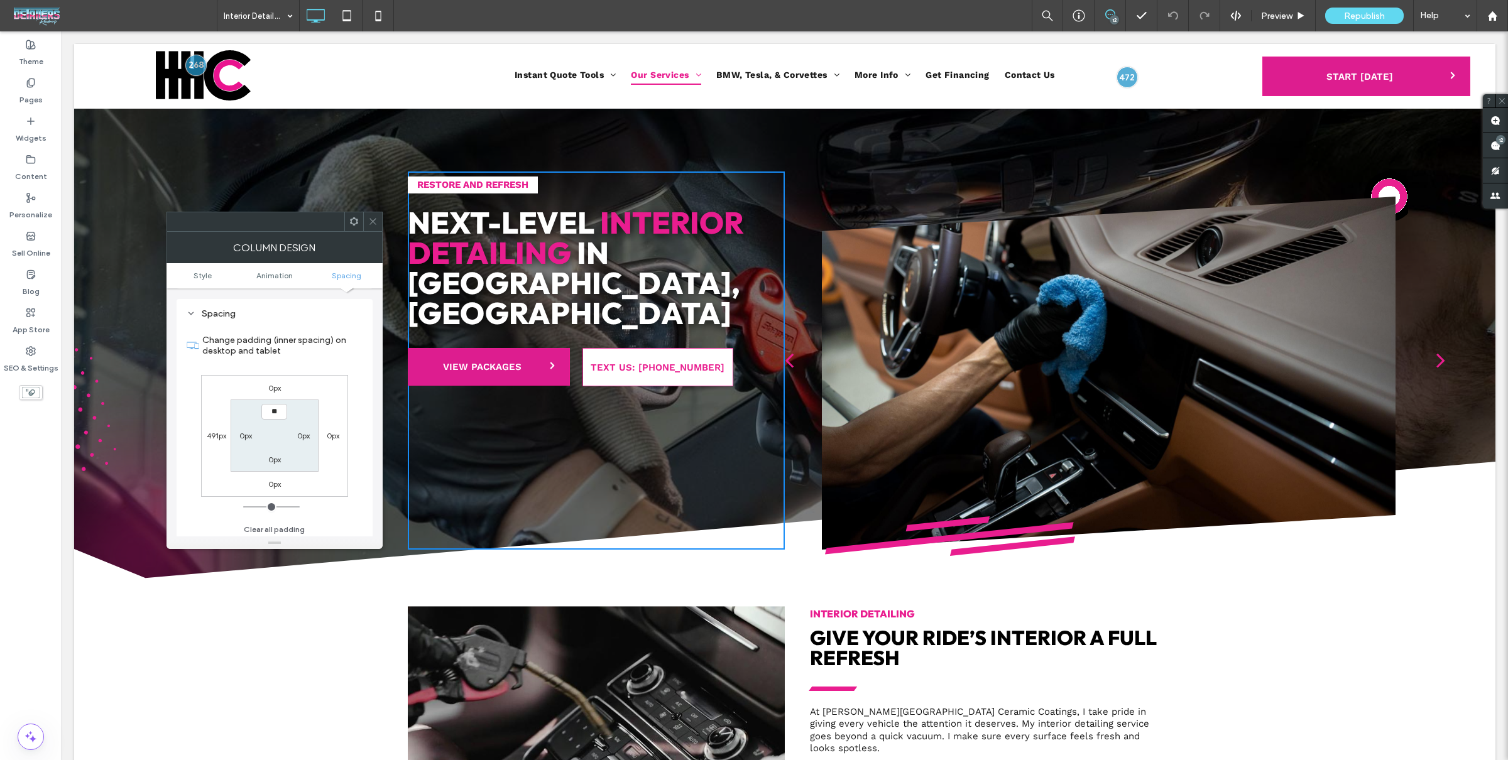
type input "***"
drag, startPoint x: 334, startPoint y: 381, endPoint x: 325, endPoint y: 395, distance: 16.1
click at [334, 381] on div "0px 0px 0px 491px *** 0px 0px 0px" at bounding box center [274, 436] width 147 height 122
click at [274, 417] on input "***" at bounding box center [274, 412] width 26 height 16
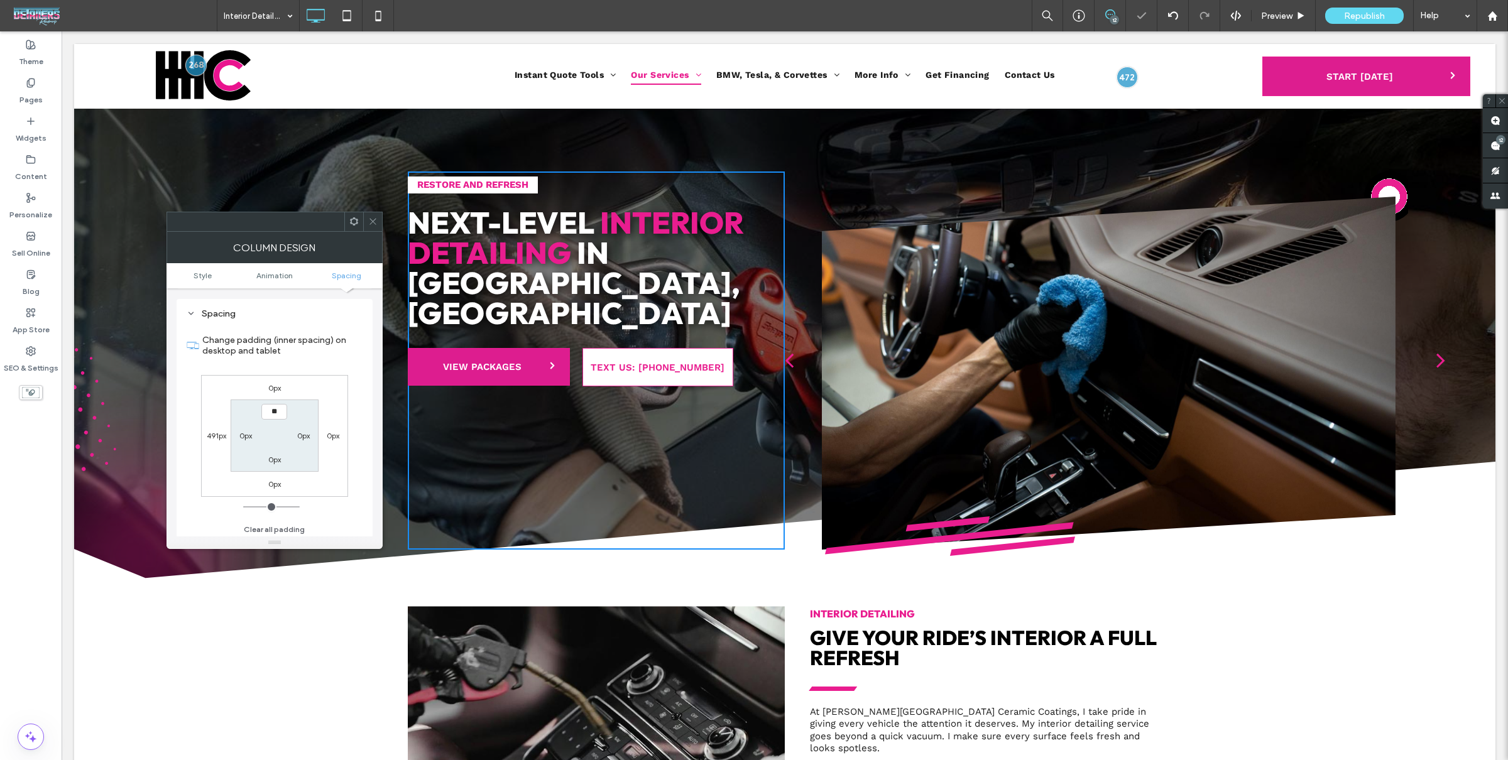
type input "****"
type input "**"
click at [320, 375] on div "0px 0px 0px 491px **** 0px 0px 0px" at bounding box center [274, 436] width 147 height 122
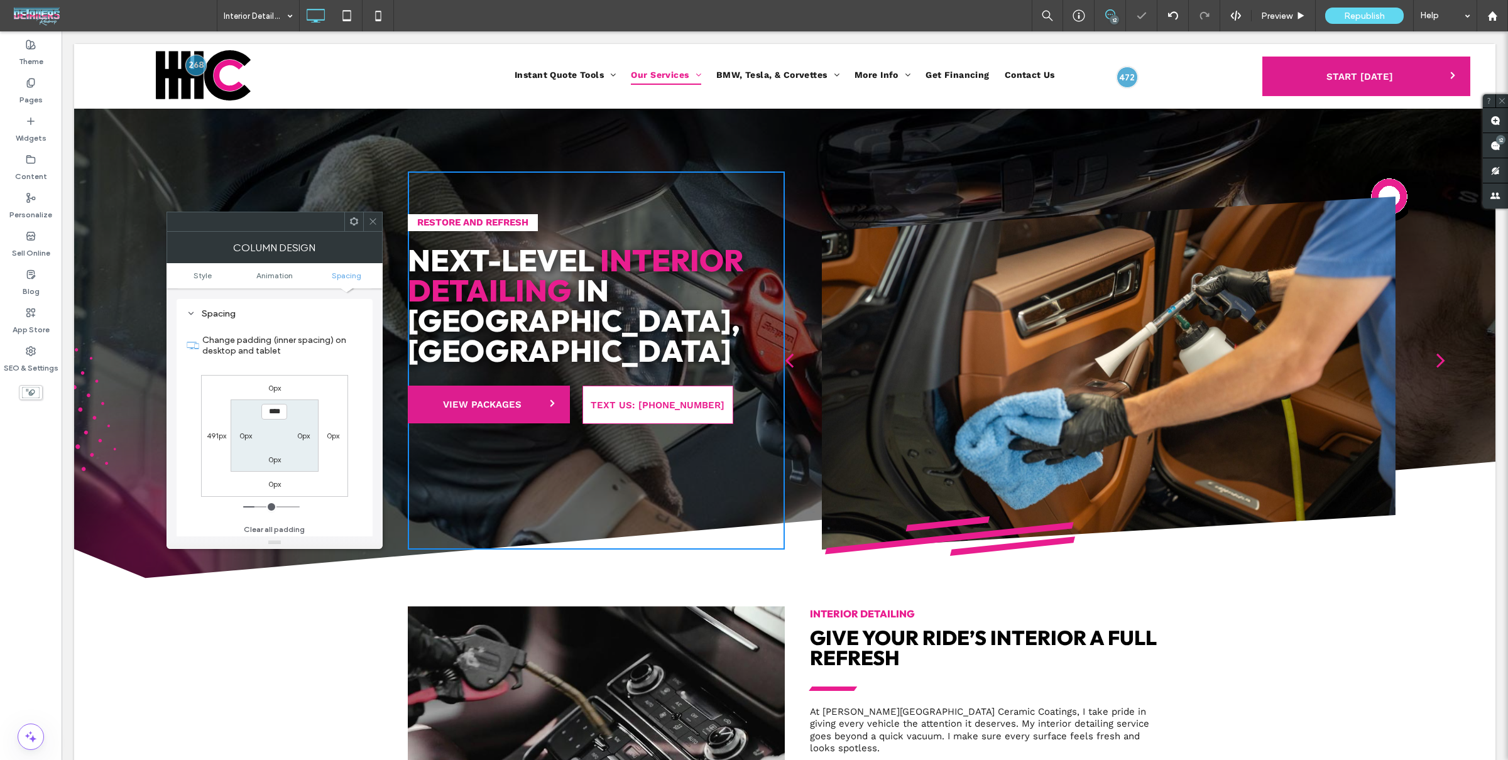
click at [373, 220] on icon at bounding box center [372, 221] width 9 height 9
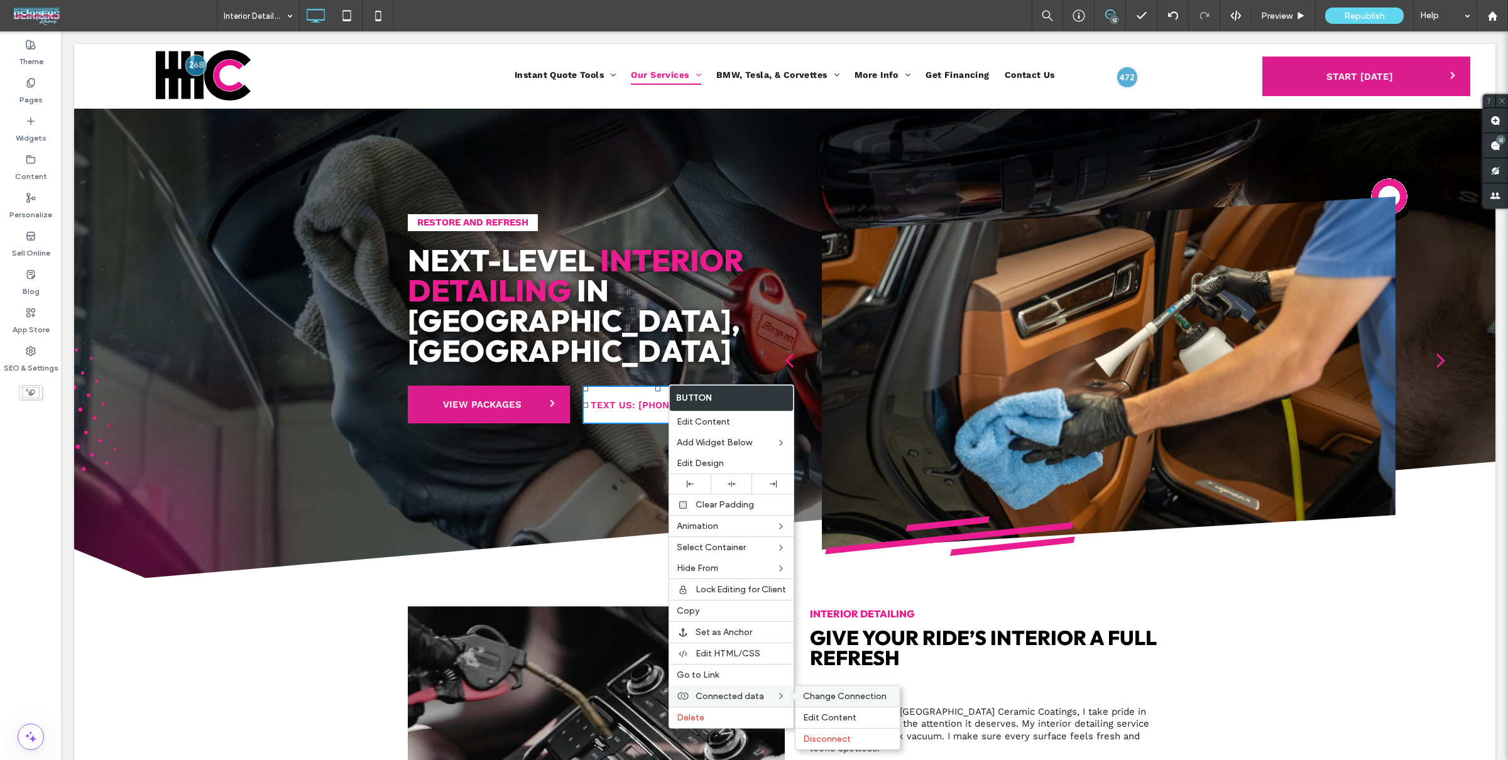
click at [804, 696] on span "Change Connection" at bounding box center [845, 696] width 84 height 11
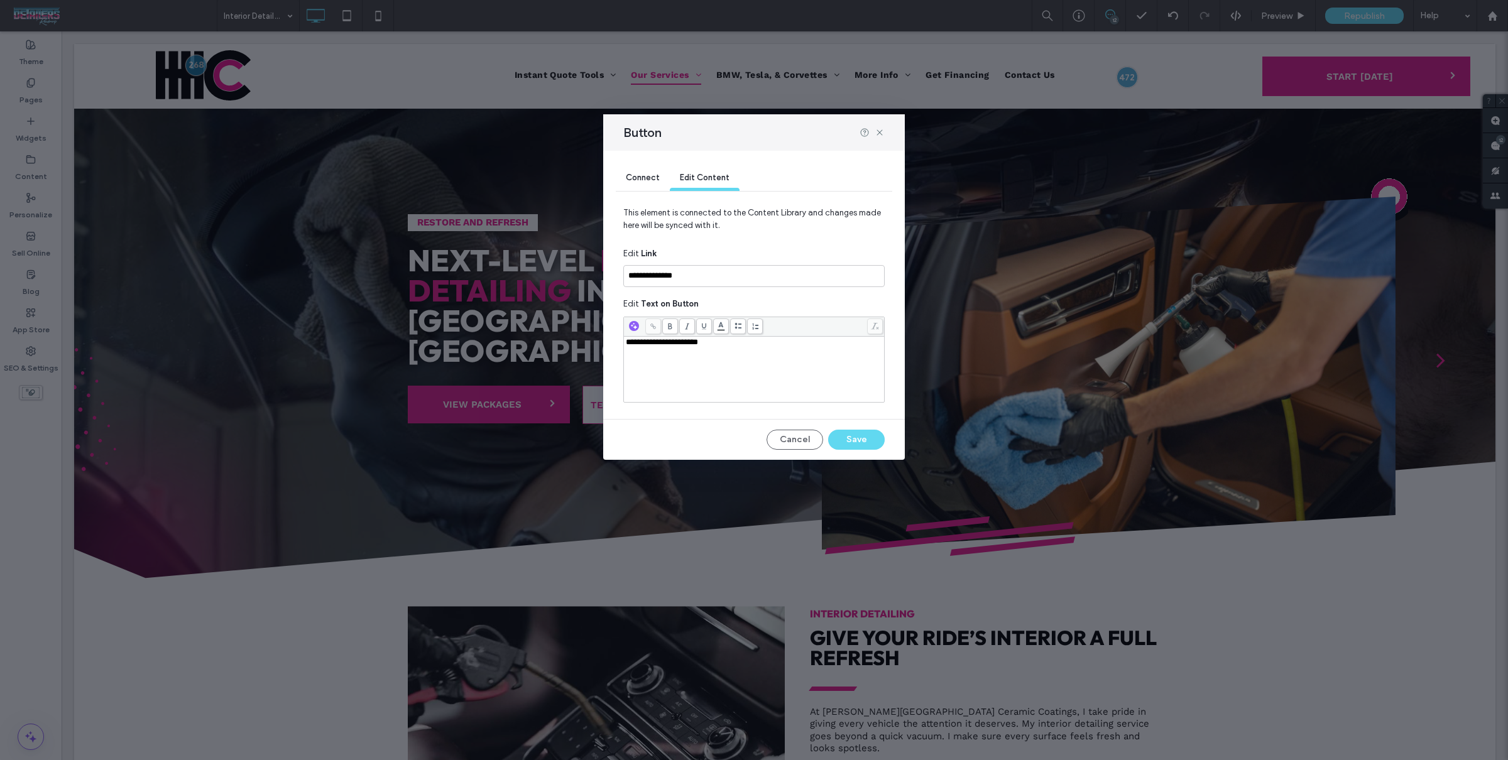
drag, startPoint x: 623, startPoint y: 191, endPoint x: 634, endPoint y: 184, distance: 12.7
click at [623, 191] on div "Connect Edit Content" at bounding box center [754, 179] width 276 height 56
click at [634, 184] on div "Connect" at bounding box center [643, 178] width 54 height 25
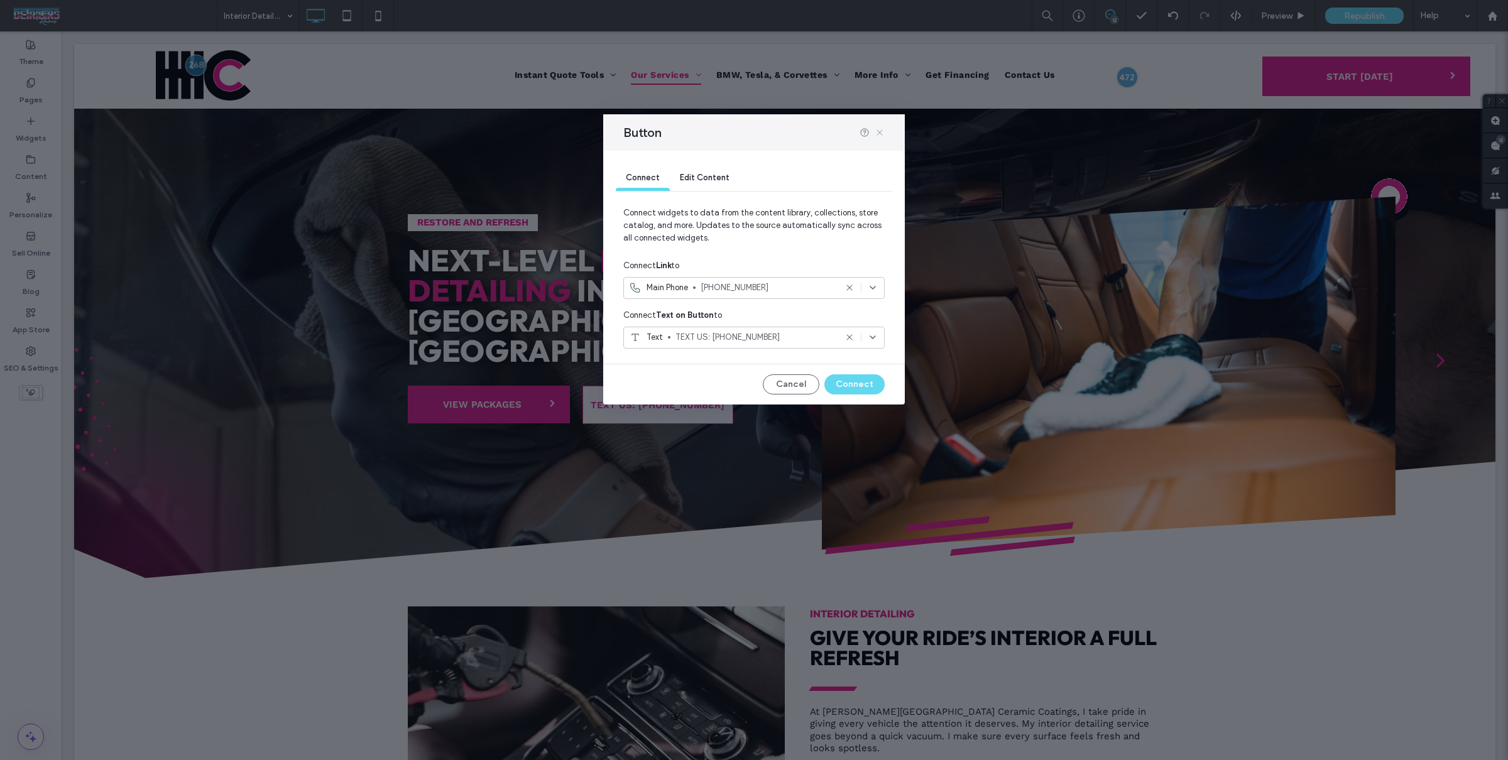
drag, startPoint x: 886, startPoint y: 133, endPoint x: 880, endPoint y: 133, distance: 6.3
click at [884, 133] on div "Button" at bounding box center [754, 132] width 302 height 36
click at [877, 131] on icon at bounding box center [880, 133] width 10 height 10
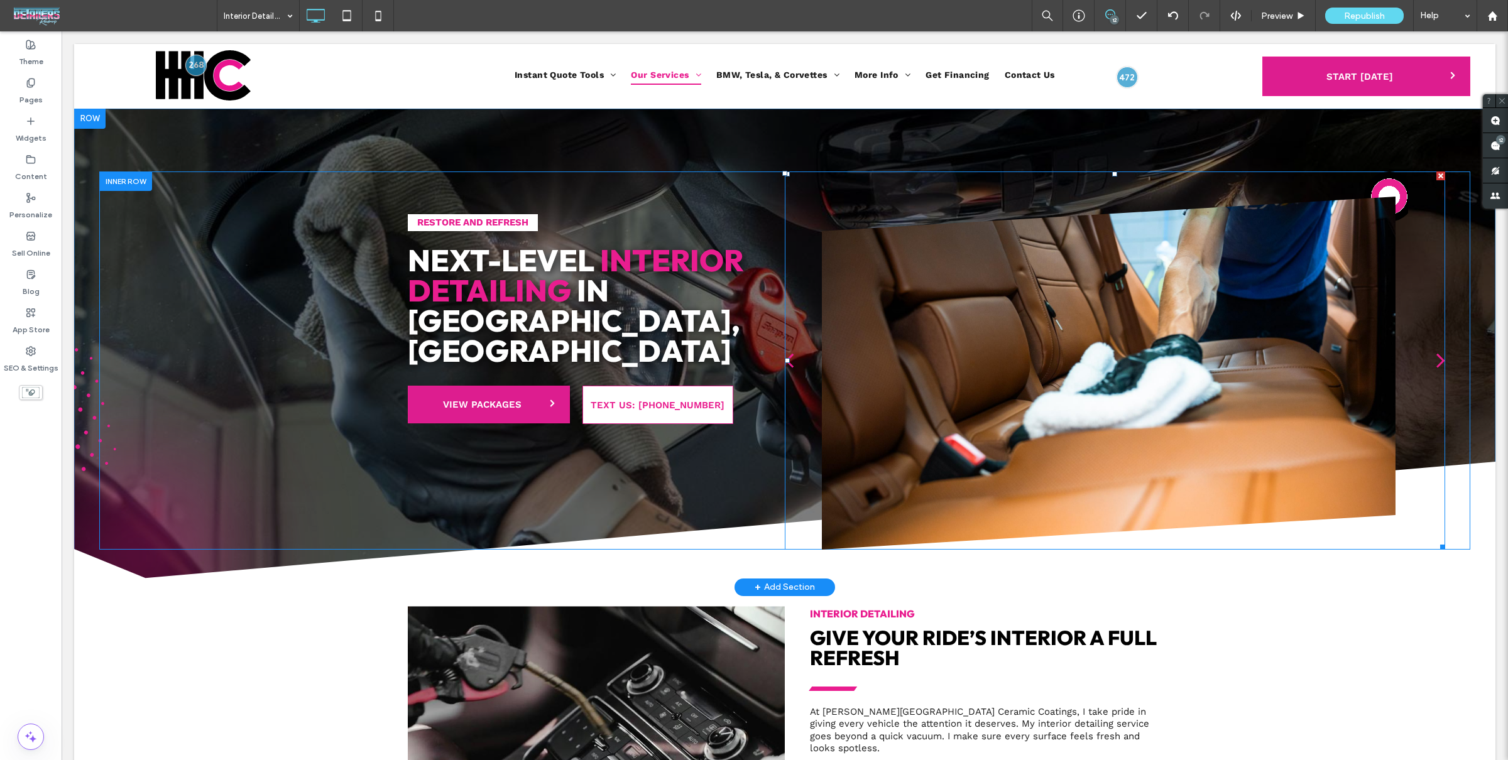
click at [1016, 362] on div at bounding box center [1109, 373] width 574 height 353
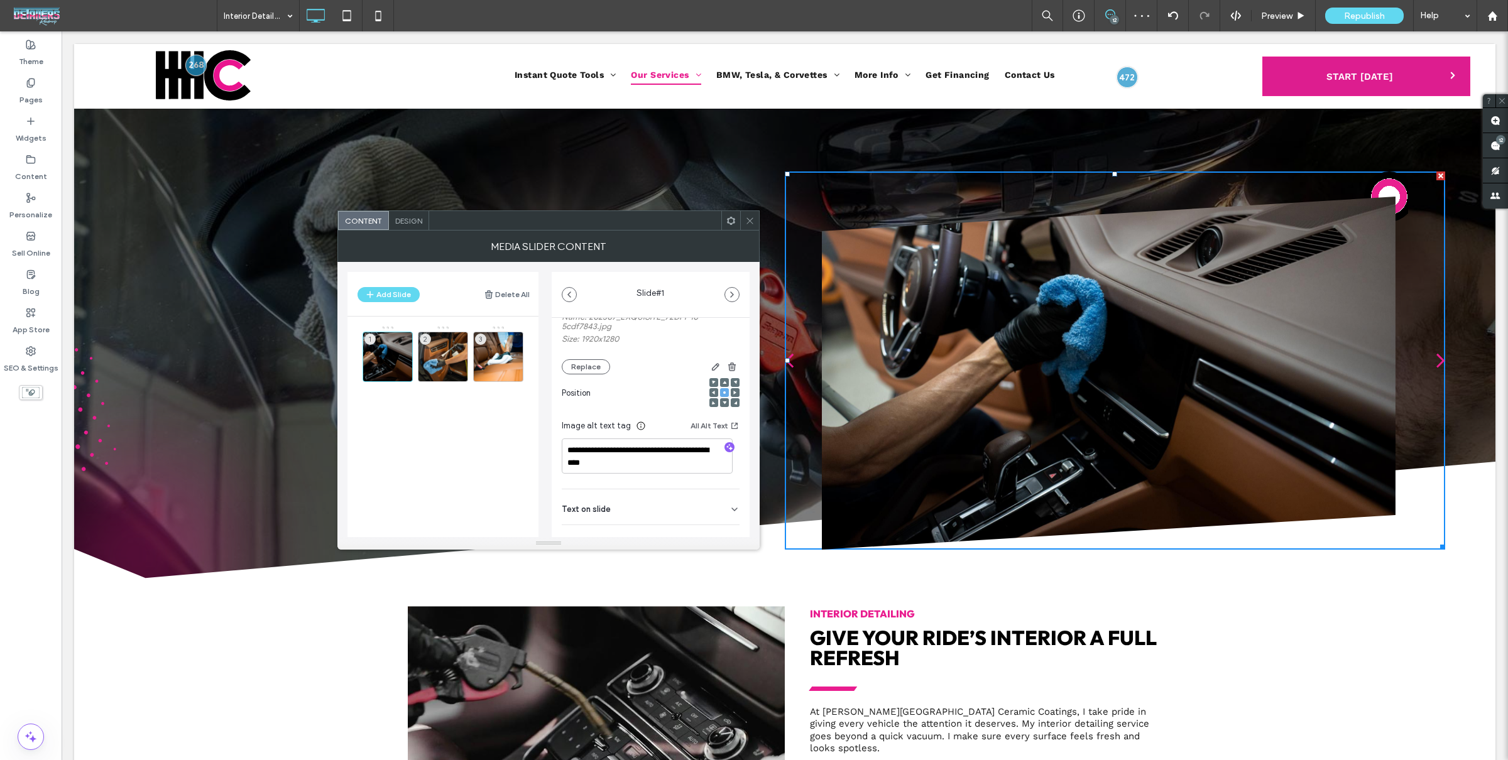
scroll to position [139, 0]
click at [729, 441] on div at bounding box center [729, 443] width 20 height 12
click at [725, 442] on icon "button" at bounding box center [729, 442] width 9 height 9
click at [391, 347] on div "1" at bounding box center [388, 357] width 50 height 50
type textarea "**********"
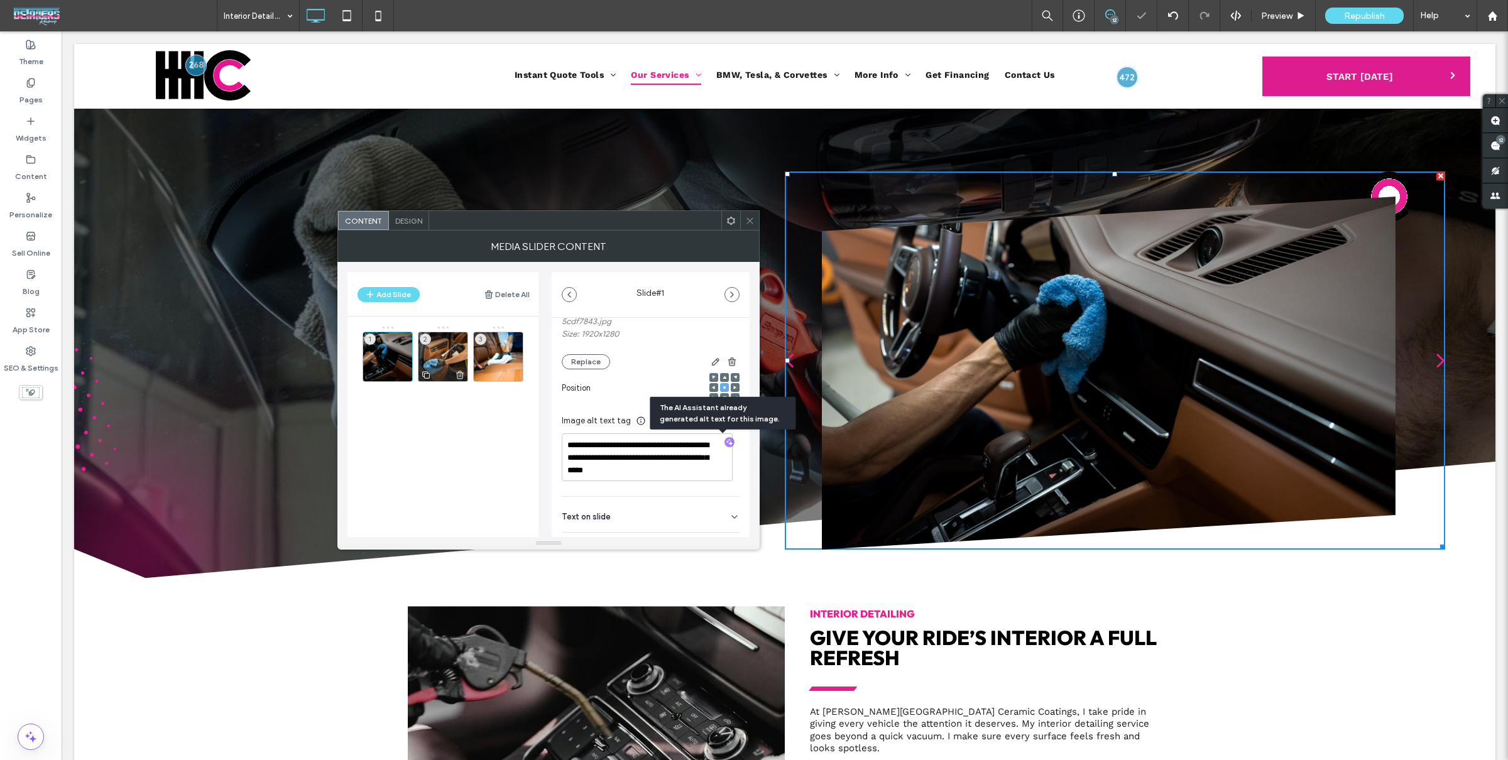
click at [440, 349] on div "2" at bounding box center [443, 357] width 50 height 50
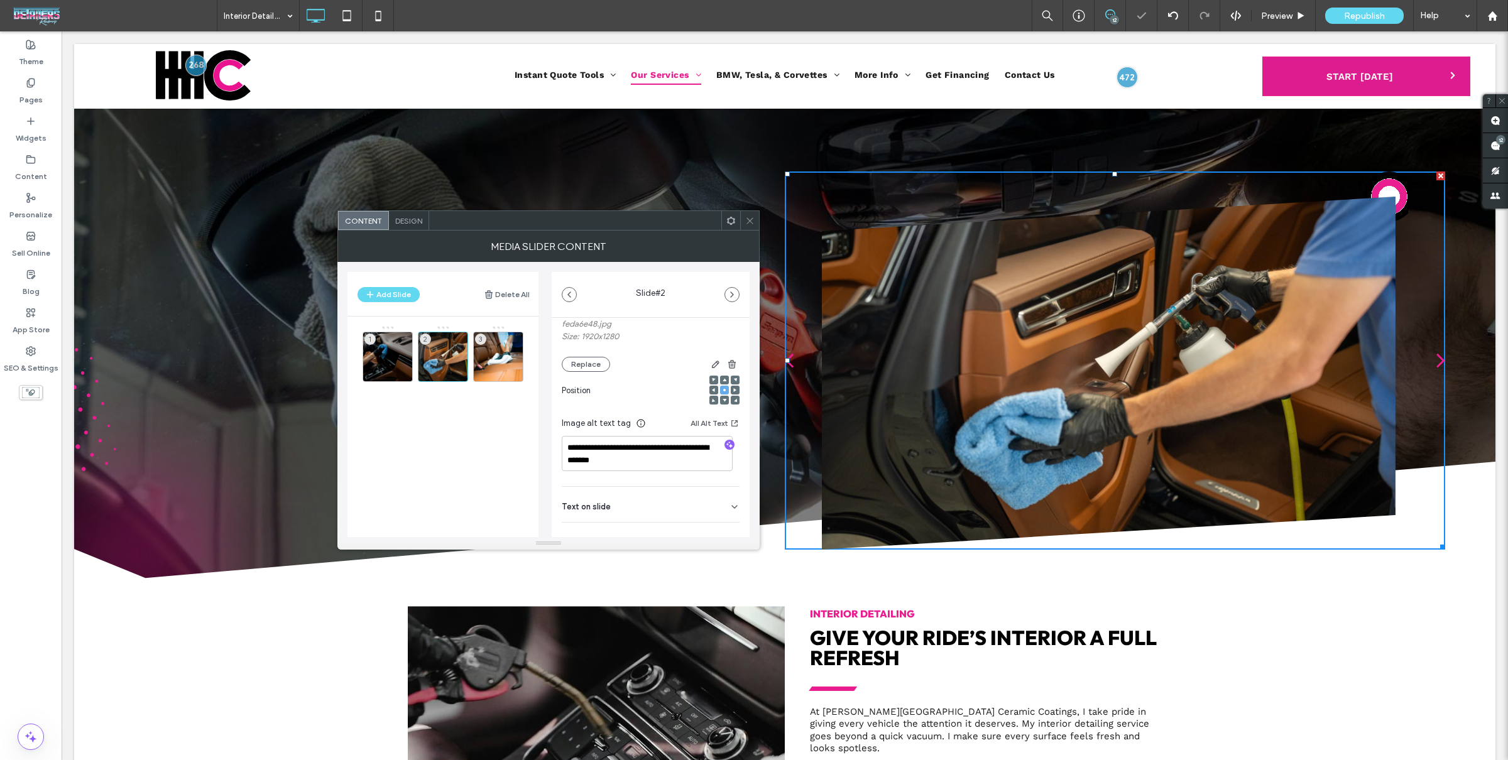
scroll to position [165, 0]
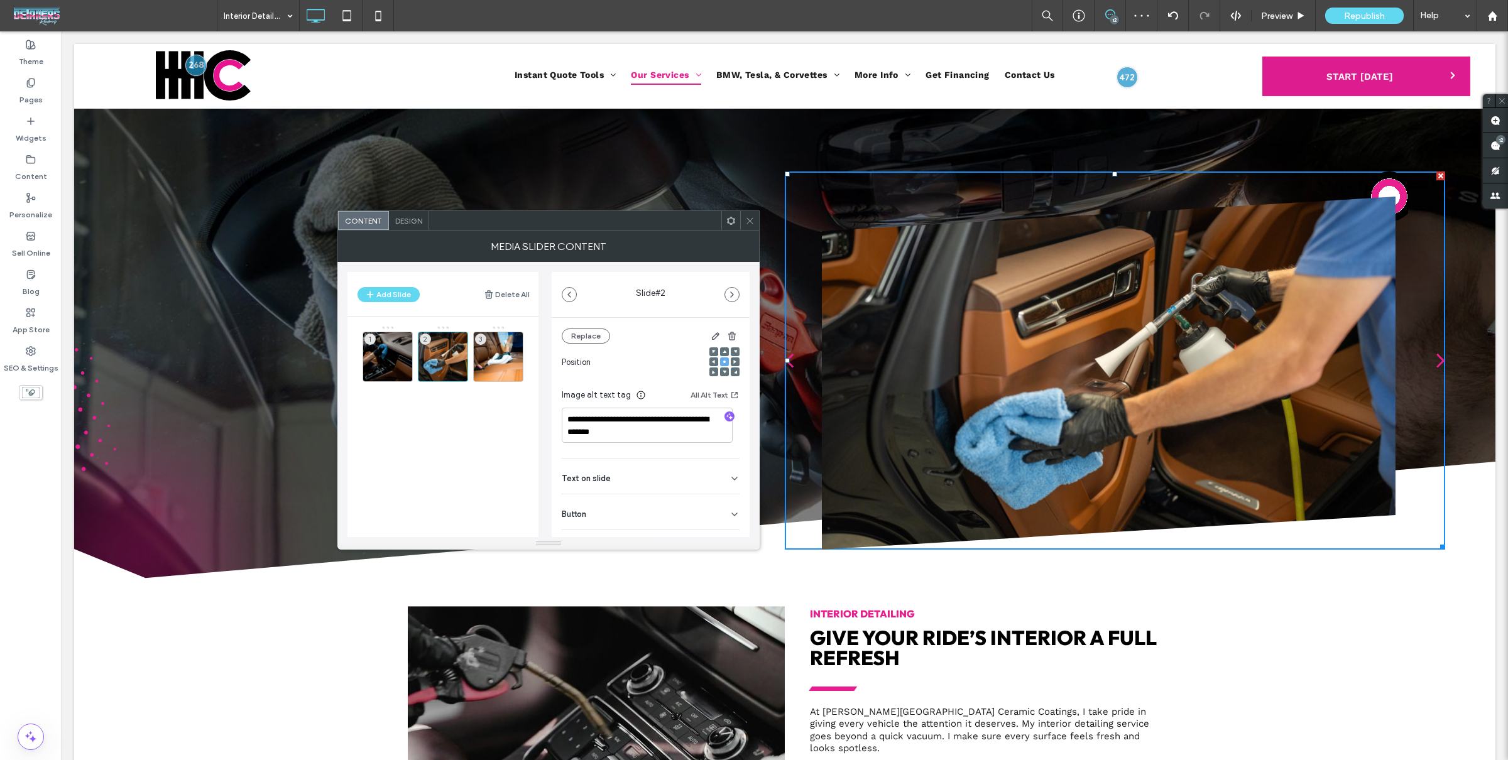
click at [725, 416] on icon "button" at bounding box center [729, 416] width 9 height 9
type textarea "**********"
click at [499, 347] on div "3" at bounding box center [498, 357] width 50 height 50
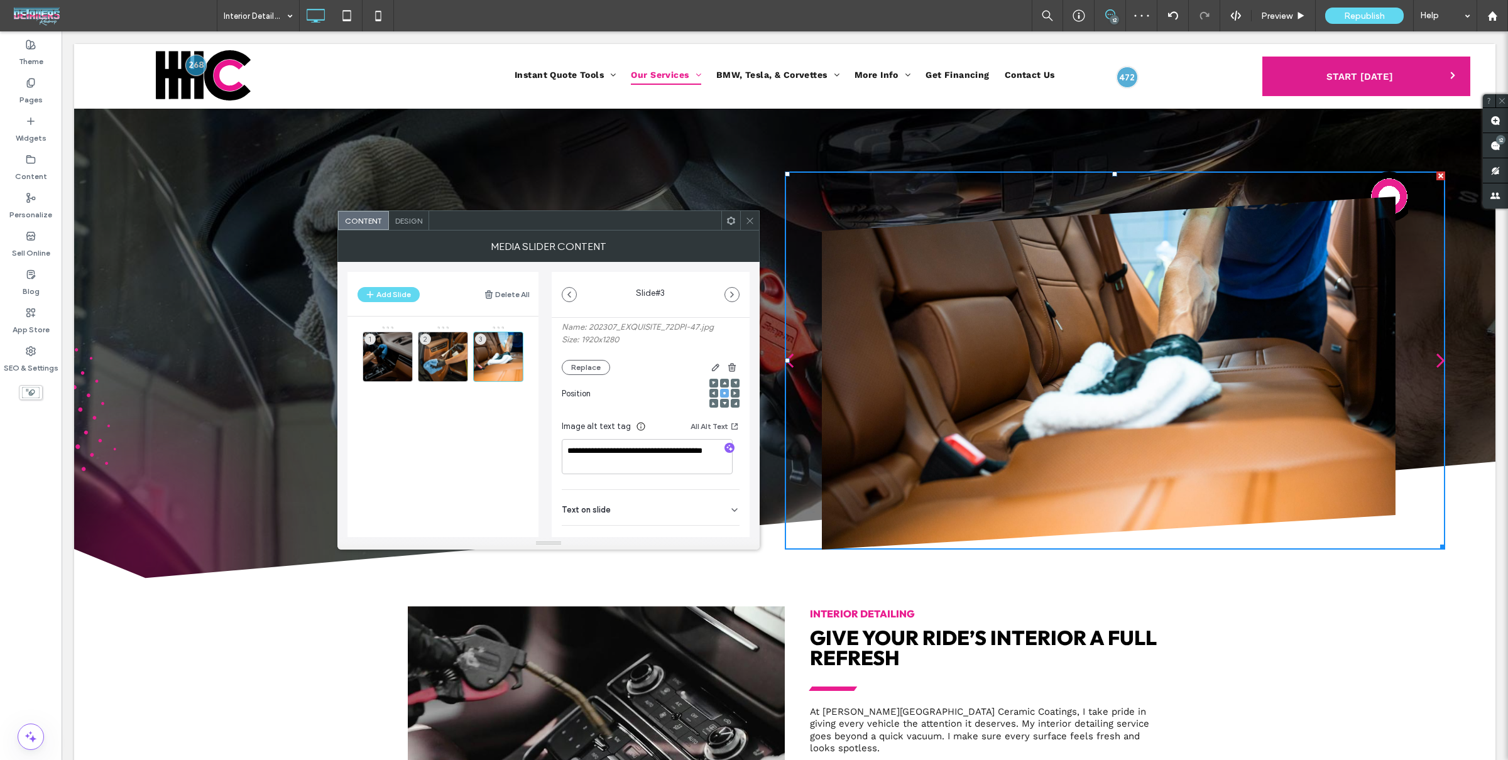
scroll to position [177, 0]
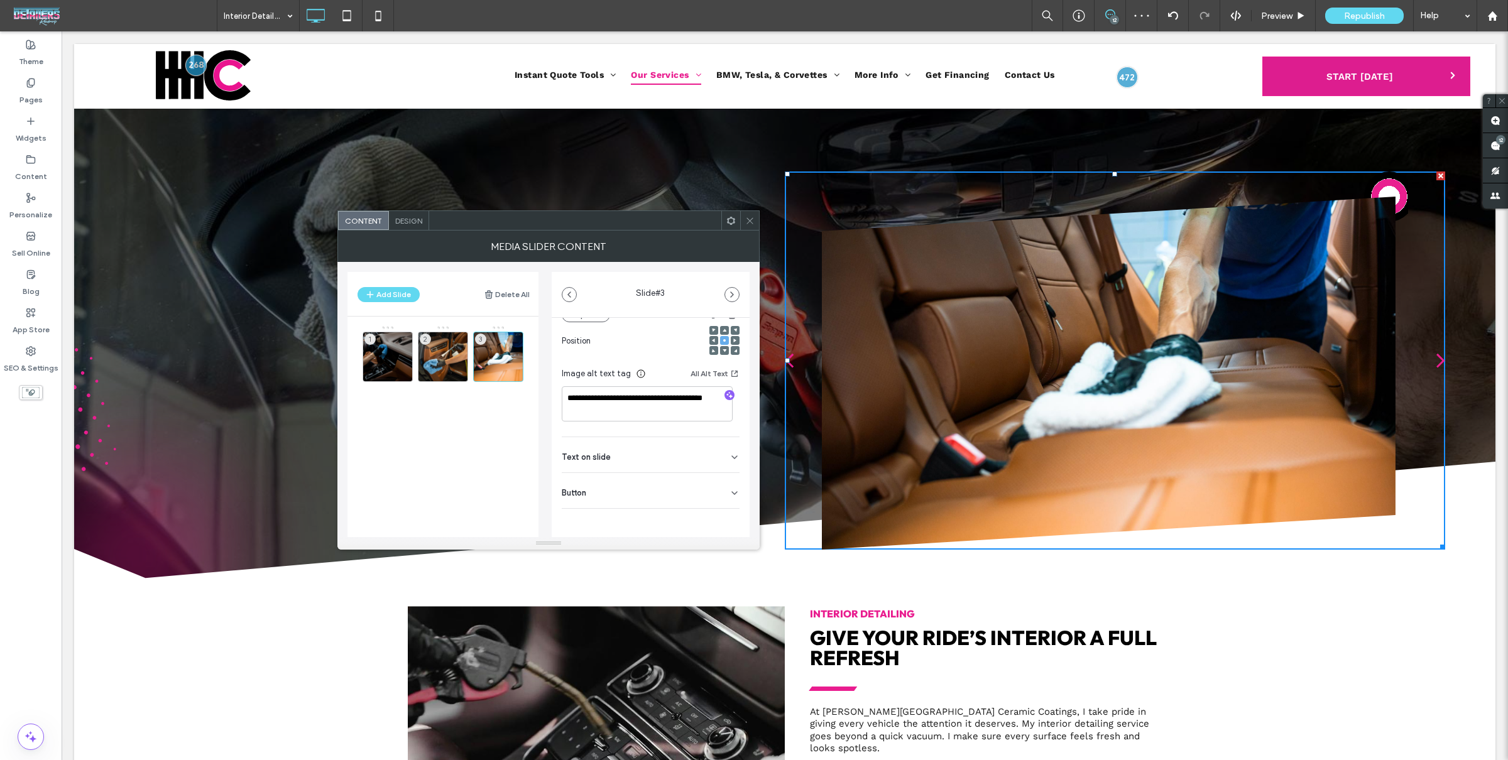
click at [725, 393] on icon "button" at bounding box center [729, 395] width 9 height 9
type textarea "**********"
click at [751, 218] on icon at bounding box center [749, 220] width 9 height 9
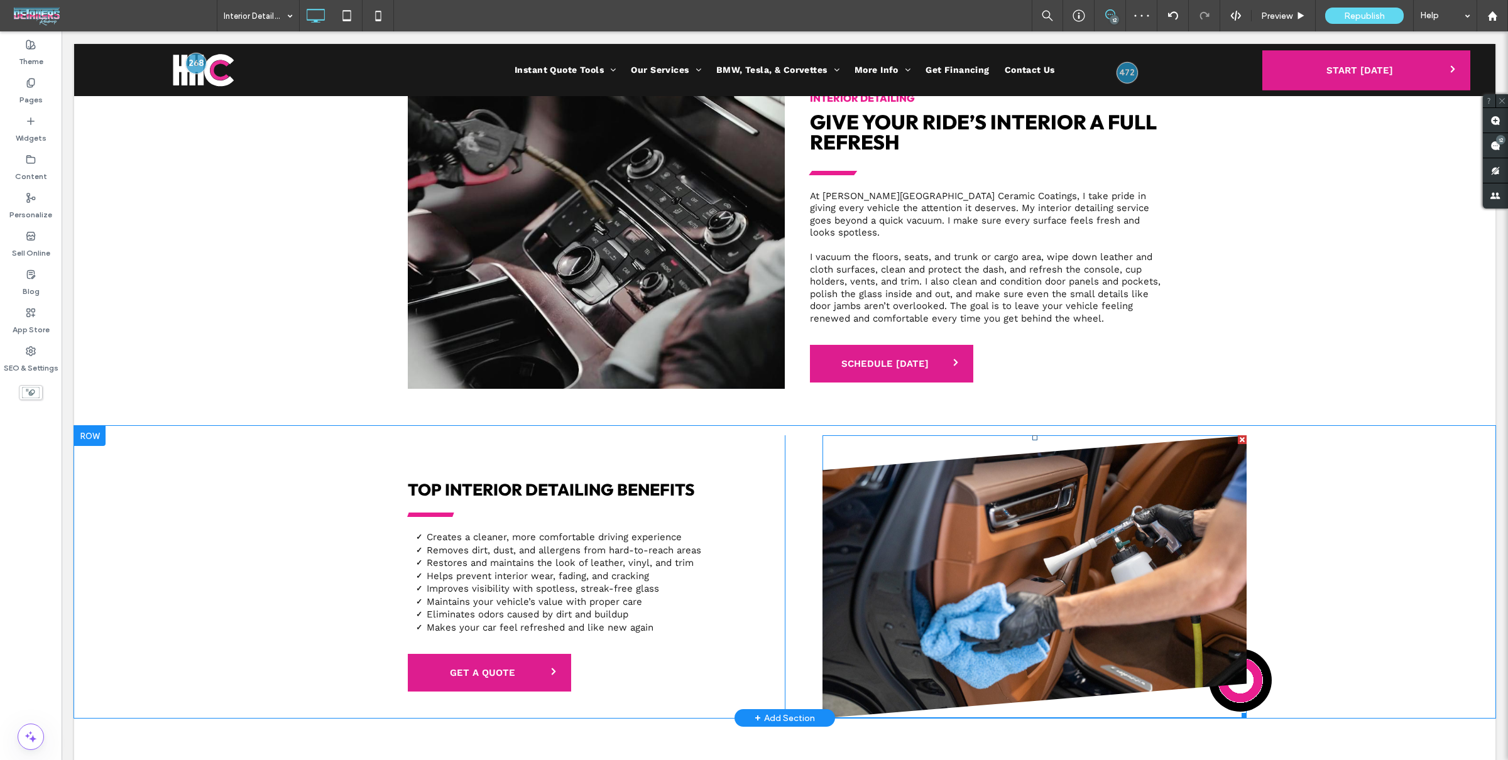
scroll to position [532, 0]
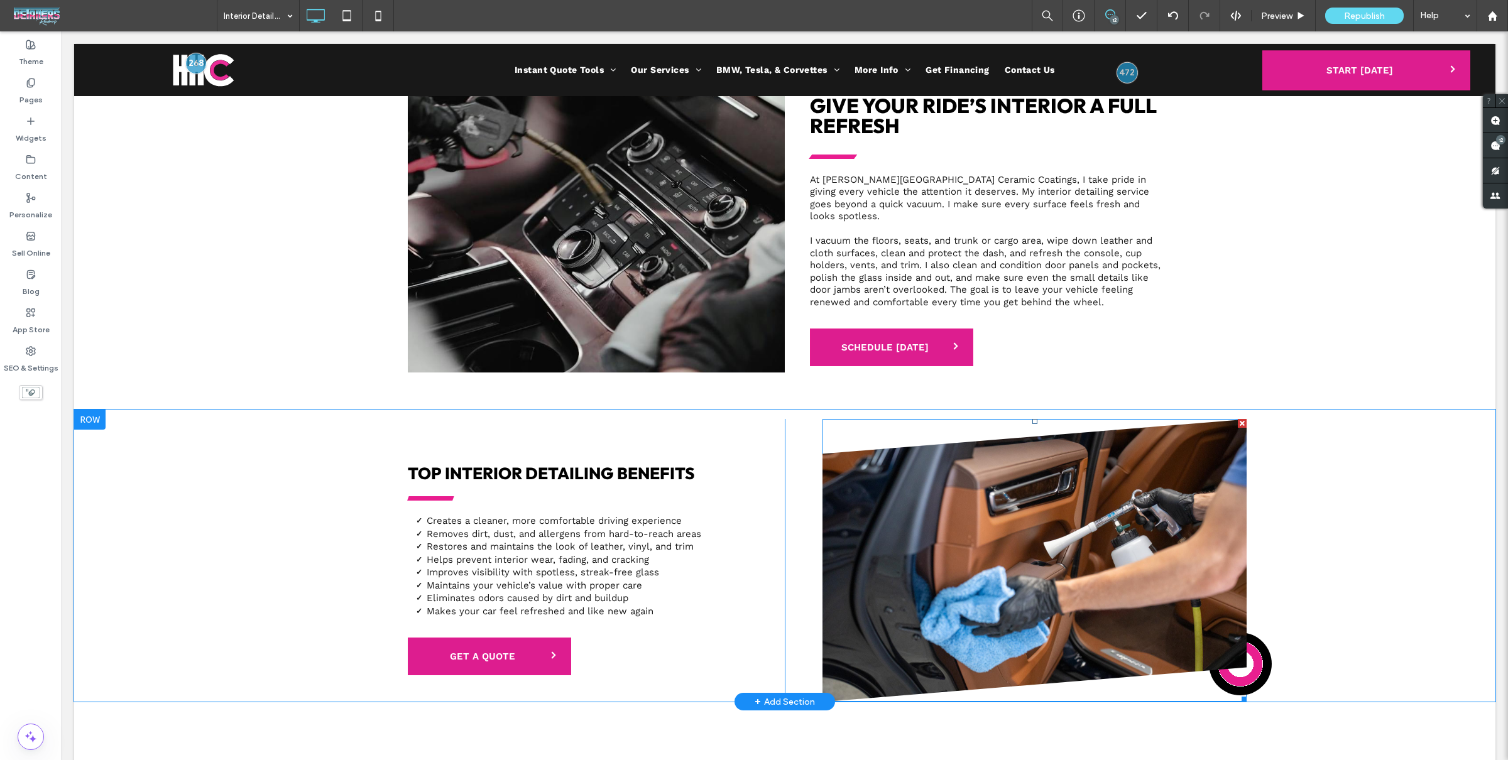
click at [949, 565] on img at bounding box center [1034, 560] width 424 height 283
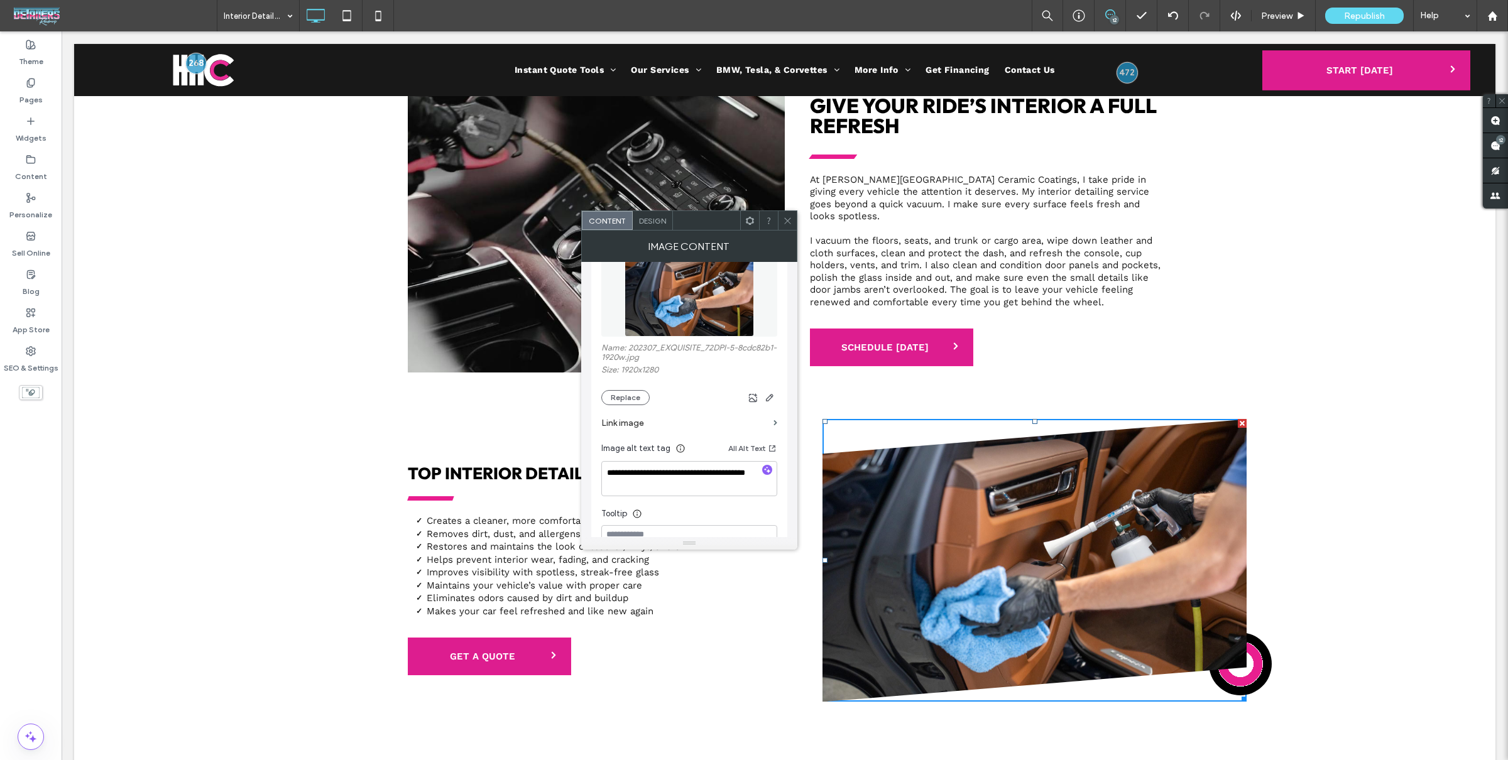
scroll to position [83, 0]
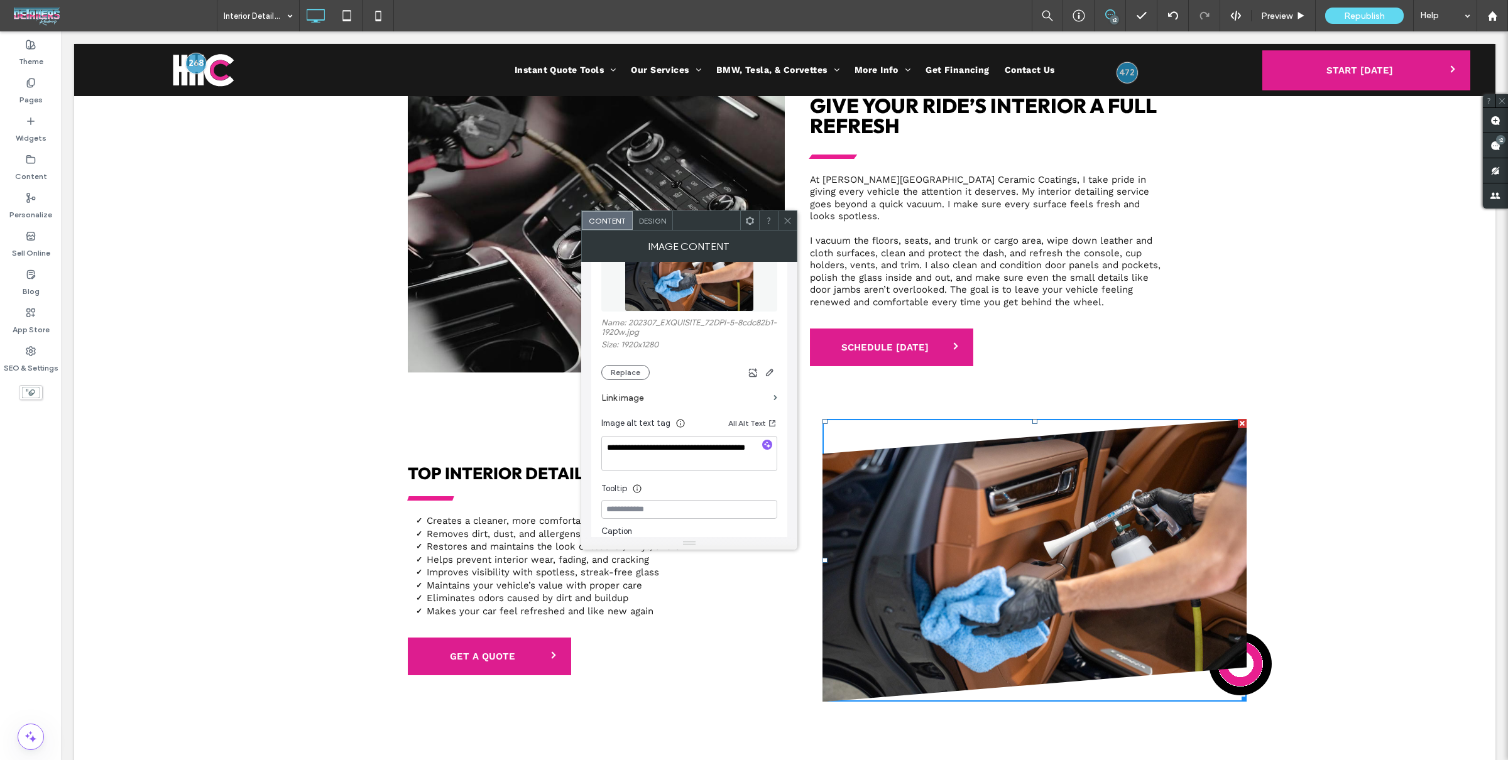
click at [767, 449] on icon "button" at bounding box center [767, 444] width 9 height 9
type textarea "**********"
click at [788, 218] on icon at bounding box center [787, 220] width 9 height 9
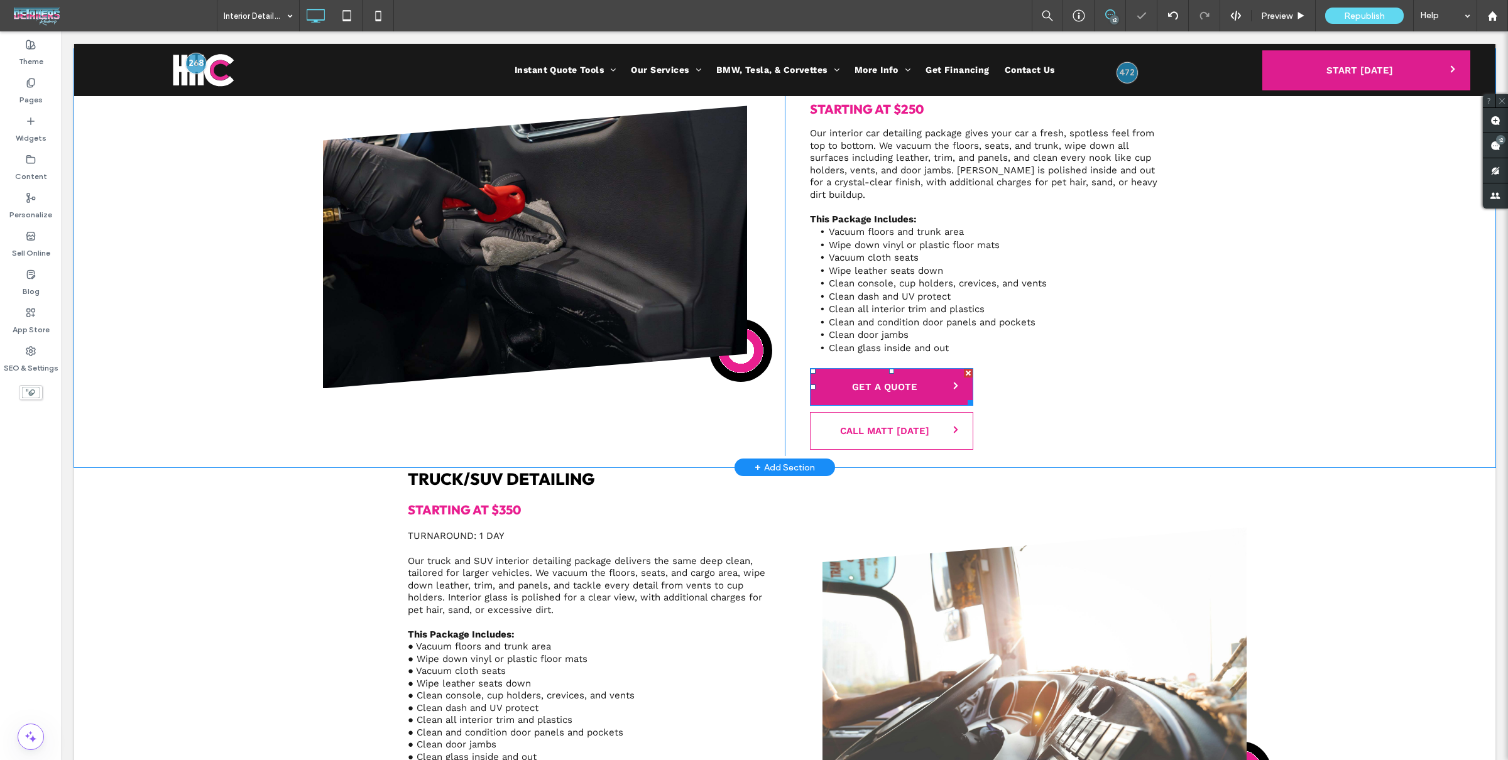
scroll to position [1205, 0]
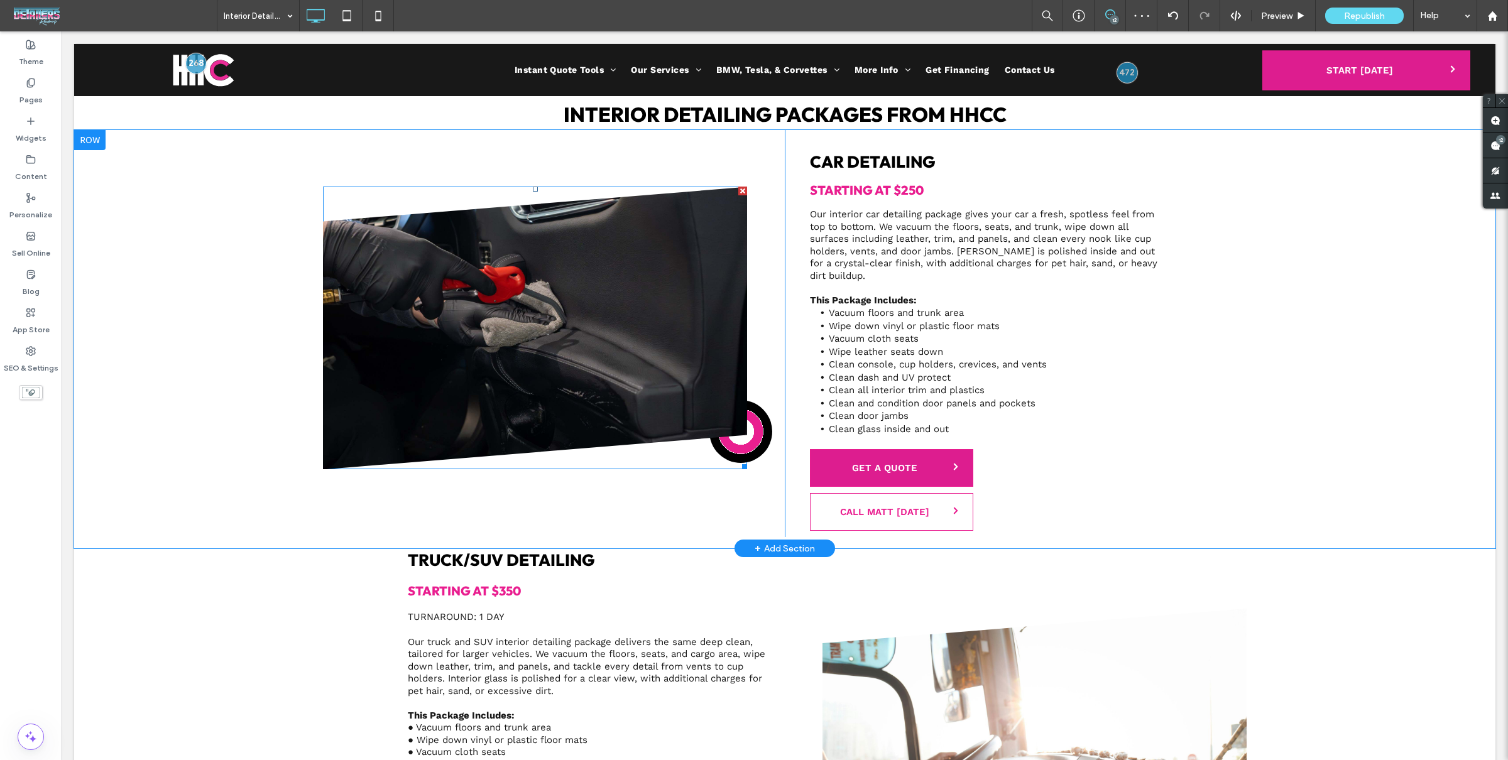
drag, startPoint x: 551, startPoint y: 337, endPoint x: 560, endPoint y: 339, distance: 9.1
click at [551, 337] on img at bounding box center [535, 328] width 424 height 283
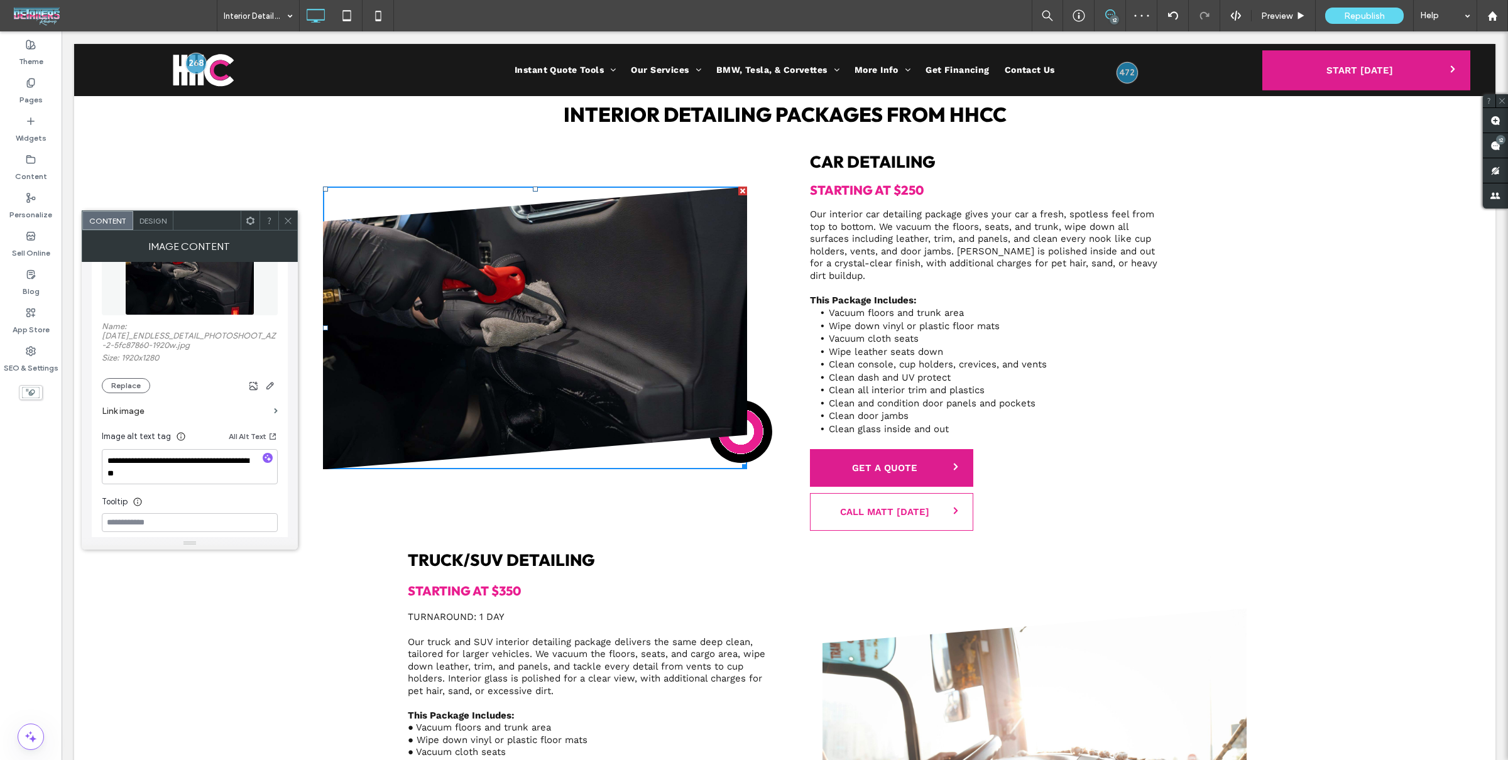
scroll to position [119, 0]
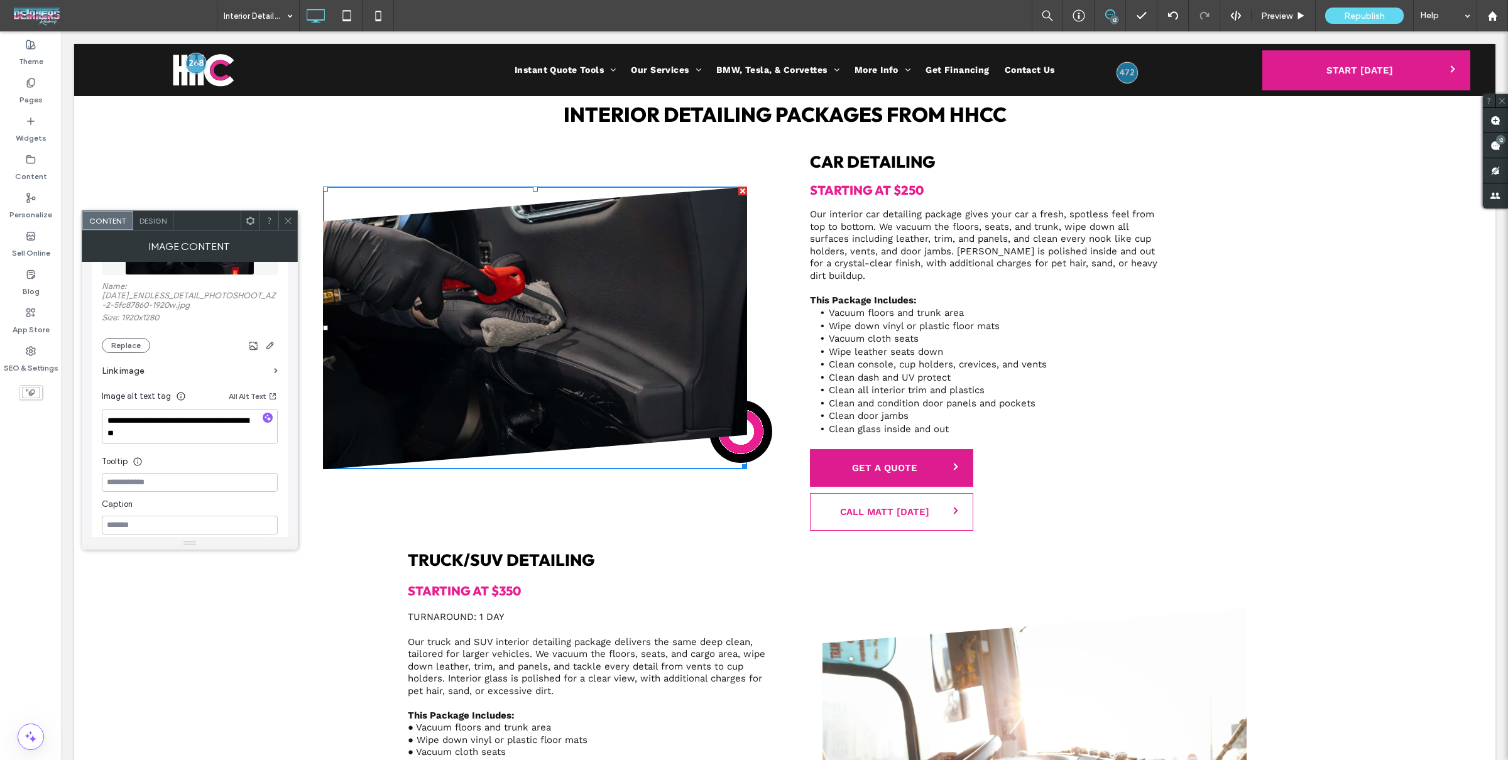
click at [265, 420] on icon "button" at bounding box center [267, 417] width 9 height 9
type textarea "**********"
drag, startPoint x: 285, startPoint y: 226, endPoint x: 293, endPoint y: 227, distance: 8.3
click at [285, 226] on span at bounding box center [287, 220] width 9 height 19
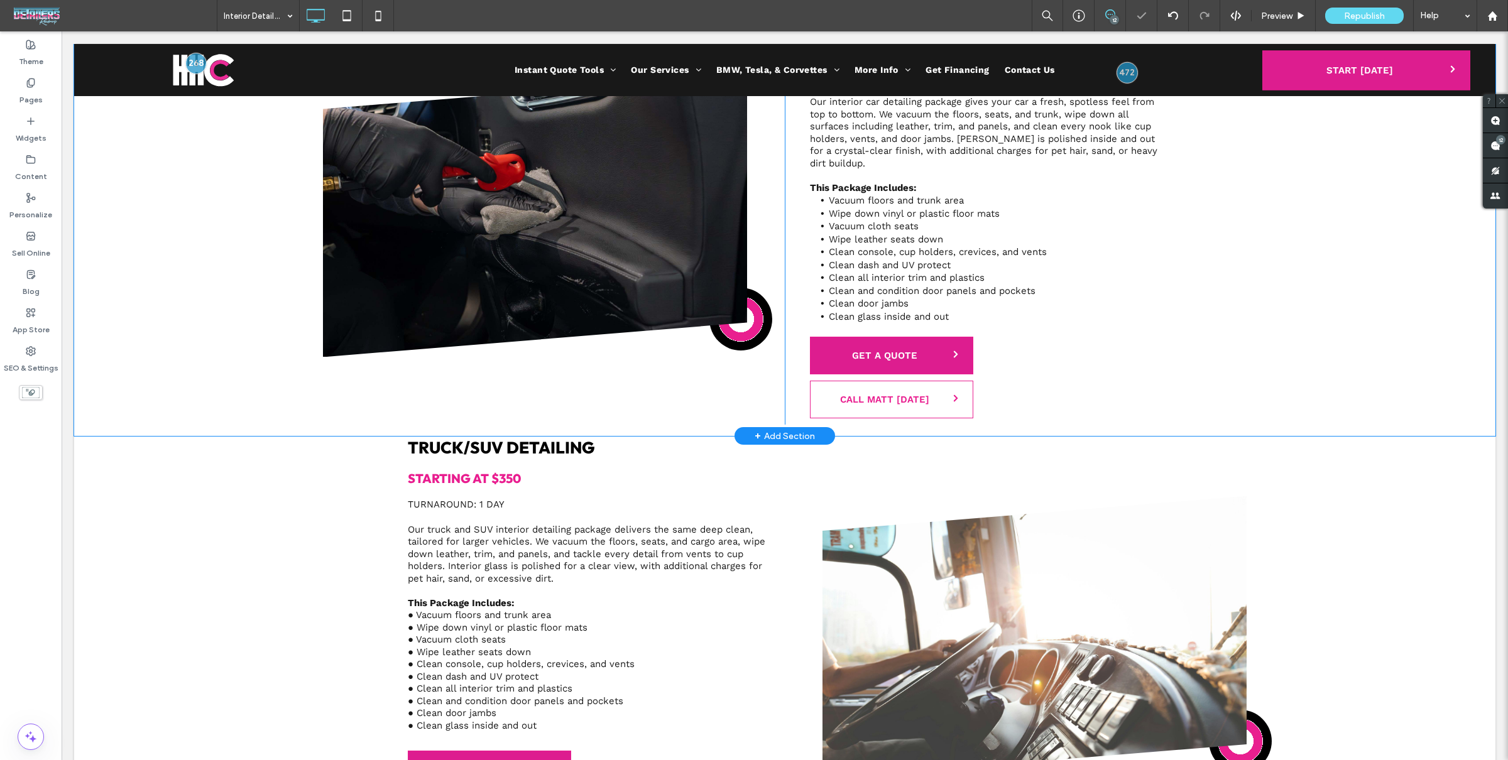
scroll to position [1444, 0]
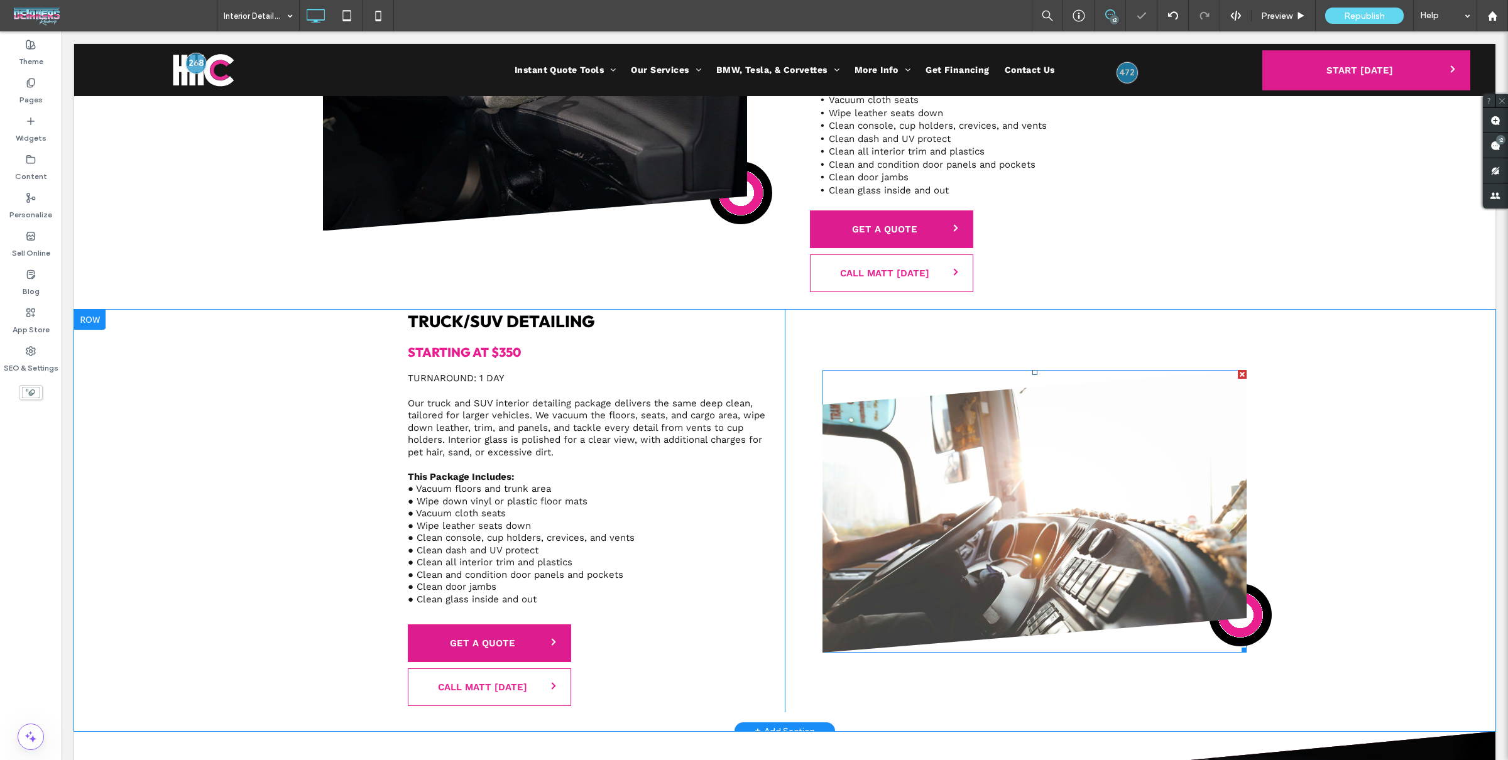
click at [977, 401] on img at bounding box center [1034, 511] width 424 height 283
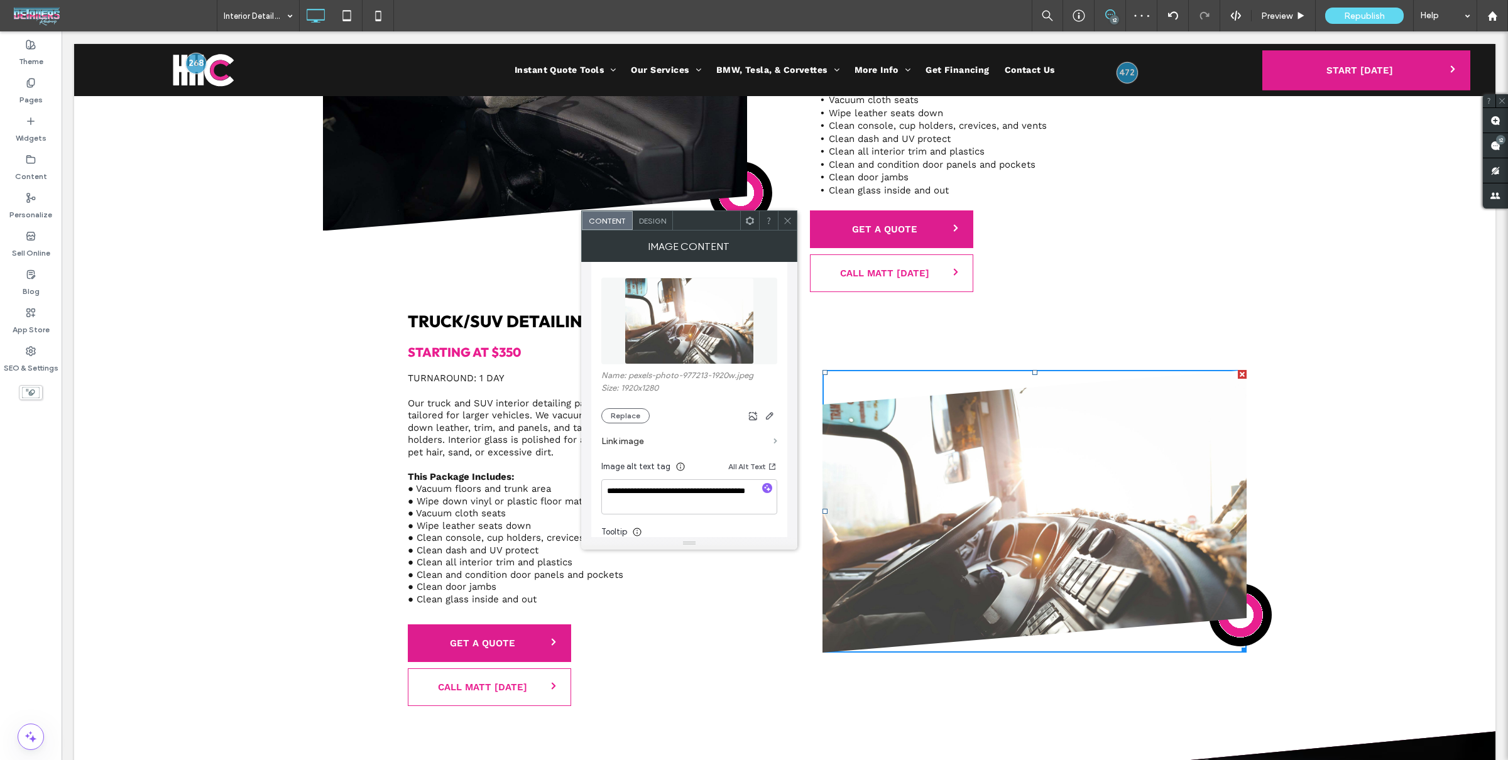
scroll to position [70, 0]
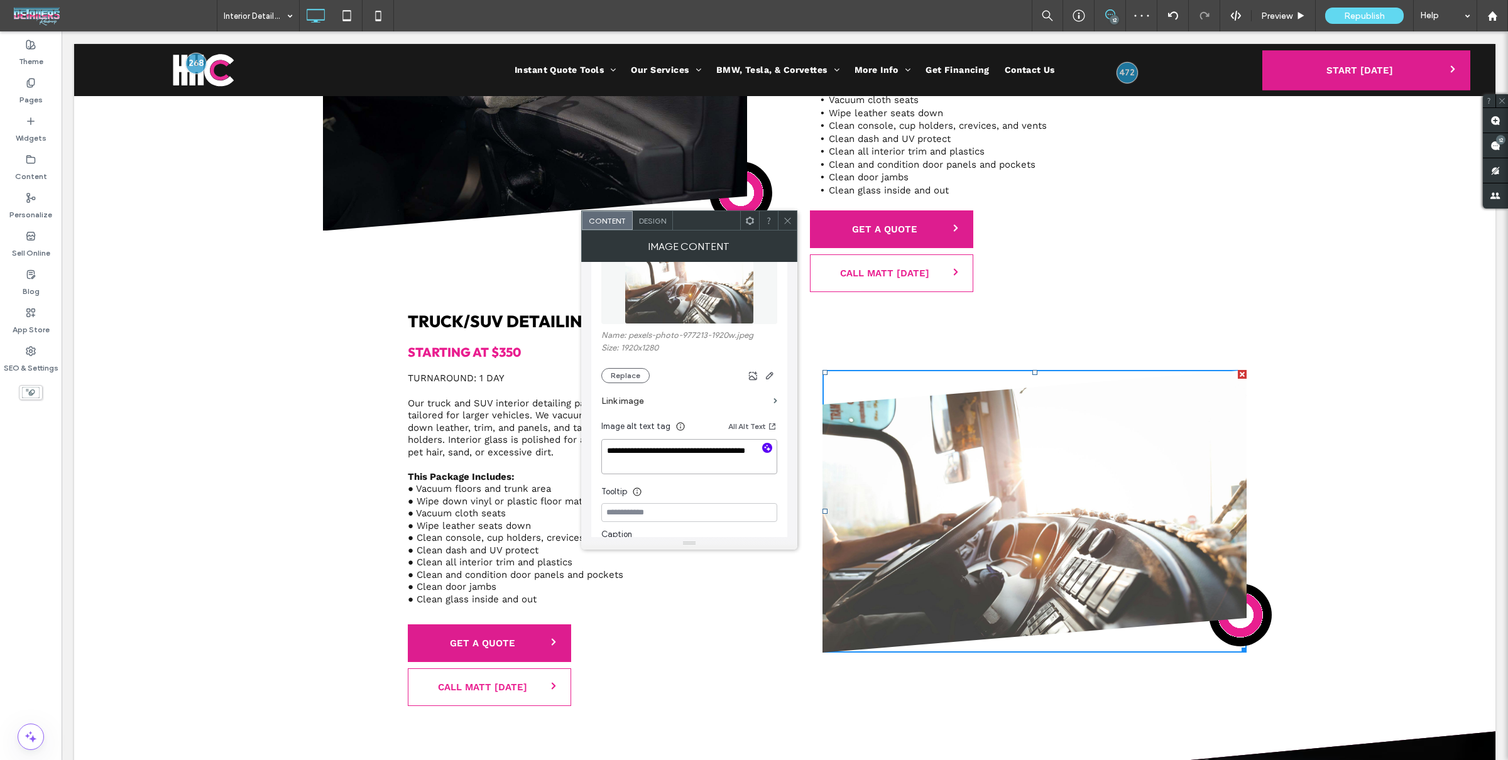
click at [765, 441] on textarea "**********" at bounding box center [689, 456] width 176 height 35
click at [765, 448] on use "button" at bounding box center [767, 448] width 7 height 7
type textarea "**********"
click at [789, 222] on icon at bounding box center [787, 220] width 9 height 9
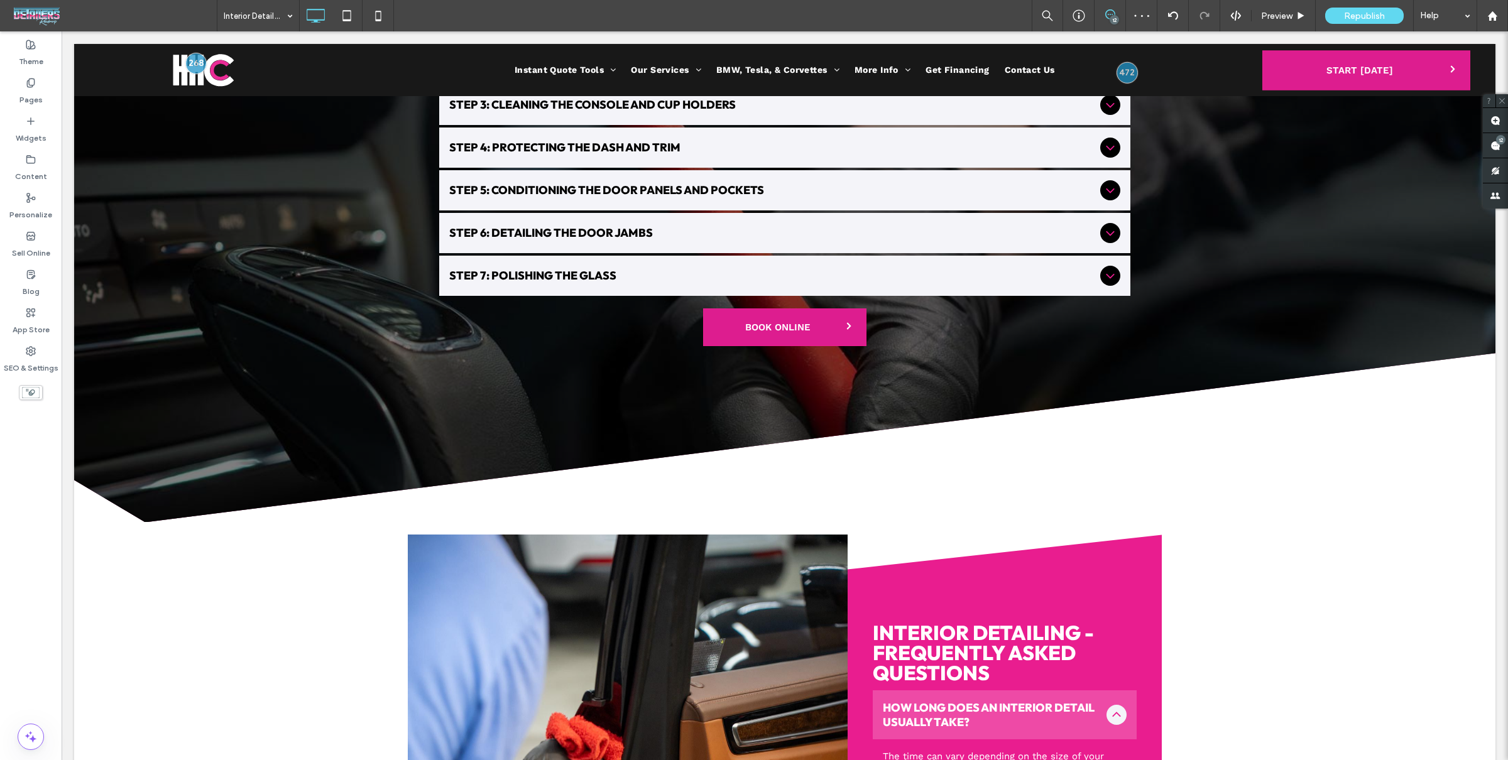
scroll to position [2471, 0]
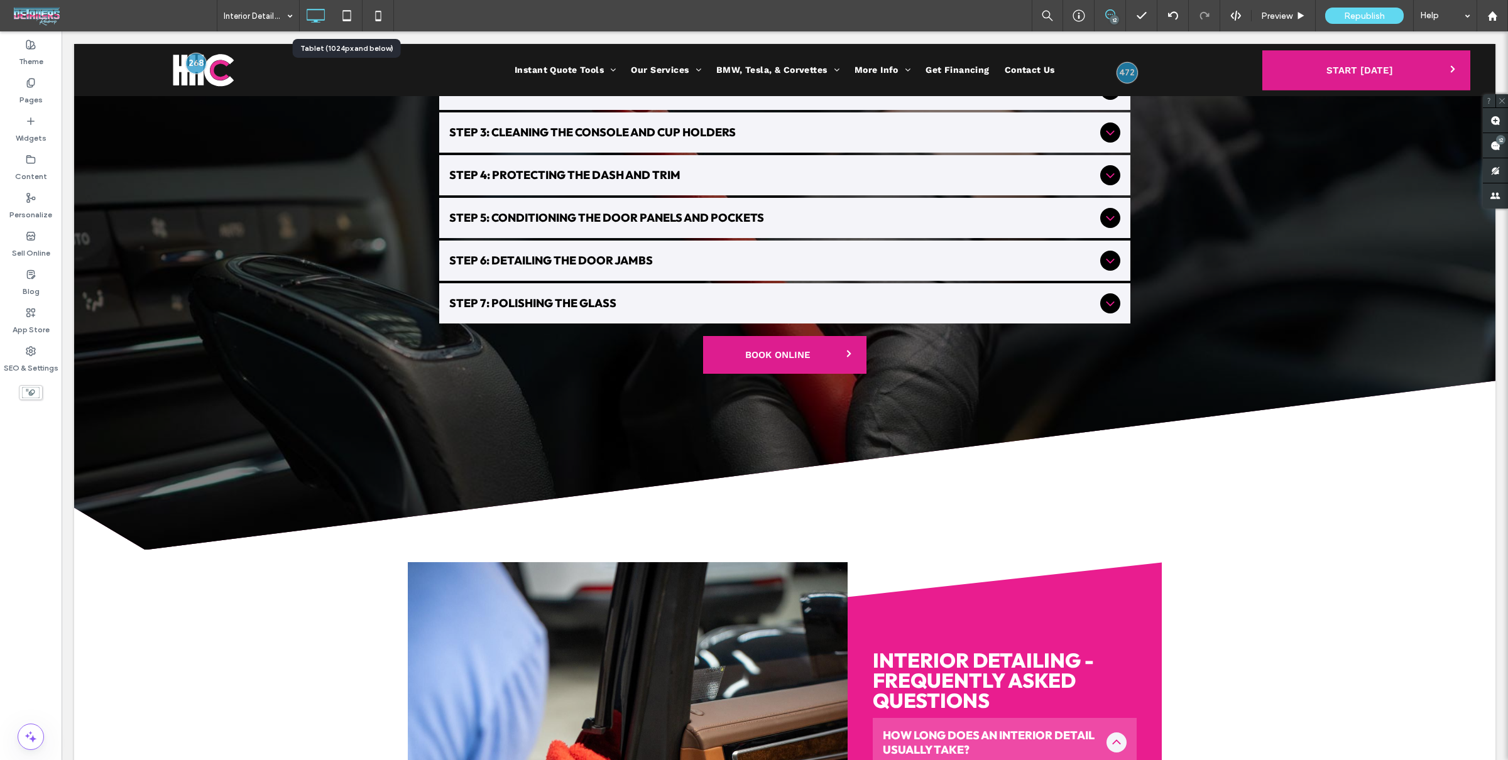
drag, startPoint x: 351, startPoint y: 8, endPoint x: 404, endPoint y: 86, distance: 94.6
click at [351, 8] on icon at bounding box center [346, 15] width 25 height 25
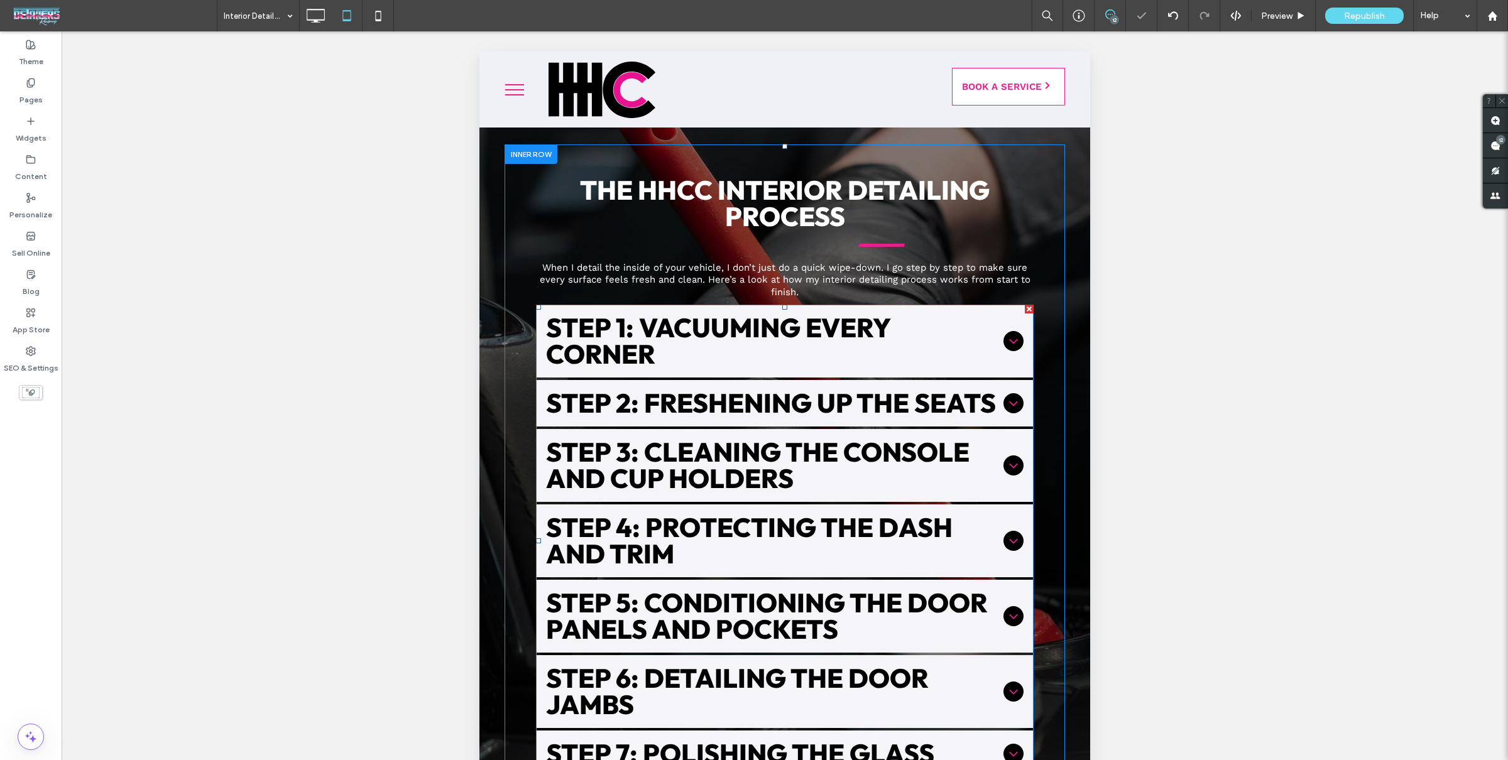
click at [688, 483] on span "Step 3: Cleaning the Console and Cup Holders" at bounding box center [772, 465] width 452 height 53
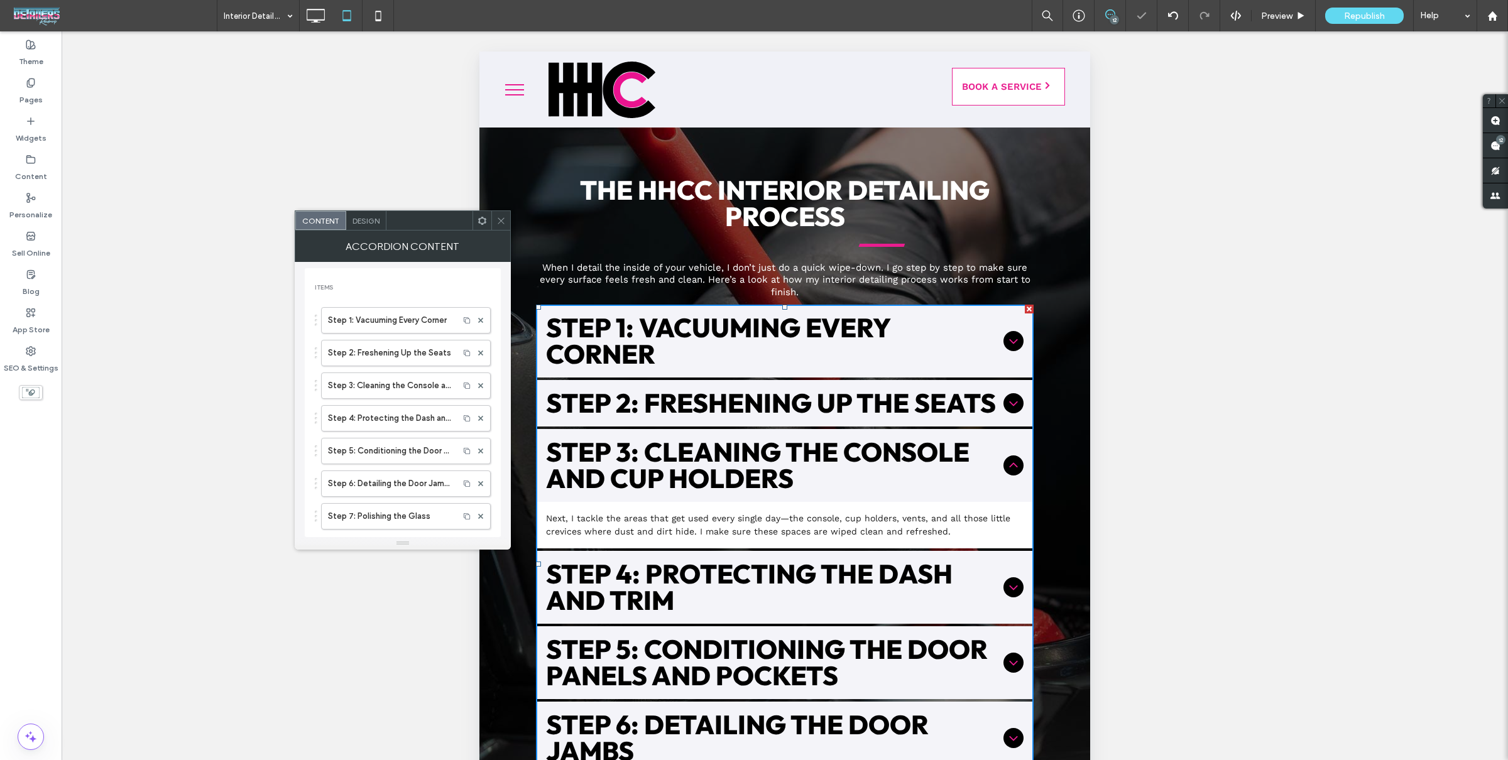
click at [364, 224] on span "Design" at bounding box center [365, 220] width 27 height 9
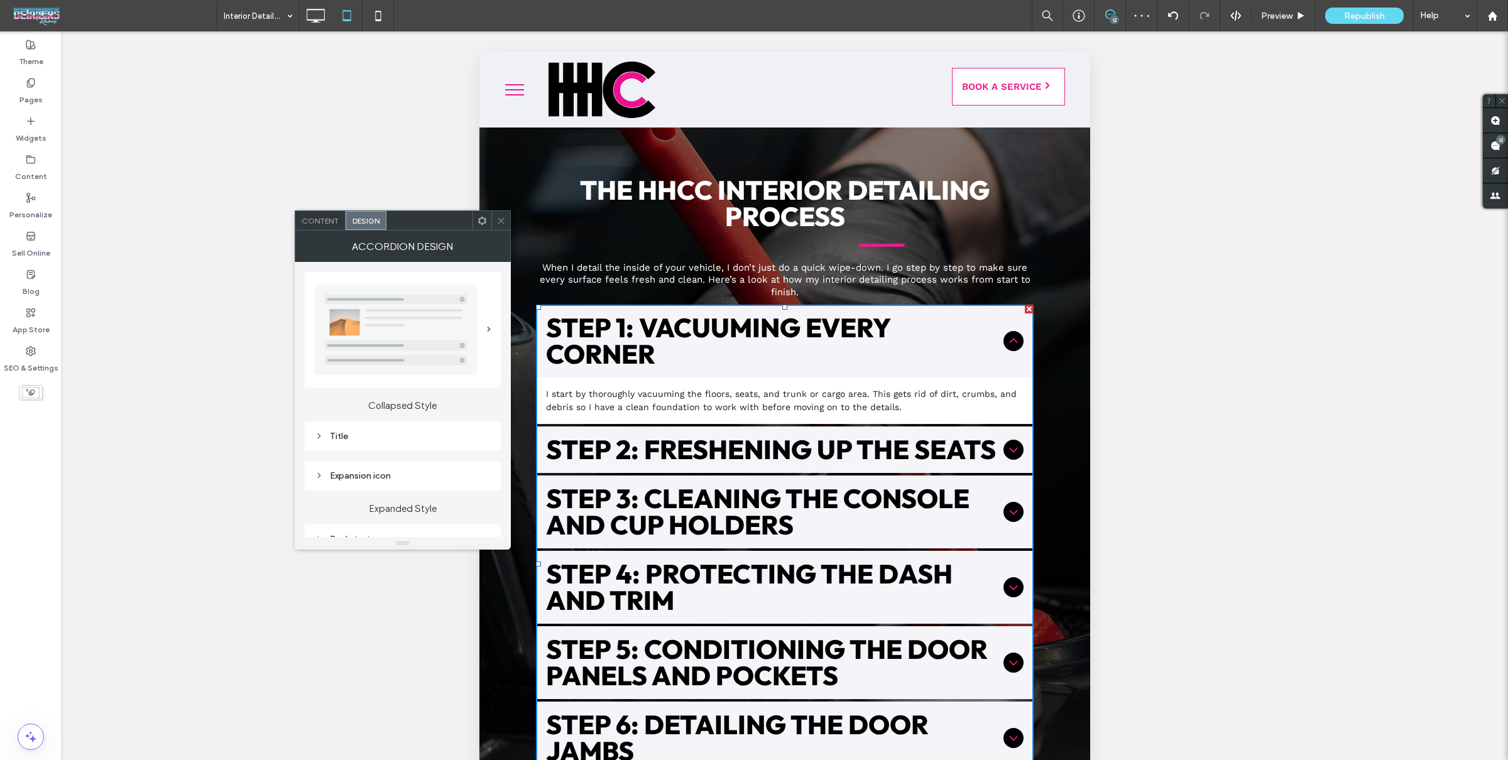
click at [418, 444] on div "Title" at bounding box center [403, 437] width 196 height 30
click at [417, 438] on div "Title" at bounding box center [403, 436] width 176 height 11
click at [456, 489] on div "h2" at bounding box center [423, 484] width 105 height 13
click at [423, 554] on div "h3" at bounding box center [428, 551] width 125 height 22
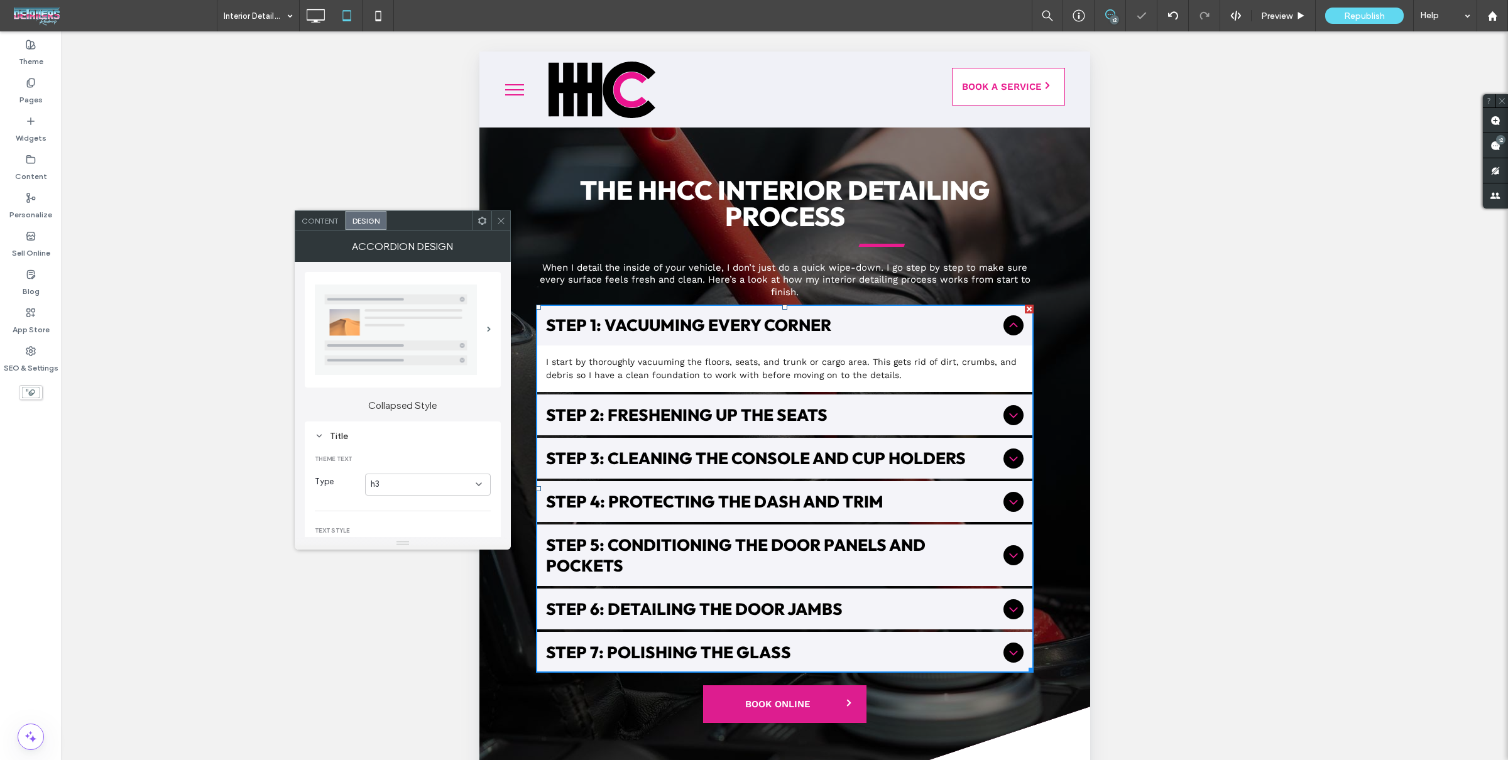
click at [493, 217] on div at bounding box center [500, 220] width 19 height 19
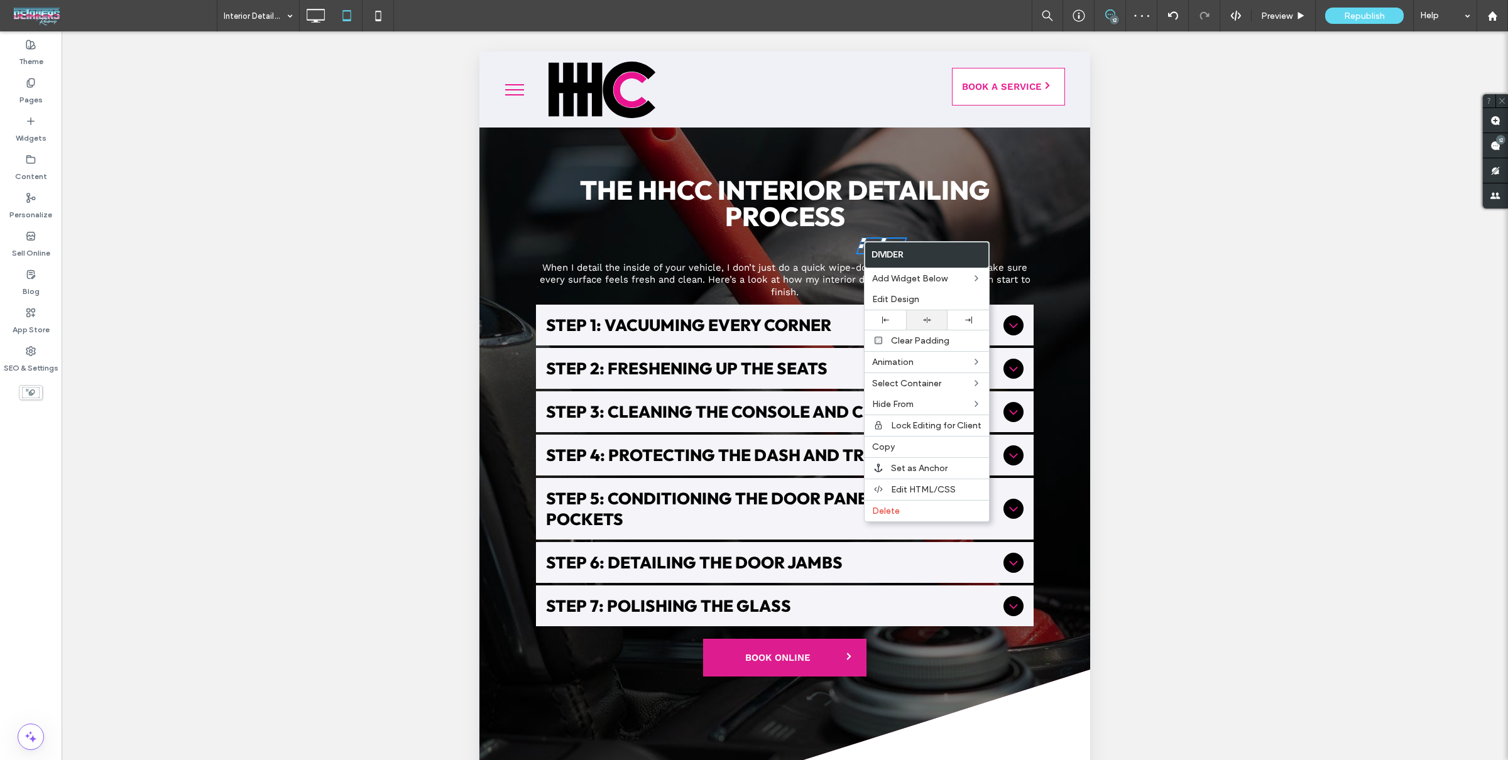
click at [917, 316] on div at bounding box center [926, 320] width 29 height 8
click at [763, 453] on span "Step 4: Protecting the Dash and Trim" at bounding box center [772, 455] width 452 height 21
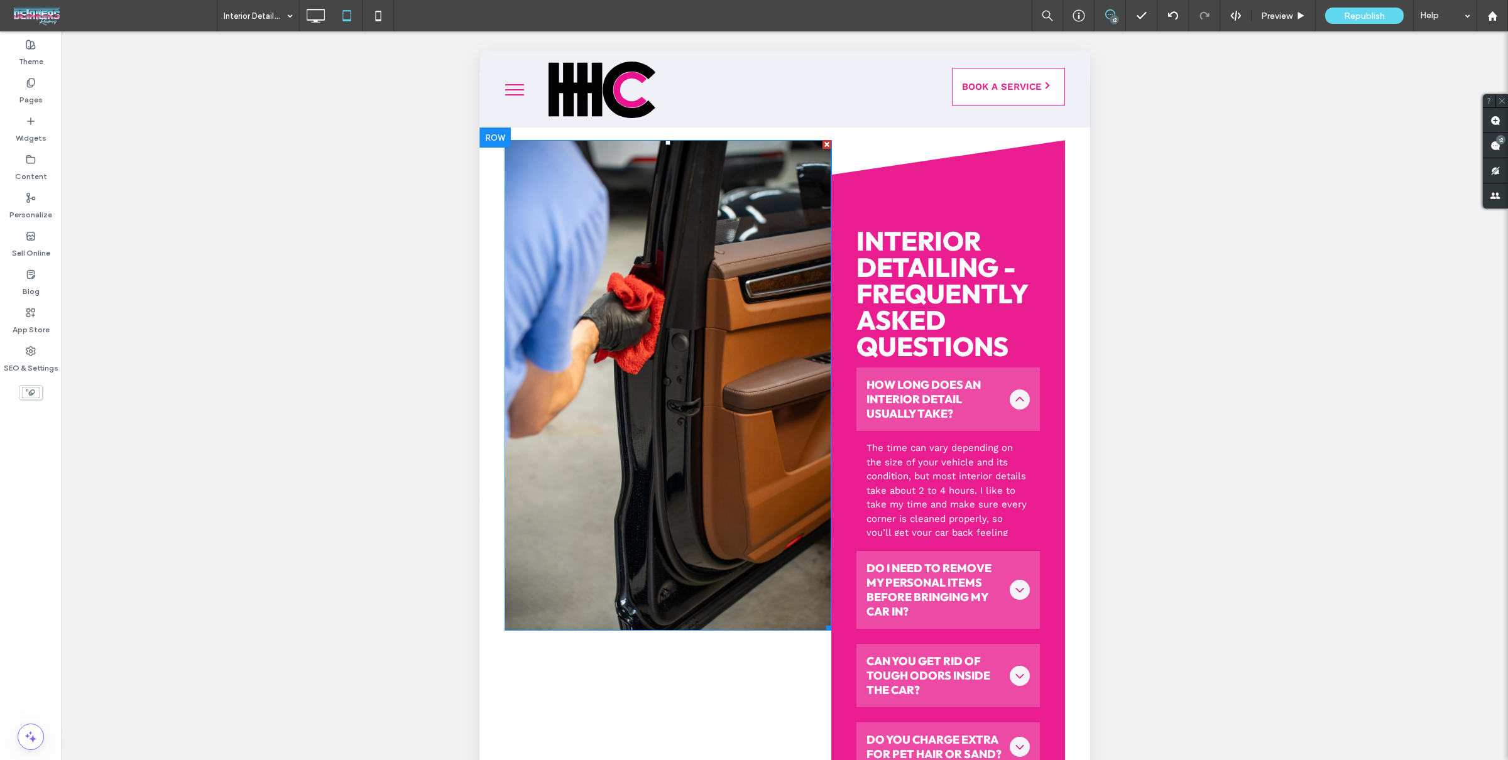
scroll to position [3234, 0]
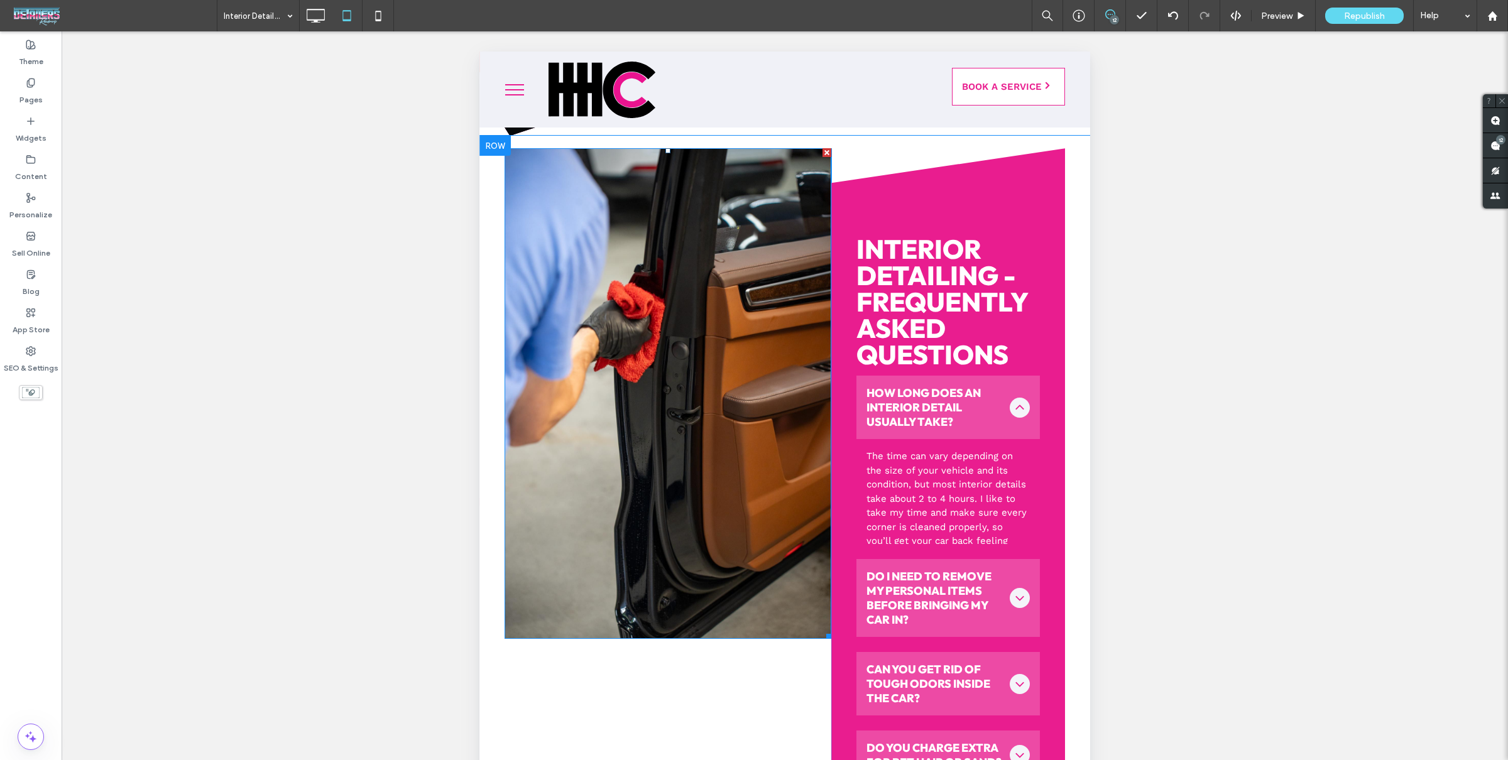
click at [649, 419] on img at bounding box center [668, 393] width 327 height 490
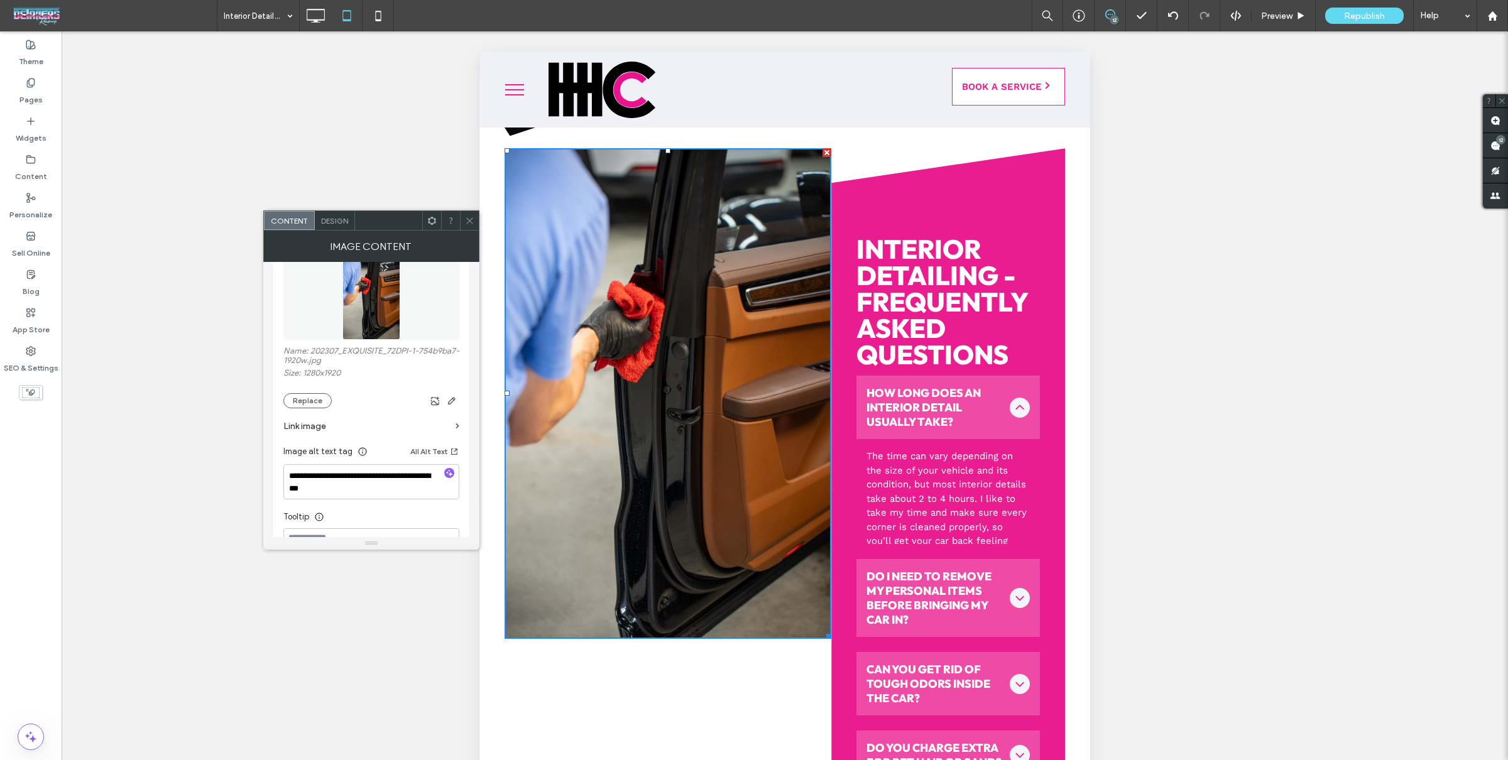
scroll to position [82, 0]
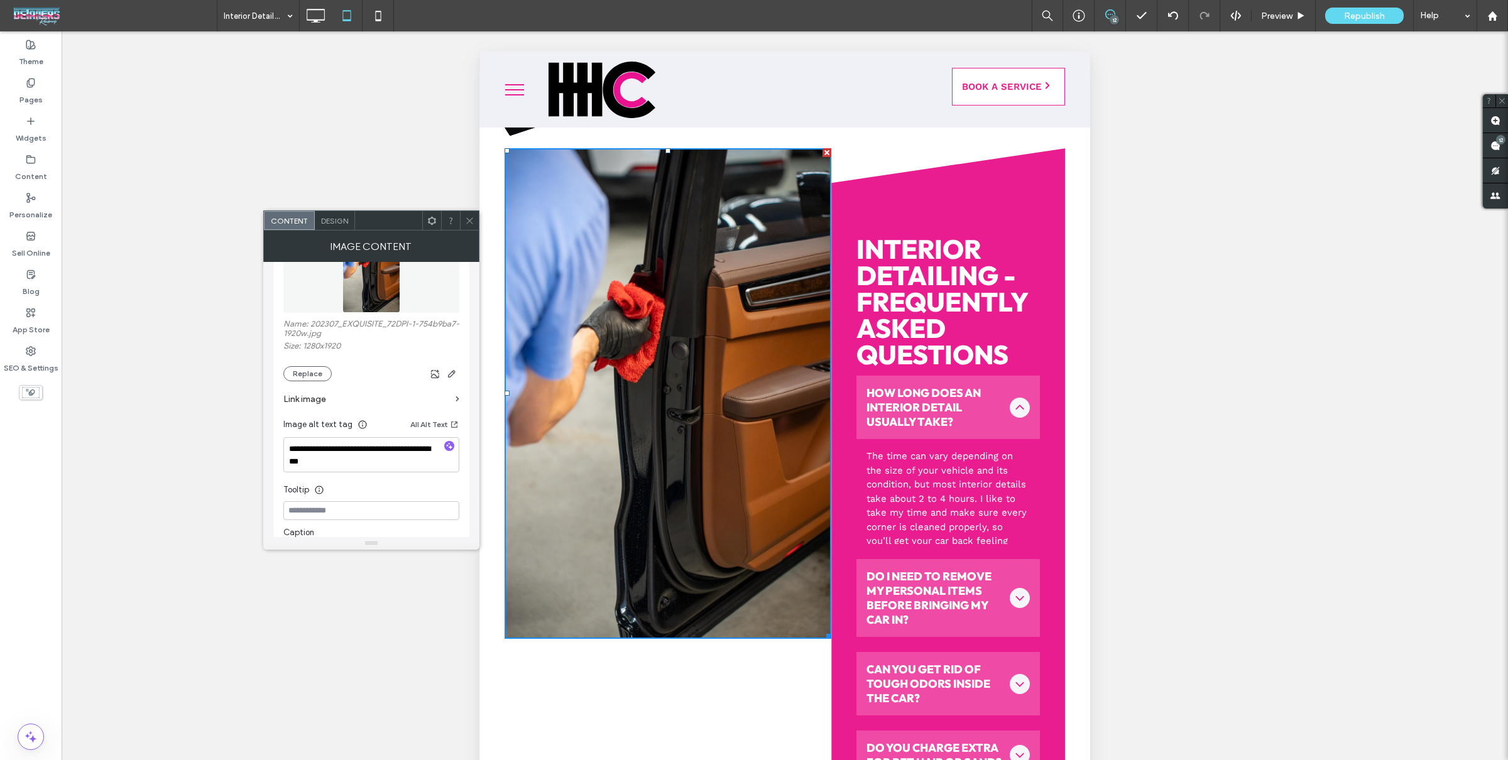
click at [449, 450] on icon "button" at bounding box center [449, 446] width 9 height 9
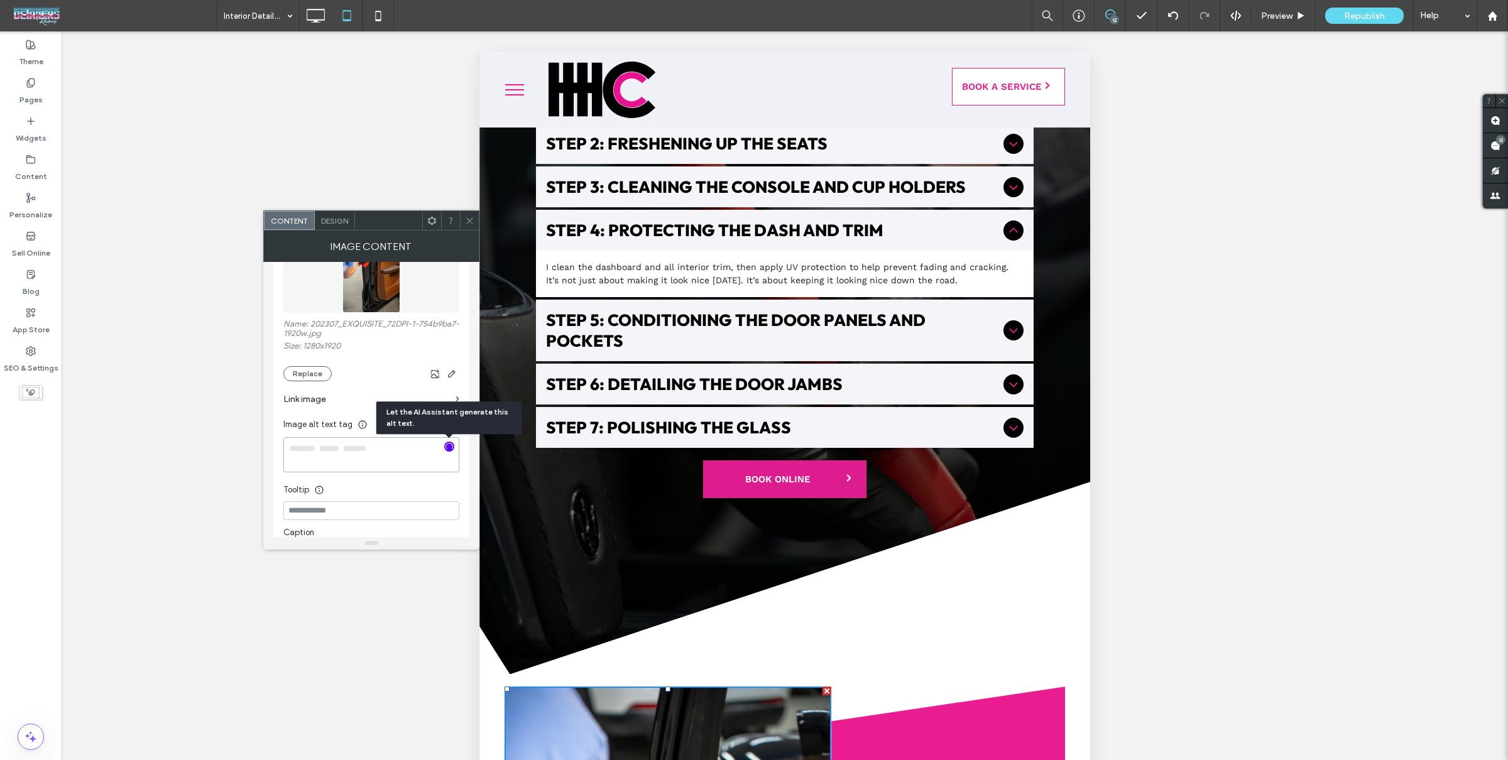
type textarea "**********"
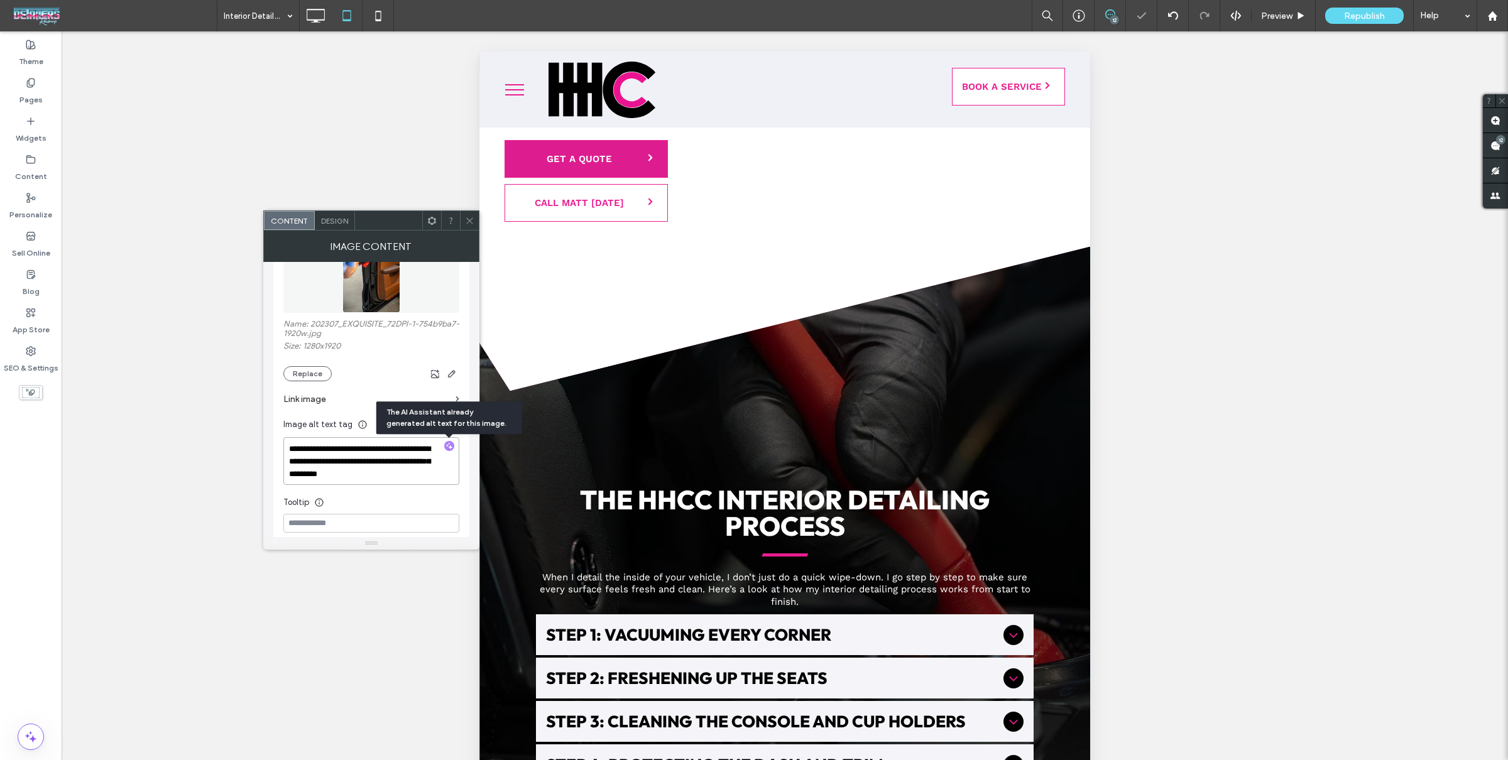
scroll to position [2158, 0]
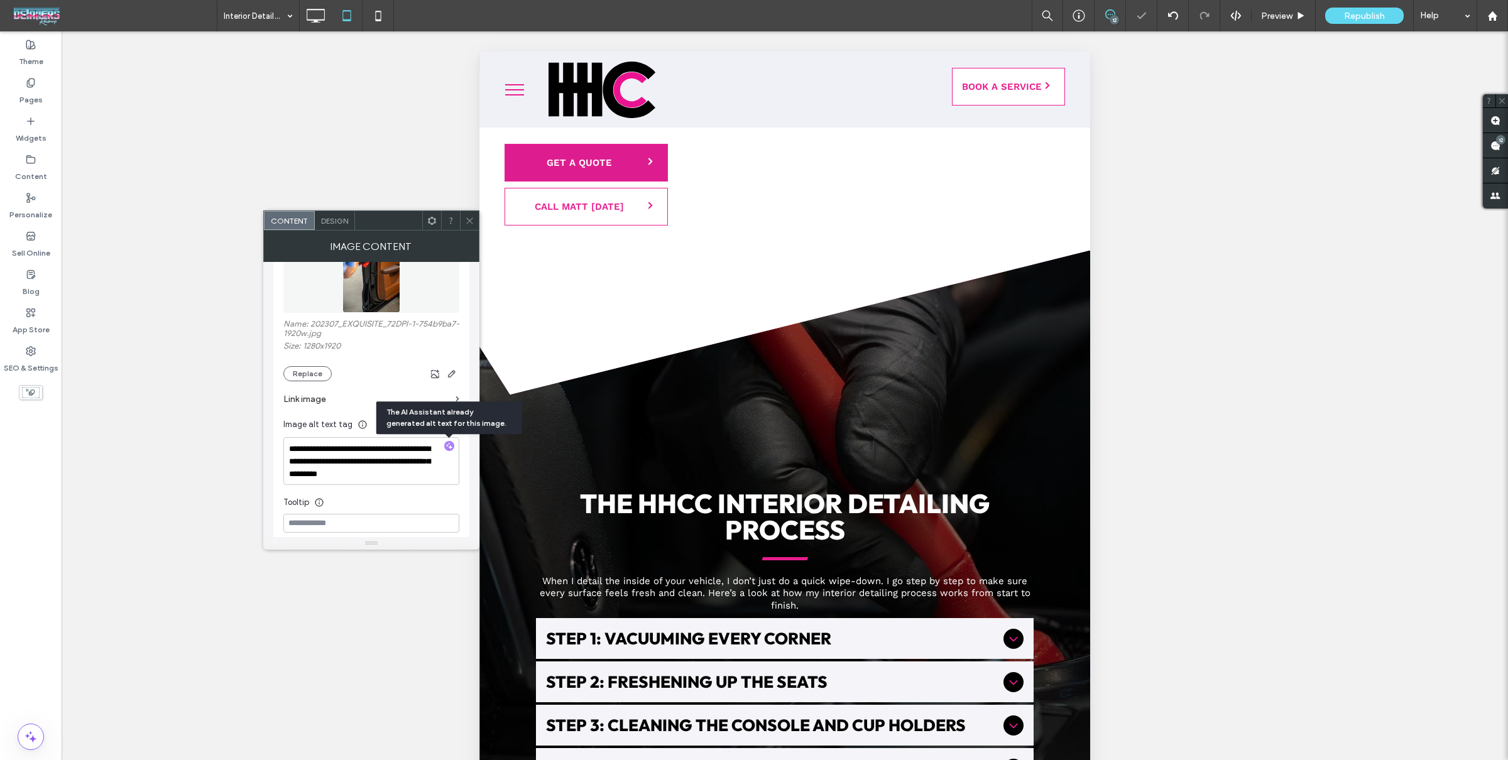
click at [475, 226] on div at bounding box center [469, 220] width 19 height 19
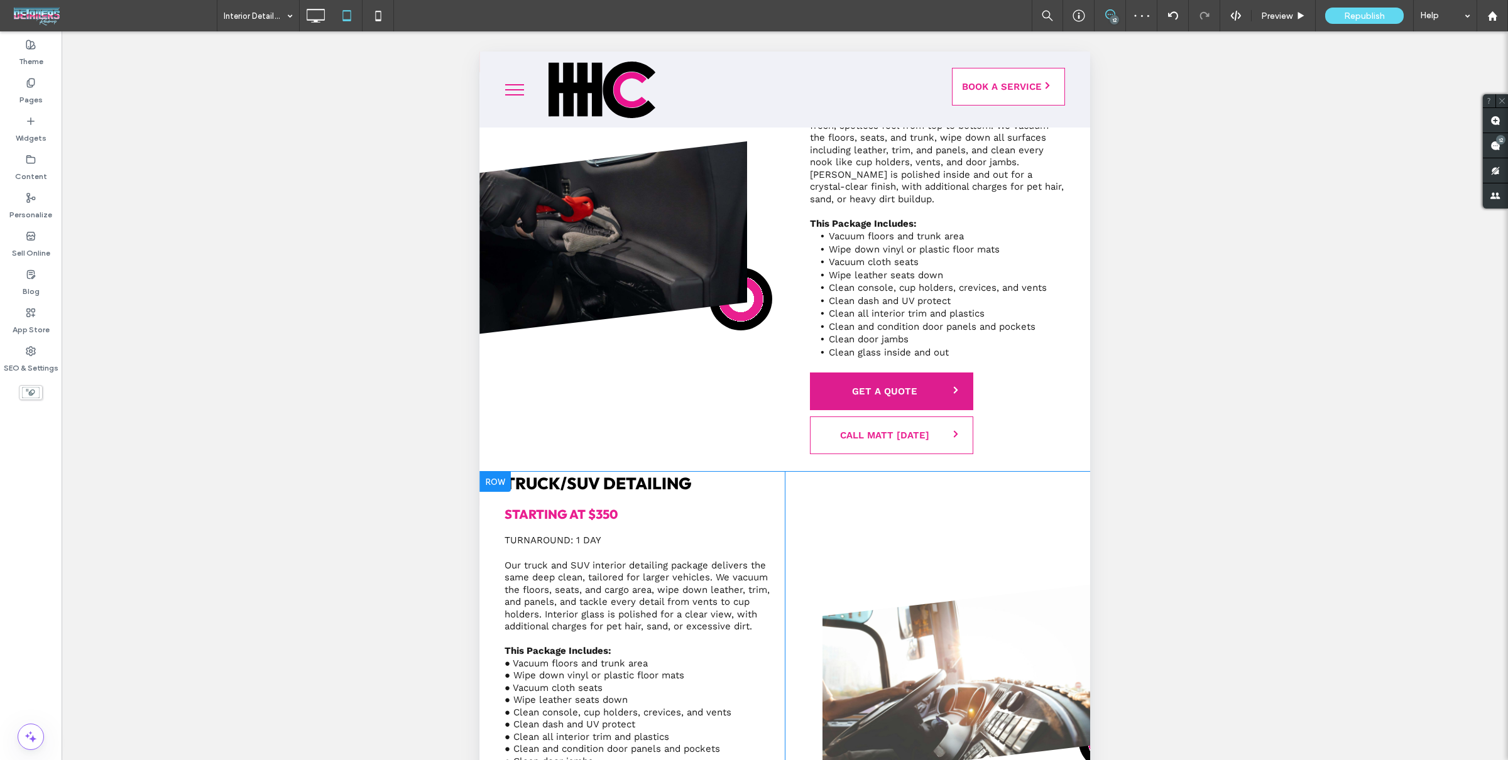
scroll to position [1495, 0]
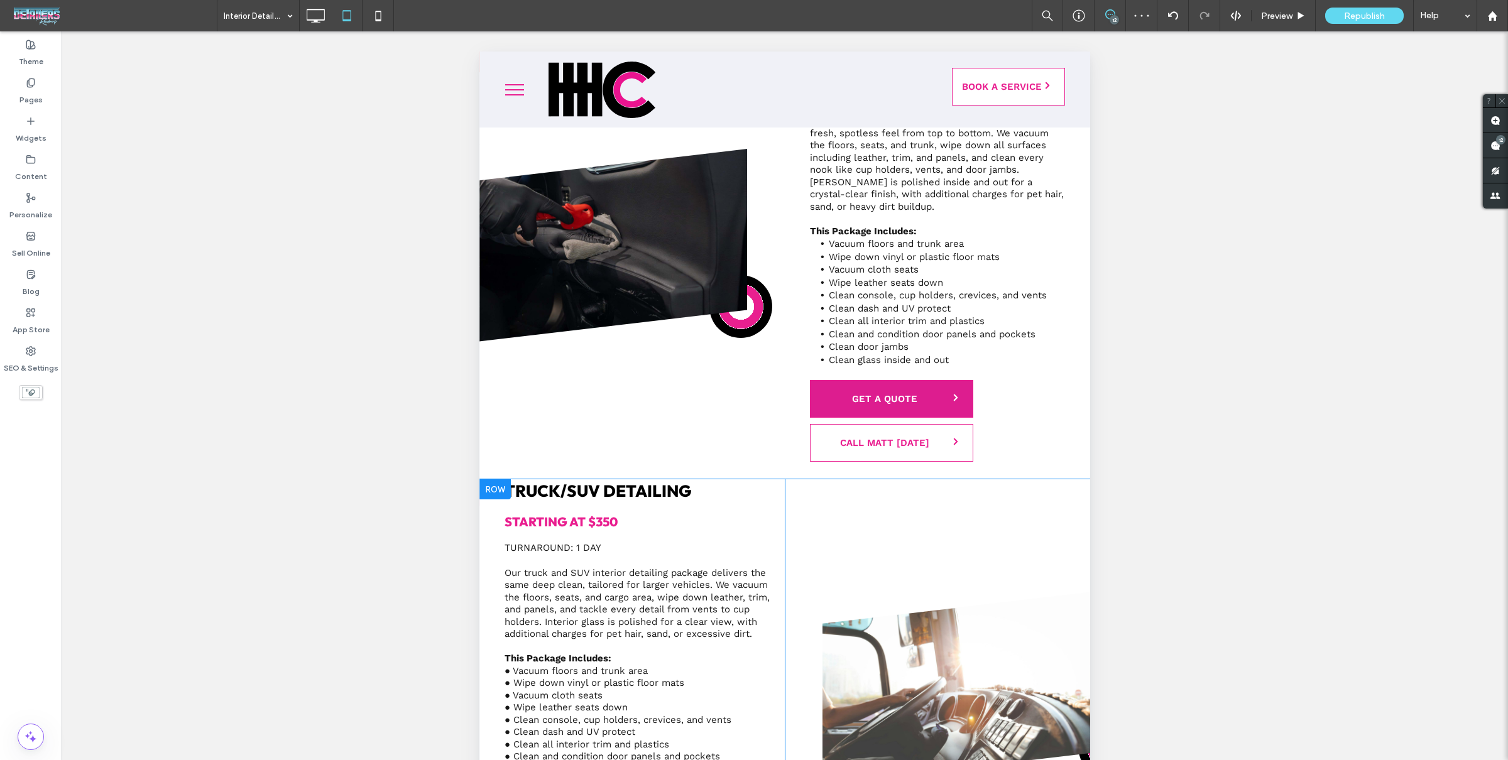
click at [910, 567] on div "Click To Paste" at bounding box center [925, 686] width 280 height 415
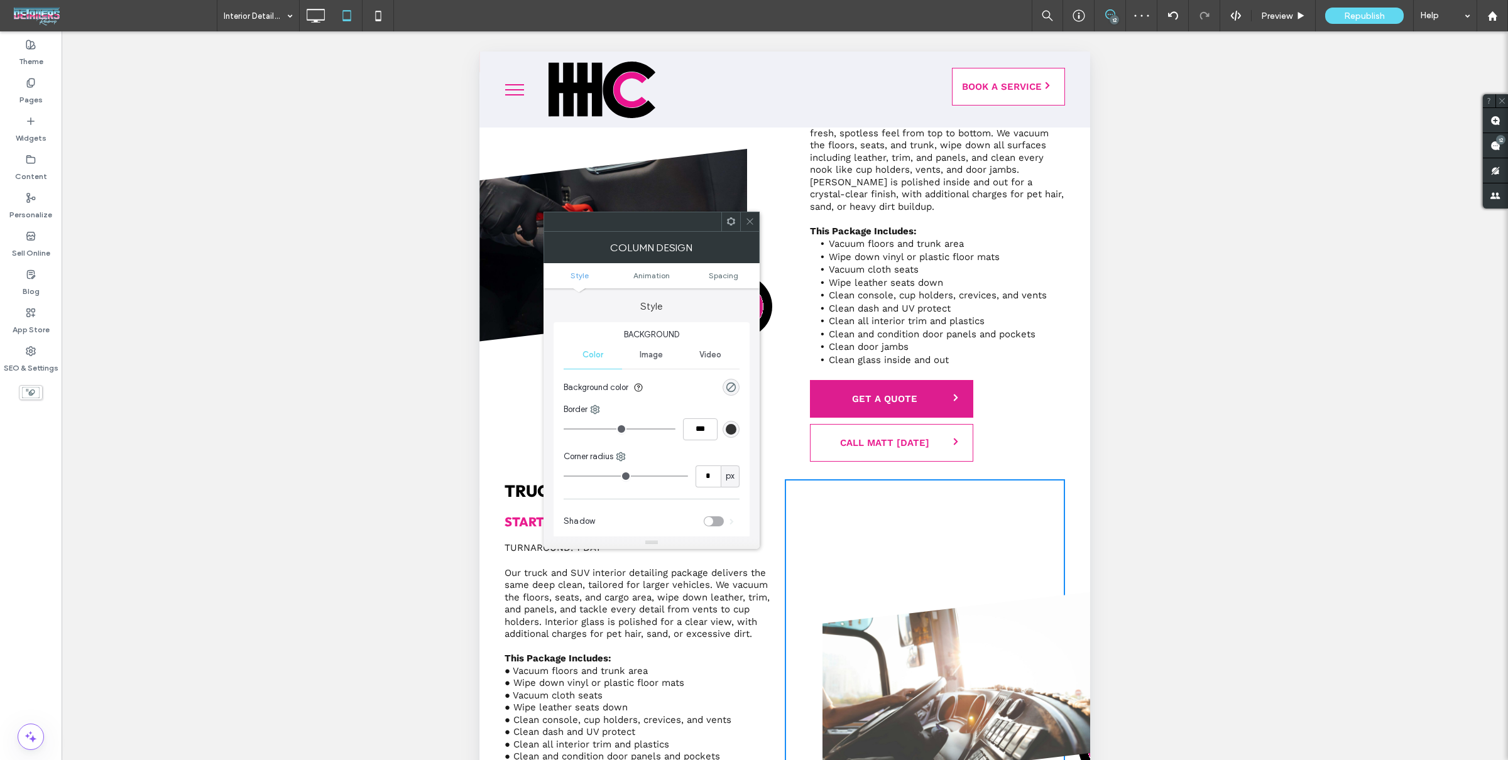
drag, startPoint x: 752, startPoint y: 226, endPoint x: 755, endPoint y: 232, distance: 7.4
click at [752, 226] on span at bounding box center [749, 221] width 9 height 19
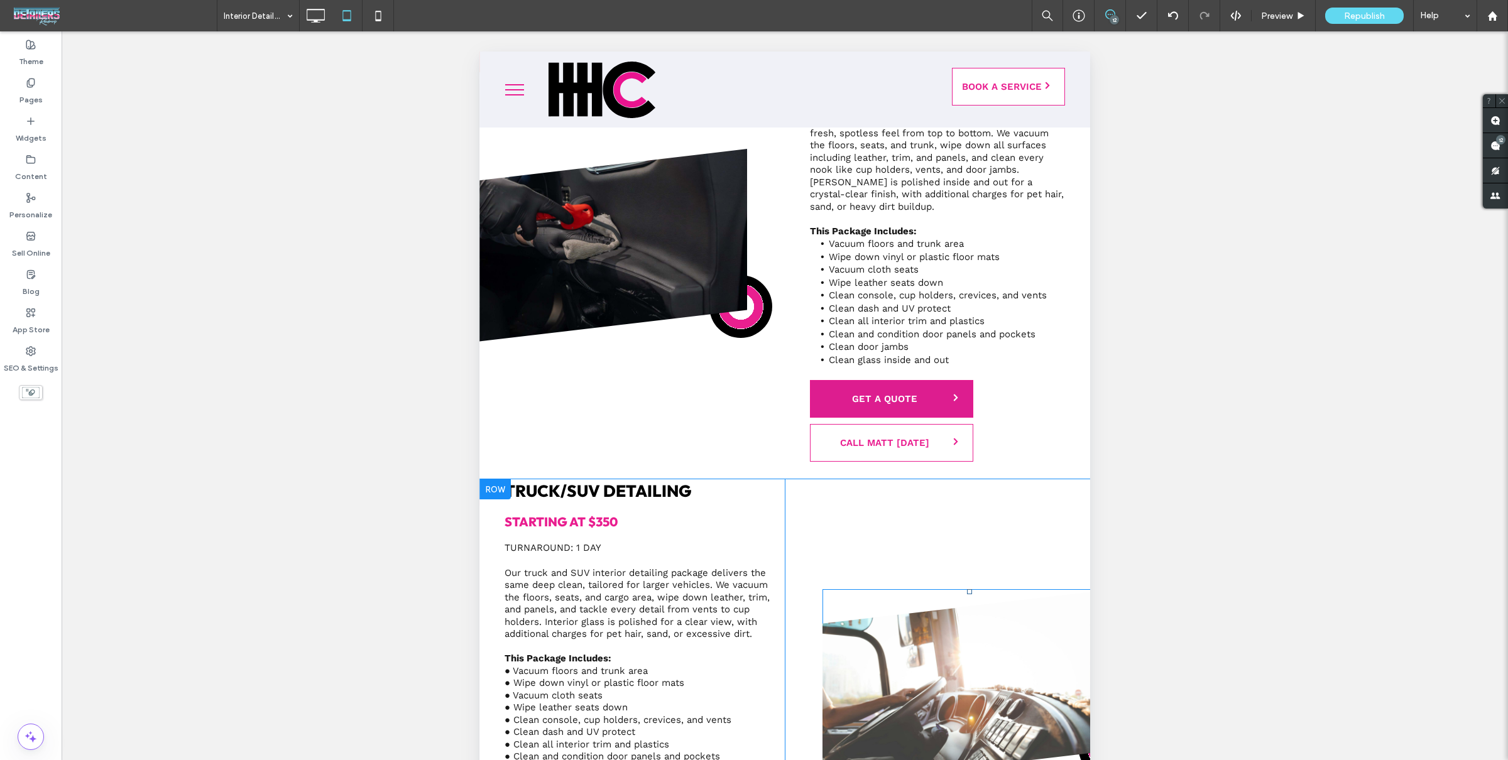
click at [932, 663] on img at bounding box center [968, 686] width 293 height 195
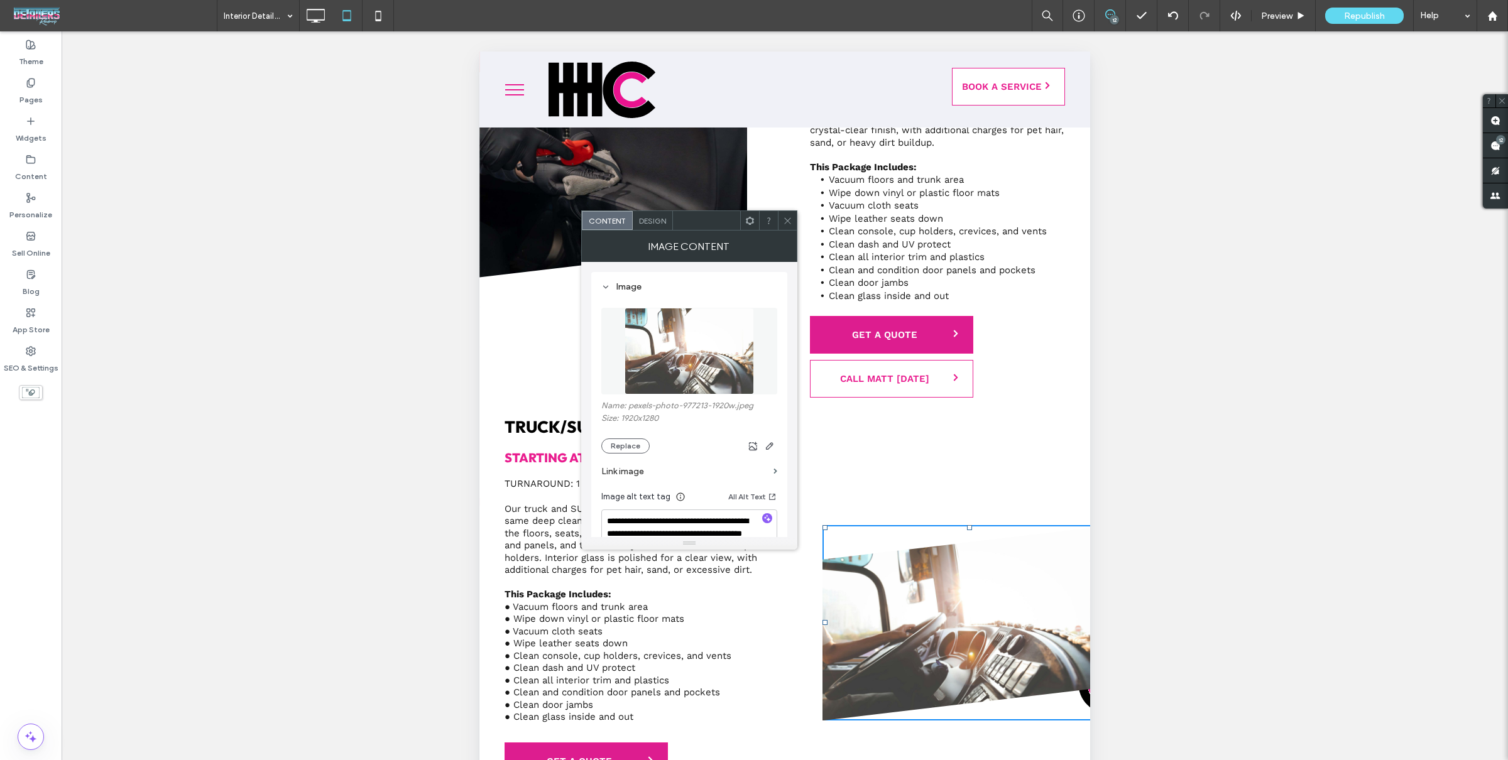
scroll to position [1623, 0]
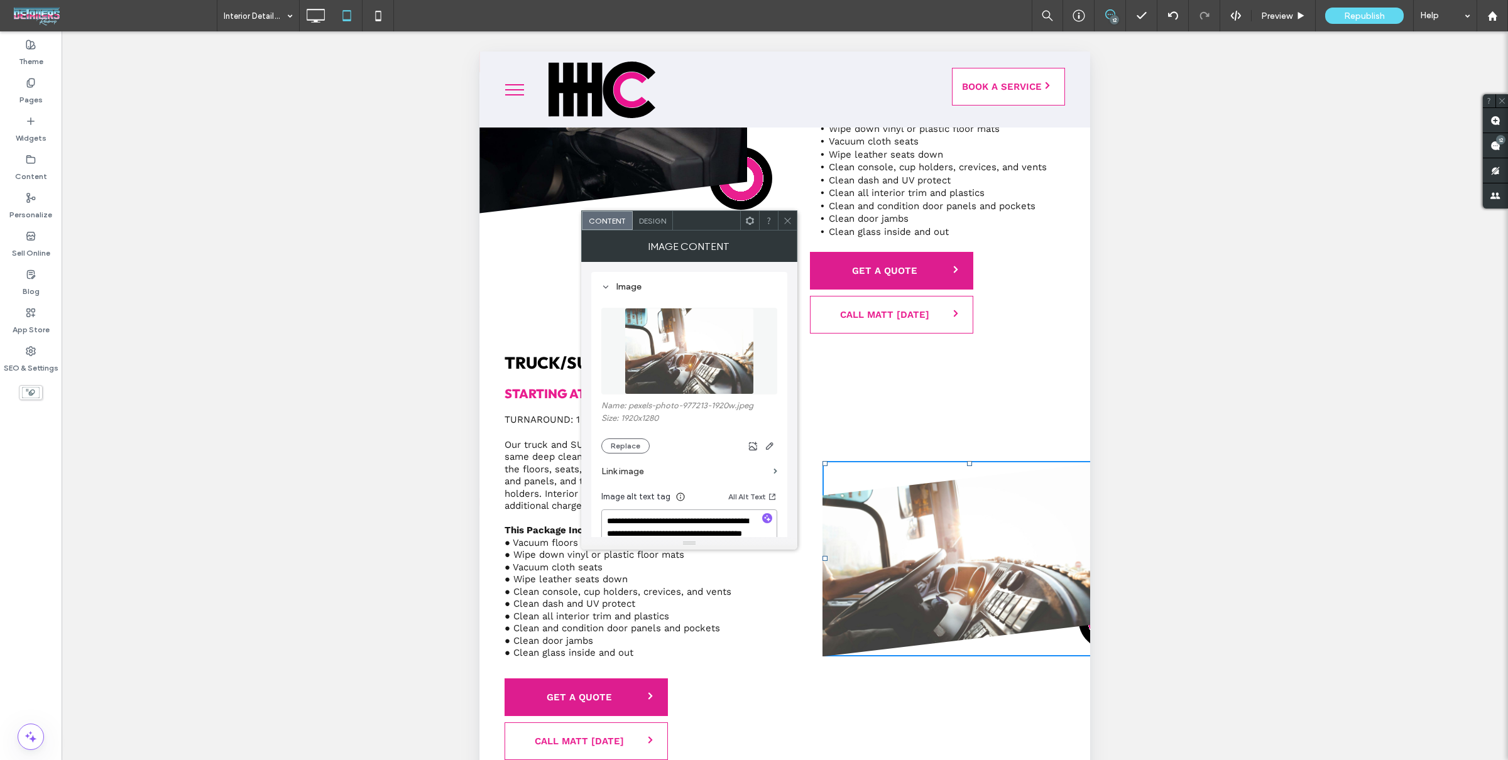
click at [767, 513] on div "**********" at bounding box center [689, 534] width 176 height 48
click at [765, 518] on use "button" at bounding box center [767, 518] width 7 height 7
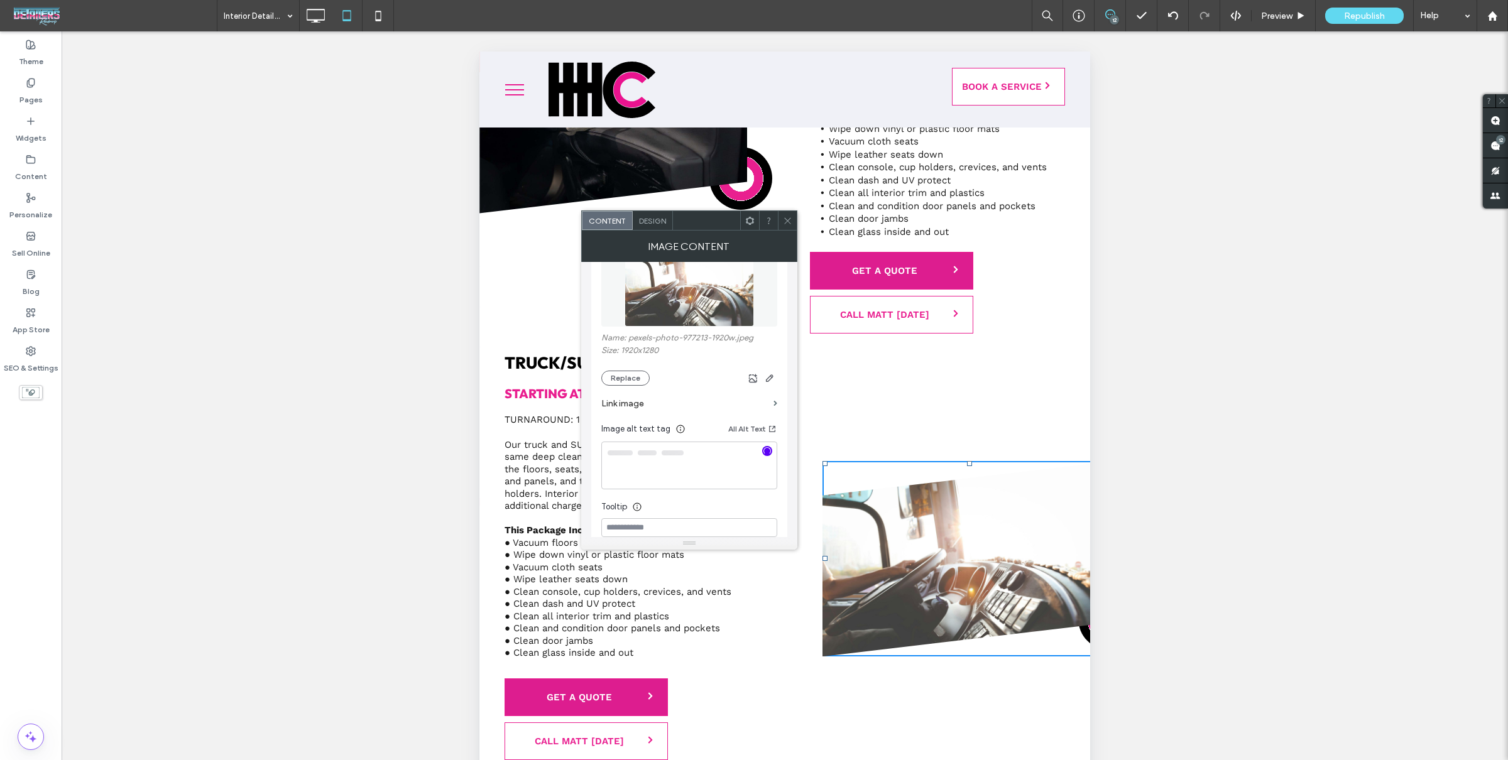
scroll to position [99, 0]
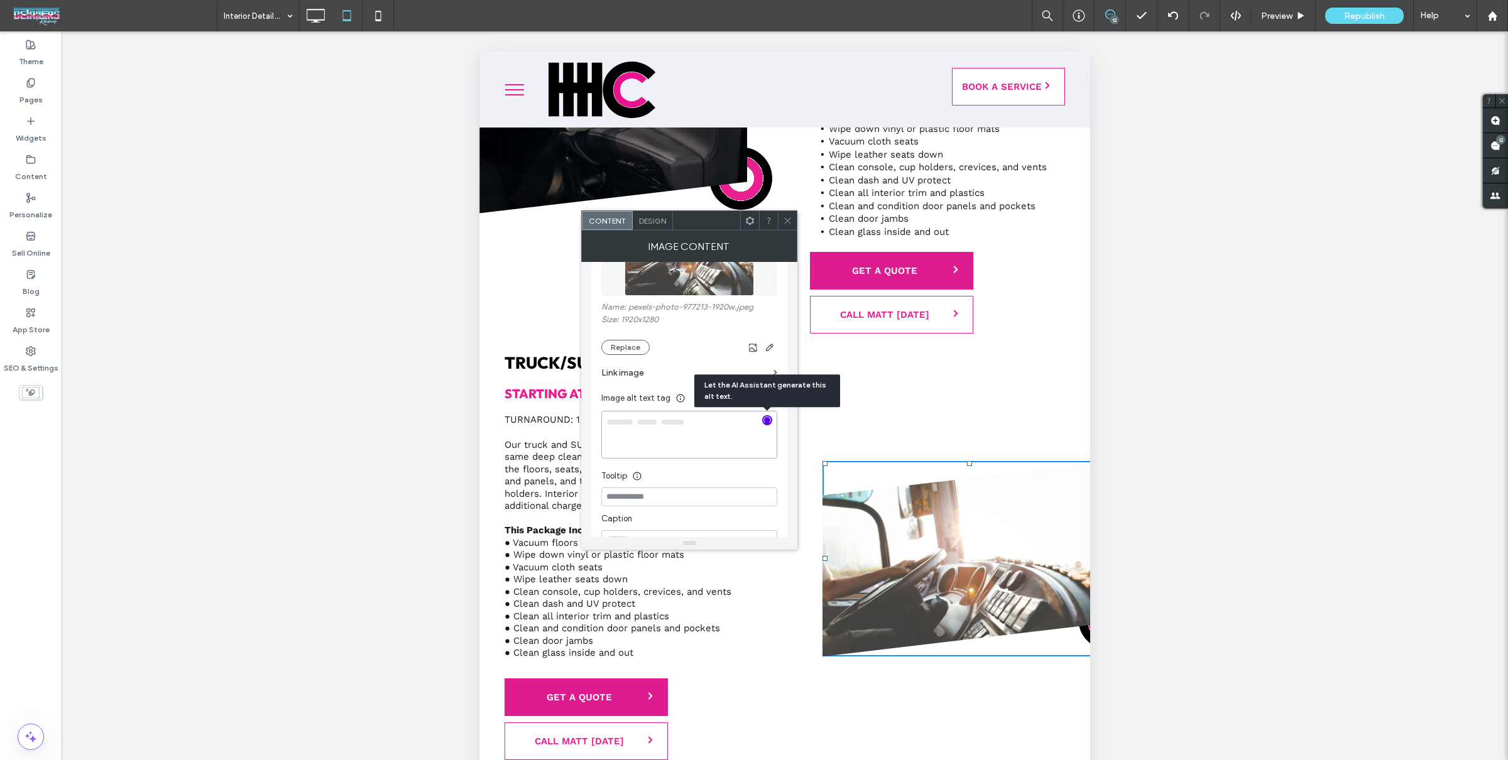
type textarea "**********"
click at [789, 218] on icon at bounding box center [787, 220] width 9 height 9
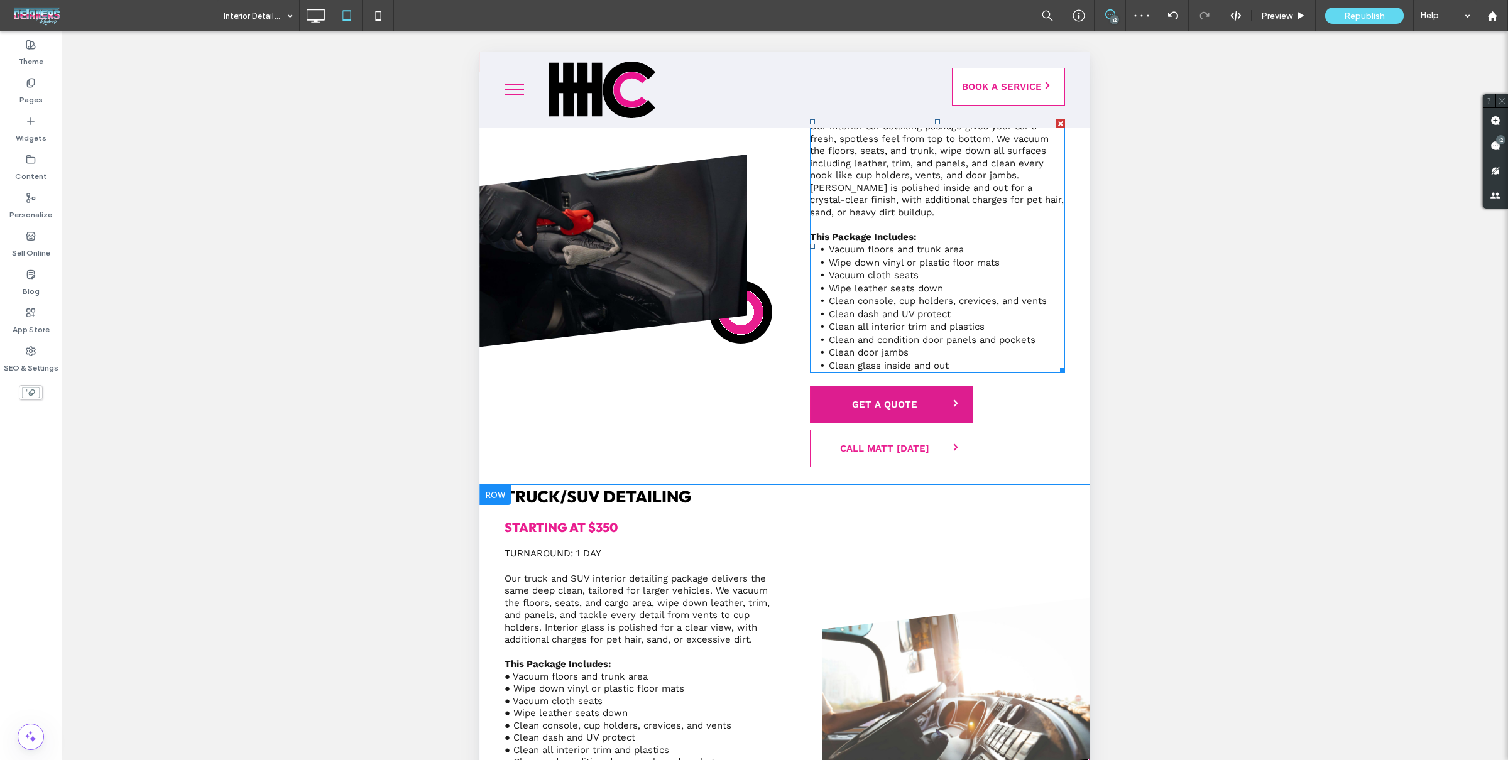
scroll to position [1333, 0]
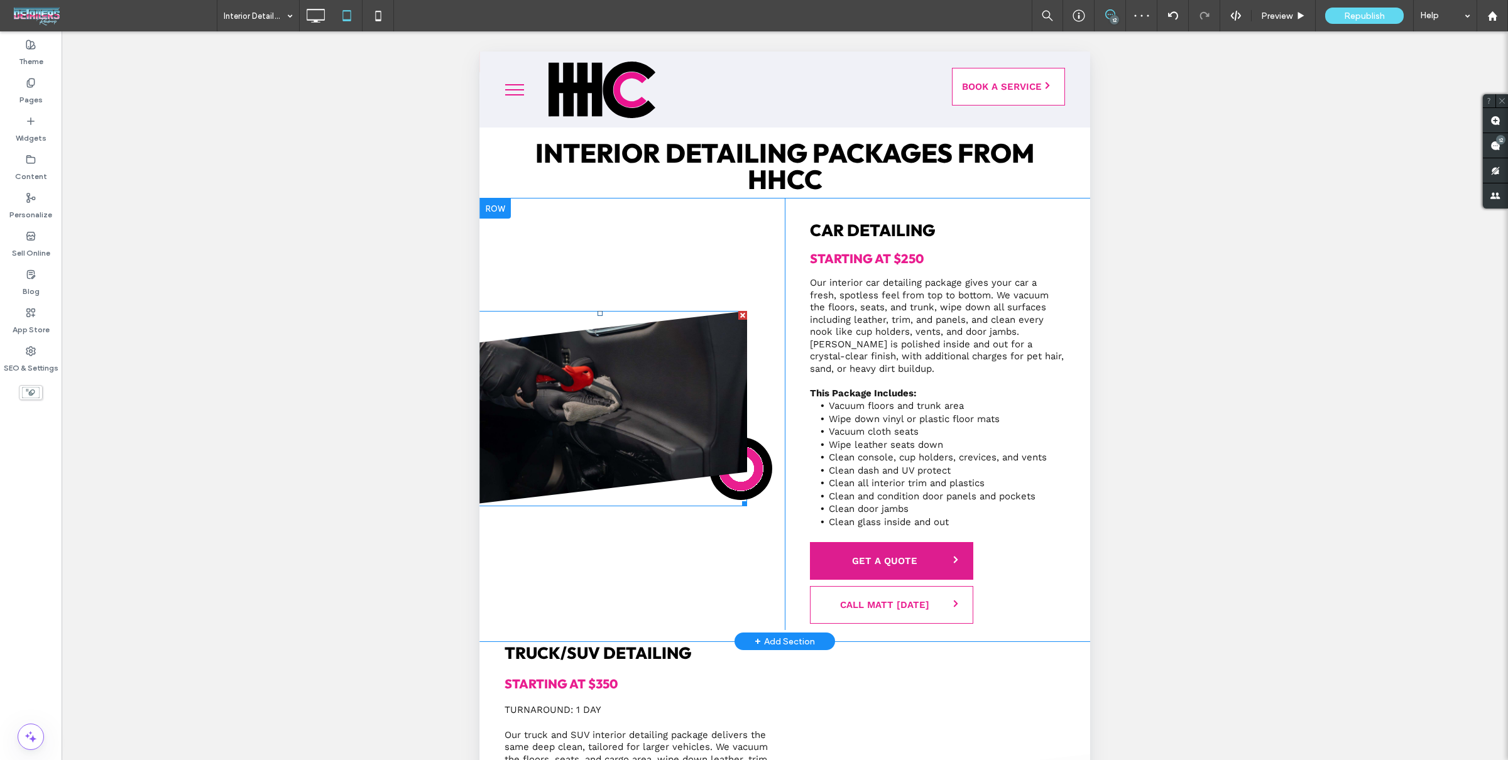
click at [584, 329] on img at bounding box center [600, 408] width 293 height 195
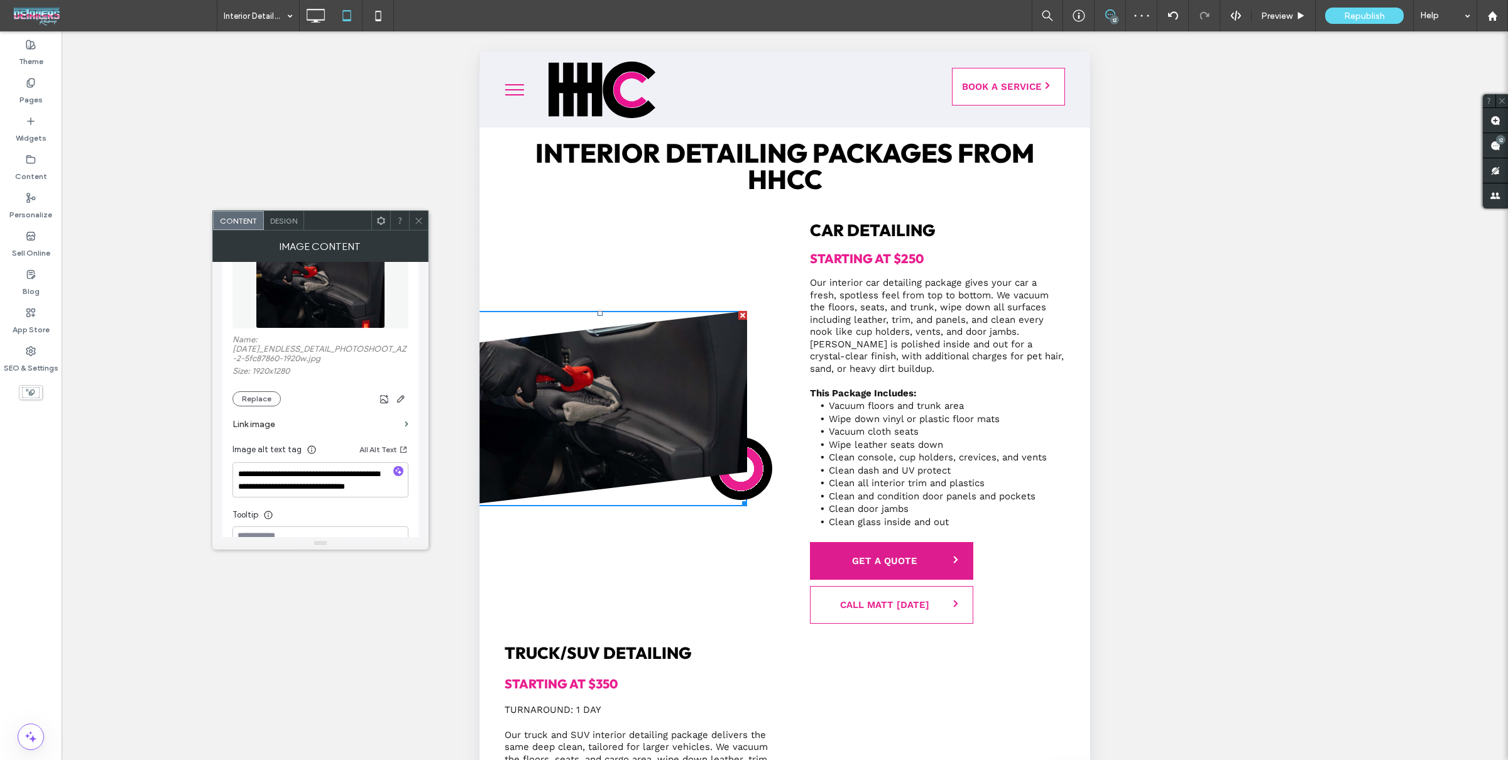
scroll to position [88, 0]
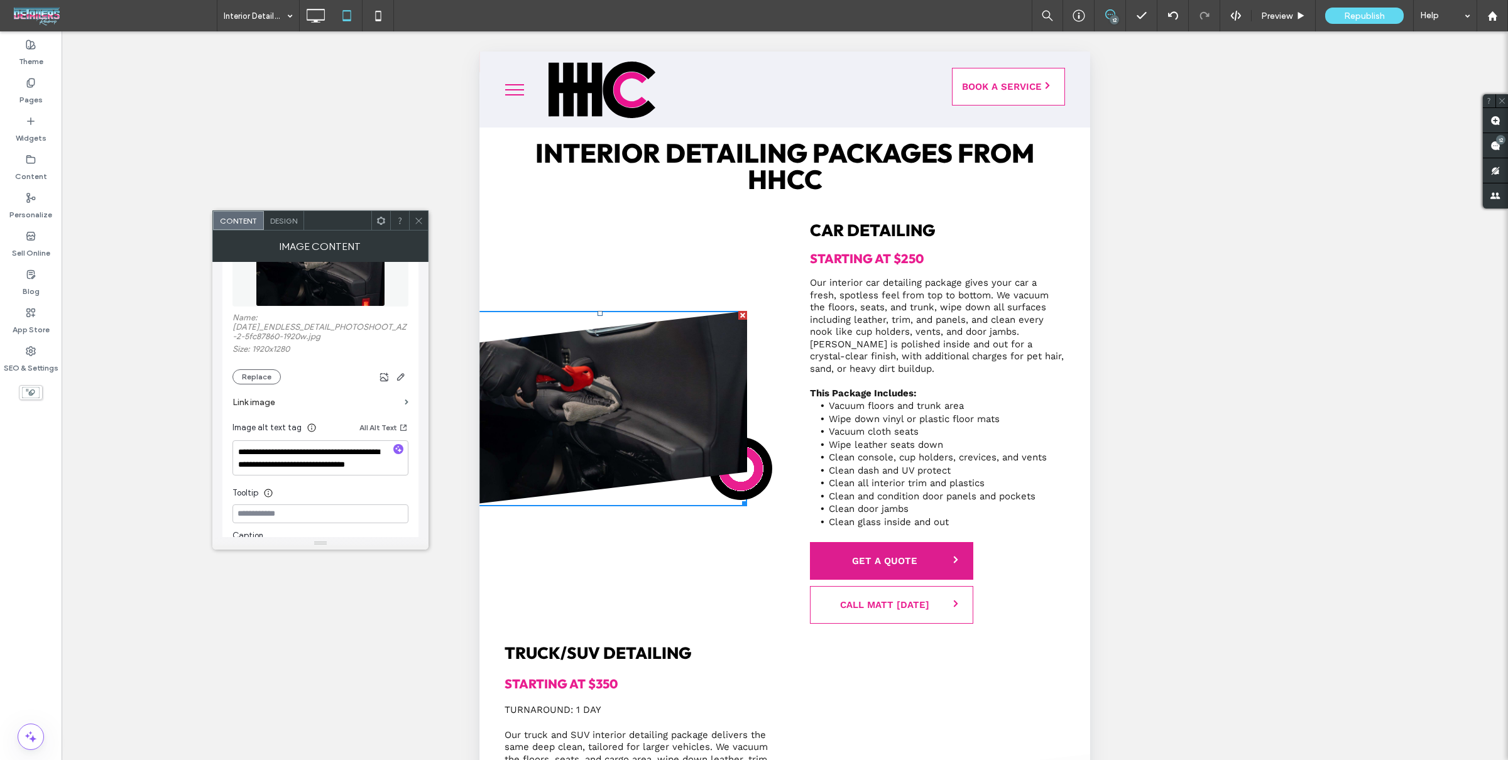
drag, startPoint x: 419, startPoint y: 217, endPoint x: 445, endPoint y: 229, distance: 29.0
click at [419, 217] on icon at bounding box center [418, 220] width 9 height 9
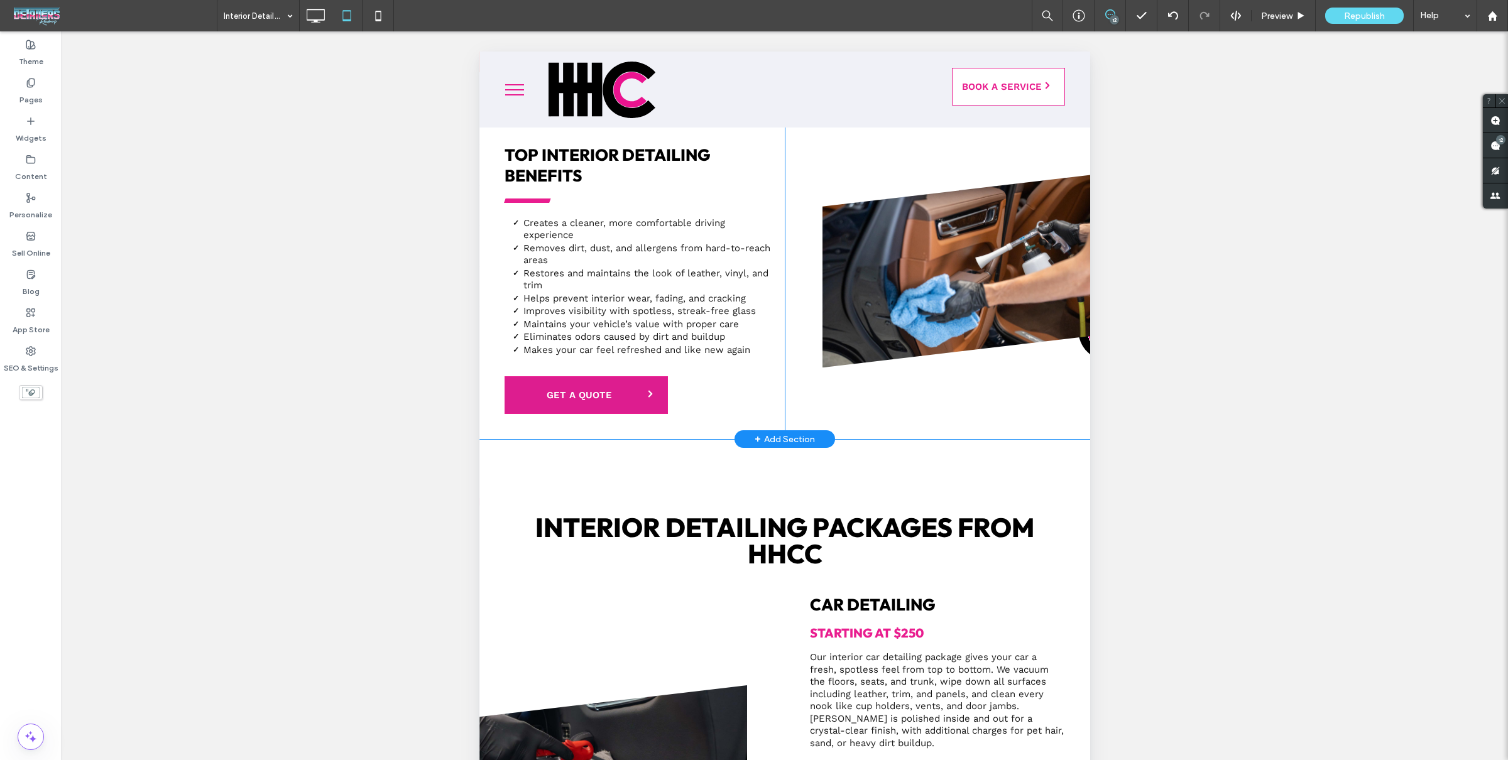
scroll to position [876, 0]
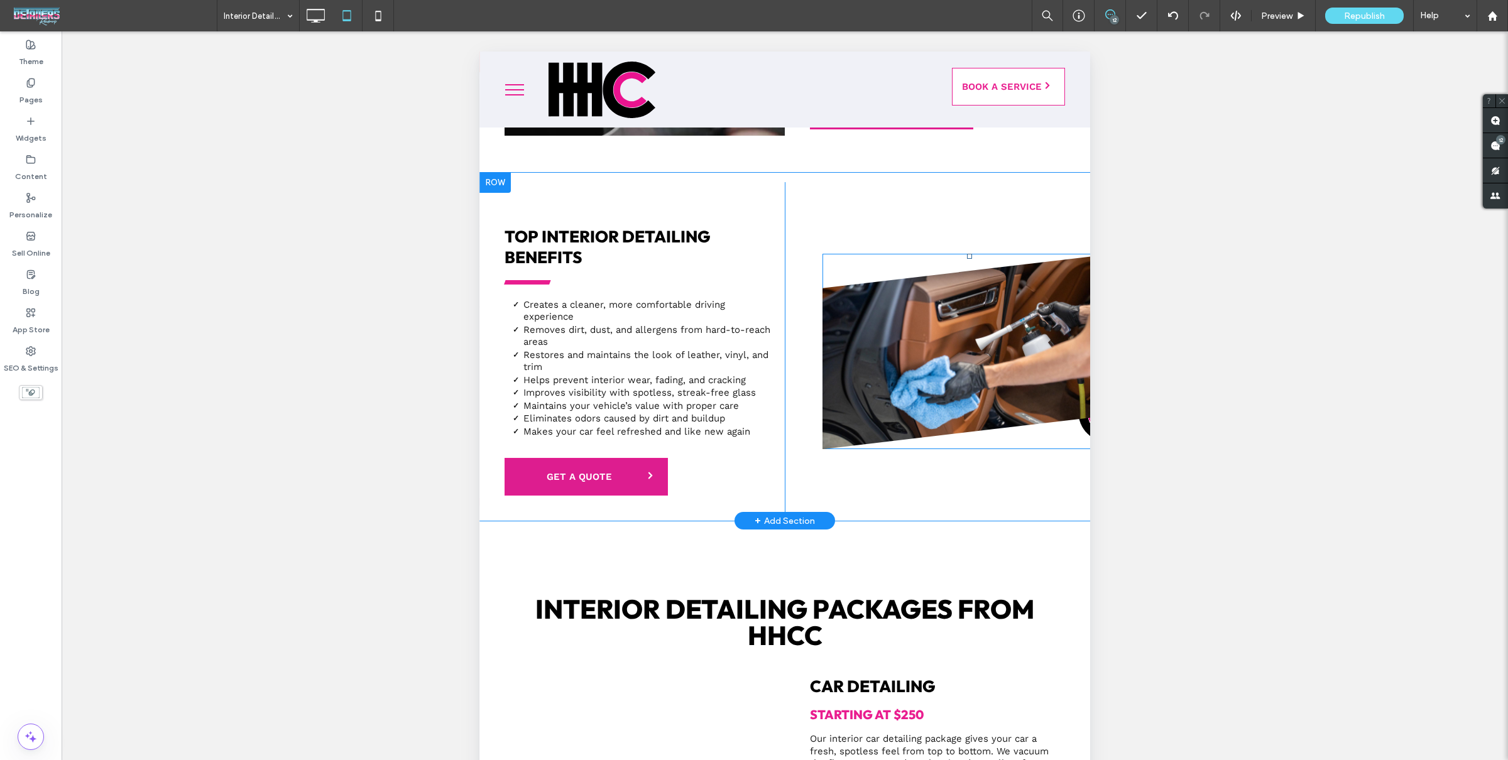
click at [946, 395] on img at bounding box center [968, 351] width 293 height 195
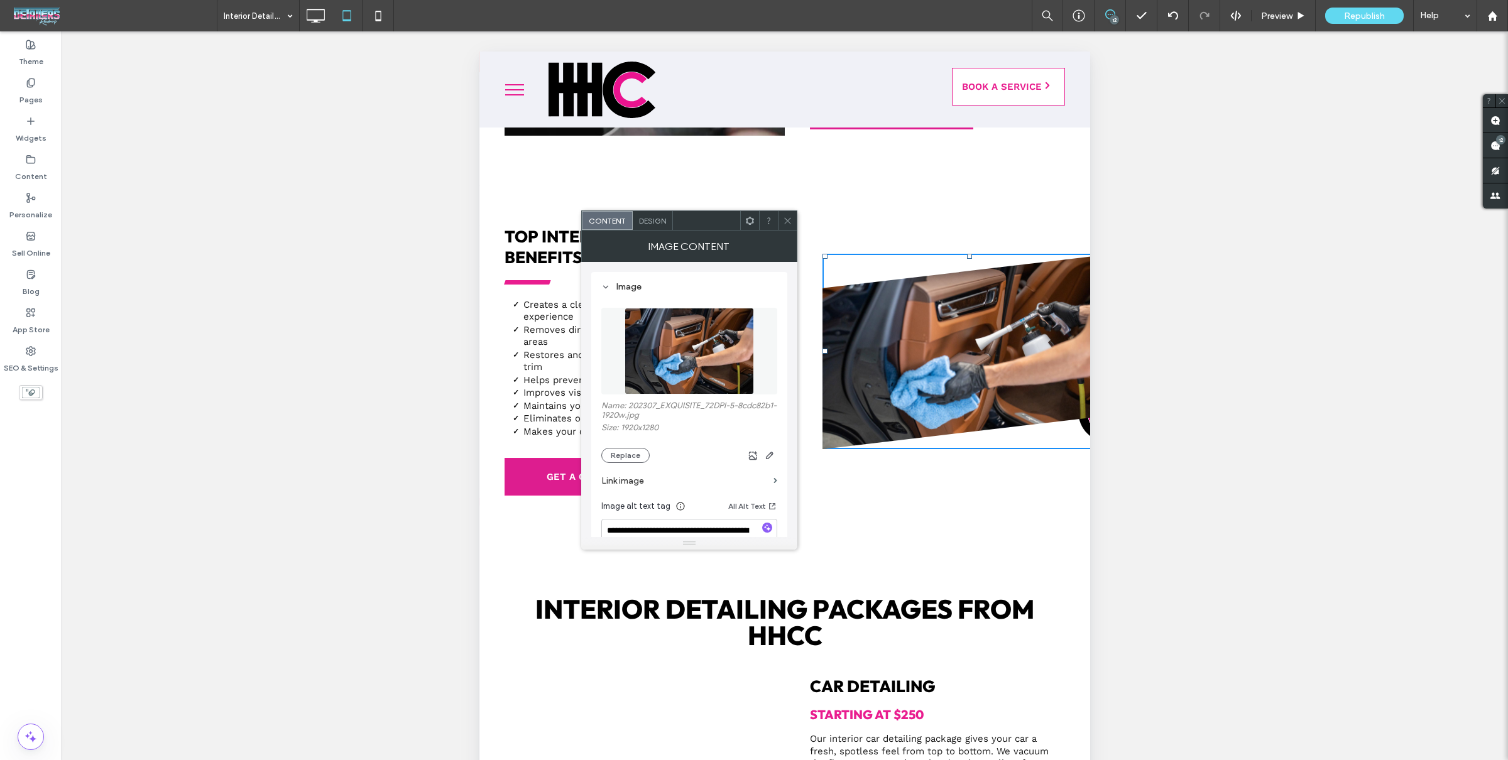
click at [782, 218] on div at bounding box center [787, 220] width 19 height 19
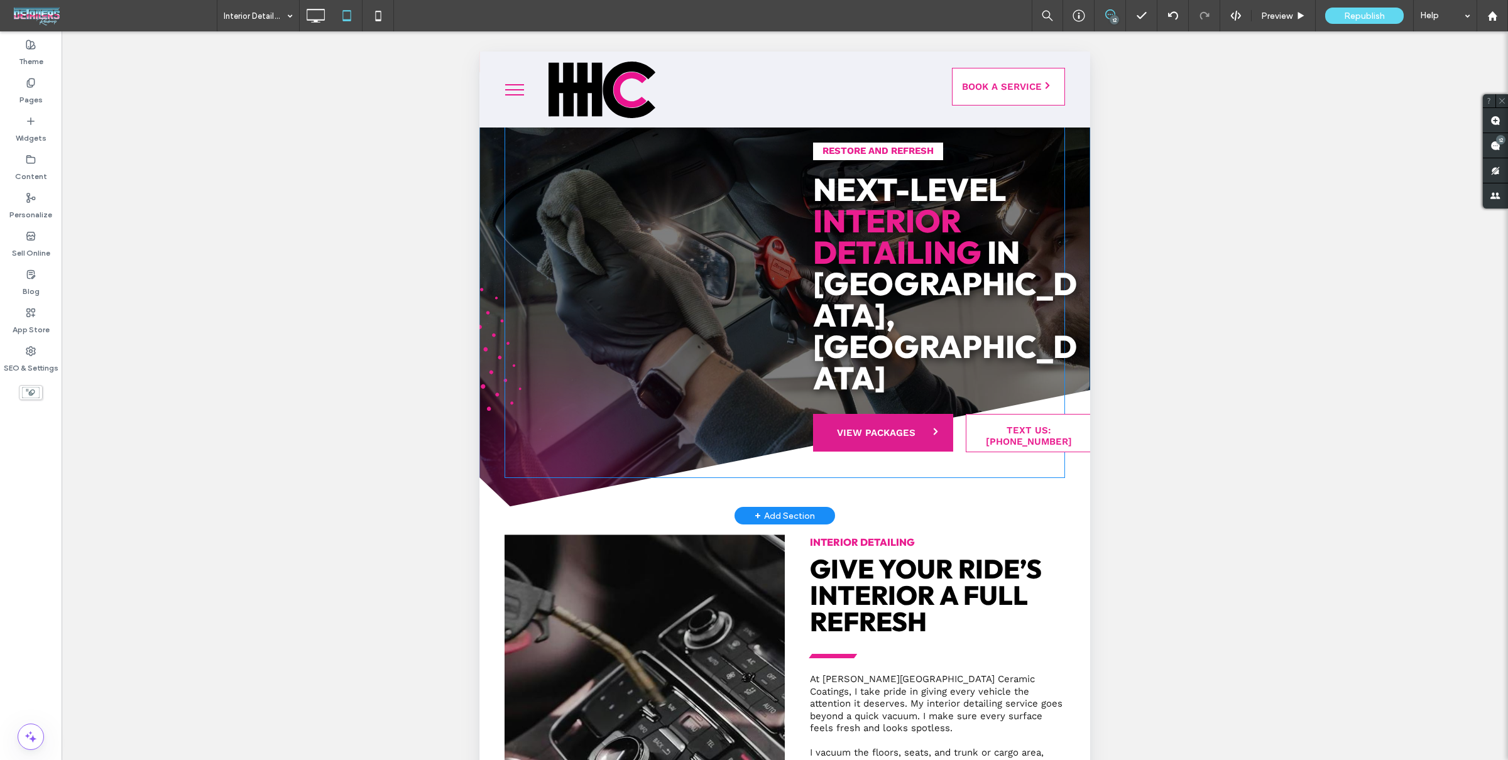
scroll to position [0, 0]
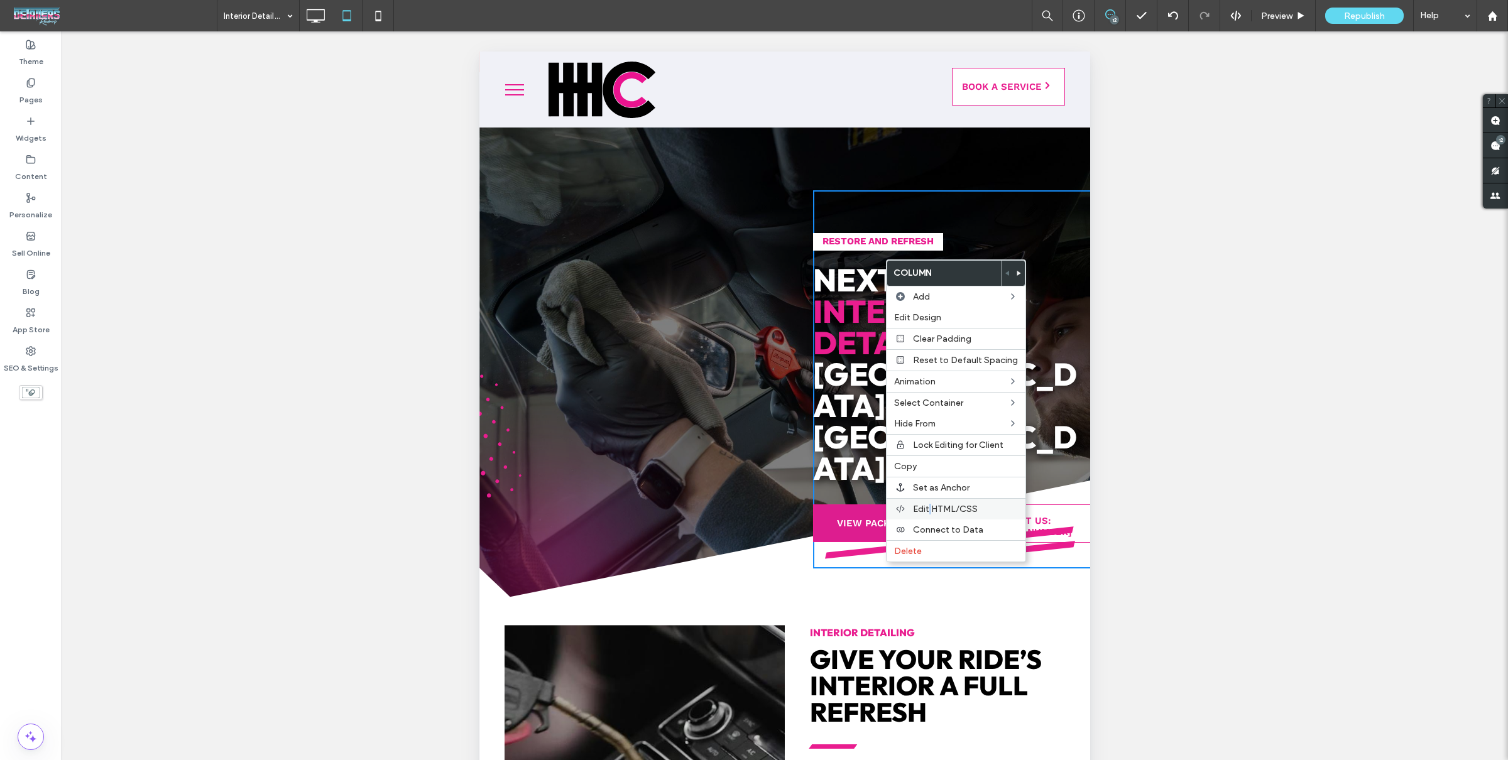
click at [929, 515] on div "Edit HTML/CSS" at bounding box center [956, 508] width 139 height 21
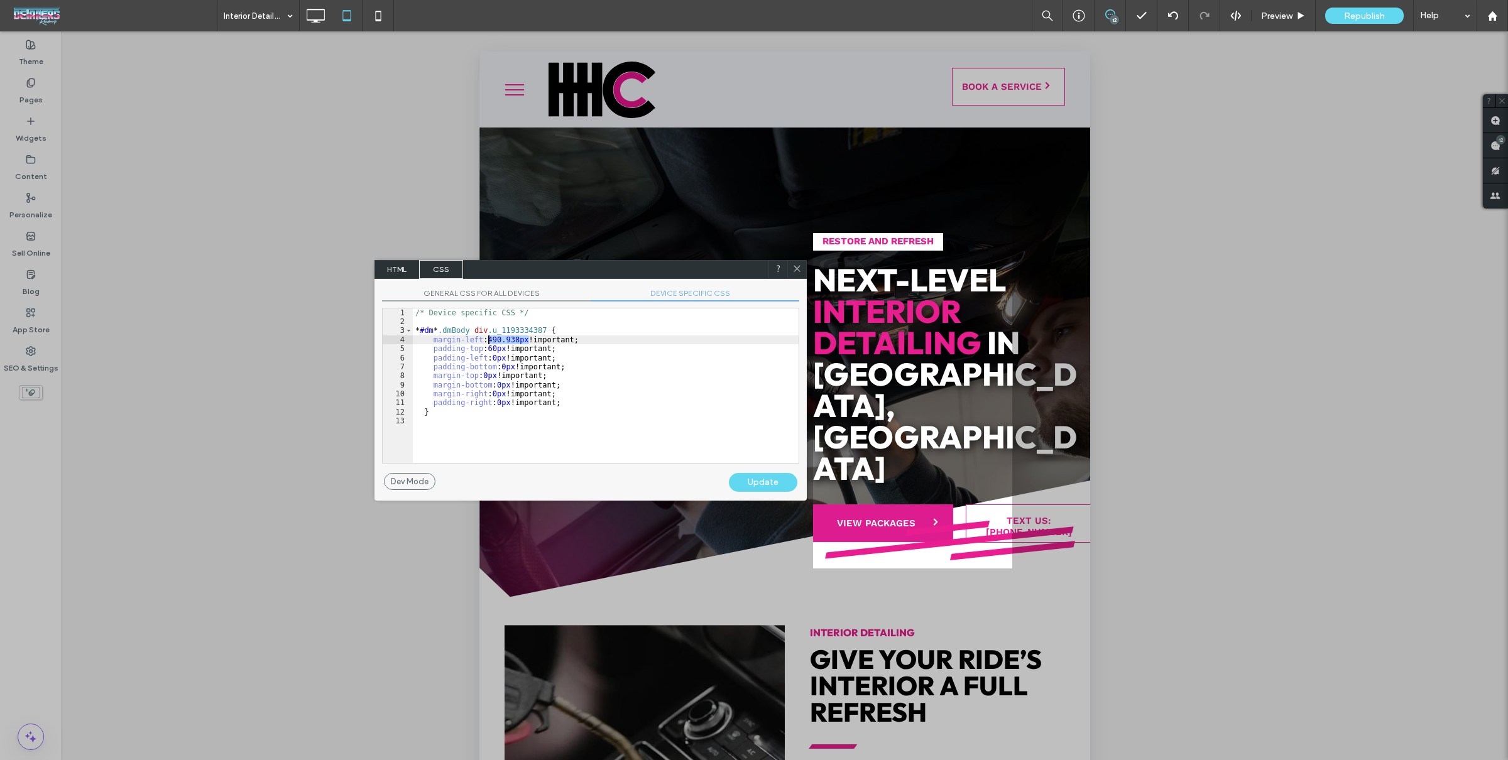
drag, startPoint x: 526, startPoint y: 338, endPoint x: 487, endPoint y: 343, distance: 39.3
click at [487, 343] on div "/* Device specific CSS */ * #dm * .dmBody div .u_1193334387 { margin-left : 490…" at bounding box center [606, 394] width 386 height 173
type textarea "**"
drag, startPoint x: 435, startPoint y: 339, endPoint x: 584, endPoint y: 351, distance: 149.4
click at [582, 342] on div "/* Device specific CSS */ * #dm * .dmBody div .u_1193334387 { margin-left : aut…" at bounding box center [606, 394] width 386 height 173
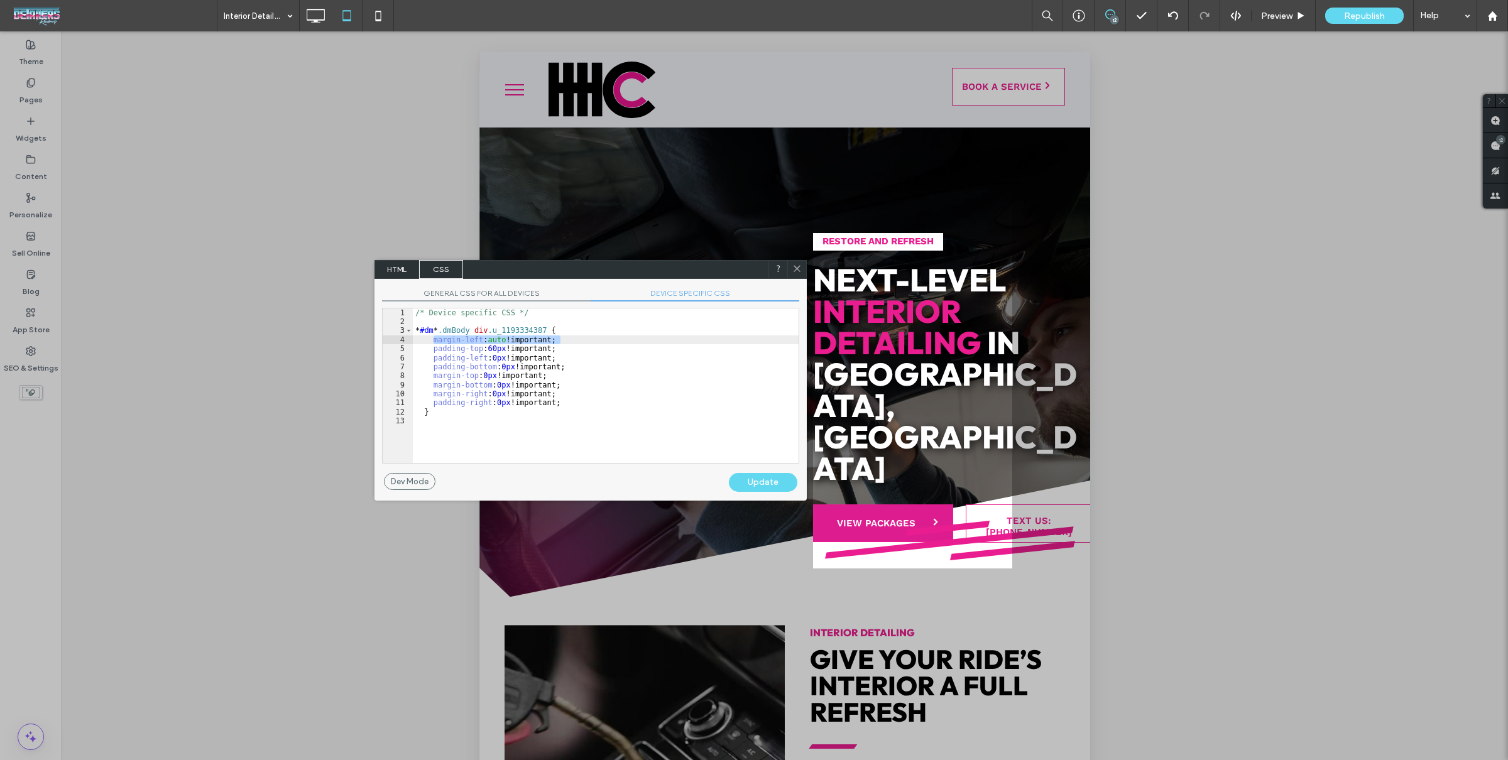
click at [584, 408] on div "/* Device specific CSS */ * #dm * .dmBody div .u_1193334387 { margin-left : aut…" at bounding box center [606, 394] width 386 height 173
click at [592, 403] on div "/* Device specific CSS */ * #dm * .dmBody div .u_1193334387 { margin-left : aut…" at bounding box center [606, 394] width 386 height 173
drag, startPoint x: 759, startPoint y: 482, endPoint x: 757, endPoint y: 474, distance: 8.4
click at [759, 482] on div "Update" at bounding box center [763, 482] width 68 height 19
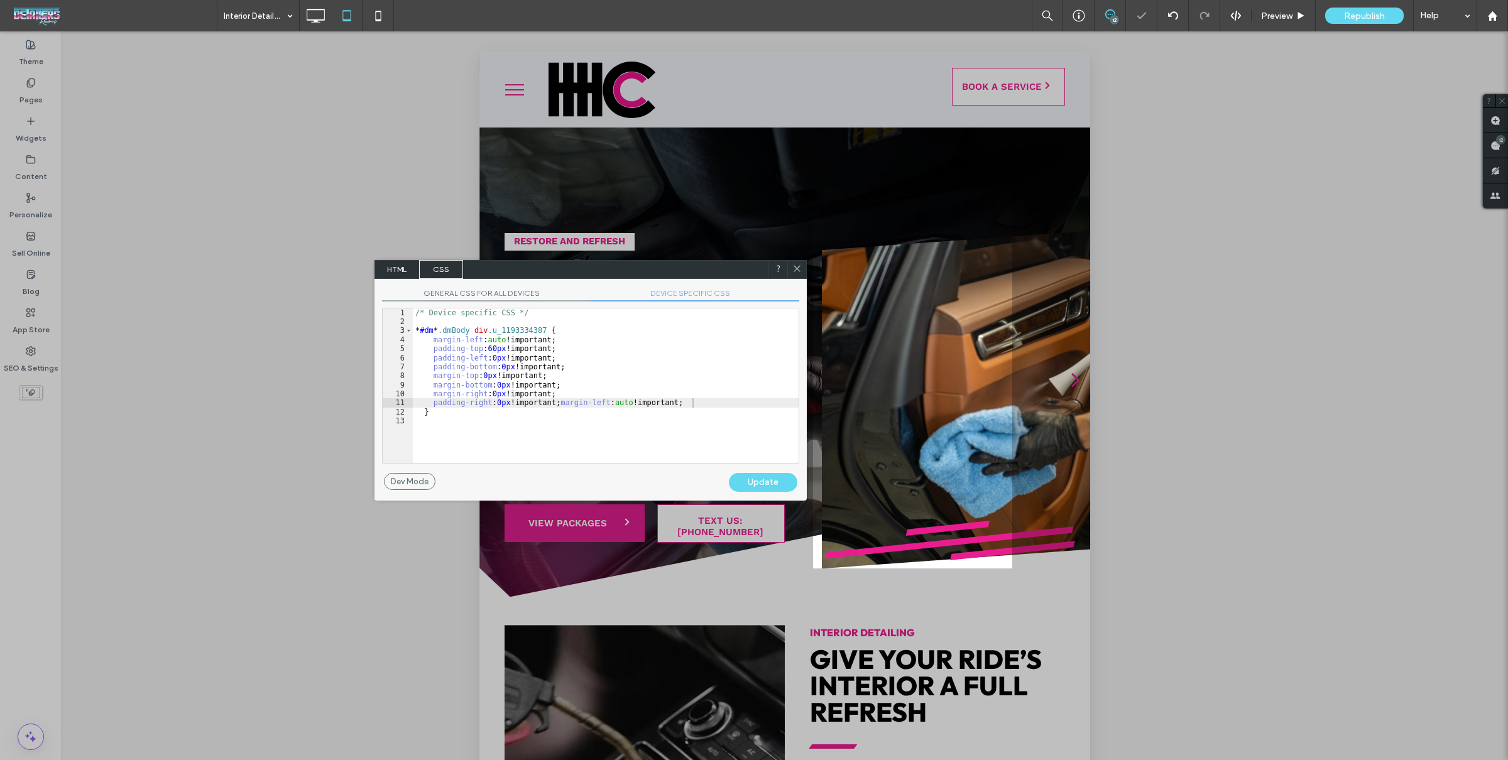
drag, startPoint x: 727, startPoint y: 375, endPoint x: 761, endPoint y: 299, distance: 83.5
click at [727, 375] on div "/* Device specific CSS */ * #dm * .dmBody div .u_1193334387 { margin-left : aut…" at bounding box center [606, 394] width 386 height 173
click at [794, 266] on icon at bounding box center [796, 268] width 9 height 9
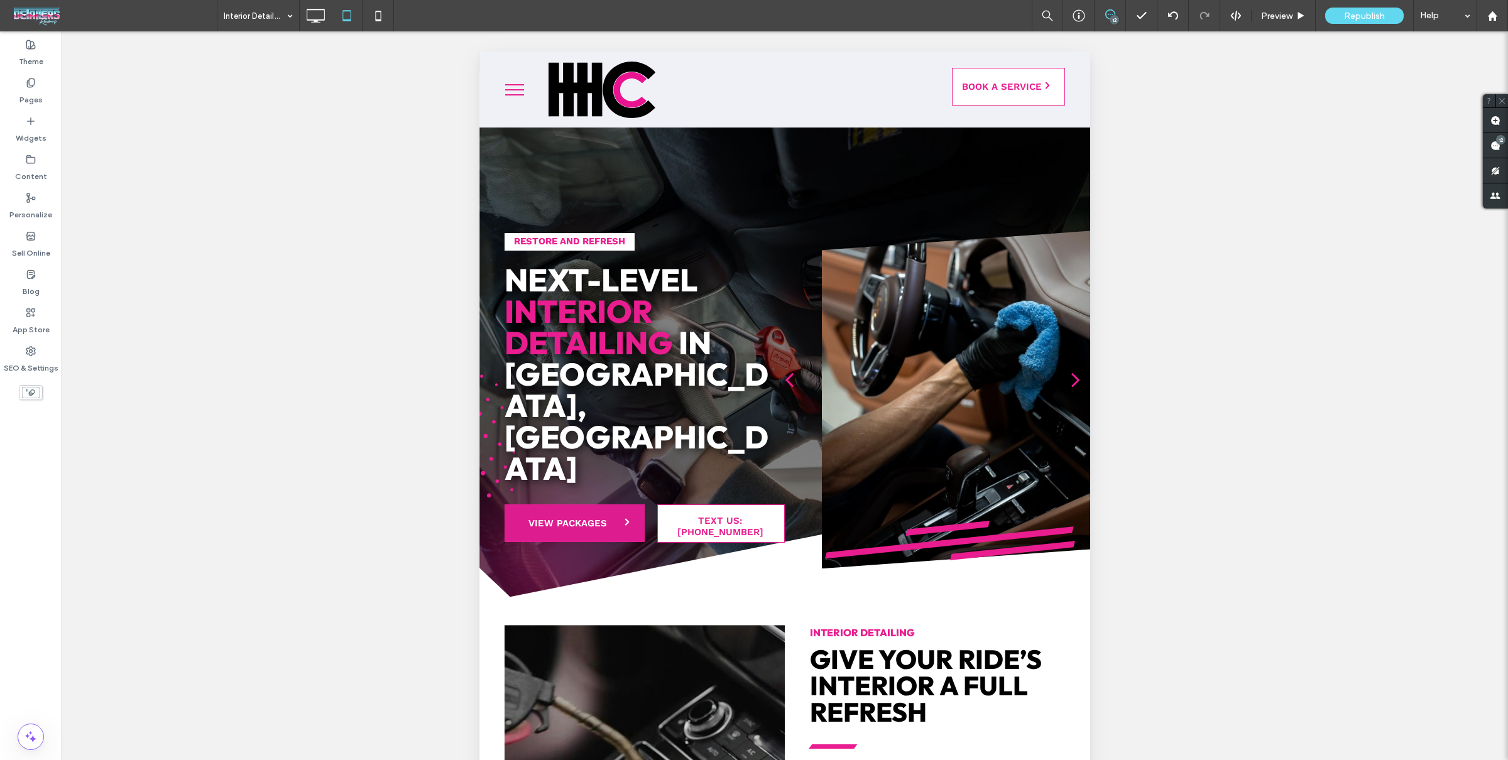
click at [398, 23] on div "Interior Detailing 12 Preview Republish Help" at bounding box center [862, 15] width 1291 height 31
click at [384, 24] on icon at bounding box center [378, 15] width 25 height 25
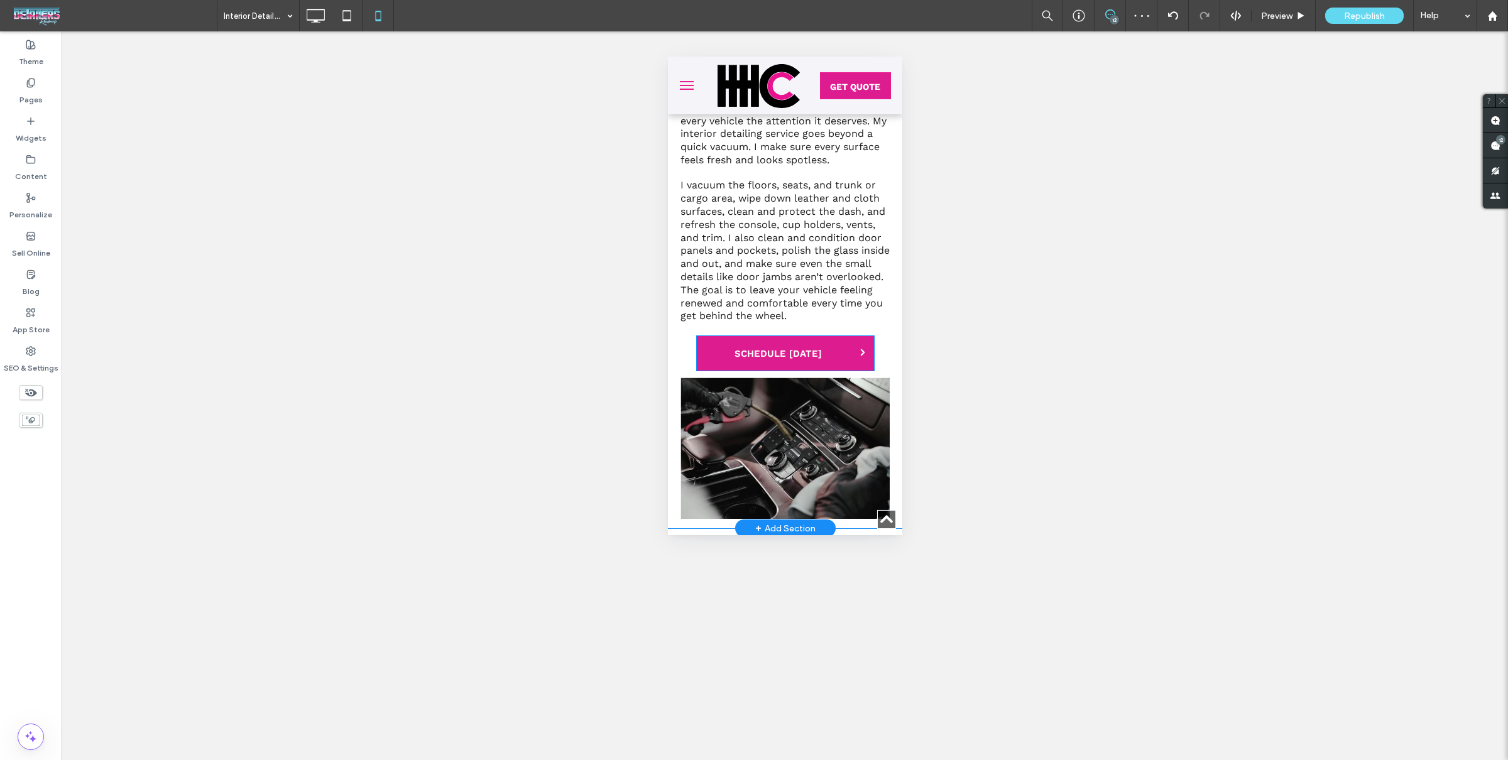
scroll to position [749, 0]
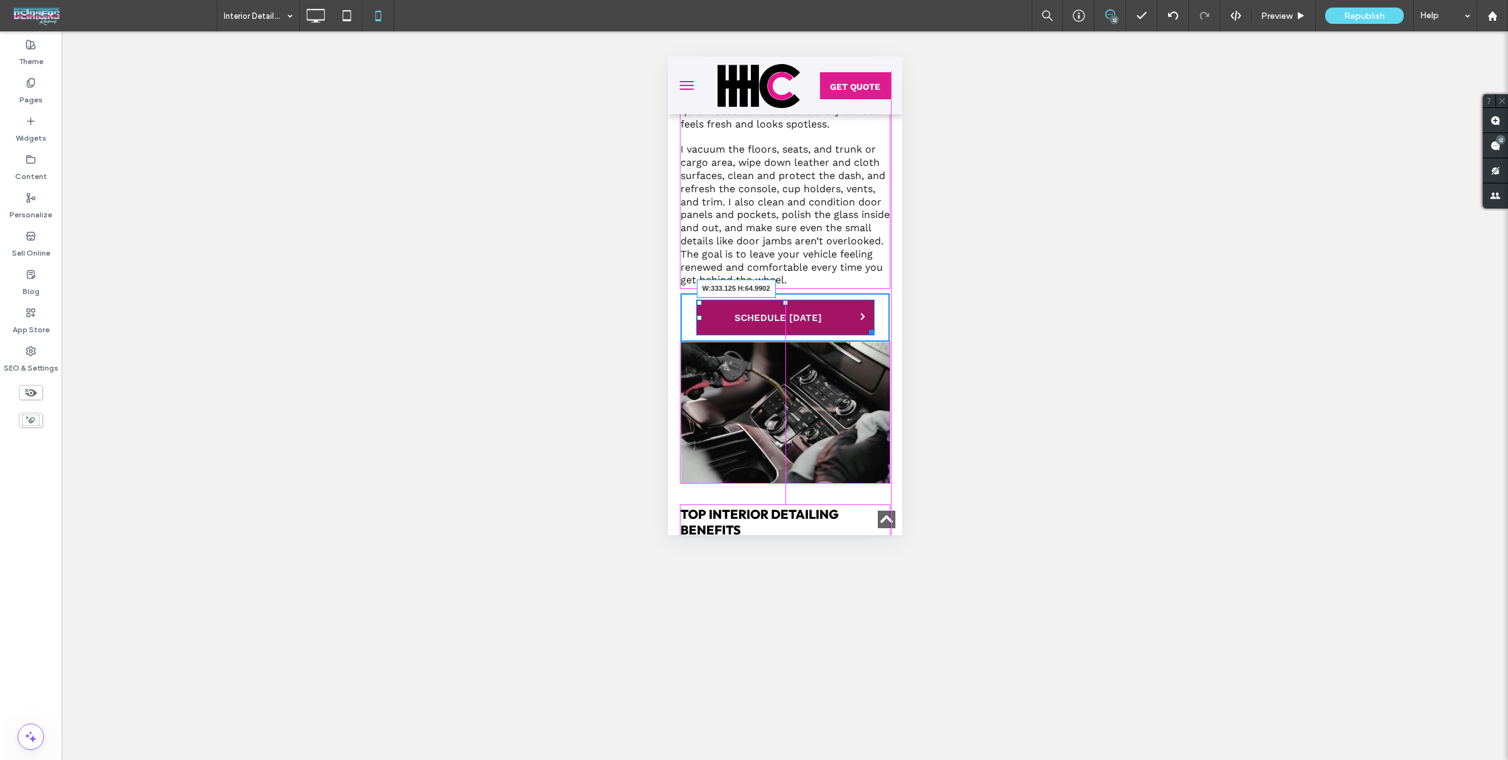
drag, startPoint x: 873, startPoint y: 317, endPoint x: 888, endPoint y: 318, distance: 15.1
click at [873, 325] on div at bounding box center [868, 329] width 9 height 9
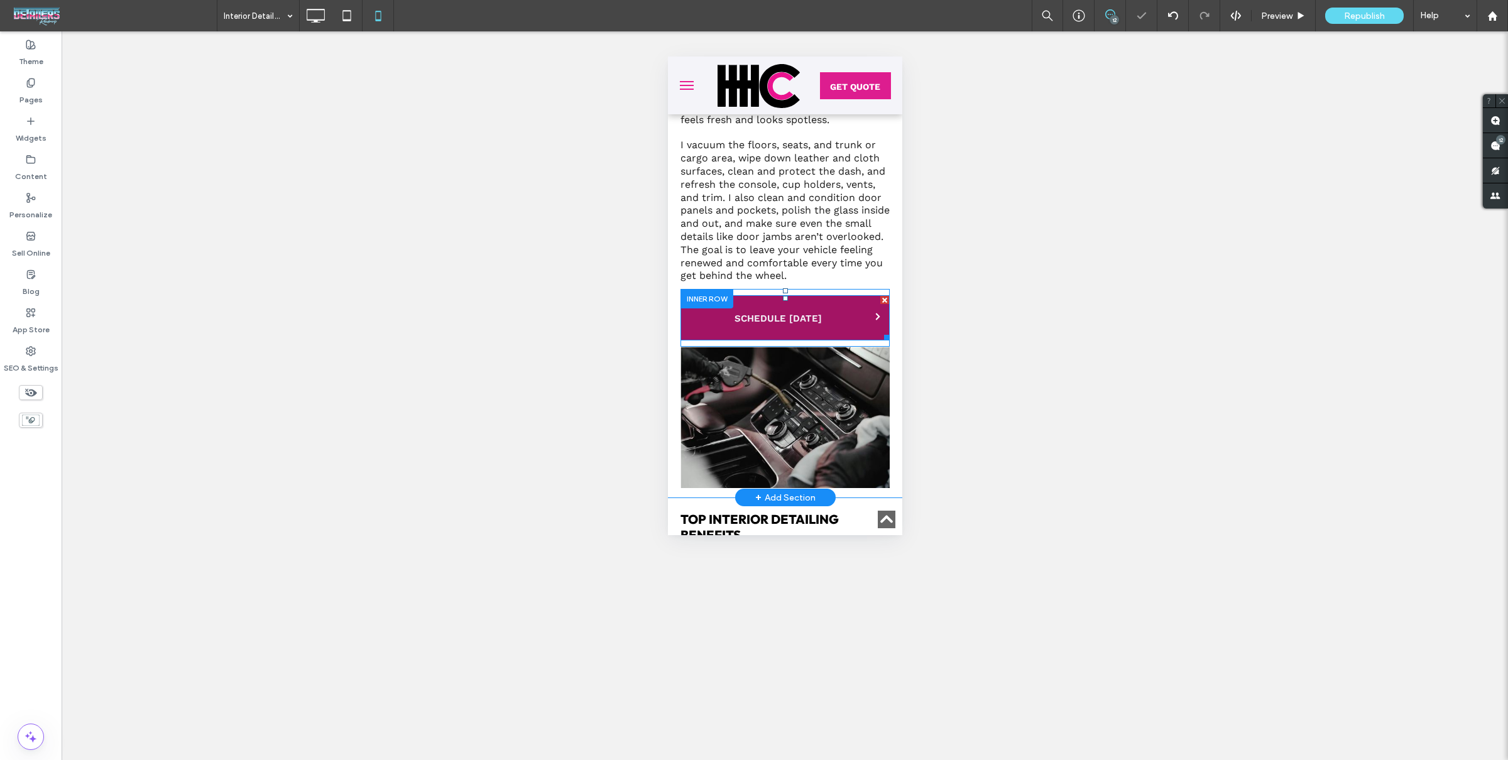
click at [829, 303] on link "SCHEDULE [DATE]" at bounding box center [784, 317] width 209 height 45
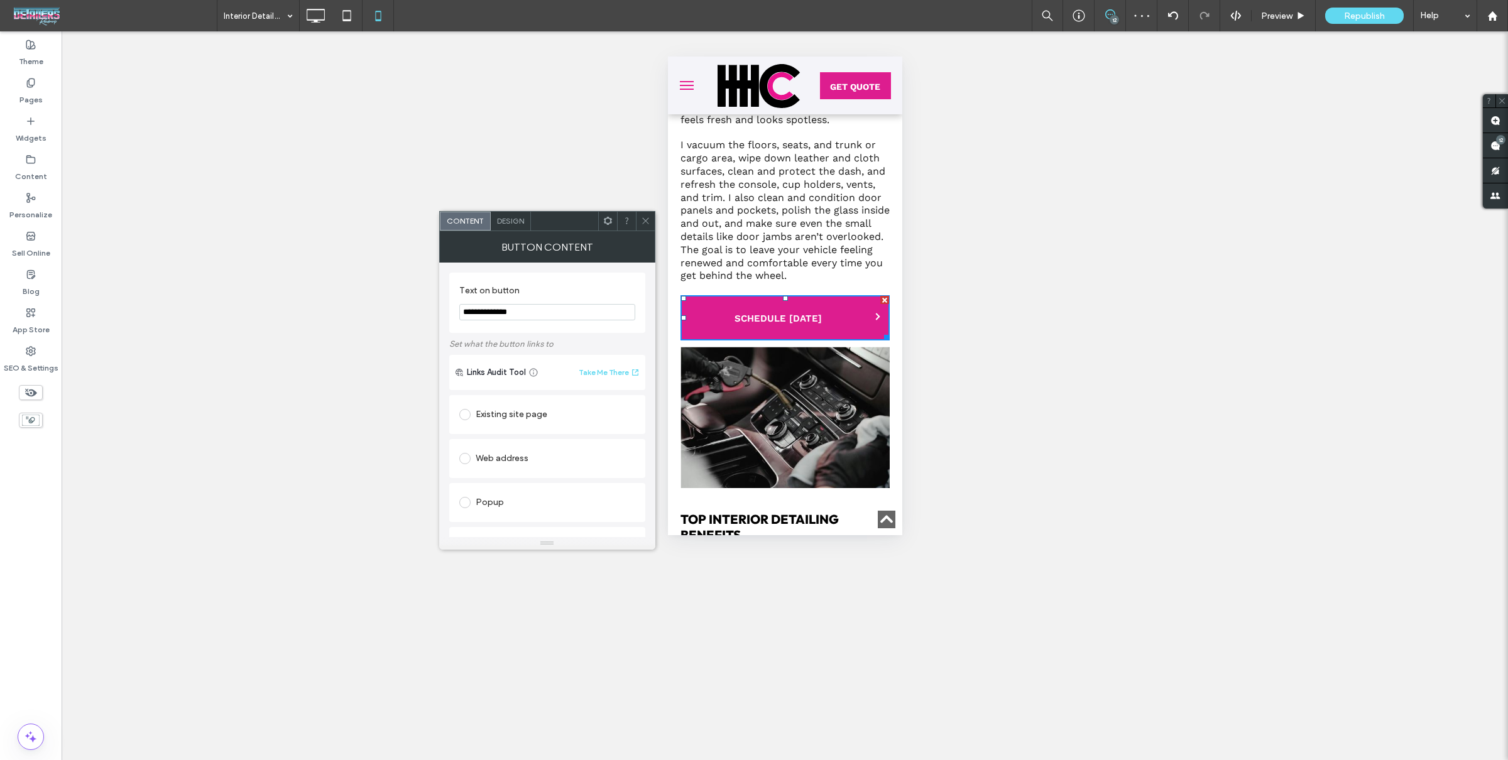
click at [507, 217] on span "Design" at bounding box center [510, 220] width 27 height 9
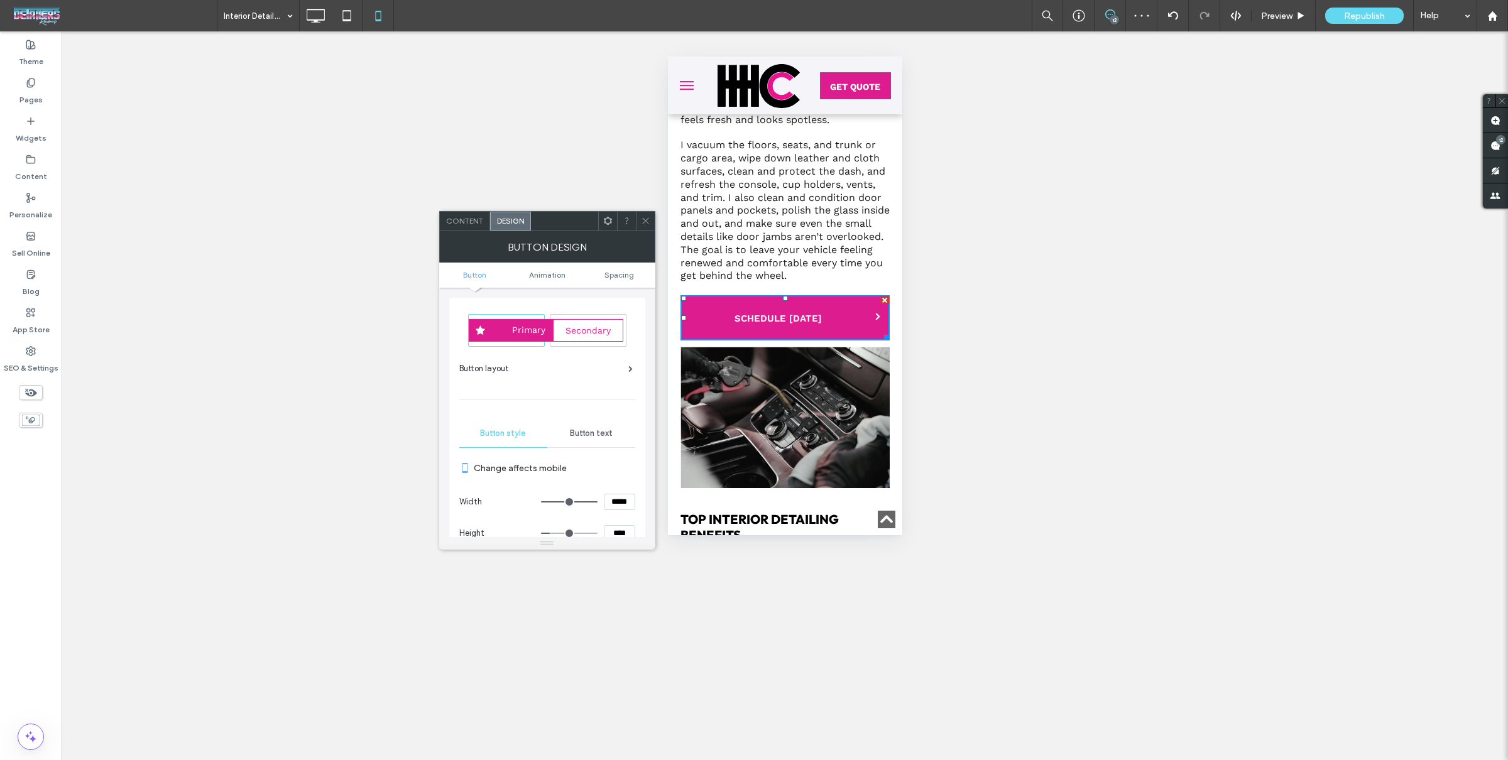
scroll to position [26, 0]
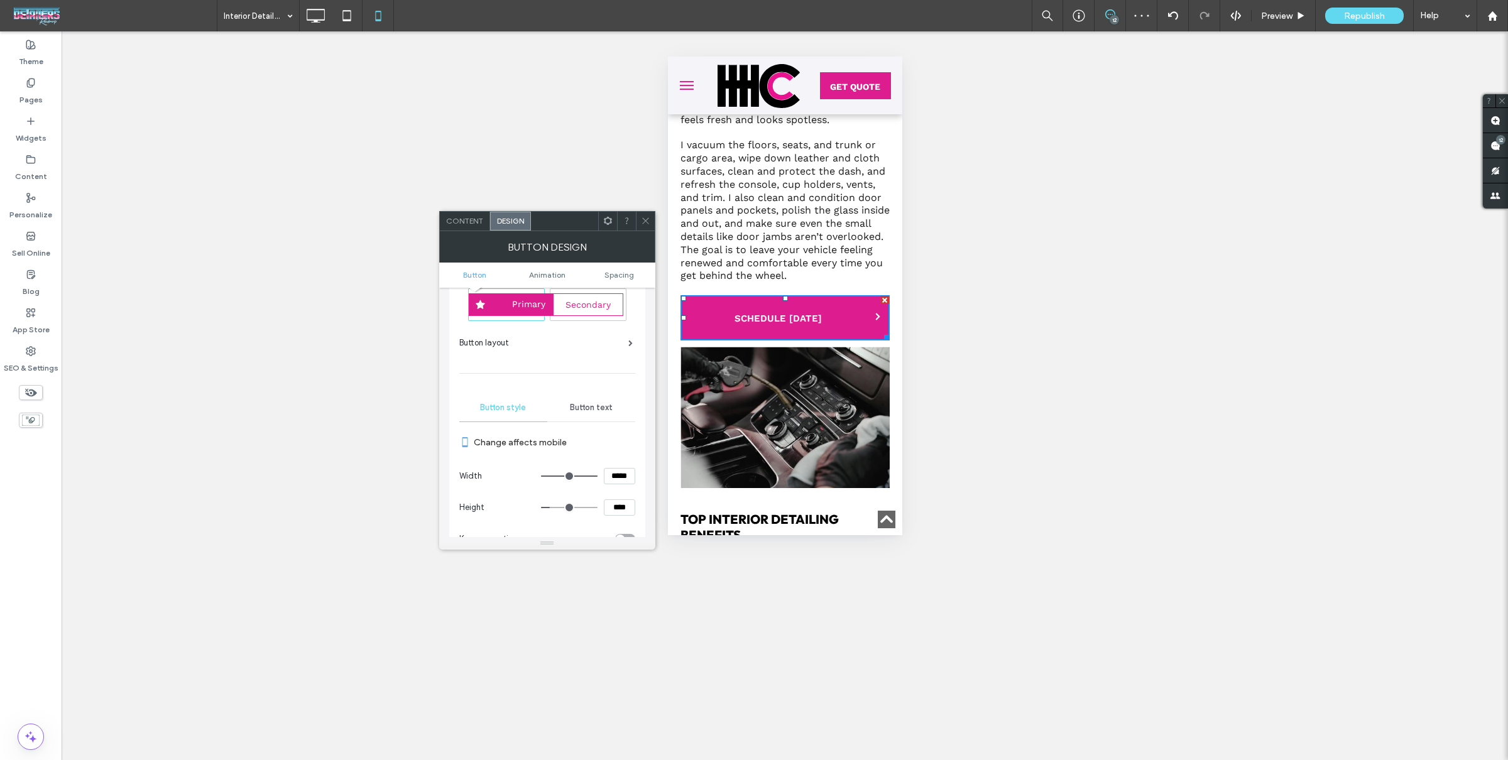
click at [617, 499] on input "****" at bounding box center [619, 507] width 31 height 16
click at [618, 500] on input "****" at bounding box center [619, 507] width 31 height 16
click at [620, 506] on input "****" at bounding box center [619, 507] width 31 height 16
drag, startPoint x: 620, startPoint y: 506, endPoint x: 623, endPoint y: 499, distance: 7.6
click at [620, 506] on input "****" at bounding box center [619, 507] width 31 height 16
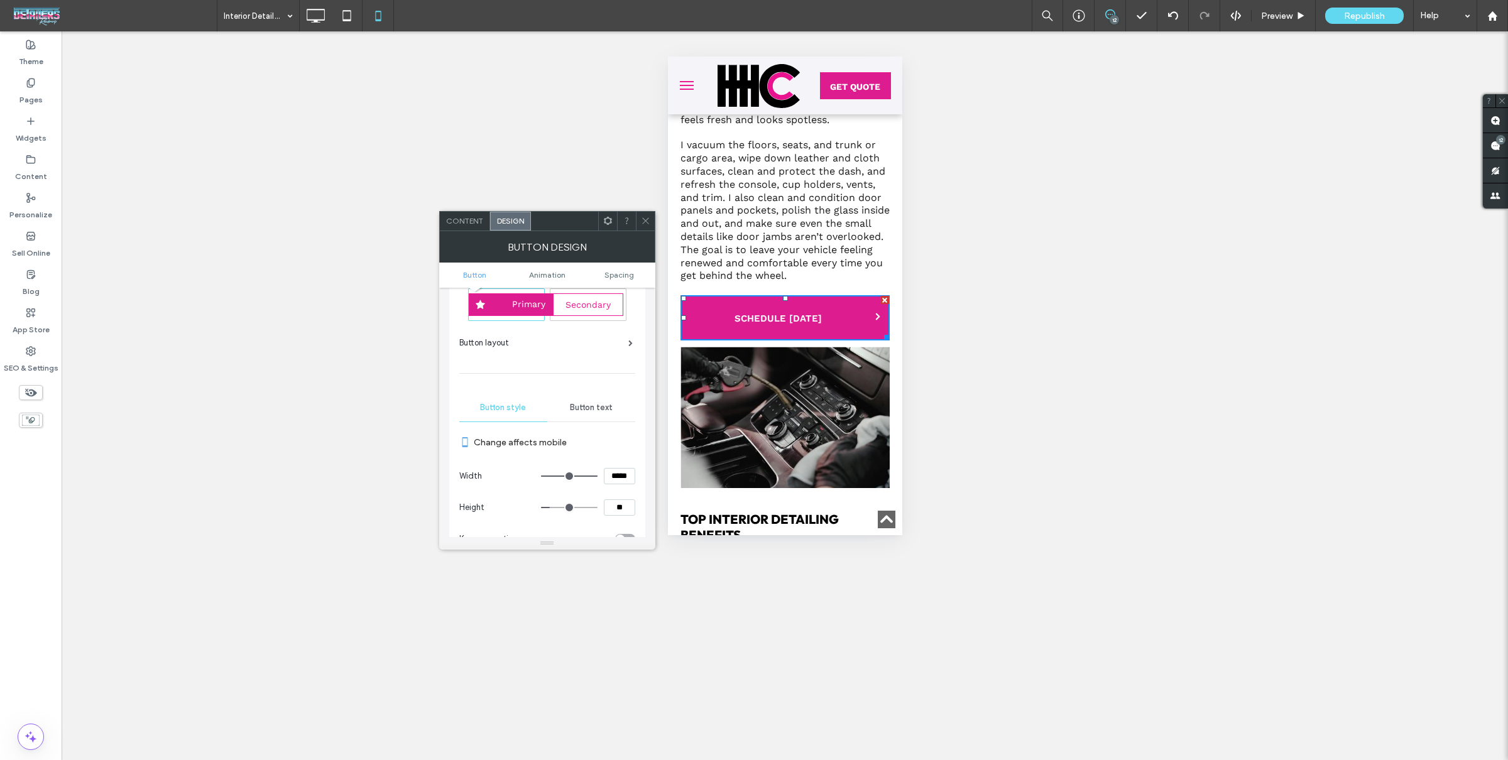
type input "**"
type input "****"
click at [626, 488] on section "Width *****" at bounding box center [547, 476] width 176 height 31
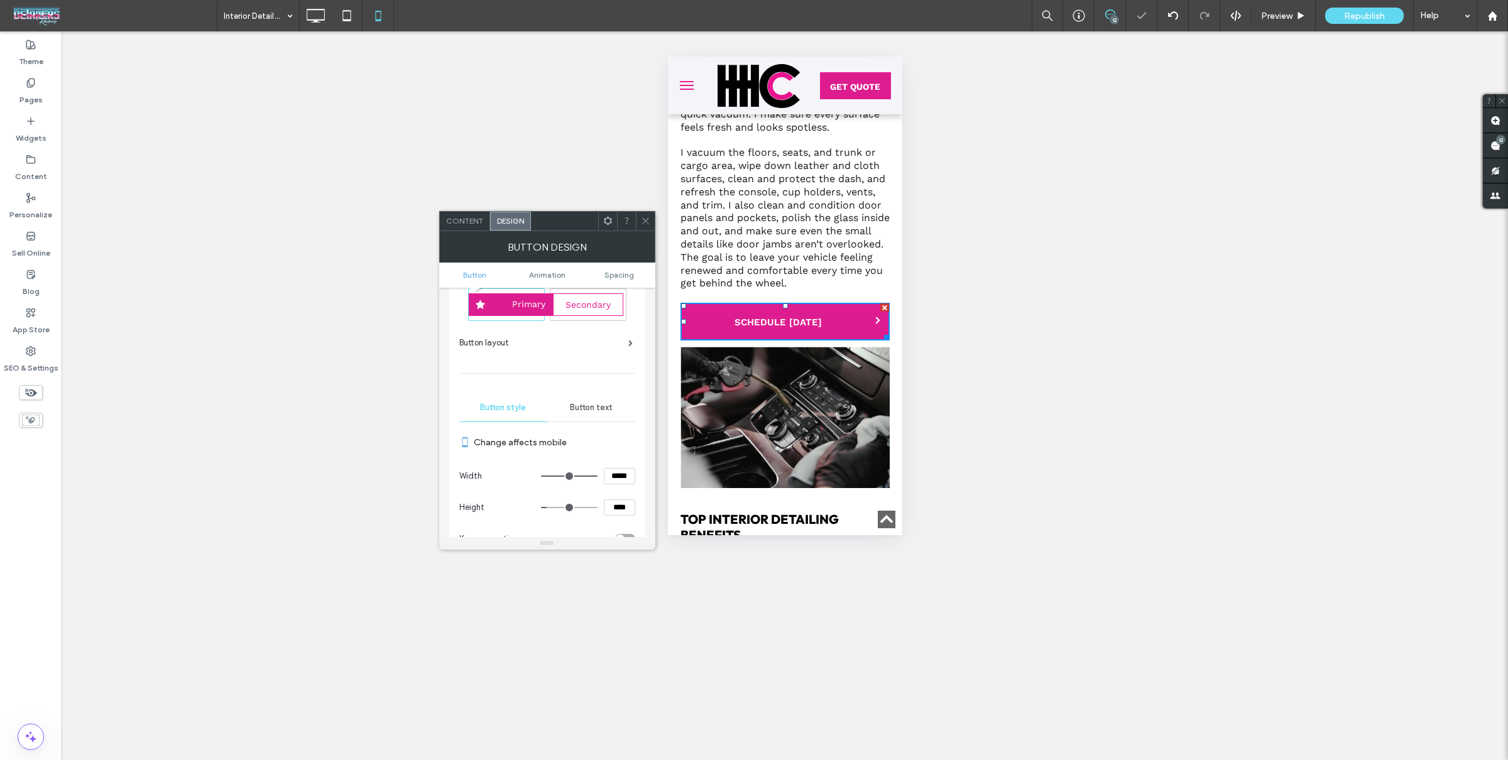
click at [616, 281] on ul "Button Animation Spacing" at bounding box center [547, 275] width 216 height 25
click at [618, 279] on ul "Button Animation Spacing" at bounding box center [547, 275] width 216 height 25
drag, startPoint x: 620, startPoint y: 272, endPoint x: 609, endPoint y: 334, distance: 63.1
click at [620, 272] on span "Spacing" at bounding box center [619, 274] width 30 height 9
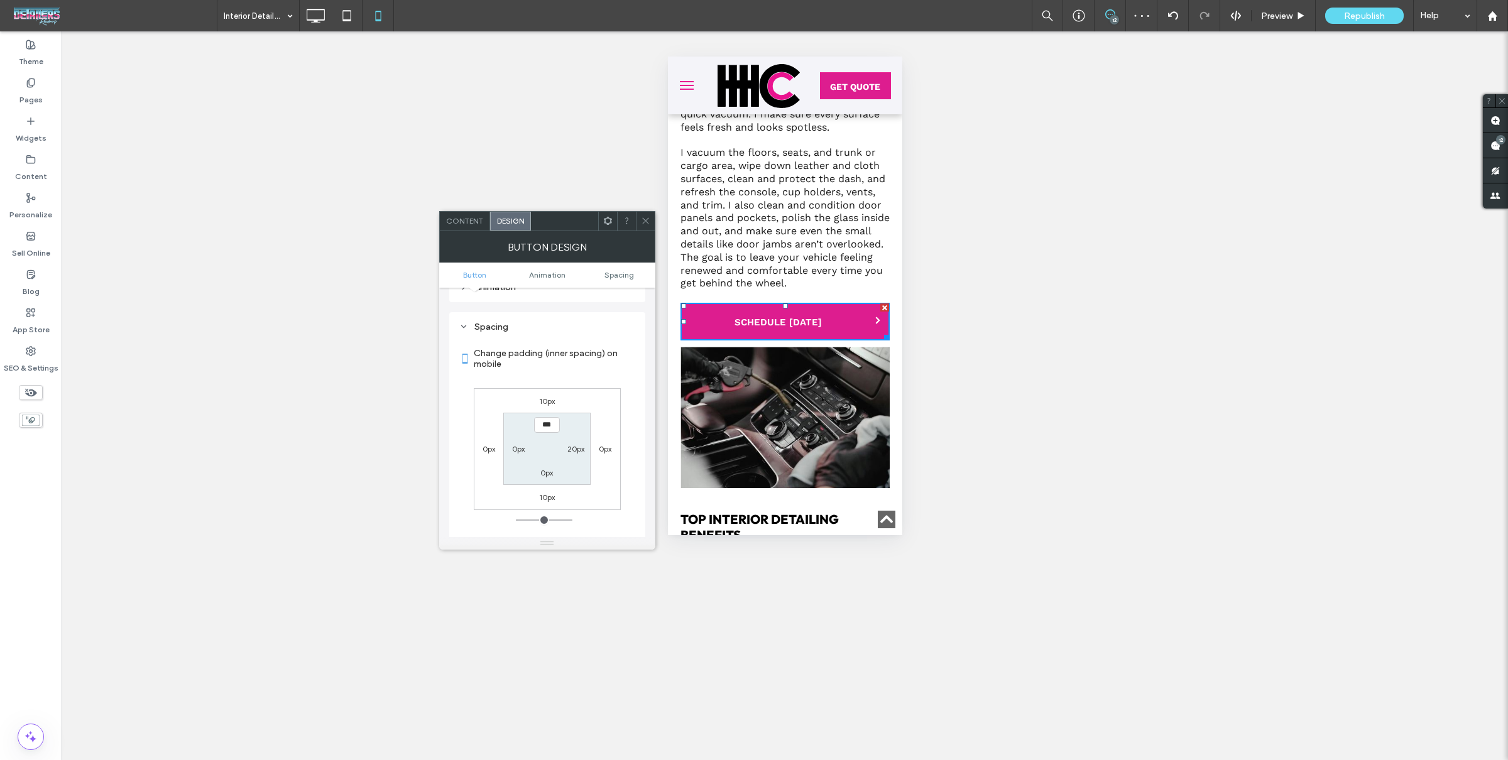
scroll to position [692, 0]
click at [547, 493] on div "10px 0px 10px 0px *** 20px 0px 0px" at bounding box center [547, 436] width 147 height 122
click at [547, 484] on label "10px" at bounding box center [547, 483] width 16 height 9
type input "**"
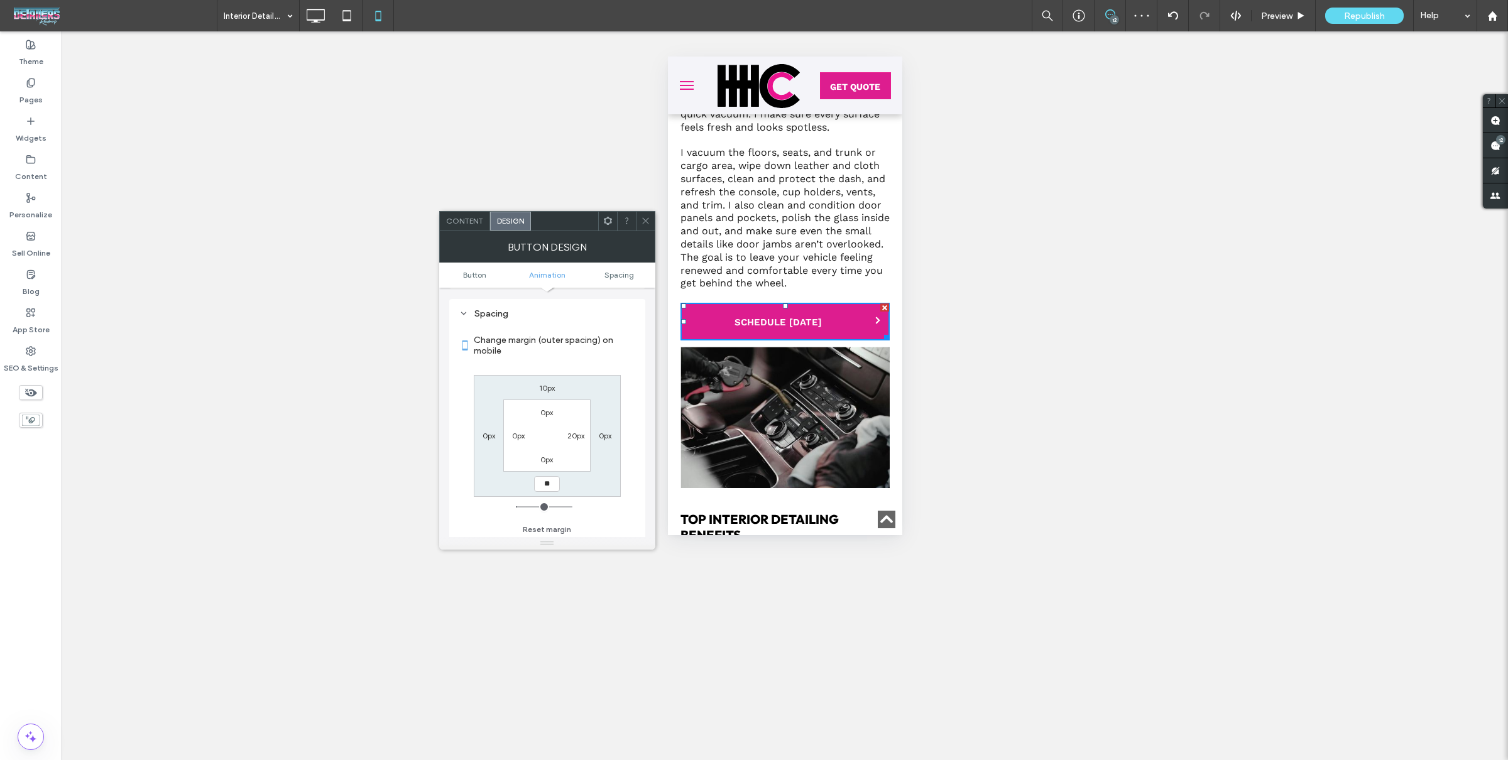
type input "**"
type input "****"
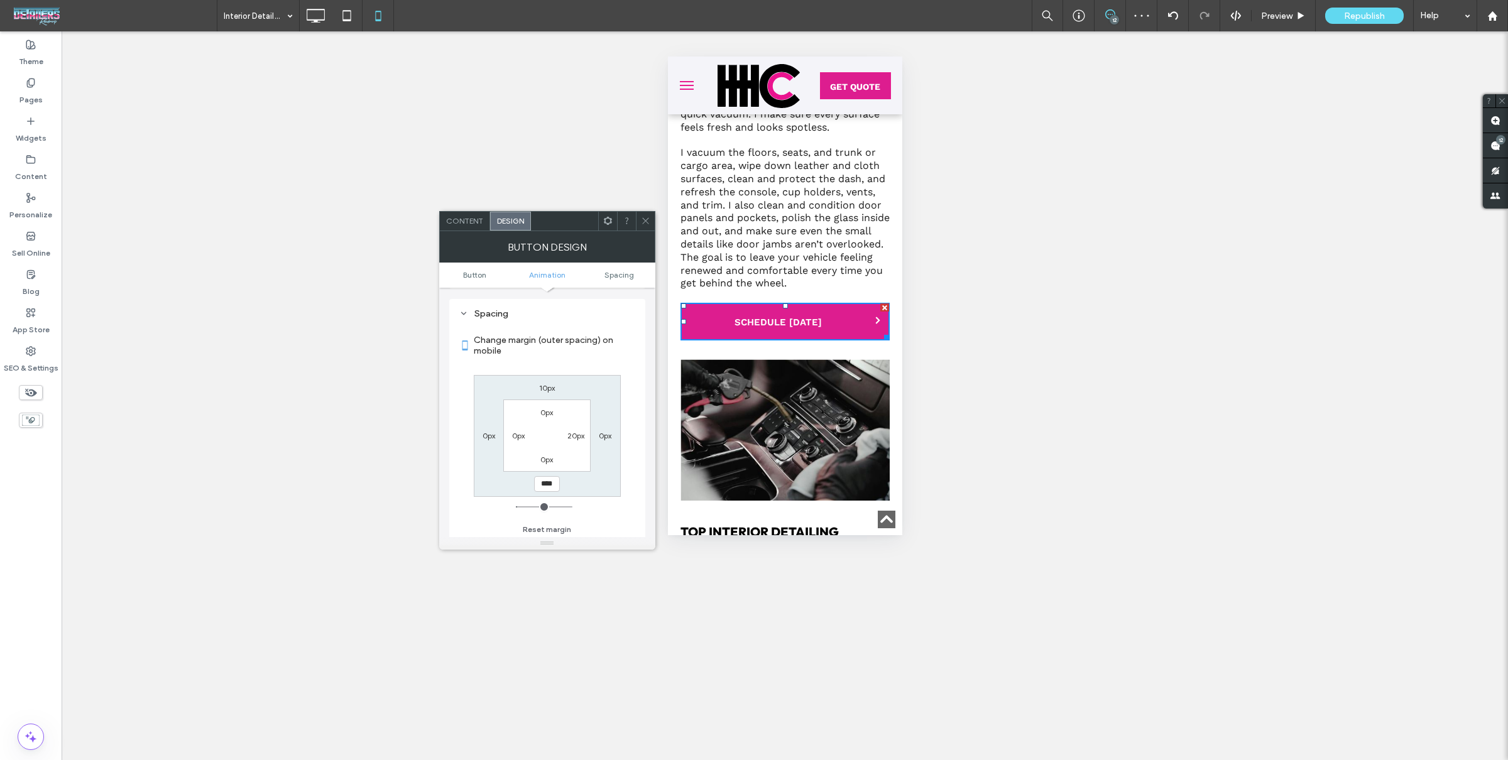
drag, startPoint x: 582, startPoint y: 476, endPoint x: 591, endPoint y: 474, distance: 9.0
click at [582, 476] on div "10px 0px **** 0px 0px 20px 0px 0px" at bounding box center [547, 436] width 147 height 122
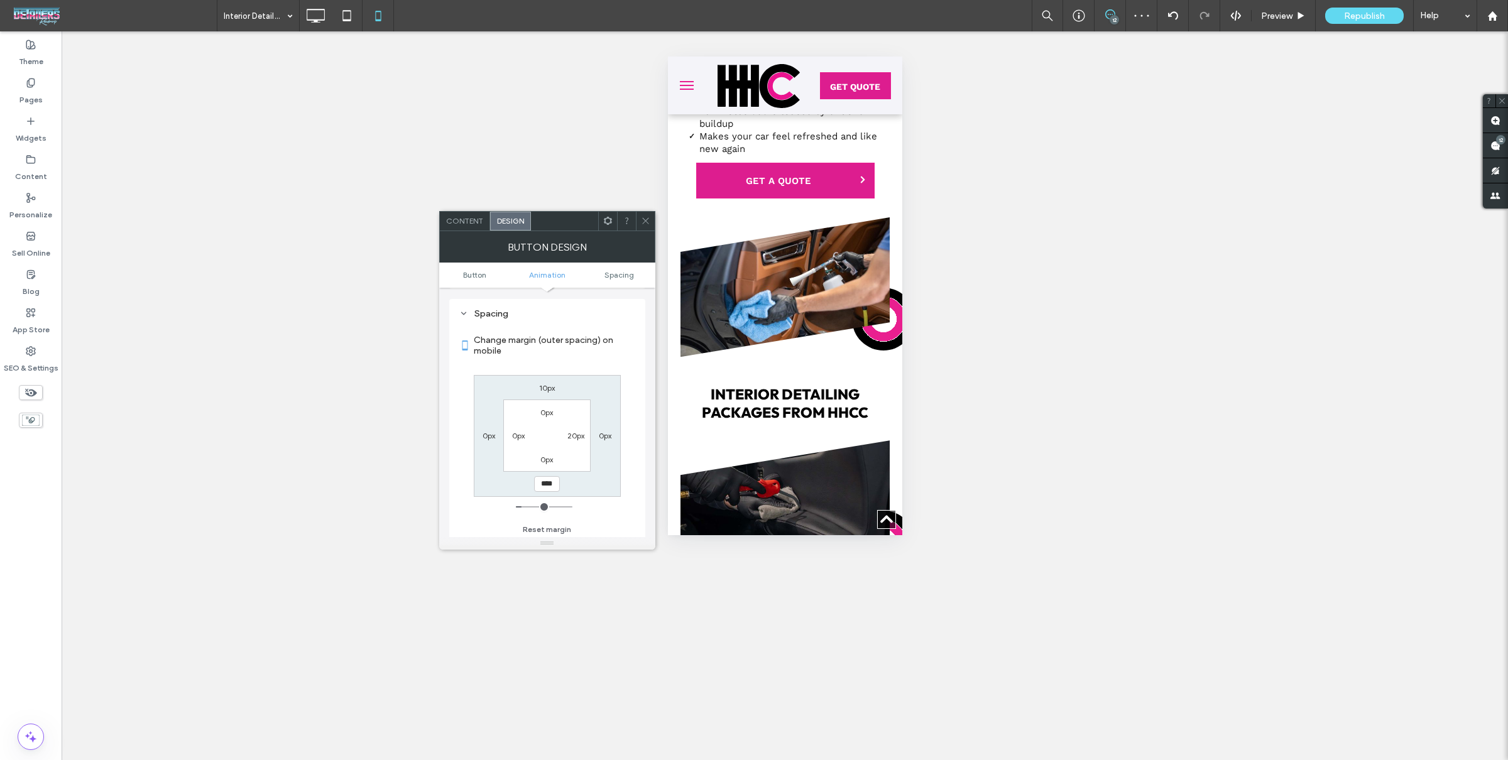
scroll to position [1408, 0]
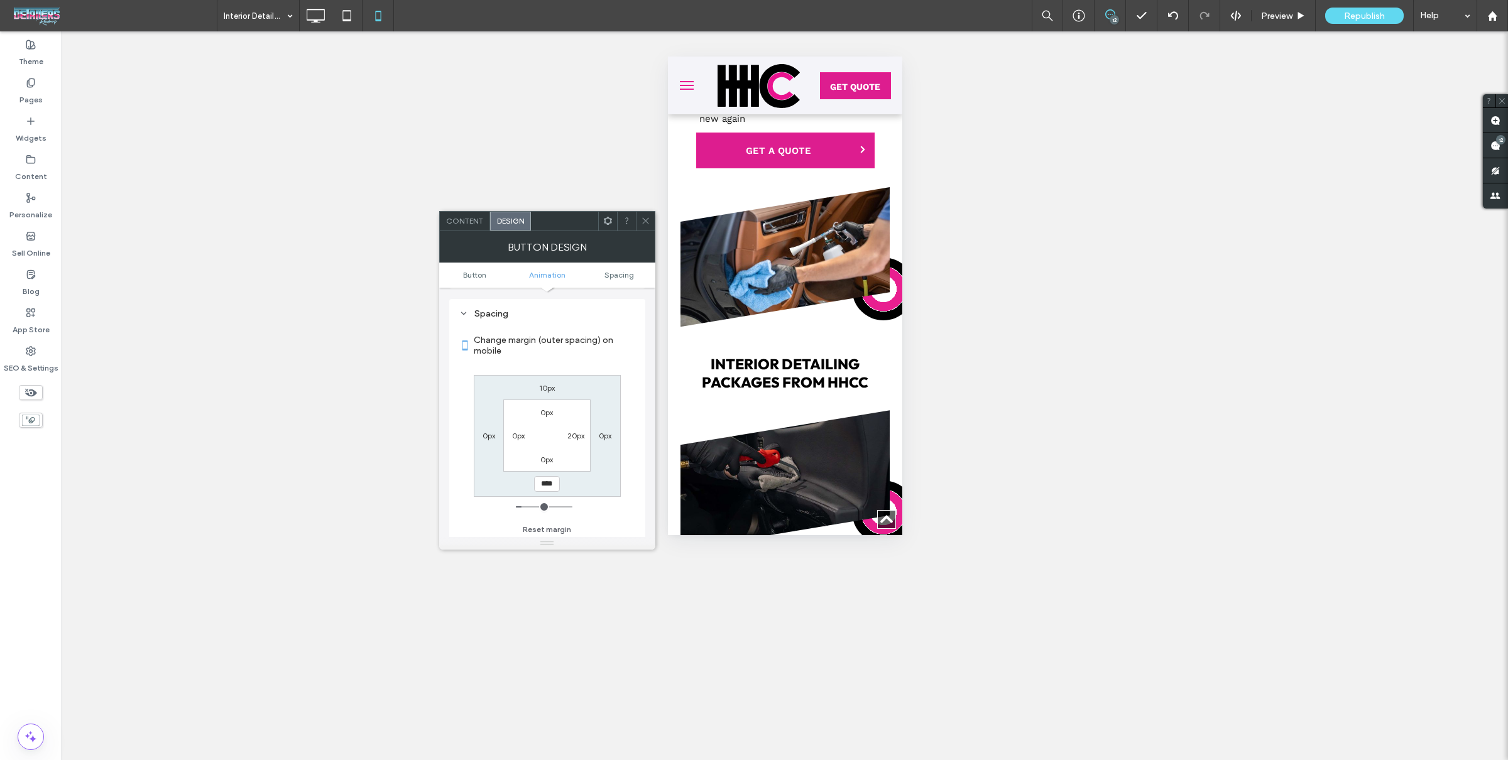
drag, startPoint x: 642, startPoint y: 228, endPoint x: 662, endPoint y: 236, distance: 21.1
click at [642, 228] on span at bounding box center [645, 221] width 9 height 19
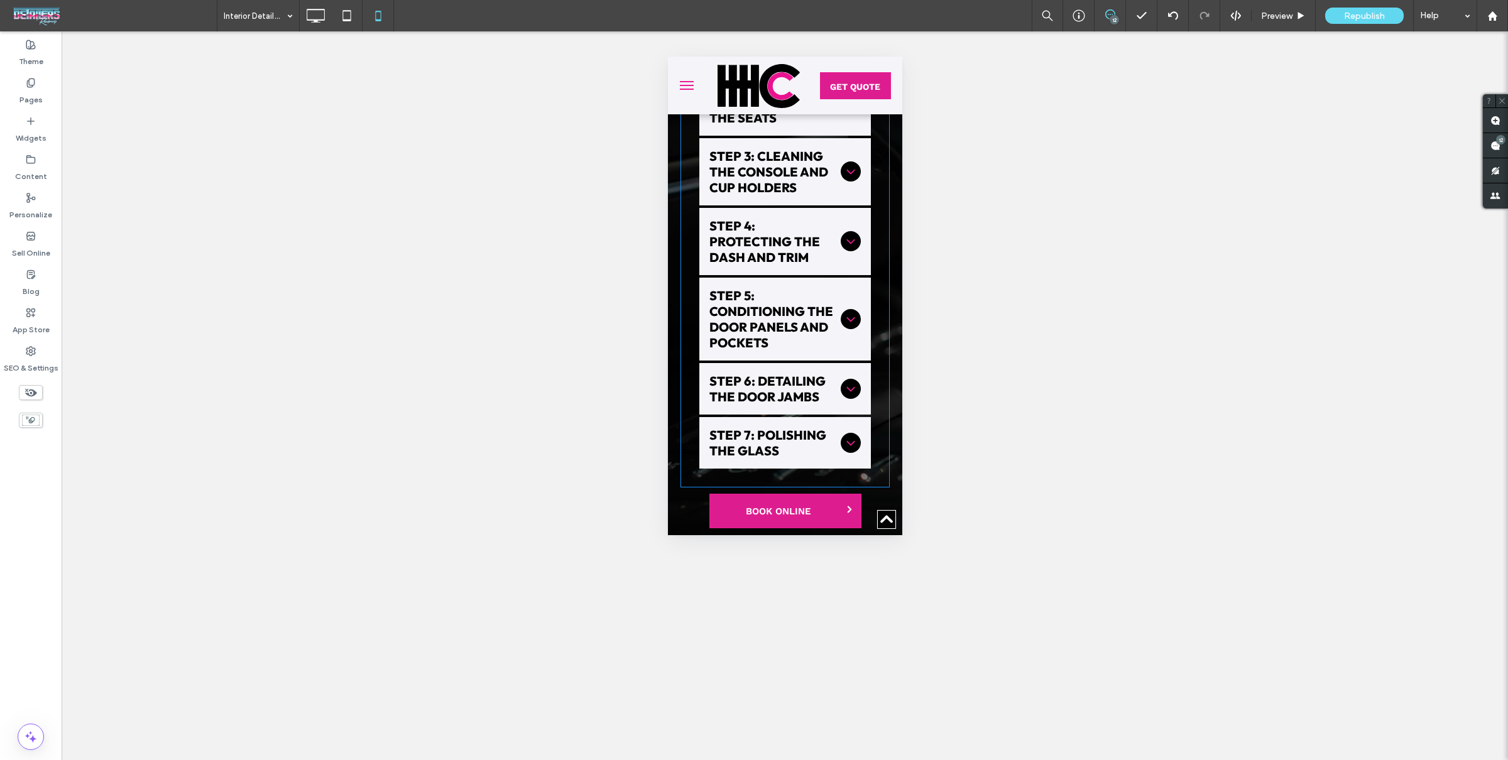
scroll to position [3226, 0]
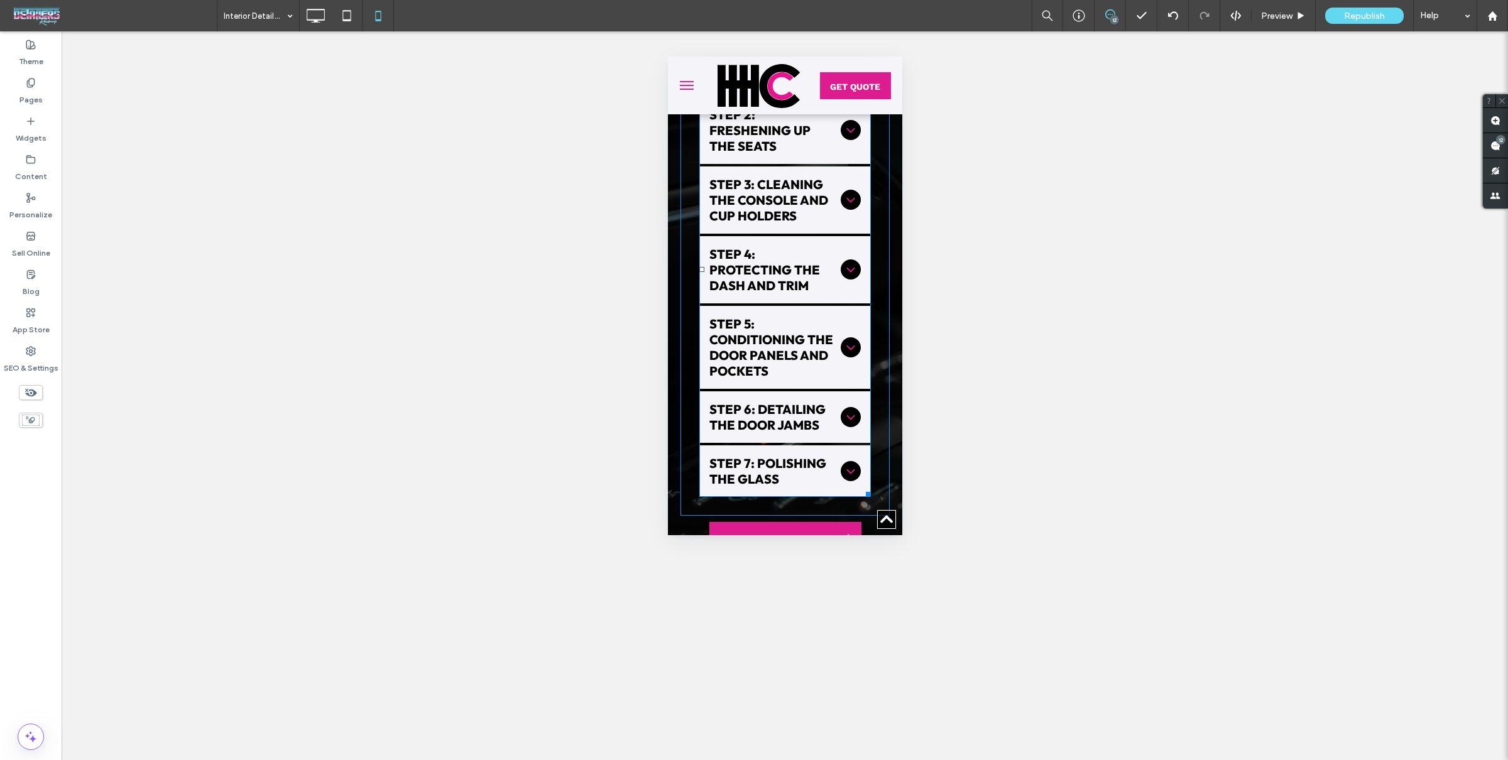
click at [763, 342] on div "Step 5: Conditioning the Door Panels and Pockets" at bounding box center [785, 347] width 172 height 83
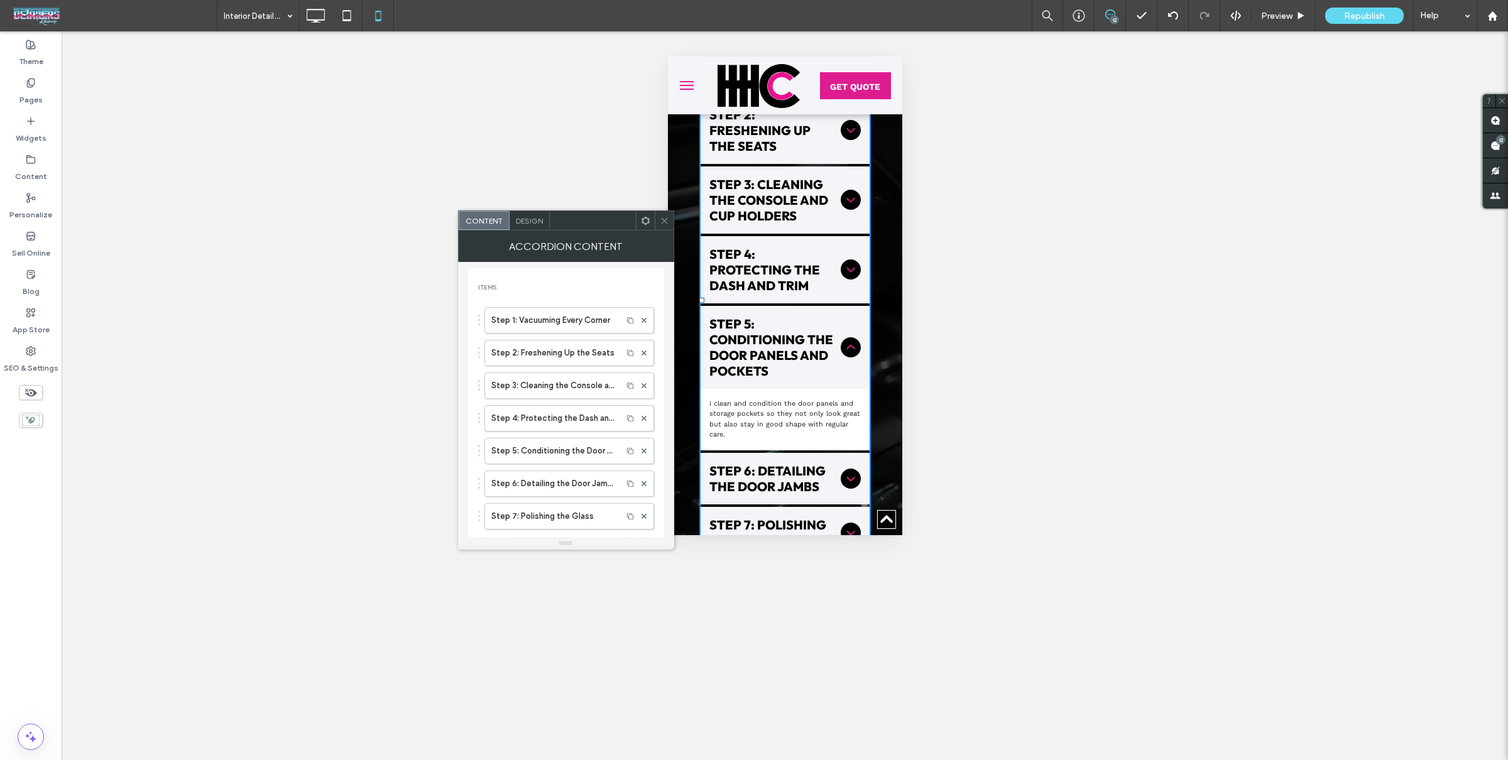
click at [524, 216] on span "Design" at bounding box center [529, 220] width 27 height 9
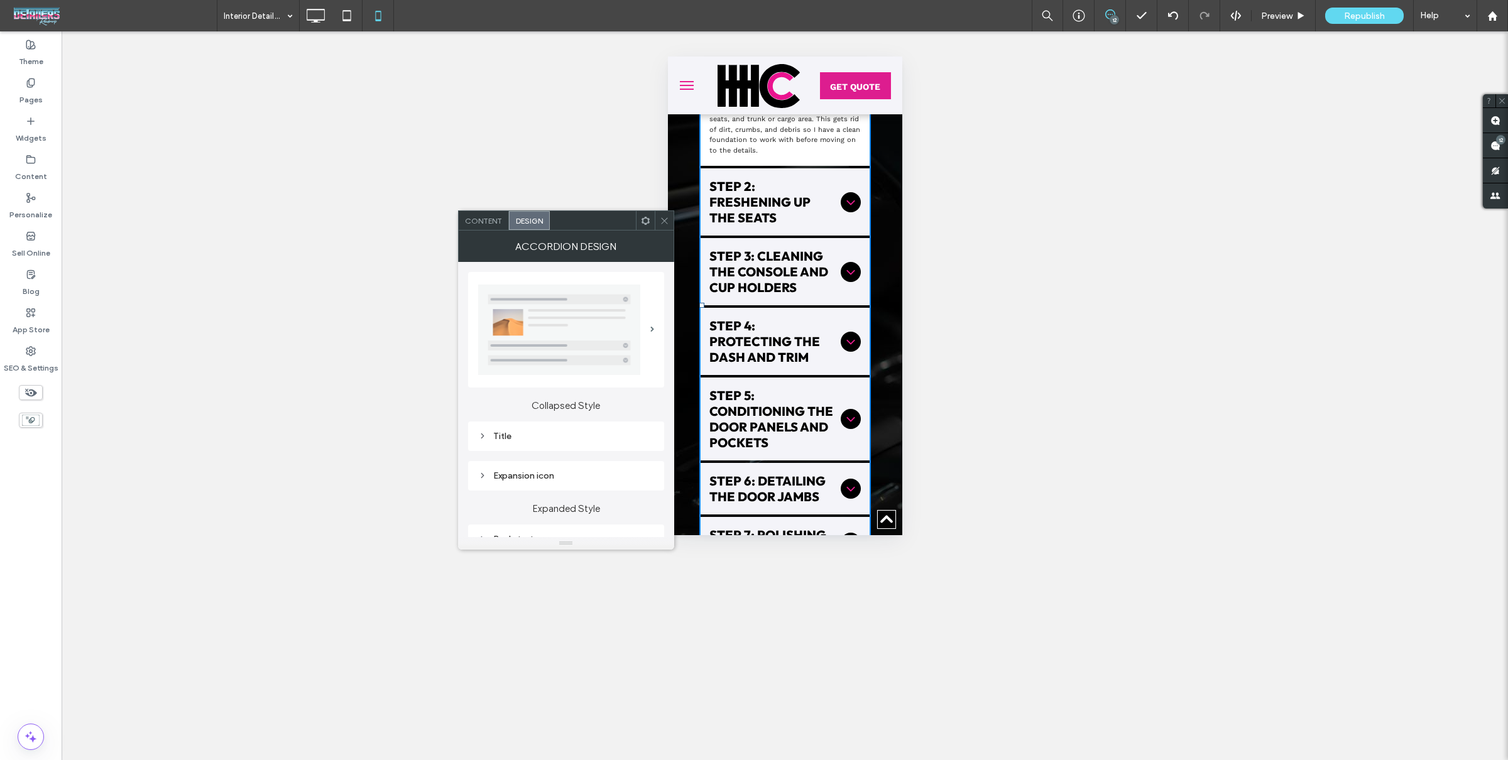
drag, startPoint x: 576, startPoint y: 427, endPoint x: 579, endPoint y: 442, distance: 15.5
click at [576, 427] on div "Title" at bounding box center [566, 437] width 196 height 30
drag, startPoint x: 581, startPoint y: 445, endPoint x: 584, endPoint y: 431, distance: 14.2
click at [580, 445] on div "Title" at bounding box center [566, 437] width 196 height 30
click at [588, 432] on div "Title" at bounding box center [566, 436] width 176 height 11
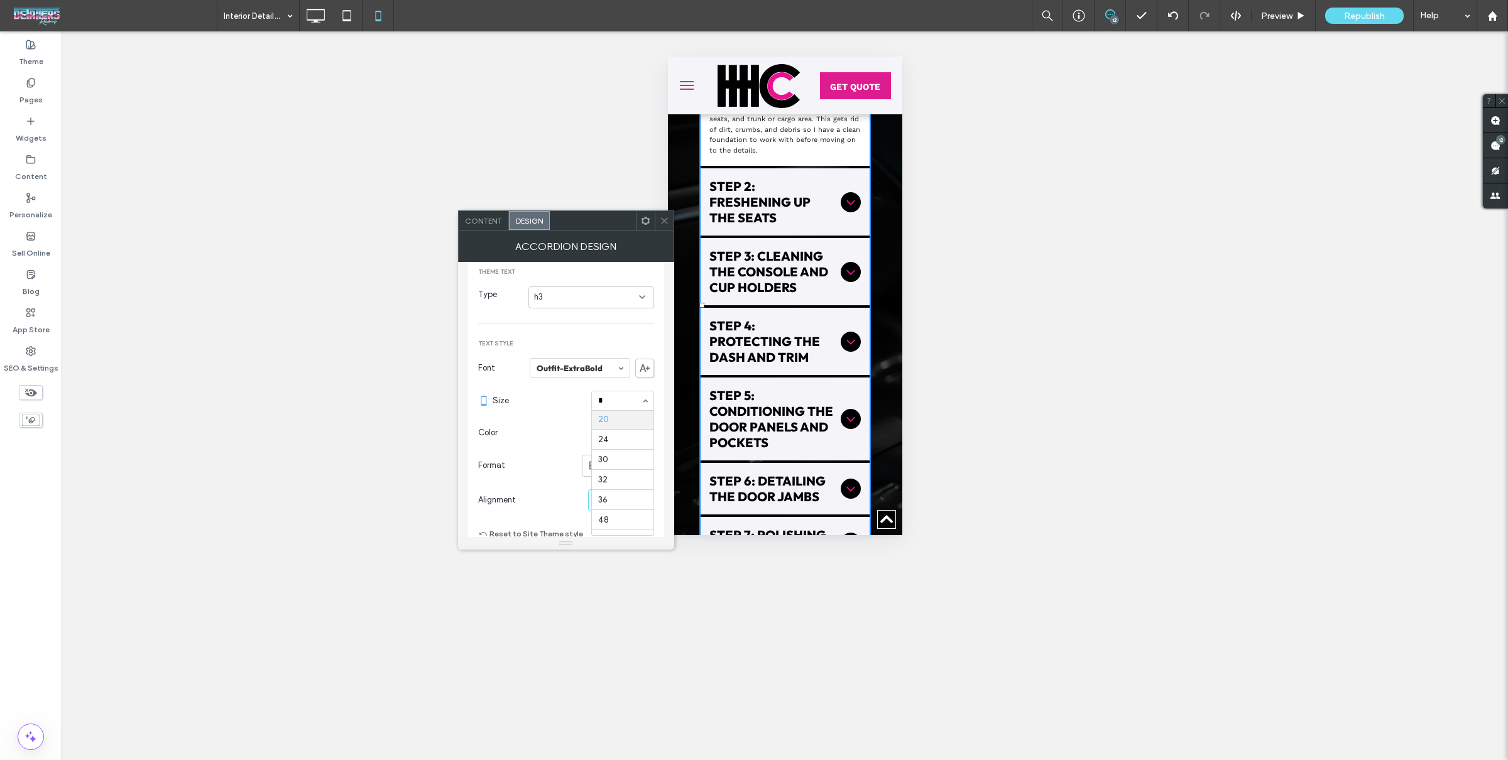
scroll to position [0, 0]
type input "**"
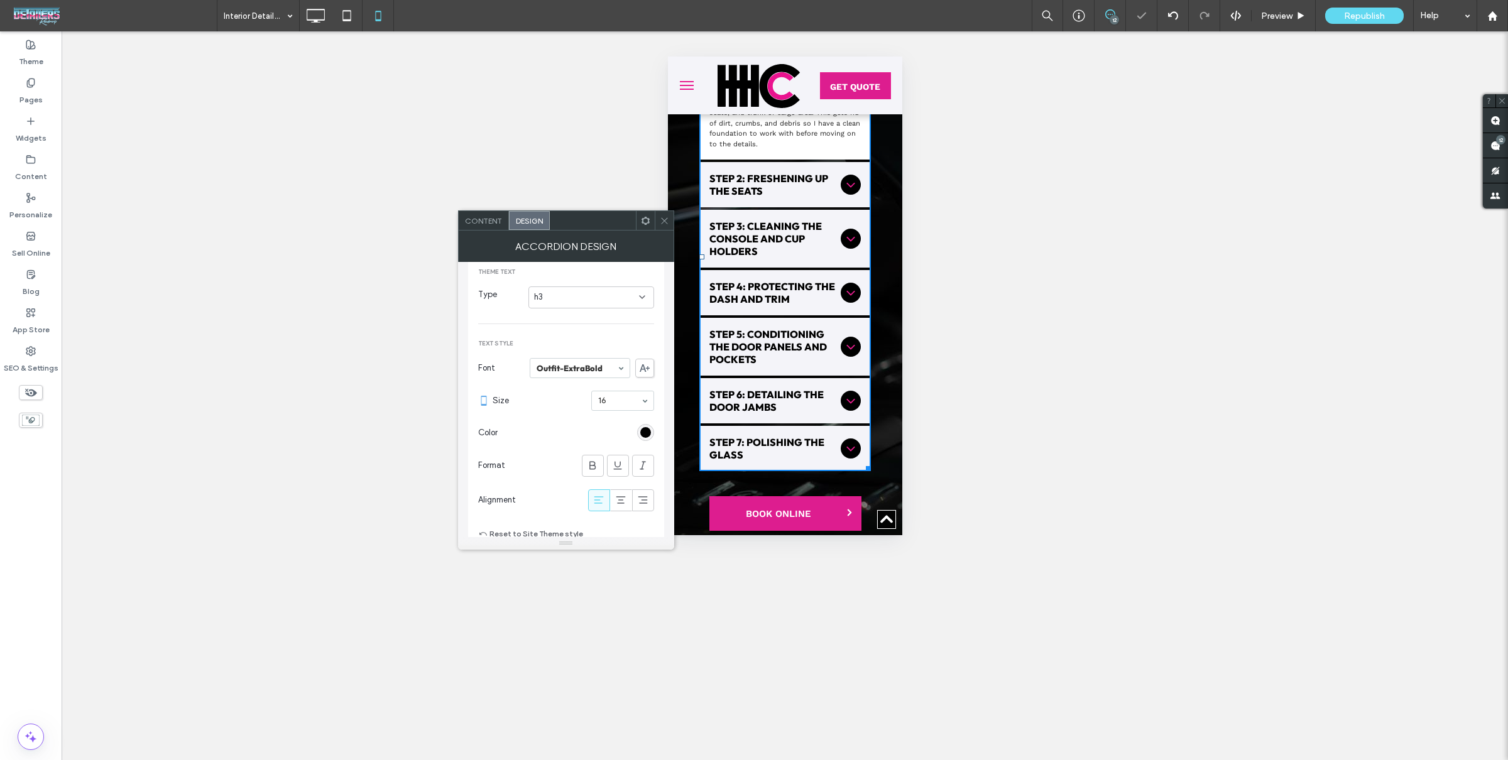
click at [665, 219] on icon at bounding box center [664, 220] width 9 height 9
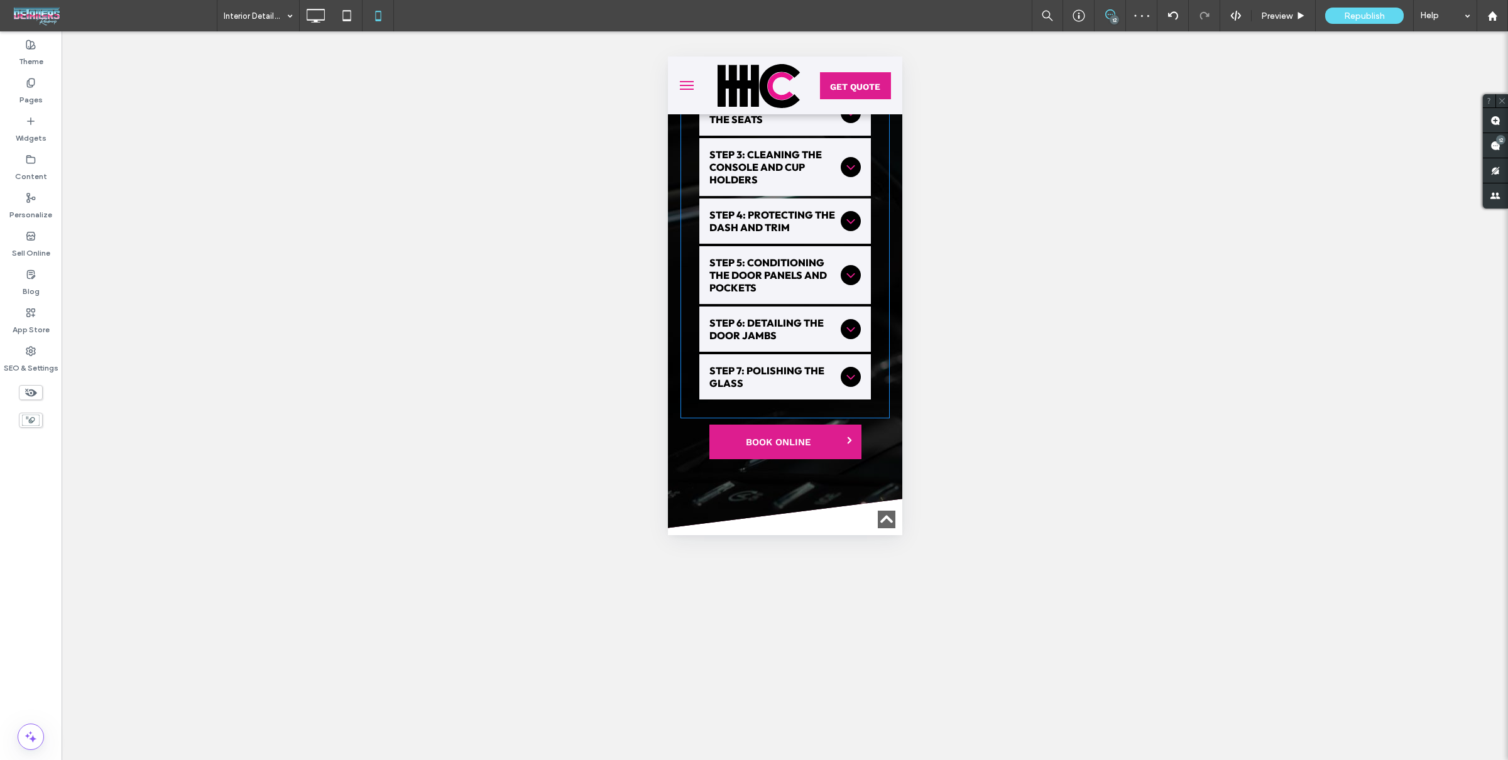
click at [691, 240] on div "The HHCC Interior Detailing Process When I detail the inside of your vehicle, I…" at bounding box center [784, 142] width 209 height 553
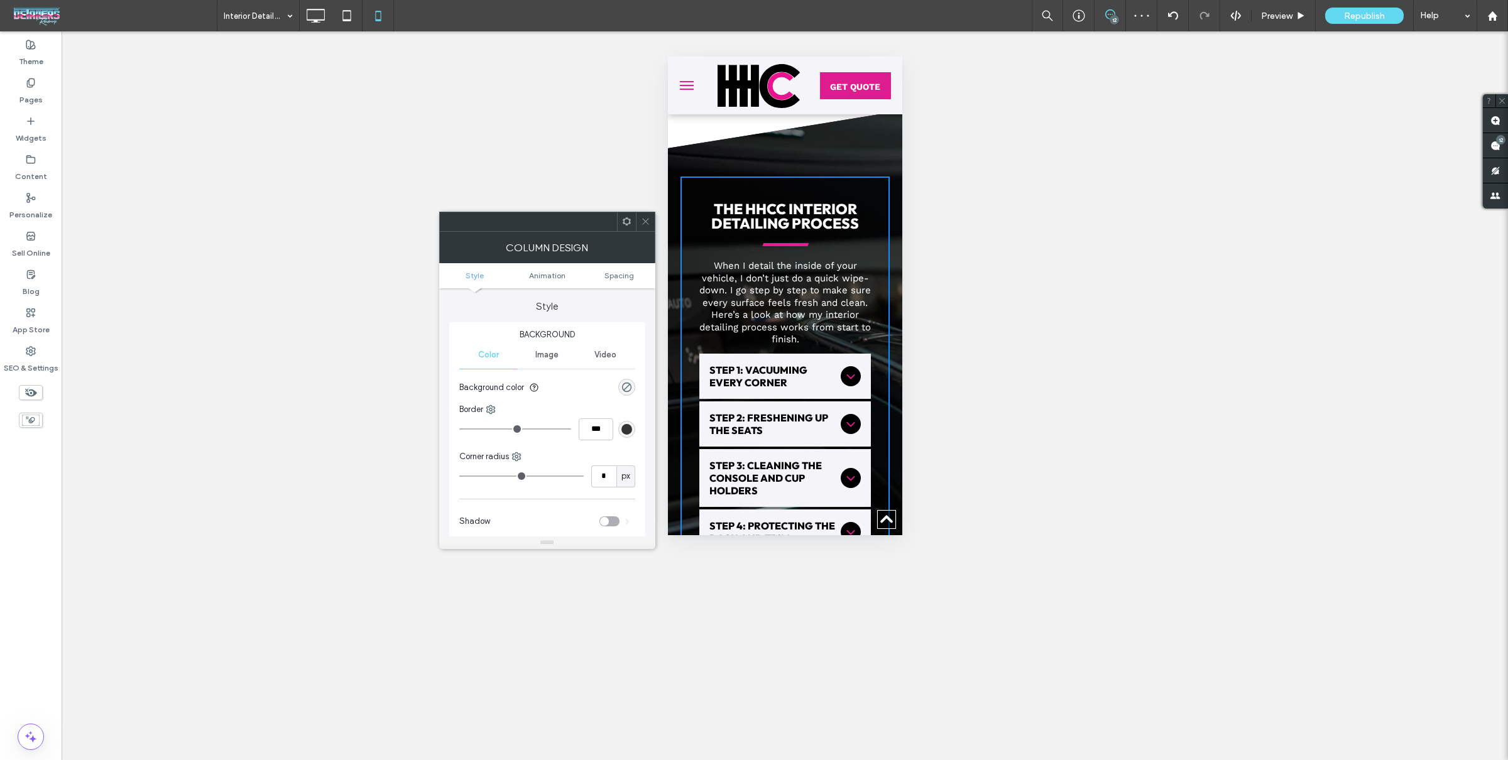
scroll to position [2905, 0]
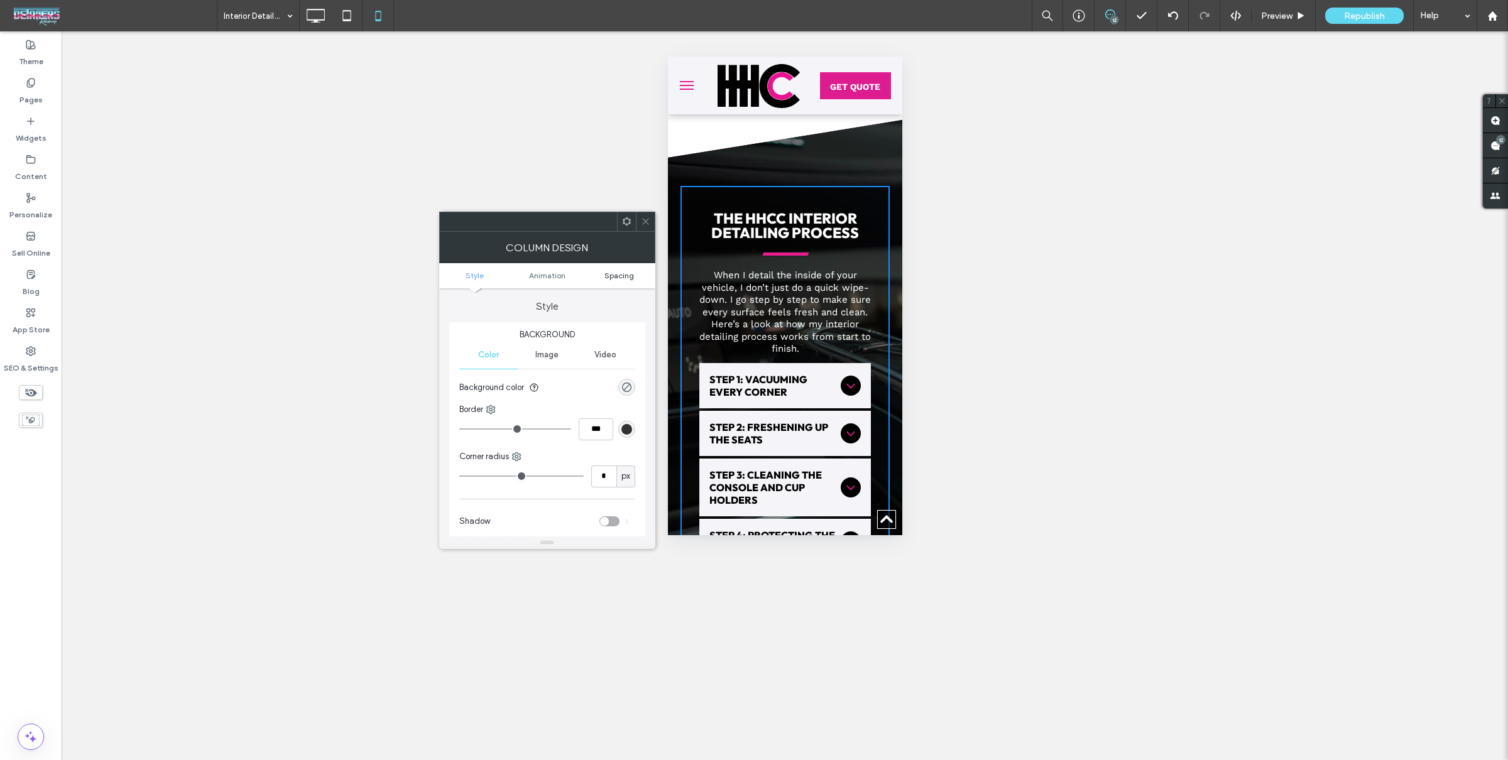
click at [616, 276] on span "Spacing" at bounding box center [619, 275] width 30 height 9
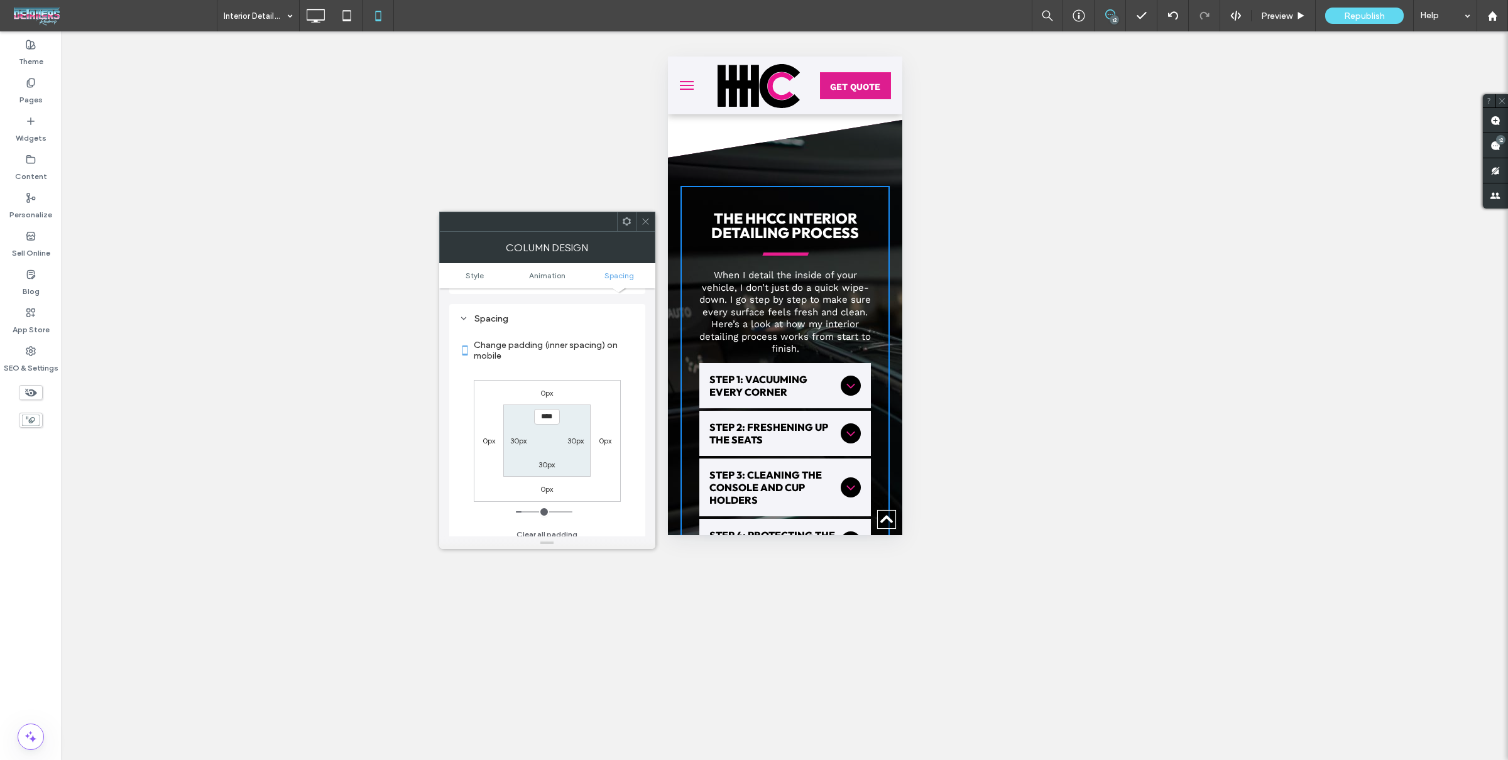
scroll to position [294, 0]
drag, startPoint x: 518, startPoint y: 437, endPoint x: 532, endPoint y: 439, distance: 14.5
click at [518, 437] on label "30px" at bounding box center [518, 435] width 16 height 9
type input "*"
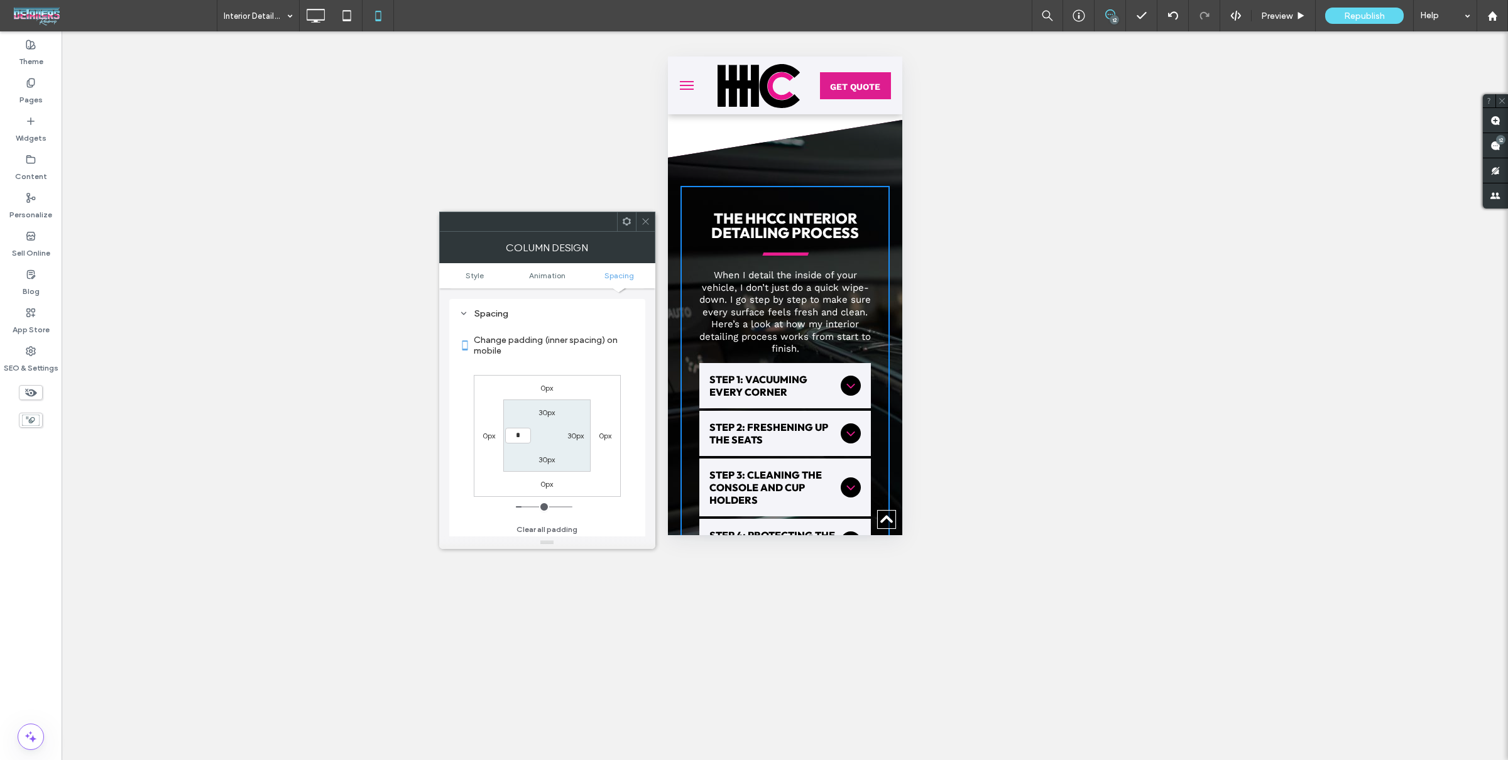
type input "***"
click at [574, 435] on label "30px" at bounding box center [575, 435] width 16 height 9
type input "**"
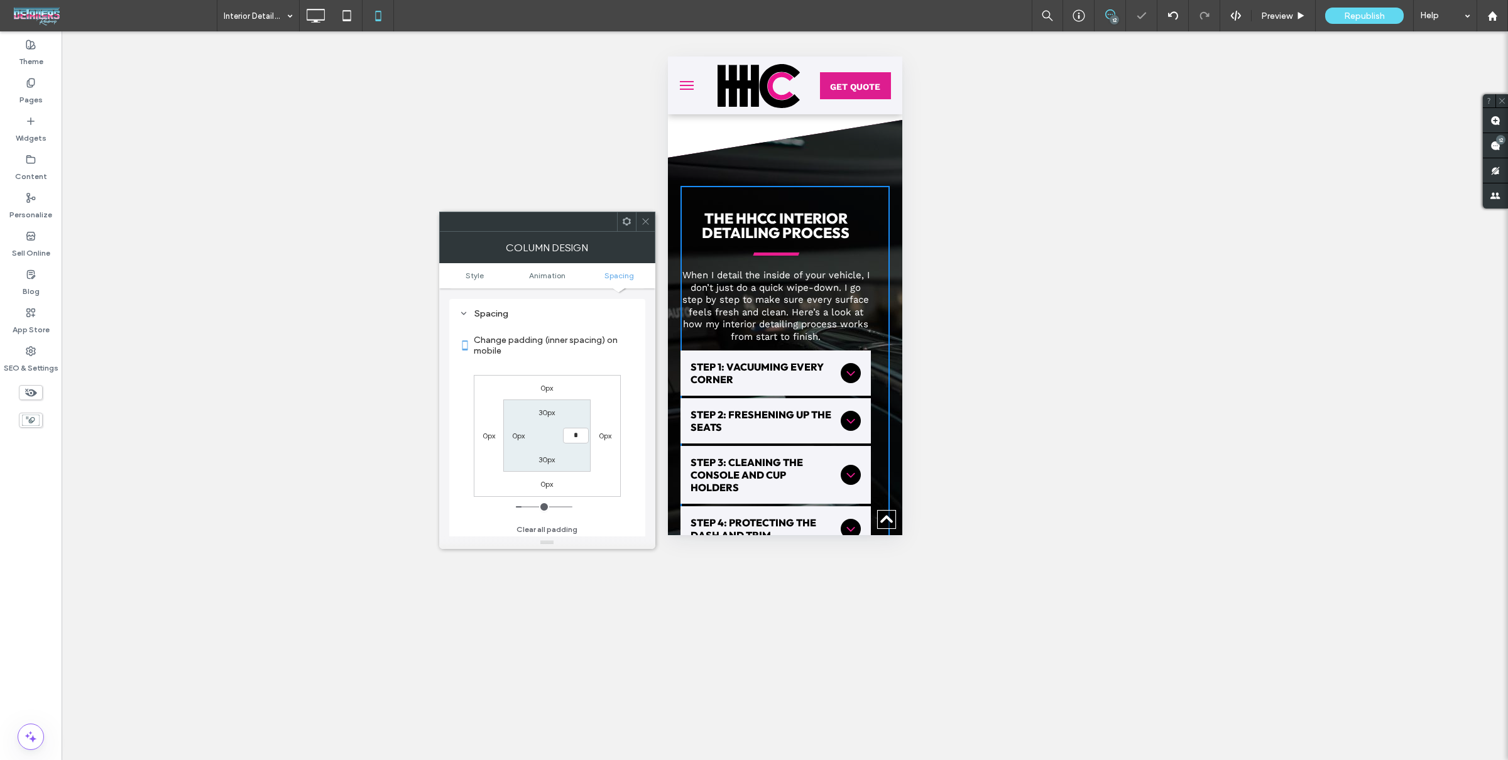
type input "*"
type input "***"
click at [606, 452] on div "0px 0px 0px 0px 30px *** 30px 0px" at bounding box center [547, 436] width 147 height 122
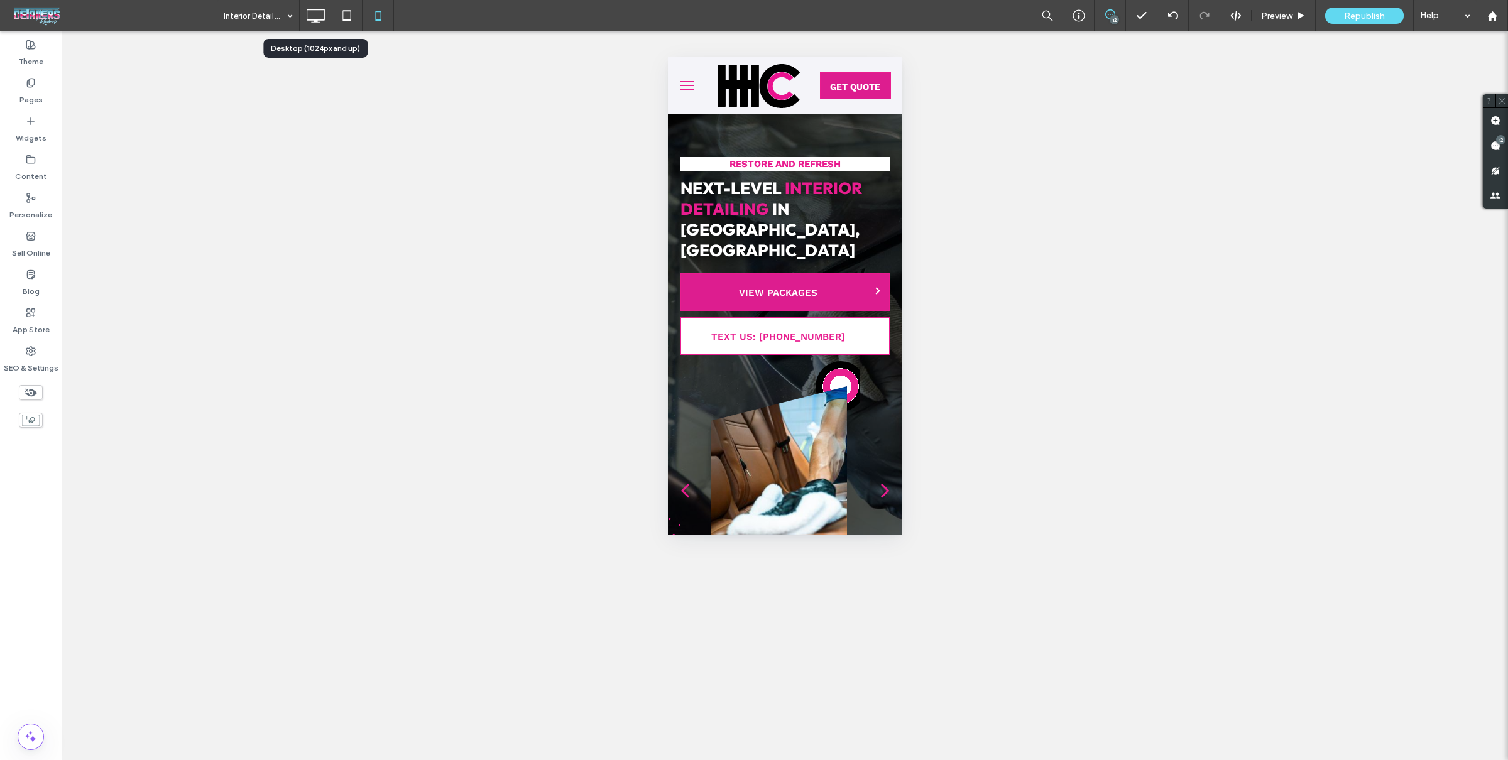
drag, startPoint x: 315, startPoint y: 11, endPoint x: 325, endPoint y: 14, distance: 9.9
click at [315, 11] on icon at bounding box center [315, 15] width 25 height 25
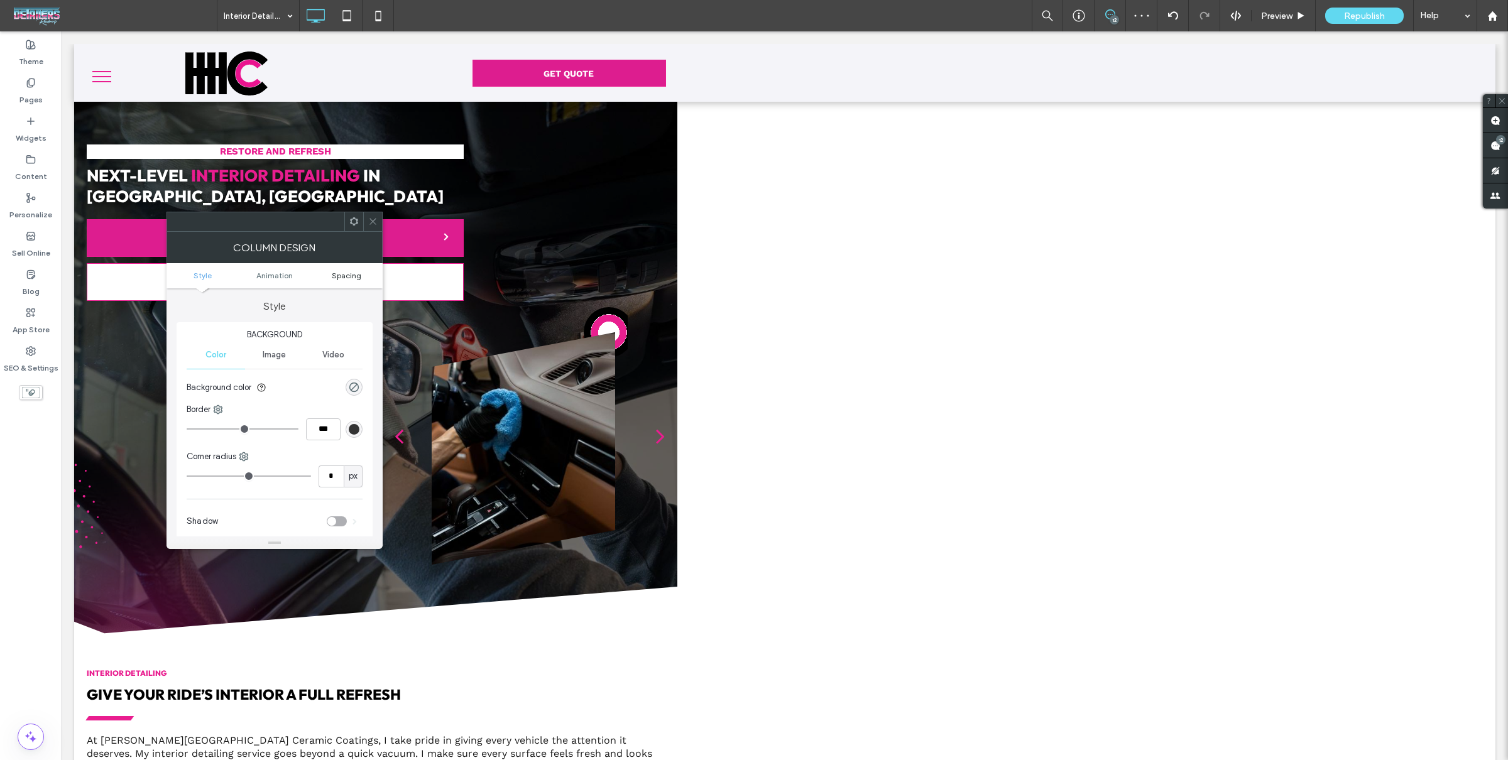
click at [352, 273] on span "Spacing" at bounding box center [347, 275] width 30 height 9
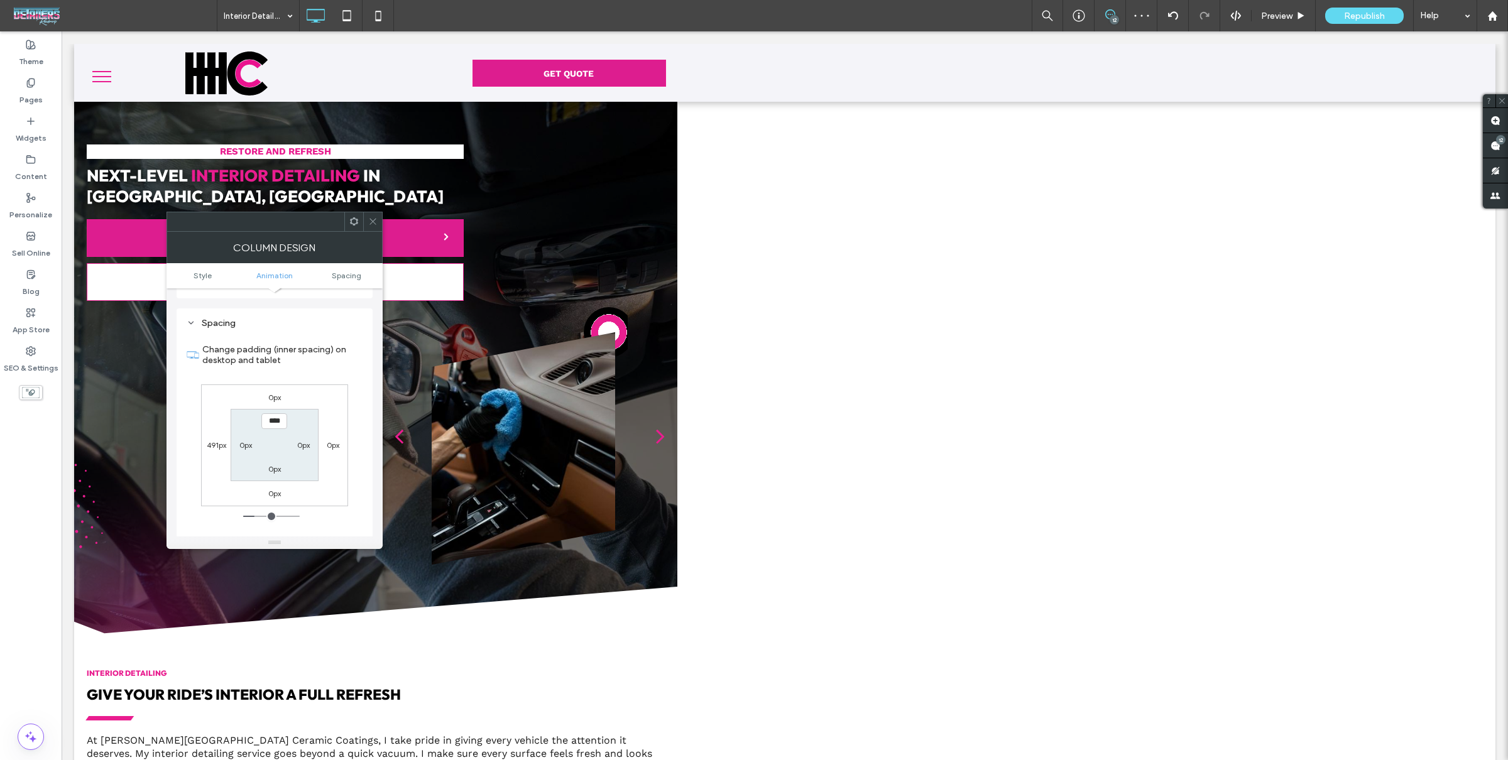
scroll to position [294, 0]
type input "*****"
type input "***"
click at [320, 393] on div "0px 0px 0px 491px ***** 0px 0px 0px" at bounding box center [274, 436] width 147 height 122
click at [332, 12] on div at bounding box center [346, 15] width 31 height 25
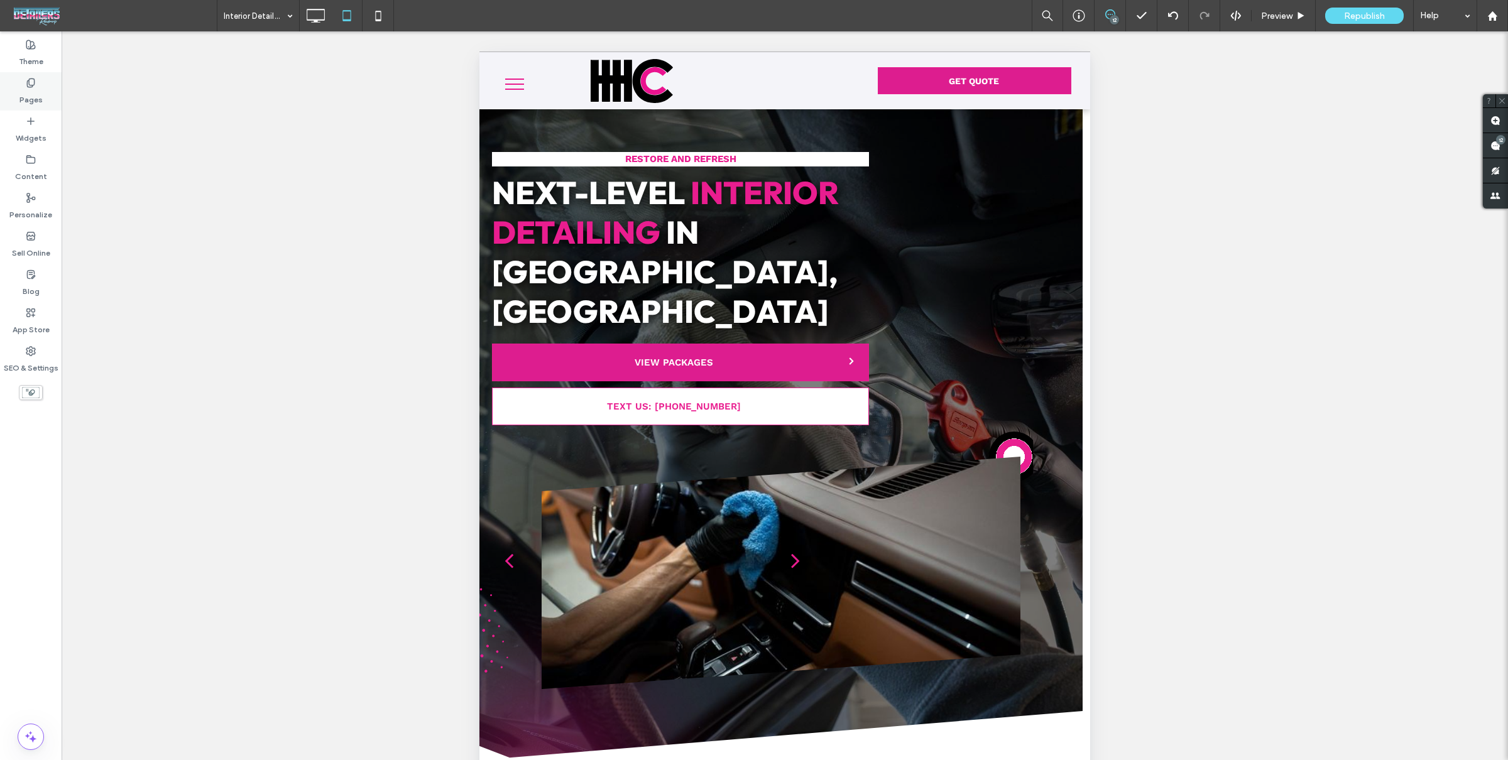
drag, startPoint x: 62, startPoint y: 93, endPoint x: 40, endPoint y: 95, distance: 21.4
click at [60, 93] on div "Theme Pages Widgets Content Personalize Sell Online Blog App Store SEO & Settin…" at bounding box center [754, 411] width 1508 height 760
click at [40, 95] on label "Pages" at bounding box center [30, 97] width 23 height 18
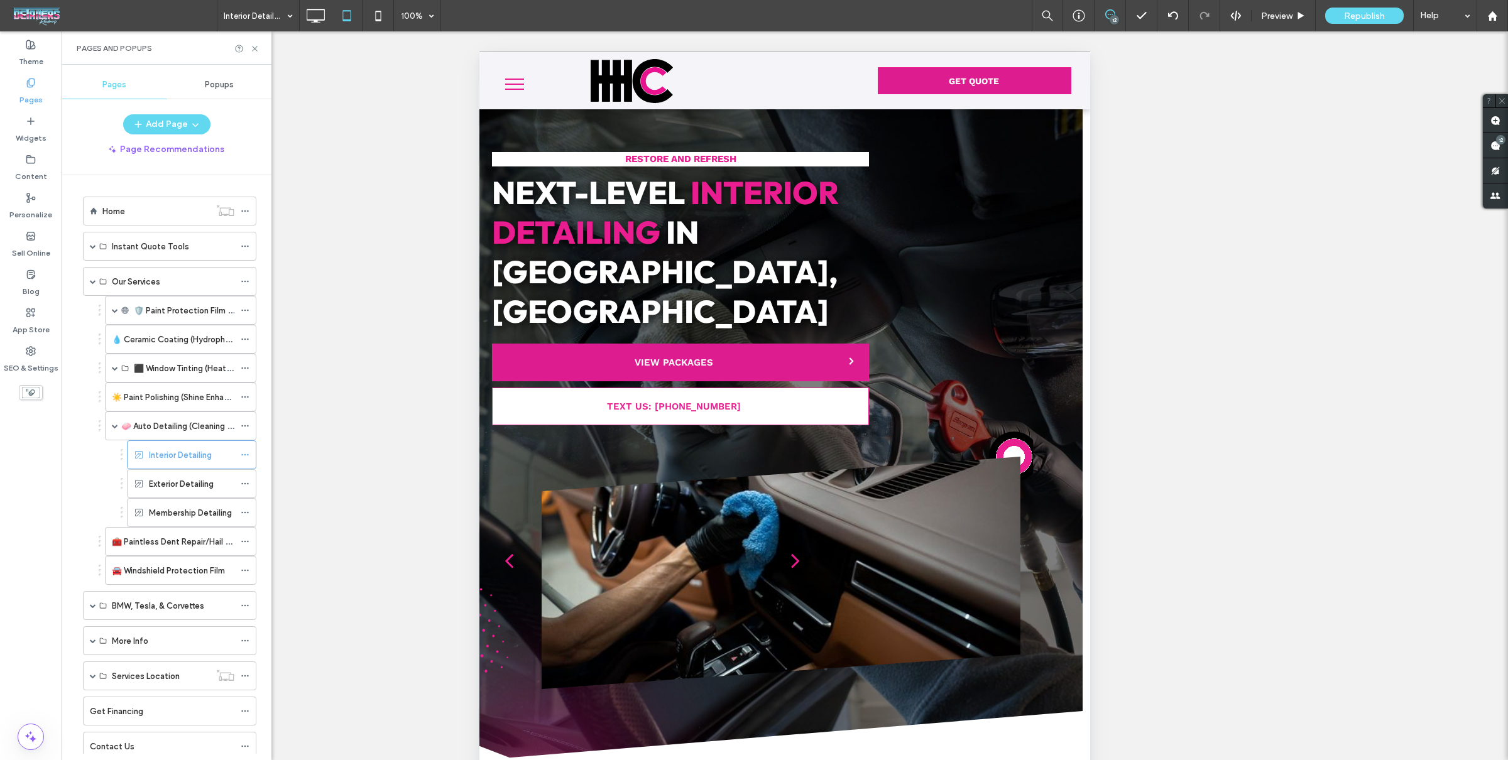
click at [201, 502] on label "Membership Detailing" at bounding box center [190, 513] width 83 height 22
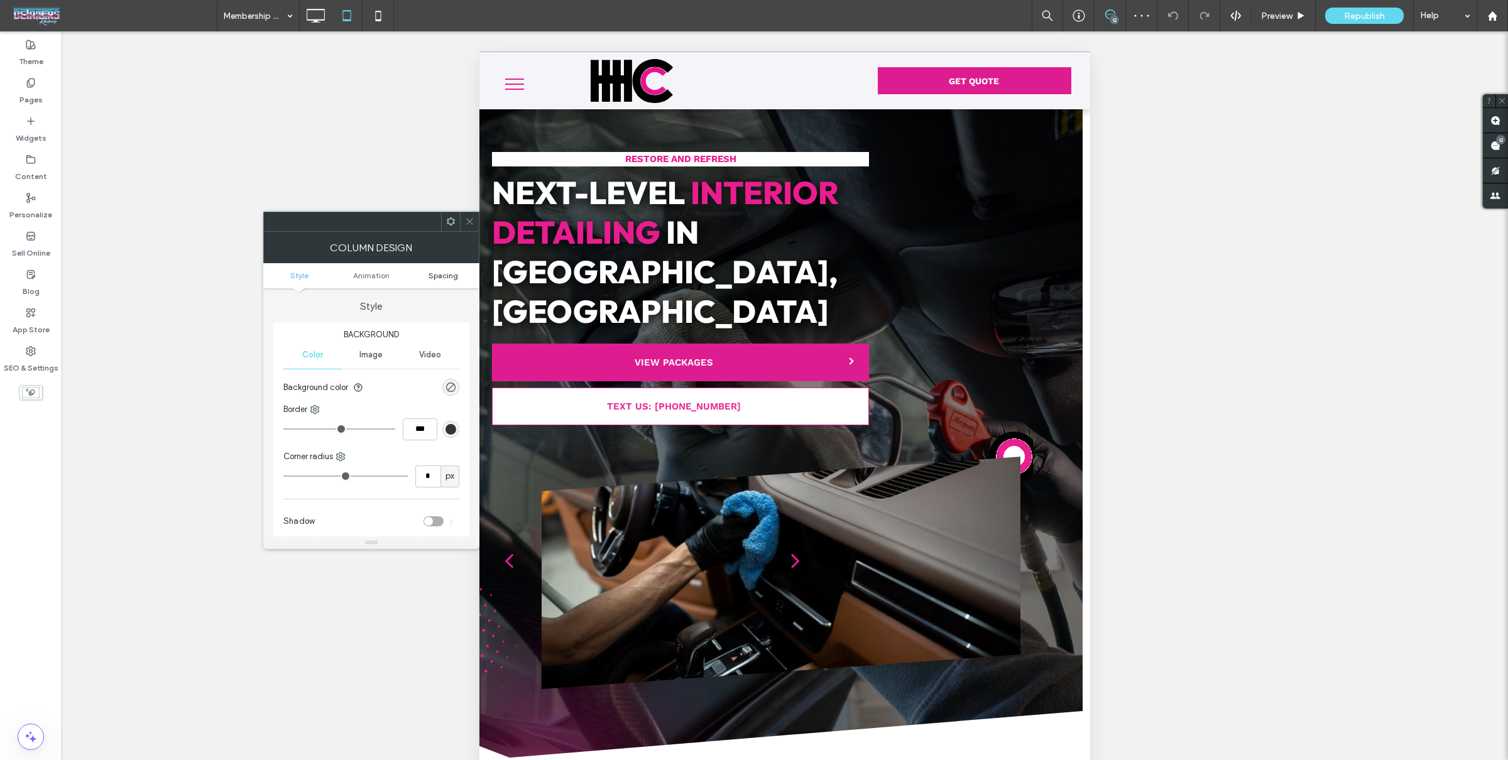
click at [456, 274] on span "Spacing" at bounding box center [444, 275] width 30 height 9
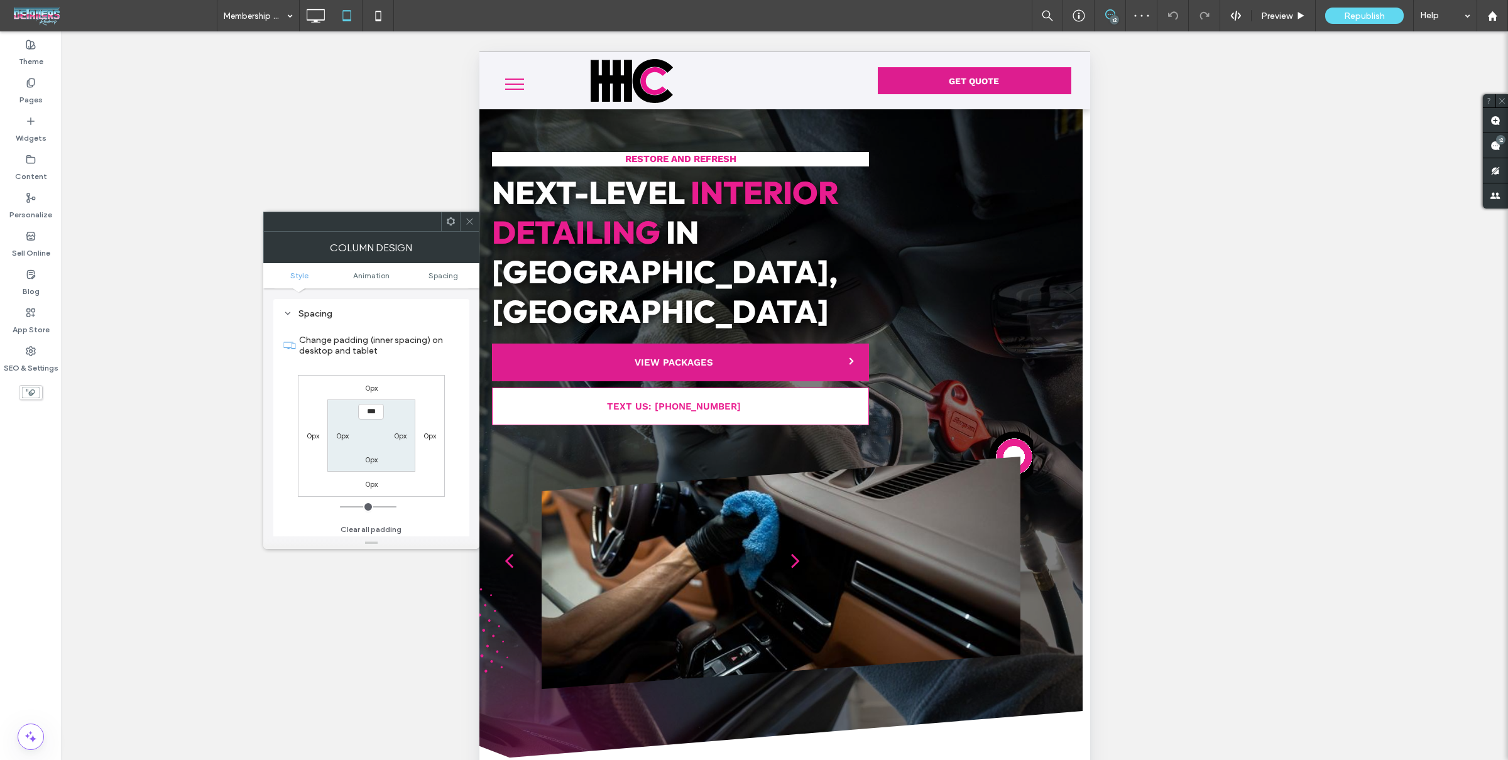
scroll to position [294, 0]
type input "*****"
type input "***"
click at [423, 402] on div "0px 0px 0px 0px ***** 0px 0px 0px" at bounding box center [371, 436] width 147 height 122
drag, startPoint x: 472, startPoint y: 223, endPoint x: 478, endPoint y: 224, distance: 6.4
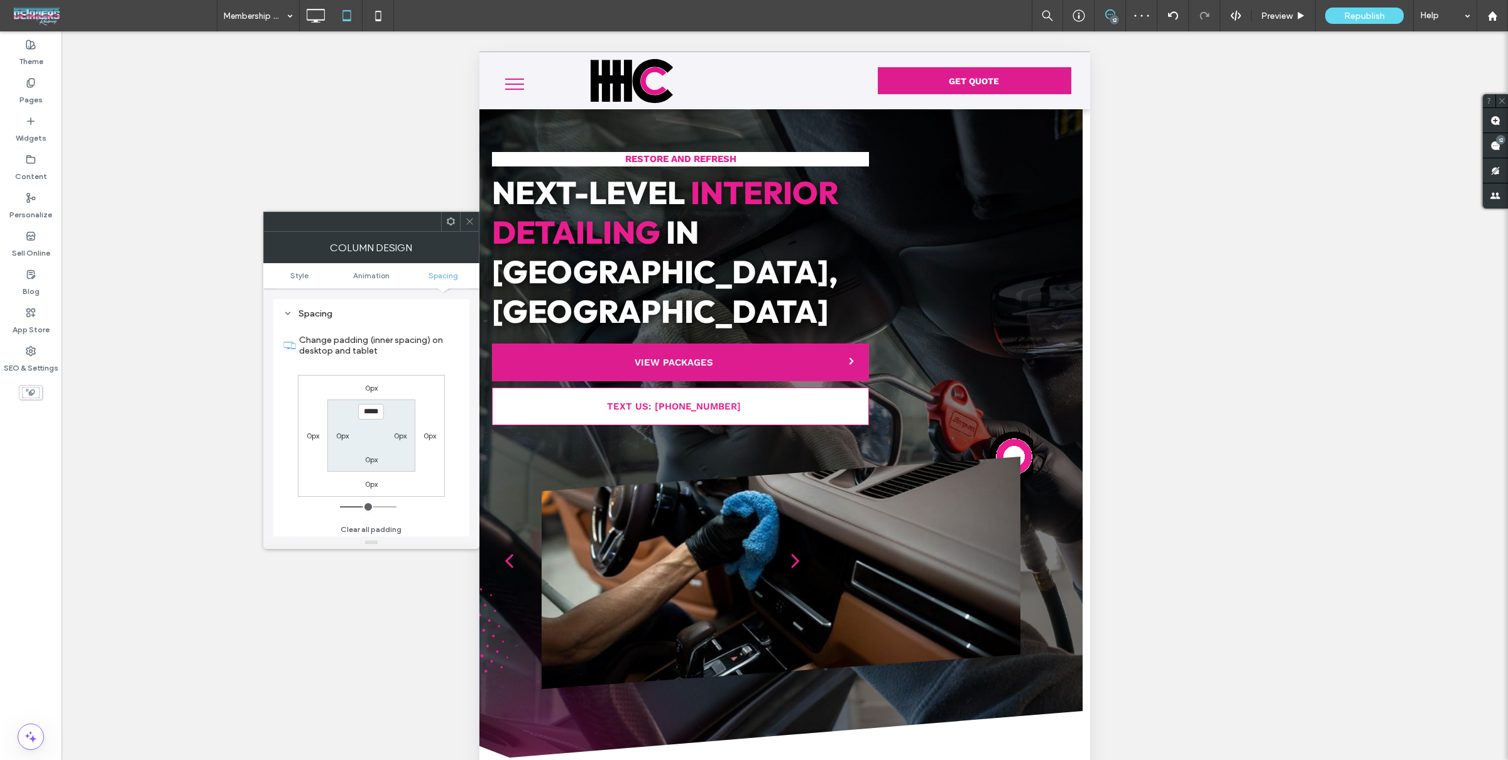
click at [472, 223] on icon at bounding box center [469, 221] width 9 height 9
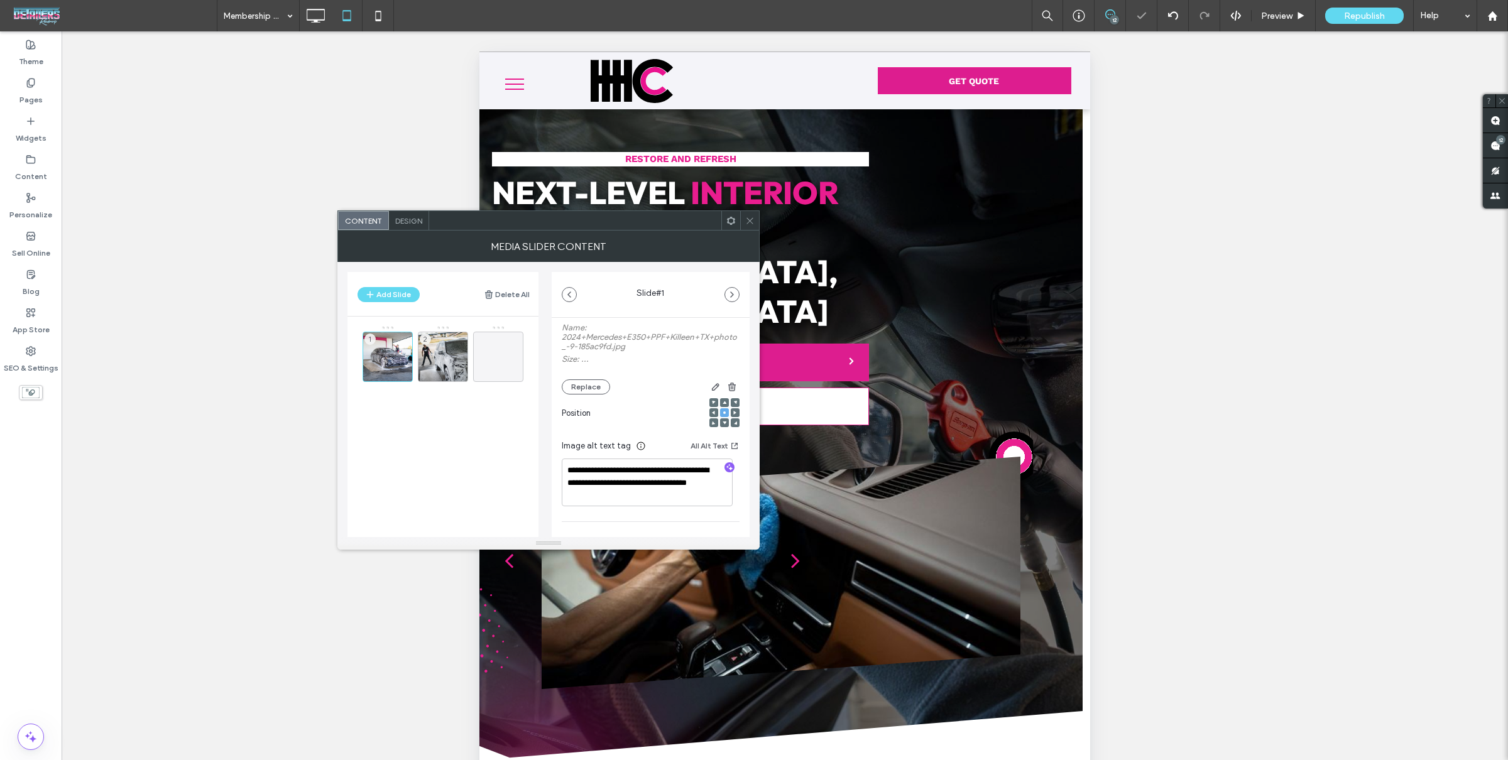
scroll to position [209, 0]
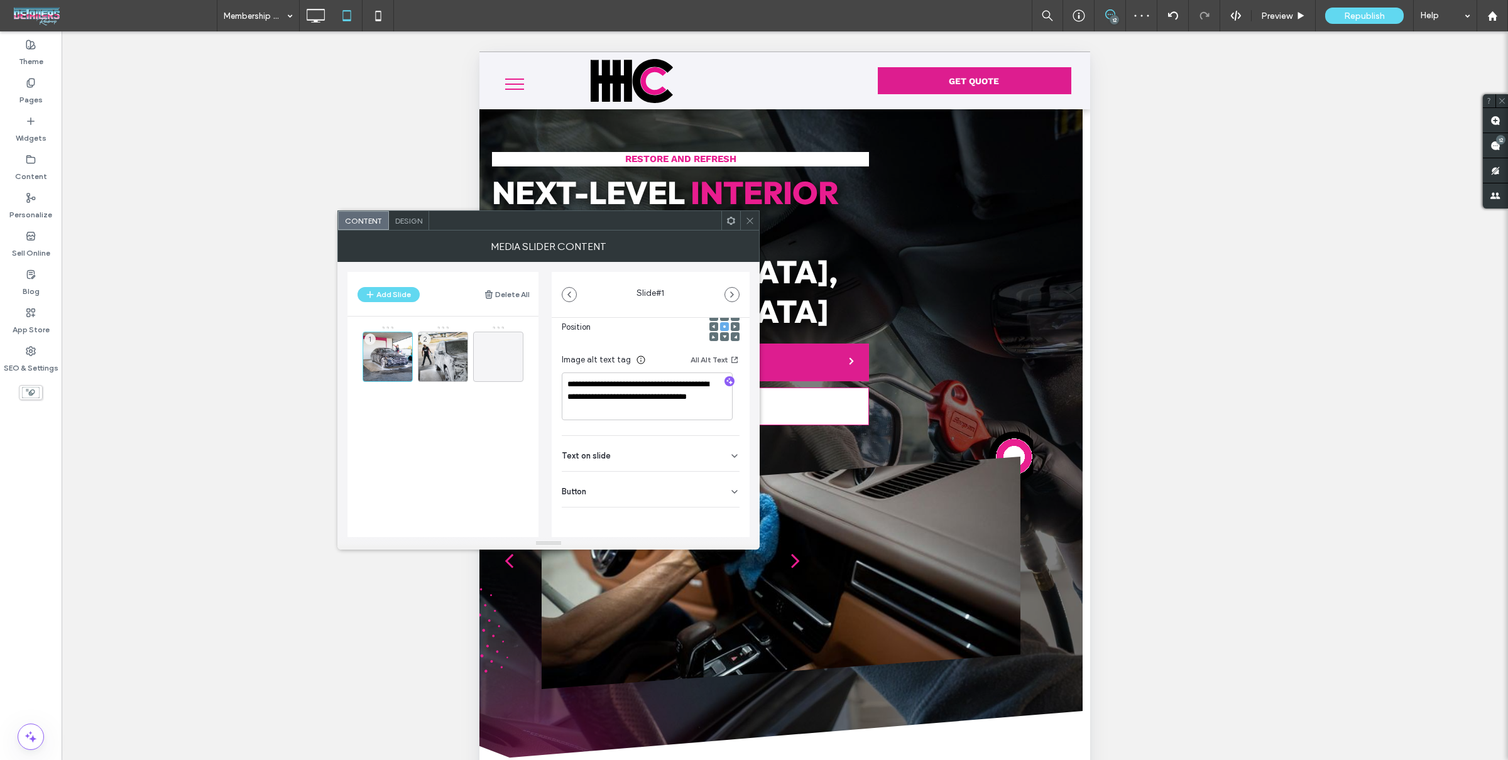
click at [719, 383] on div at bounding box center [729, 382] width 20 height 12
click at [725, 383] on icon "button" at bounding box center [729, 381] width 9 height 9
type textarea "**********"
click at [438, 345] on div "2" at bounding box center [443, 357] width 50 height 50
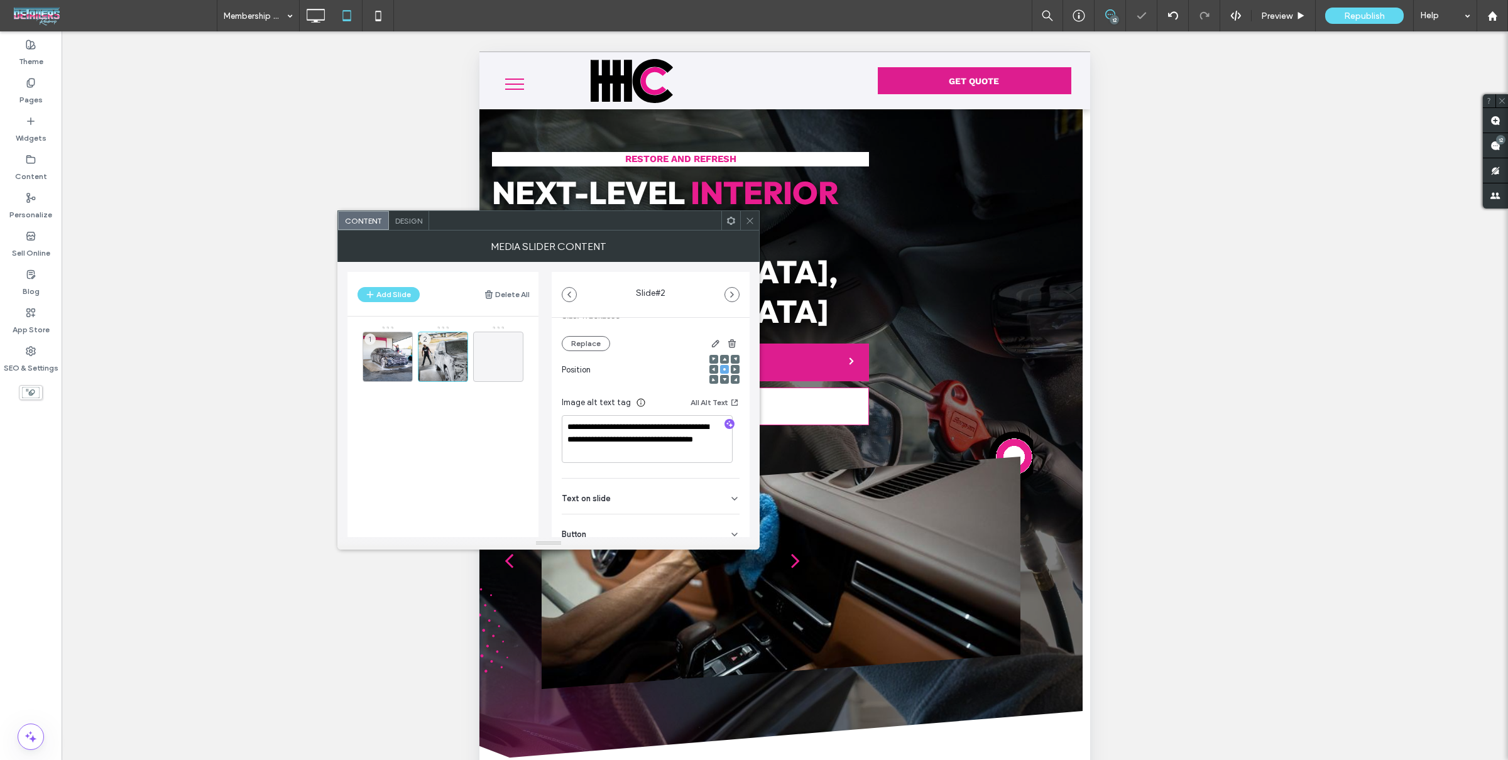
scroll to position [199, 0]
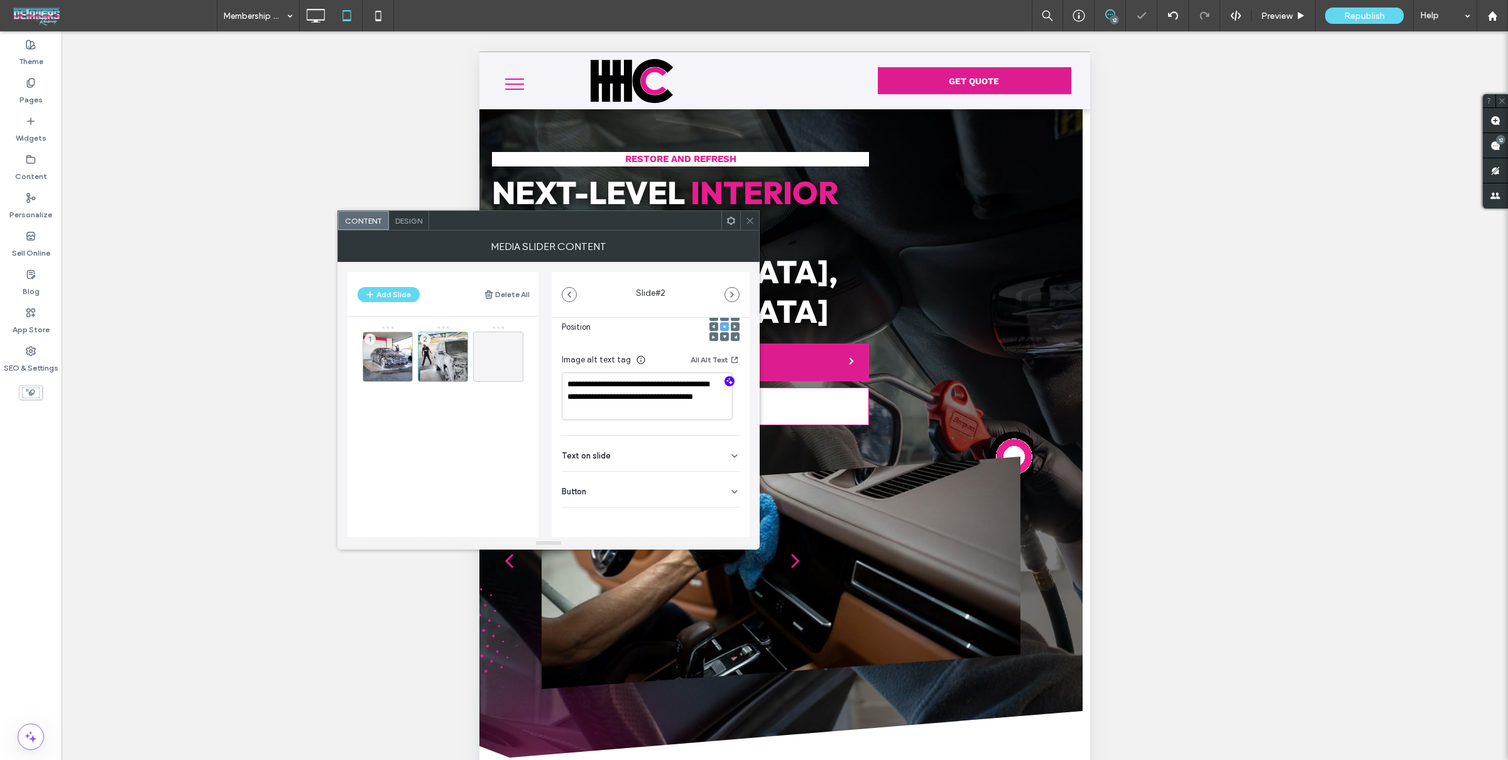
click at [725, 381] on icon "button" at bounding box center [729, 381] width 9 height 9
type textarea "**********"
click at [751, 224] on icon at bounding box center [749, 220] width 9 height 9
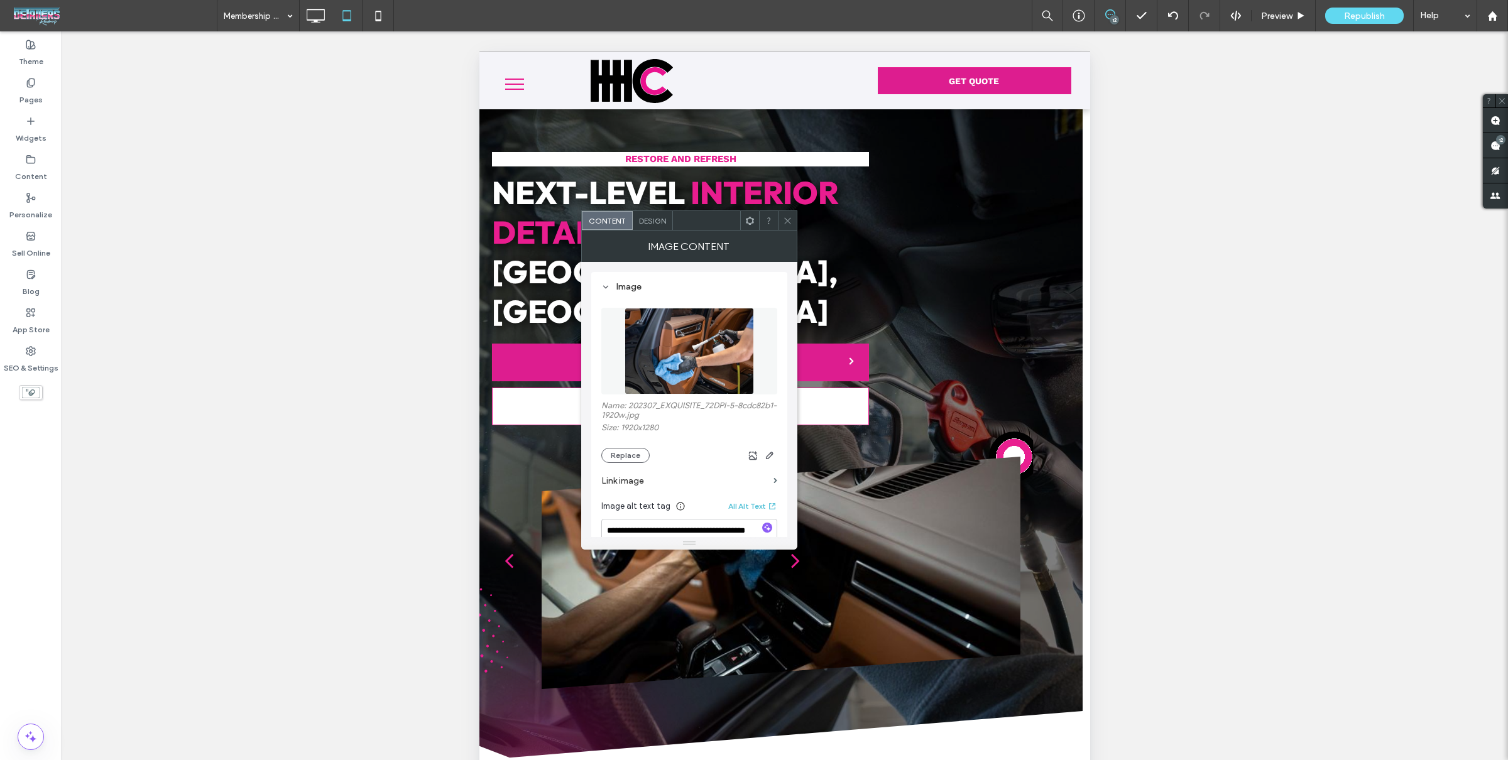
scroll to position [38, 0]
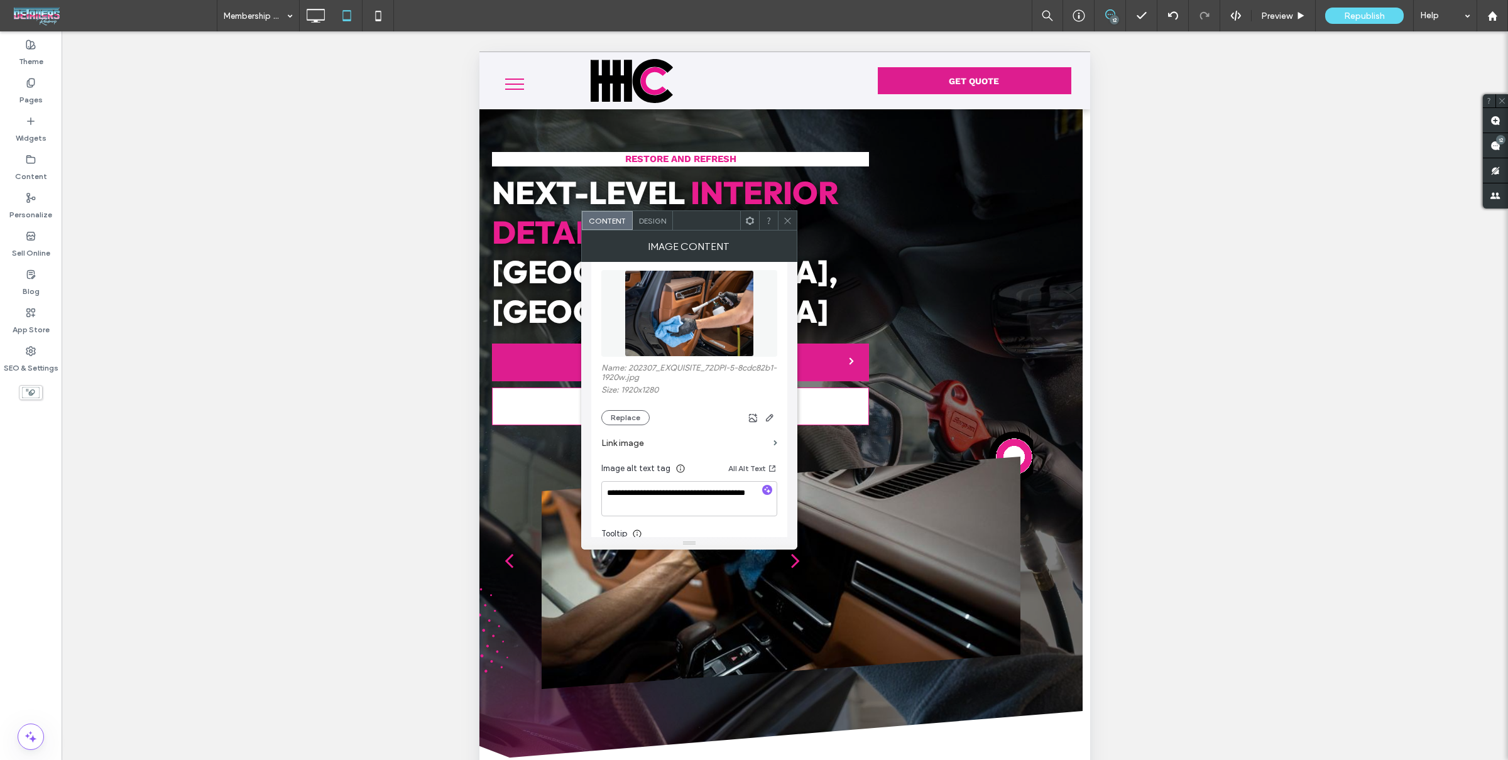
click at [768, 493] on use "button" at bounding box center [767, 490] width 7 height 7
type textarea "**********"
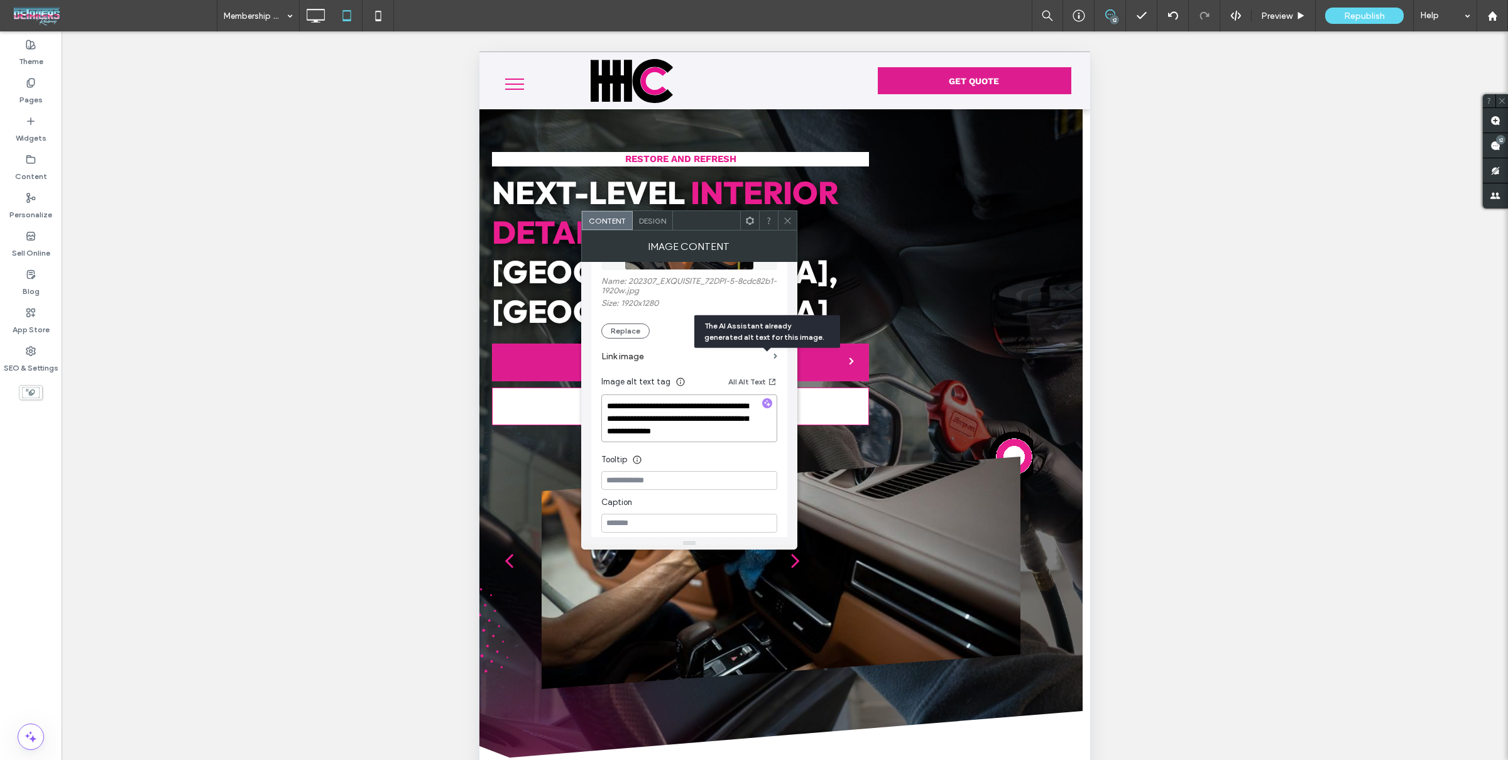
scroll to position [168, 0]
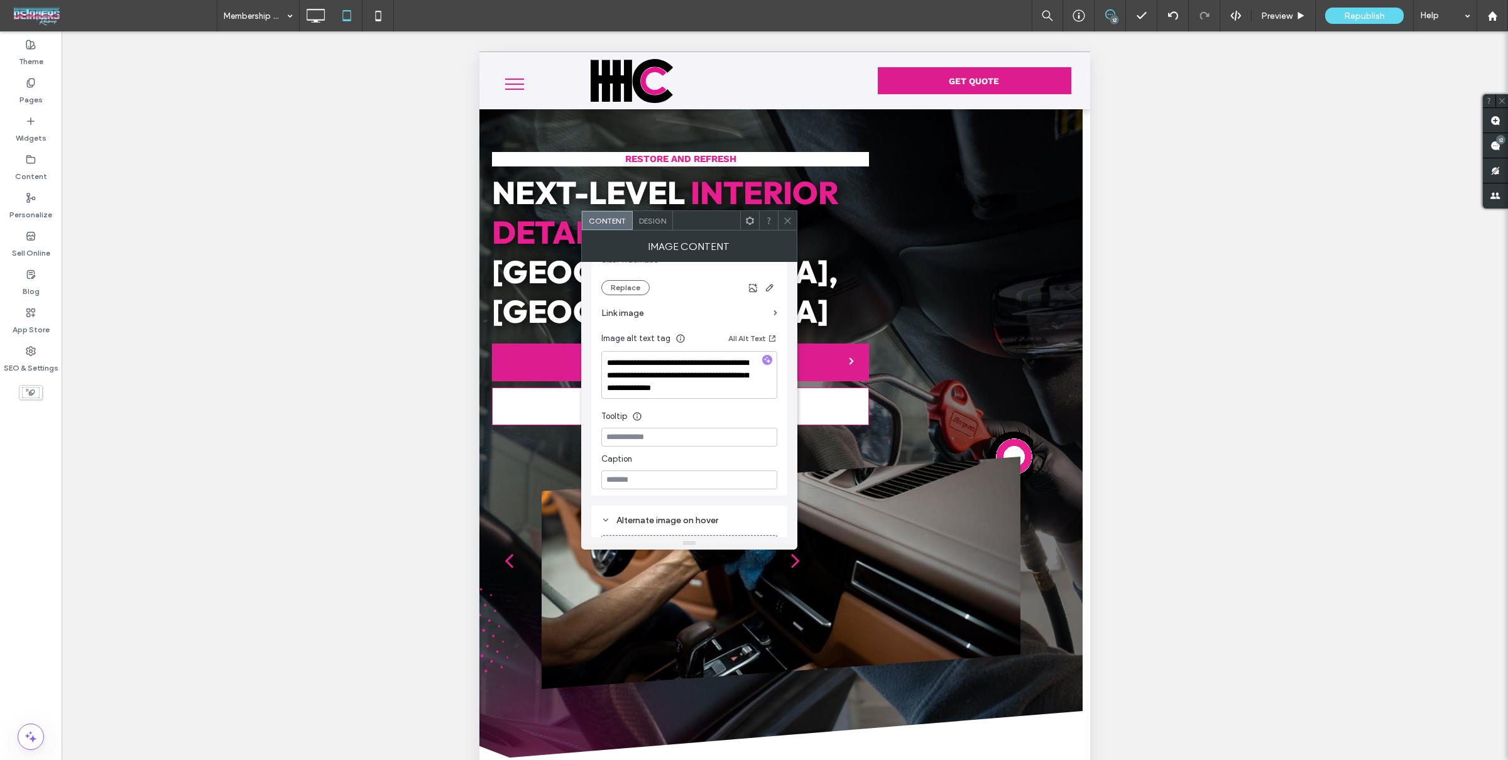
click at [782, 225] on div at bounding box center [787, 220] width 19 height 19
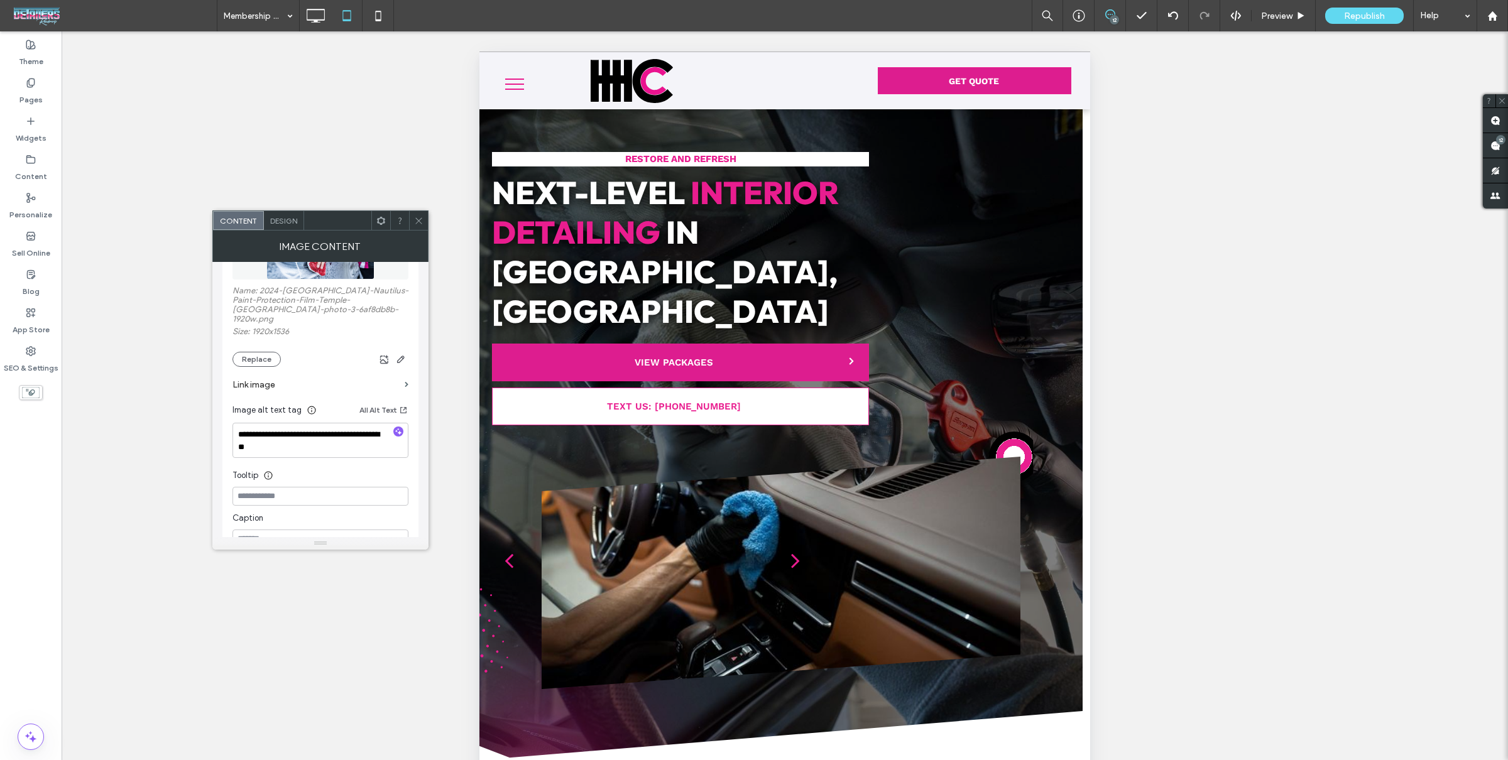
scroll to position [117, 0]
click at [394, 425] on icon "button" at bounding box center [398, 429] width 9 height 9
type textarea "**********"
click at [415, 221] on icon at bounding box center [418, 220] width 9 height 9
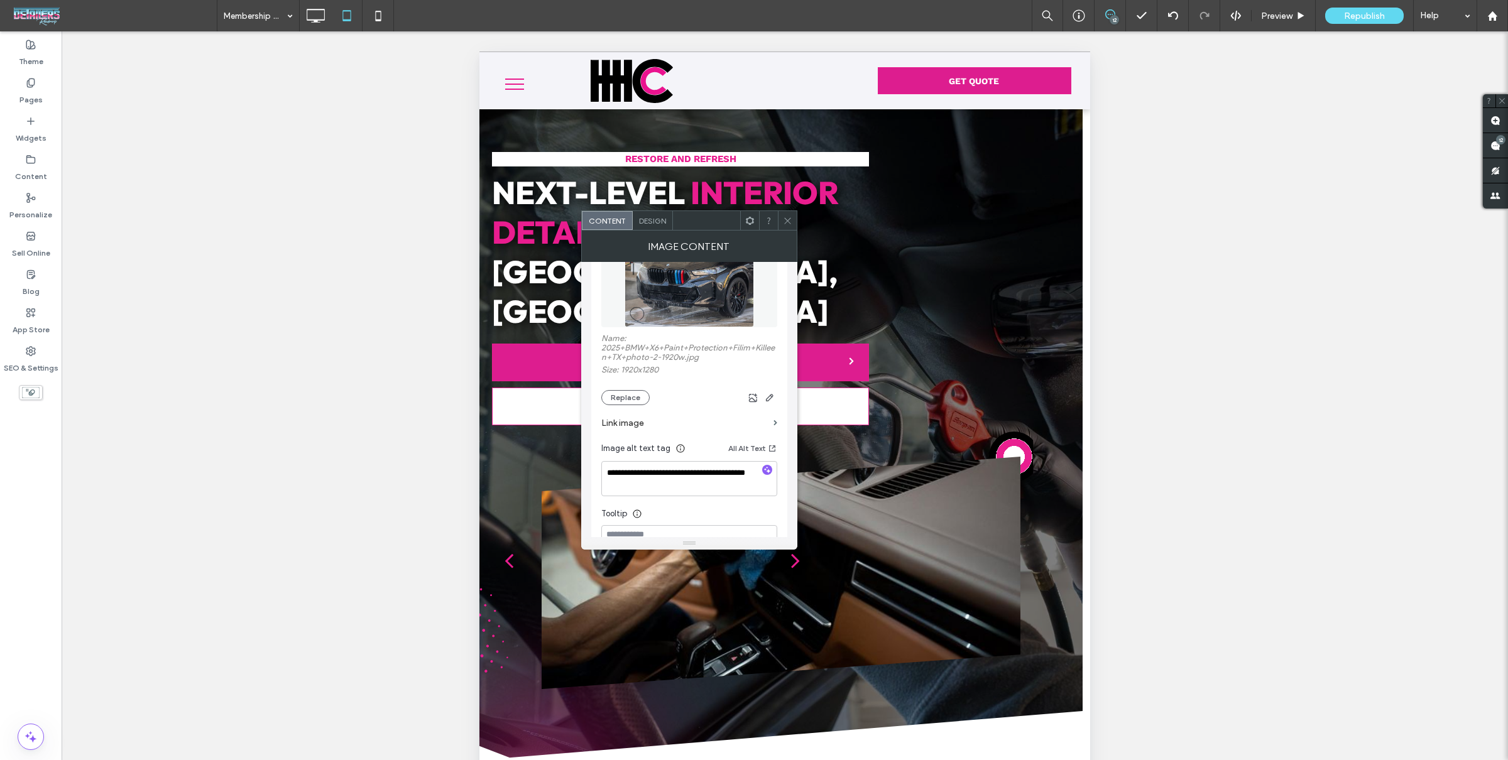
scroll to position [77, 0]
click at [763, 463] on icon "button" at bounding box center [767, 460] width 9 height 9
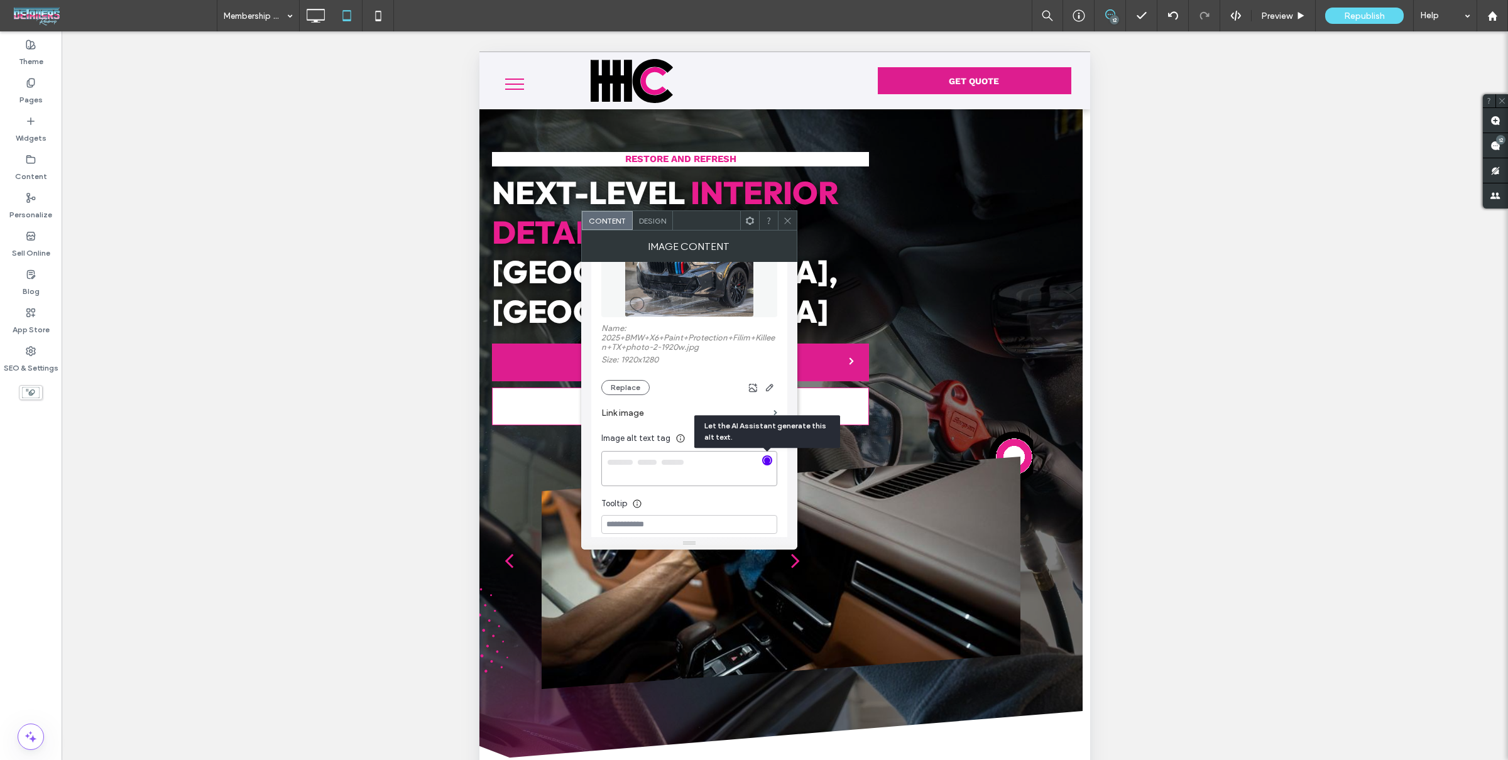
type textarea "**********"
drag, startPoint x: 785, startPoint y: 222, endPoint x: 745, endPoint y: 283, distance: 72.5
click at [785, 222] on icon at bounding box center [787, 220] width 9 height 9
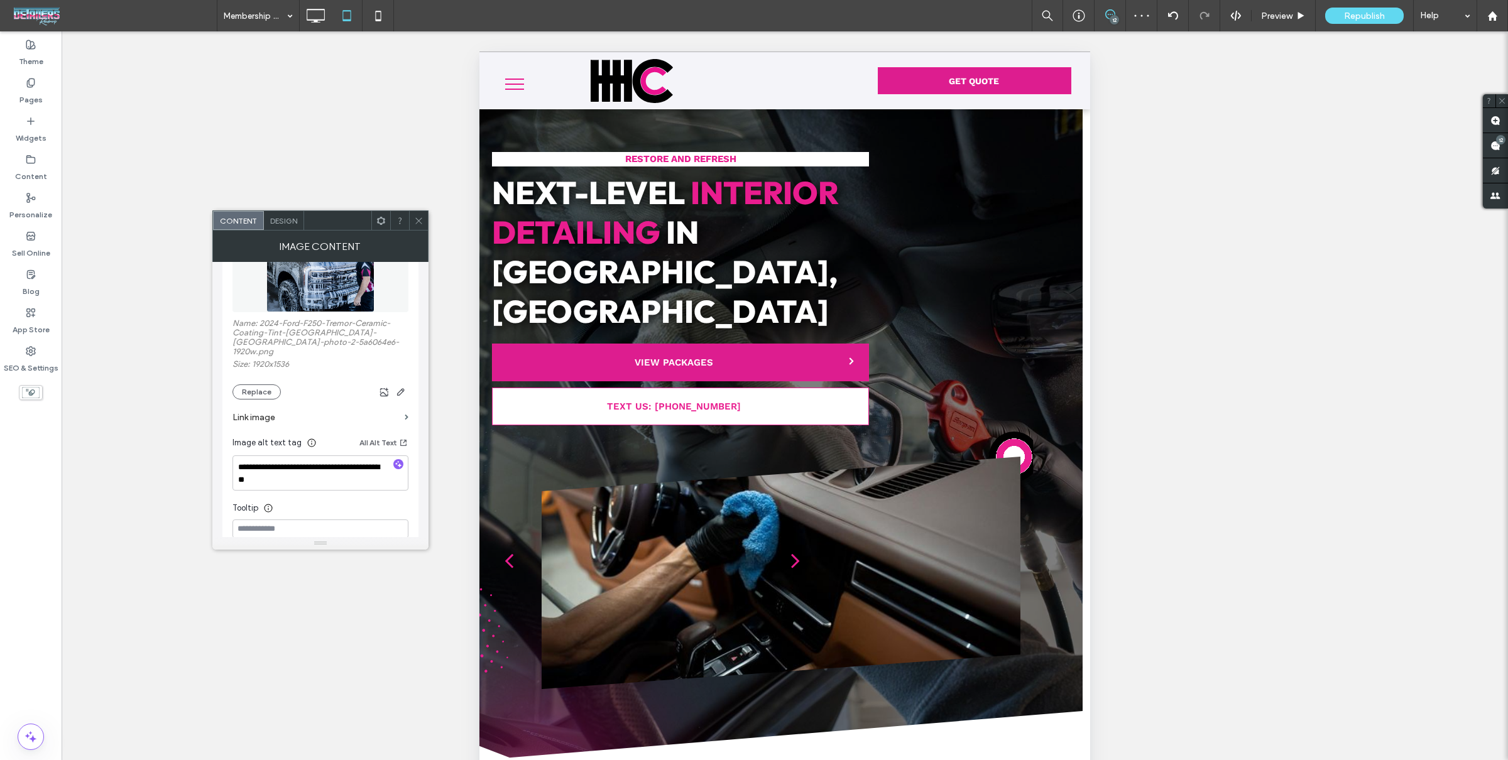
scroll to position [167, 0]
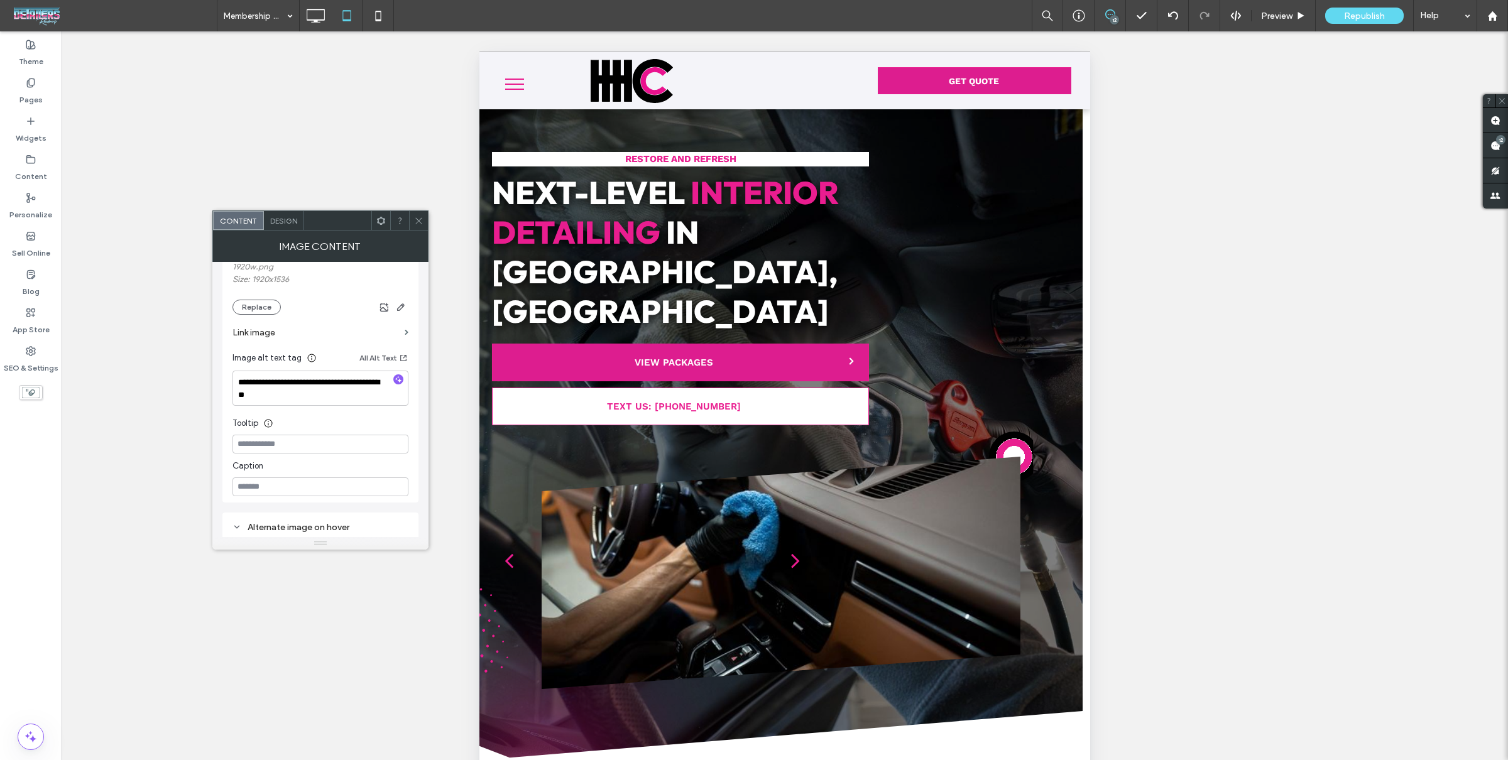
click at [395, 375] on icon "button" at bounding box center [398, 379] width 9 height 9
type textarea "**********"
click at [415, 226] on span at bounding box center [418, 220] width 9 height 19
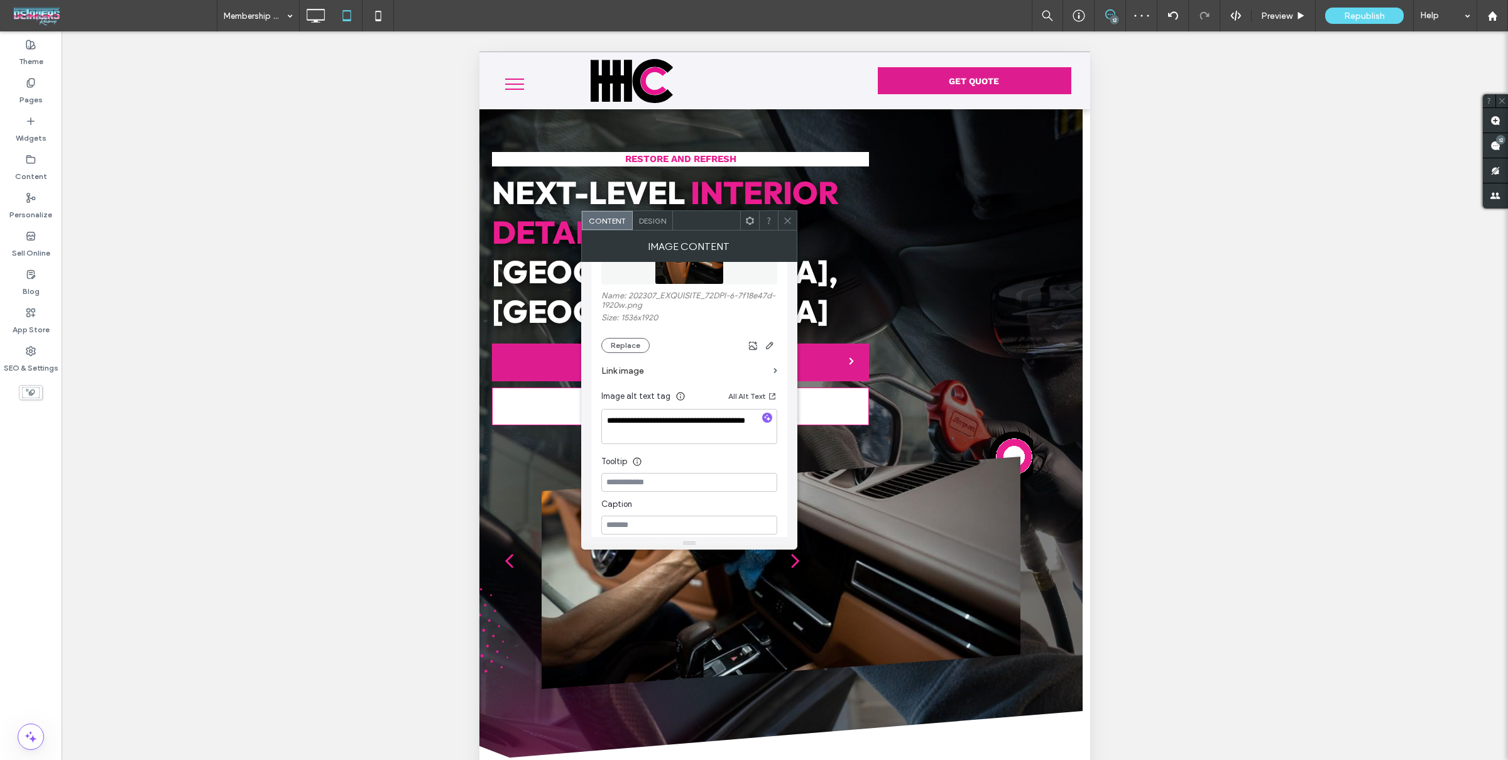
scroll to position [151, 0]
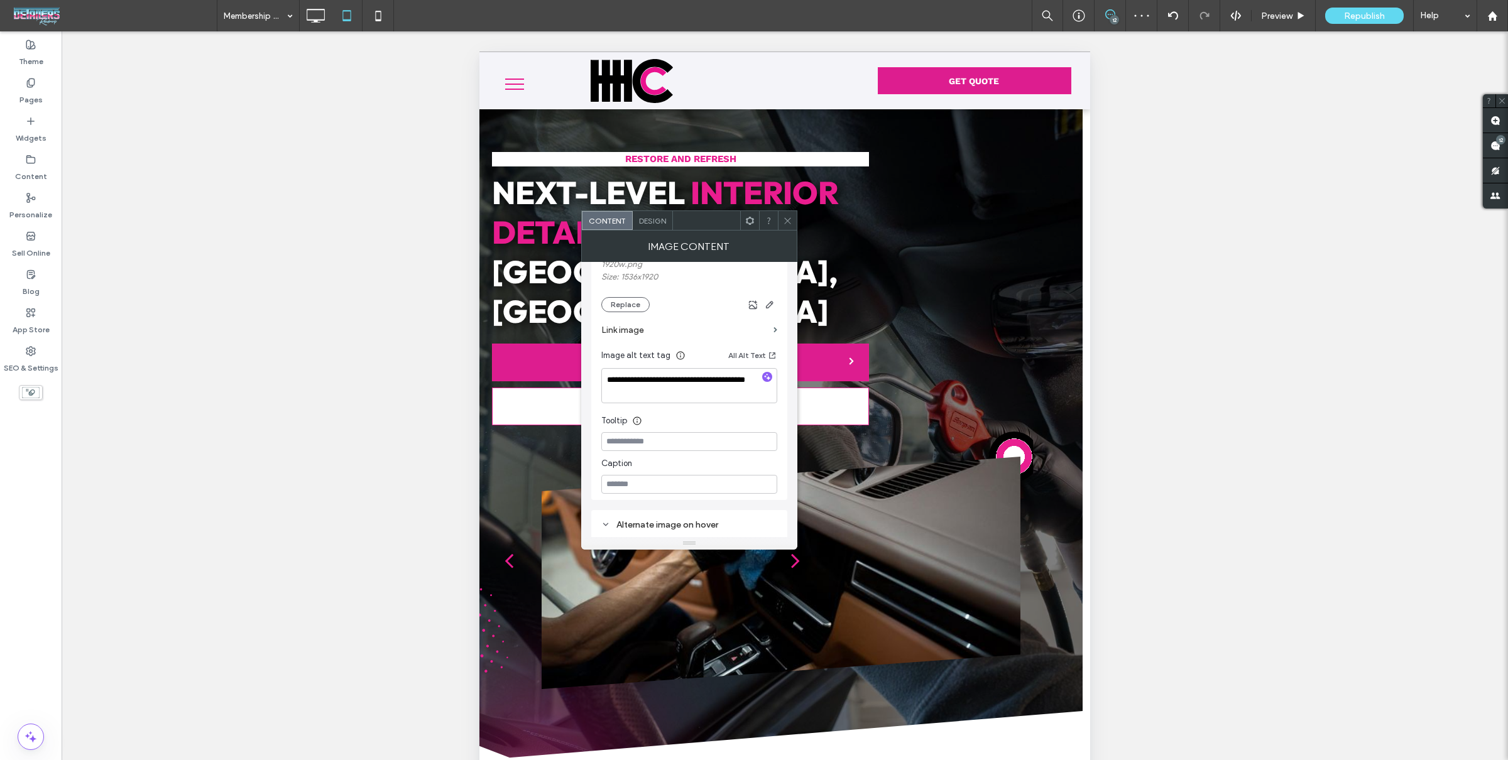
click at [764, 377] on icon "button" at bounding box center [767, 377] width 9 height 9
type textarea "**********"
click at [787, 221] on icon at bounding box center [787, 220] width 9 height 9
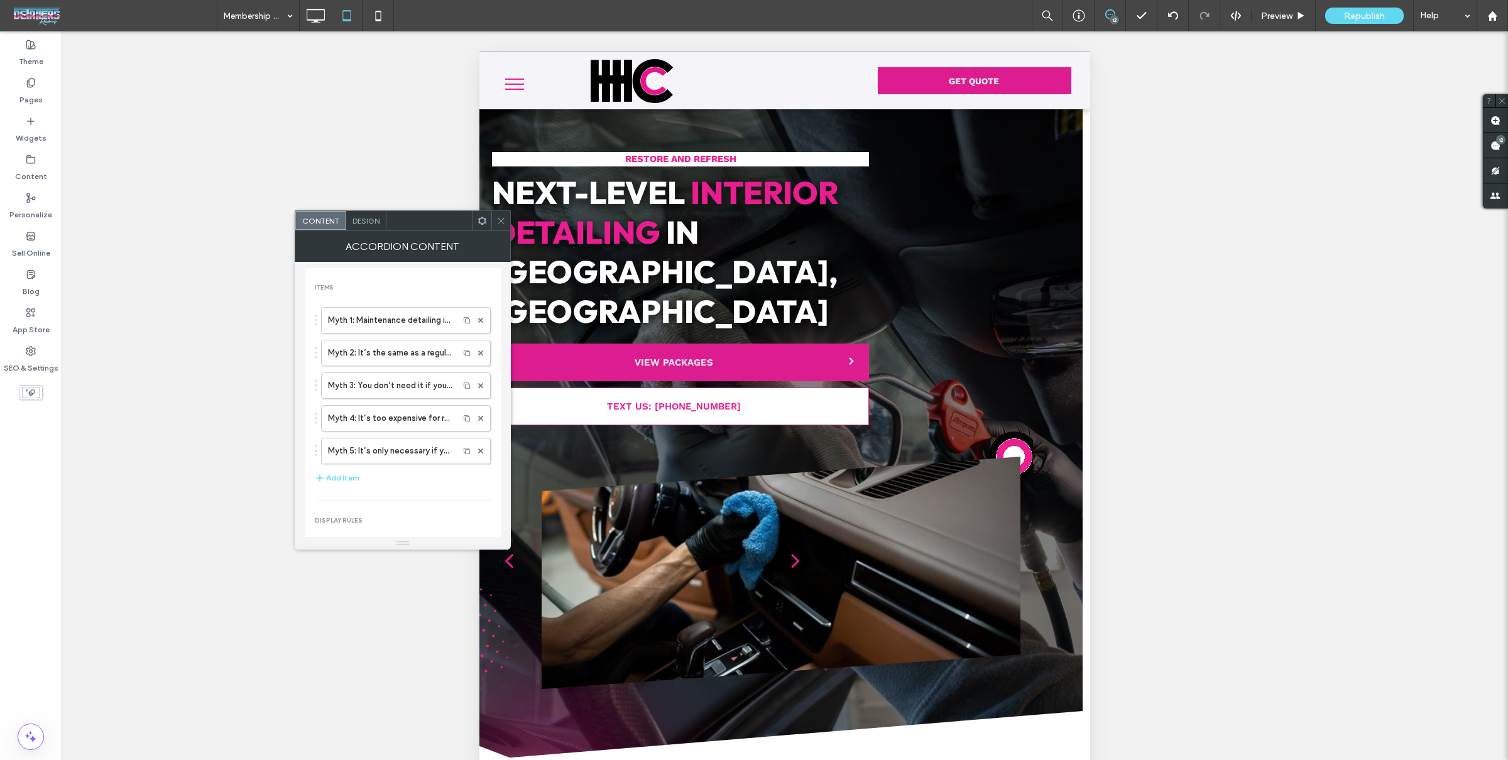
click at [372, 222] on span "Design" at bounding box center [365, 220] width 27 height 9
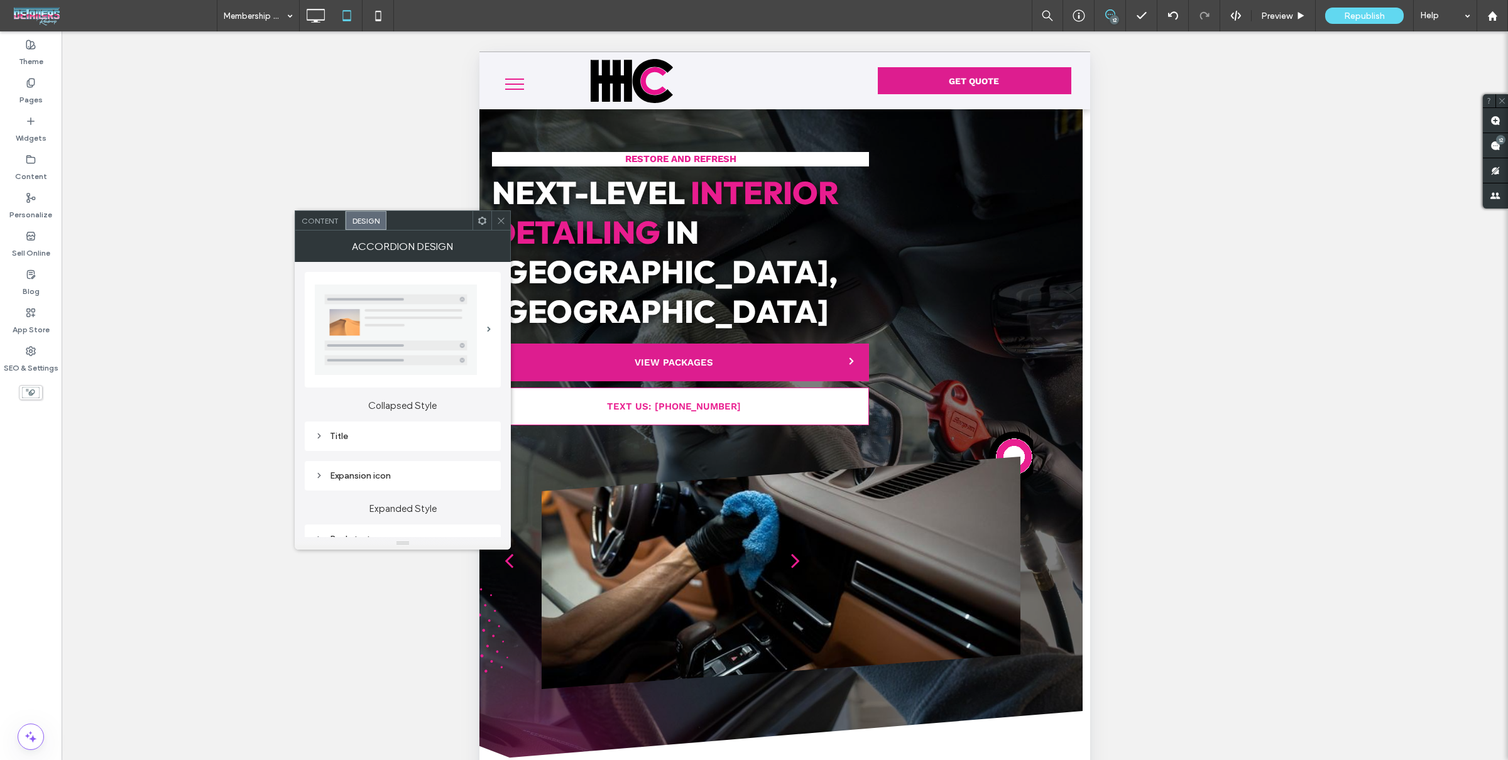
click at [401, 438] on div "Title" at bounding box center [403, 436] width 176 height 11
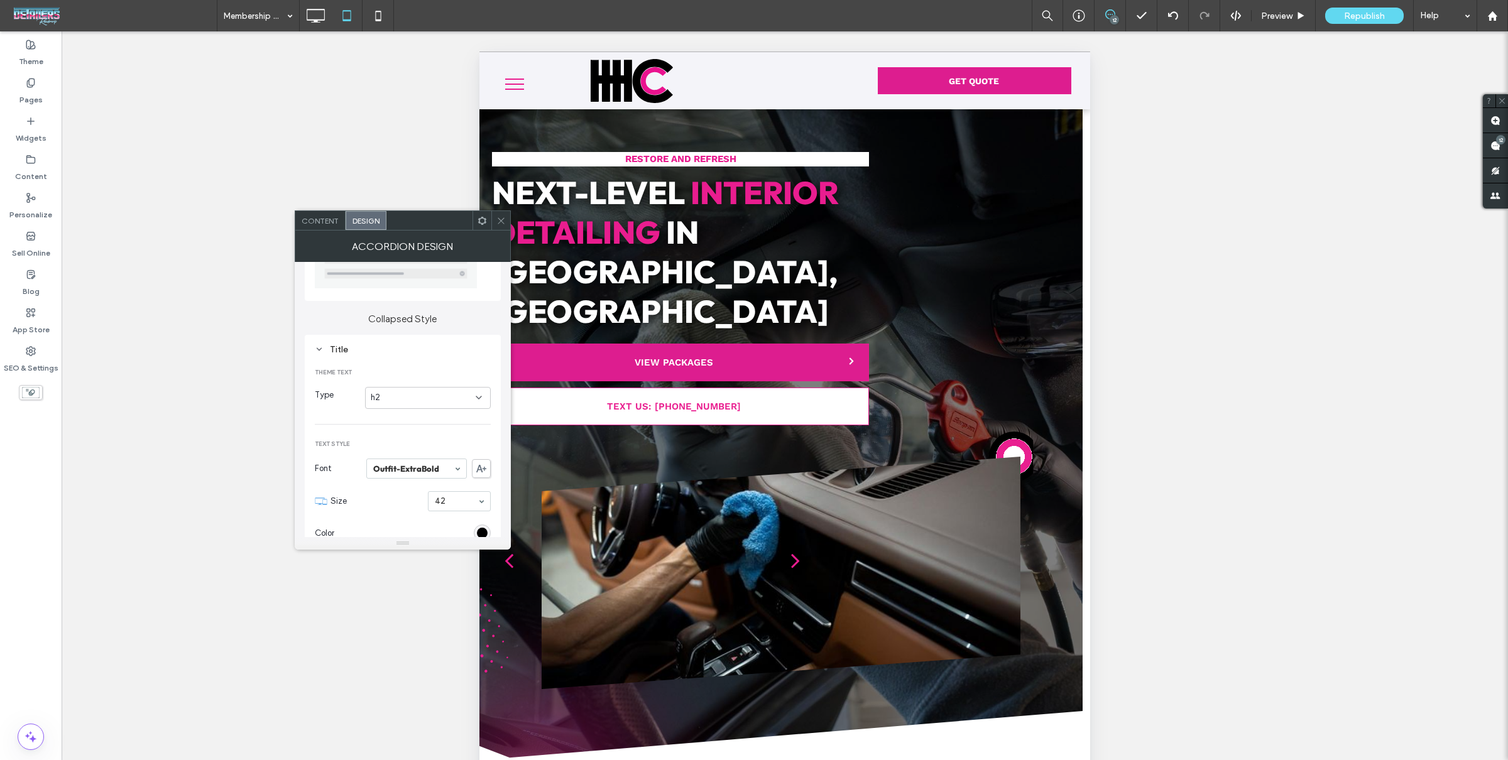
drag, startPoint x: 422, startPoint y: 391, endPoint x: 420, endPoint y: 402, distance: 11.5
click at [421, 391] on div "h2" at bounding box center [423, 397] width 105 height 13
click at [410, 458] on div "h3" at bounding box center [428, 463] width 125 height 22
type input "**"
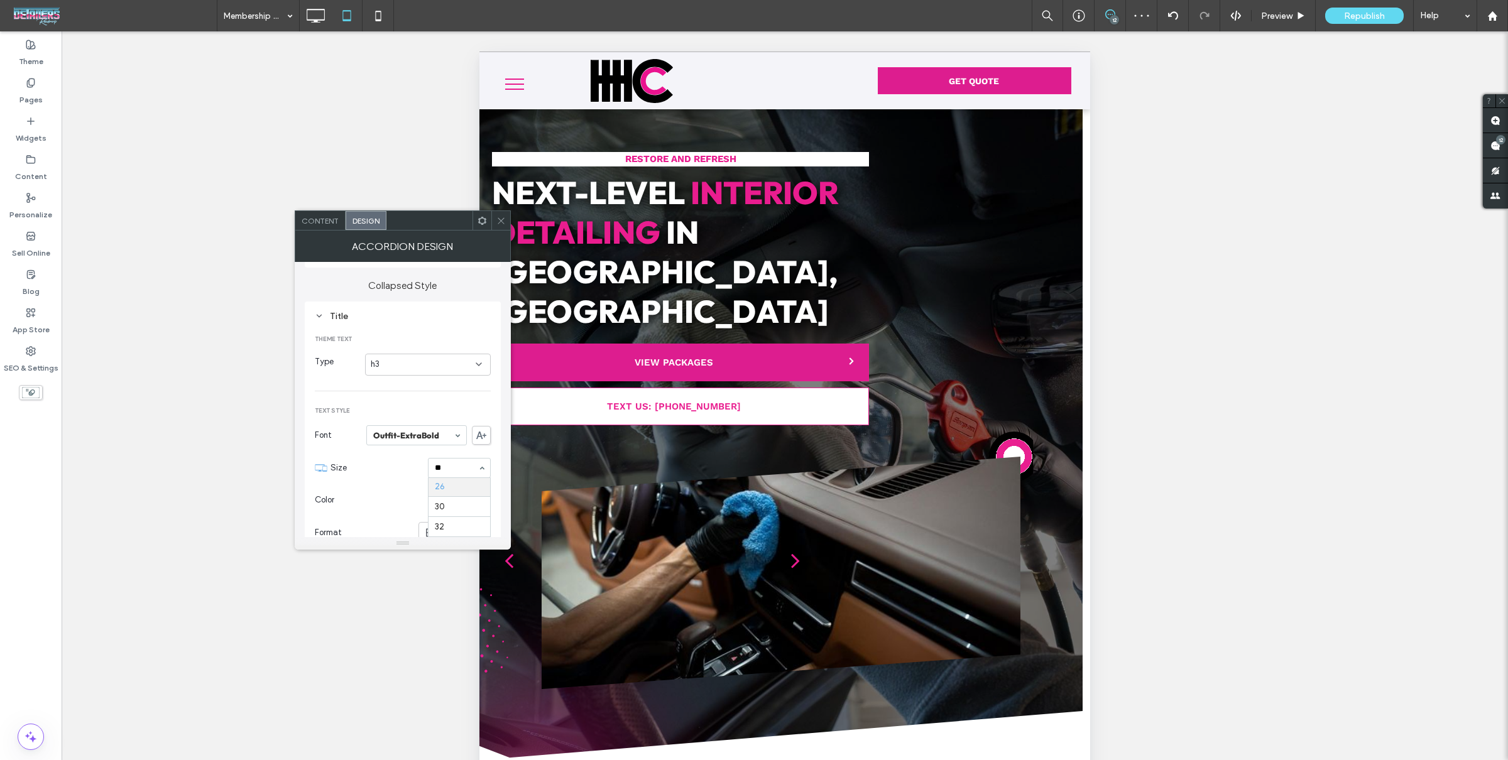
scroll to position [0, 0]
click at [497, 211] on span at bounding box center [500, 220] width 9 height 19
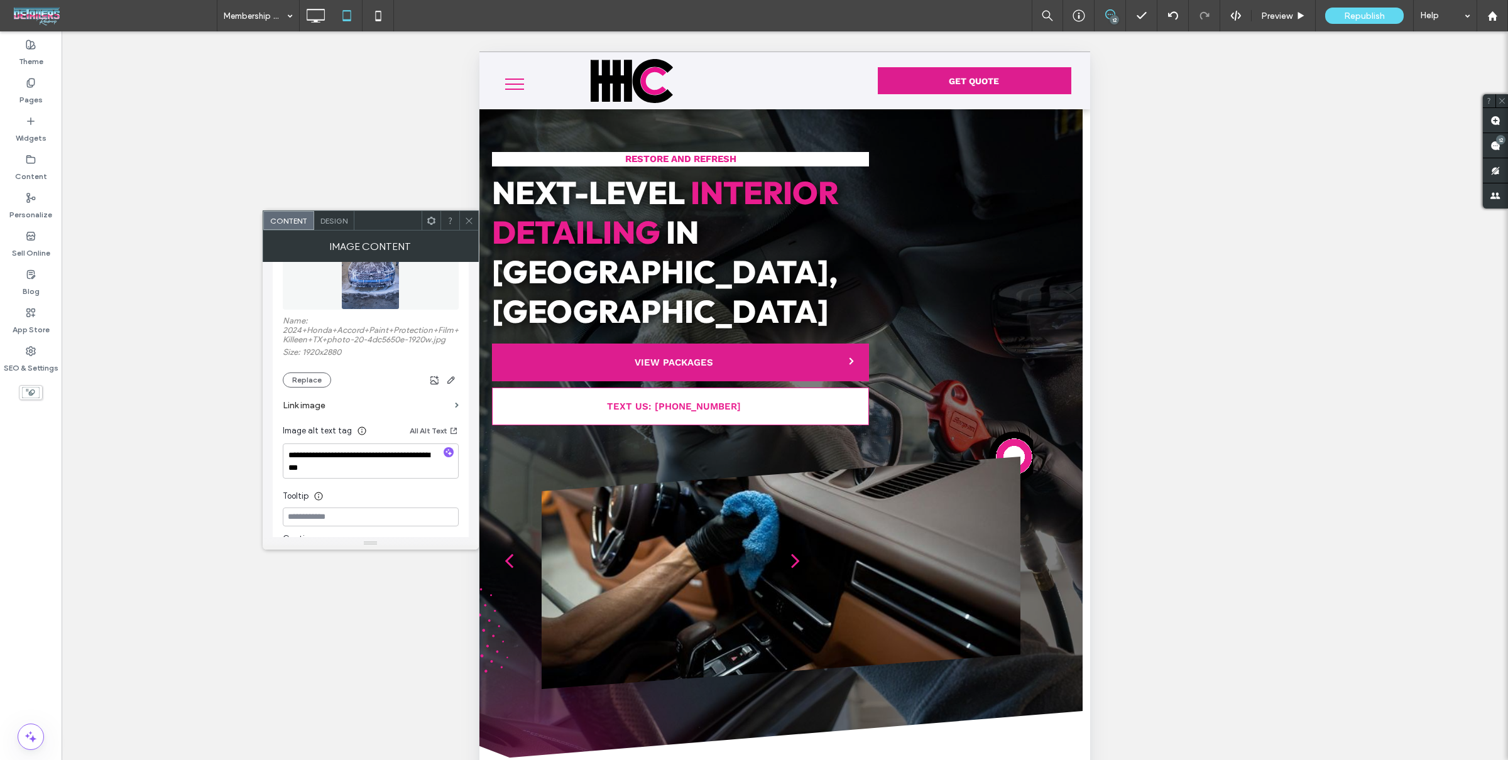
scroll to position [145, 0]
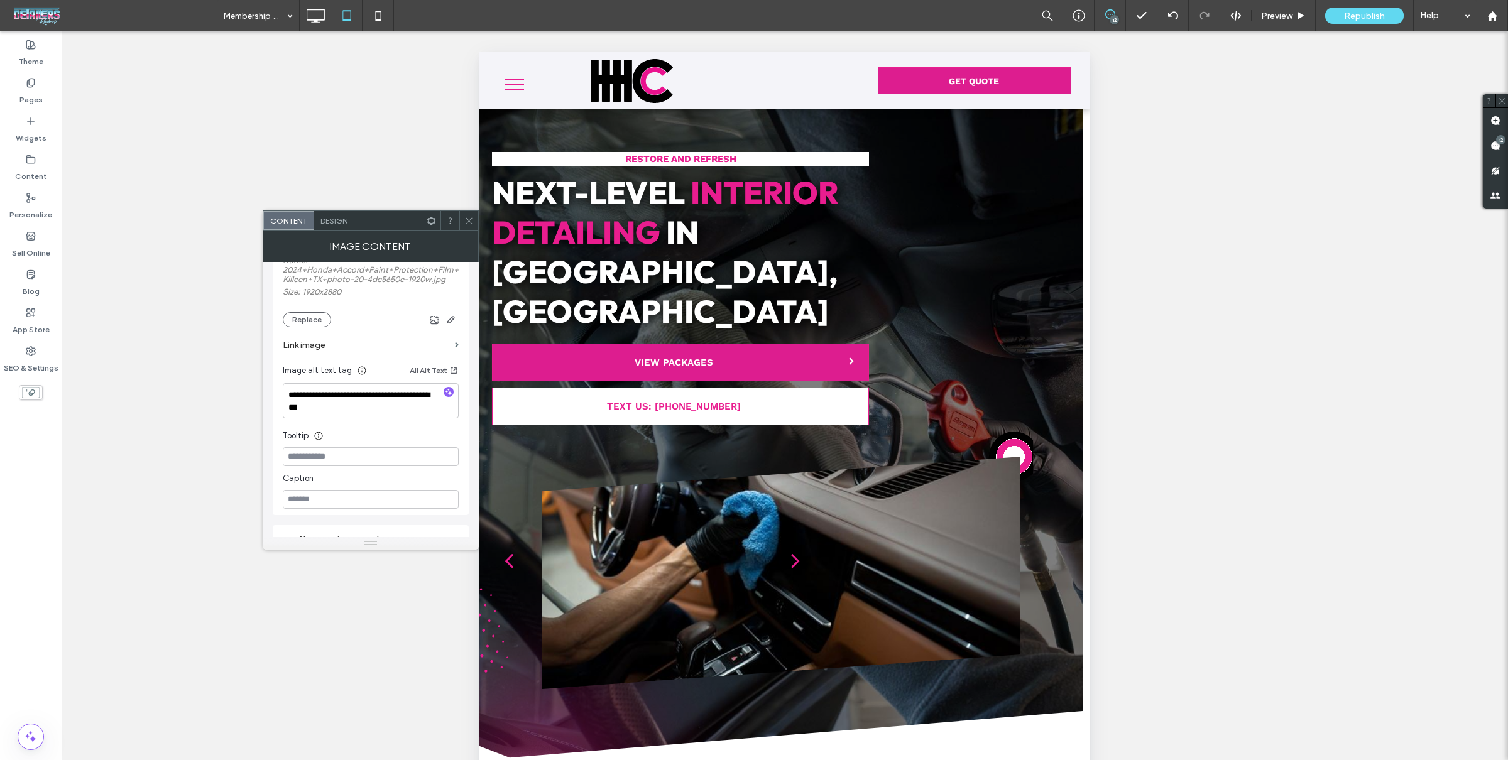
click at [449, 390] on icon "button" at bounding box center [448, 392] width 9 height 9
type textarea "**********"
click at [468, 218] on icon at bounding box center [468, 220] width 9 height 9
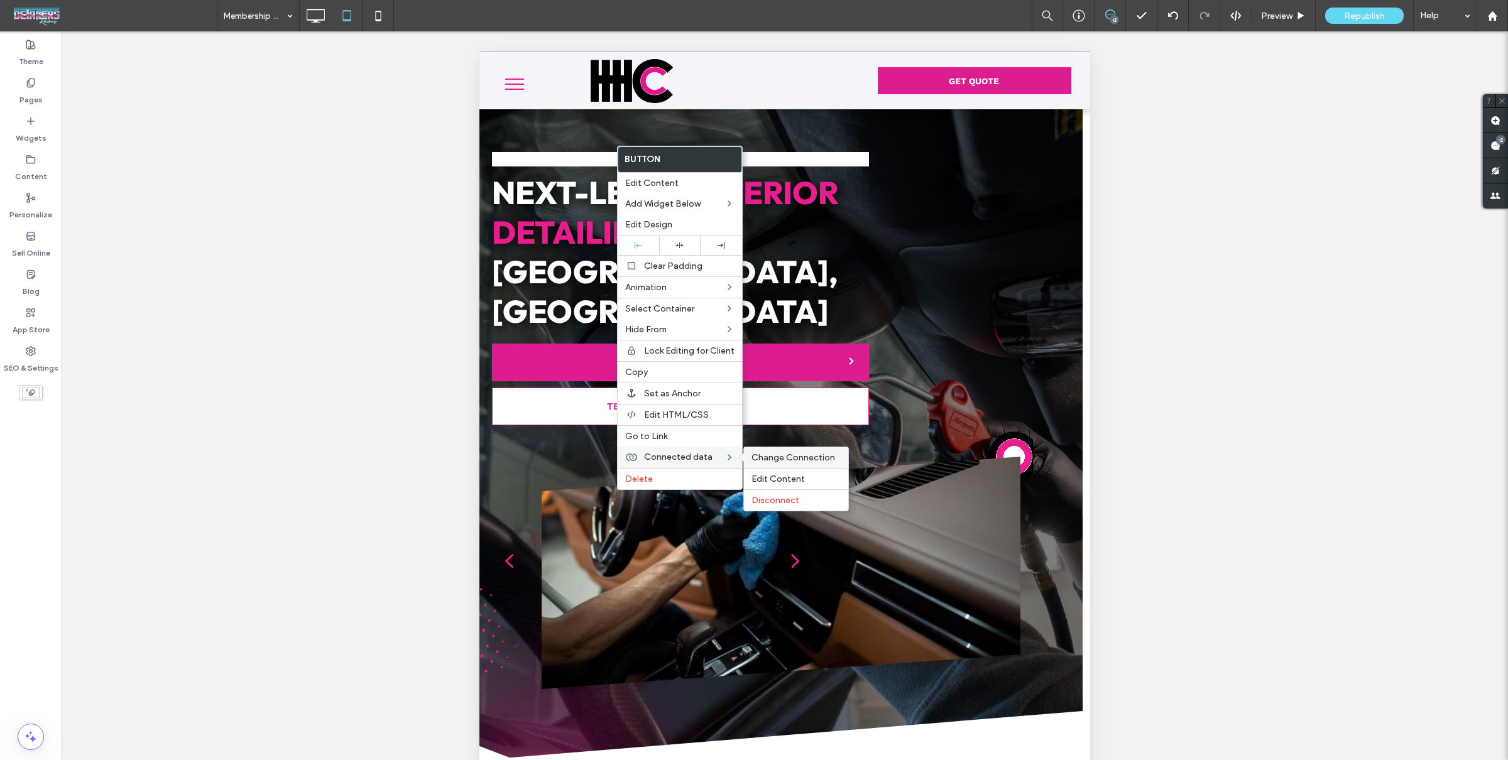
click at [809, 459] on span "Change Connection" at bounding box center [793, 457] width 84 height 11
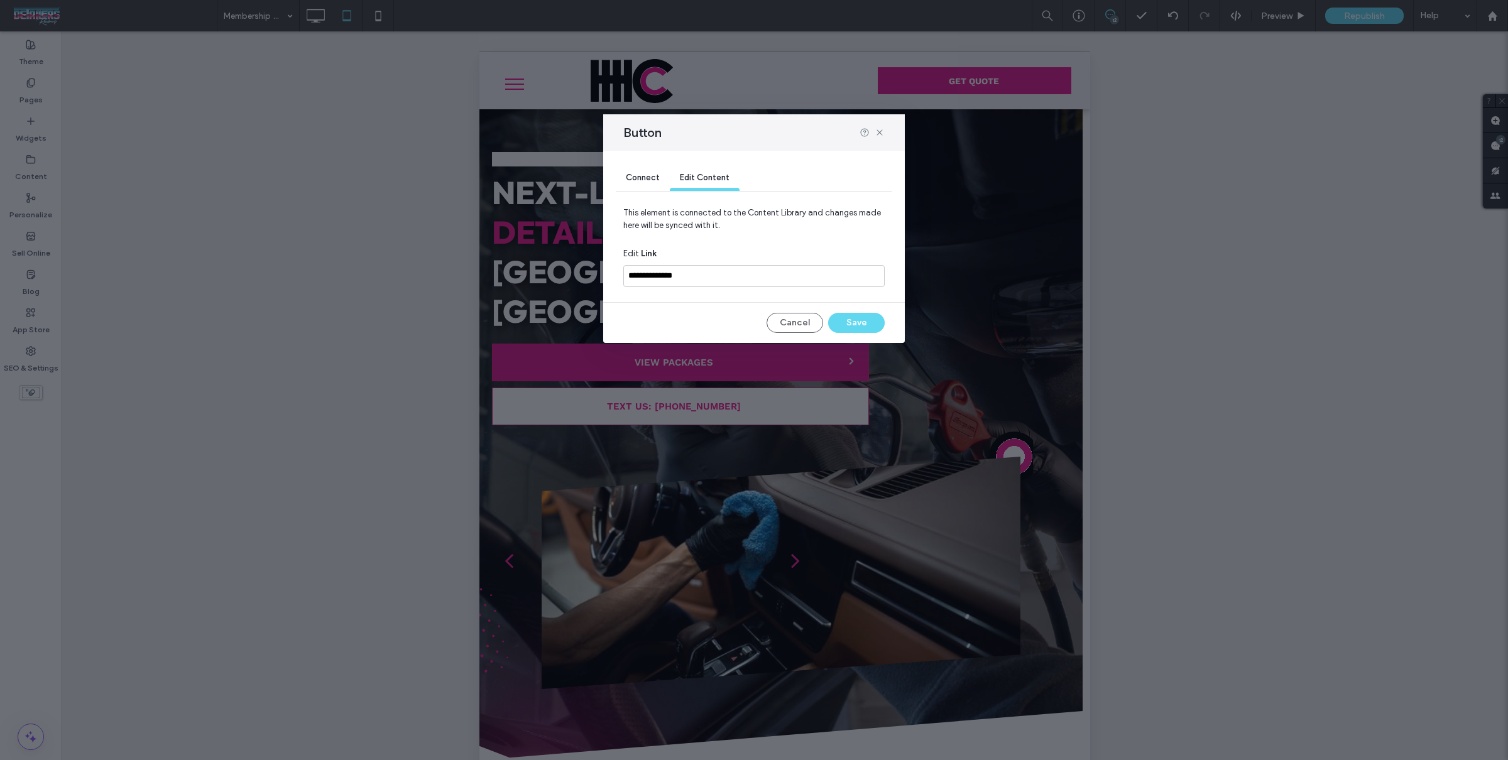
drag, startPoint x: 629, startPoint y: 181, endPoint x: 641, endPoint y: 183, distance: 12.1
click at [629, 181] on span "Connect" at bounding box center [643, 177] width 34 height 9
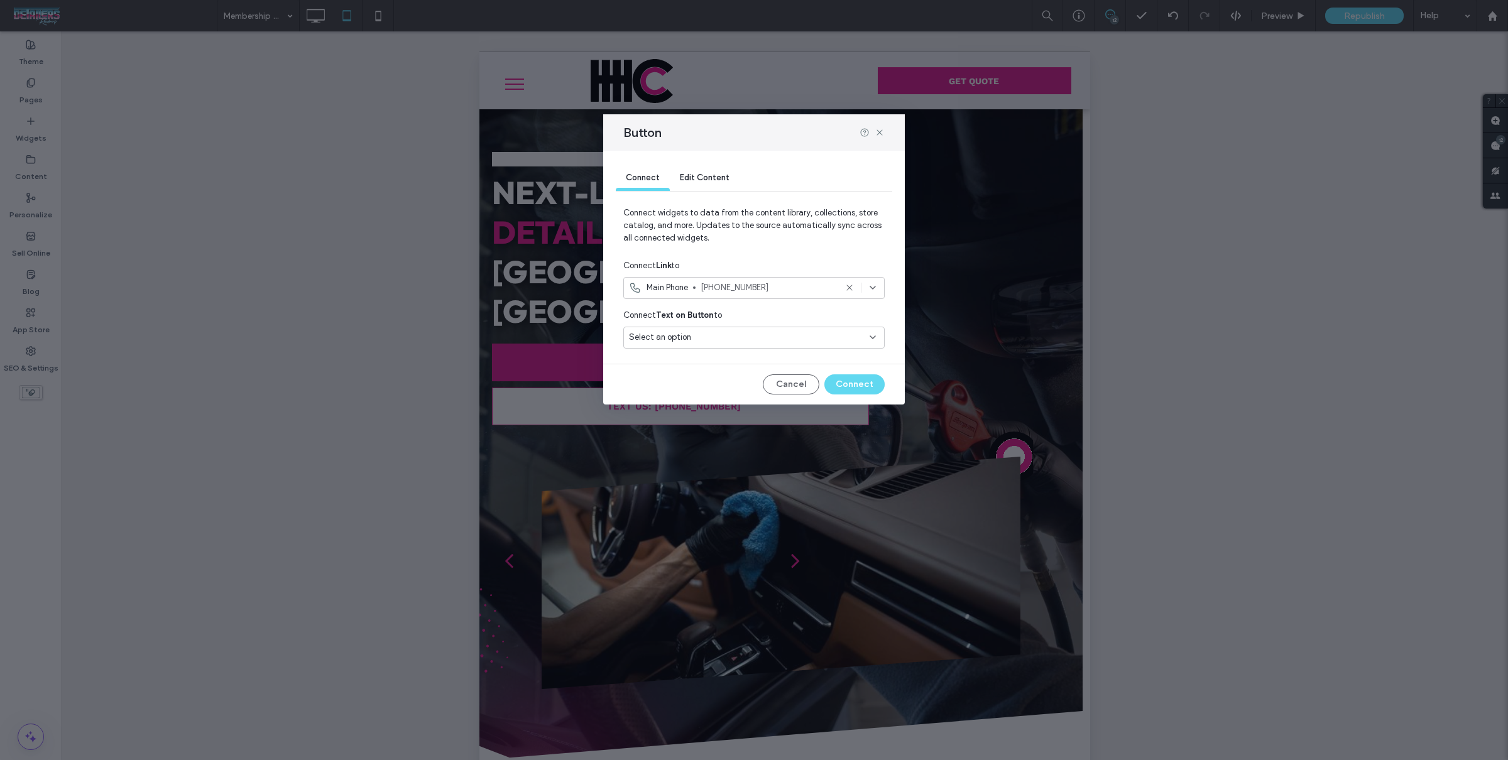
click at [723, 351] on div "Select an option" at bounding box center [753, 340] width 261 height 27
click at [721, 341] on div "Select an option" at bounding box center [746, 337] width 235 height 13
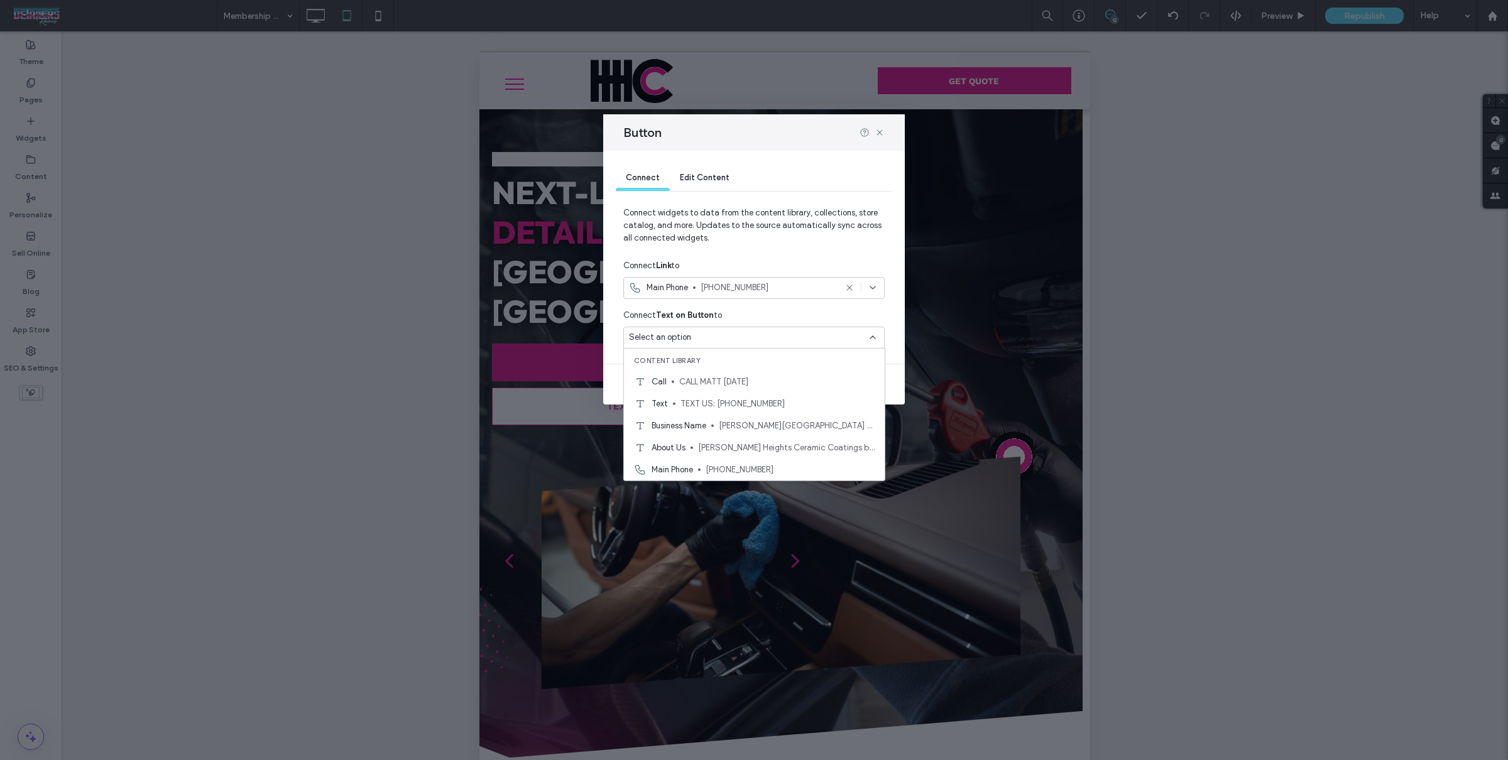
click at [732, 384] on span "CALL MATT [DATE]" at bounding box center [776, 381] width 195 height 13
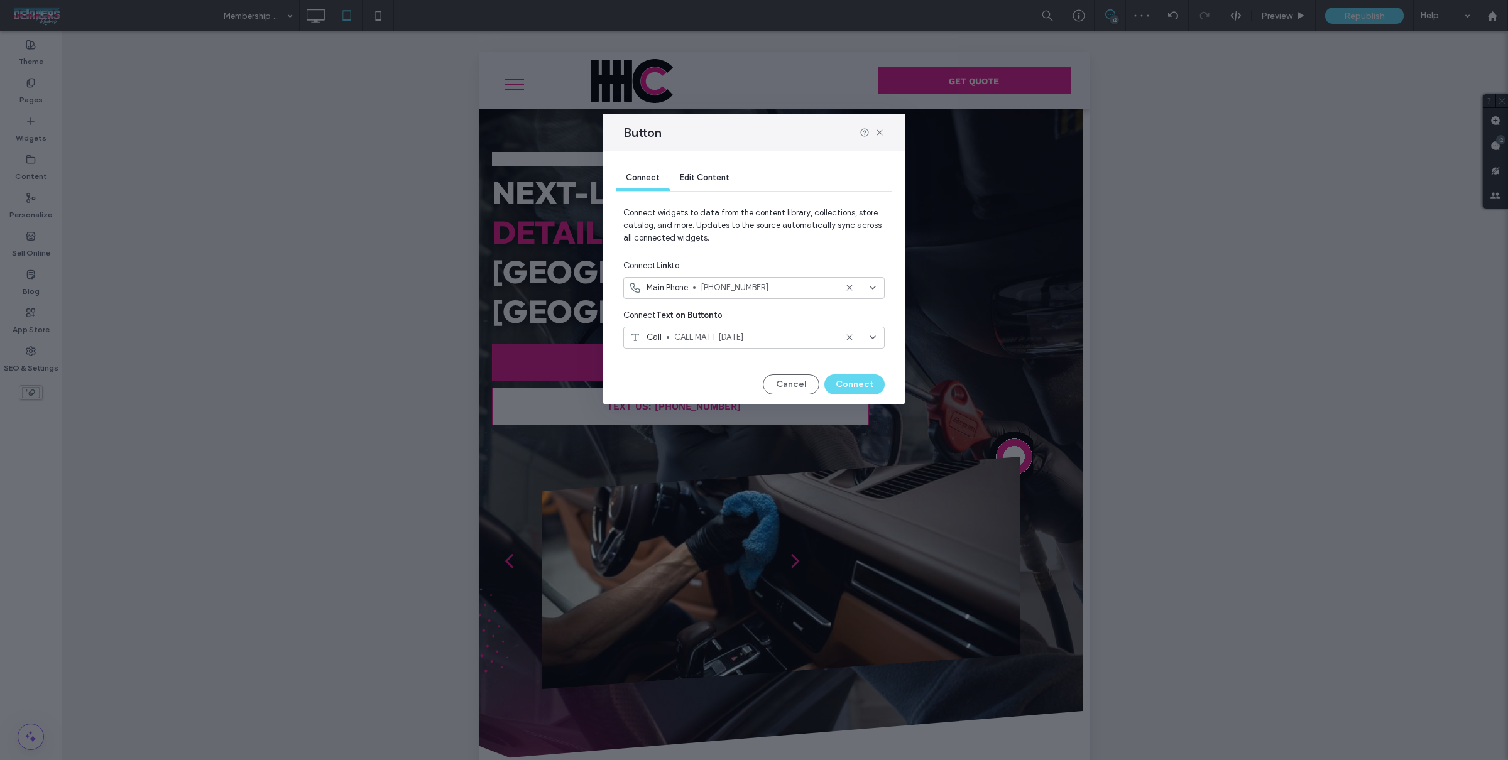
click at [865, 399] on div "Connect Edit Content Connect widgets to data from the content library, collecti…" at bounding box center [754, 278] width 302 height 254
click at [867, 395] on div "Connect Edit Content Connect widgets to data from the content library, collecti…" at bounding box center [754, 278] width 302 height 254
click at [871, 376] on button "Connect" at bounding box center [854, 384] width 60 height 20
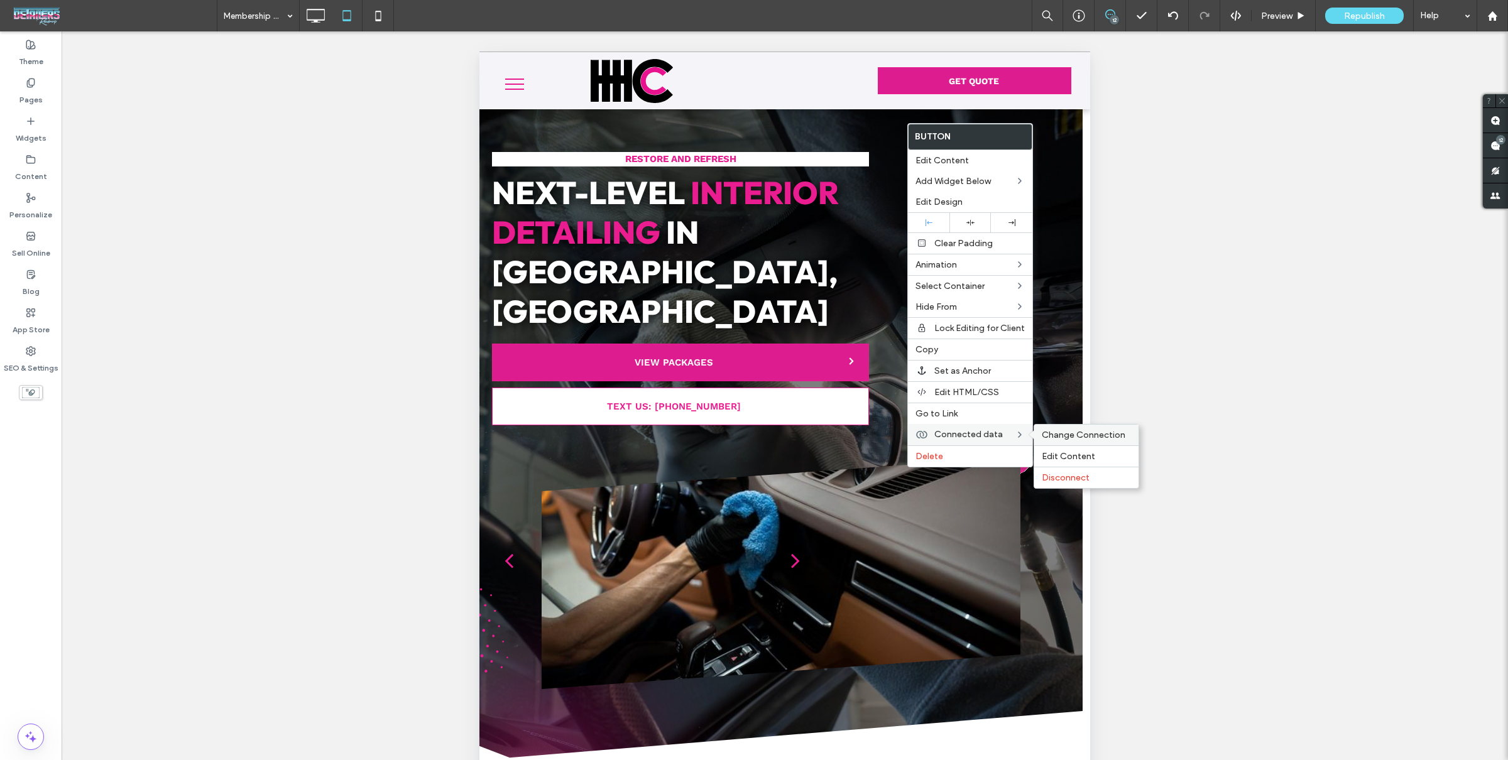
click at [1054, 433] on span "Change Connection" at bounding box center [1084, 435] width 84 height 11
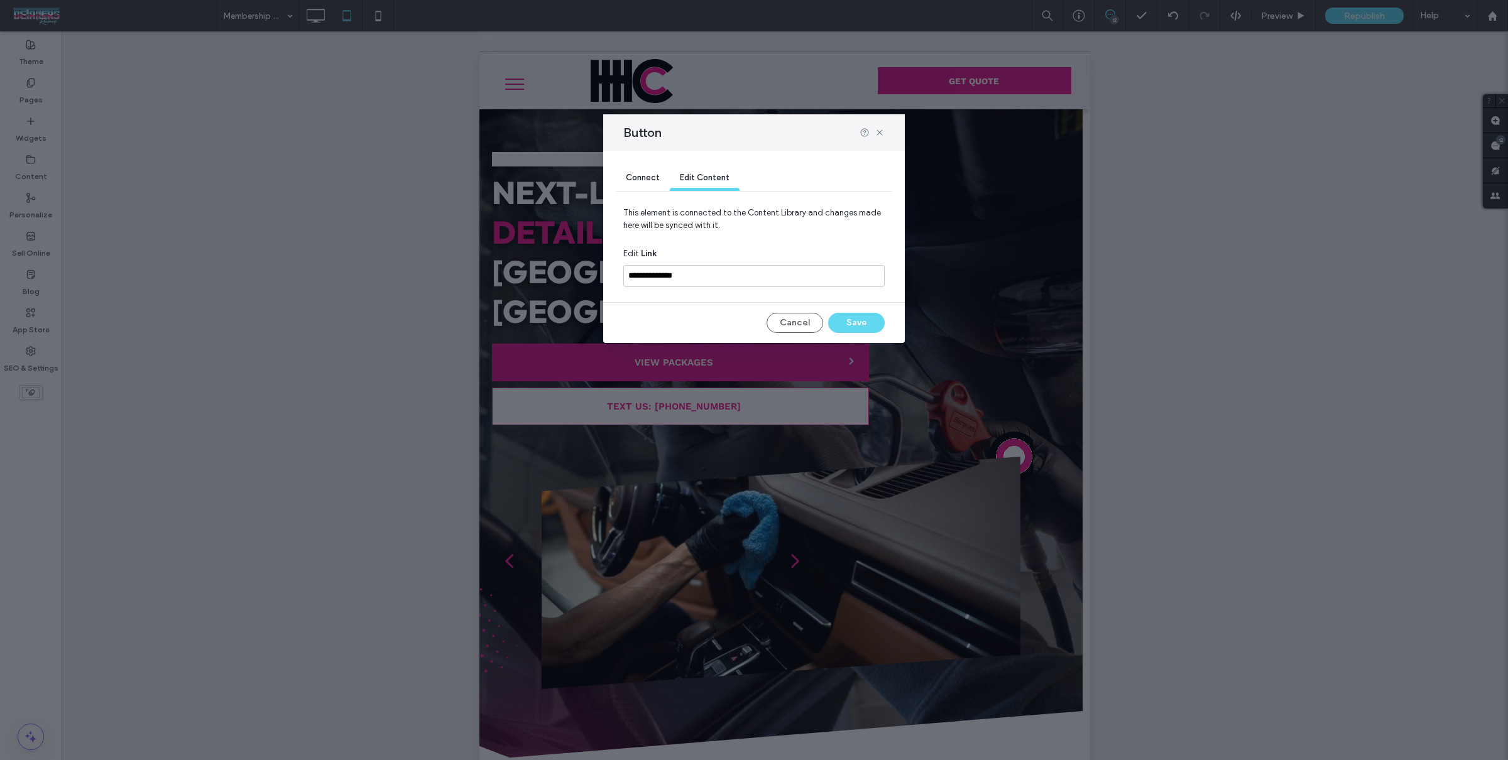
click at [649, 179] on span "Connect" at bounding box center [643, 177] width 34 height 9
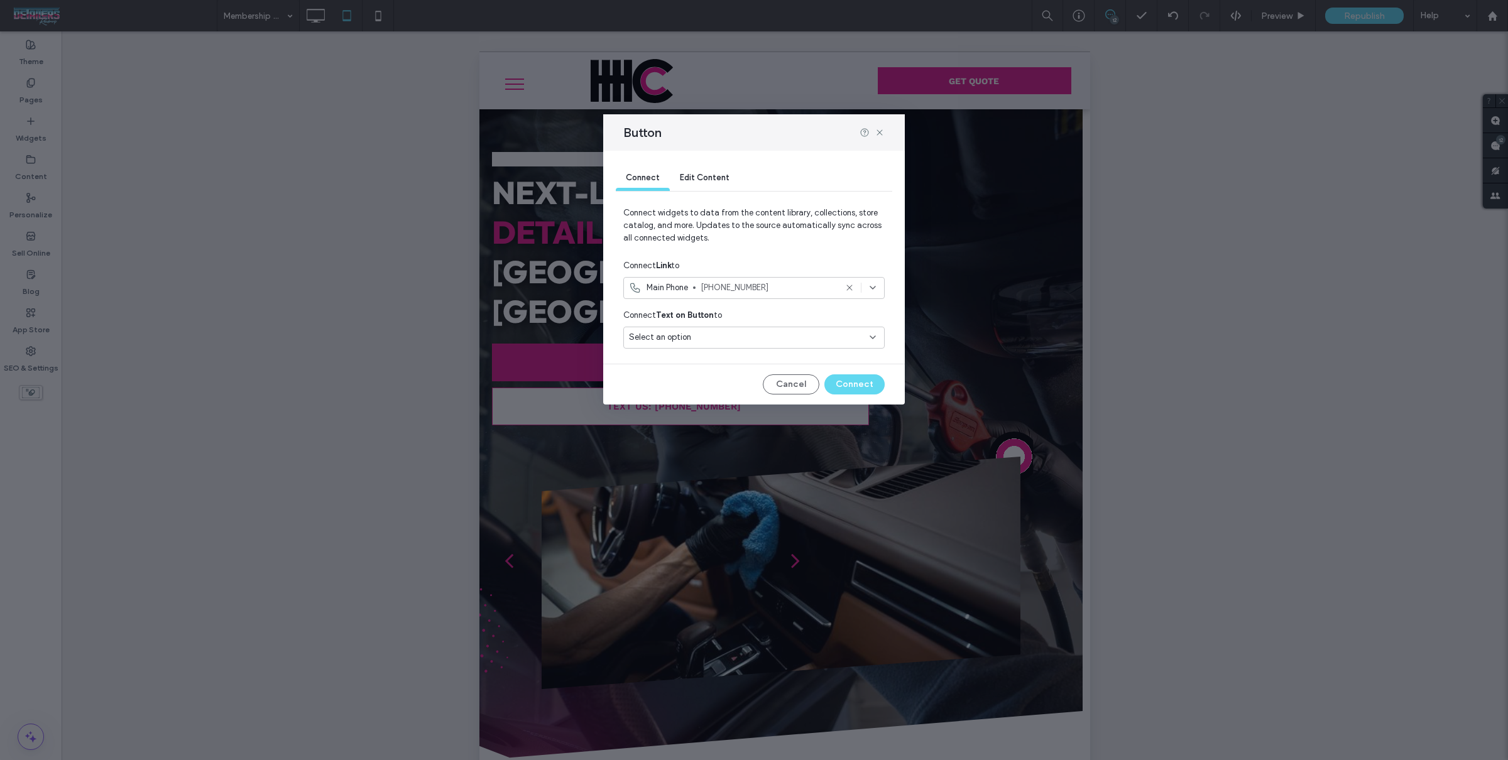
click at [772, 342] on div "Select an option" at bounding box center [746, 337] width 235 height 13
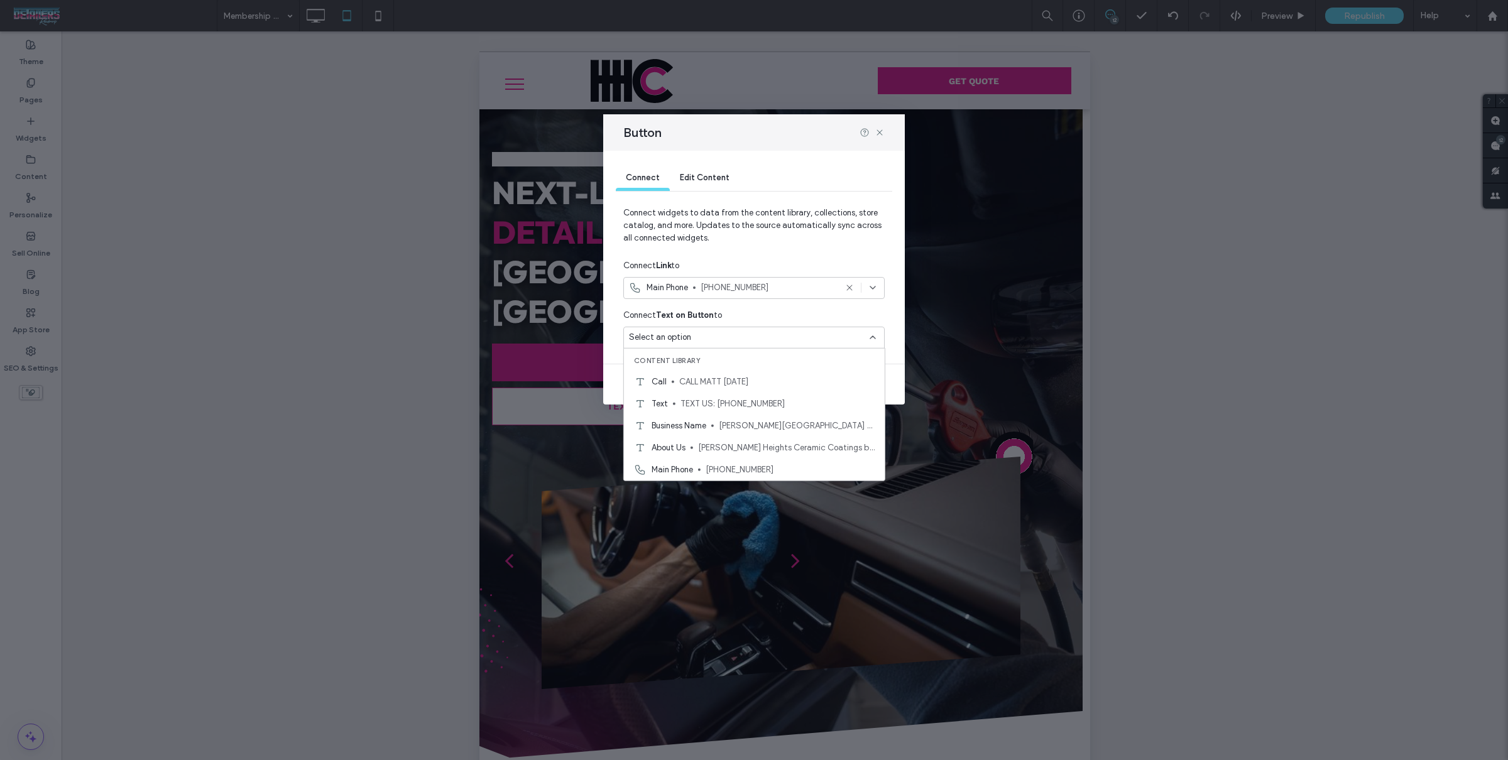
click at [767, 376] on span "CALL MATT [DATE]" at bounding box center [776, 381] width 195 height 13
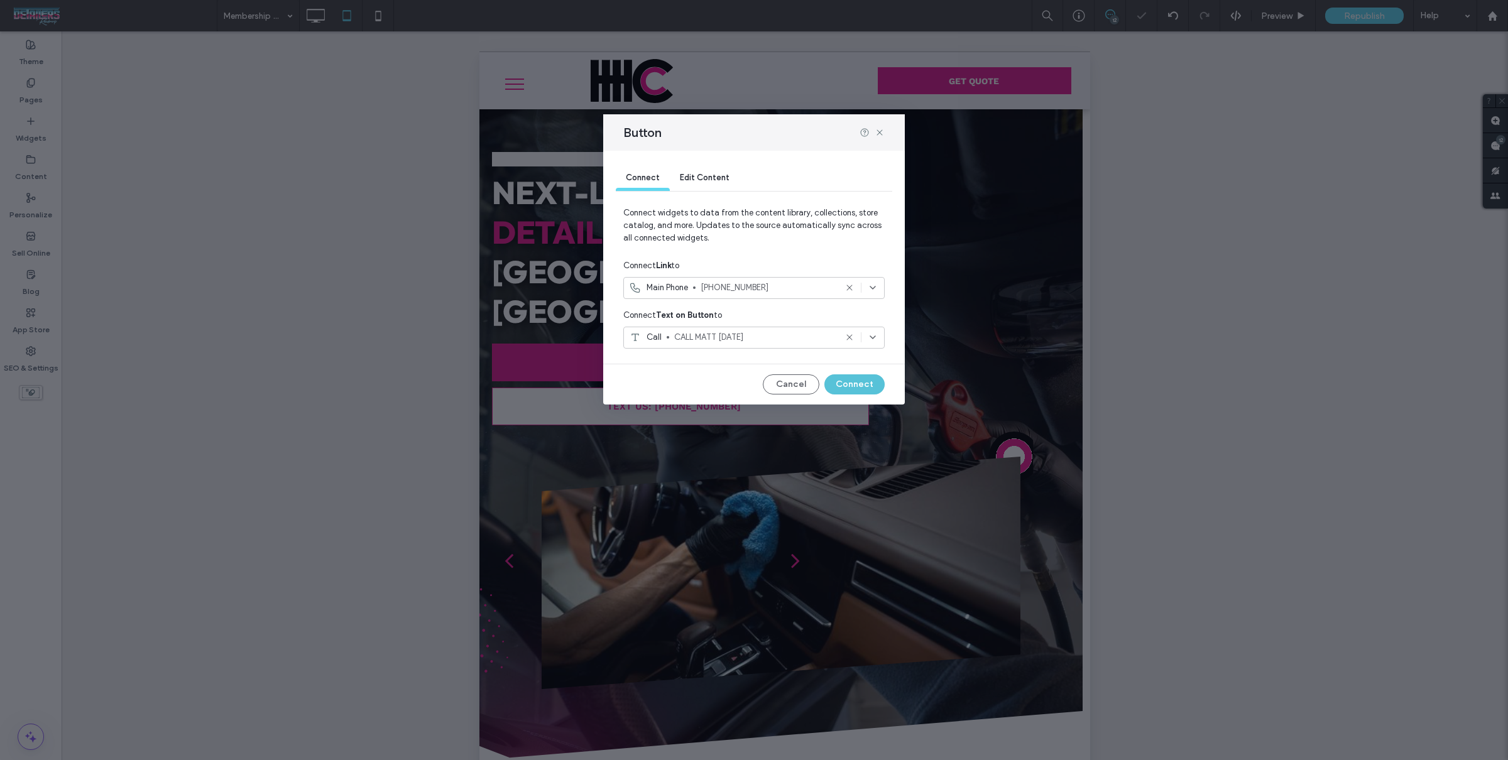
click at [860, 378] on button "Connect" at bounding box center [854, 384] width 60 height 20
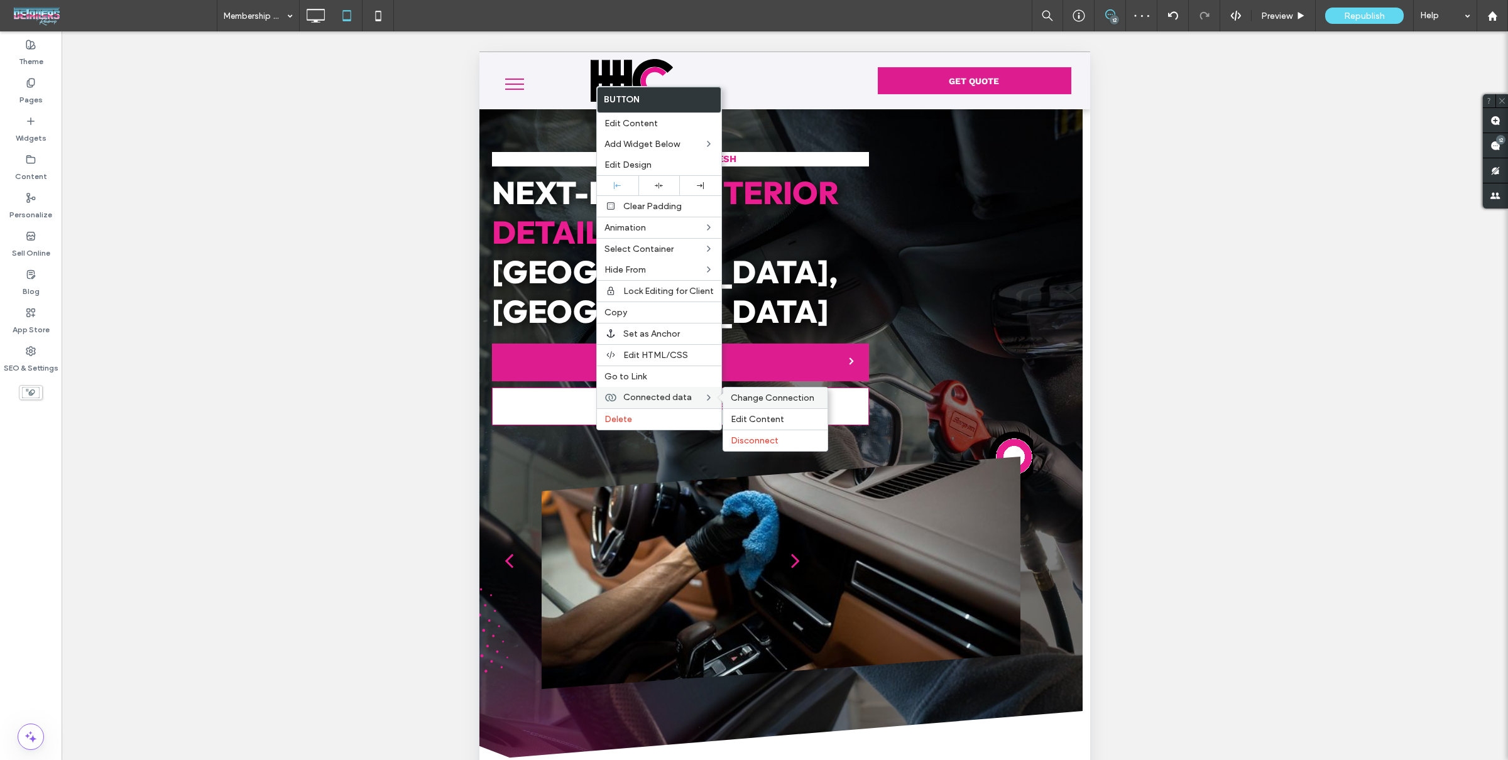
click at [758, 397] on span "Change Connection" at bounding box center [773, 398] width 84 height 11
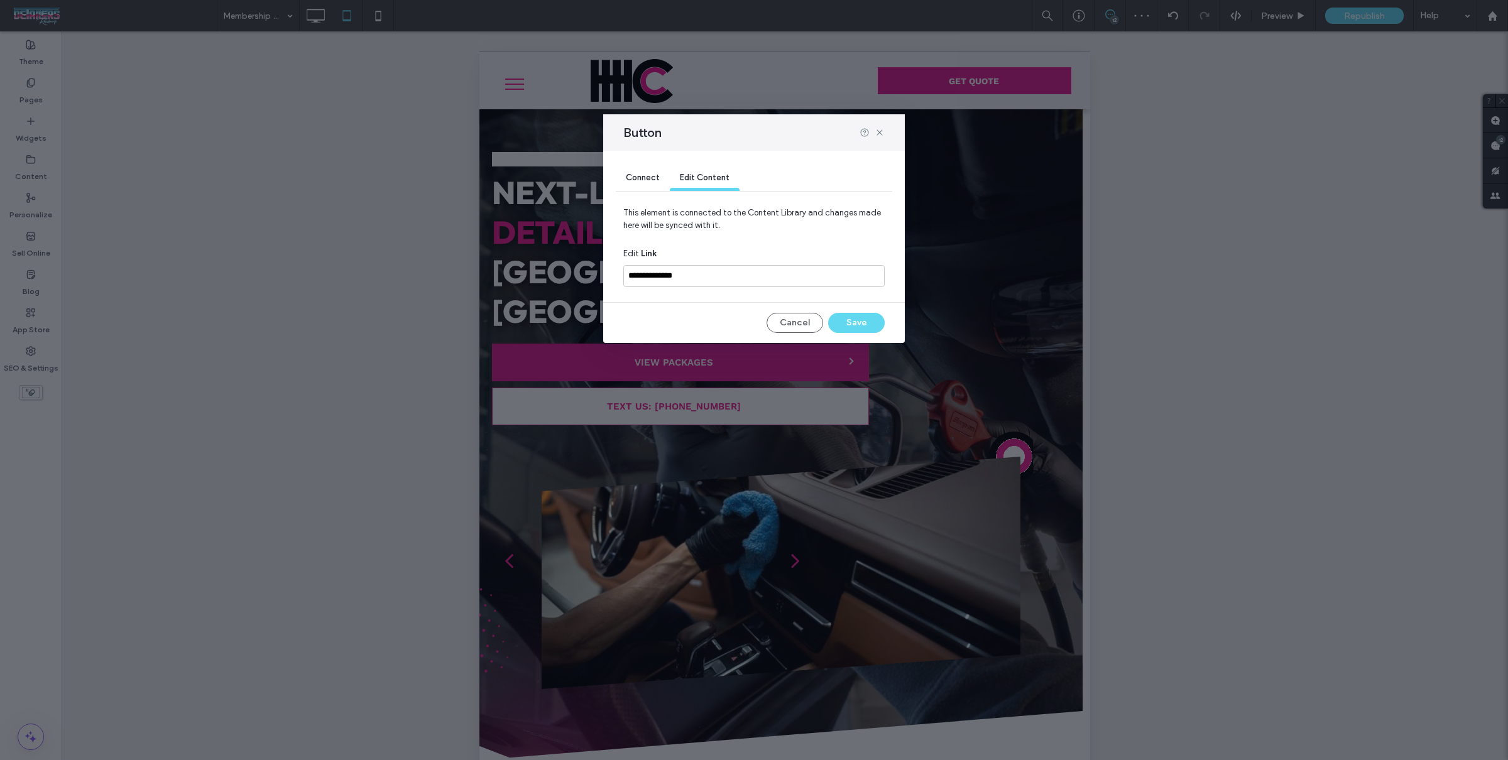
drag, startPoint x: 646, startPoint y: 171, endPoint x: 649, endPoint y: 177, distance: 7.0
click at [646, 172] on div "Connect" at bounding box center [643, 178] width 54 height 25
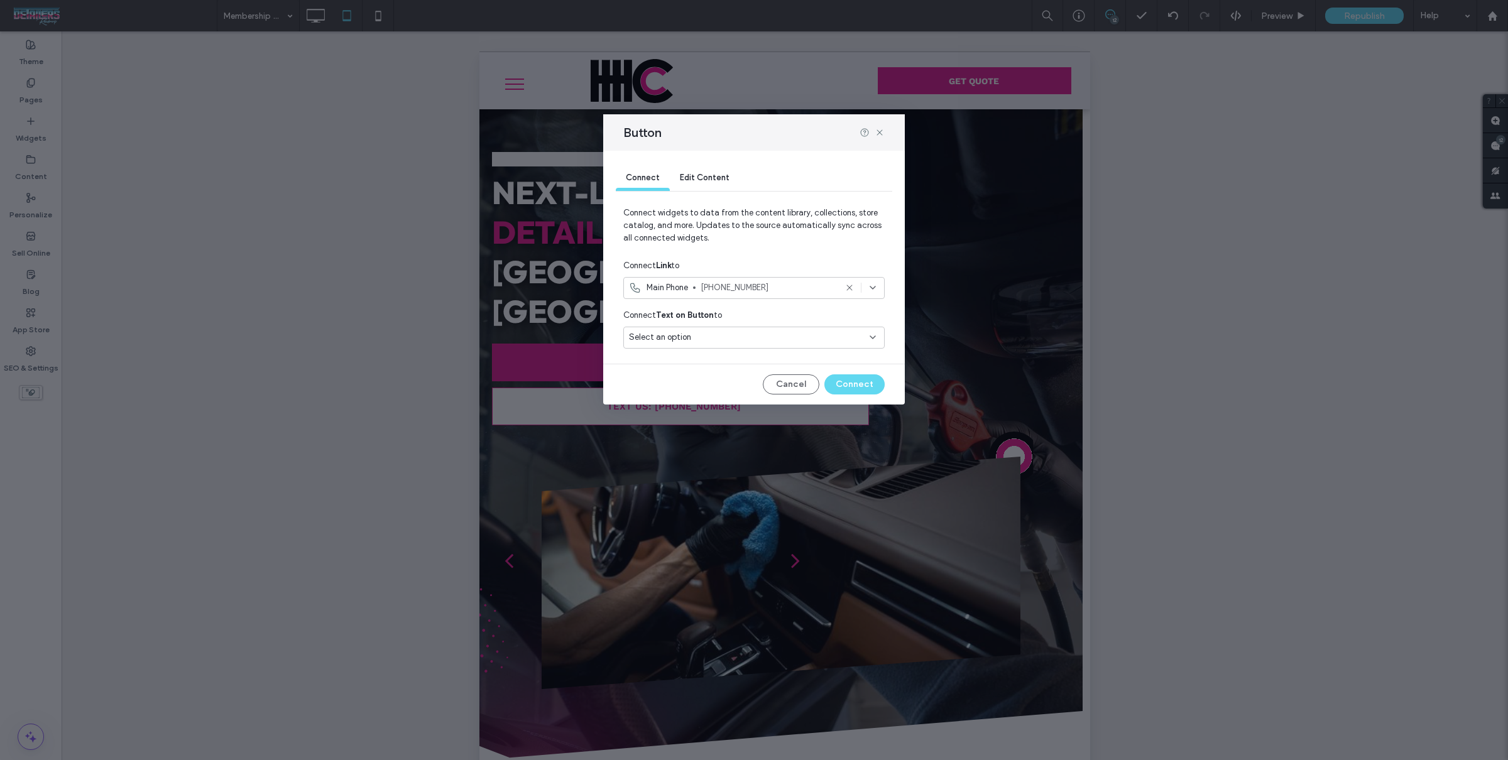
click at [778, 341] on div "Select an option" at bounding box center [746, 337] width 235 height 13
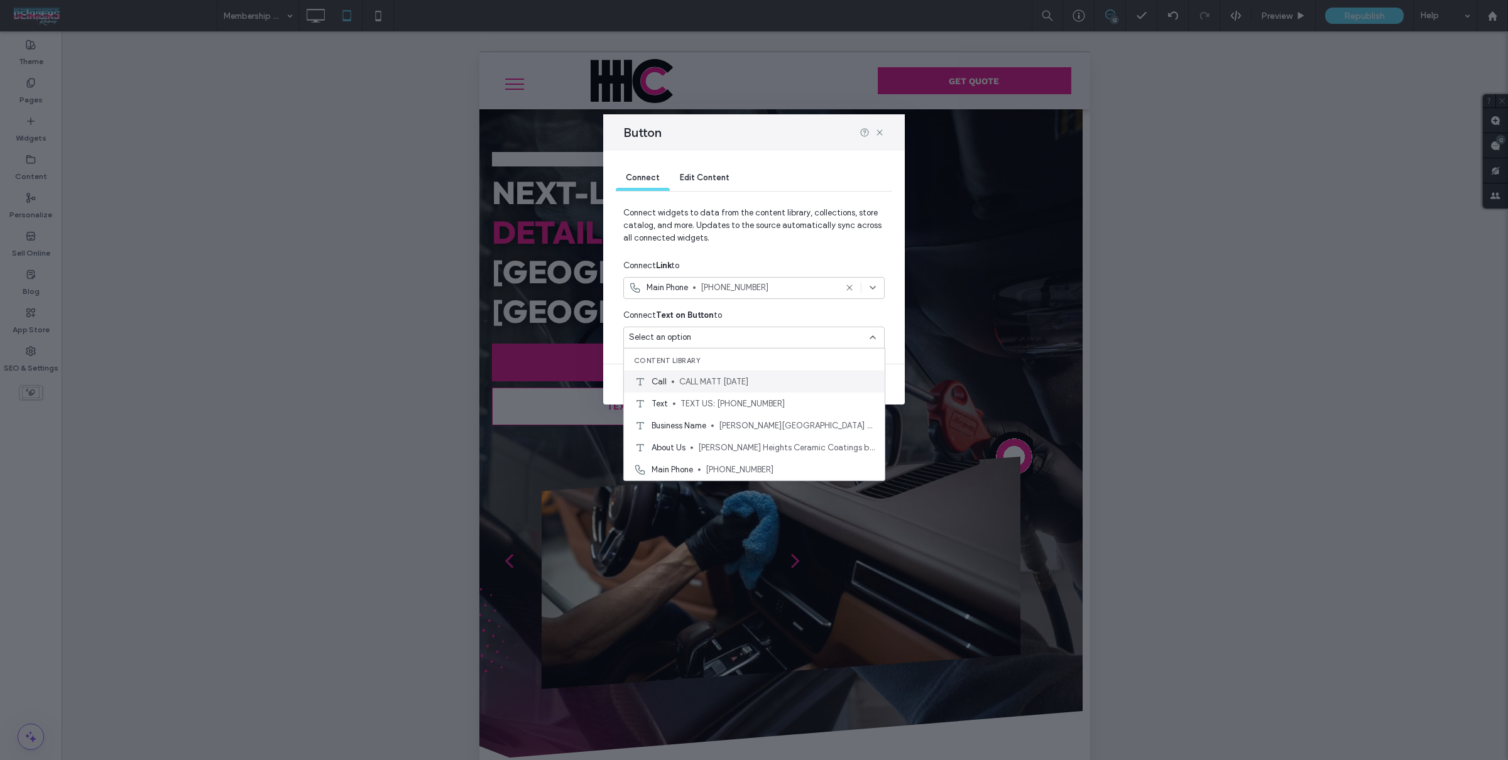
click at [778, 386] on span "CALL MATT [DATE]" at bounding box center [776, 381] width 195 height 13
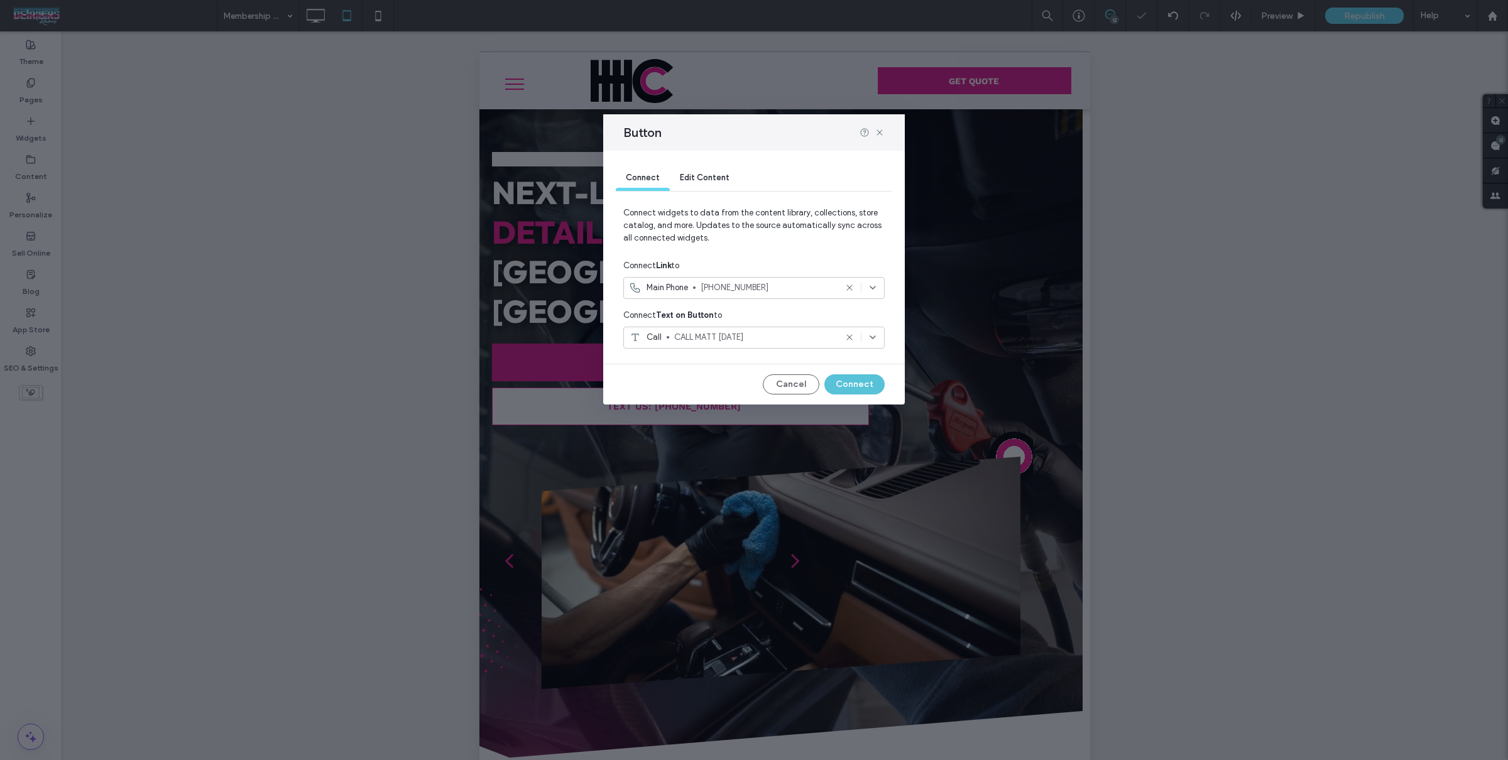
click at [875, 387] on button "Connect" at bounding box center [854, 384] width 60 height 20
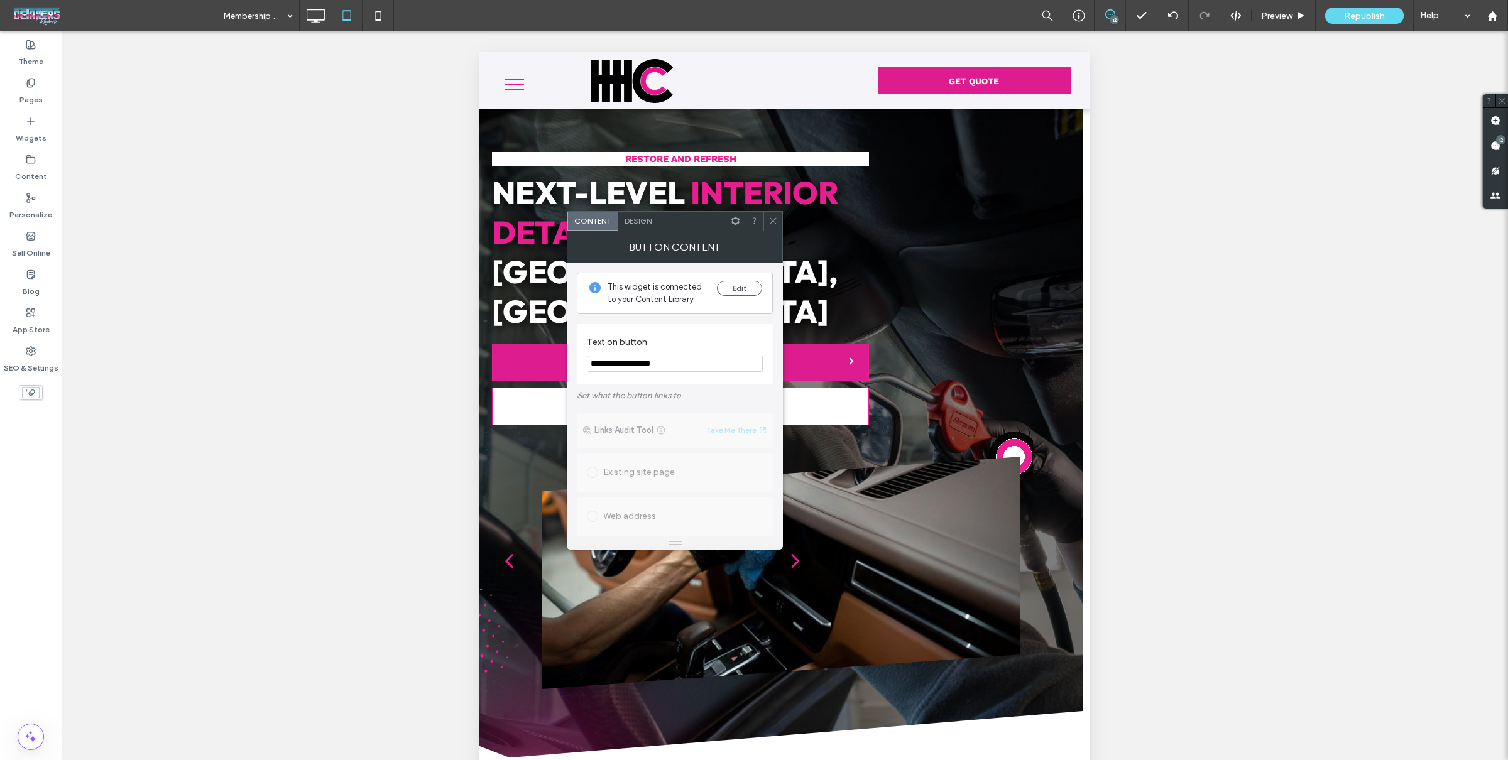
click at [772, 224] on icon at bounding box center [772, 220] width 9 height 9
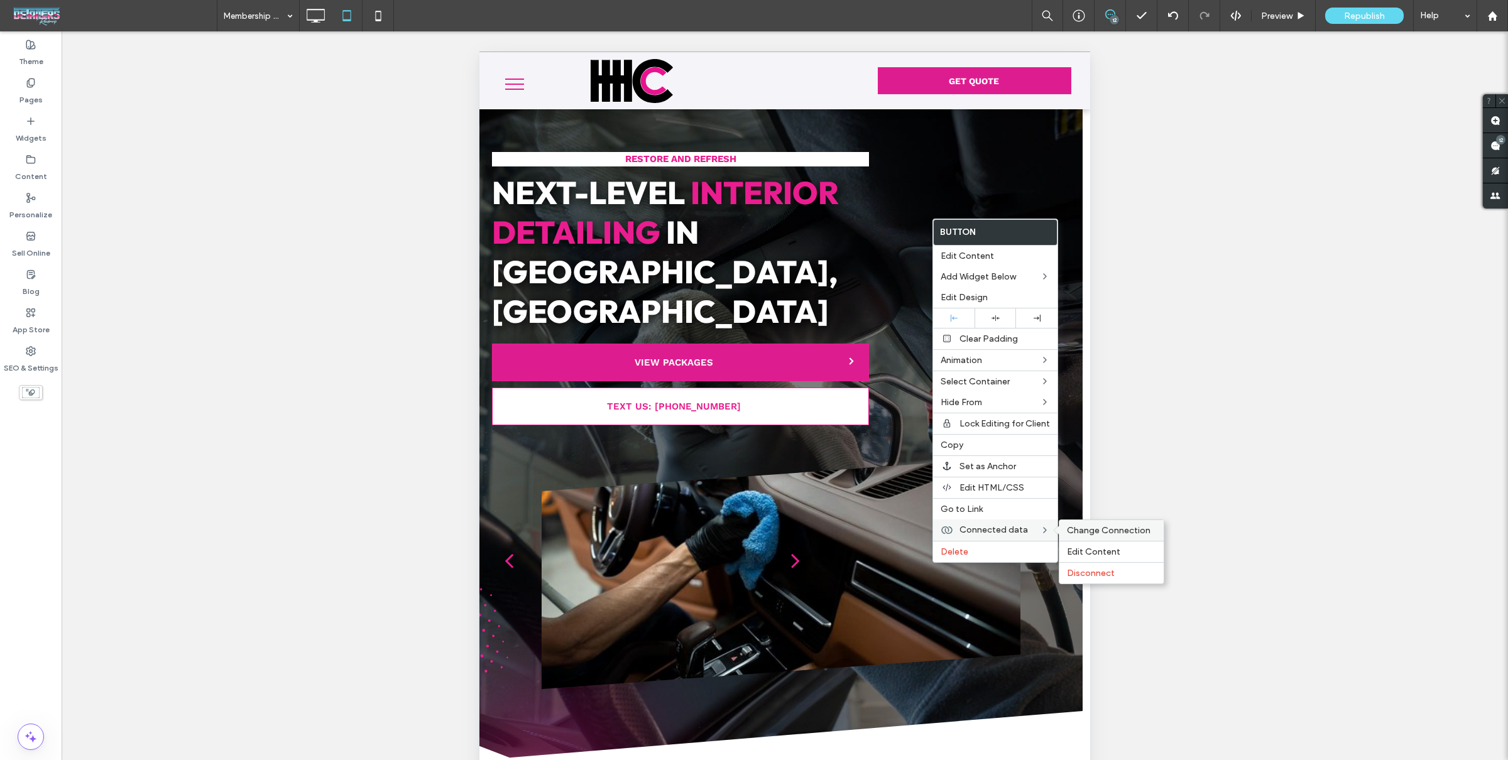
click at [1078, 527] on span "Change Connection" at bounding box center [1109, 530] width 84 height 11
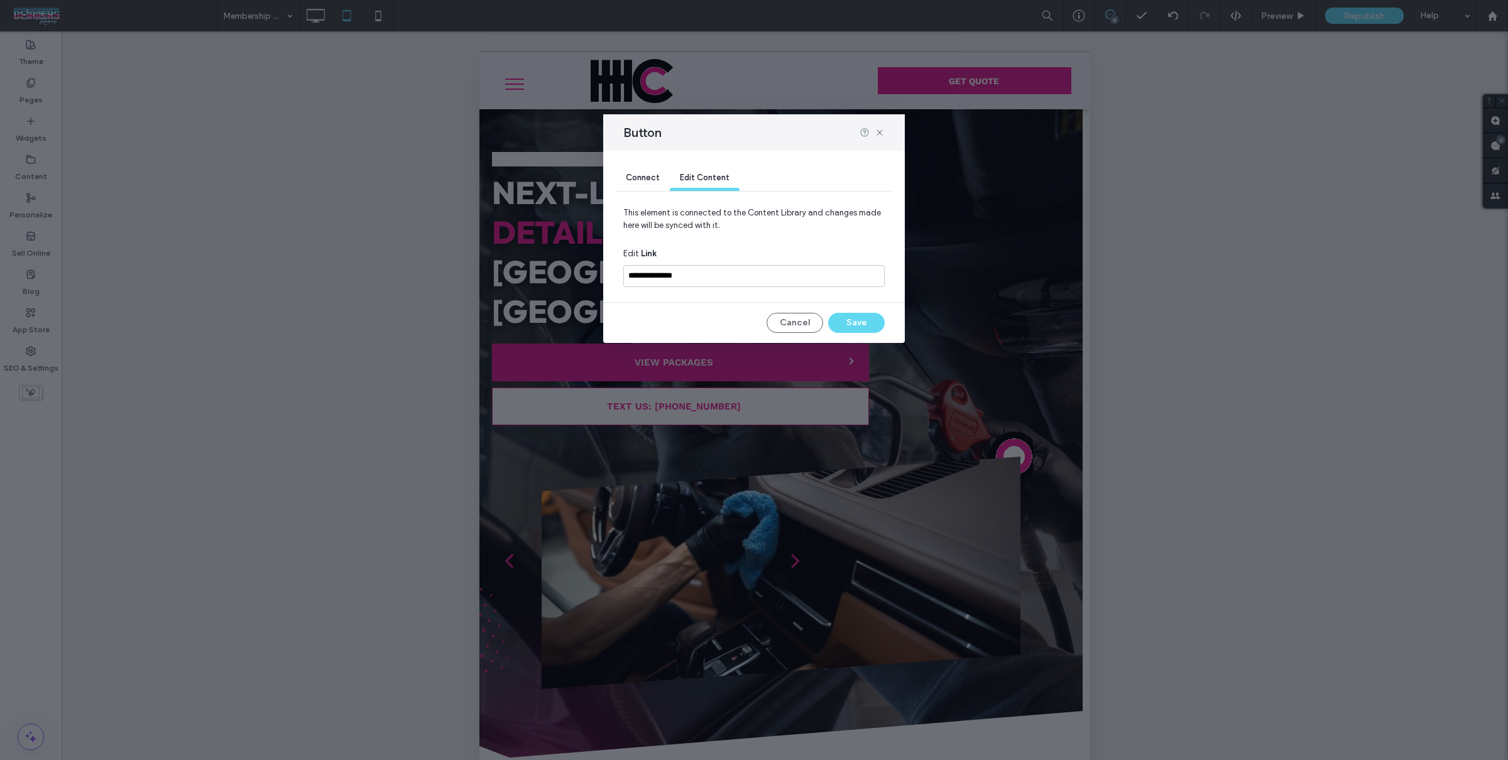
drag, startPoint x: 648, startPoint y: 187, endPoint x: 655, endPoint y: 195, distance: 10.8
click at [648, 187] on div "Connect" at bounding box center [643, 178] width 54 height 25
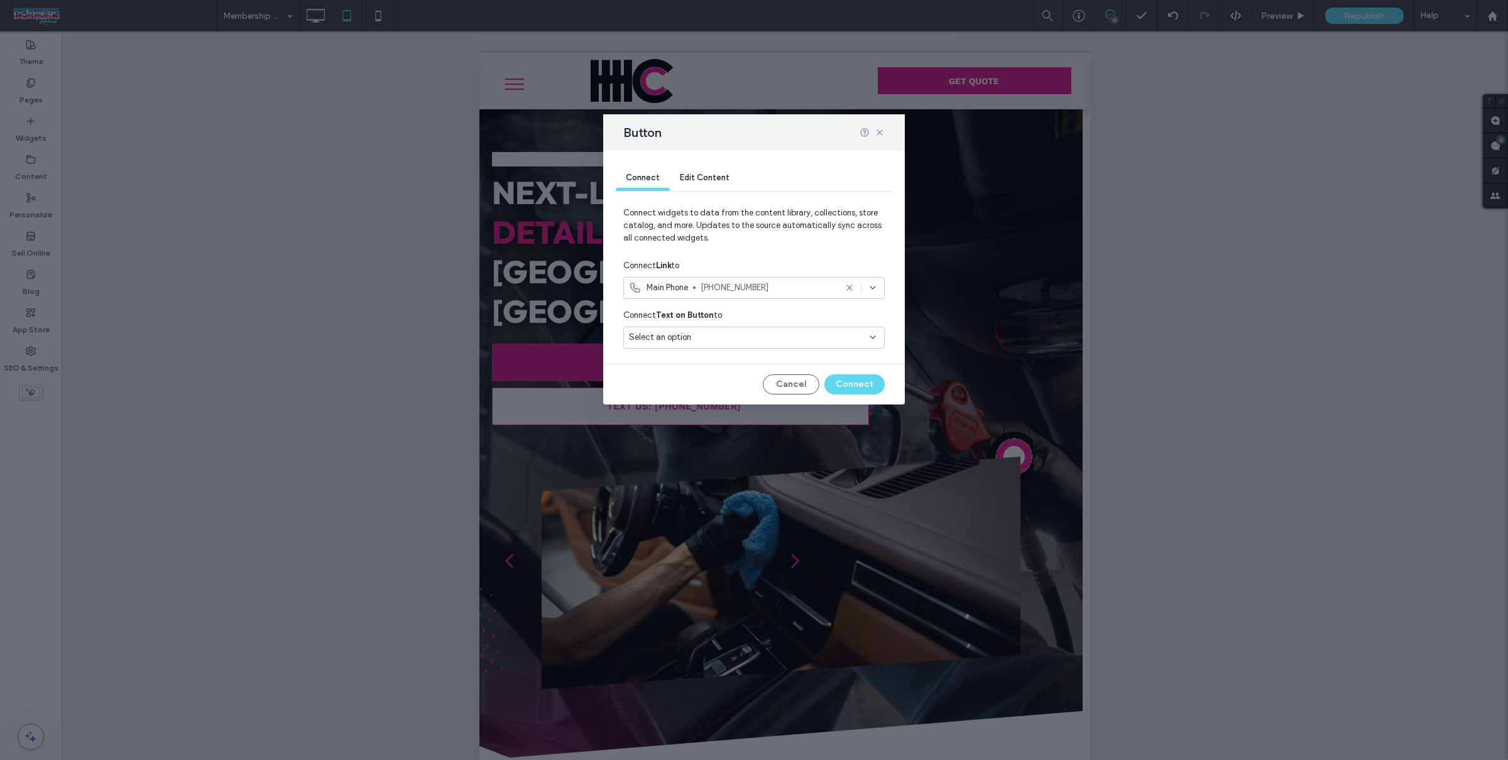
drag, startPoint x: 759, startPoint y: 320, endPoint x: 759, endPoint y: 327, distance: 6.9
click at [759, 324] on div "Connect Text on Button to" at bounding box center [753, 315] width 261 height 23
drag, startPoint x: 759, startPoint y: 340, endPoint x: 760, endPoint y: 346, distance: 6.3
click at [759, 341] on div "Select an option" at bounding box center [746, 337] width 235 height 13
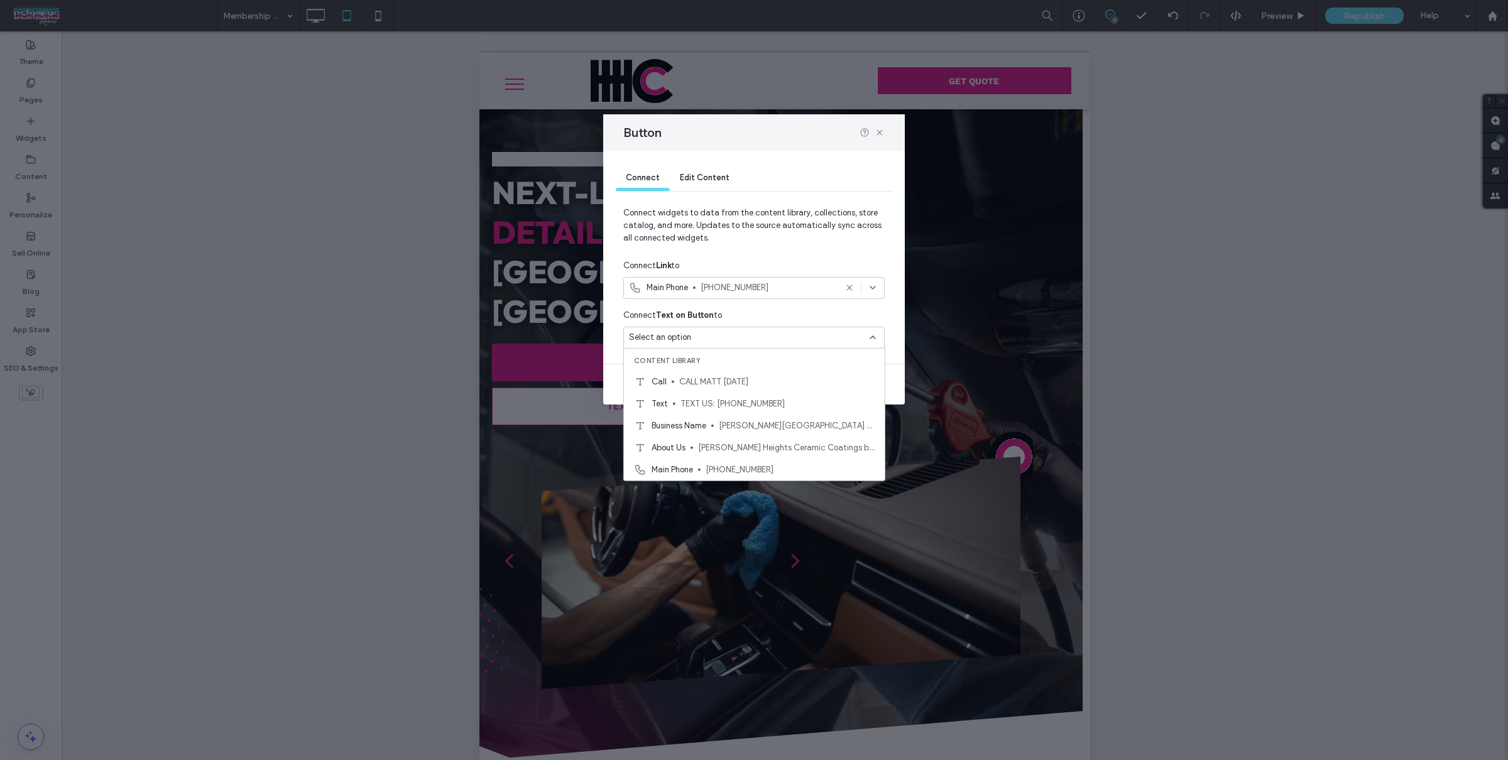
click at [759, 383] on span "CALL MATT [DATE]" at bounding box center [776, 381] width 195 height 13
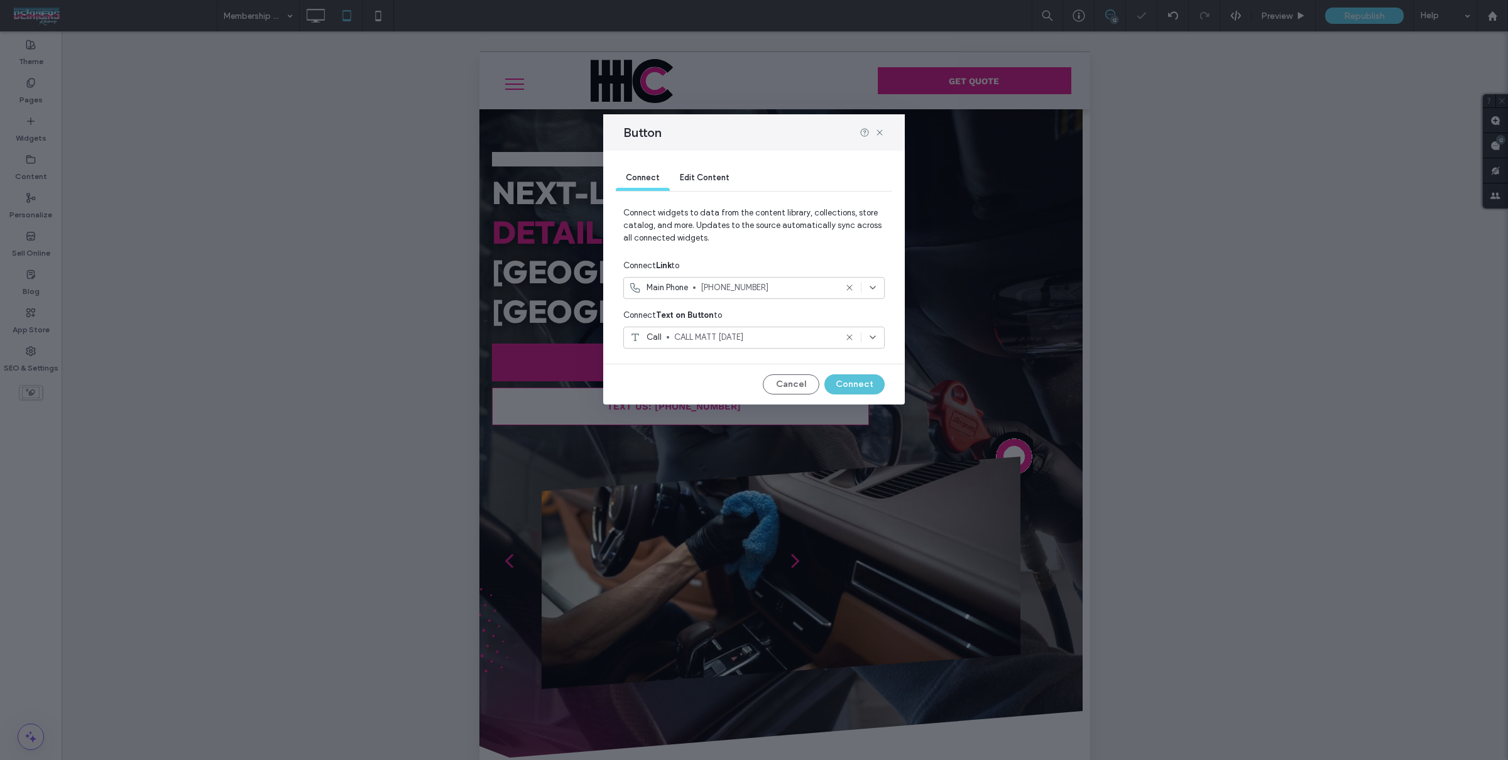
click at [836, 381] on button "Connect" at bounding box center [854, 384] width 60 height 20
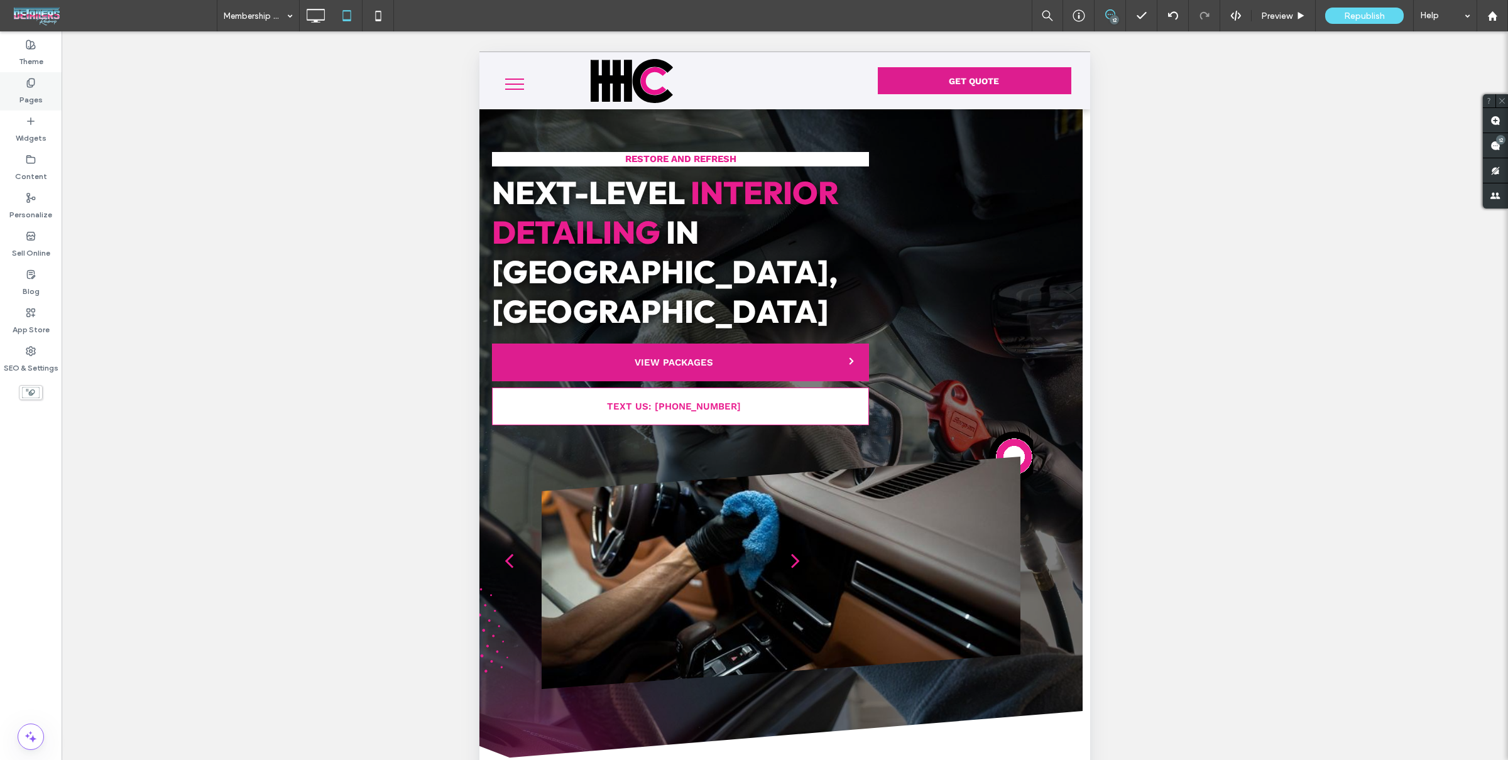
drag, startPoint x: 17, startPoint y: 115, endPoint x: 31, endPoint y: 99, distance: 20.9
click at [17, 115] on div "Widgets" at bounding box center [31, 130] width 62 height 38
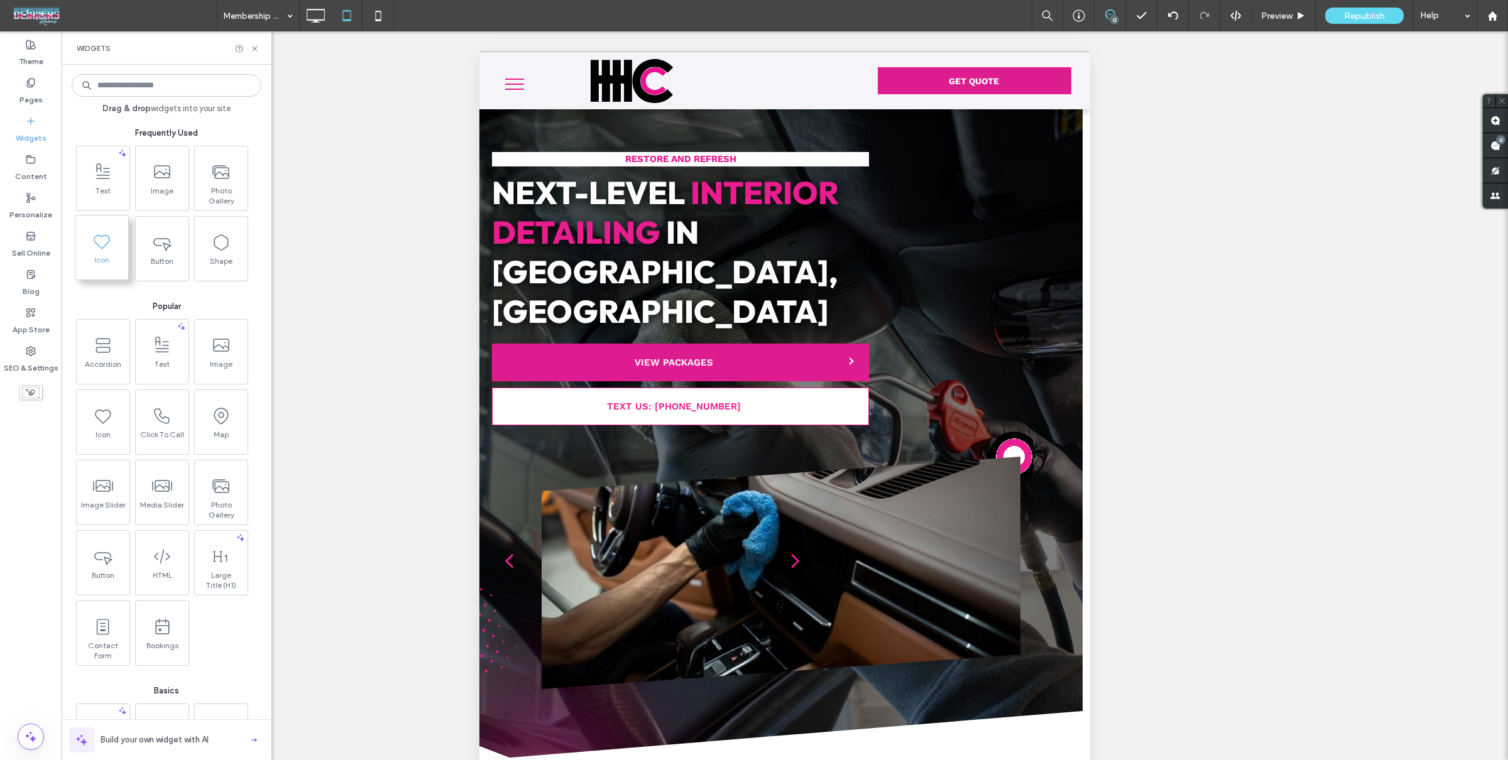
drag, startPoint x: 31, startPoint y: 99, endPoint x: 127, endPoint y: 229, distance: 161.2
click at [31, 99] on label "Pages" at bounding box center [30, 97] width 23 height 18
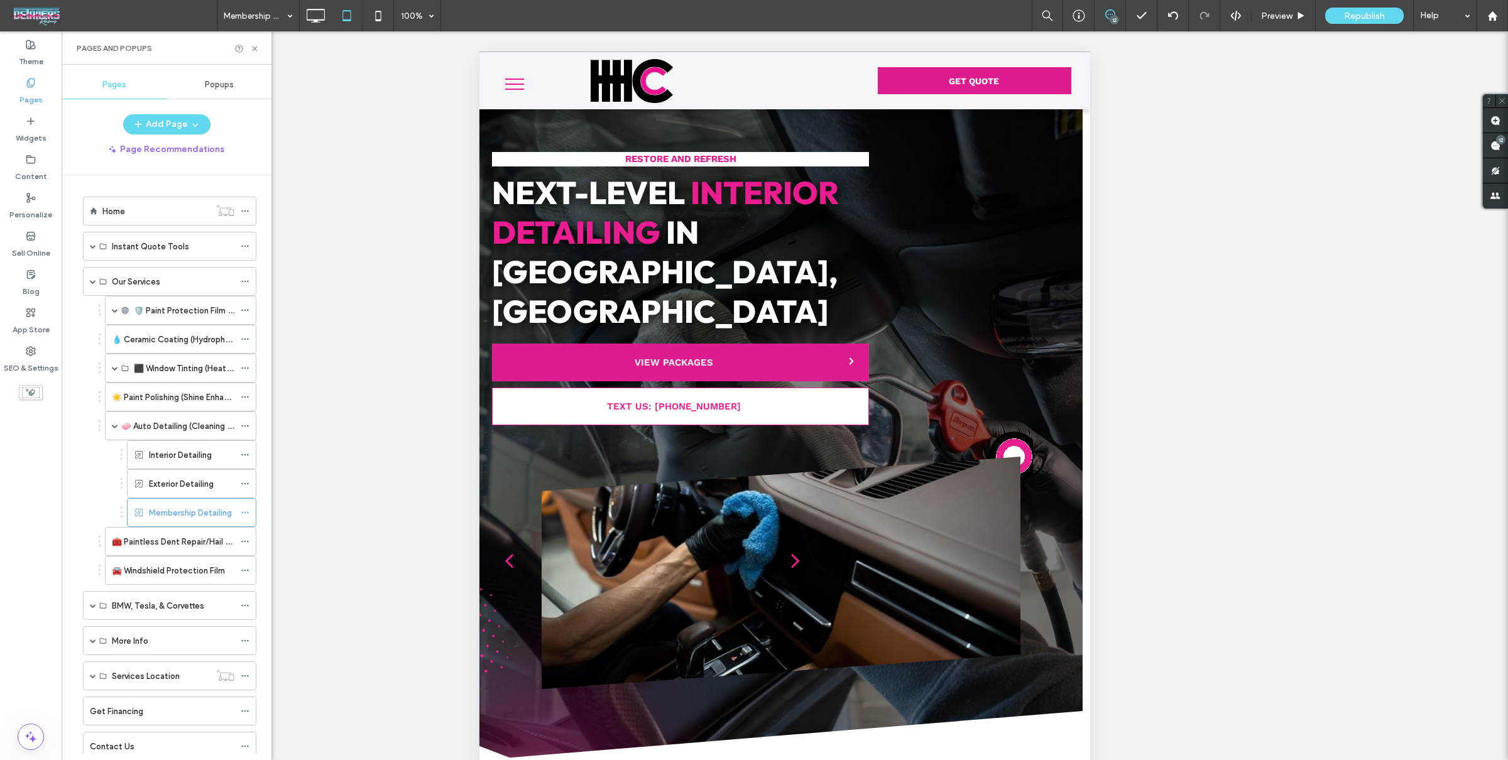
click at [182, 453] on label "Interior Detailing" at bounding box center [180, 455] width 63 height 22
click at [379, 21] on use at bounding box center [378, 16] width 6 height 10
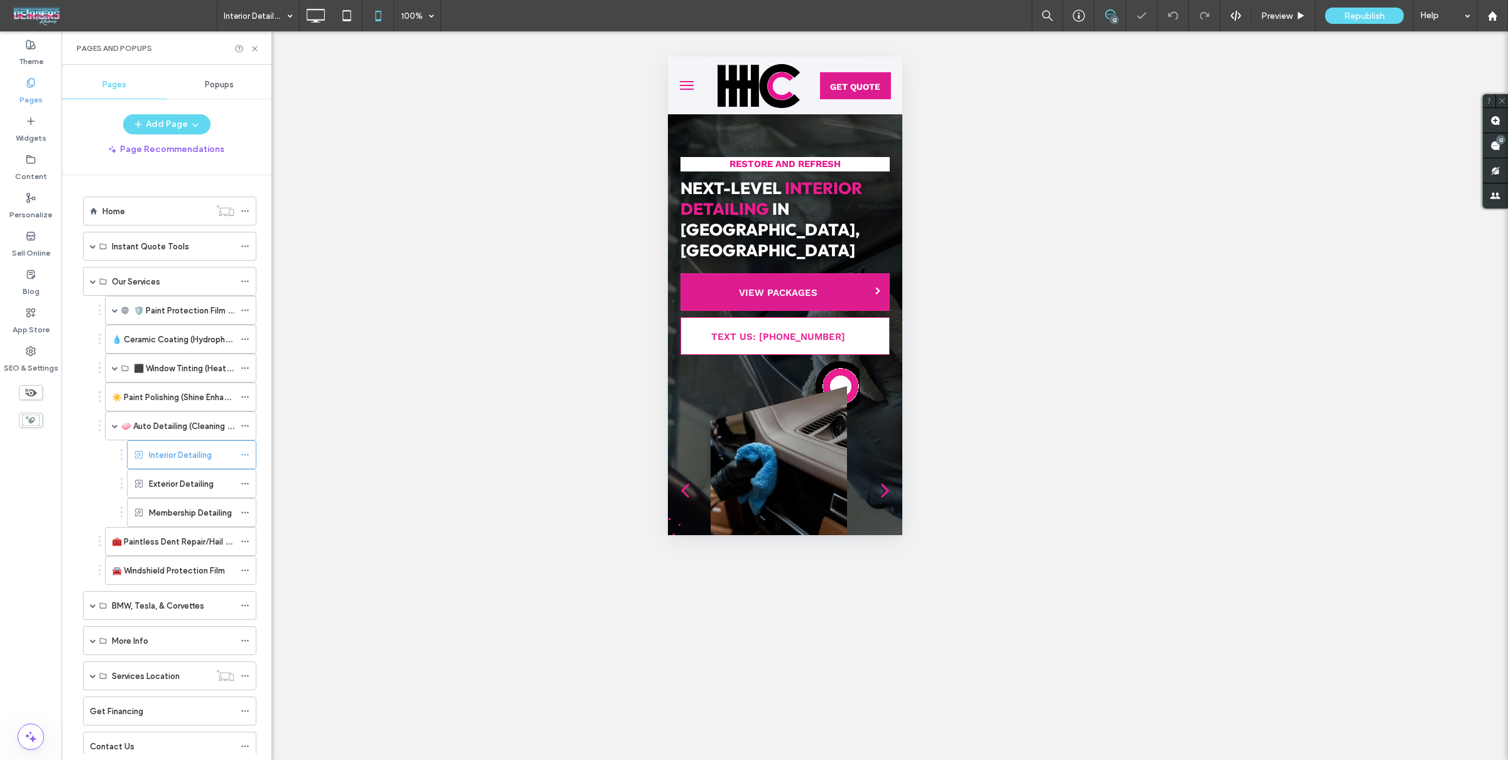
click at [202, 510] on label "Membership Detailing" at bounding box center [190, 513] width 83 height 22
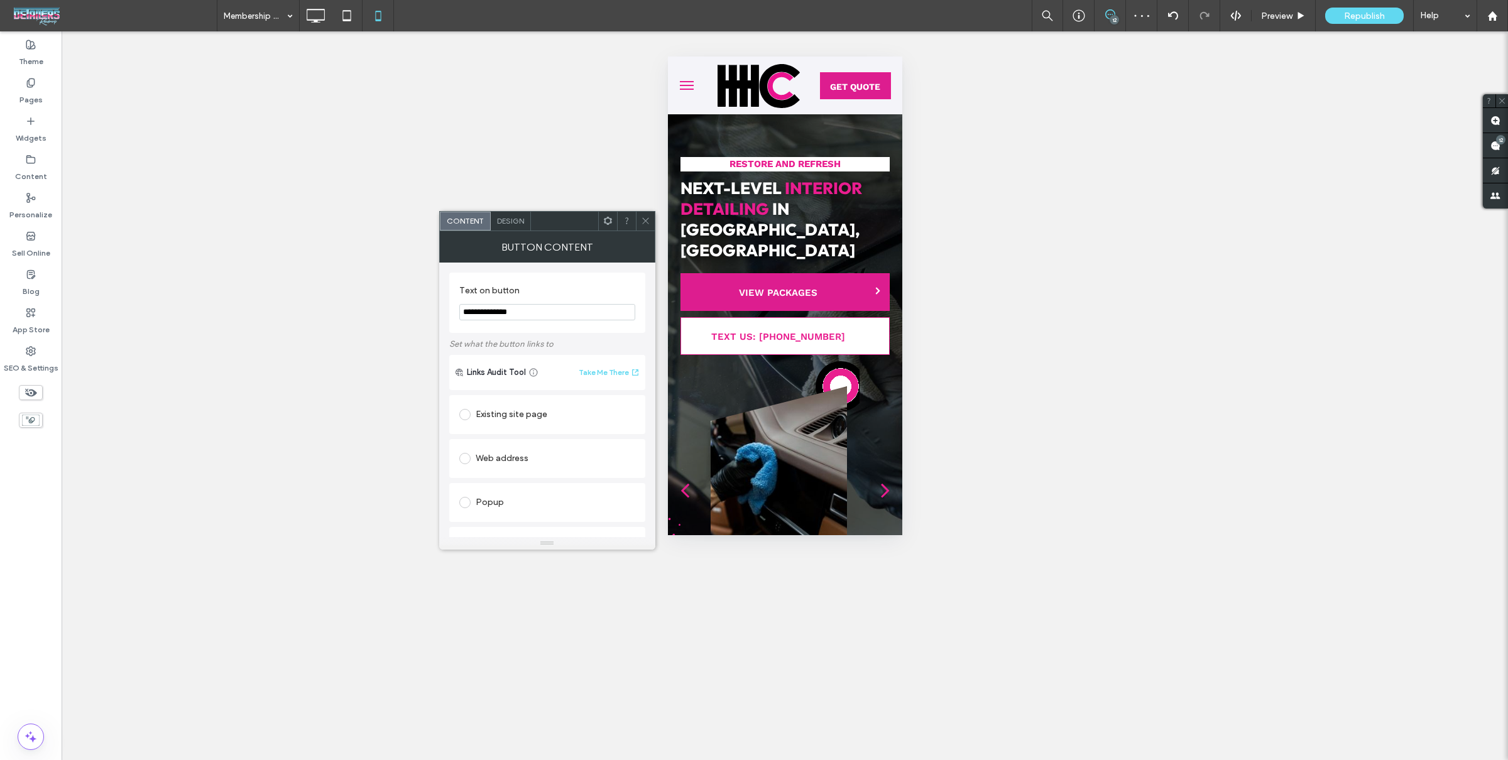
click at [513, 223] on span "Design" at bounding box center [510, 220] width 27 height 9
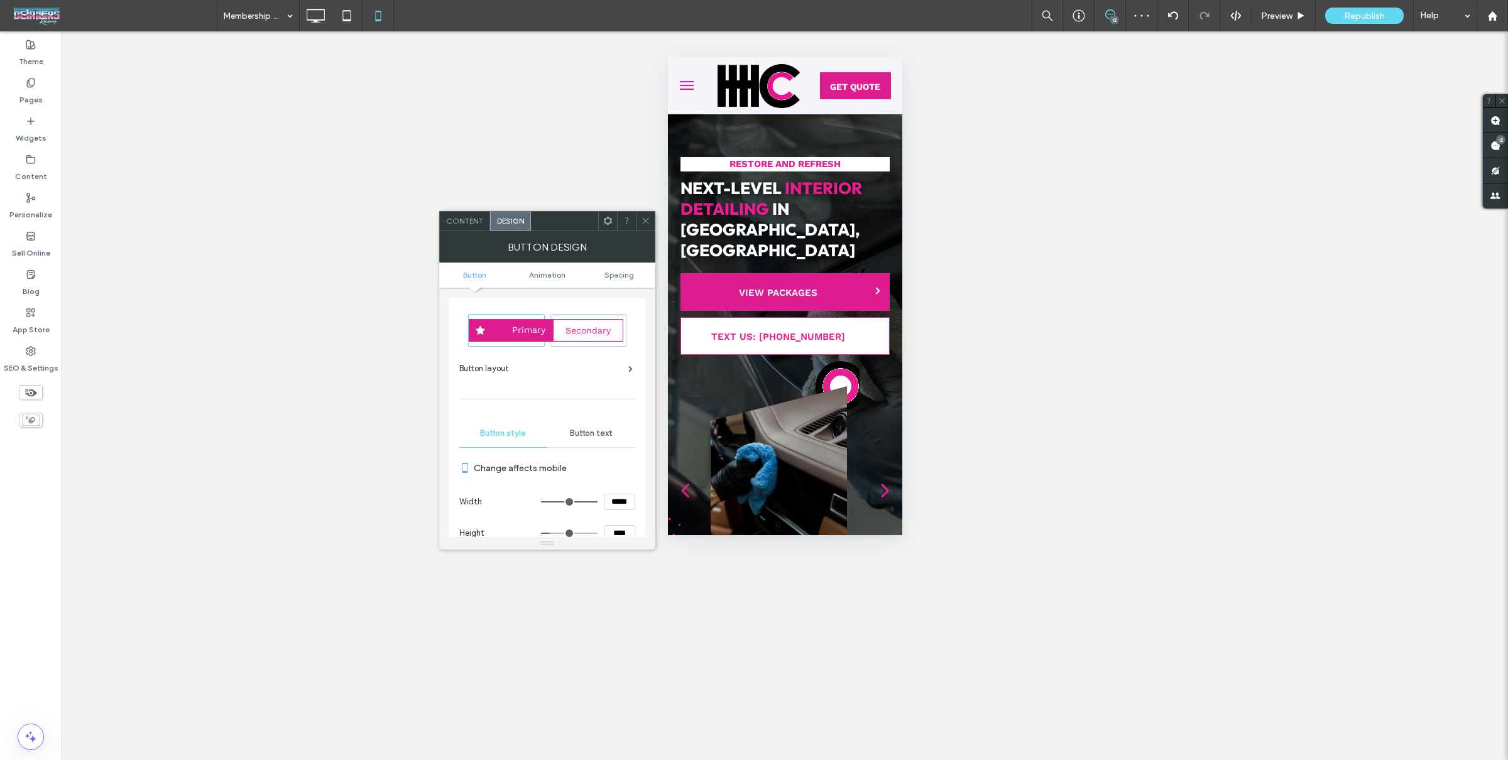
scroll to position [94, 0]
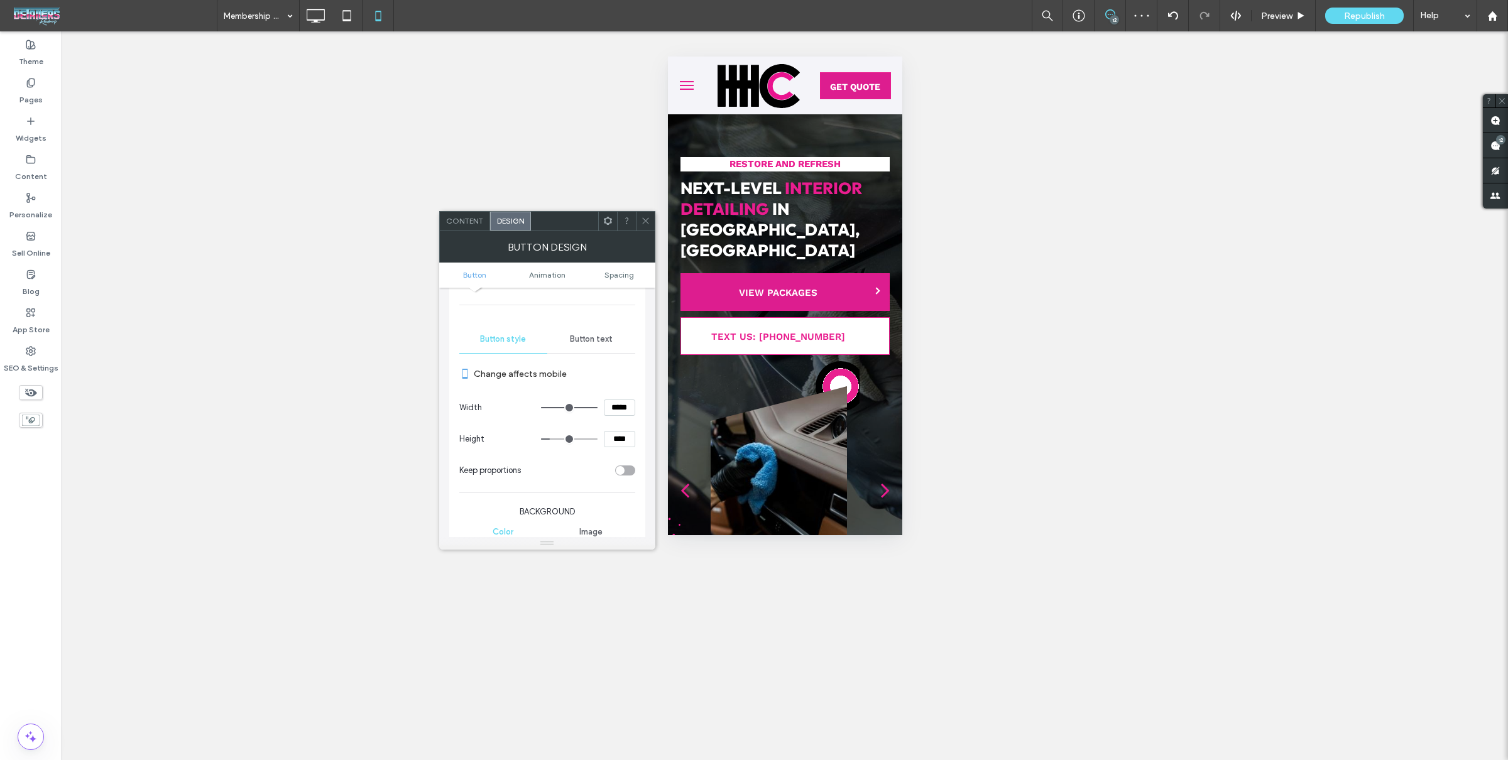
click at [619, 439] on input "****" at bounding box center [619, 439] width 31 height 16
drag, startPoint x: 619, startPoint y: 439, endPoint x: 619, endPoint y: 431, distance: 8.2
click at [619, 439] on input "****" at bounding box center [619, 439] width 31 height 16
type input "**"
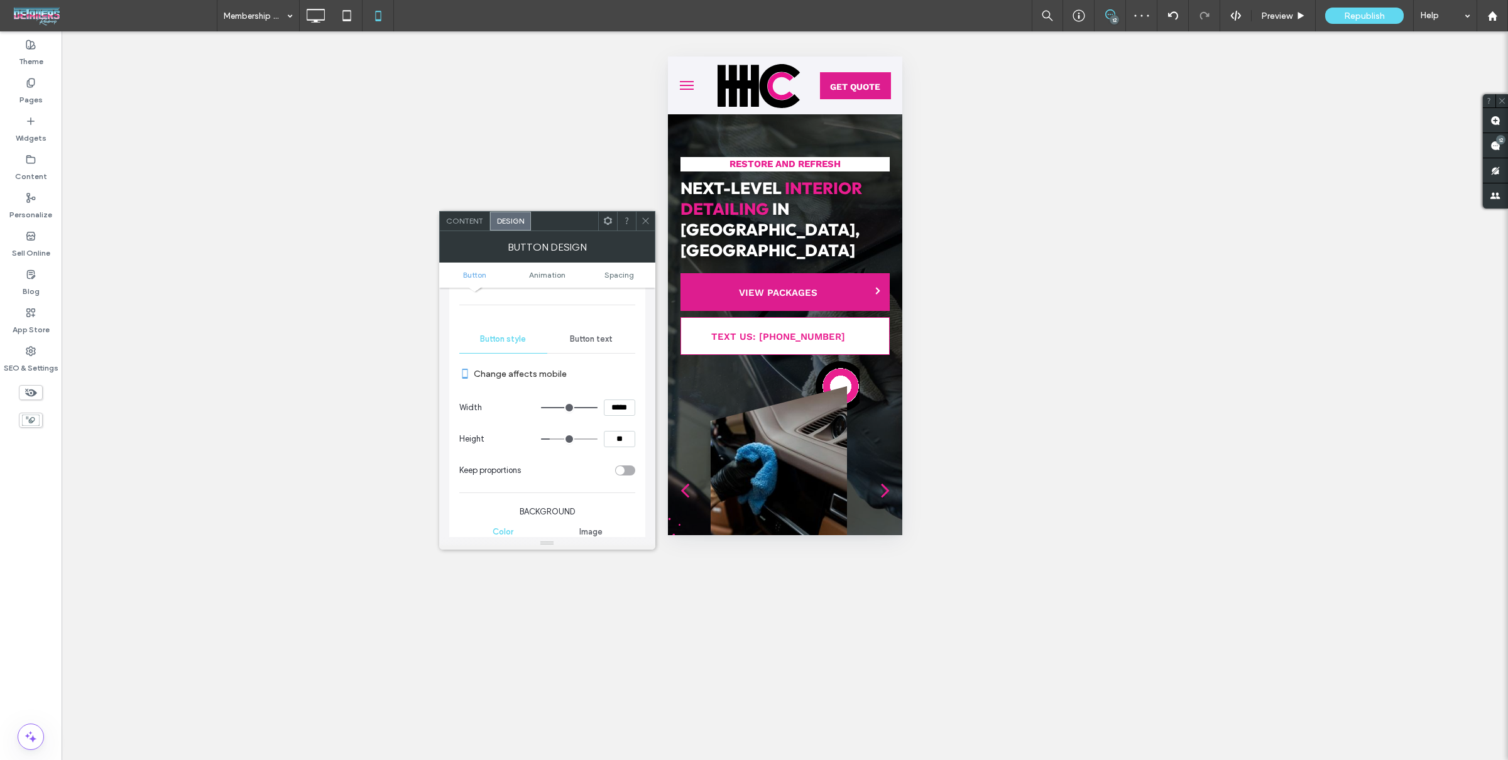
type input "****"
click at [620, 419] on section "Width *****" at bounding box center [547, 407] width 176 height 31
click at [623, 276] on span "Spacing" at bounding box center [619, 274] width 30 height 9
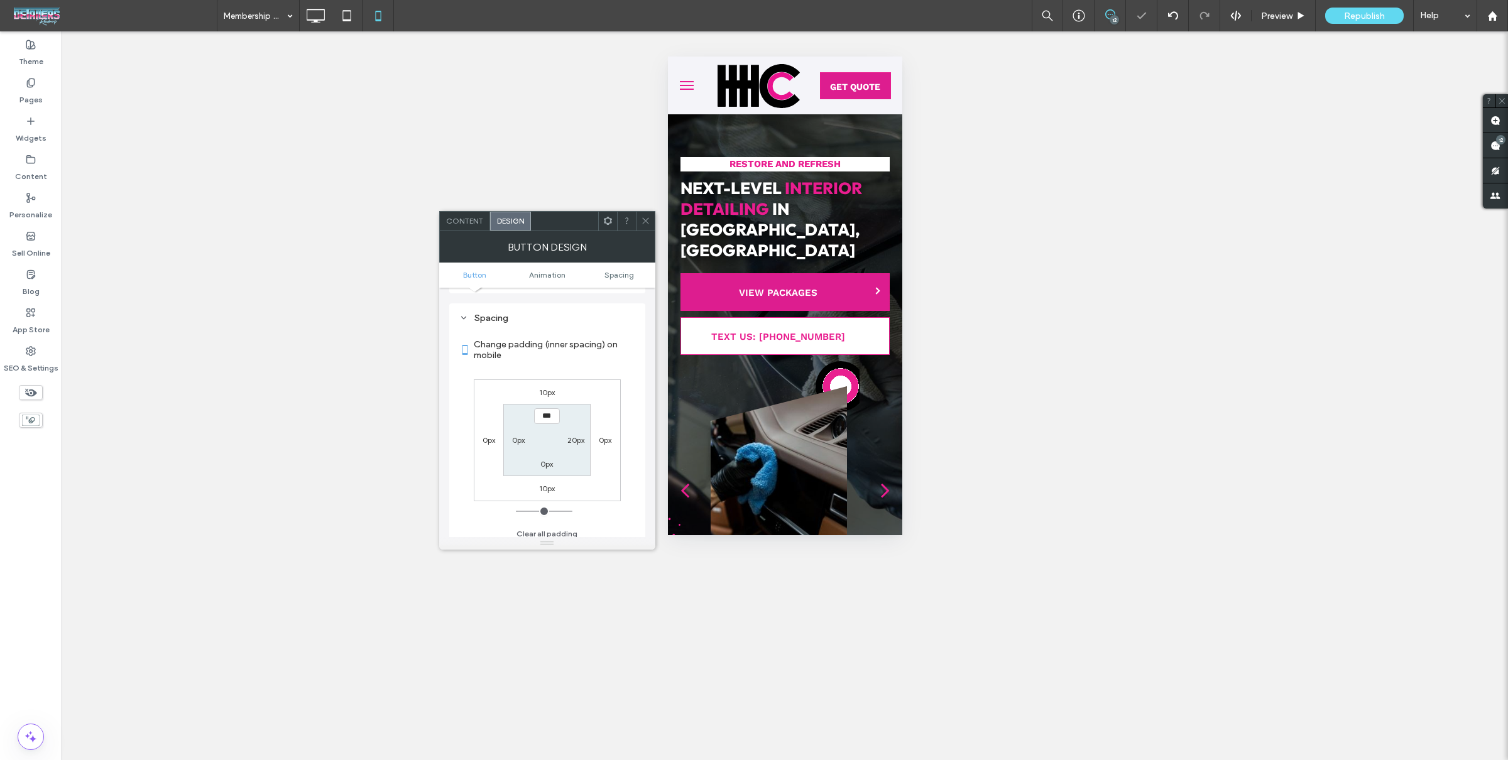
scroll to position [693, 0]
click at [539, 483] on label "10px" at bounding box center [547, 483] width 16 height 9
type input "**"
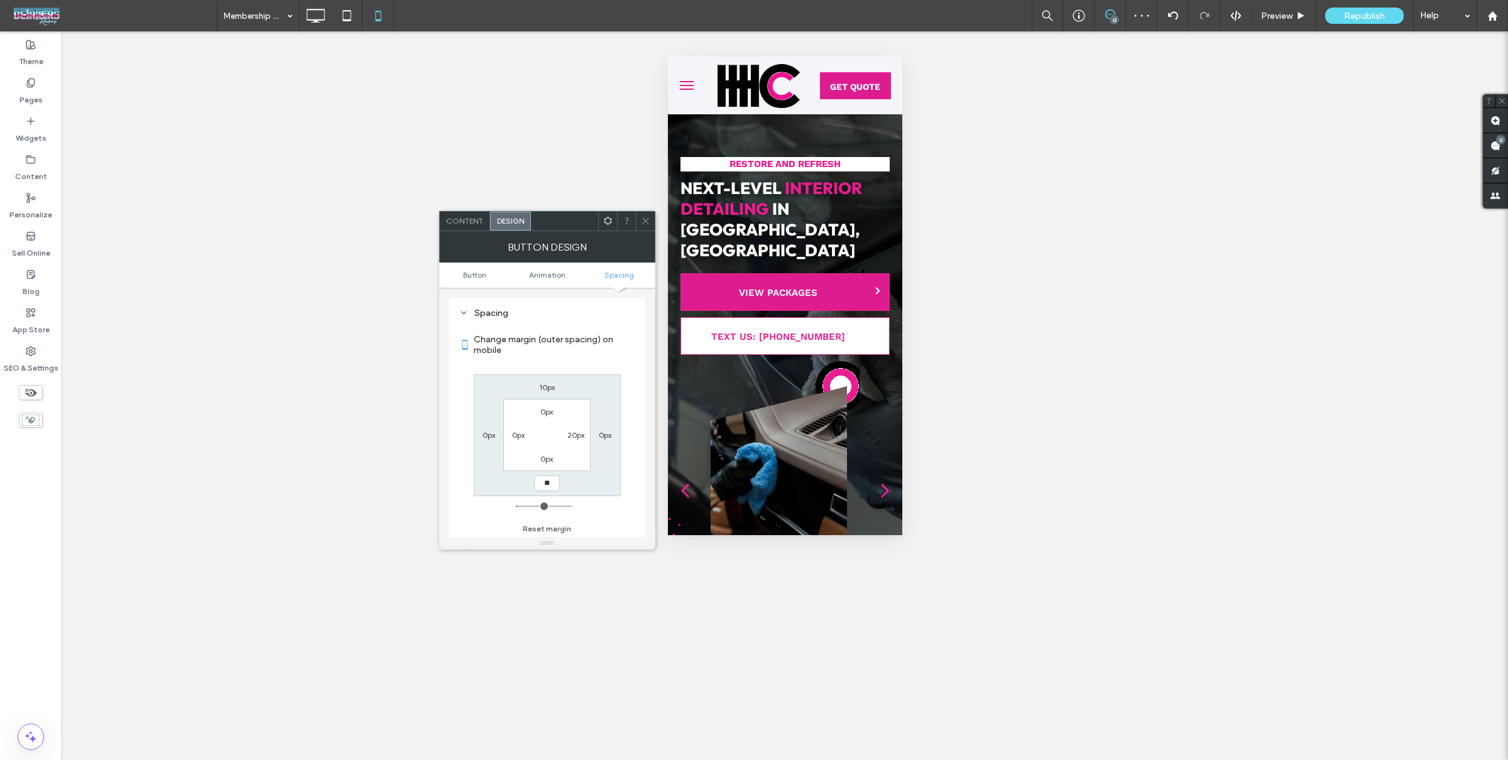
type input "**"
type input "****"
click at [594, 471] on div "10px 0px **** 0px 0px 20px 0px 0px" at bounding box center [547, 435] width 147 height 122
click at [641, 223] on icon at bounding box center [645, 220] width 9 height 9
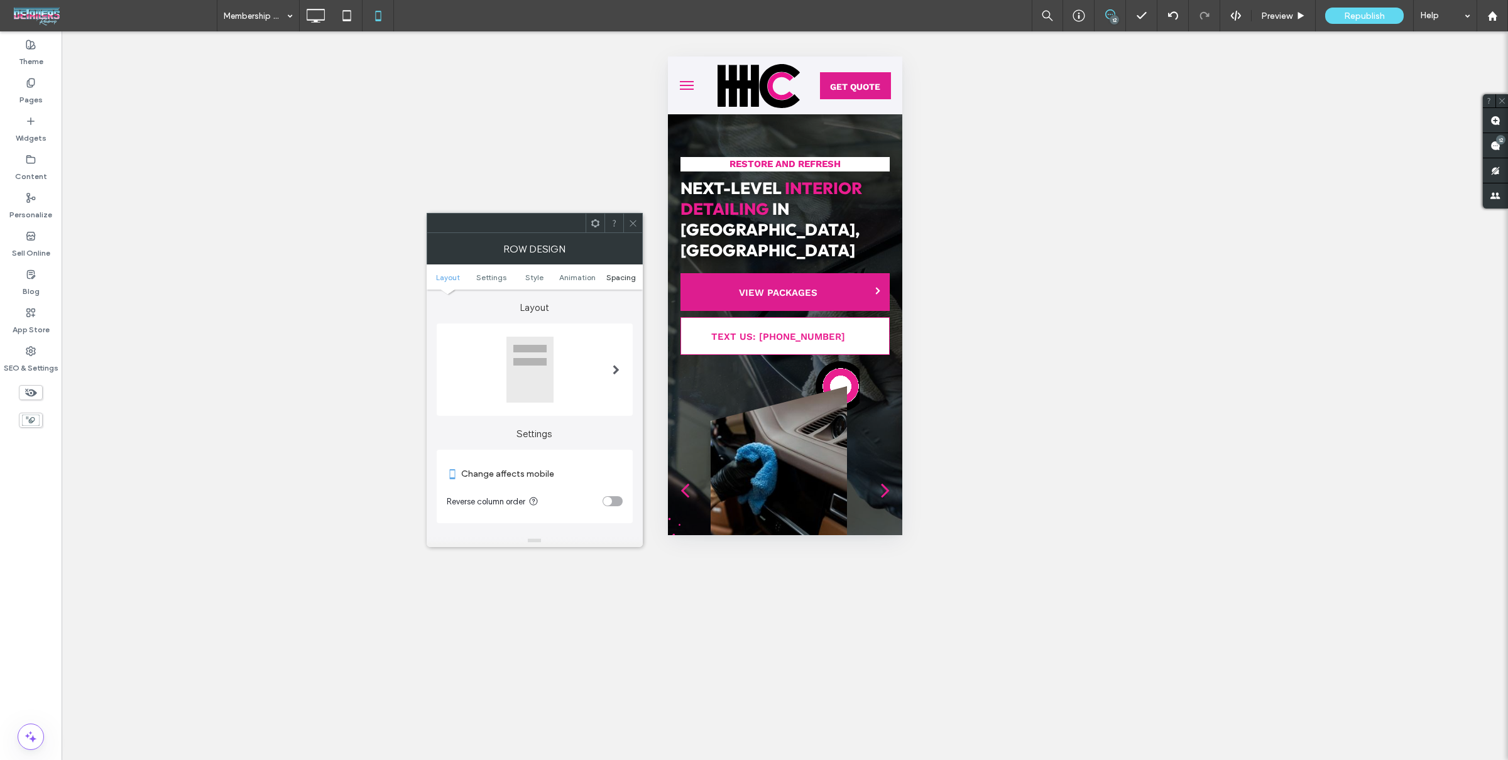
click at [612, 273] on span "Spacing" at bounding box center [621, 277] width 30 height 9
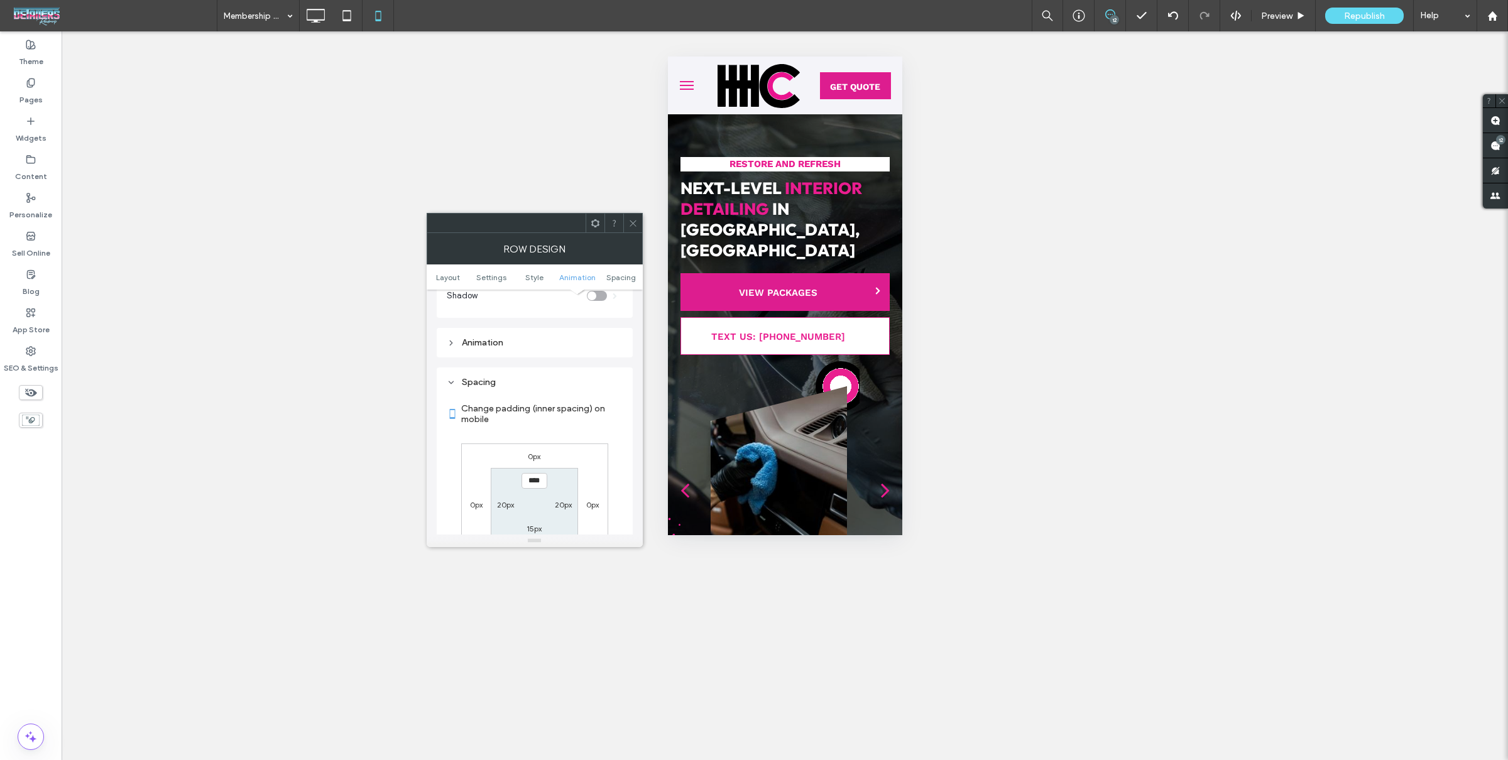
scroll to position [481, 0]
type input "***"
type input "*"
click at [582, 392] on div "0px 0px 0px 0px *** 20px 15px 20px" at bounding box center [534, 437] width 147 height 122
click at [630, 219] on icon at bounding box center [632, 223] width 9 height 9
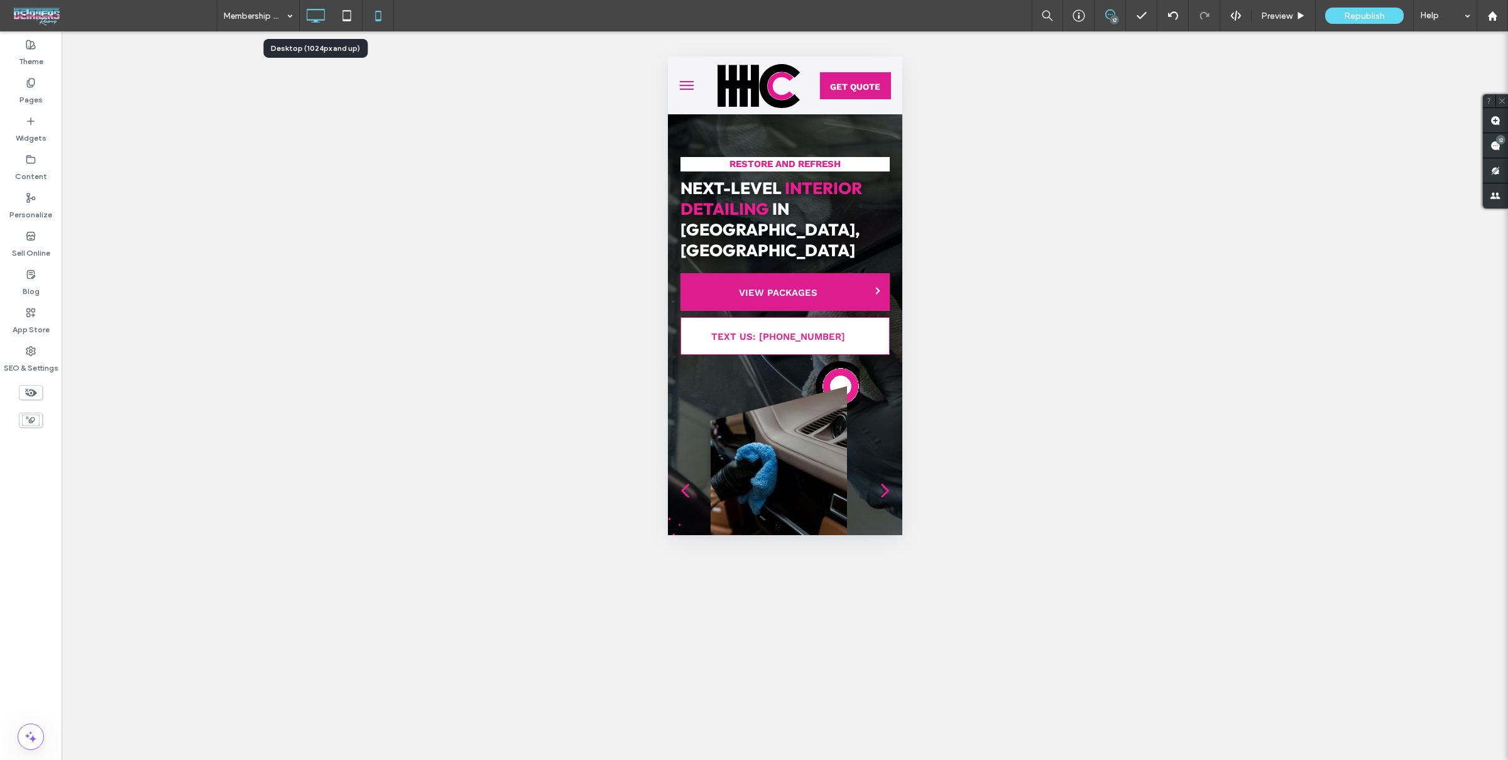
click at [317, 19] on use at bounding box center [316, 16] width 18 height 14
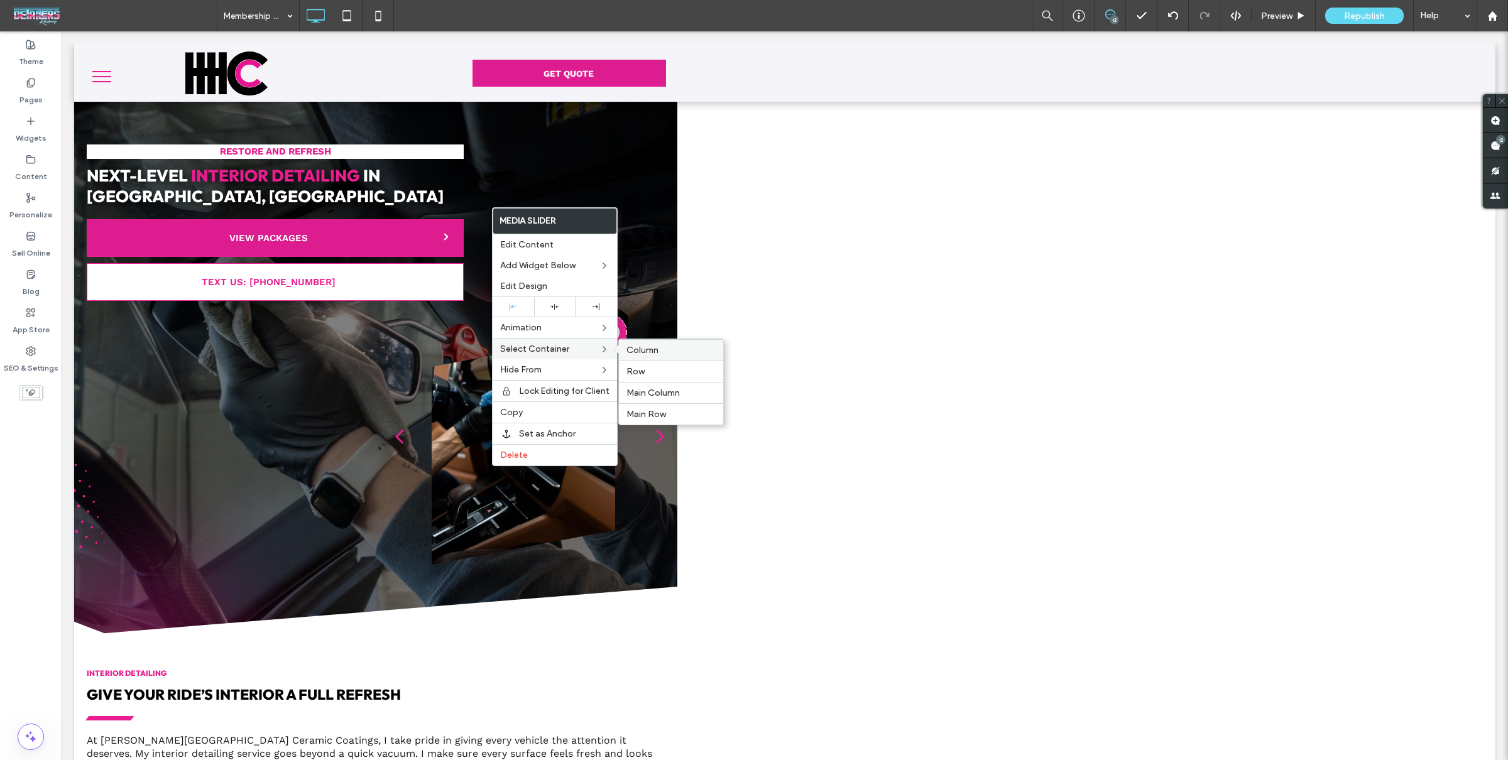
click at [644, 354] on span "Column" at bounding box center [642, 350] width 32 height 11
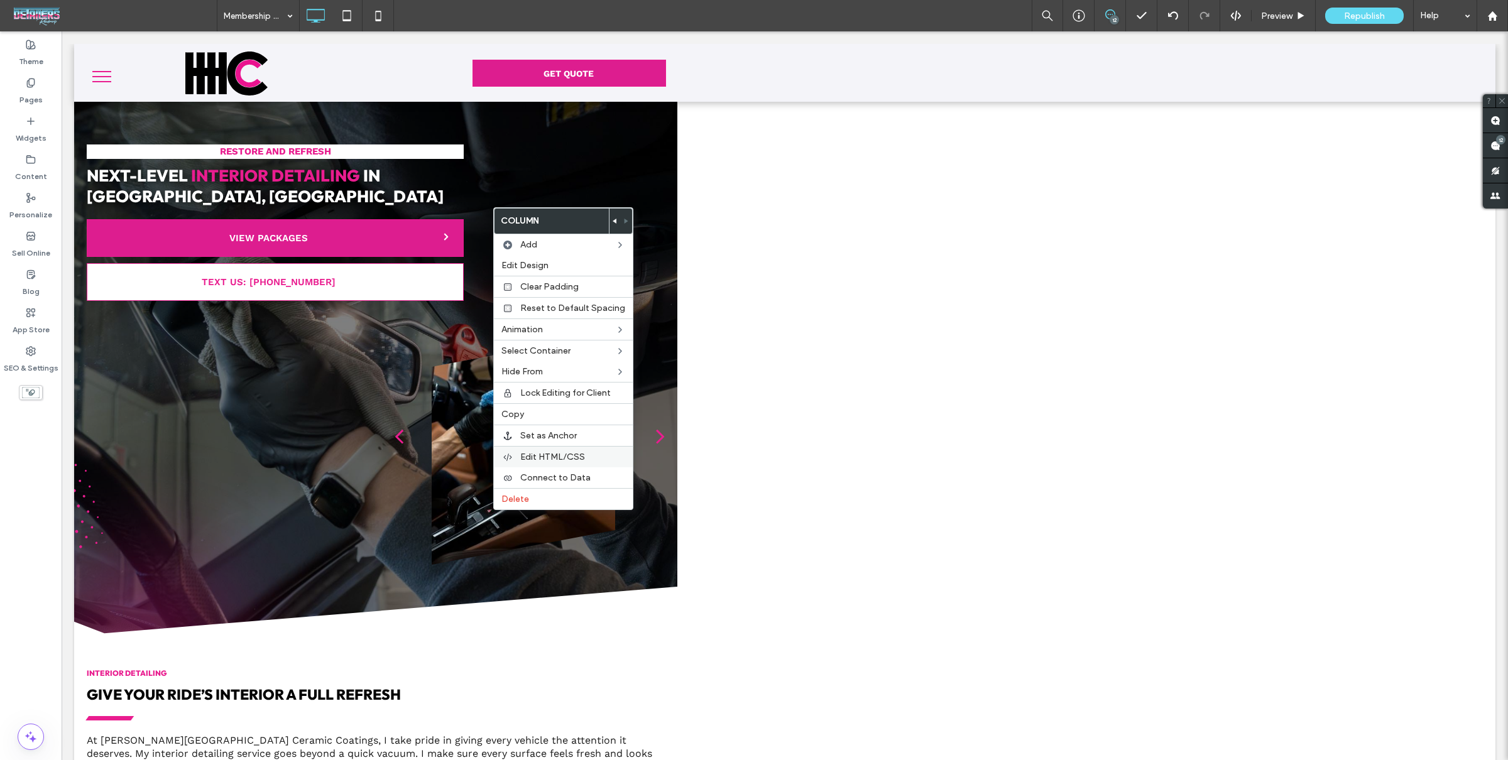
click at [537, 454] on span "Edit HTML/CSS" at bounding box center [552, 457] width 65 height 11
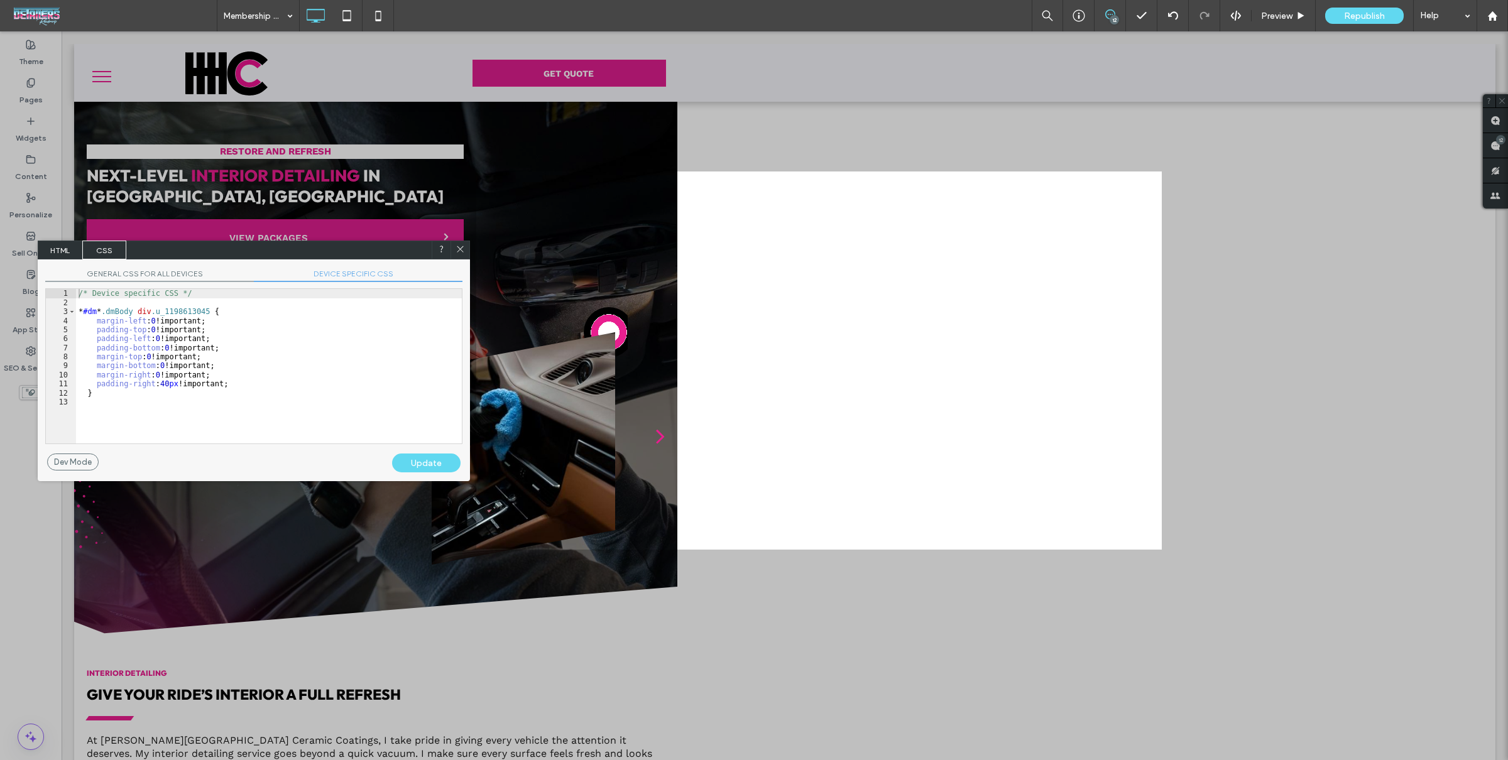
click at [300, 352] on div "/* Device specific CSS */ * #dm * .dmBody div .u_1198613045 { margin-left : 0 !…" at bounding box center [269, 375] width 386 height 173
click at [341, 276] on span "DEVICE SPECIFIC CSS" at bounding box center [358, 275] width 209 height 13
click at [337, 356] on div "/* Device specific CSS */ * #dm * .dmBody div .u_1198613045 { margin-left : 0 !…" at bounding box center [269, 375] width 386 height 173
click at [186, 275] on span "GENERAL CSS FOR ALL DEVICES" at bounding box center [149, 275] width 209 height 13
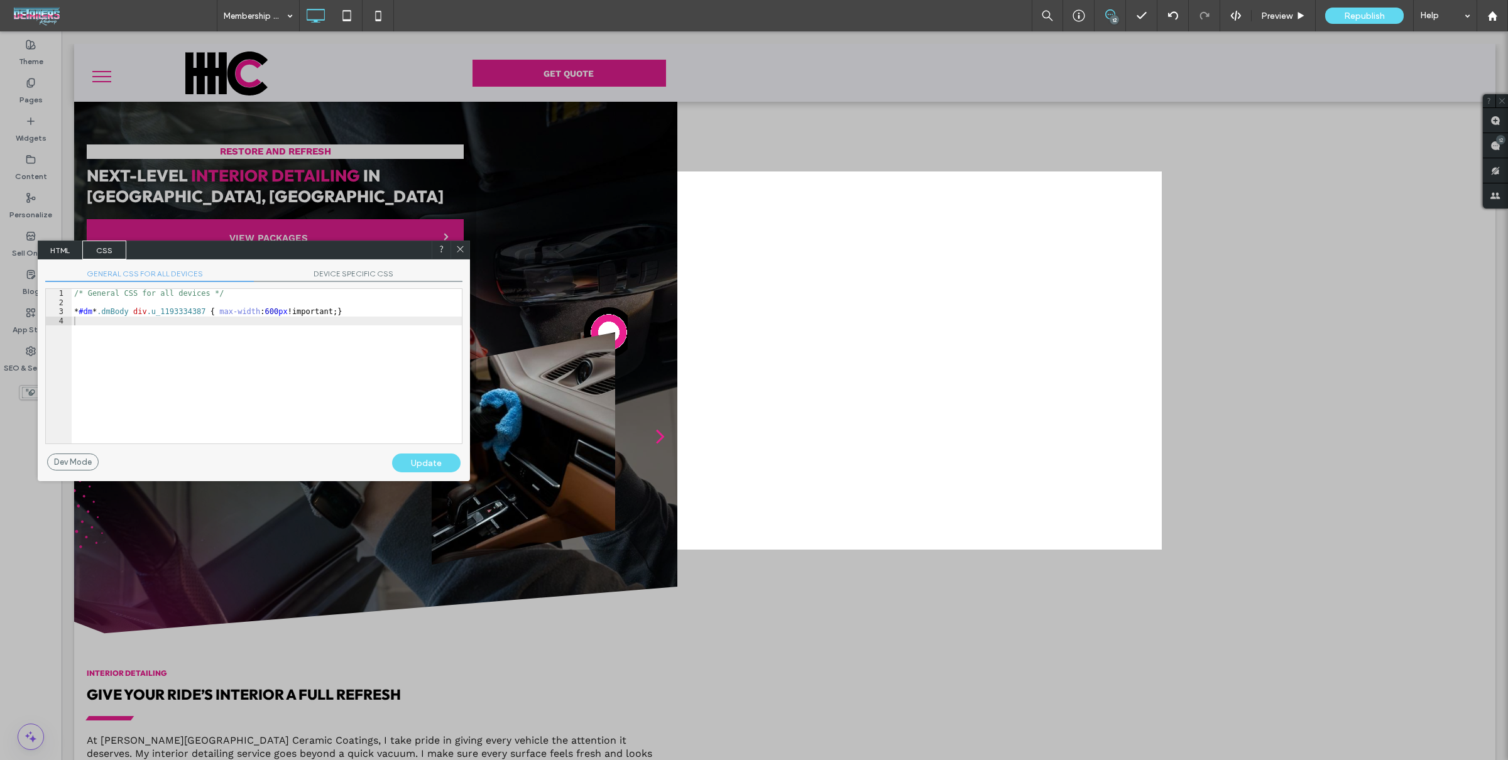
click at [253, 319] on div "/* General CSS for all devices */ * #dm * .dmBody div .u_1193334387 { max-width…" at bounding box center [267, 375] width 390 height 173
click at [459, 254] on icon at bounding box center [460, 248] width 9 height 9
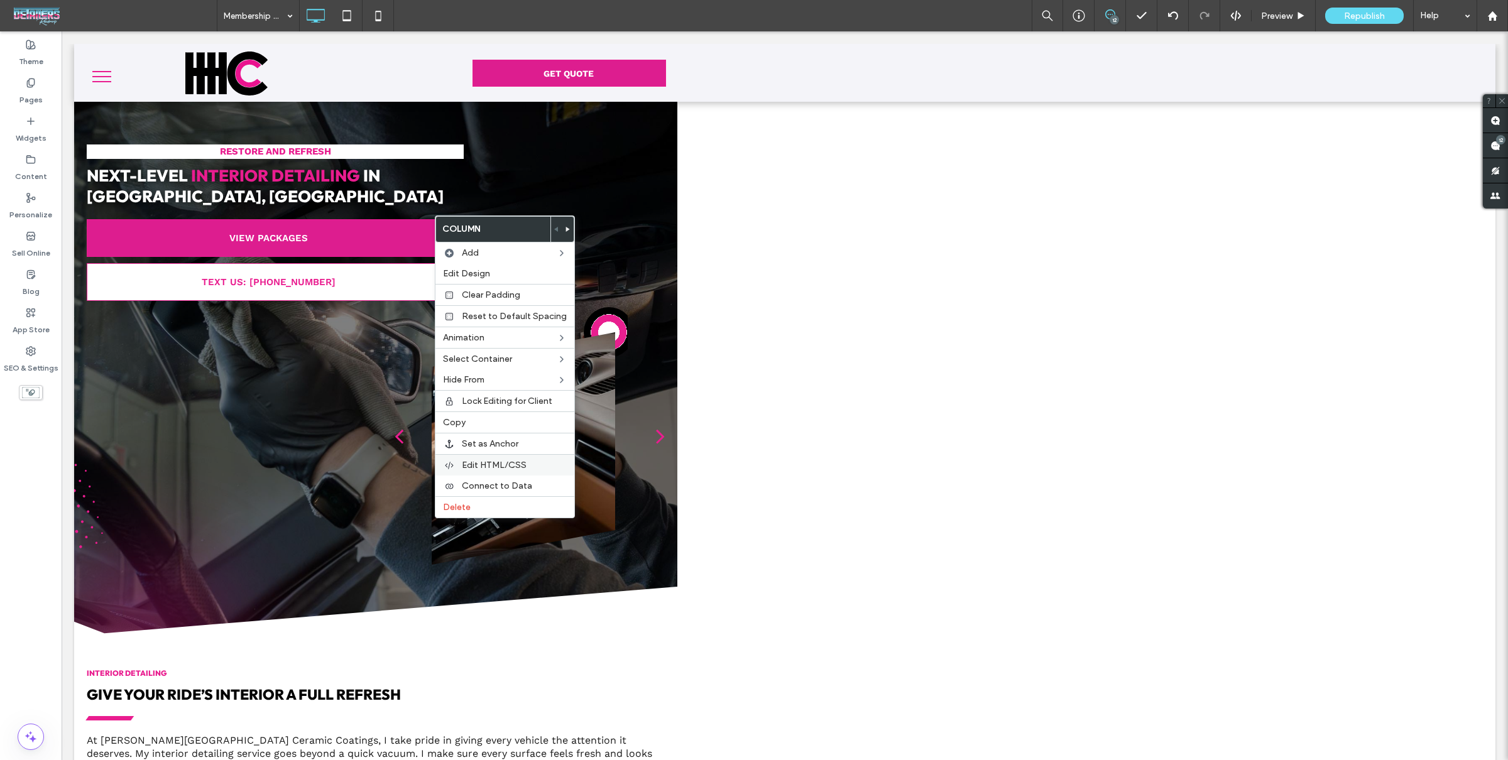
click at [551, 474] on div "Edit HTML/CSS" at bounding box center [504, 464] width 139 height 21
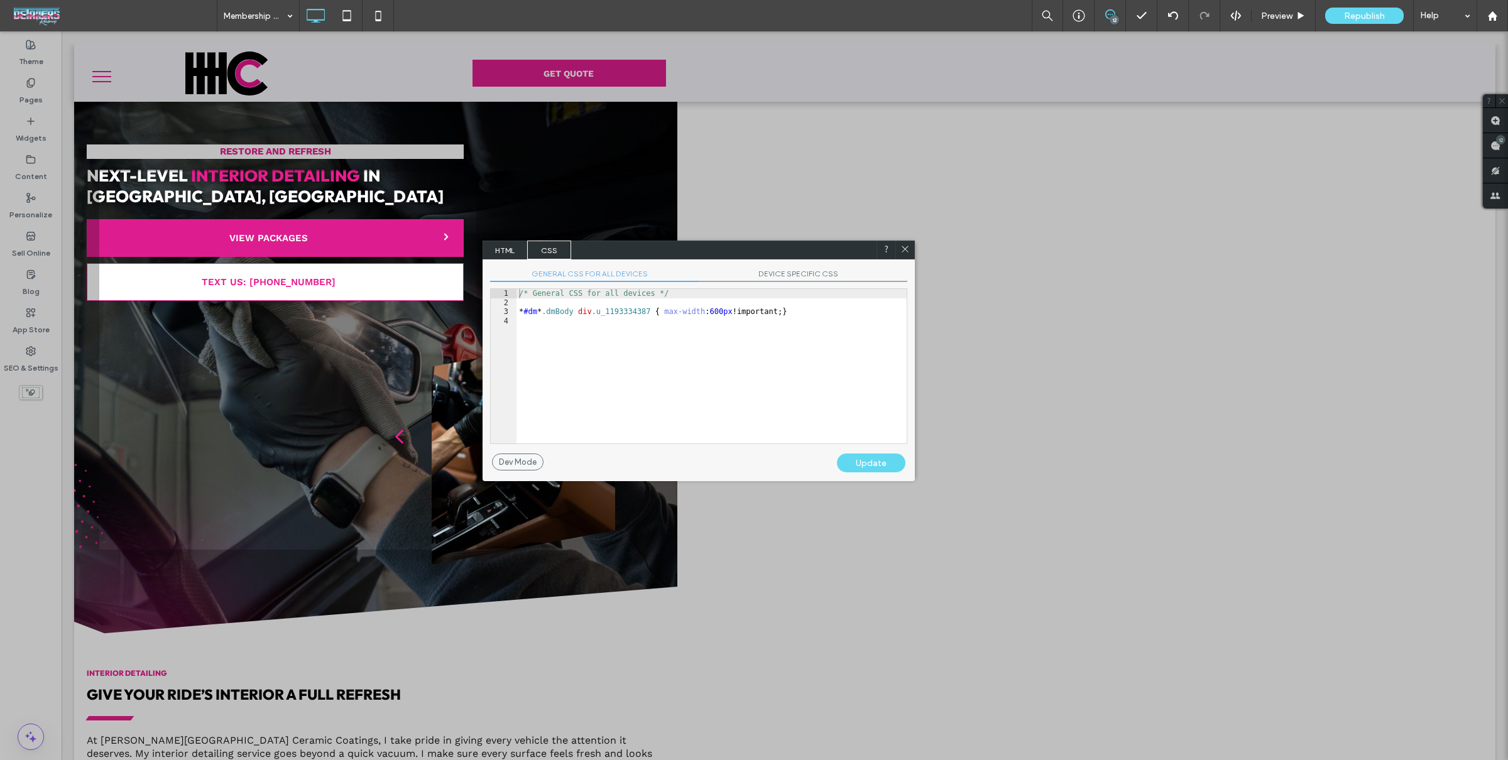
click at [782, 268] on div "GENERAL CSS FOR ALL DEVICES DEVICE SPECIFIC CSS Use with caution! Make sure you…" at bounding box center [699, 356] width 432 height 194
click at [783, 276] on span "DEVICE SPECIFIC CSS" at bounding box center [803, 275] width 209 height 13
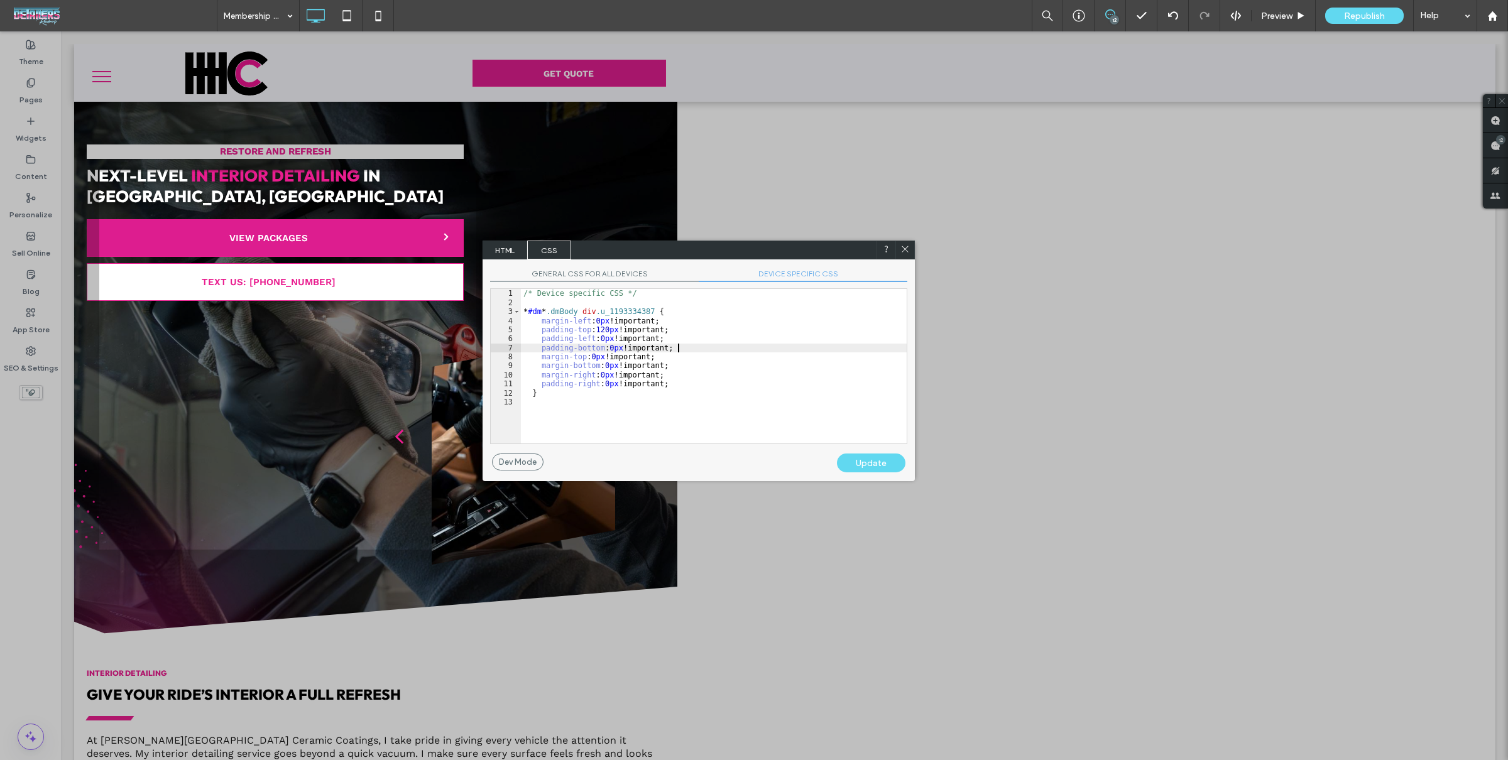
click at [771, 347] on div "/* Device specific CSS */ * #dm * .dmBody div .u_1193334387 { margin-left : 0 p…" at bounding box center [714, 375] width 386 height 173
click at [704, 407] on div "/* Device specific CSS */ * #dm * .dmBody div .u_1193334387 { margin-left : 0 p…" at bounding box center [714, 375] width 386 height 173
click at [694, 381] on div "/* Device specific CSS */ * #dm * .dmBody div .u_1193334387 { margin-left : 0 p…" at bounding box center [714, 375] width 386 height 173
type textarea "**"
drag, startPoint x: 861, startPoint y: 463, endPoint x: 857, endPoint y: 391, distance: 71.7
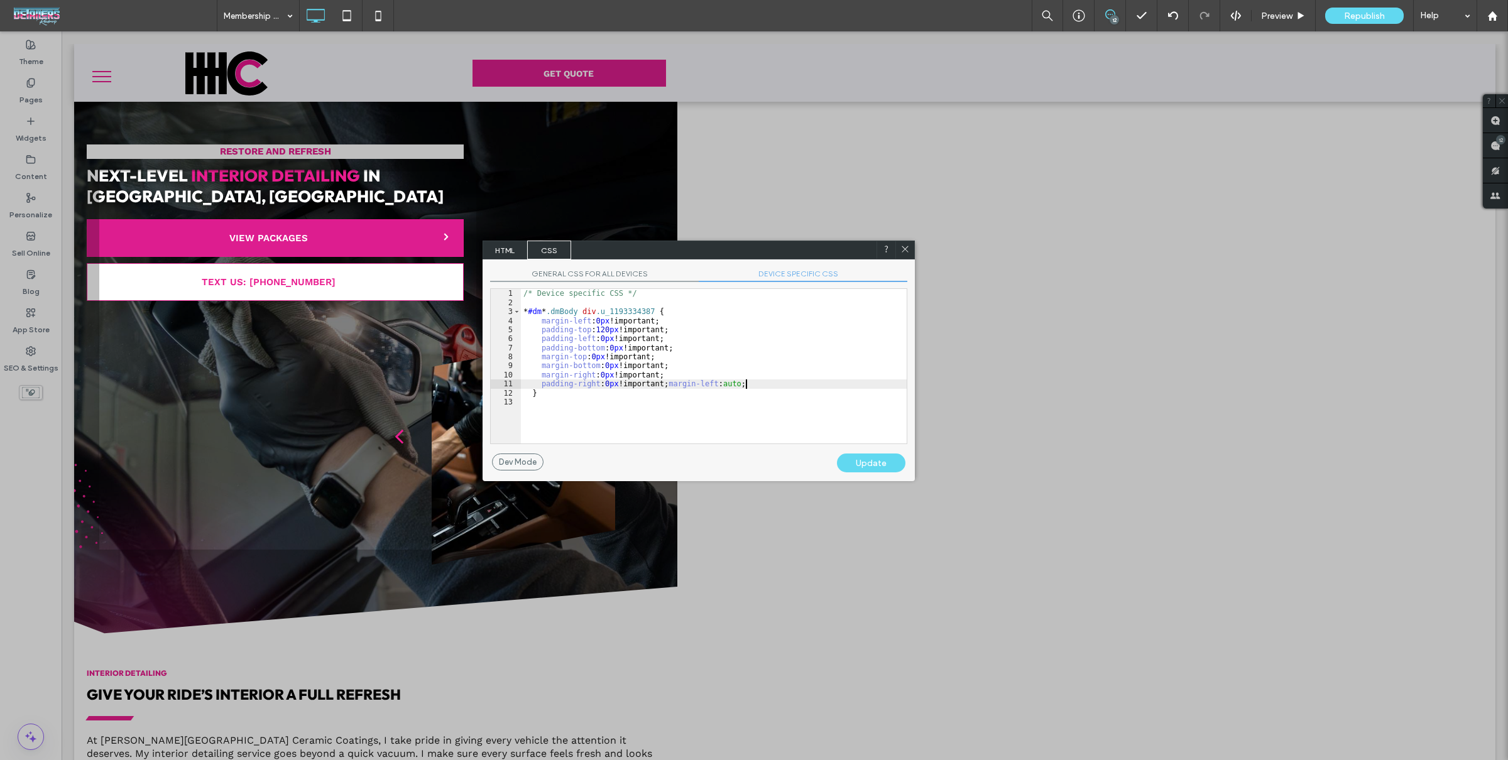
click at [860, 463] on div "Update" at bounding box center [871, 463] width 68 height 19
click at [853, 359] on div "/* Device specific CSS */ * #dm * .dmBody div .u_1193334387 { margin-left : 0 p…" at bounding box center [714, 375] width 386 height 173
click at [904, 253] on icon at bounding box center [904, 248] width 9 height 9
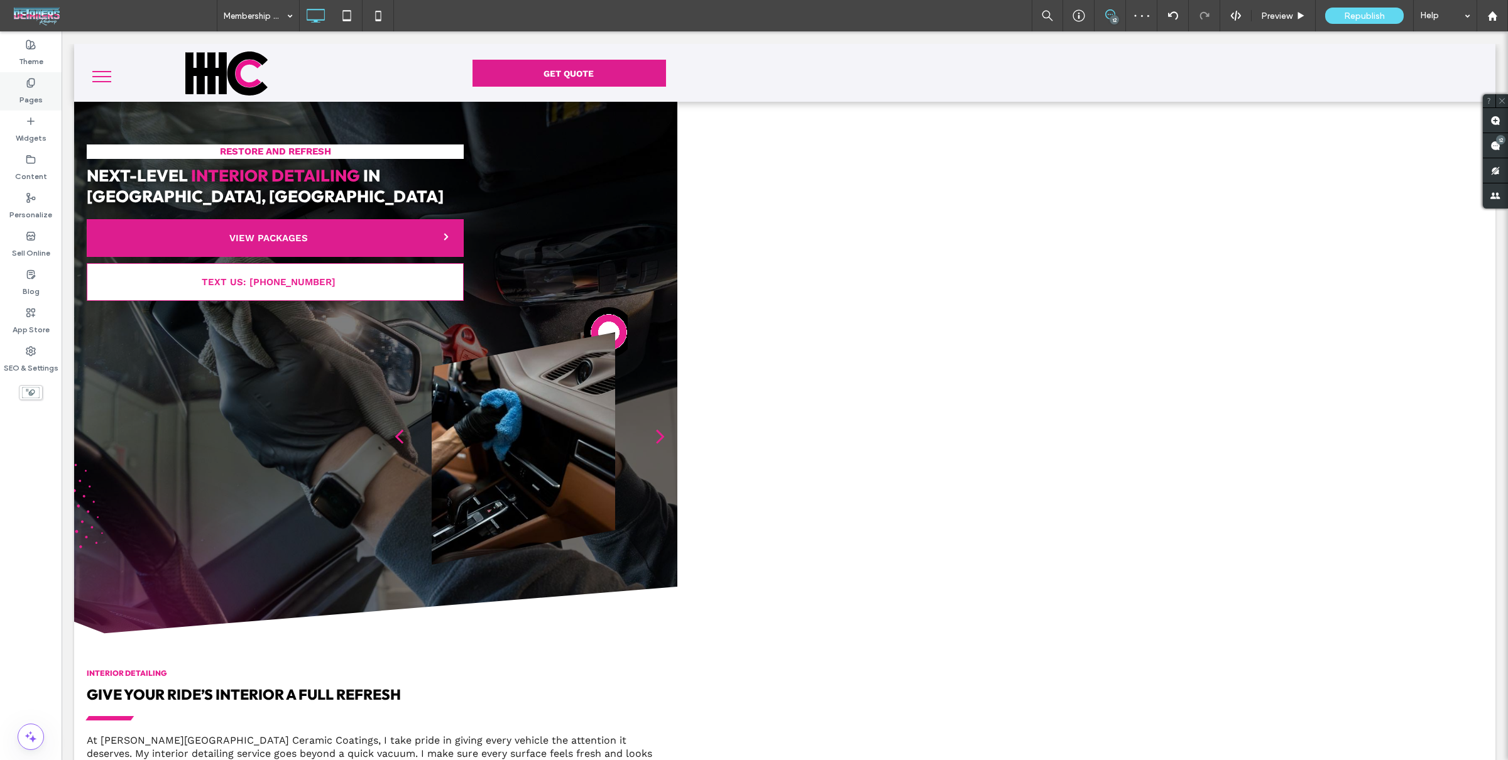
drag, startPoint x: 21, startPoint y: 85, endPoint x: 11, endPoint y: 79, distance: 11.7
click at [21, 85] on div "Pages" at bounding box center [31, 91] width 62 height 38
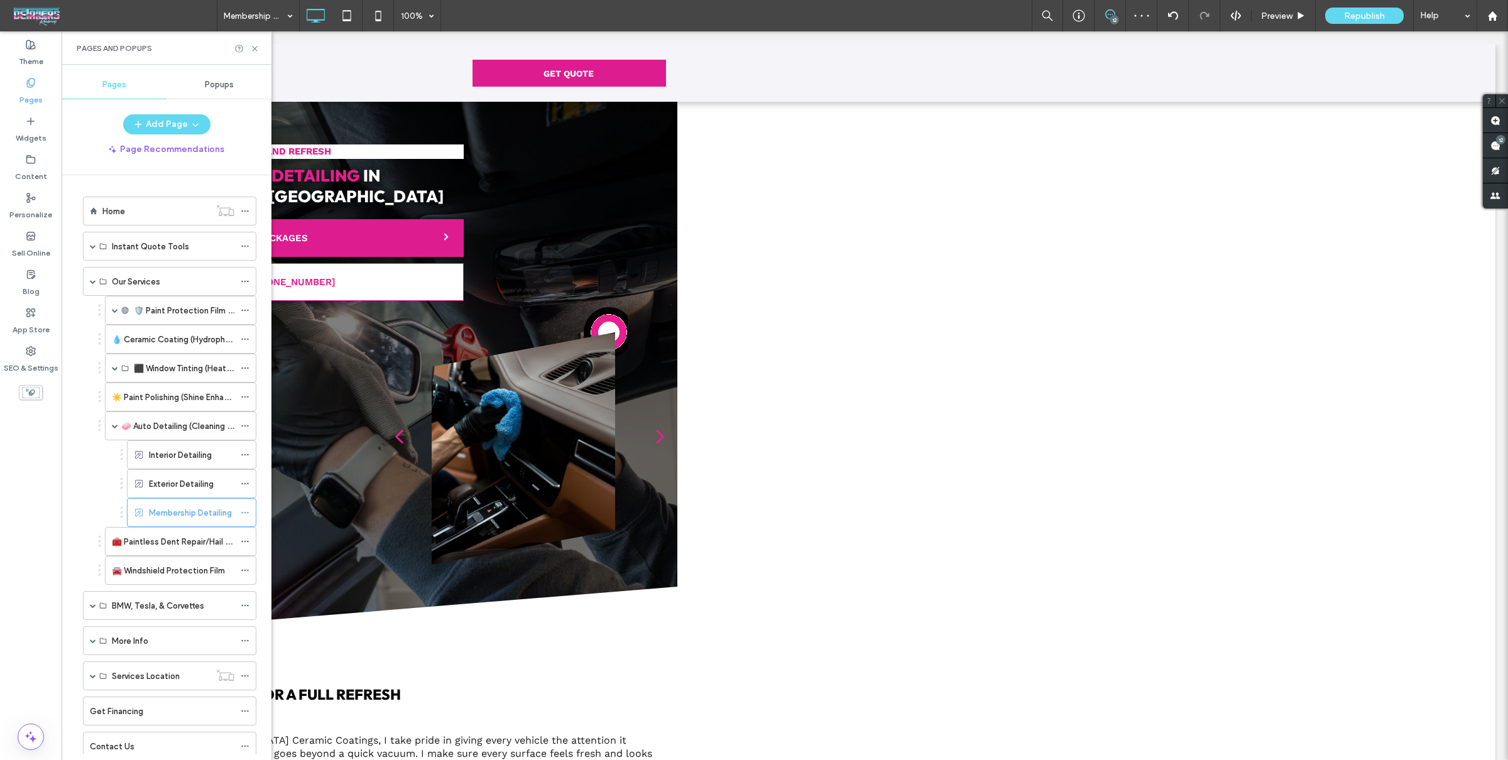
click at [207, 478] on label "Exterior Detailing" at bounding box center [181, 484] width 65 height 22
click at [181, 446] on div at bounding box center [754, 380] width 1508 height 760
click at [208, 453] on div at bounding box center [754, 380] width 1508 height 760
click at [212, 449] on div at bounding box center [754, 380] width 1508 height 760
click at [212, 449] on div "Interior Detailing" at bounding box center [191, 455] width 85 height 13
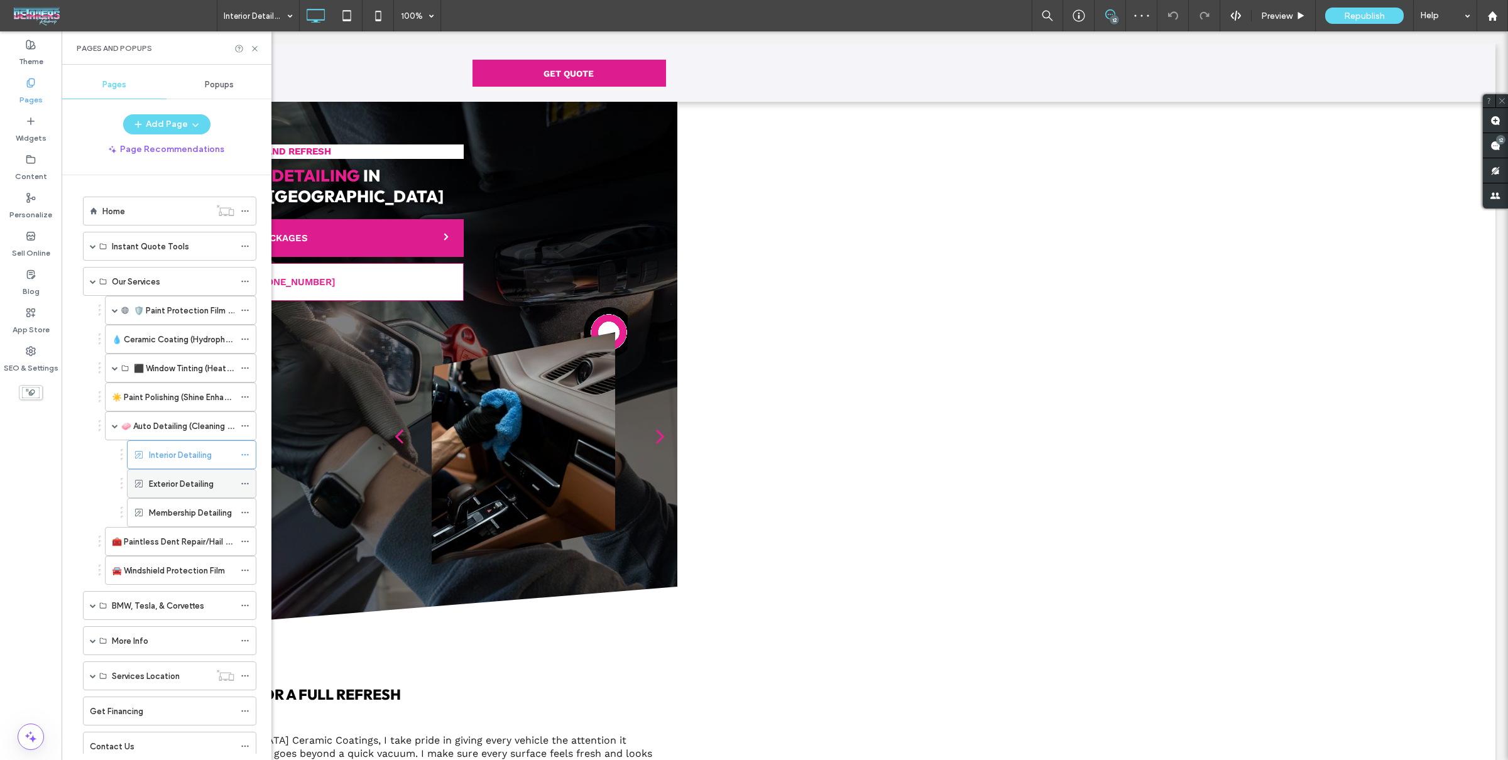
click at [241, 479] on icon at bounding box center [245, 483] width 9 height 9
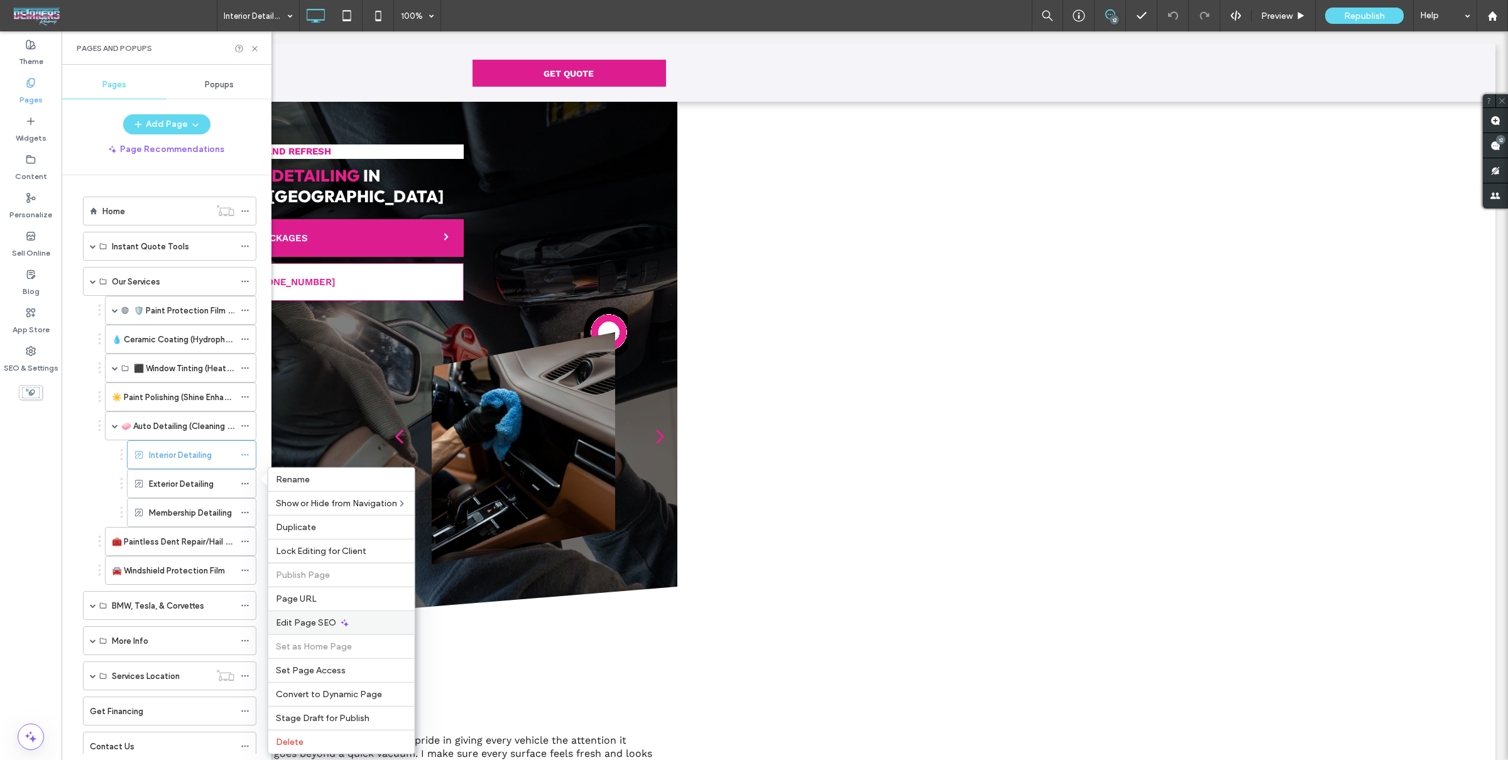
click at [327, 626] on span "Edit Page SEO" at bounding box center [306, 623] width 60 height 11
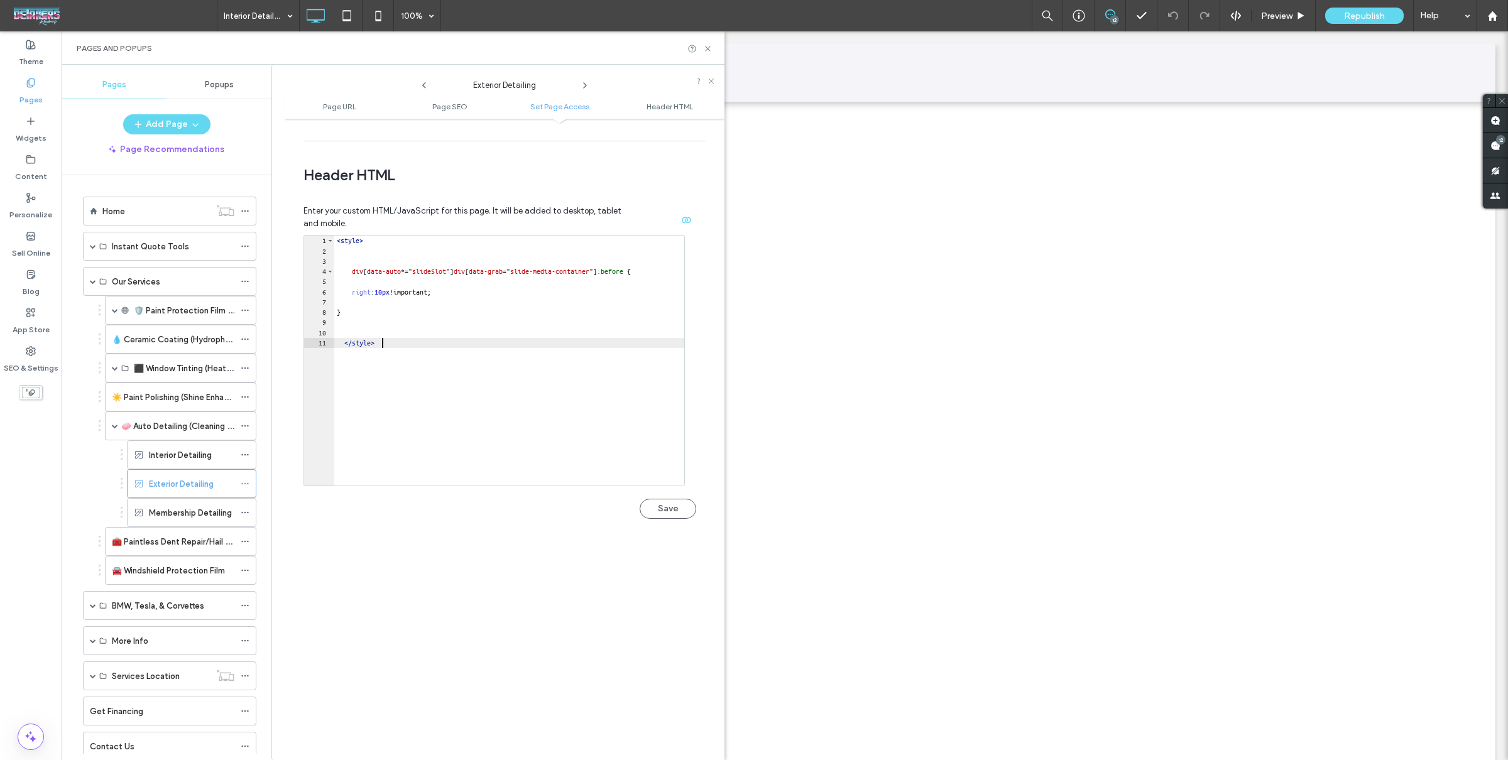
click at [431, 351] on div "< style > div [ data-auto *=" slideSlot "] div [ data-grab =" slide-media-conta…" at bounding box center [515, 371] width 363 height 271
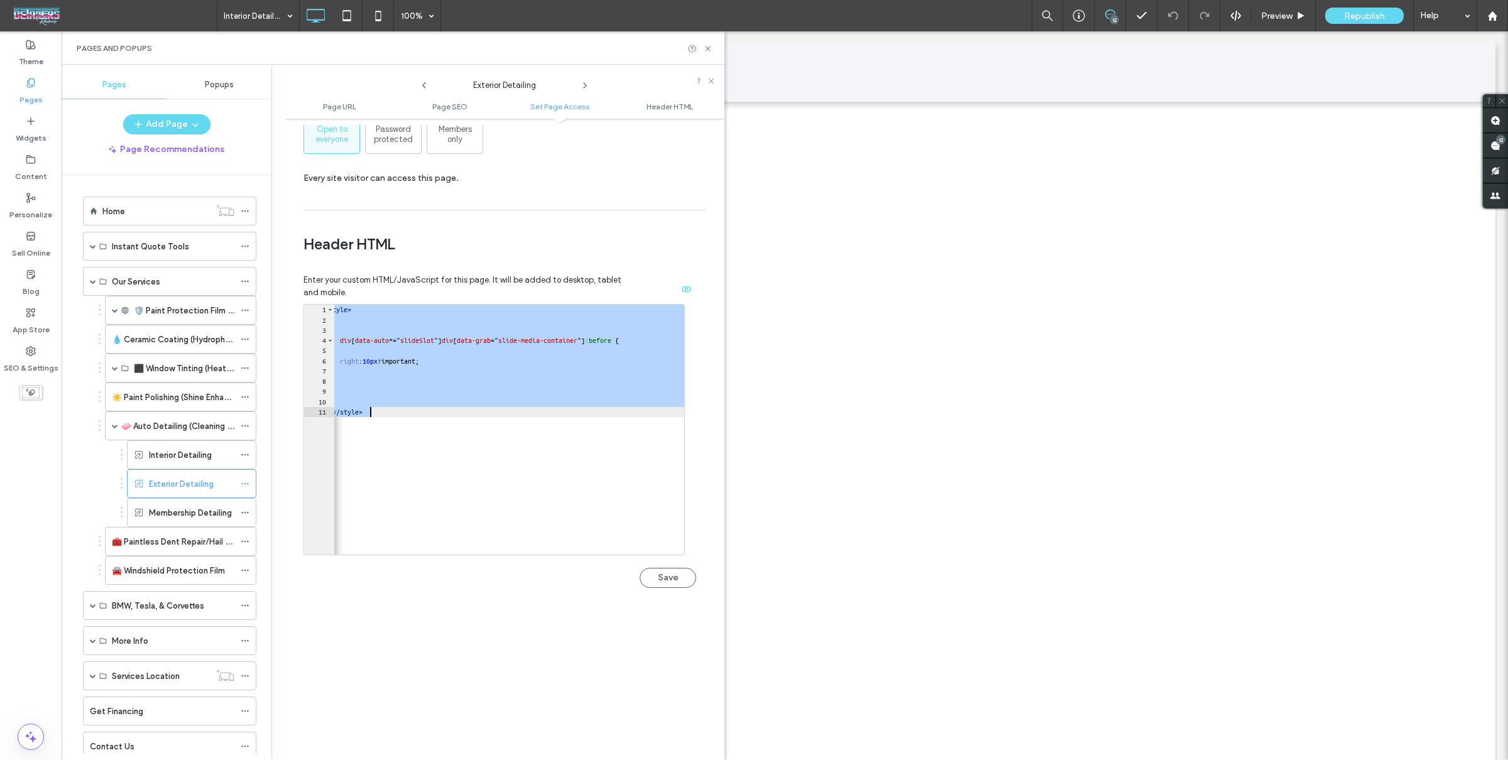
scroll to position [0, 11]
click at [244, 450] on icon at bounding box center [245, 454] width 9 height 9
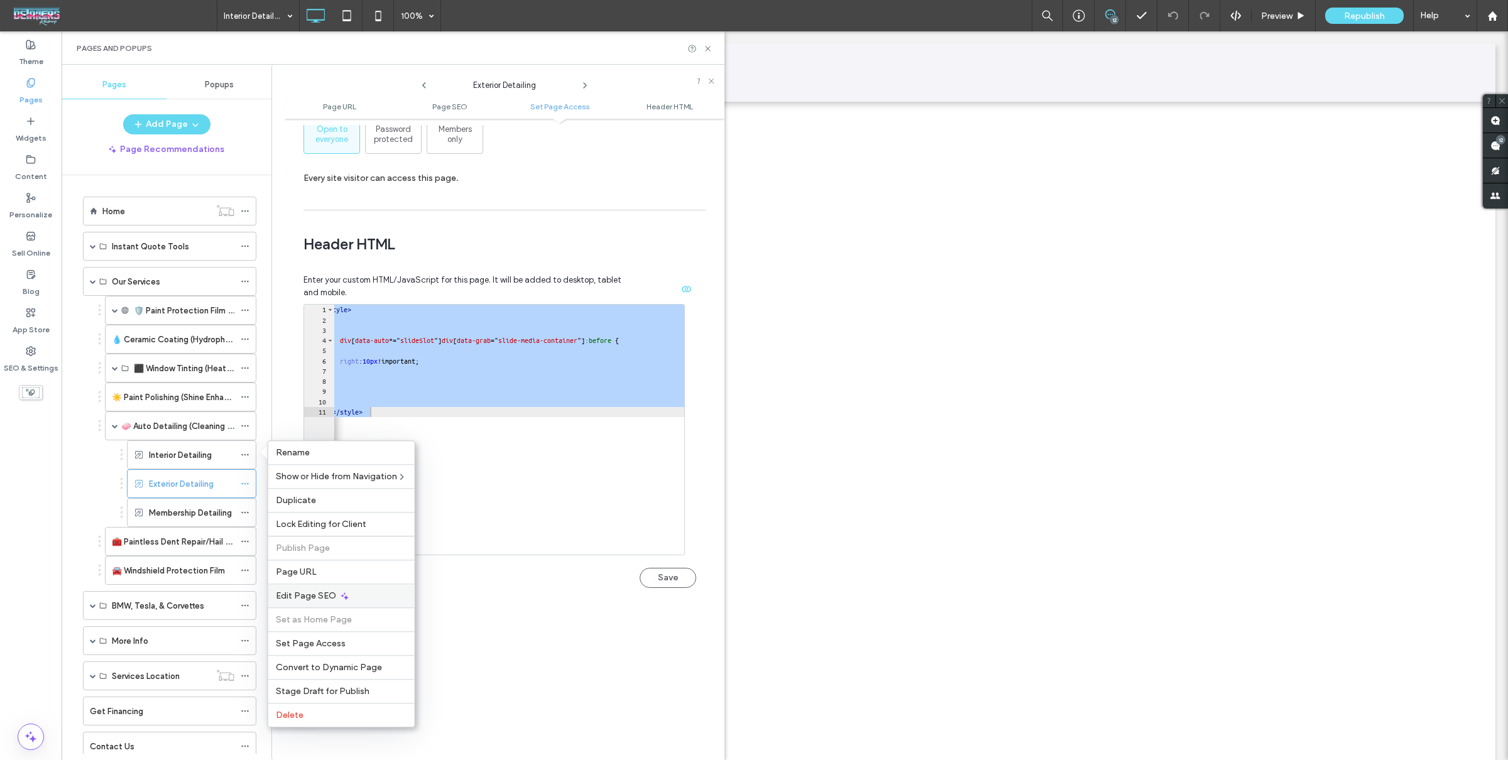
click at [347, 596] on div "Edit Page SEO" at bounding box center [341, 596] width 146 height 24
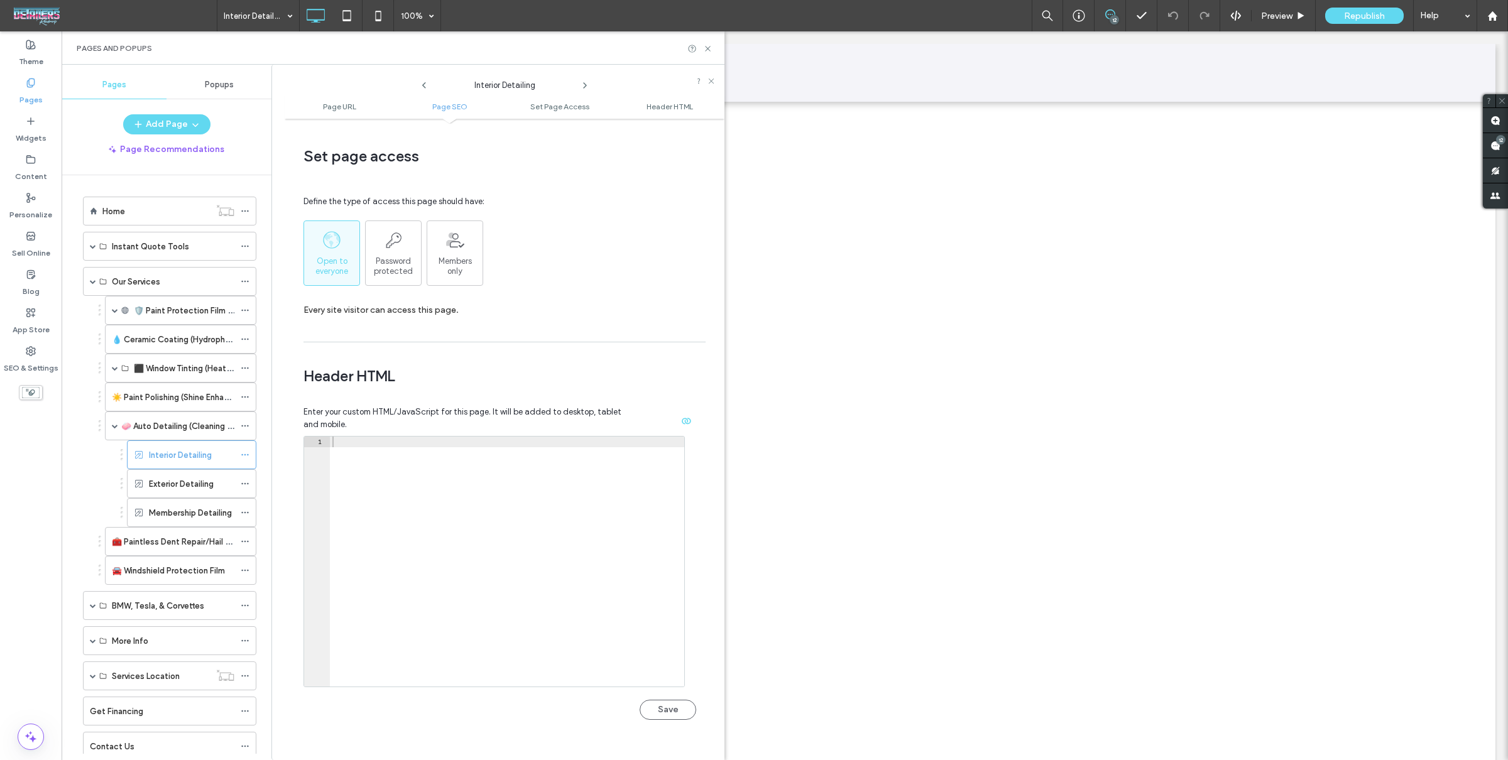
scroll to position [969, 0]
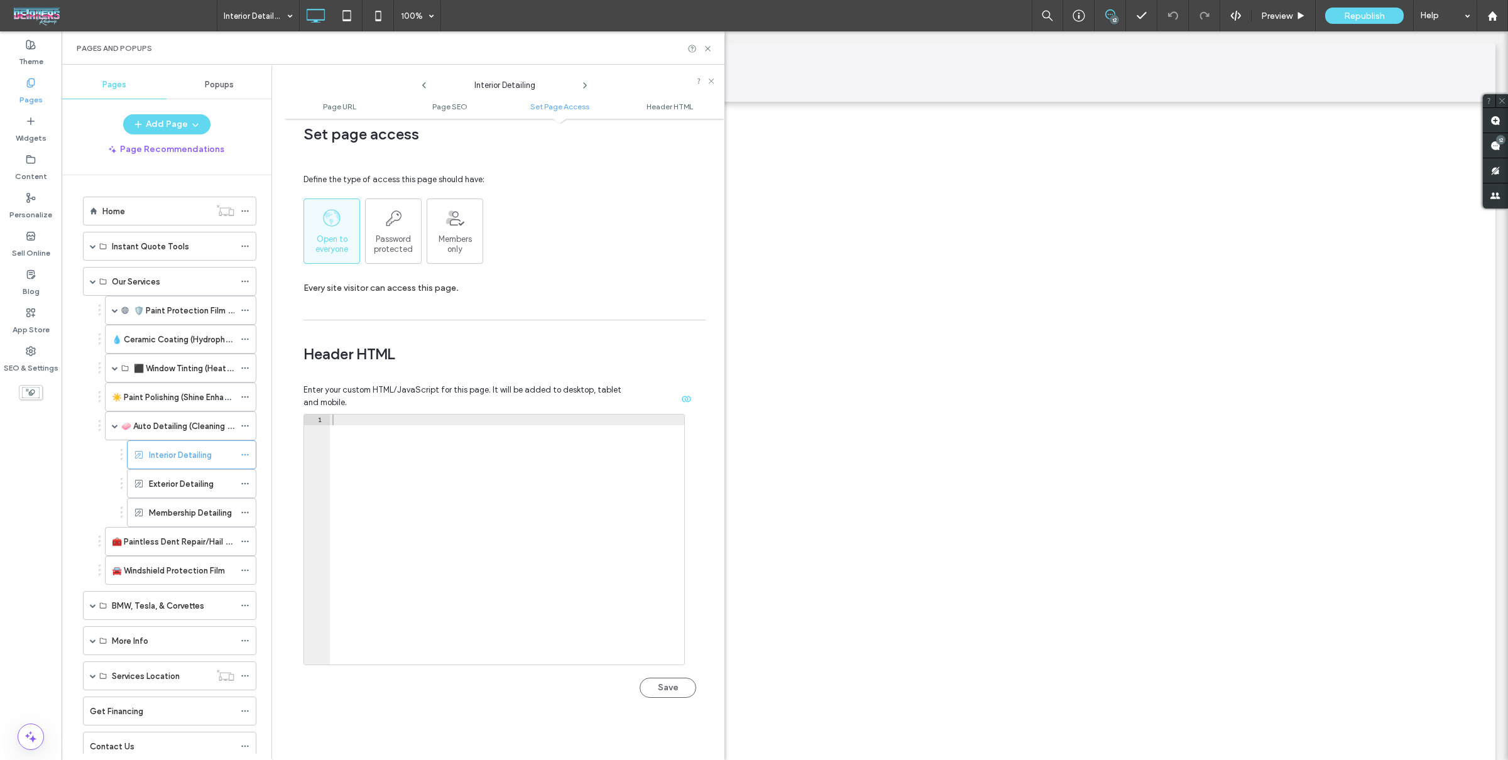
click at [449, 486] on div at bounding box center [507, 550] width 355 height 271
click at [650, 684] on button "Save" at bounding box center [668, 688] width 57 height 20
click at [341, 16] on icon at bounding box center [346, 15] width 25 height 25
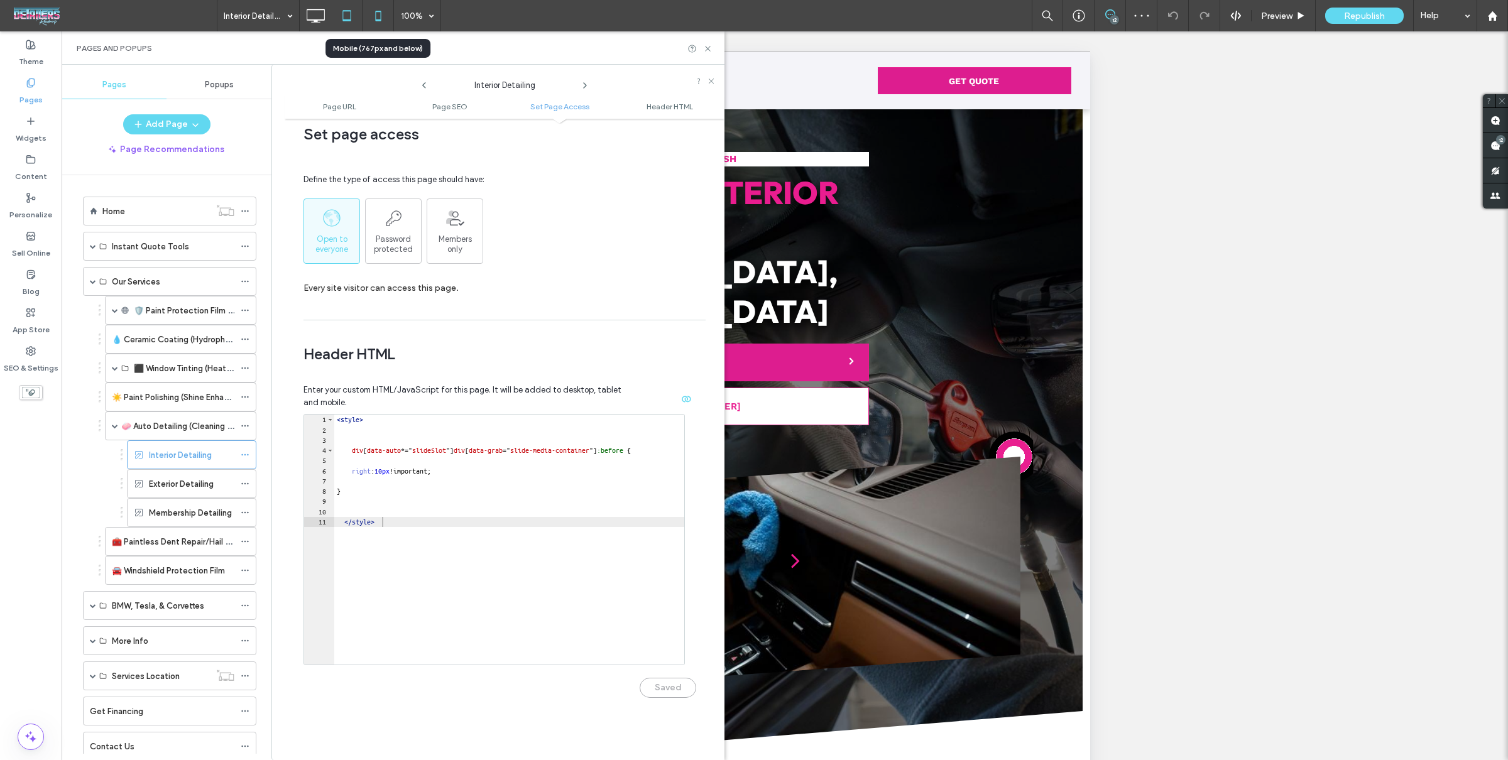
click at [381, 21] on icon at bounding box center [378, 15] width 25 height 25
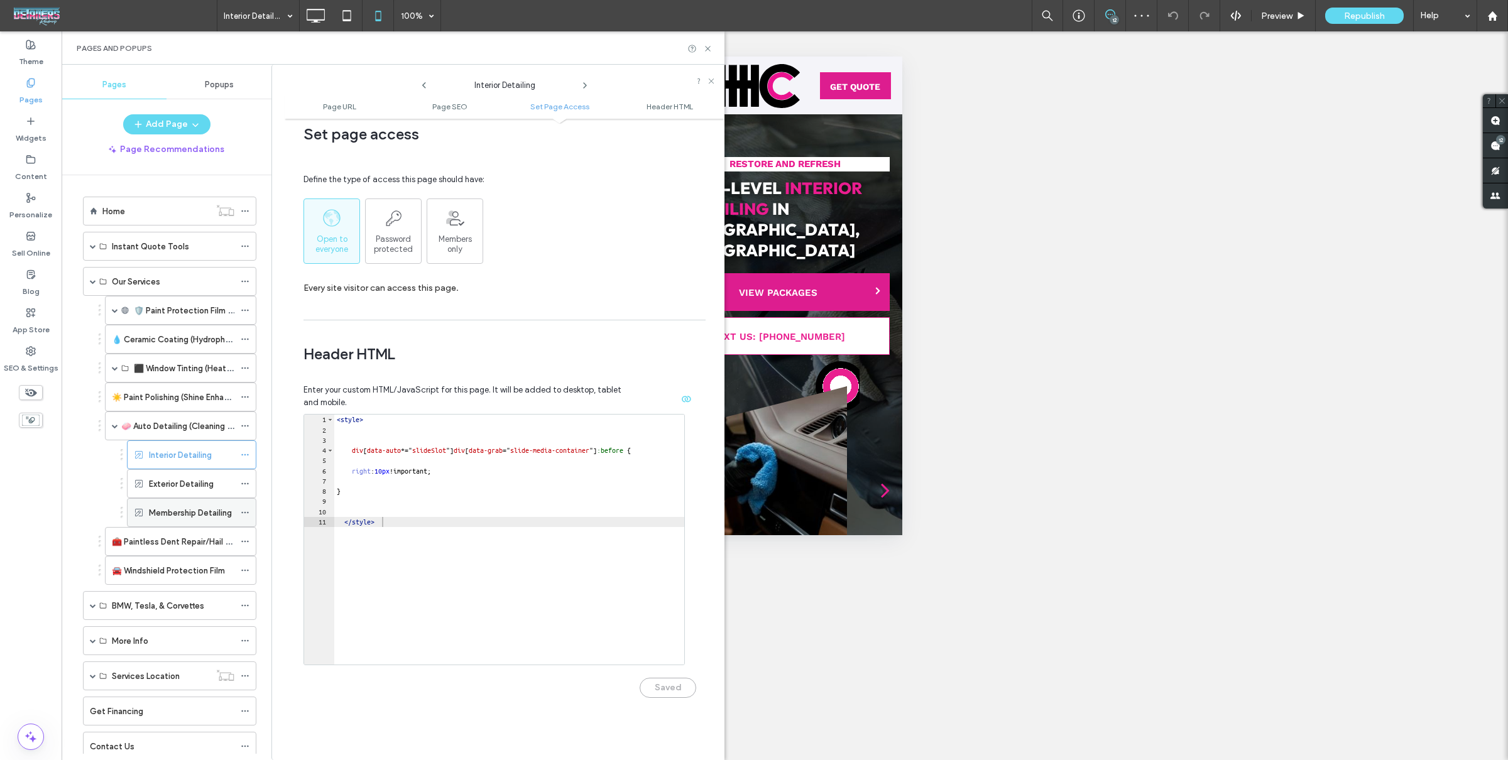
click at [243, 508] on icon at bounding box center [245, 512] width 9 height 9
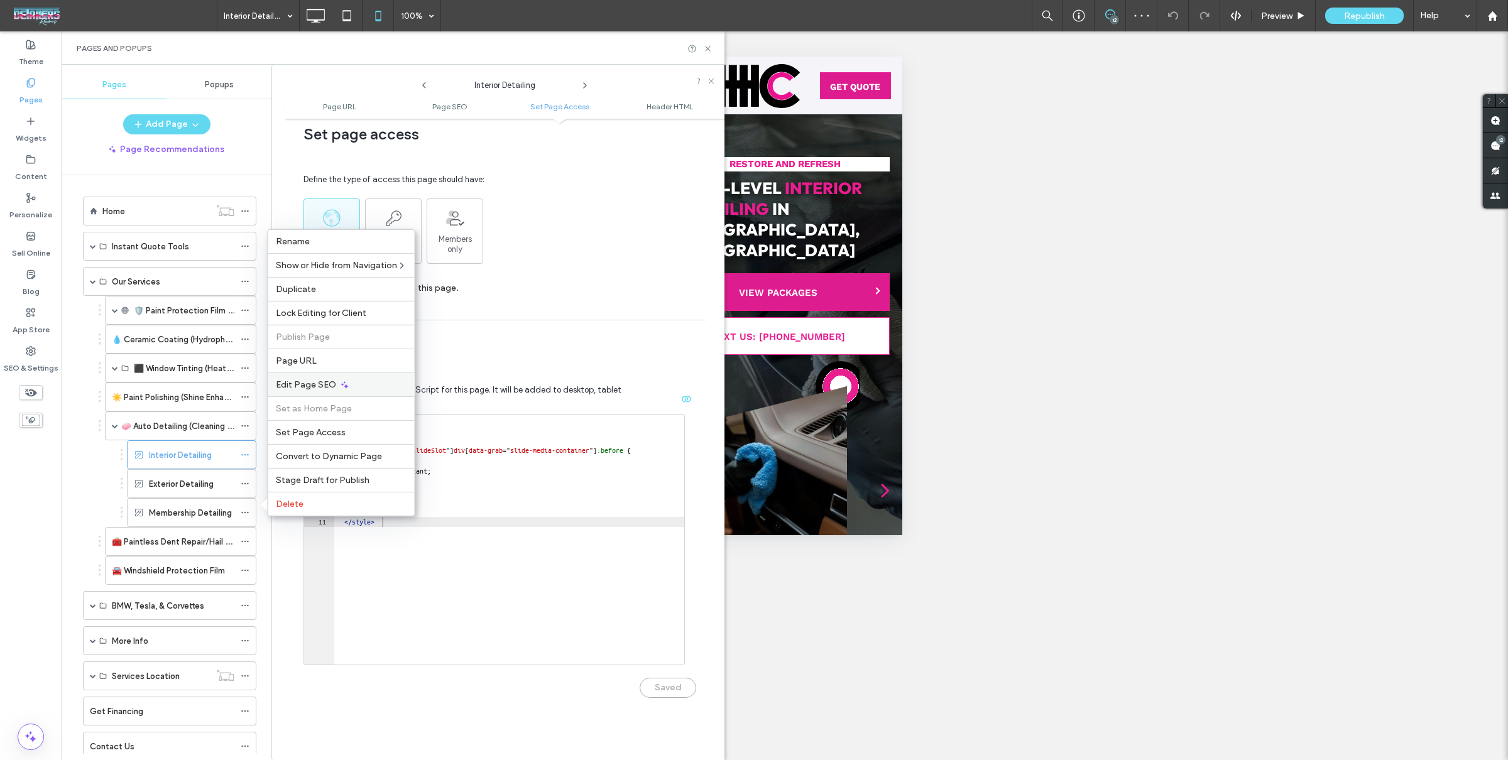
click at [363, 378] on div "Edit Page SEO" at bounding box center [341, 385] width 146 height 24
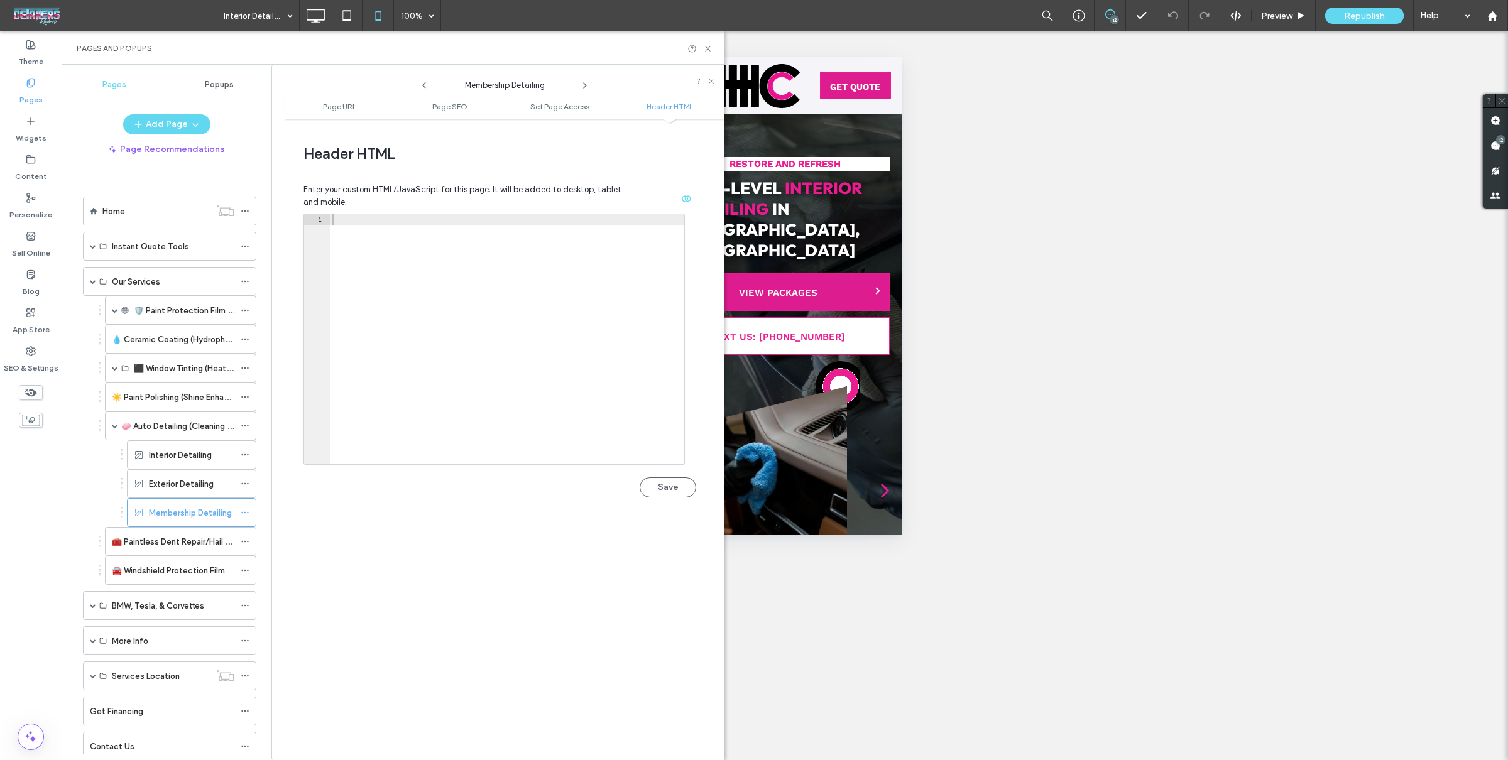
click at [457, 388] on div at bounding box center [507, 349] width 355 height 271
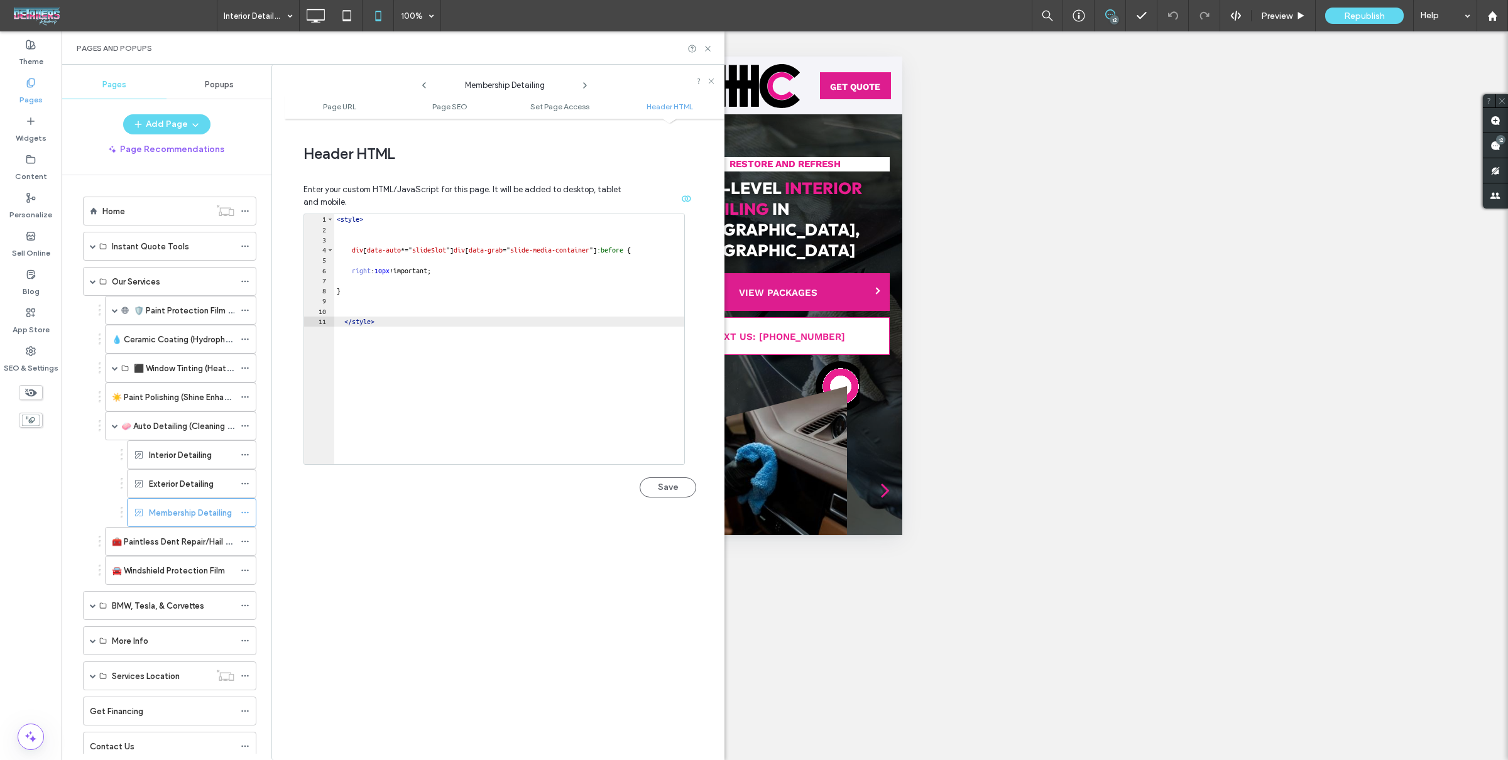
drag, startPoint x: 652, startPoint y: 491, endPoint x: 653, endPoint y: 484, distance: 7.6
click at [652, 491] on button "Save" at bounding box center [668, 488] width 57 height 20
click at [656, 575] on div "**********" at bounding box center [505, 439] width 440 height 629
click at [705, 47] on icon at bounding box center [707, 48] width 9 height 9
